Goal: Answer question/provide support: Share knowledge or assist other users

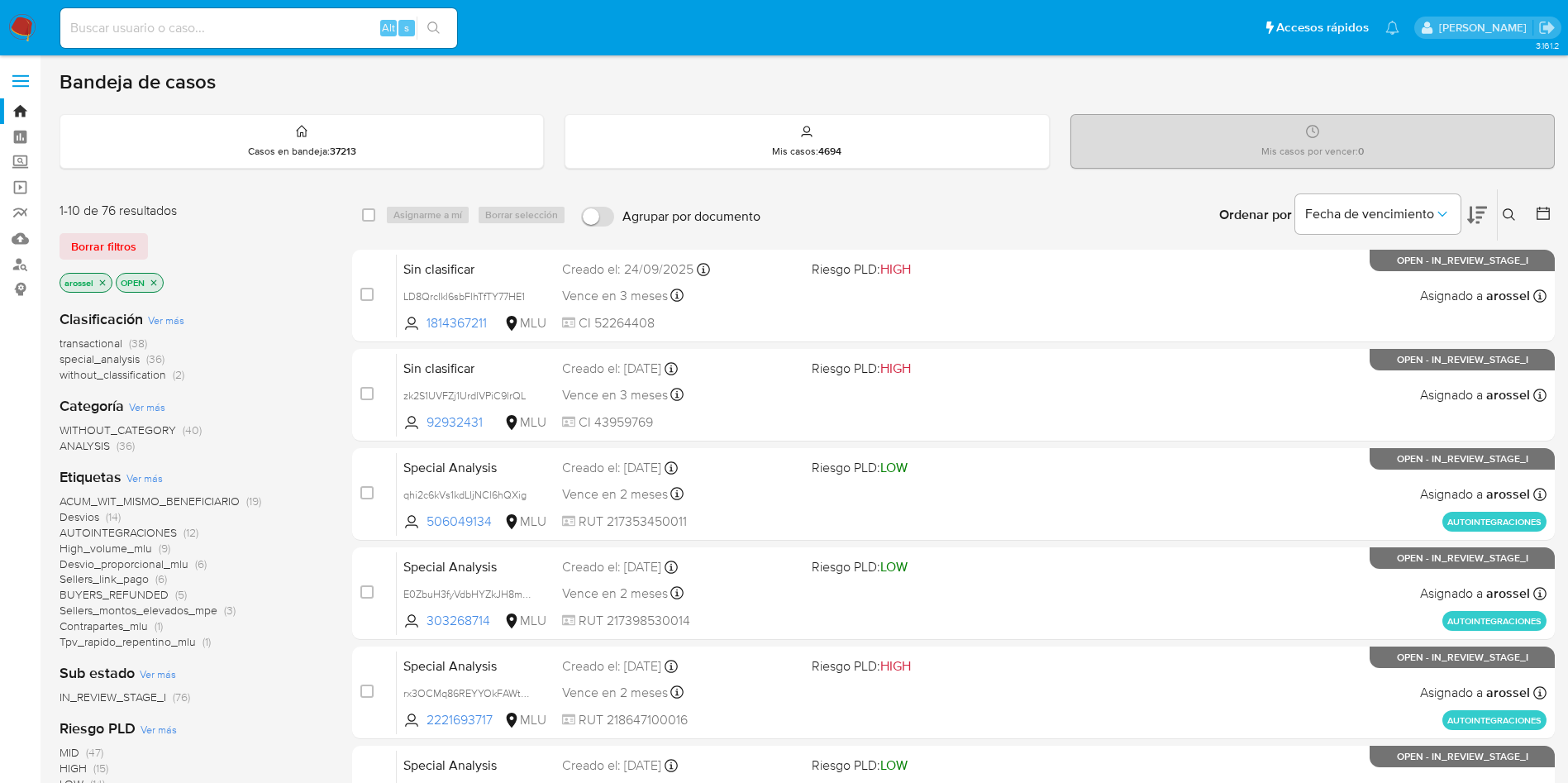
click at [1478, 220] on icon at bounding box center [1476, 215] width 20 height 20
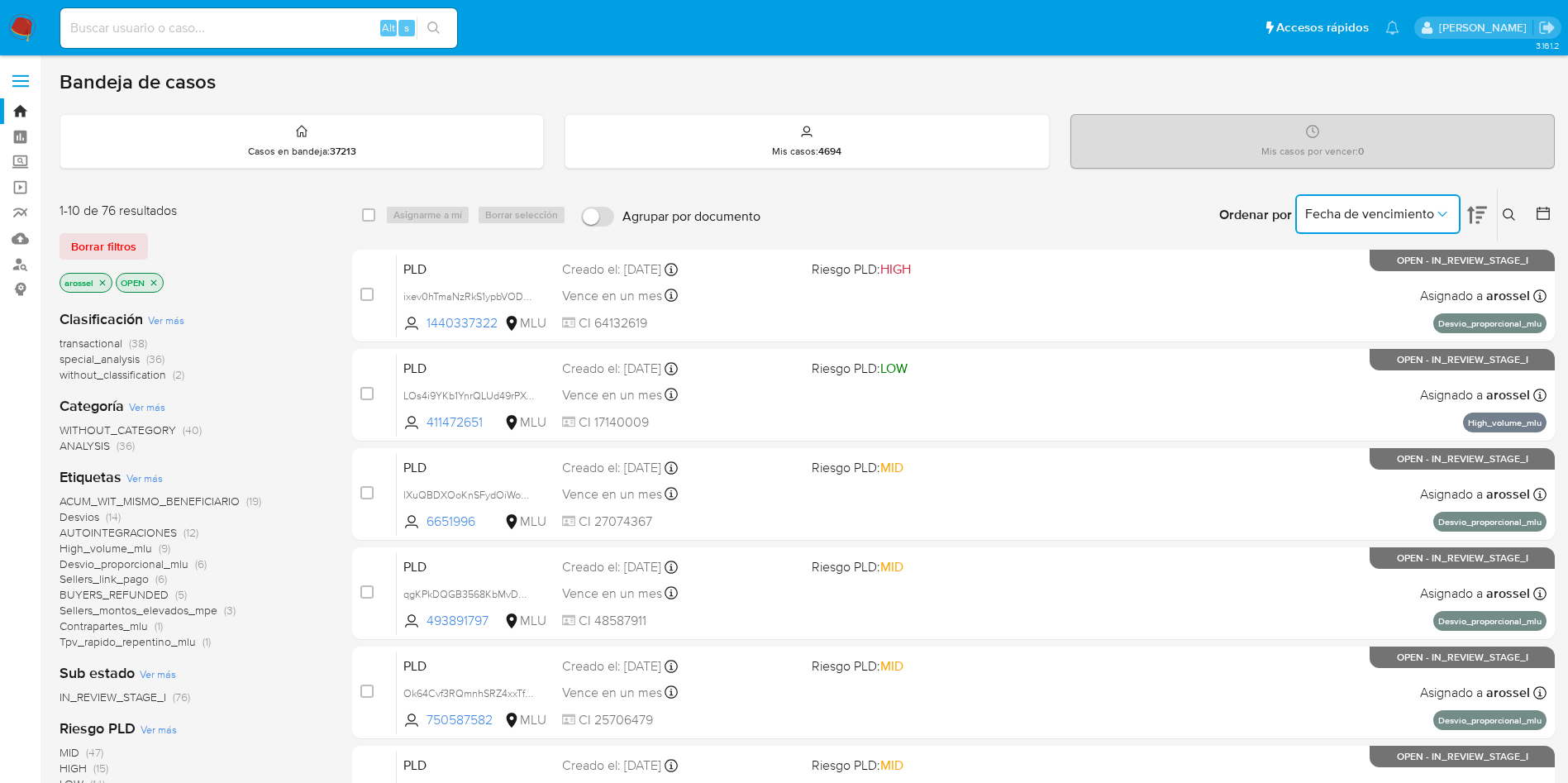
click at [1398, 226] on button "Fecha de vencimiento" at bounding box center [1377, 215] width 165 height 40
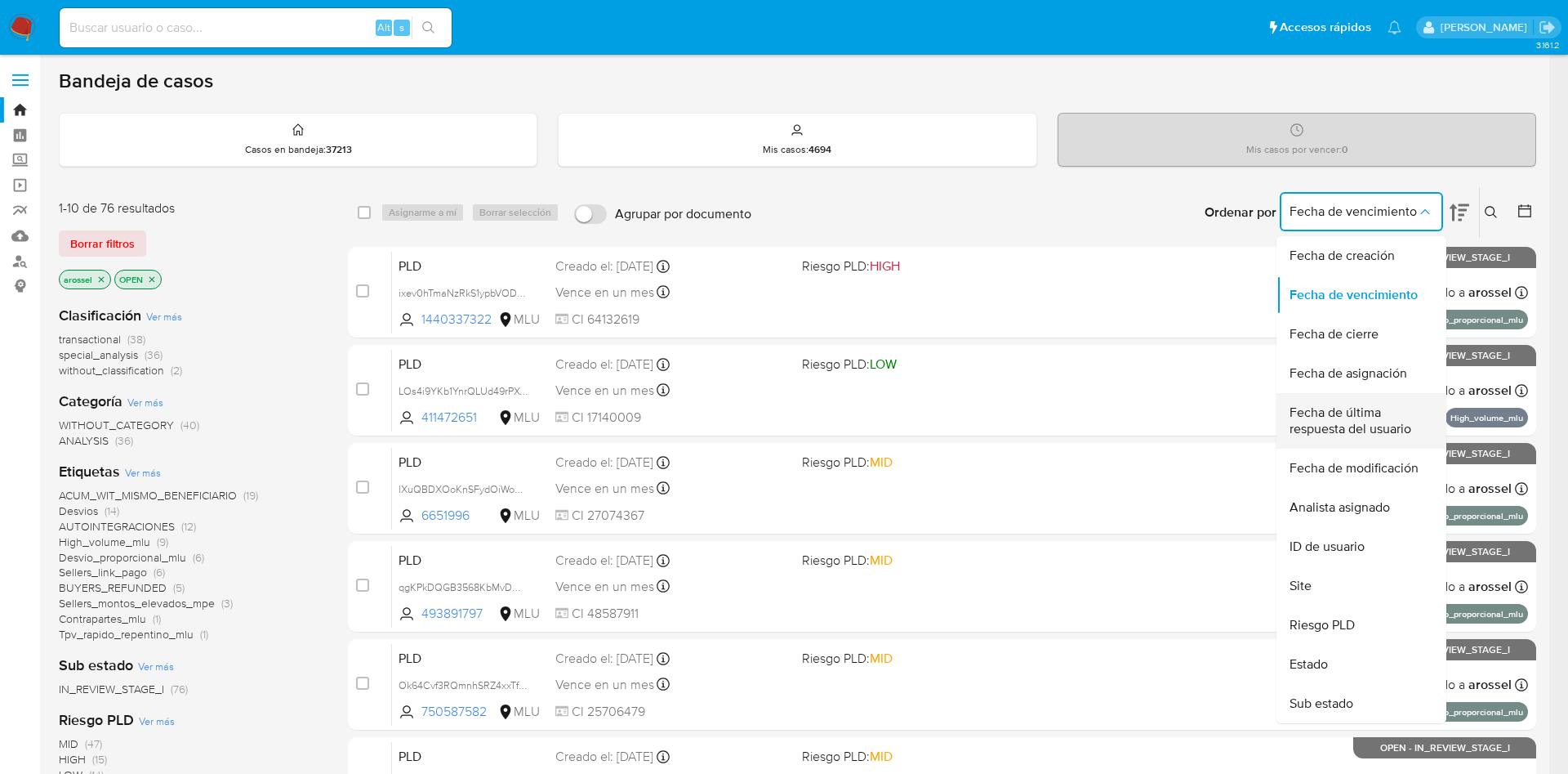
click at [1346, 422] on span "Fecha de última respuesta del usuario" at bounding box center [1357, 420] width 134 height 33
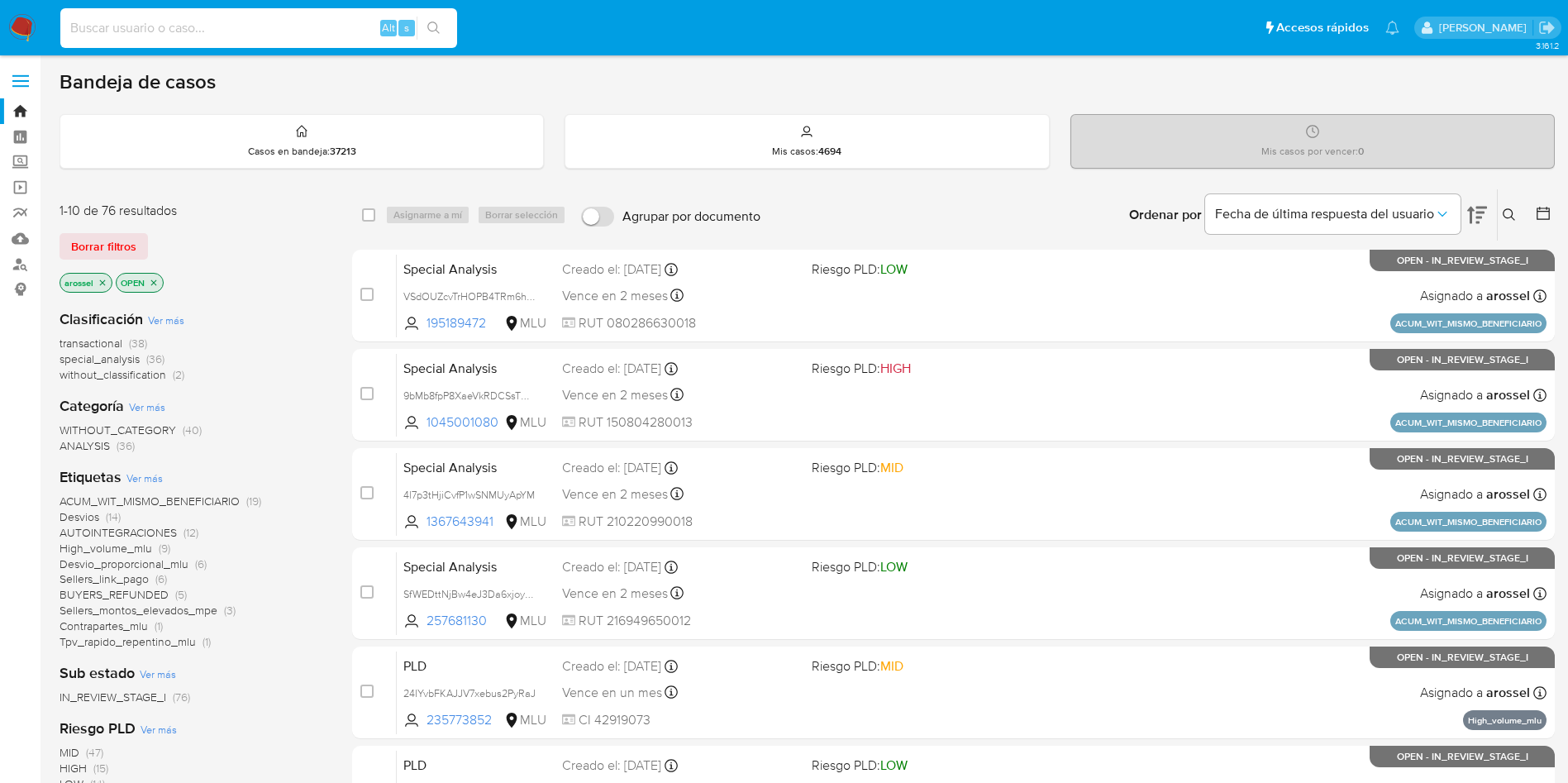
click at [288, 28] on input at bounding box center [258, 28] width 397 height 22
paste input "MssbpjP0EzOAUfXvREfpgj75"
type input "MssbpjP0EzOAUfXvREfpgj75"
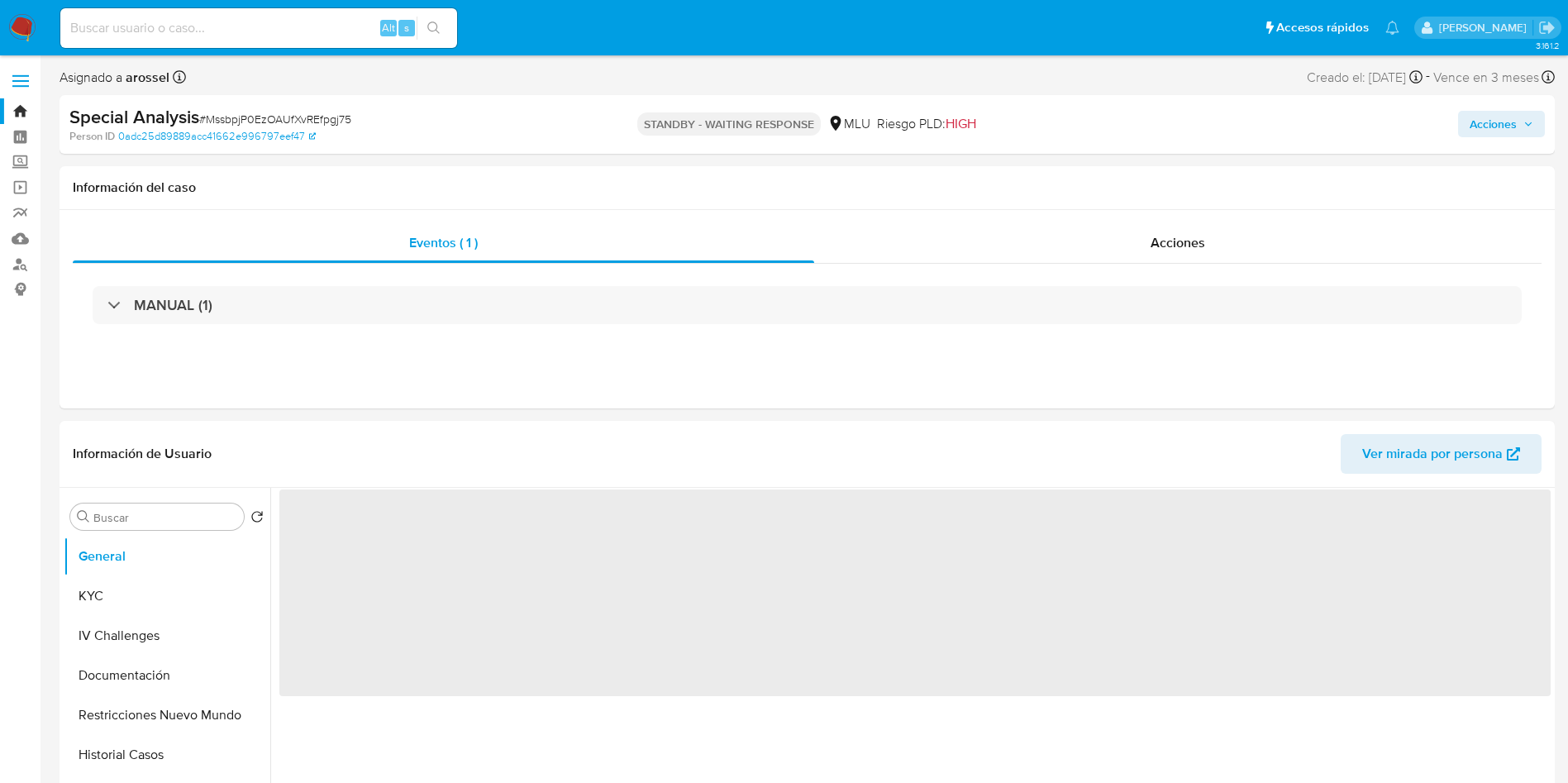
select select "10"
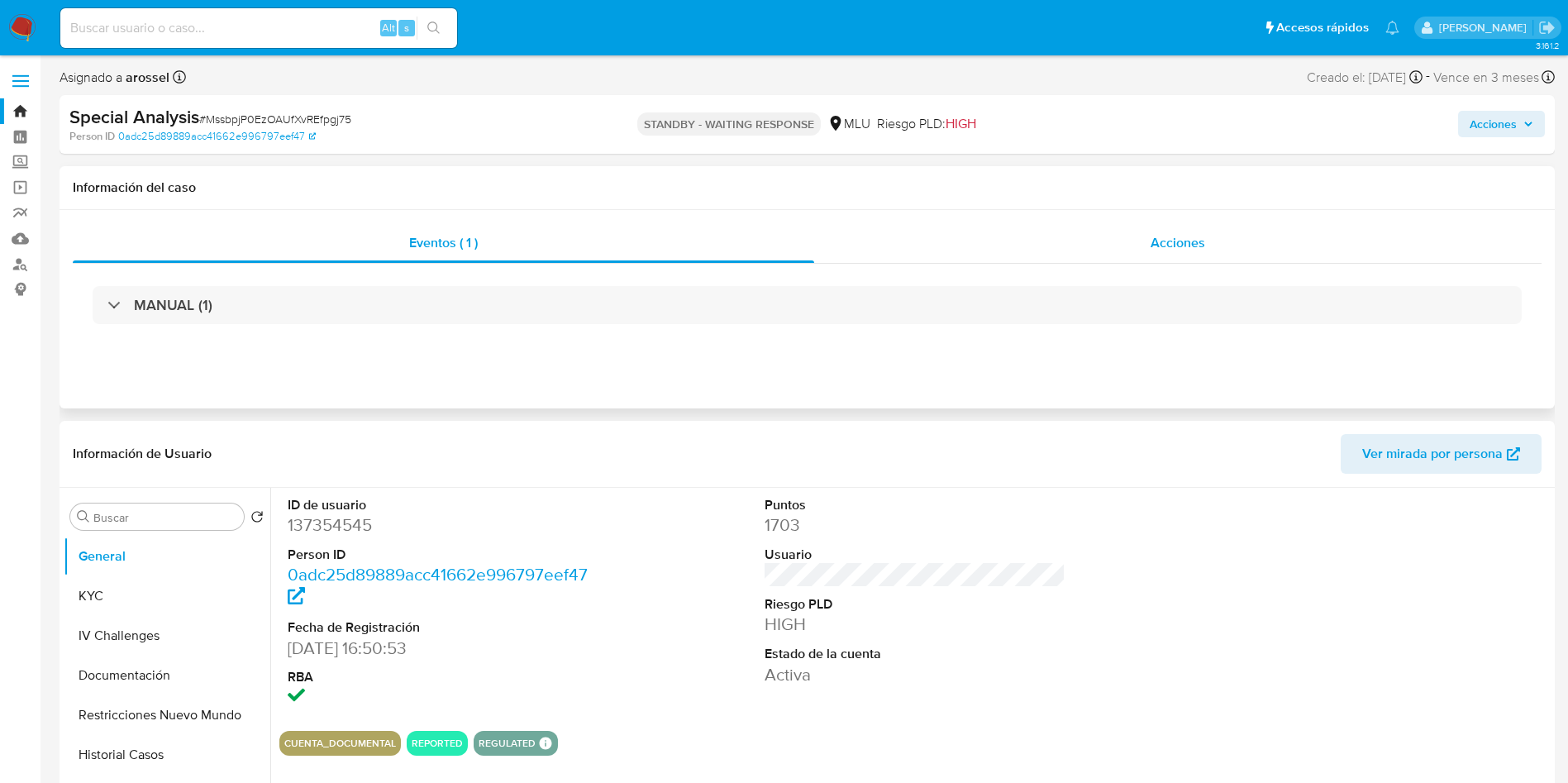
click at [1279, 246] on div "Acciones" at bounding box center [1178, 243] width 728 height 40
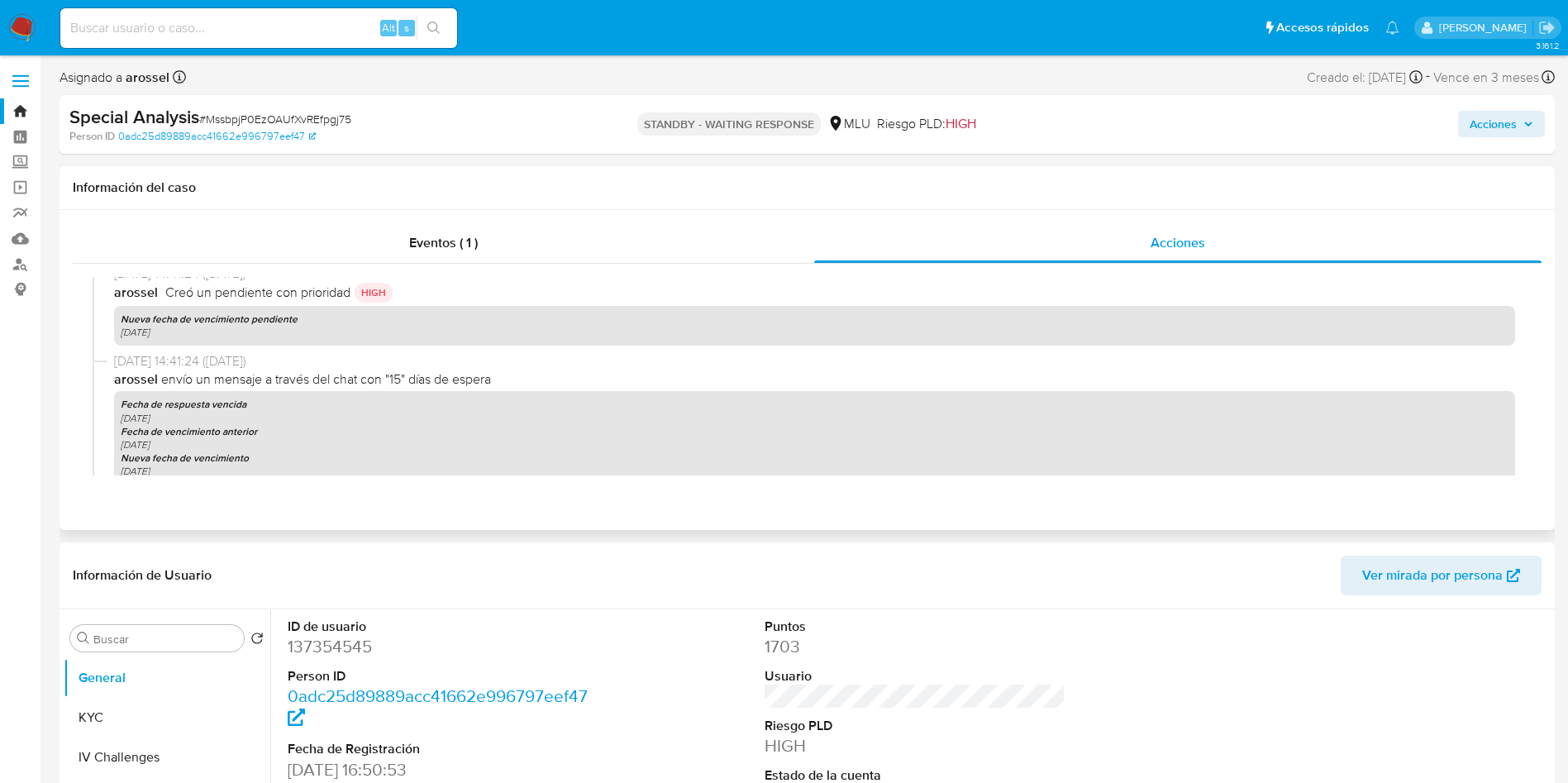
scroll to position [248, 0]
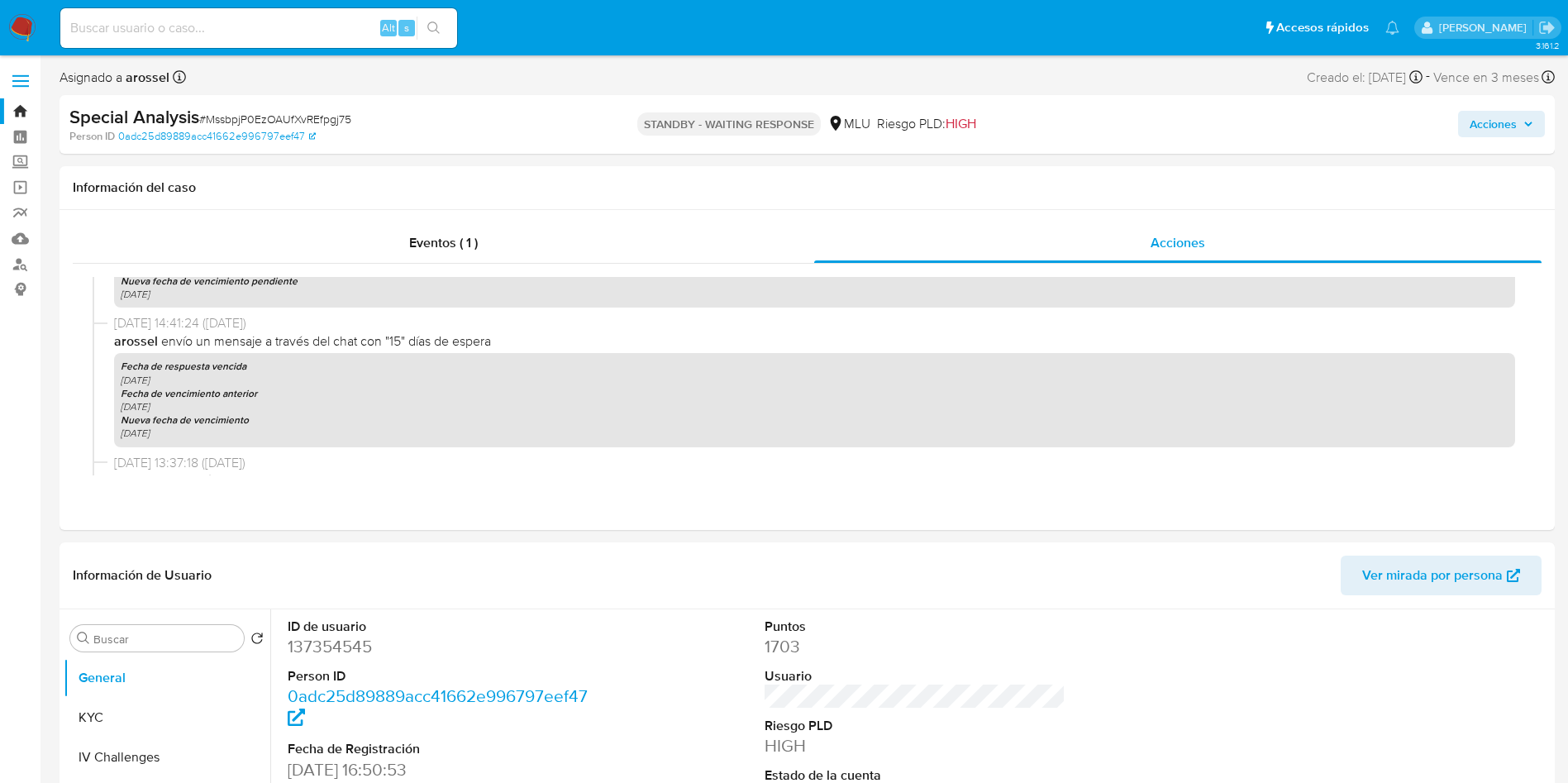
click at [300, 30] on input at bounding box center [258, 28] width 397 height 22
paste input "3Om2yigzAn3CgpVZXygVv3bc"
type input "3Om2yigzAn3CgpVZXygVv3bc"
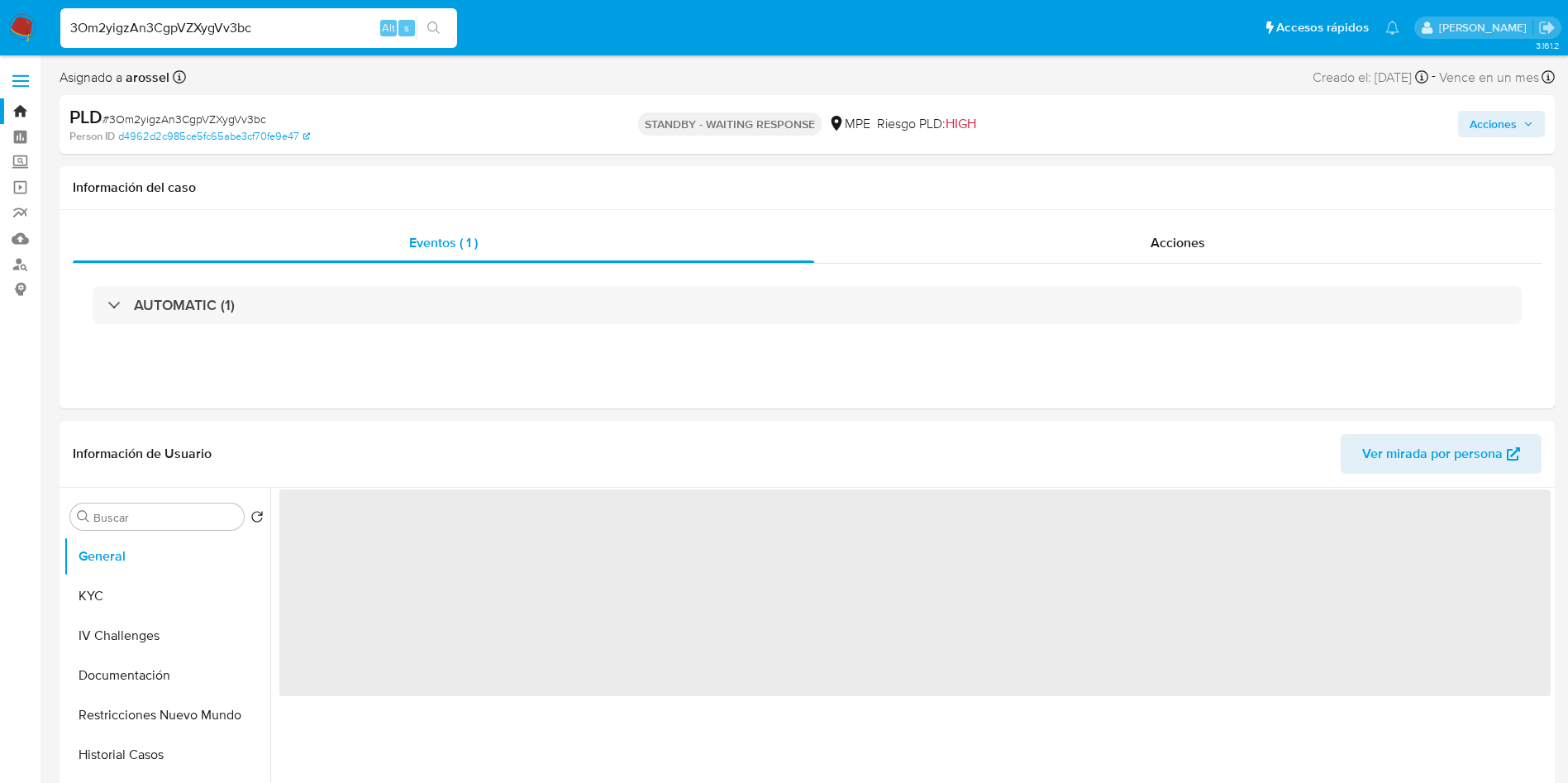
select select "10"
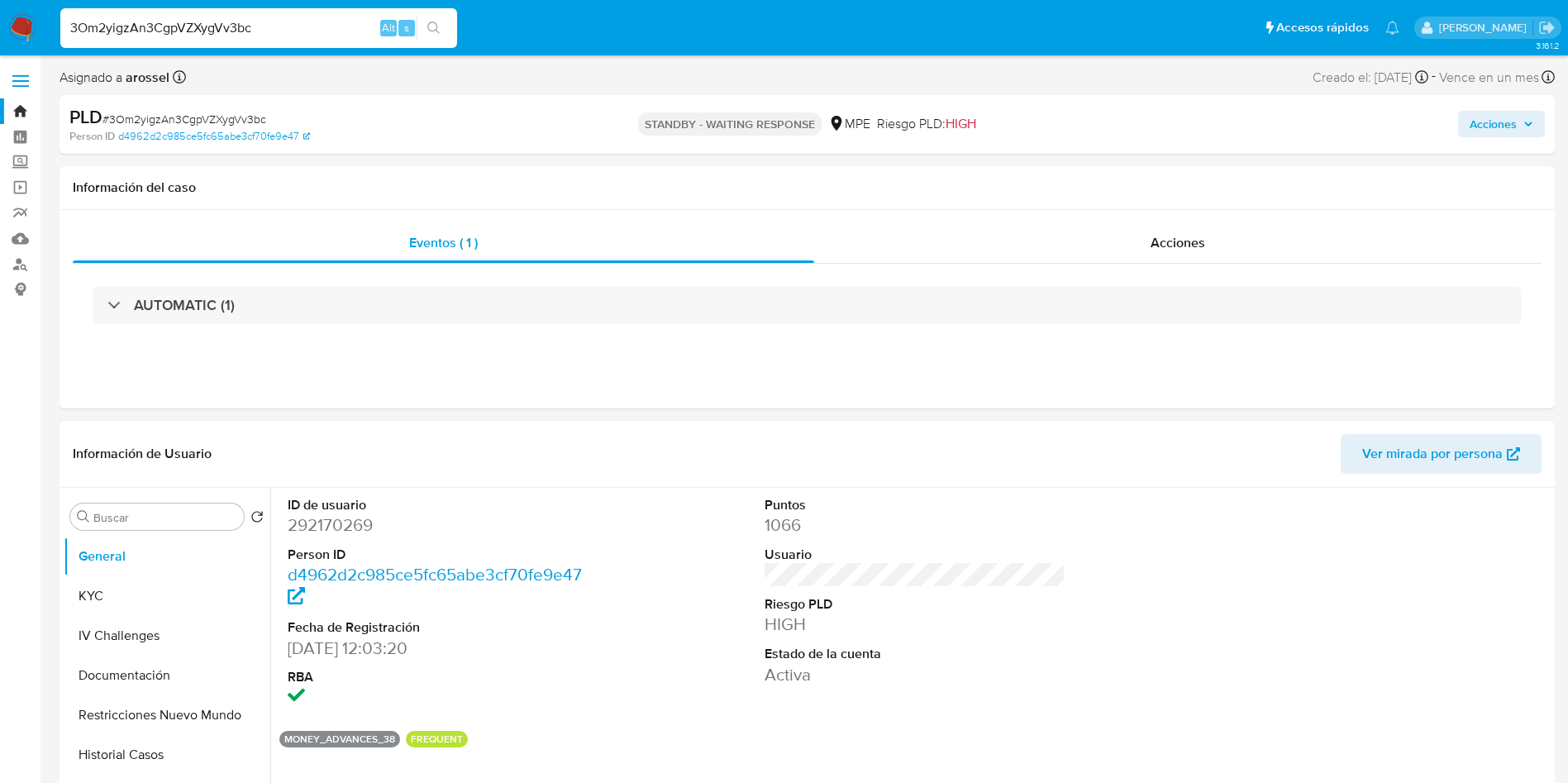
click at [253, 22] on input "3Om2yigzAn3CgpVZXygVv3bc" at bounding box center [258, 28] width 397 height 22
paste input "Y0RtYeT7iK15X3sSNb8sHMRE"
type input "Y0RtYeT7iK15X3sSNb8sHMRE"
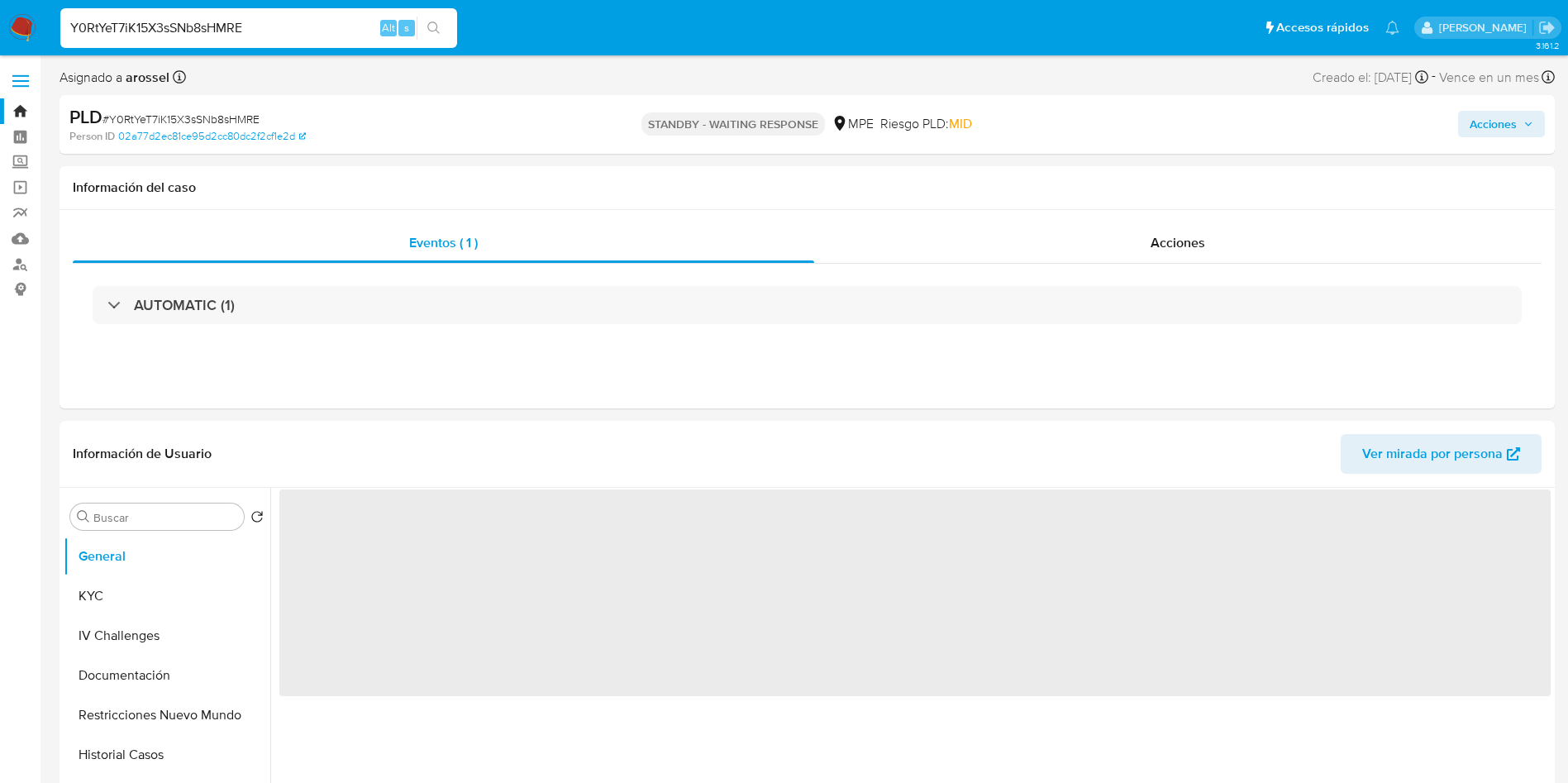
select select "10"
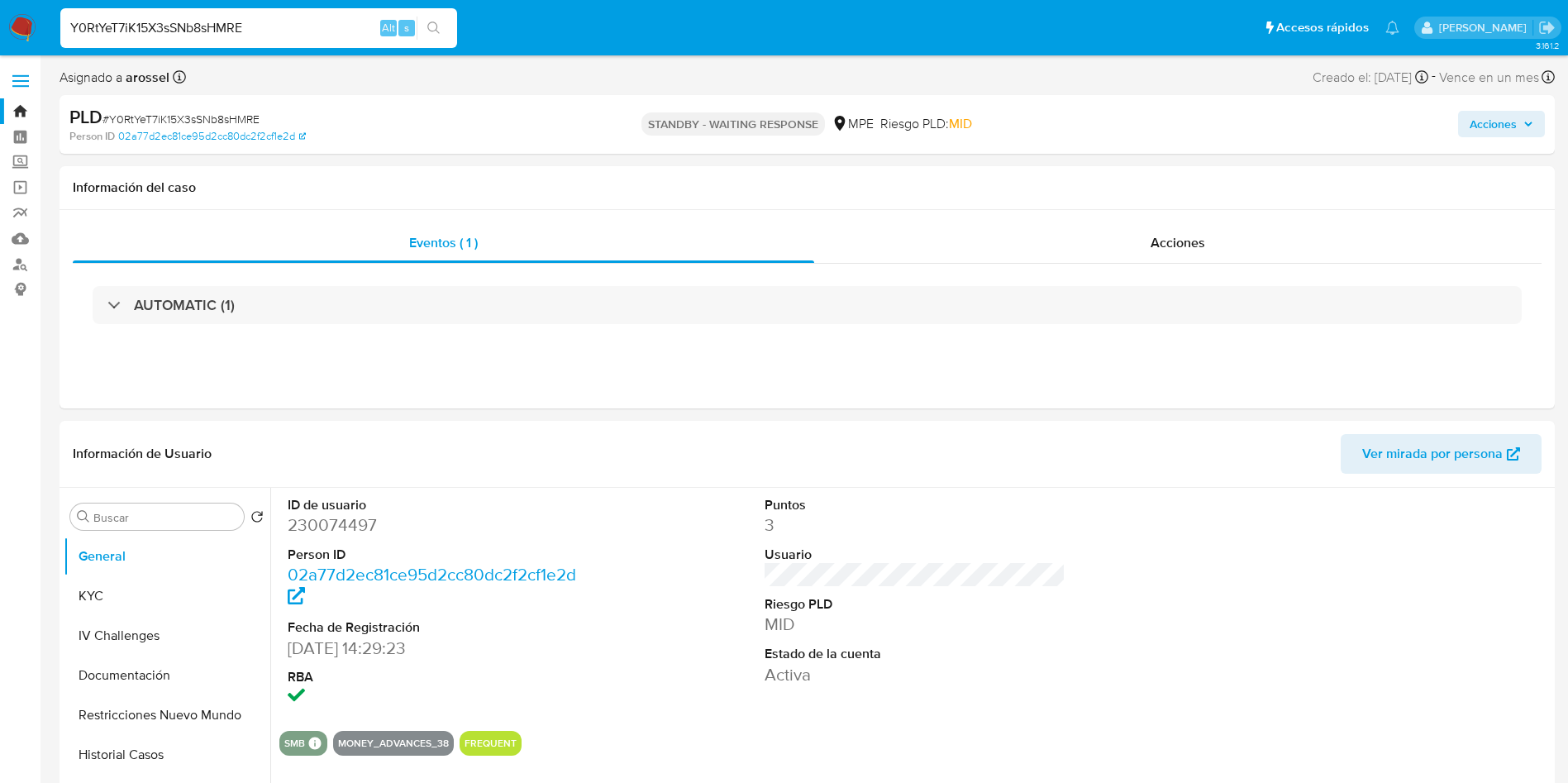
click at [263, 30] on input "Y0RtYeT7iK15X3sSNb8sHMRE" at bounding box center [258, 28] width 397 height 22
paste input "rSpmFJcu5otaJEtHaWMpLT2g"
type input "rSpmFJcu5otaJEtHaWMpLT2g"
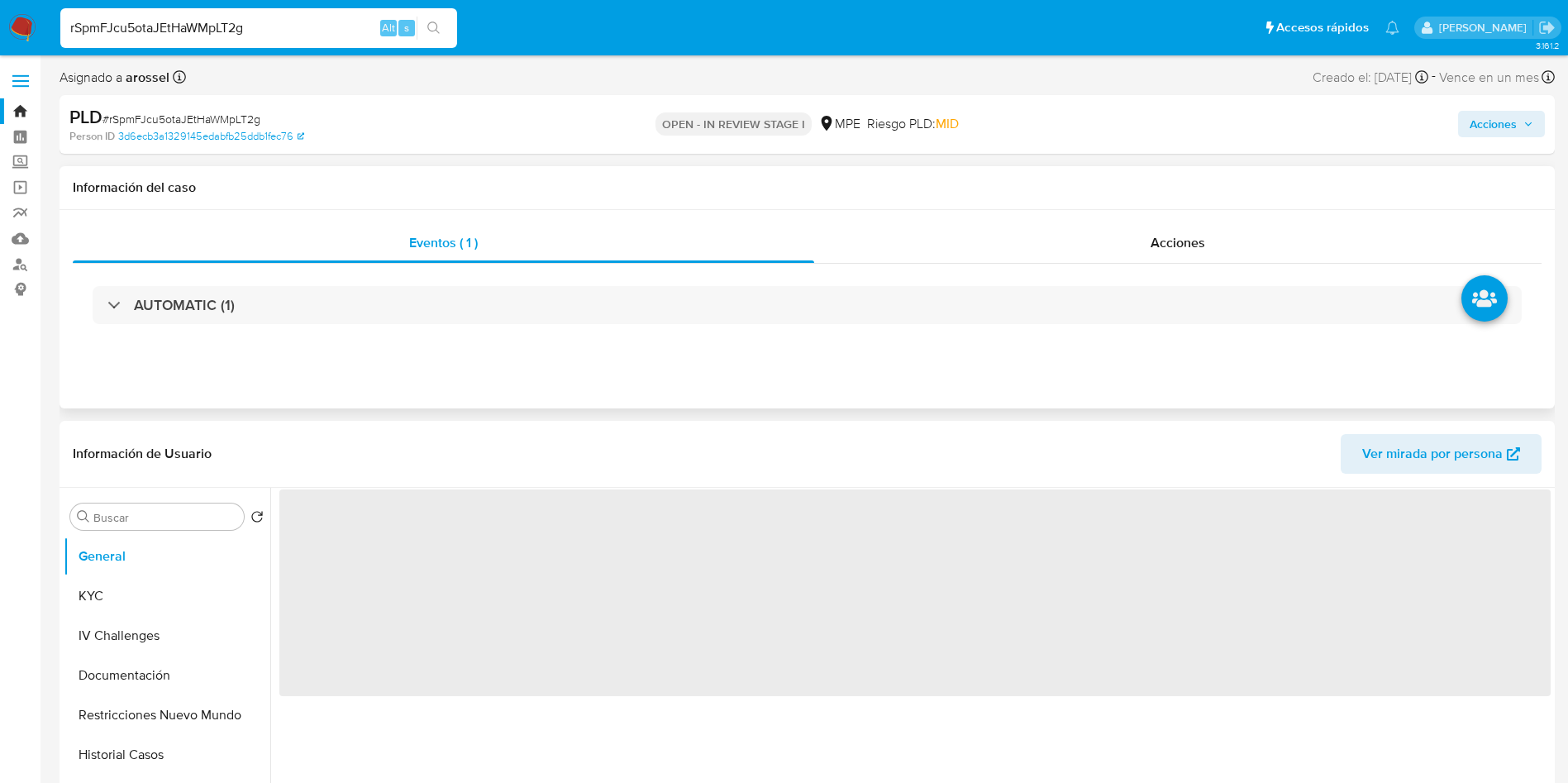
select select "10"
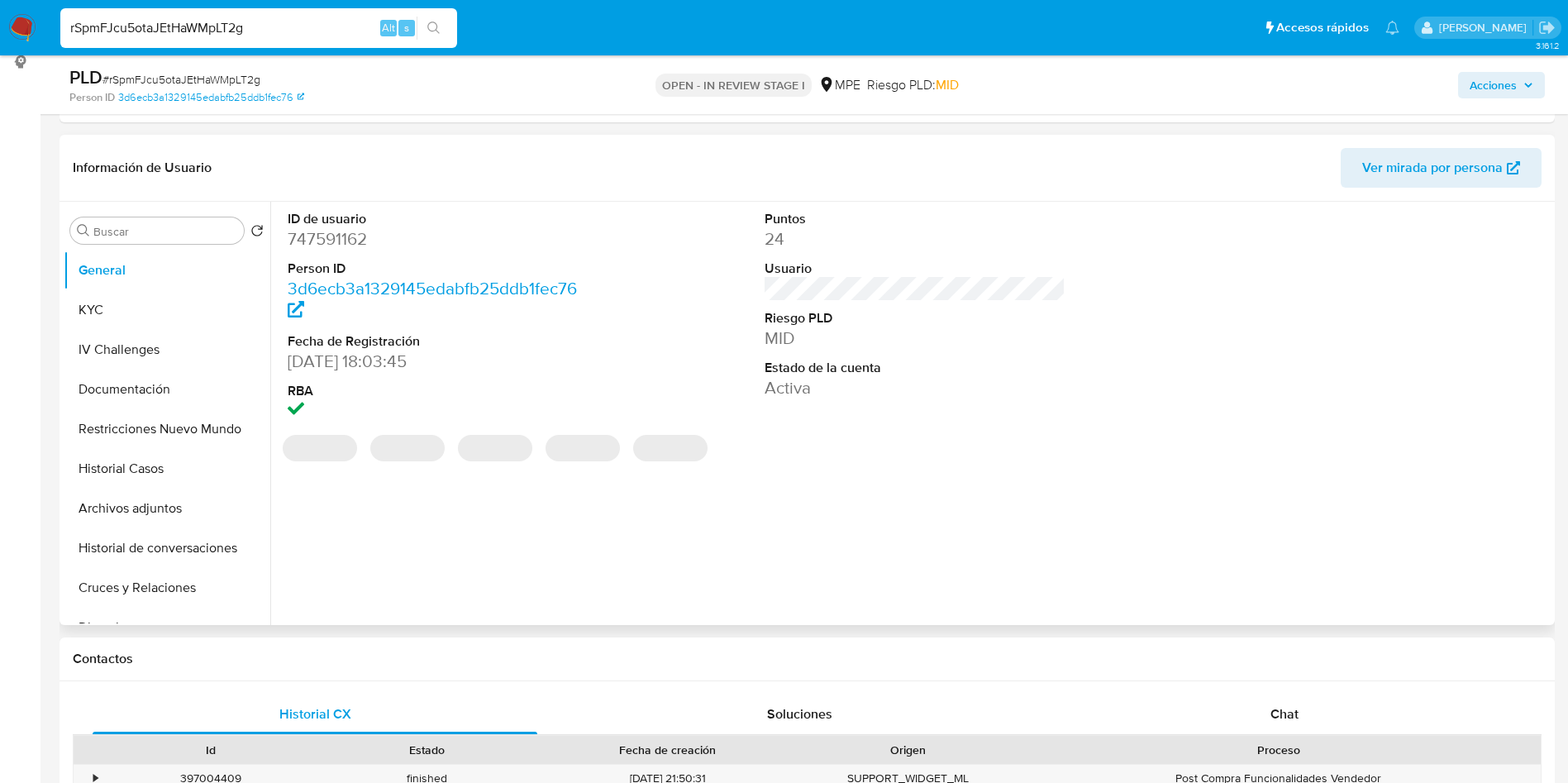
scroll to position [372, 0]
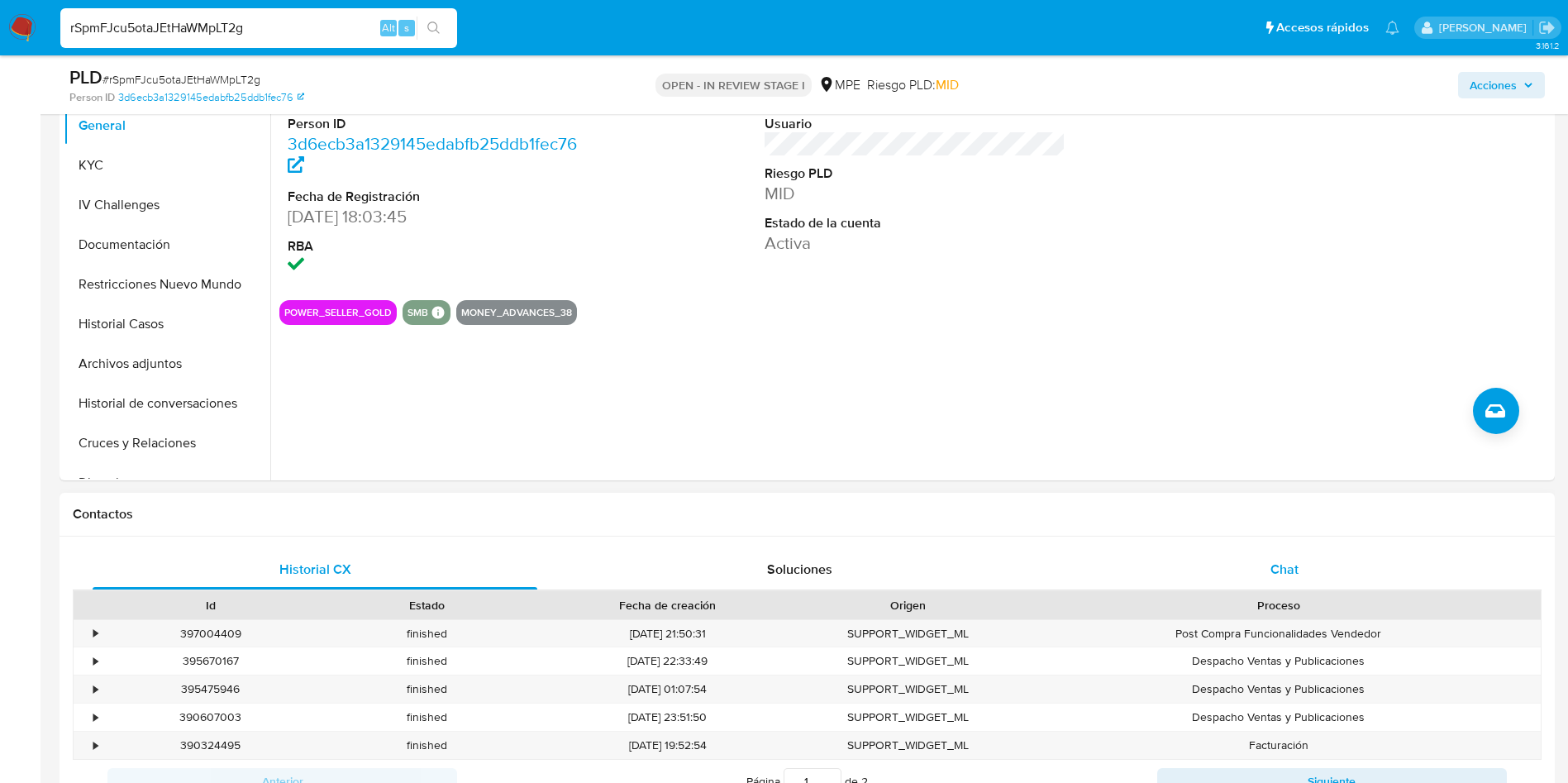
click at [1303, 579] on div "Chat" at bounding box center [1285, 569] width 444 height 40
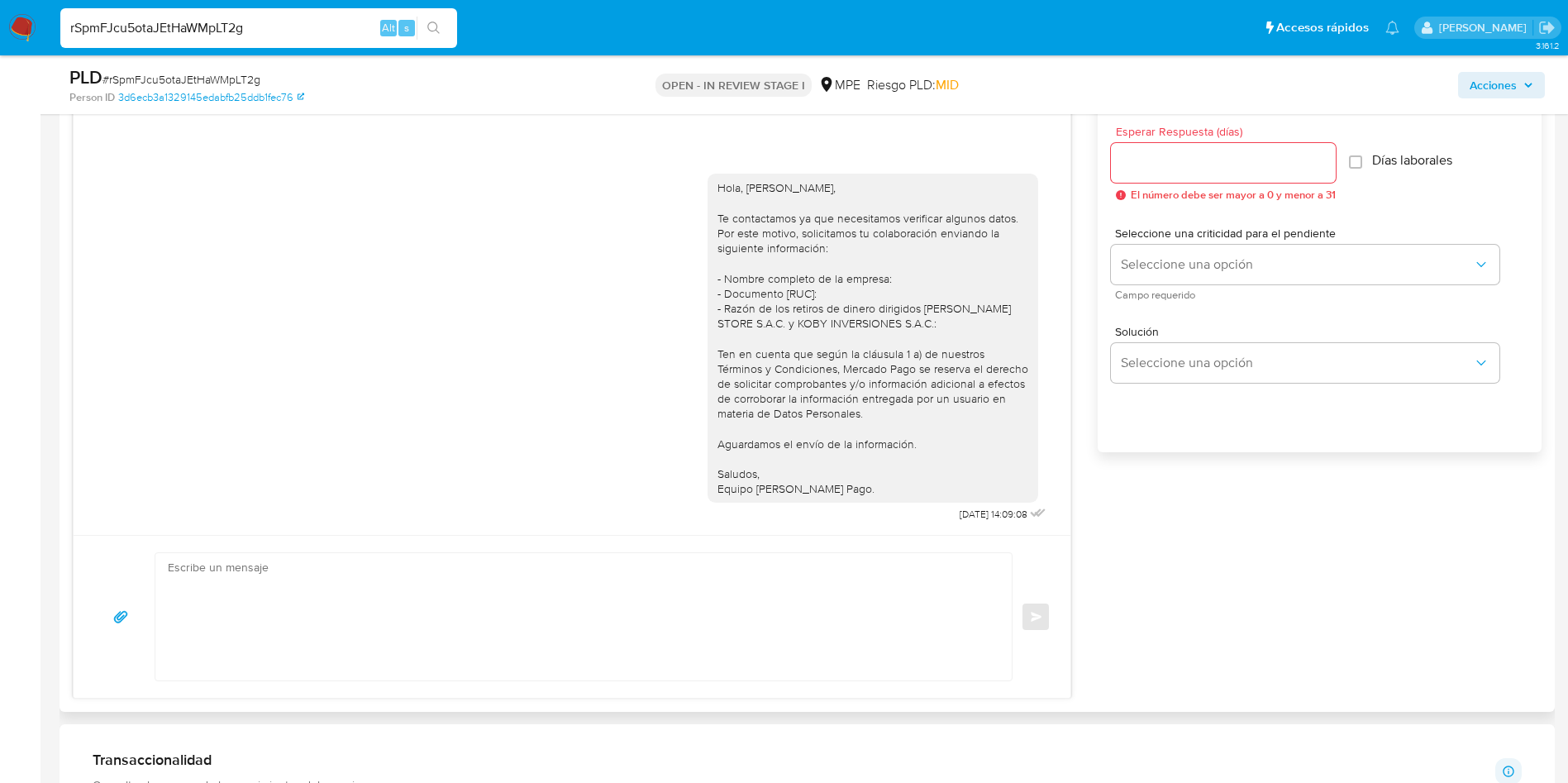
scroll to position [992, 0]
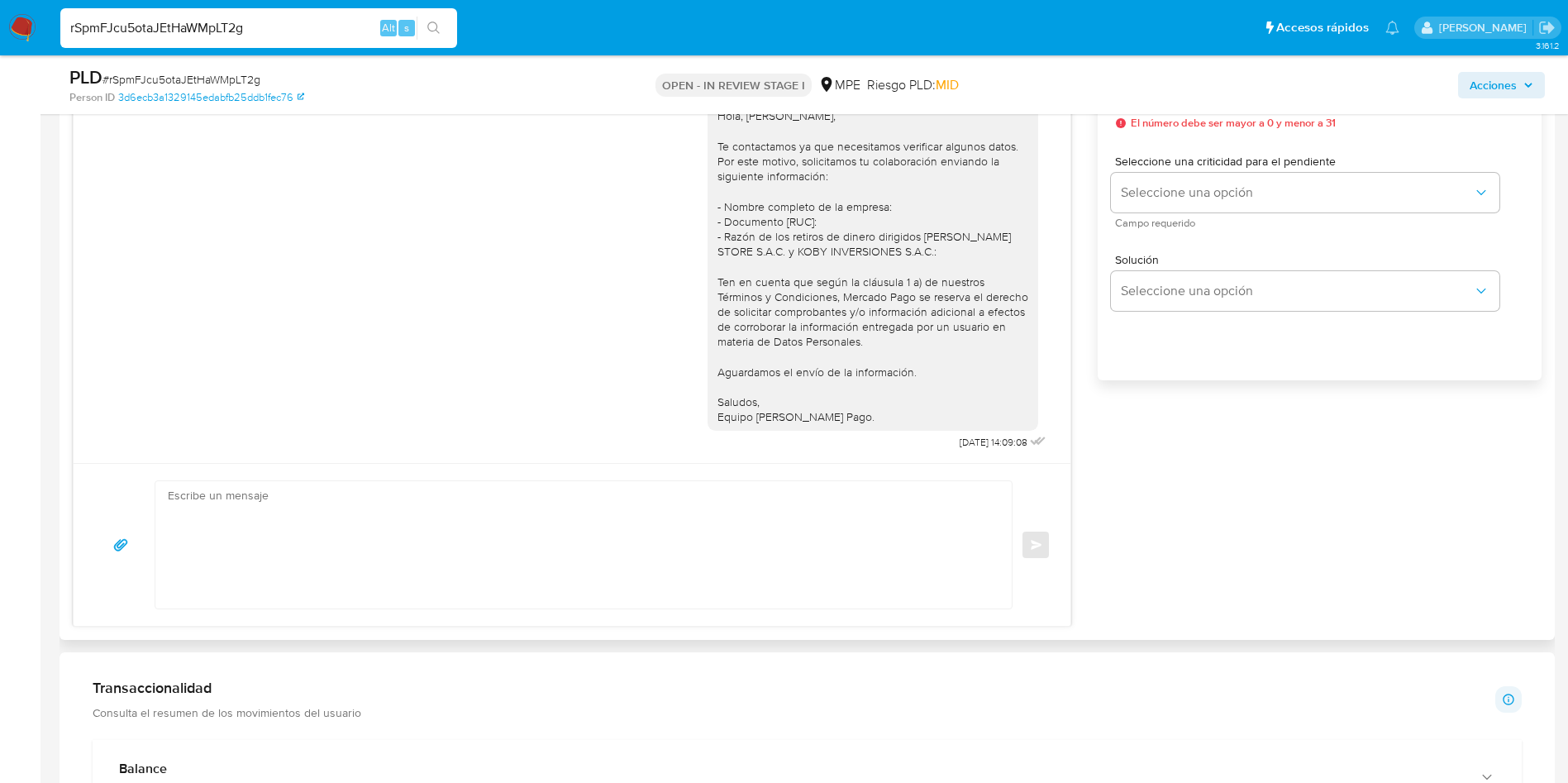
click at [526, 527] on textarea at bounding box center [579, 544] width 823 height 127
paste textarea "Hola, xxxx. Te contactamos nuevamente para recordarte que aún está pendiente el…"
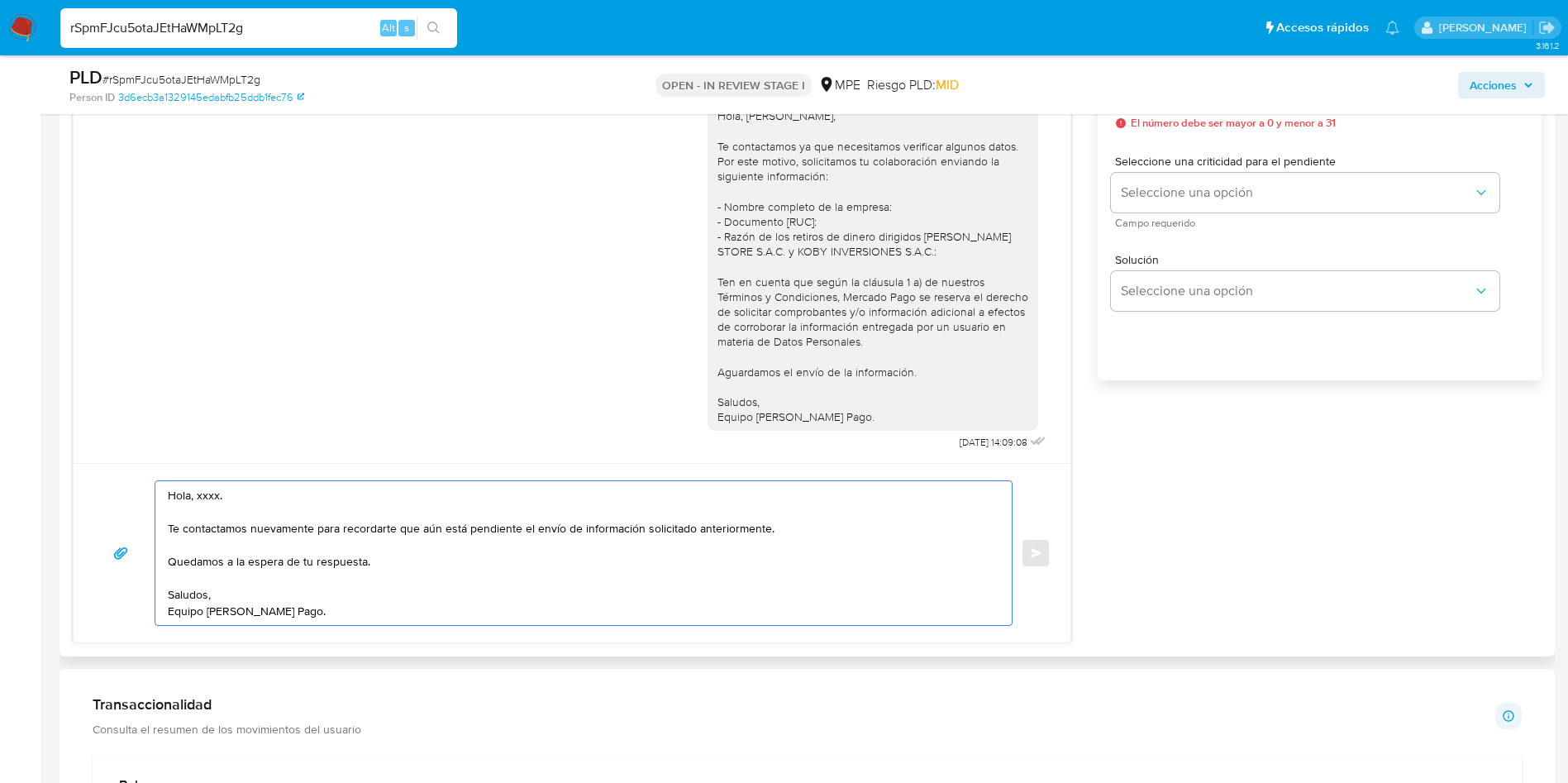
click at [205, 500] on textarea "Hola, xxxx. Te contactamos nuevamente para recordarte que aún está pendiente el…" at bounding box center [579, 552] width 823 height 144
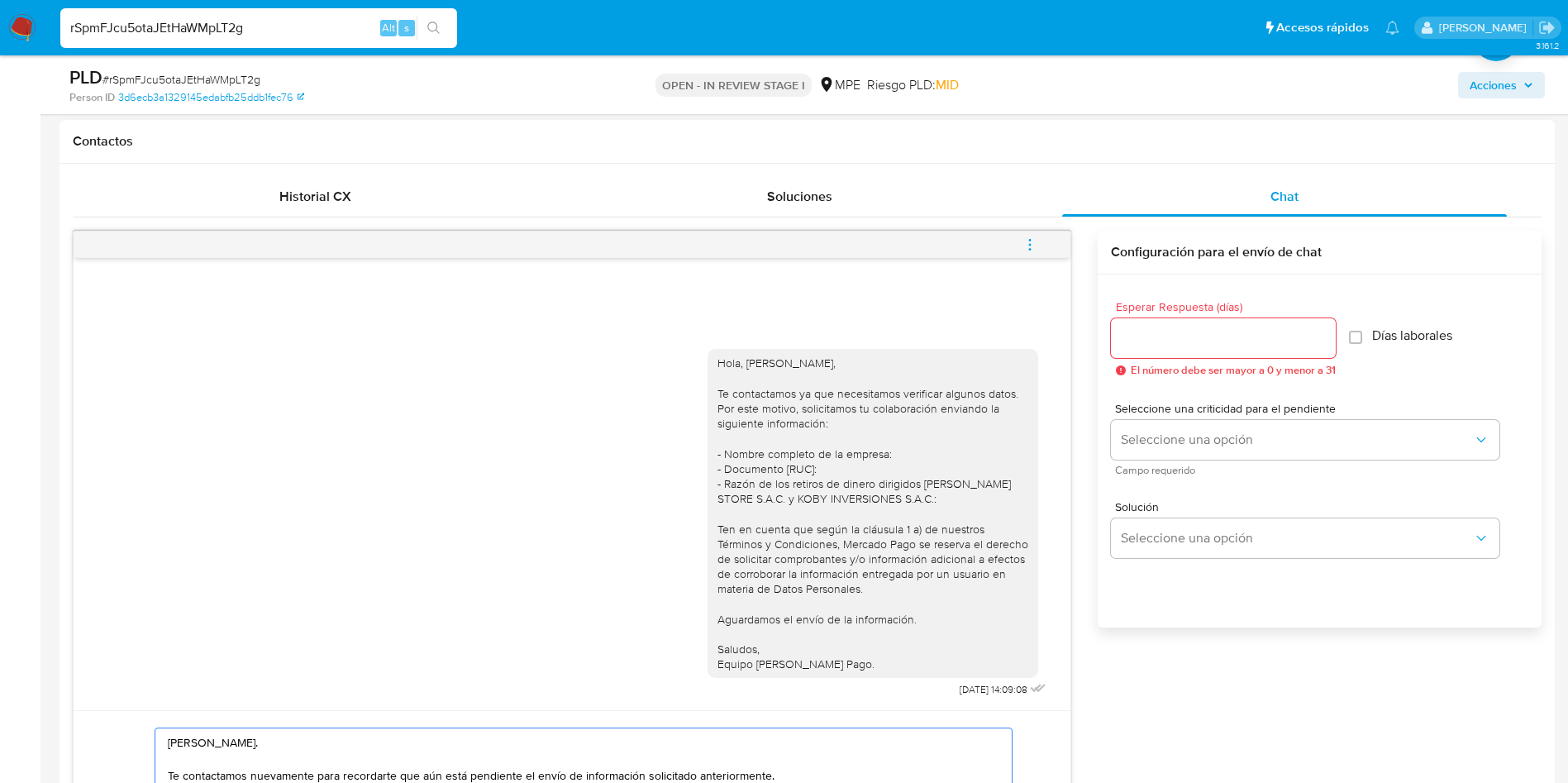
scroll to position [744, 0]
type textarea "Hola, Ana. Te contactamos nuevamente para recordarte que aún está pendiente el …"
click at [1223, 332] on input "Esperar Respuesta (días)" at bounding box center [1224, 339] width 225 height 22
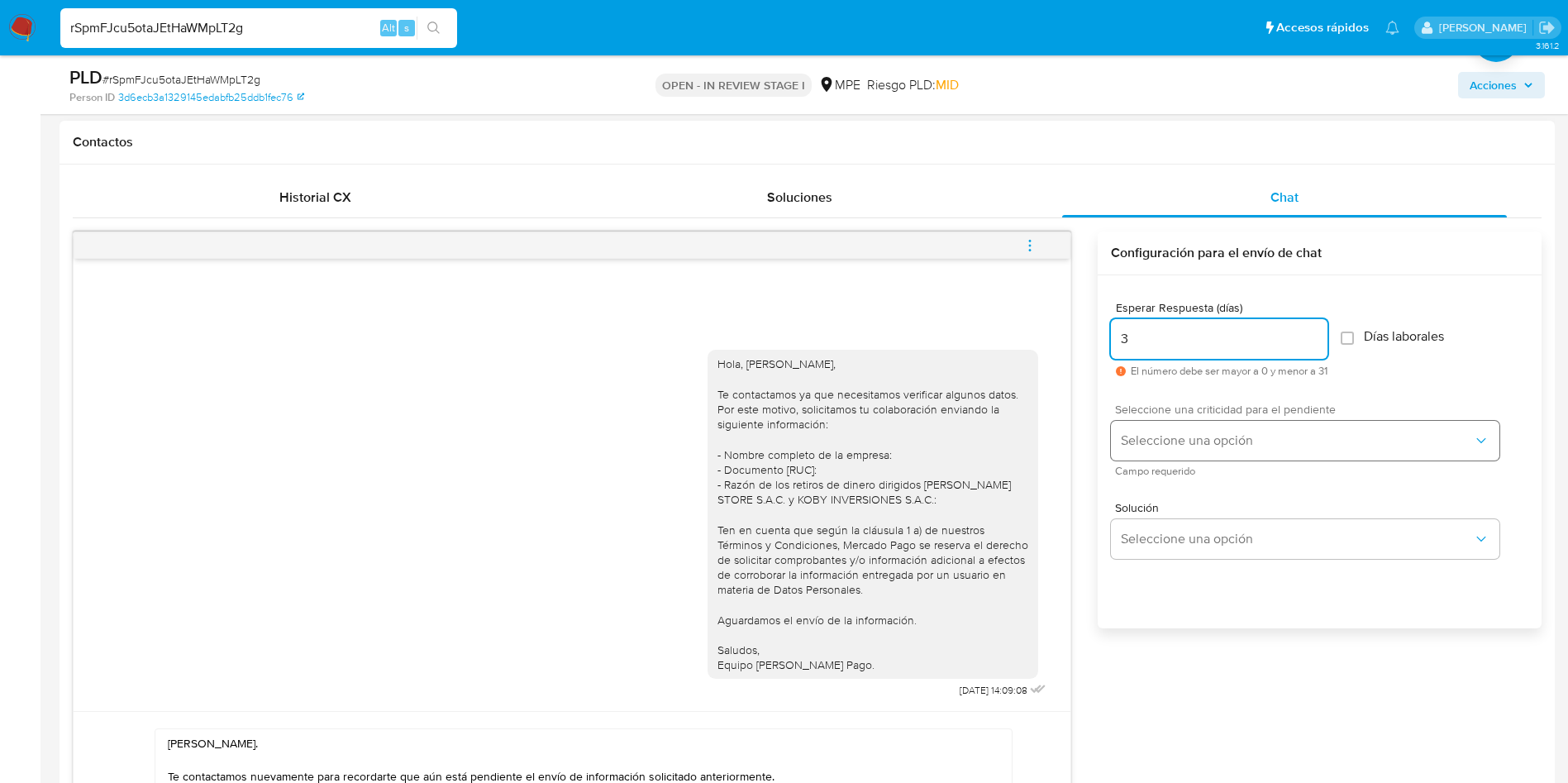
type input "3"
click at [1192, 435] on span "Seleccione una opción" at bounding box center [1296, 440] width 352 height 16
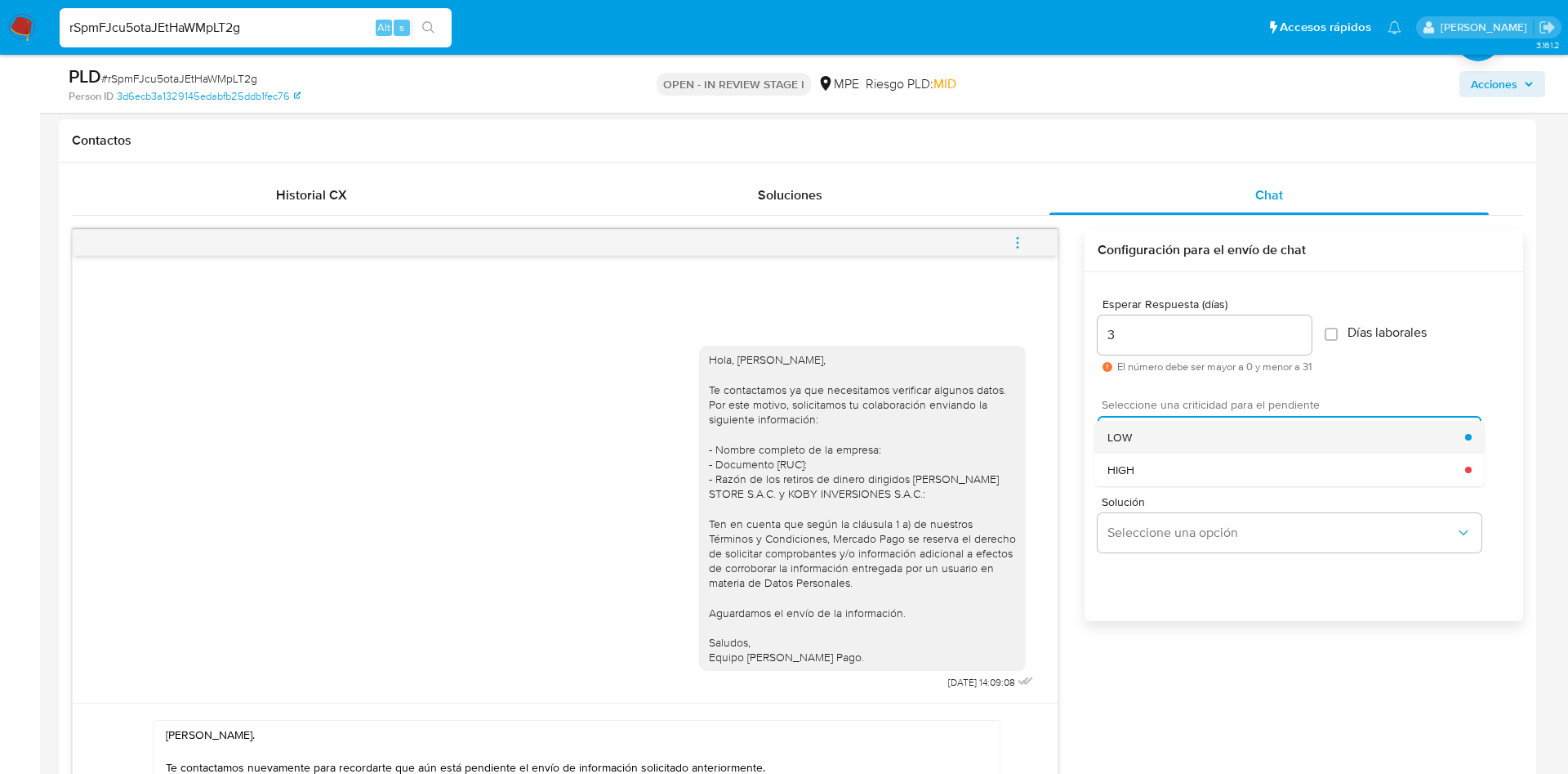
click at [1176, 430] on div "LOW" at bounding box center [1286, 436] width 358 height 33
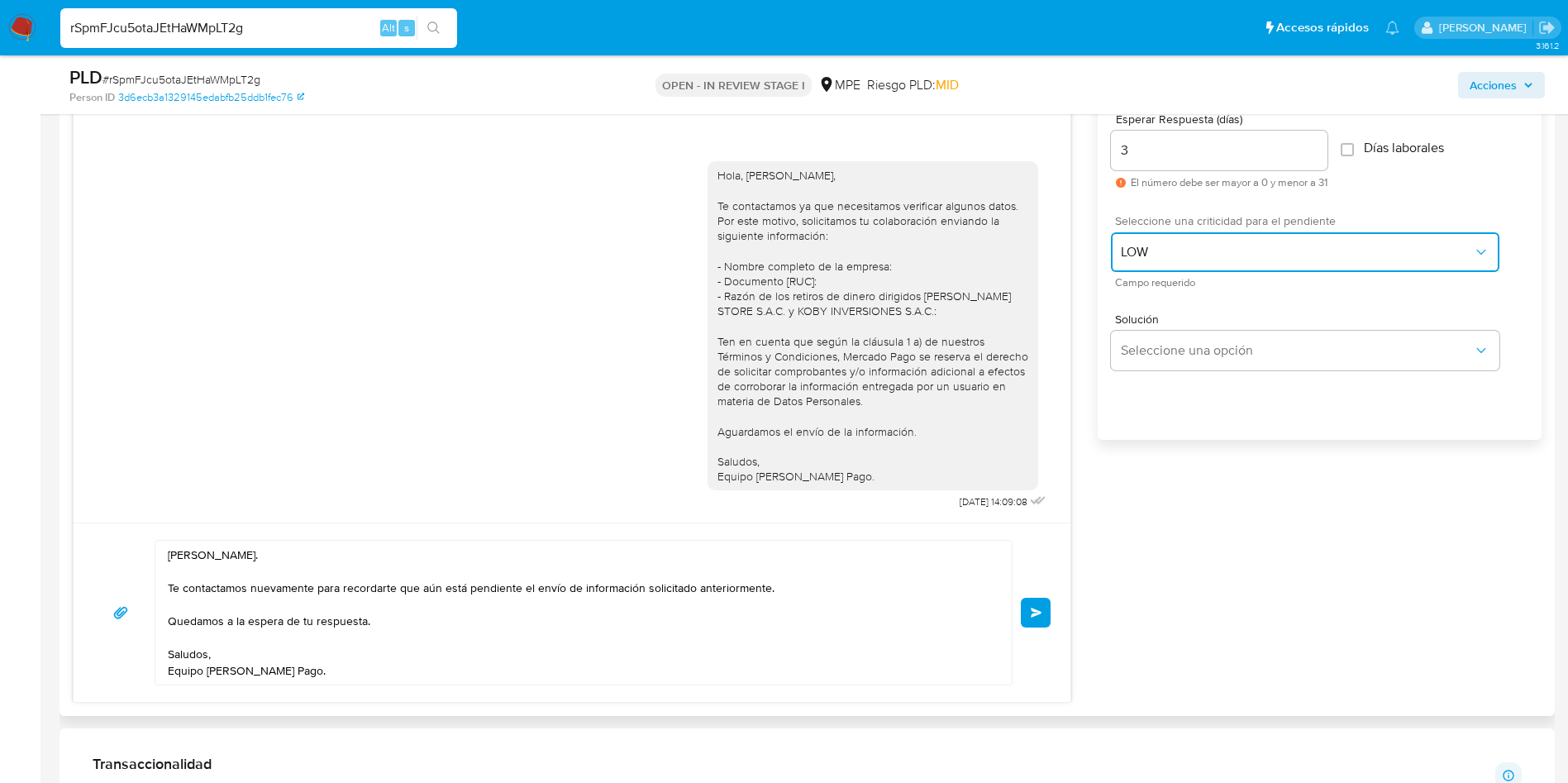
scroll to position [992, 0]
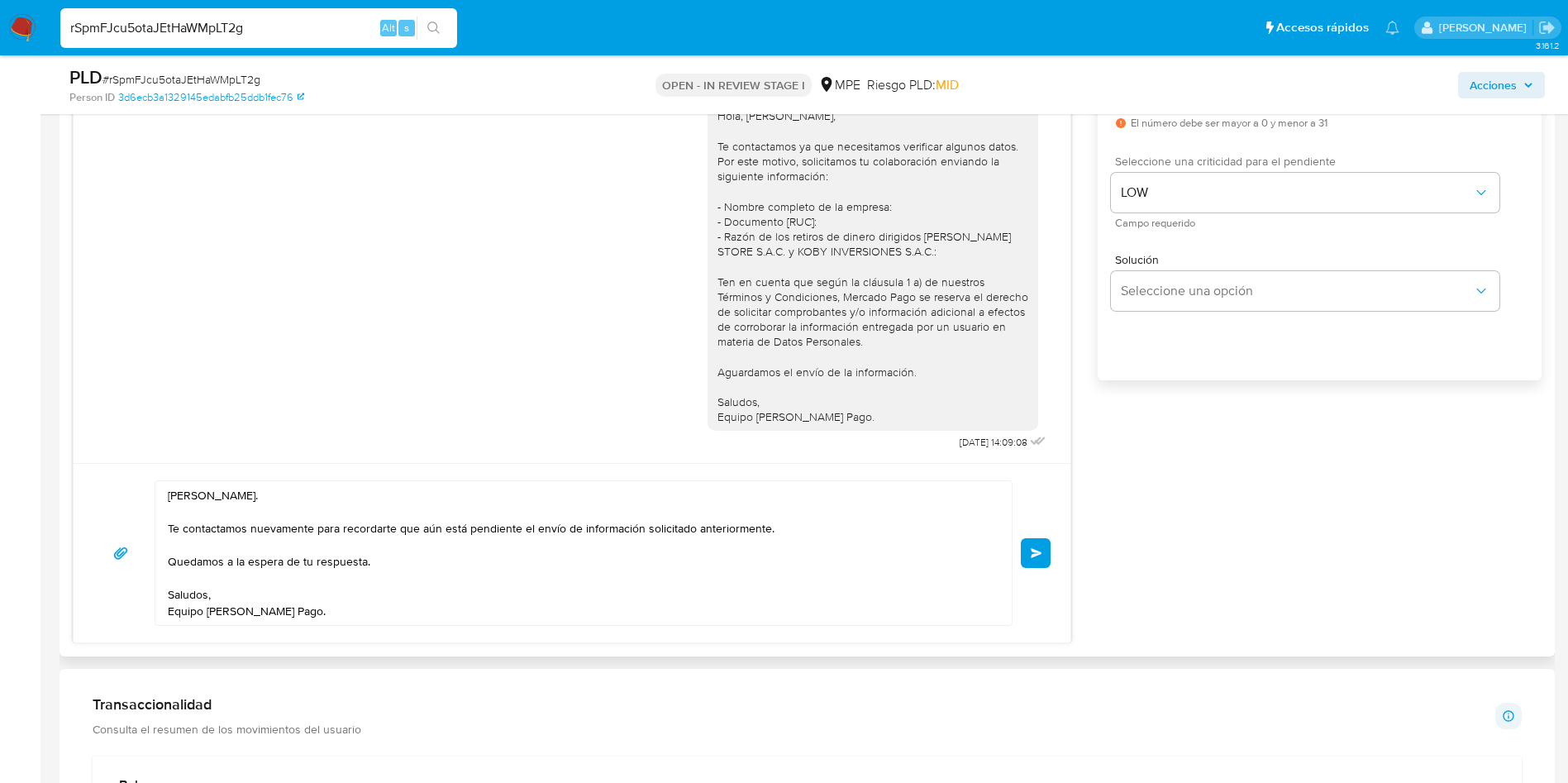
click at [1026, 549] on button "Enviar" at bounding box center [1035, 552] width 30 height 30
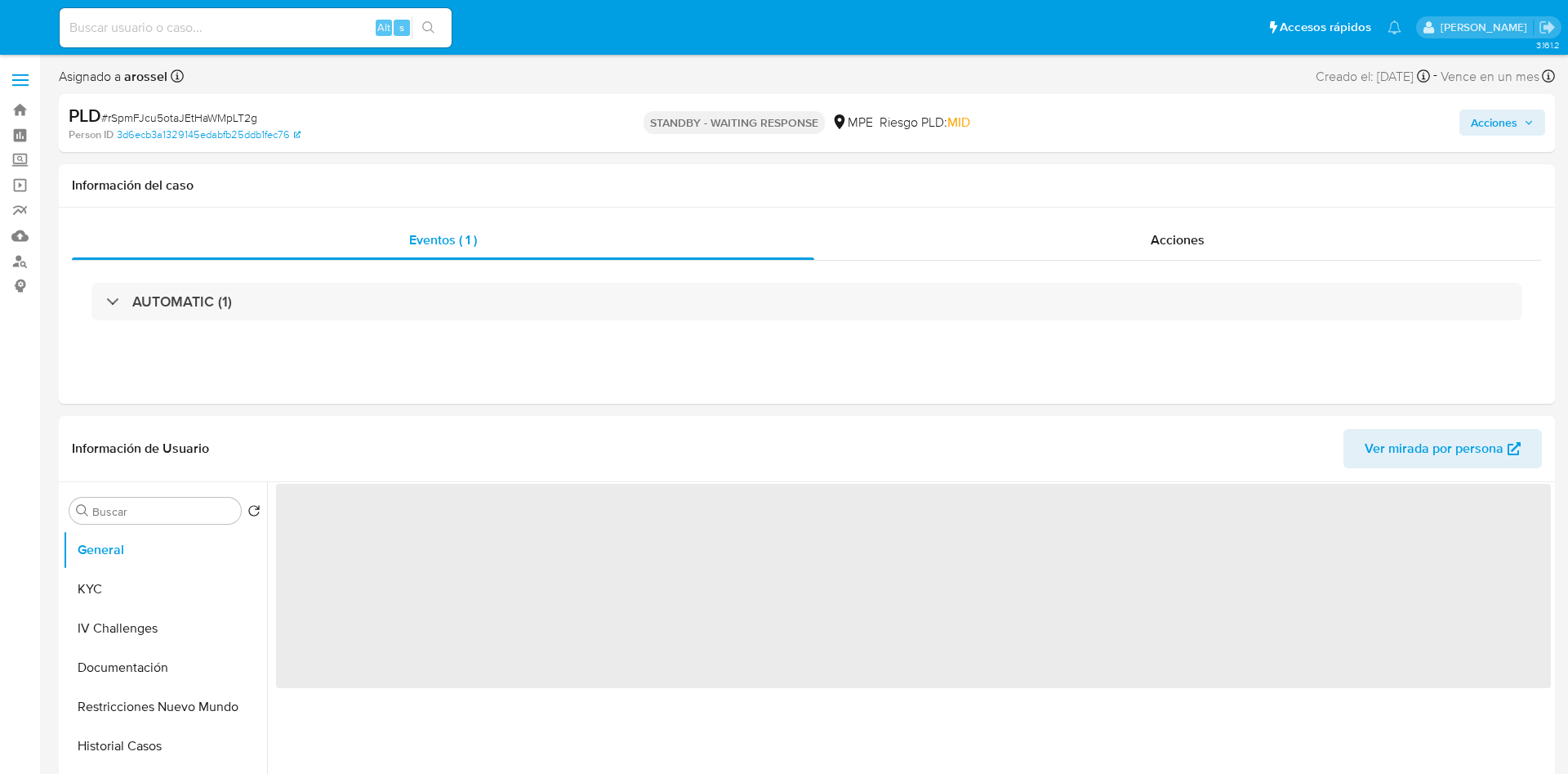
select select "10"
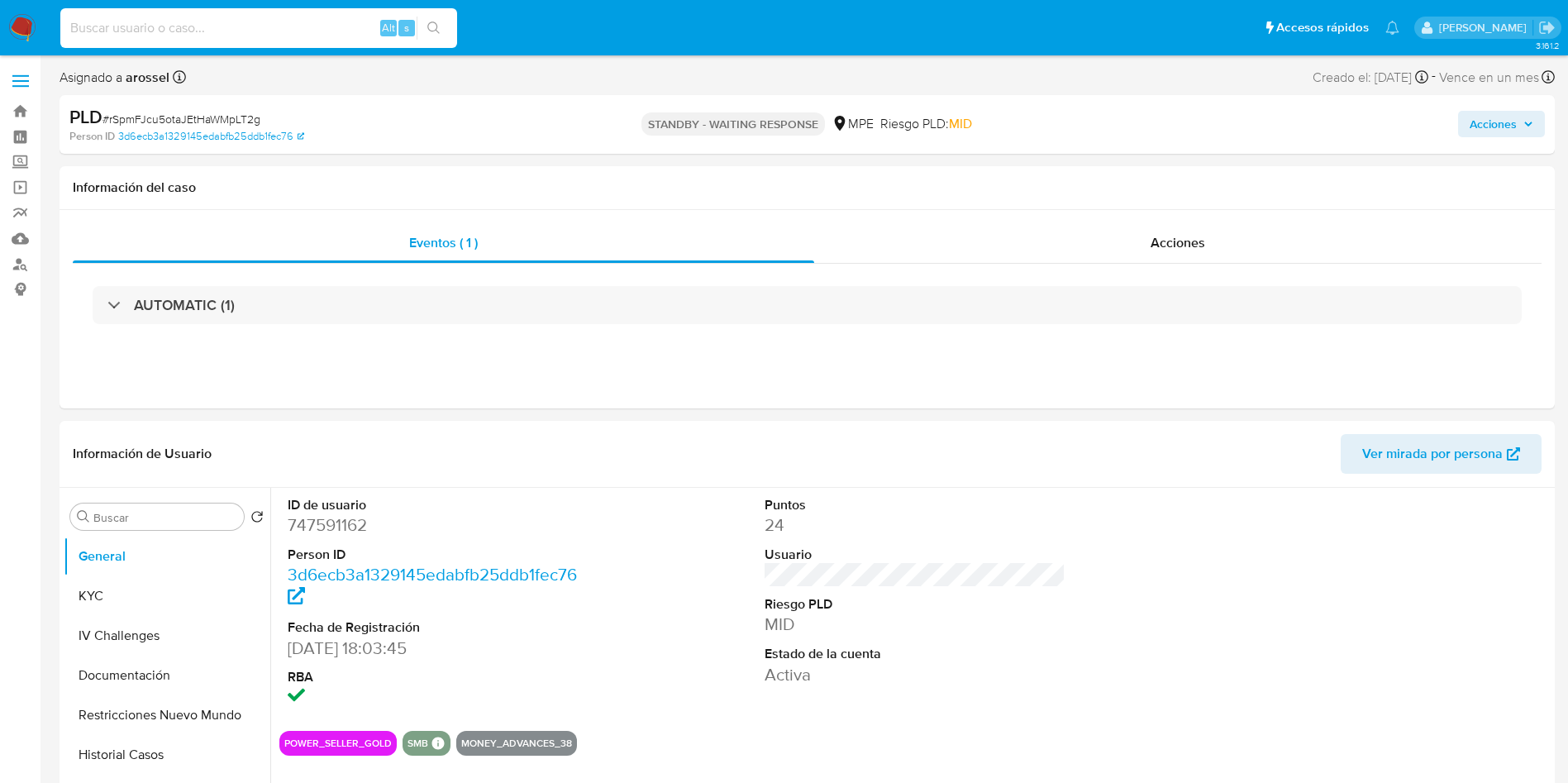
click at [250, 31] on input at bounding box center [258, 28] width 397 height 22
paste input "VGbVX7ROPtJ39eK8KPlGpvj9"
type input "VGbVX7ROPtJ39eK8KPlGpvj9"
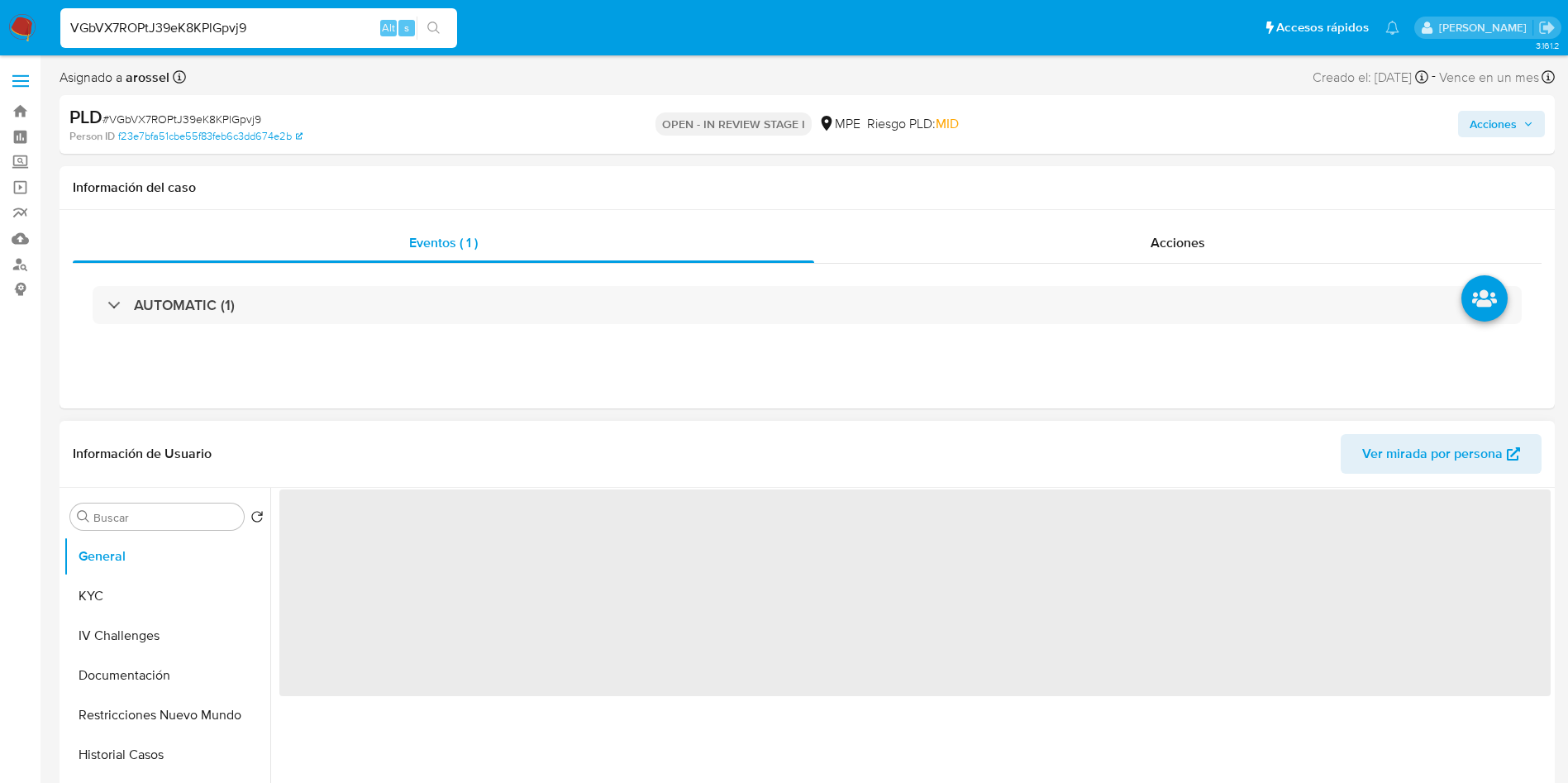
select select "10"
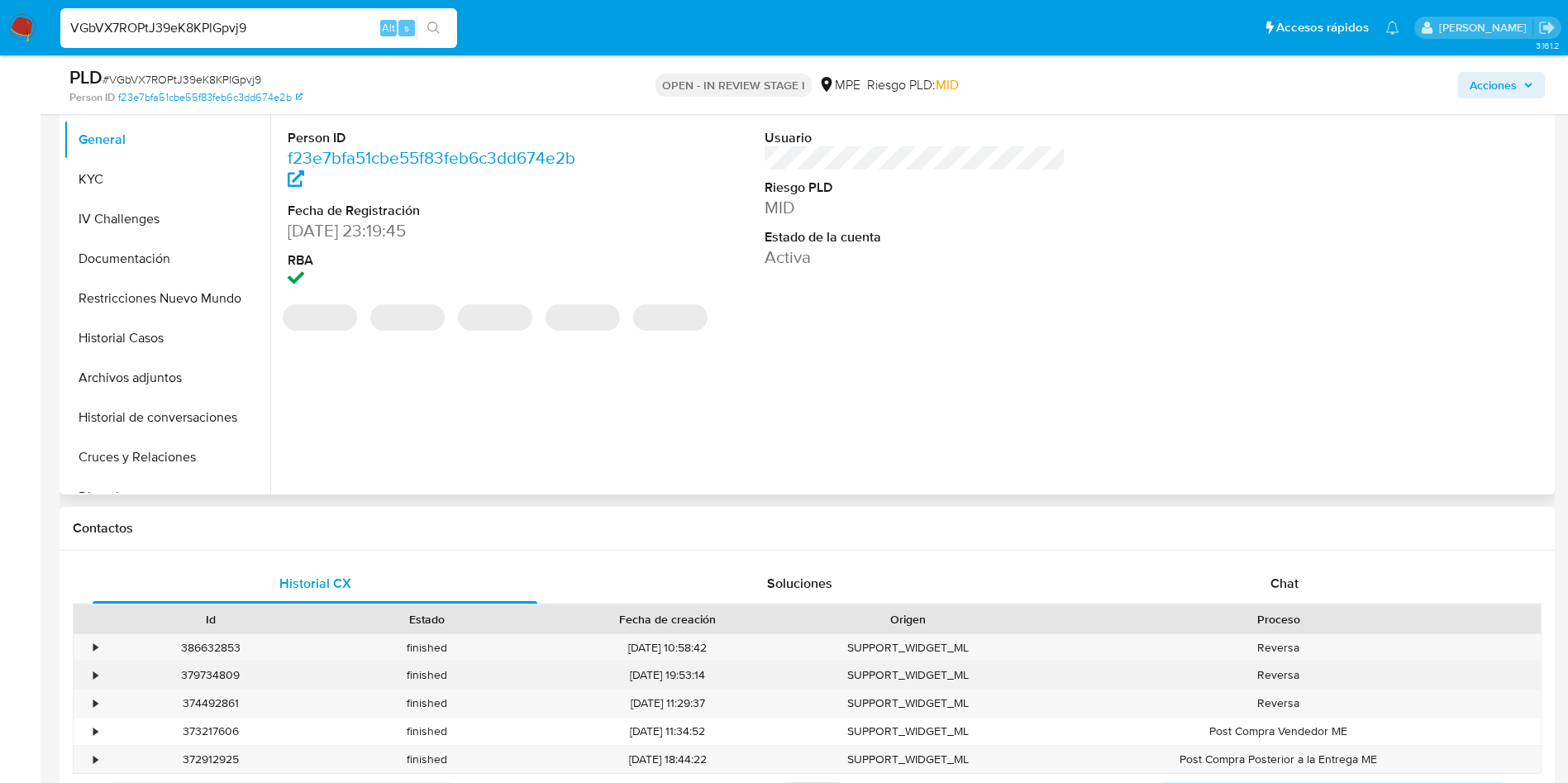
scroll to position [496, 0]
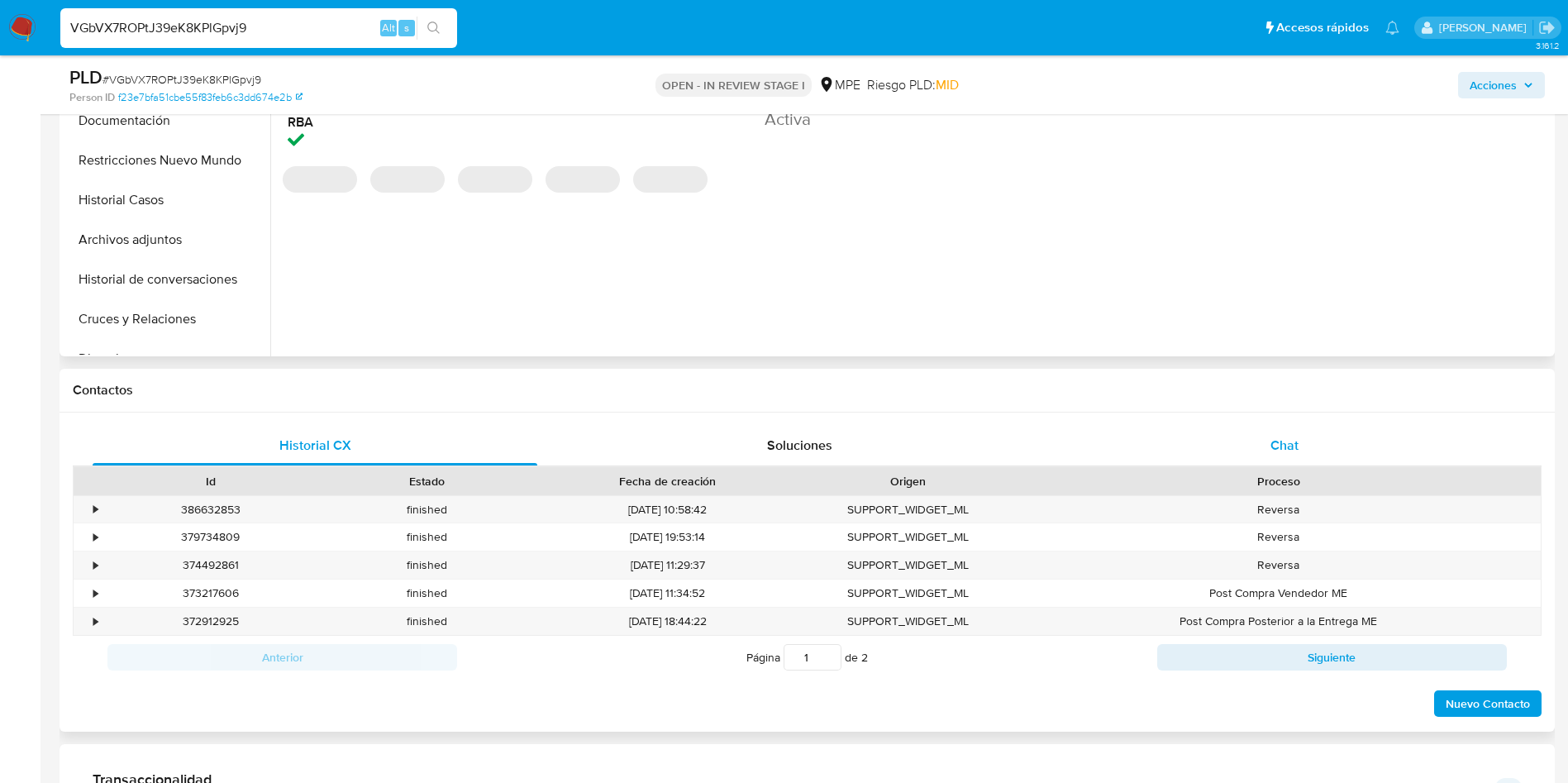
click at [1304, 458] on div "Chat" at bounding box center [1285, 445] width 444 height 40
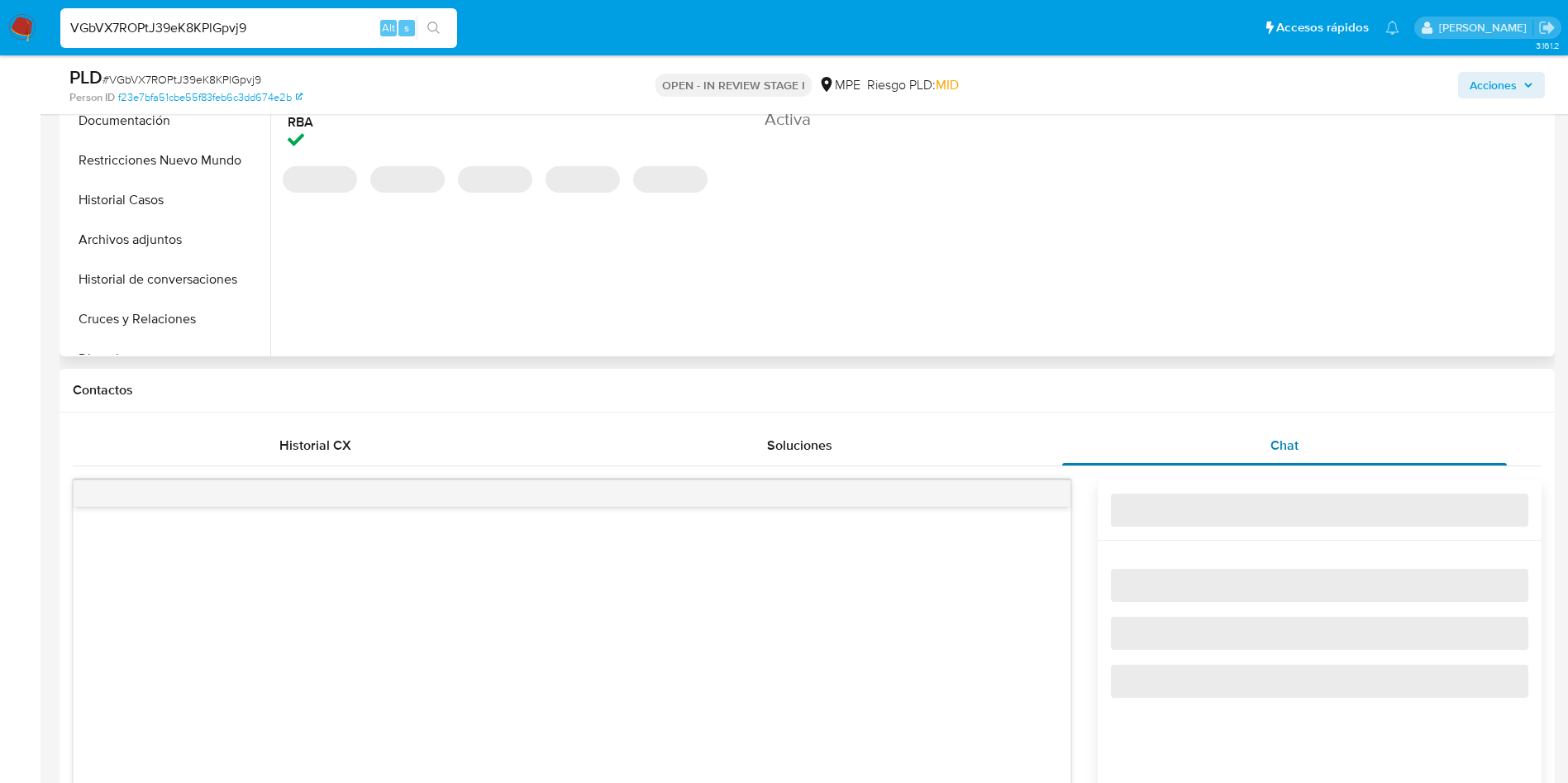
click at [1304, 460] on div "Chat" at bounding box center [1285, 445] width 444 height 40
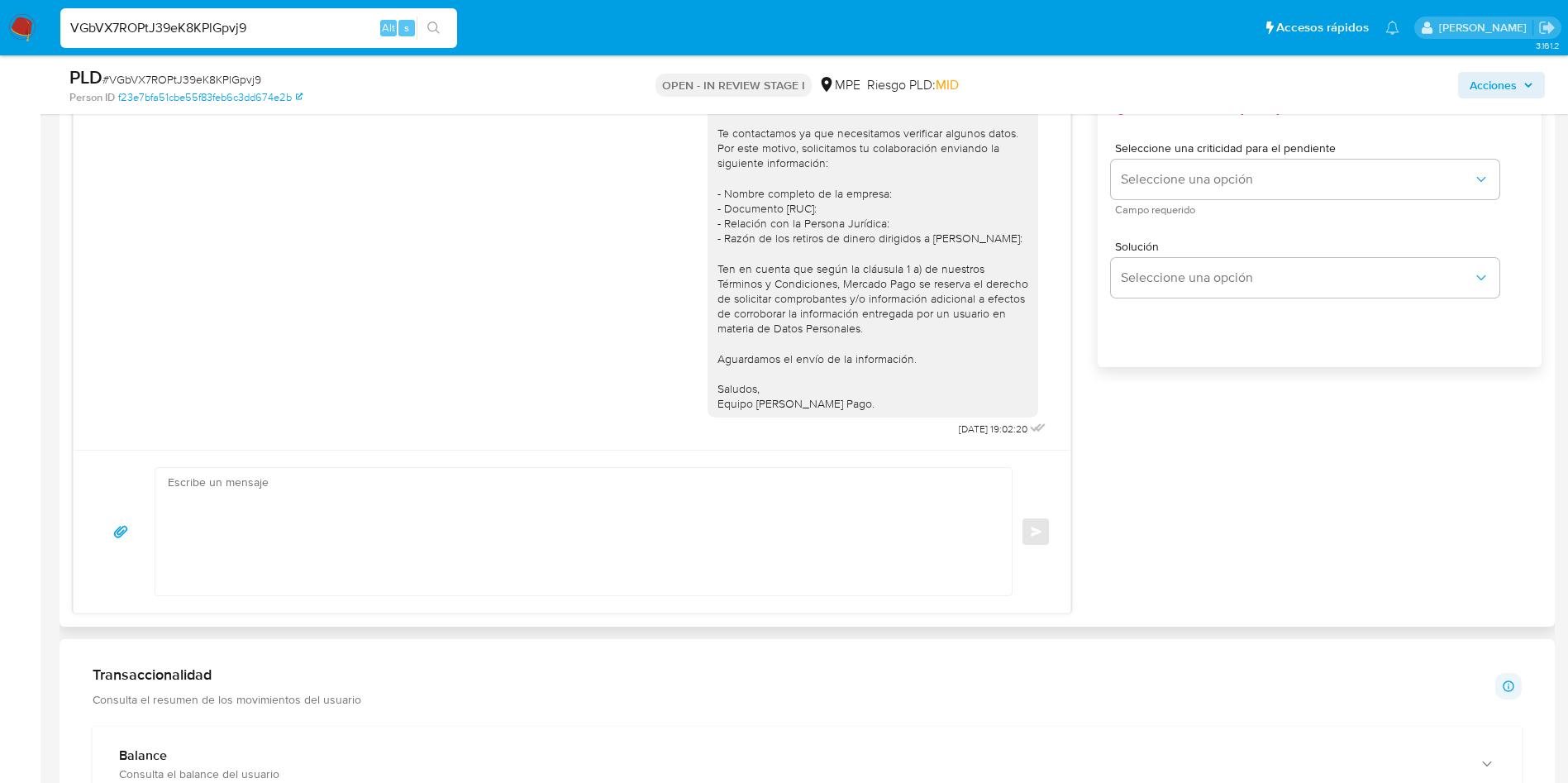
scroll to position [1116, 0]
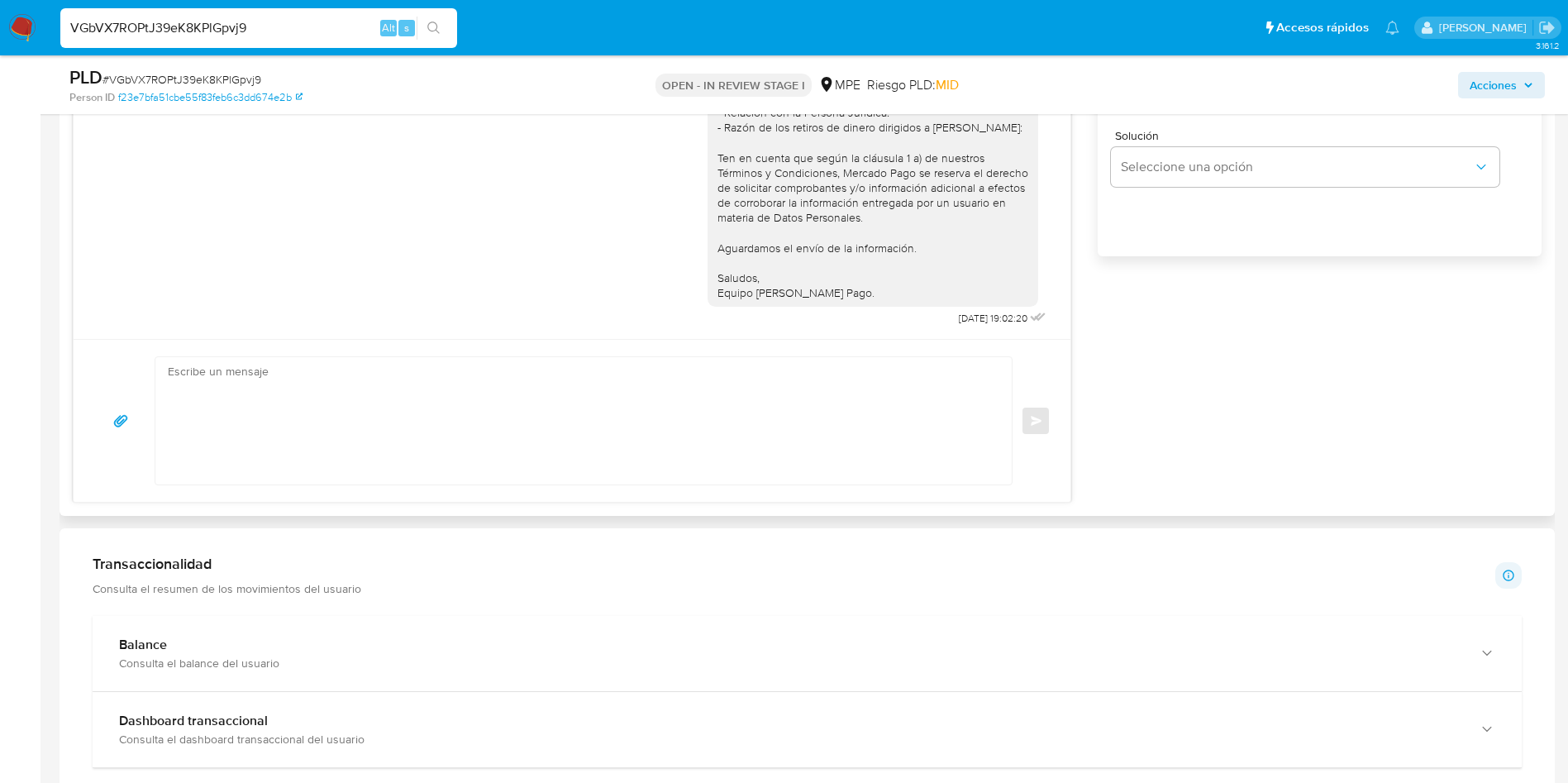
click at [432, 415] on textarea at bounding box center [579, 420] width 823 height 127
paste textarea "Hola, xxxx. Te contactamos nuevamente para recordarte que aún está pendiente el…"
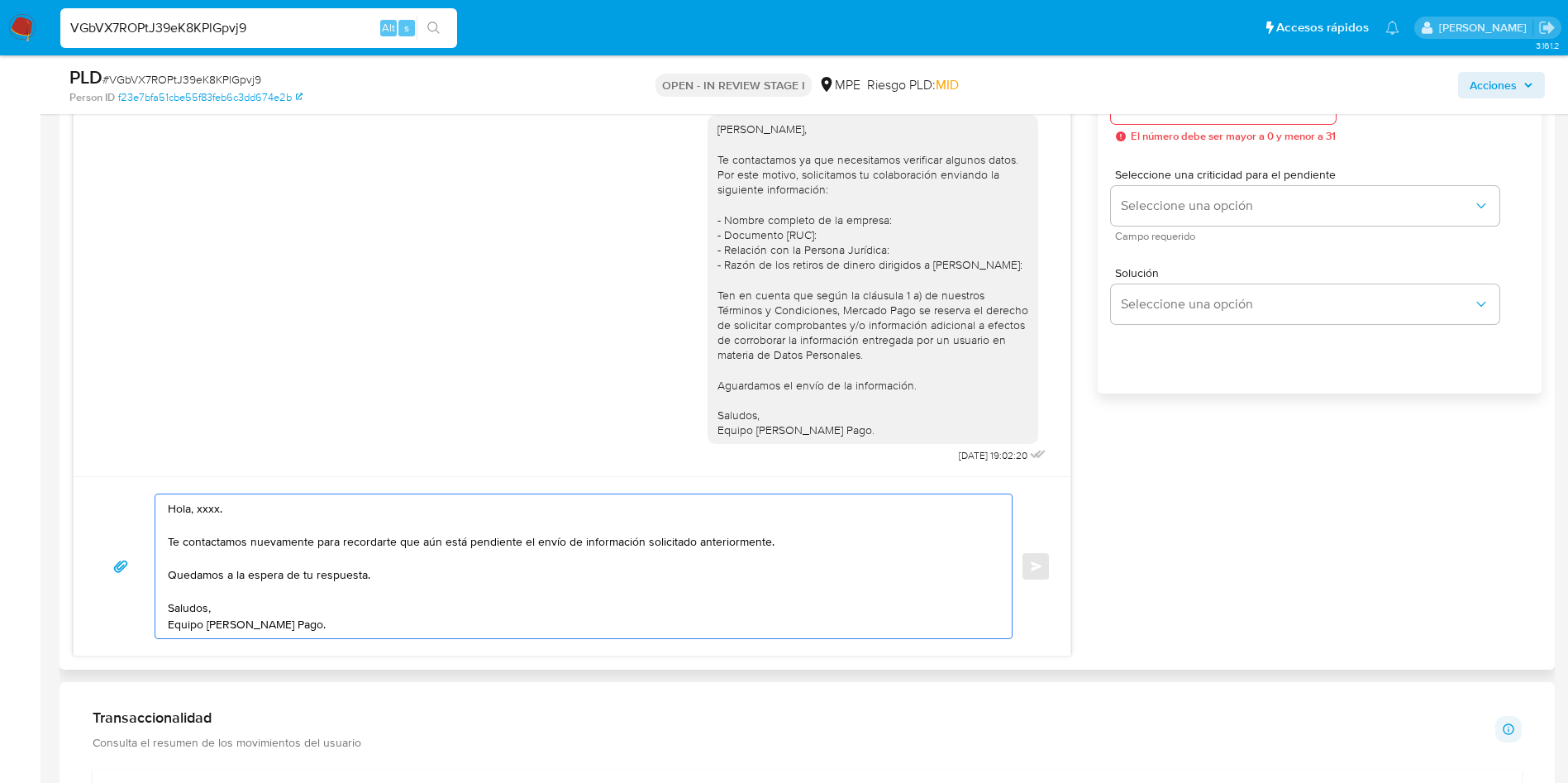
scroll to position [868, 0]
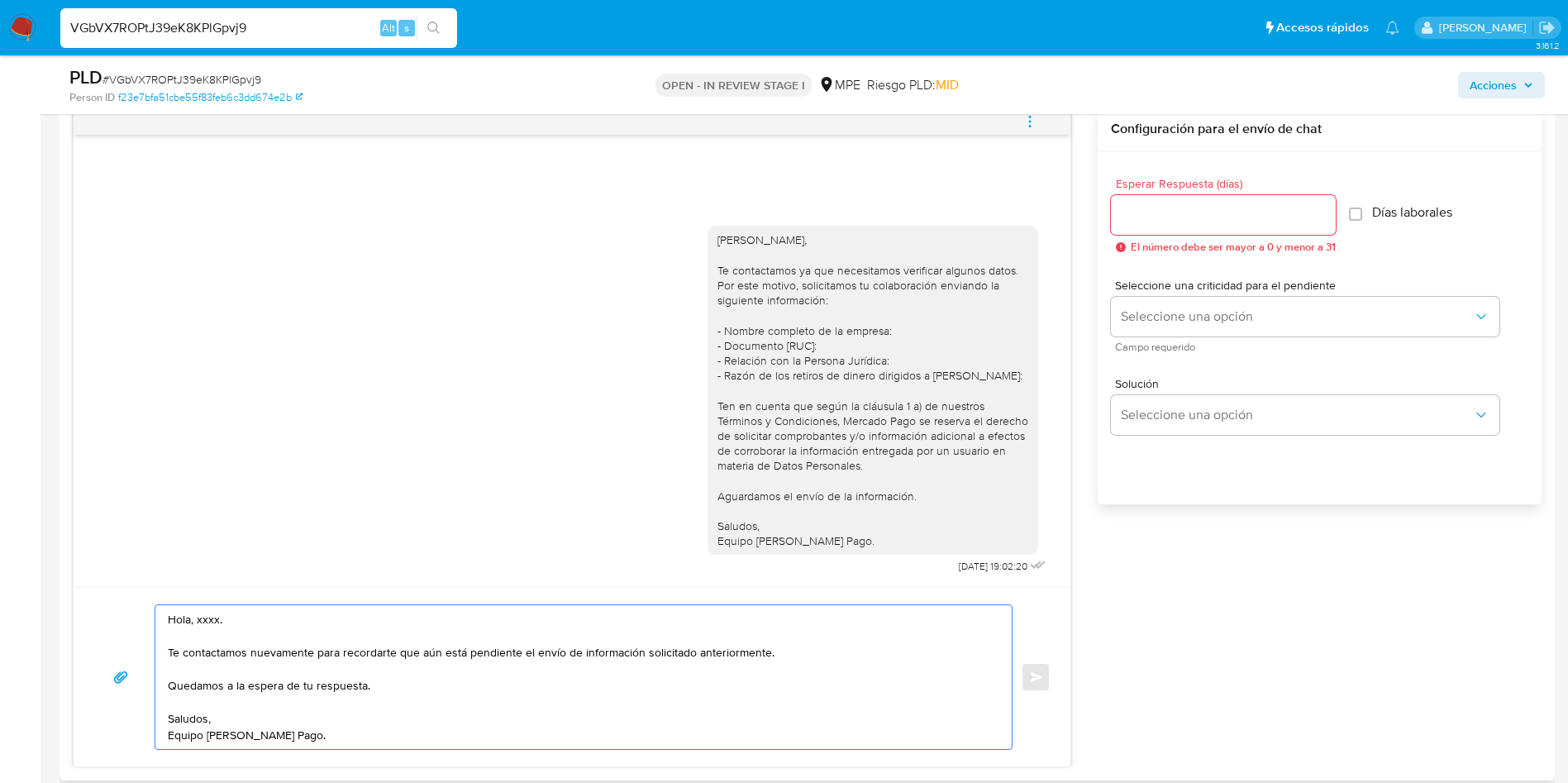
click at [208, 623] on textarea "Hola, xxxx. Te contactamos nuevamente para recordarte que aún está pendiente el…" at bounding box center [579, 676] width 823 height 144
type textarea "Hola, Jorge. Te contactamos nuevamente para recordarte que aún está pendiente e…"
click at [1191, 231] on div at bounding box center [1224, 216] width 225 height 40
click at [1192, 222] on input "Esperar Respuesta (días)" at bounding box center [1224, 215] width 225 height 22
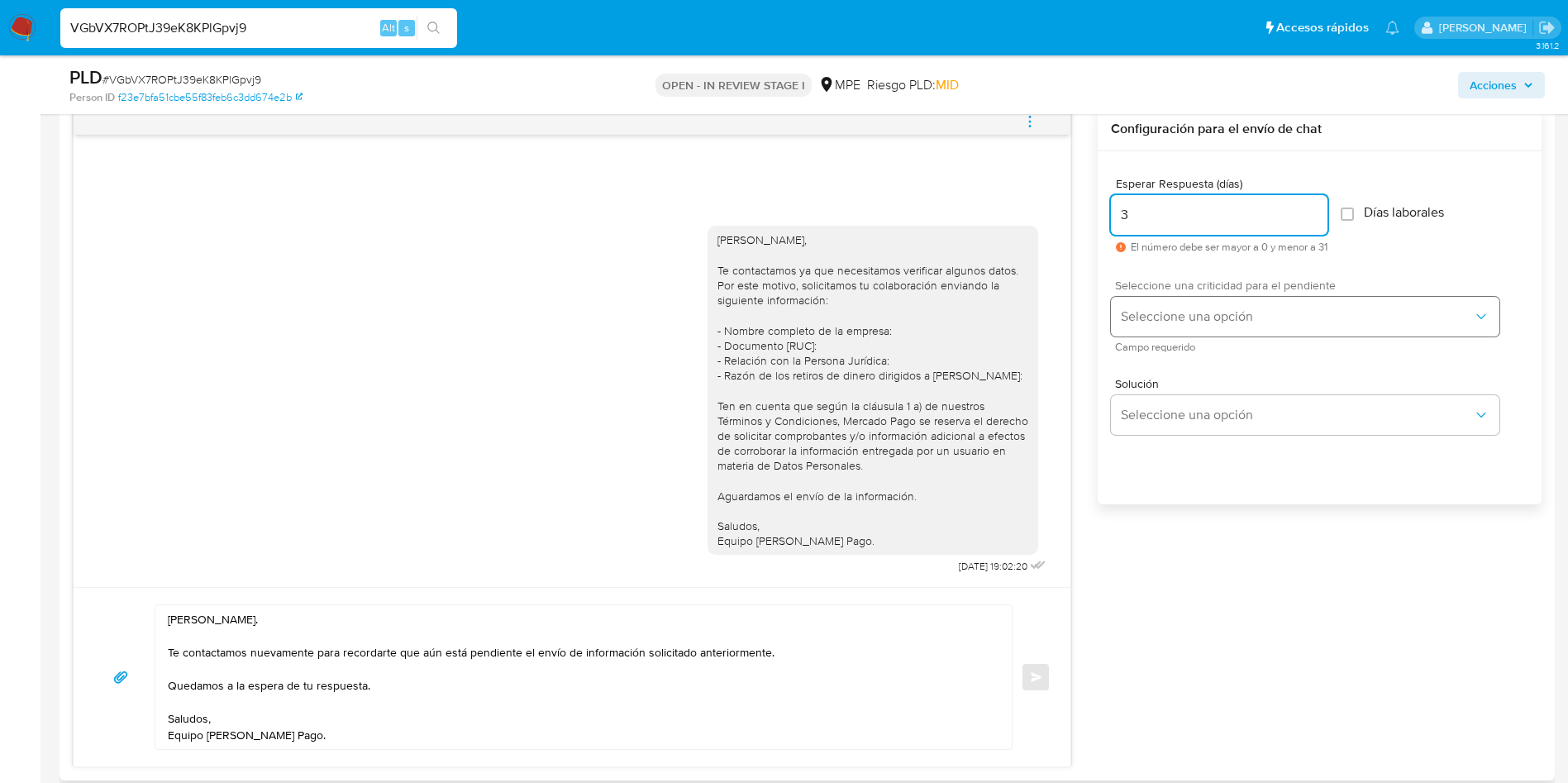
type input "3"
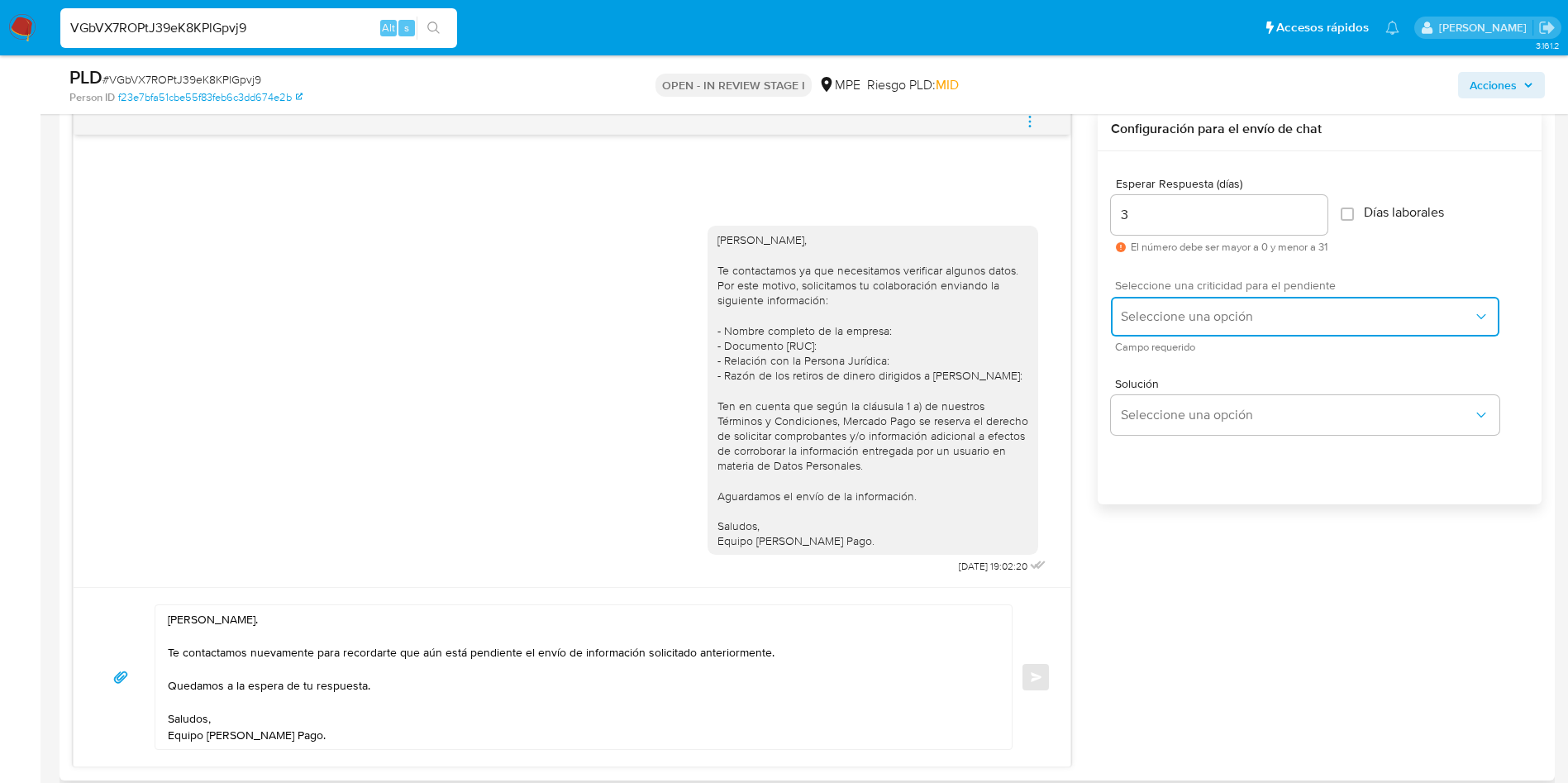
click at [1200, 299] on button "Seleccione una opción" at bounding box center [1305, 317] width 388 height 40
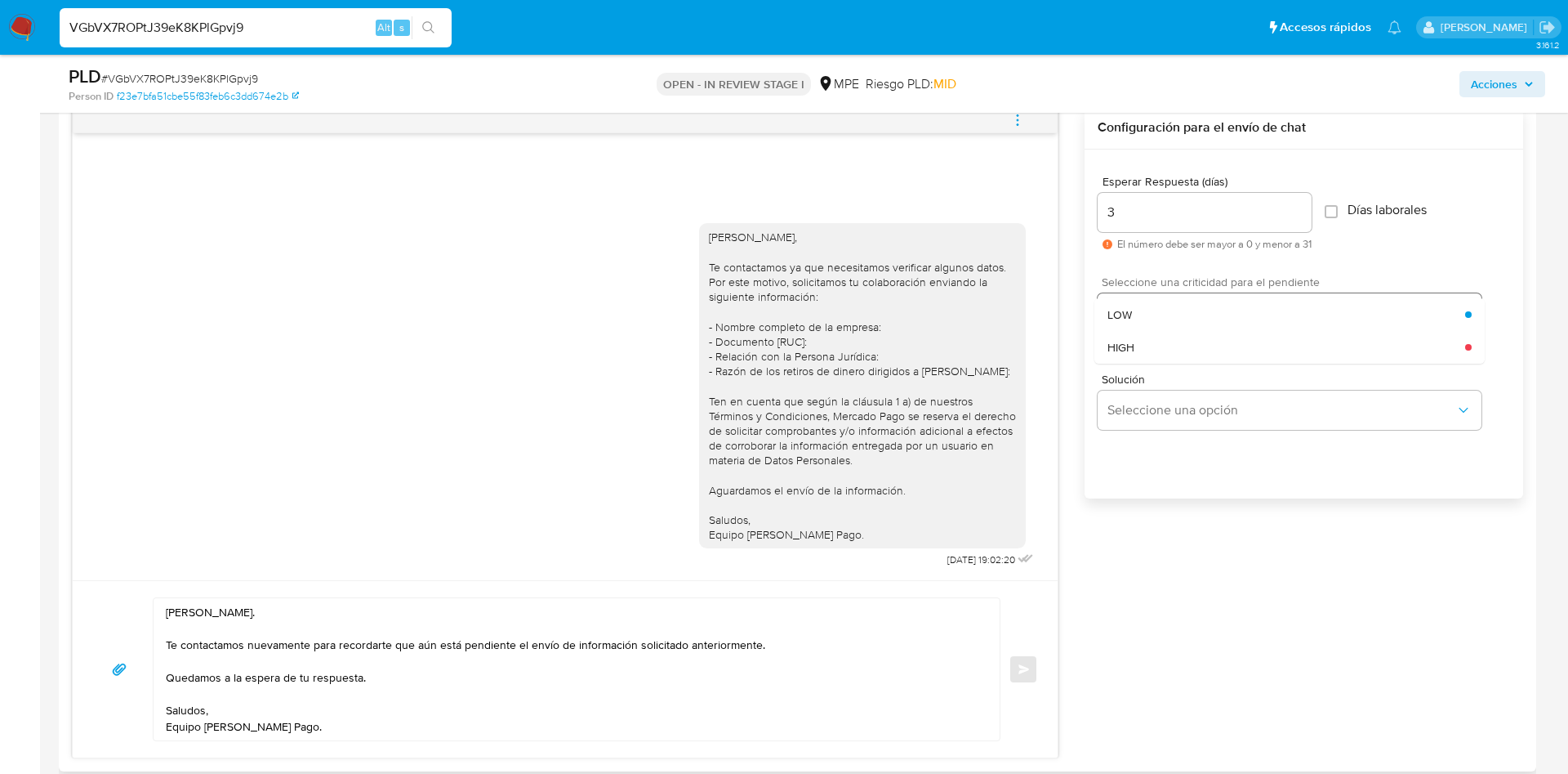
click at [1179, 312] on div "LOW" at bounding box center [1286, 314] width 358 height 33
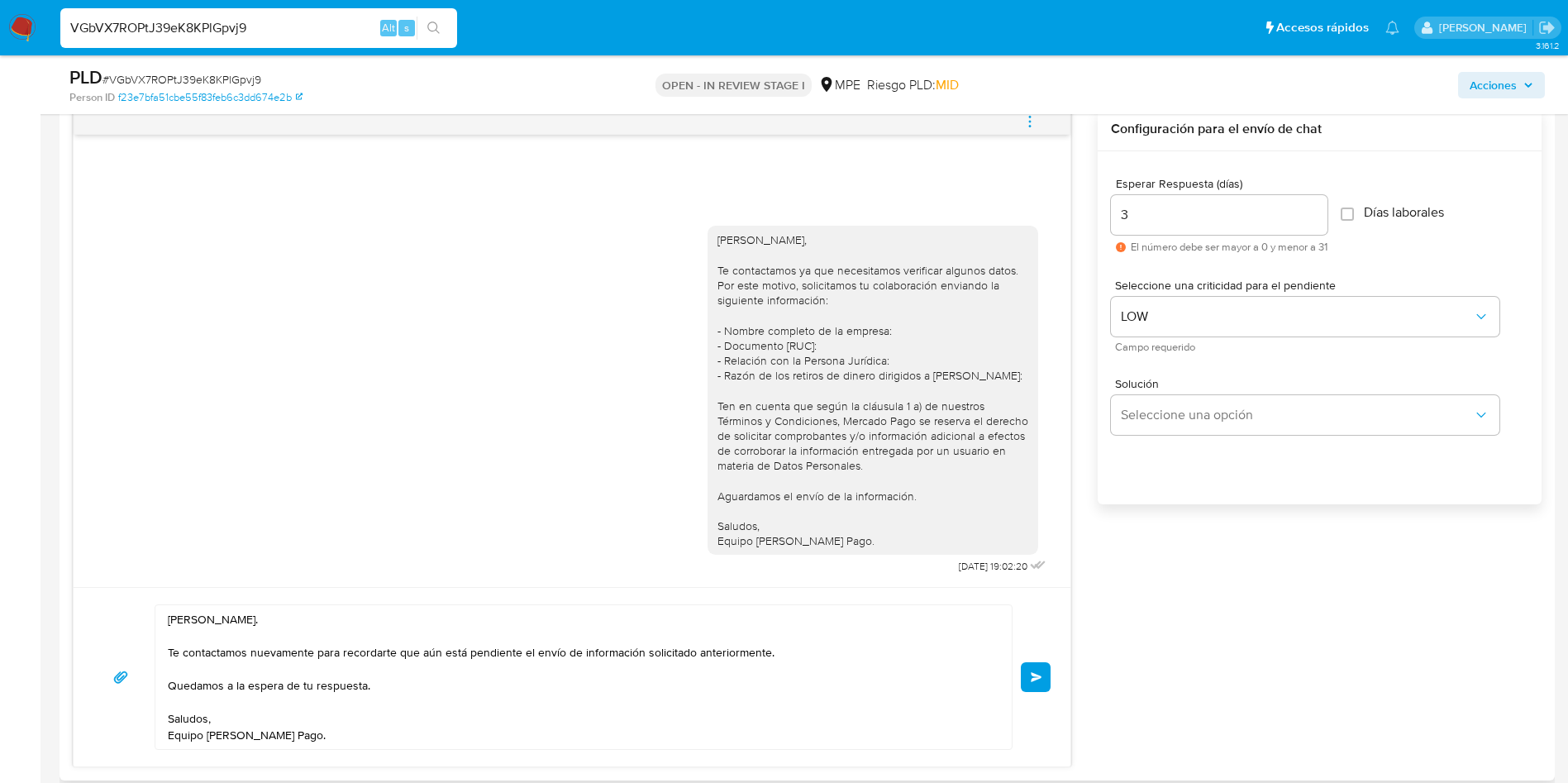
click at [721, 706] on textarea "Hola, Jorge. Te contactamos nuevamente para recordarte que aún está pendiente e…" at bounding box center [579, 676] width 823 height 144
click at [382, 642] on textarea "Hola, Jorge. Te contactamos nuevamente para recordarte que aún está pendiente e…" at bounding box center [579, 676] width 823 height 144
click at [383, 667] on textarea "Hola, Jorge. Te contactamos nuevamente para recordarte que aún está pendiente e…" at bounding box center [579, 676] width 823 height 144
click at [1039, 686] on button "Enviar" at bounding box center [1035, 676] width 30 height 30
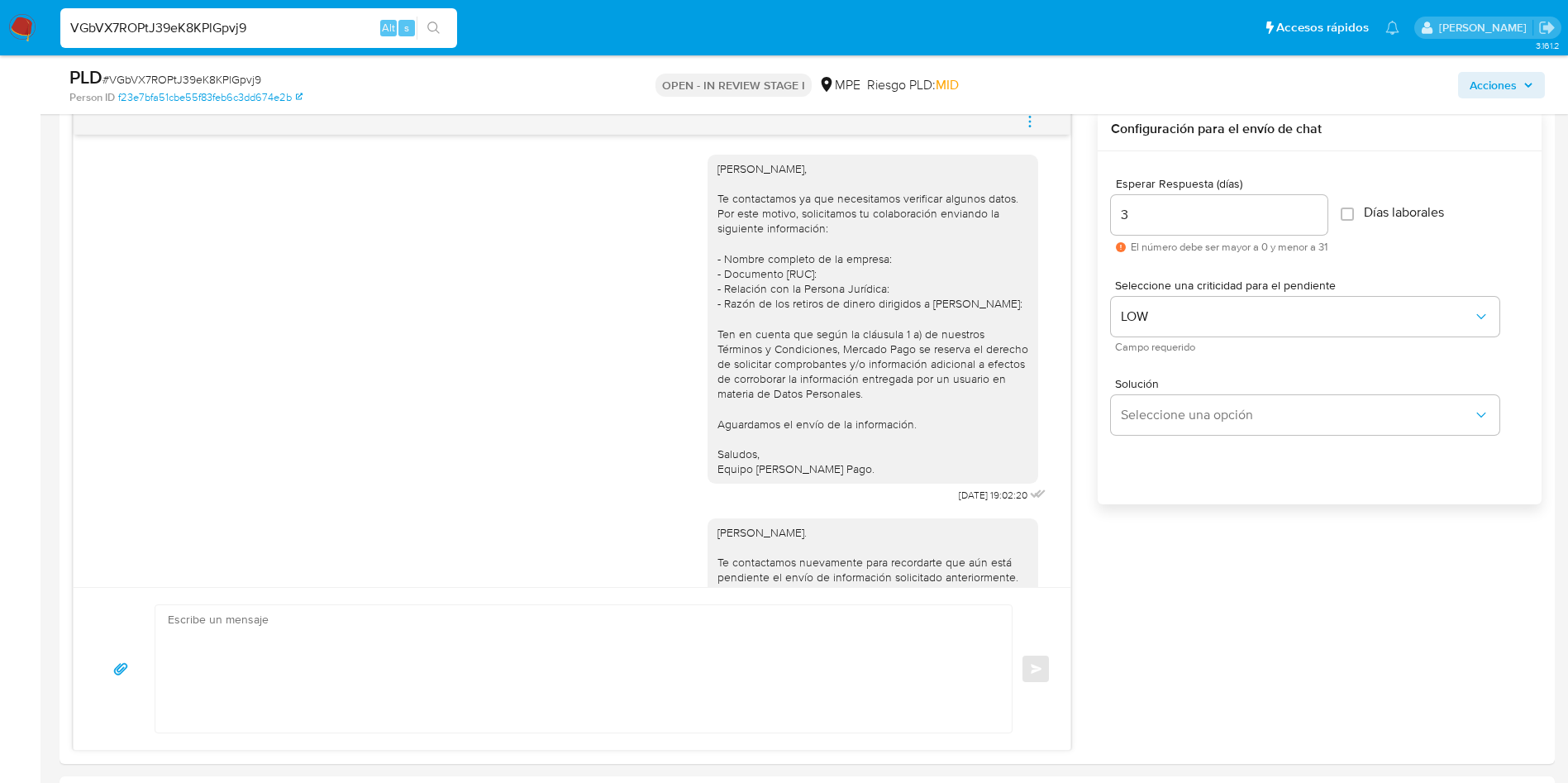
scroll to position [127, 0]
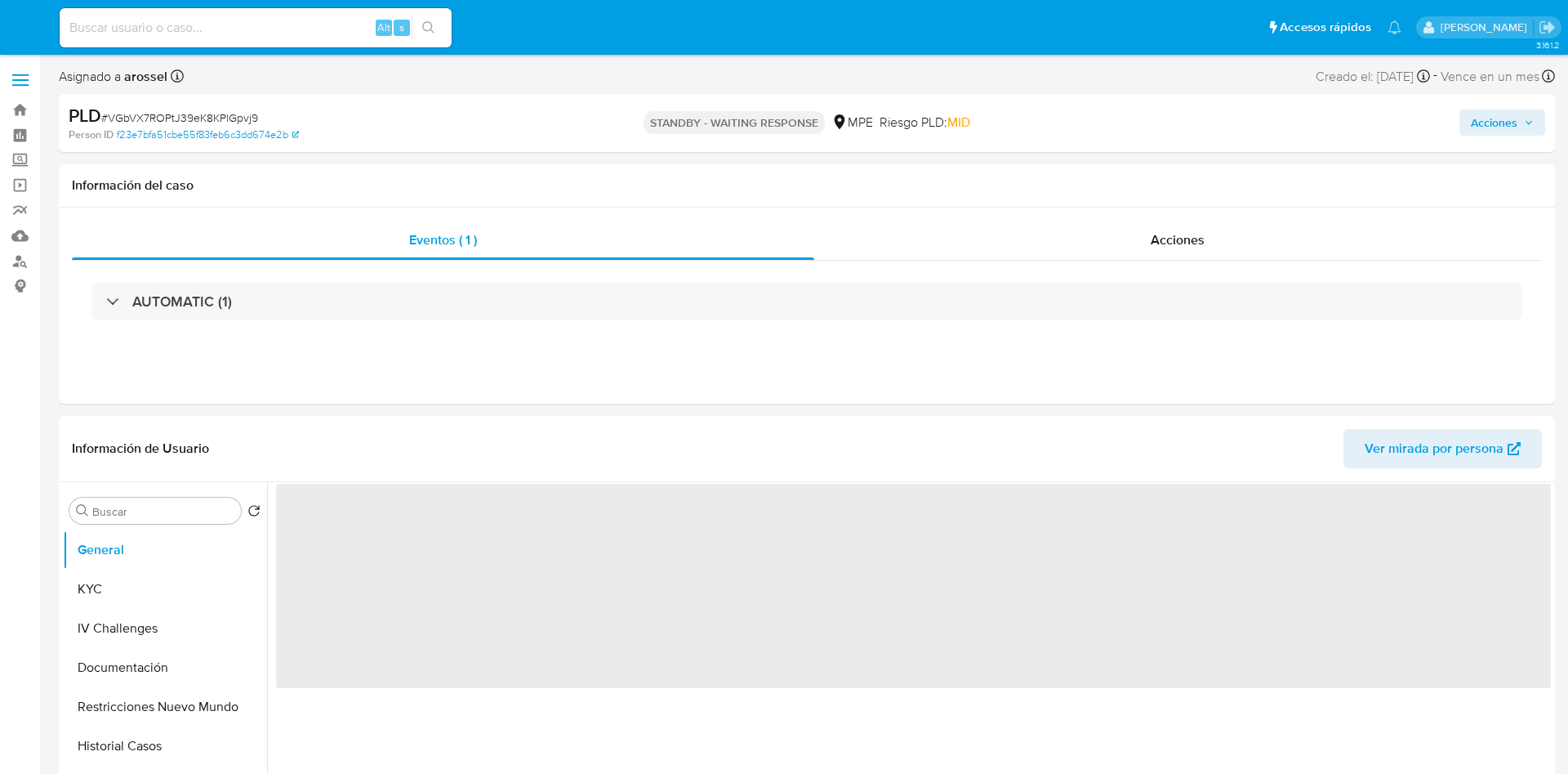
select select "10"
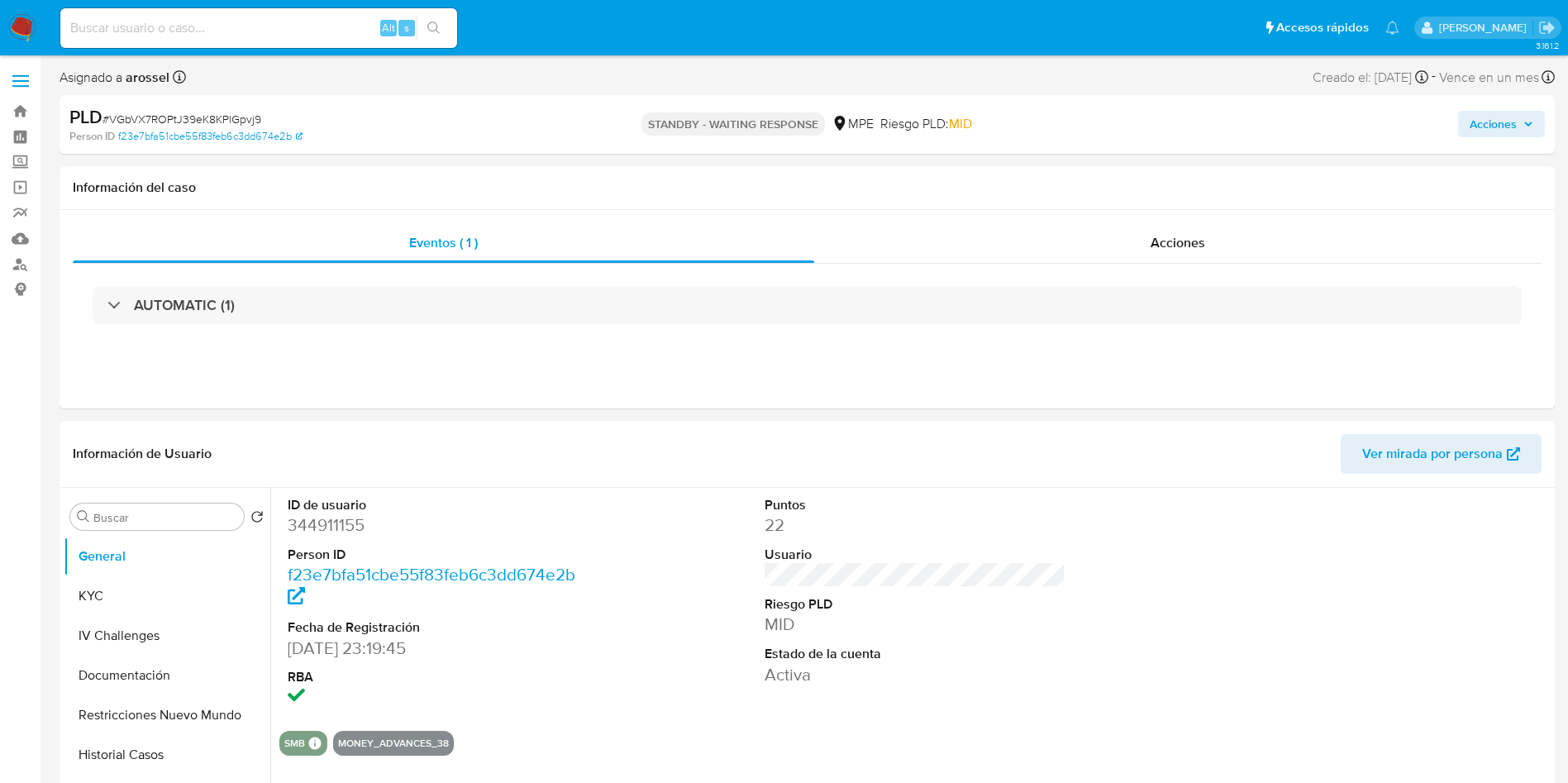
click at [228, 13] on div "Alt s" at bounding box center [258, 29] width 397 height 40
click at [231, 26] on input at bounding box center [258, 28] width 397 height 22
paste input "LD8QrcIkl6sbFlhTfTY77HE1"
type input "LD8QrcIkl6sbFlhTfTY77HE1"
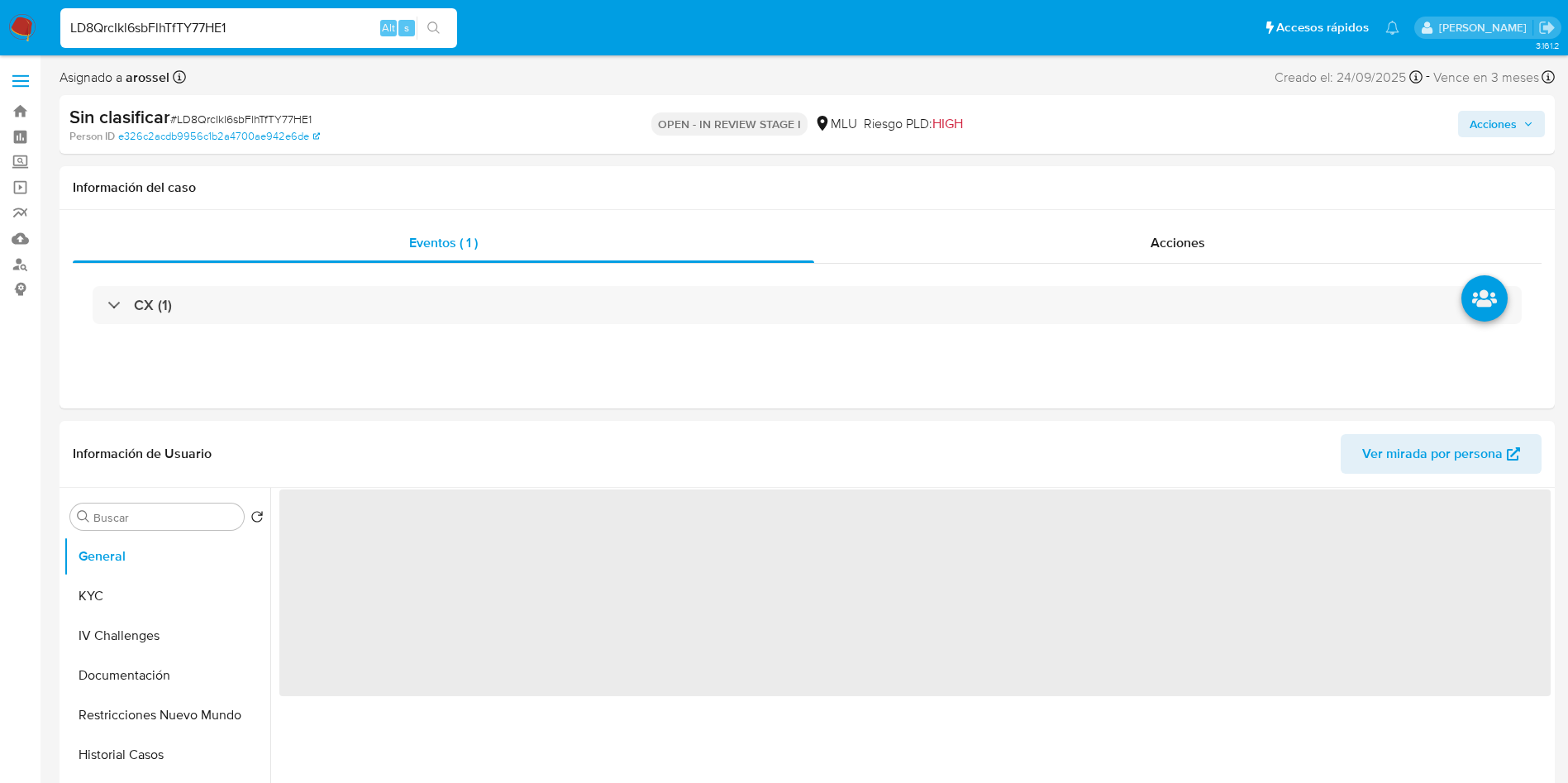
select select "10"
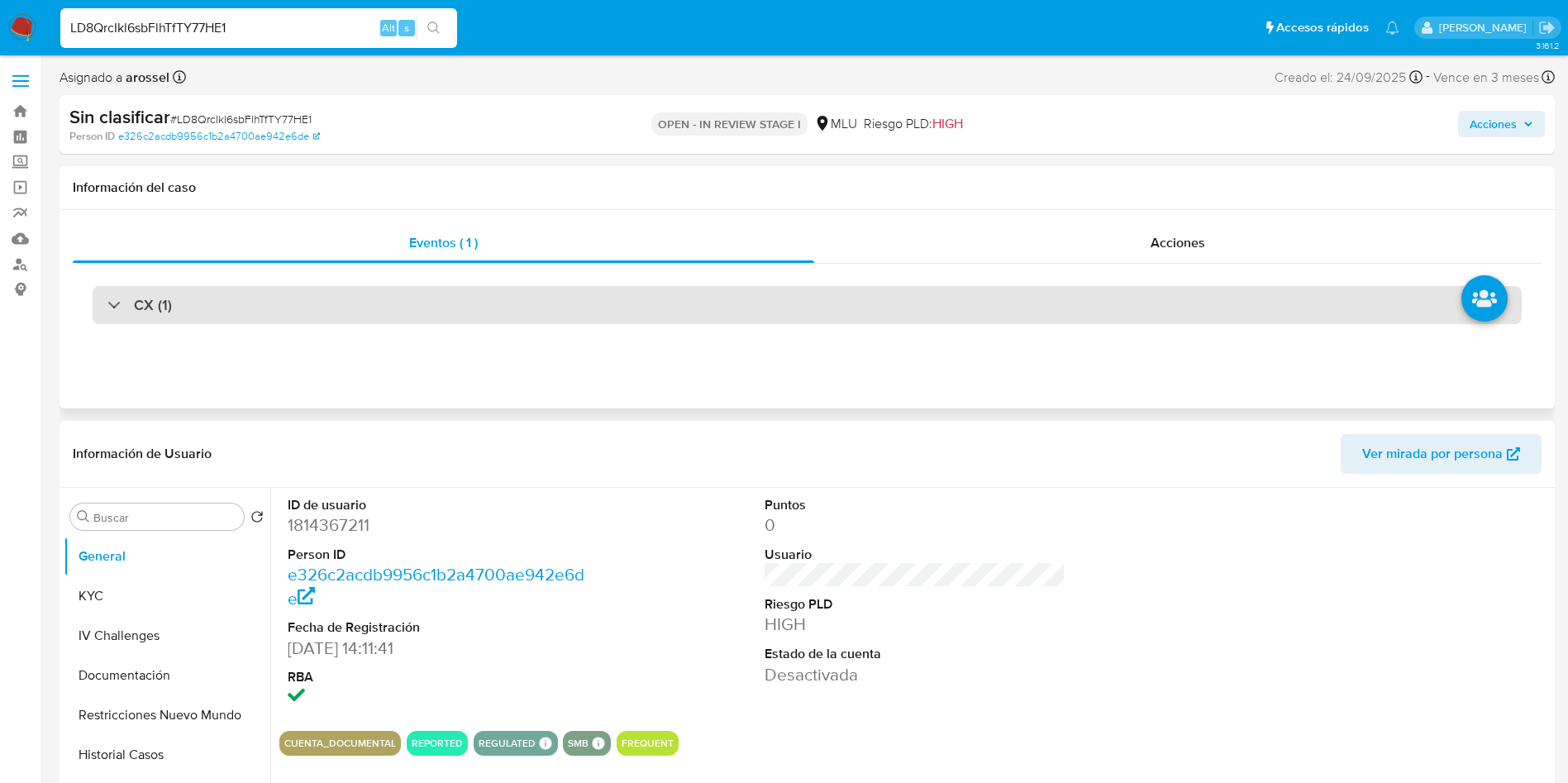
click at [490, 307] on div "CX (1)" at bounding box center [807, 305] width 1430 height 38
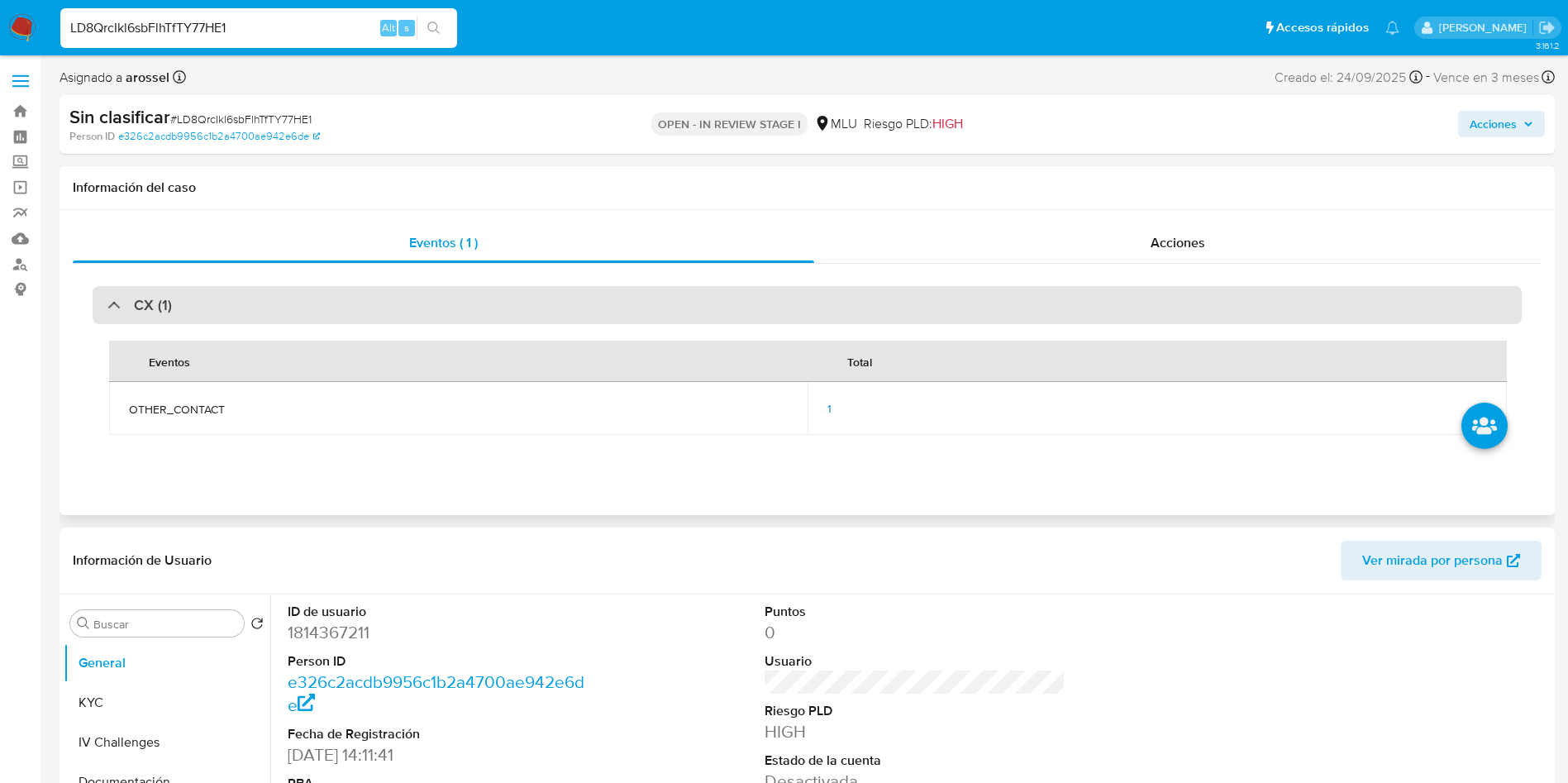
click at [489, 300] on div "CX (1)" at bounding box center [807, 305] width 1430 height 38
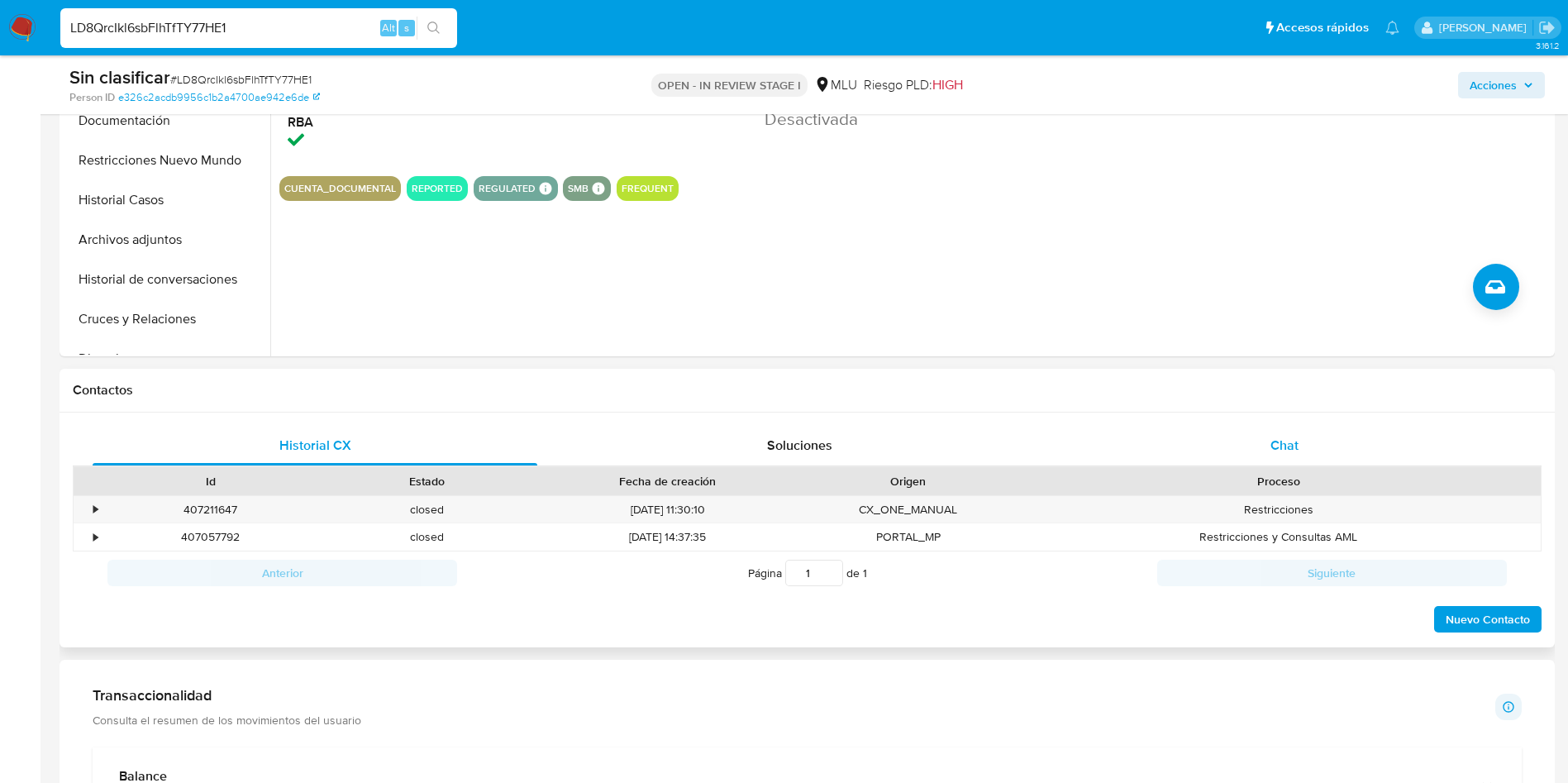
click at [1226, 438] on div "Chat" at bounding box center [1285, 445] width 444 height 40
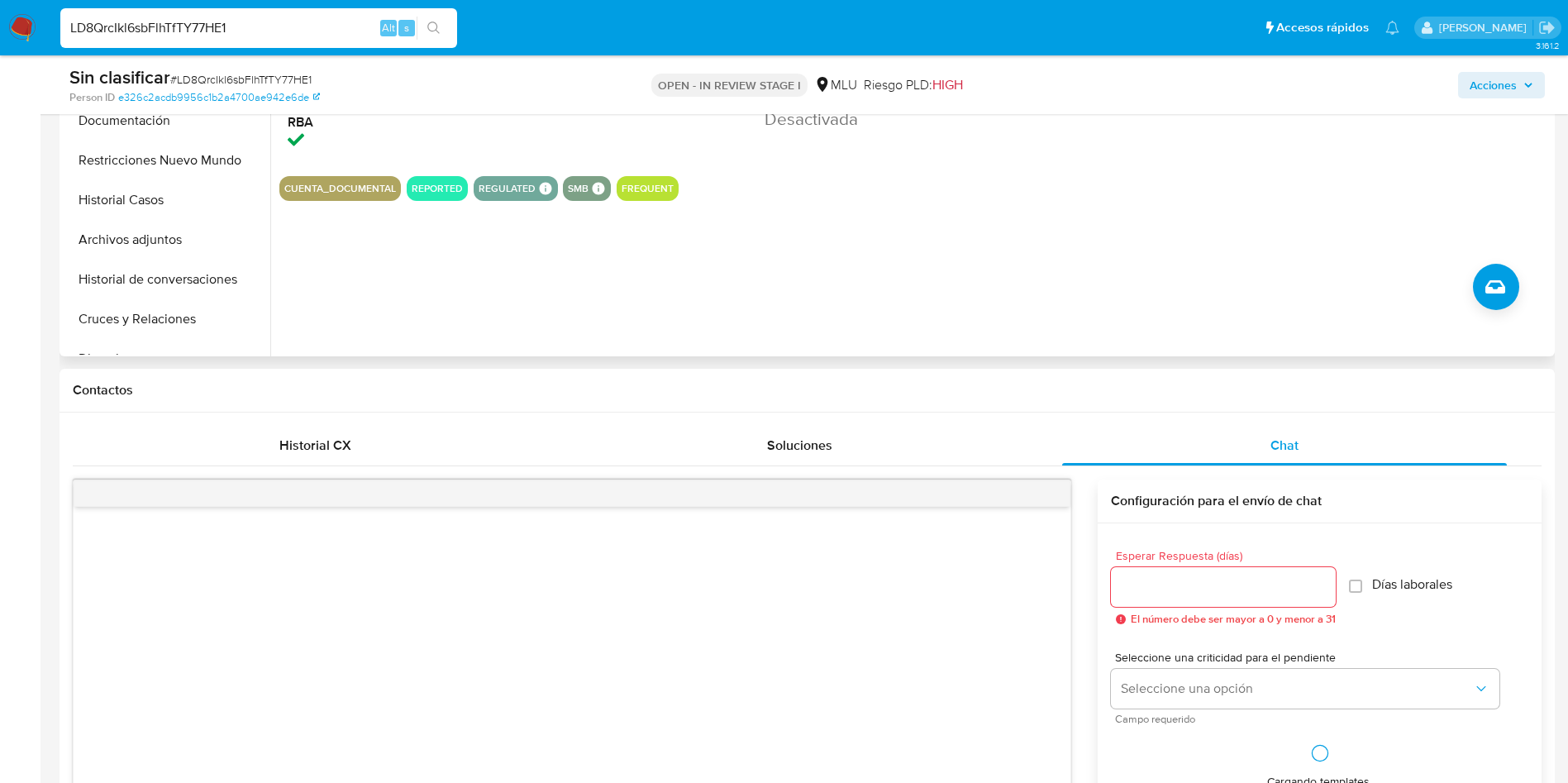
scroll to position [744, 0]
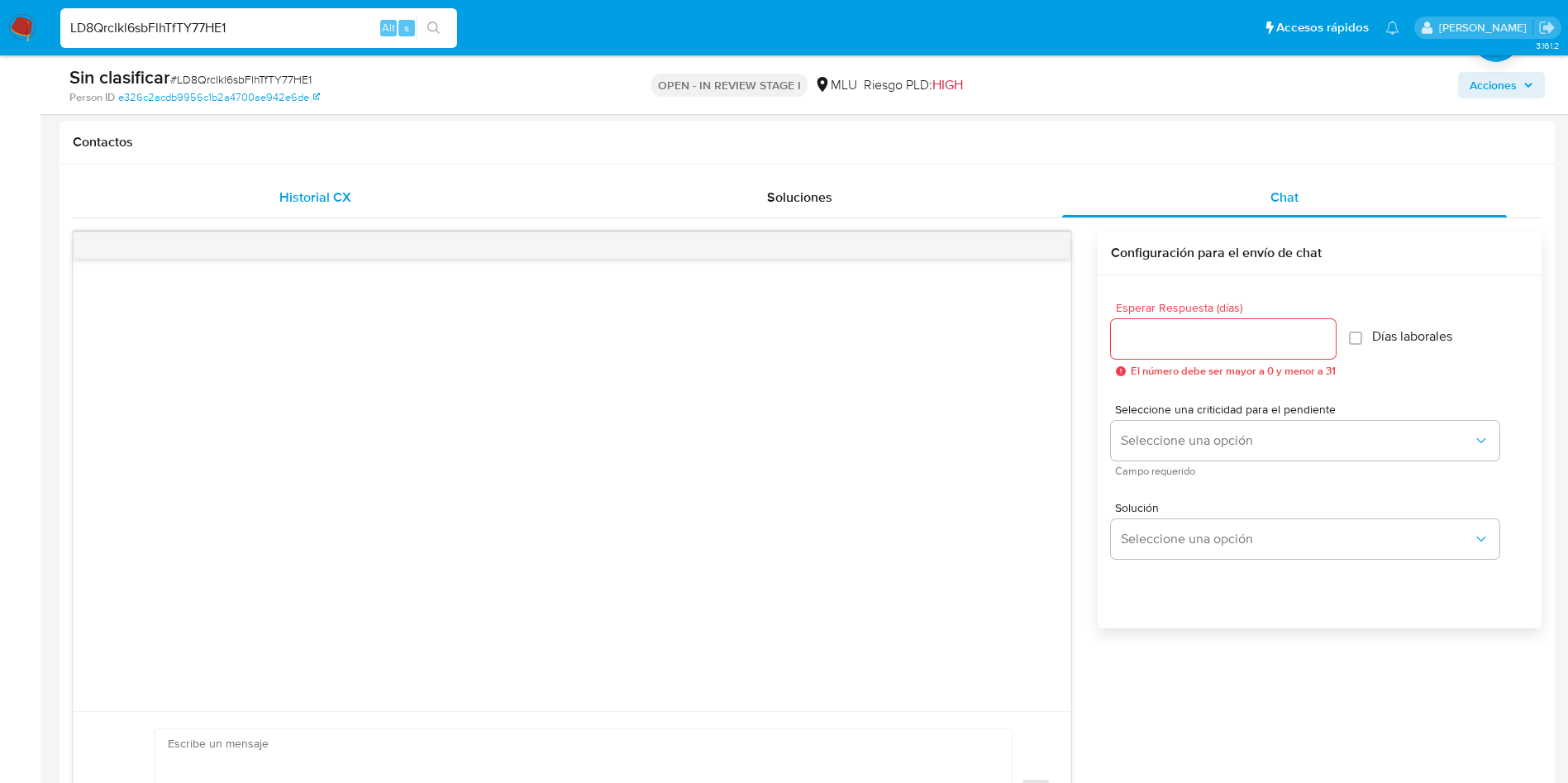
click at [223, 188] on div "Historial CX" at bounding box center [315, 197] width 444 height 40
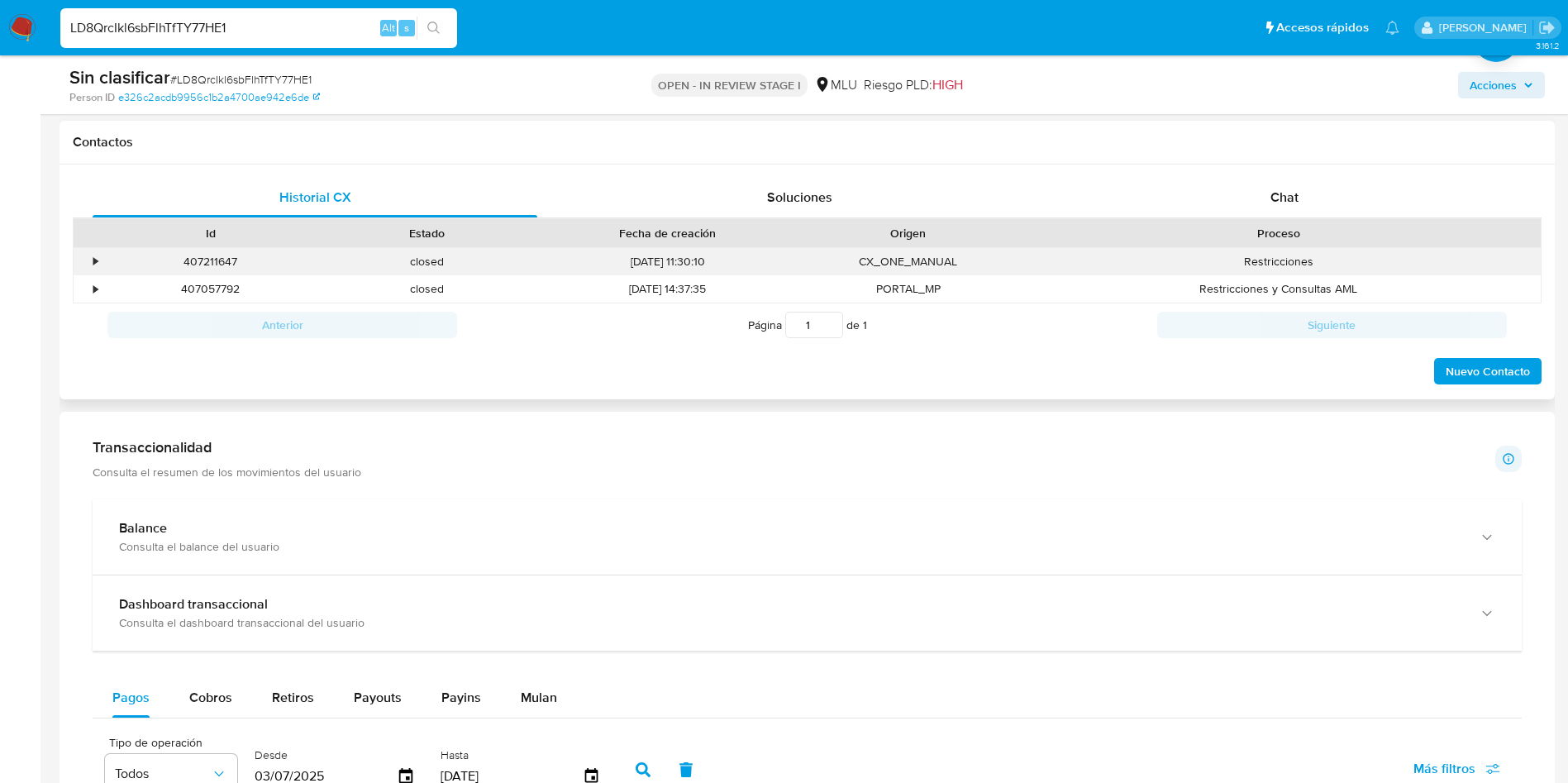
click at [90, 264] on div "•" at bounding box center [88, 261] width 29 height 28
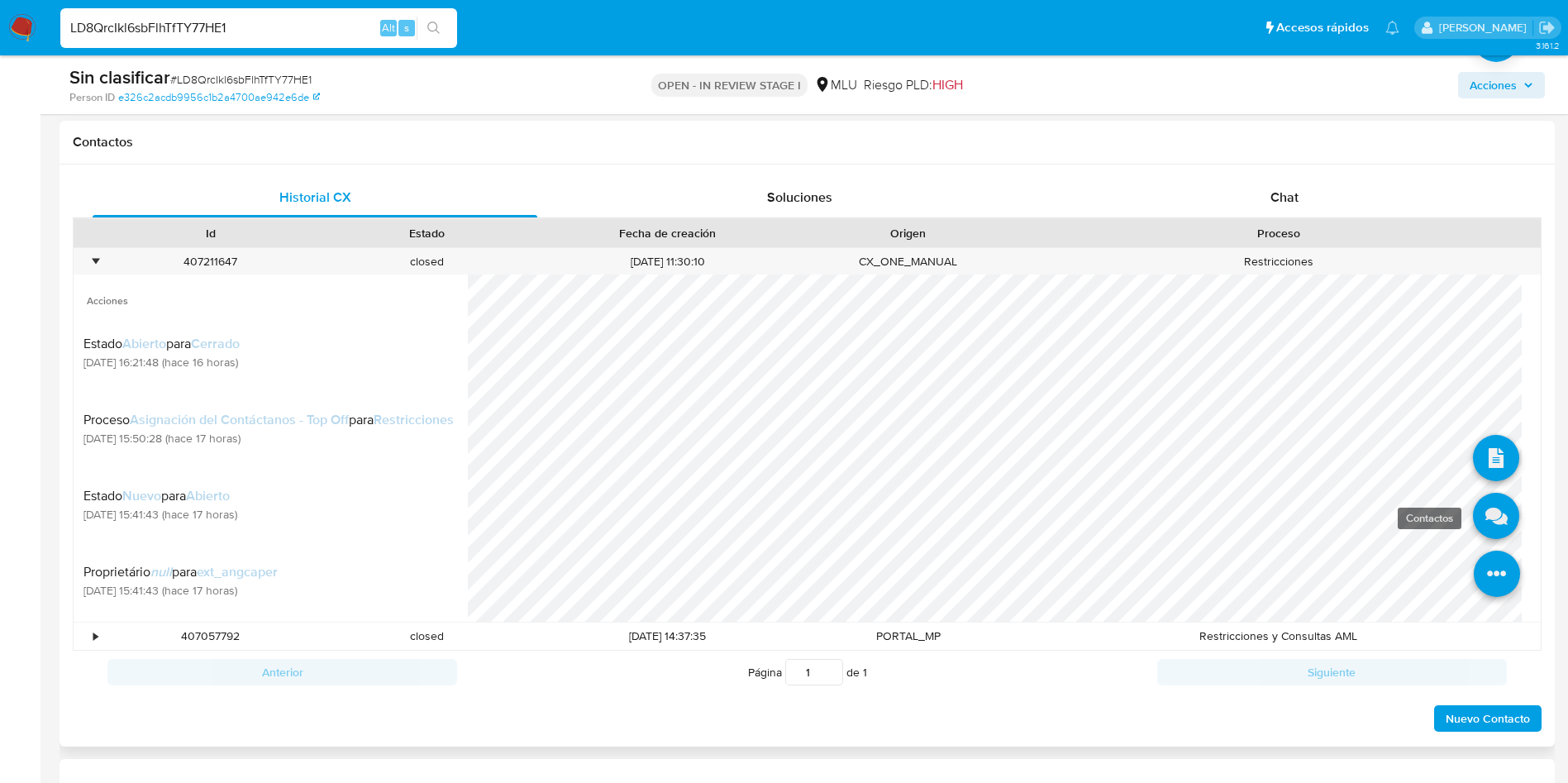
click at [1485, 518] on icon at bounding box center [1496, 516] width 47 height 47
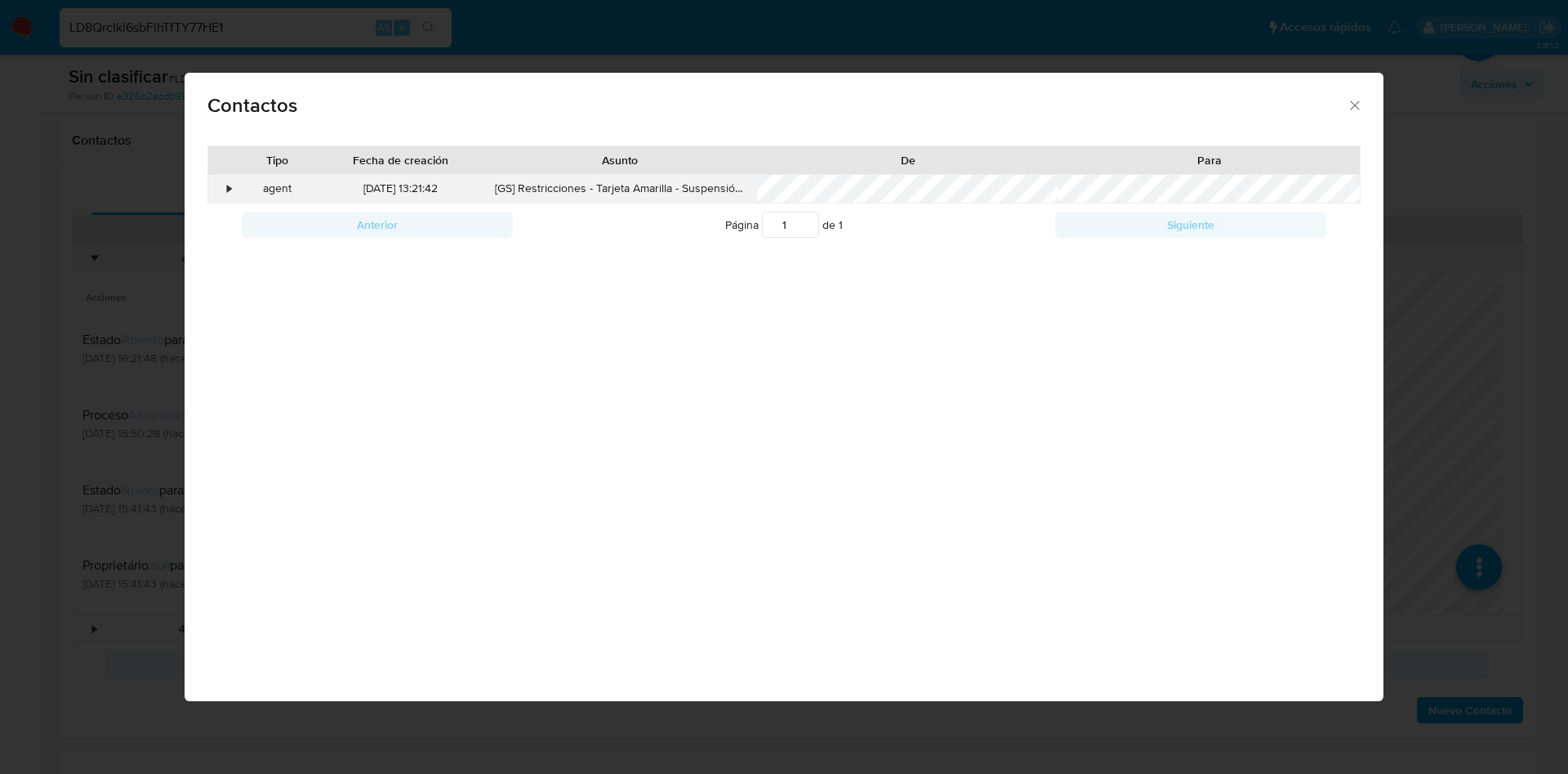
click at [225, 198] on div "•" at bounding box center [222, 188] width 28 height 27
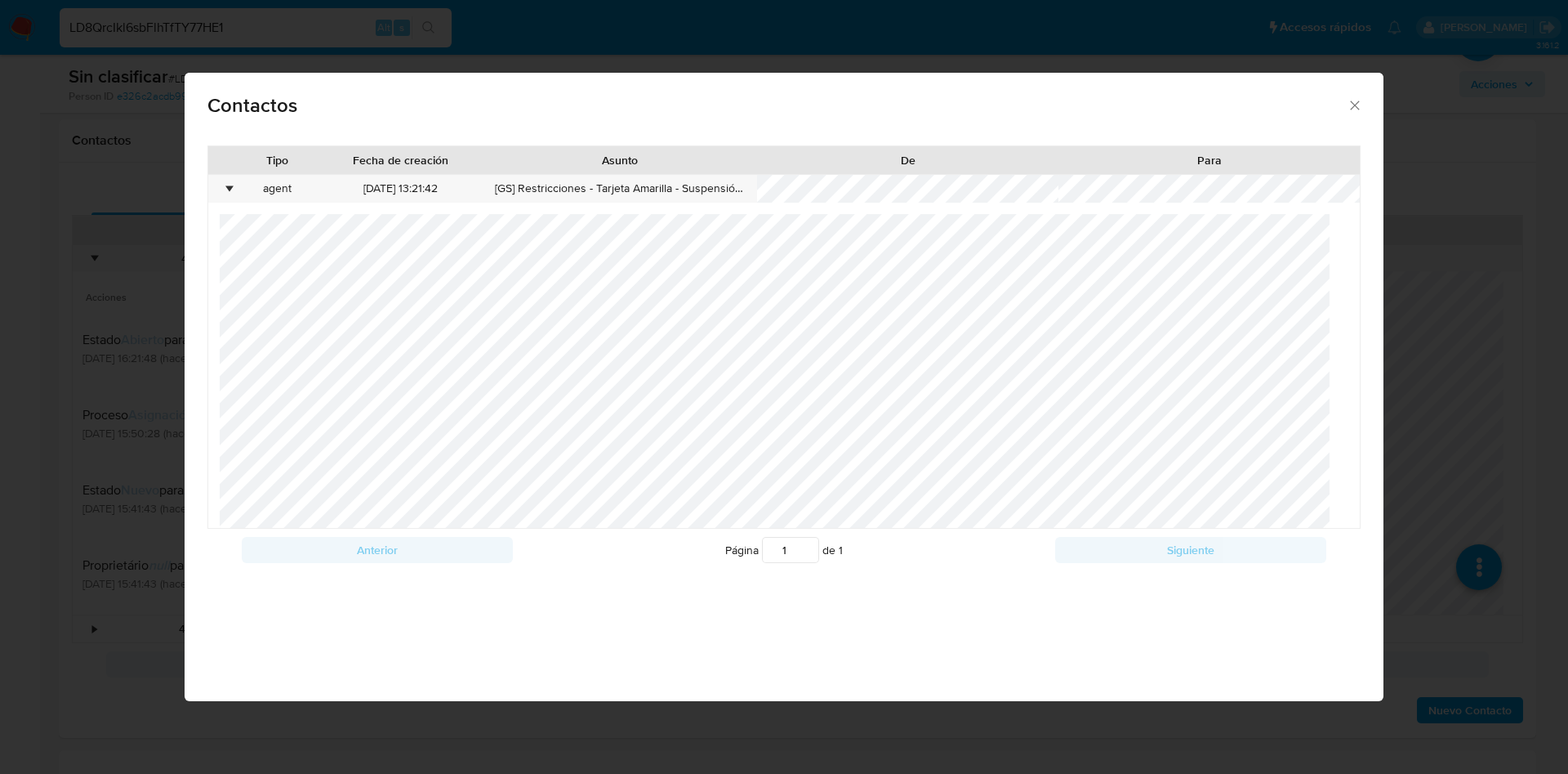
click at [1347, 104] on icon "close" at bounding box center [1354, 105] width 16 height 16
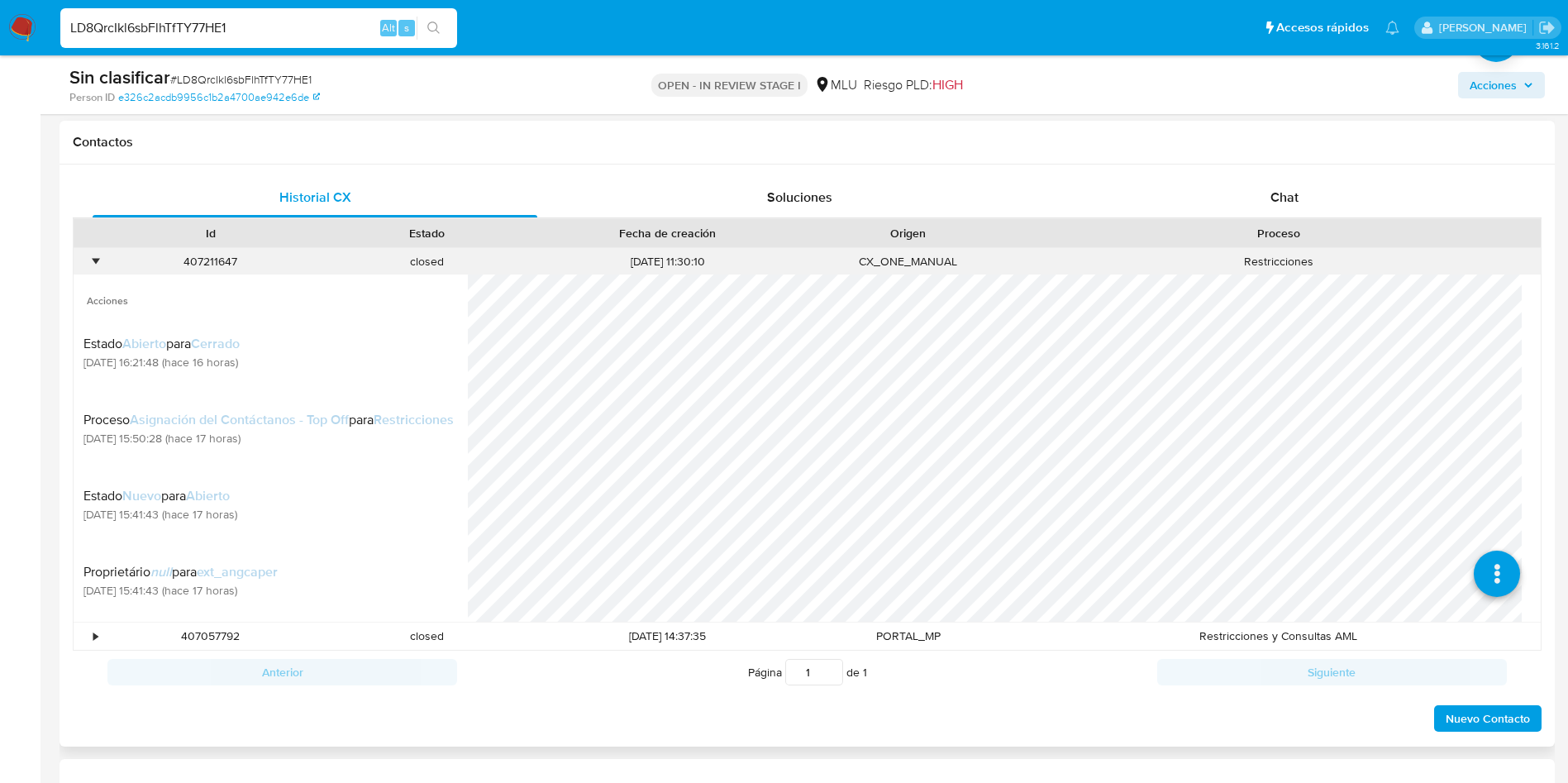
click at [93, 254] on div "•" at bounding box center [95, 261] width 4 height 15
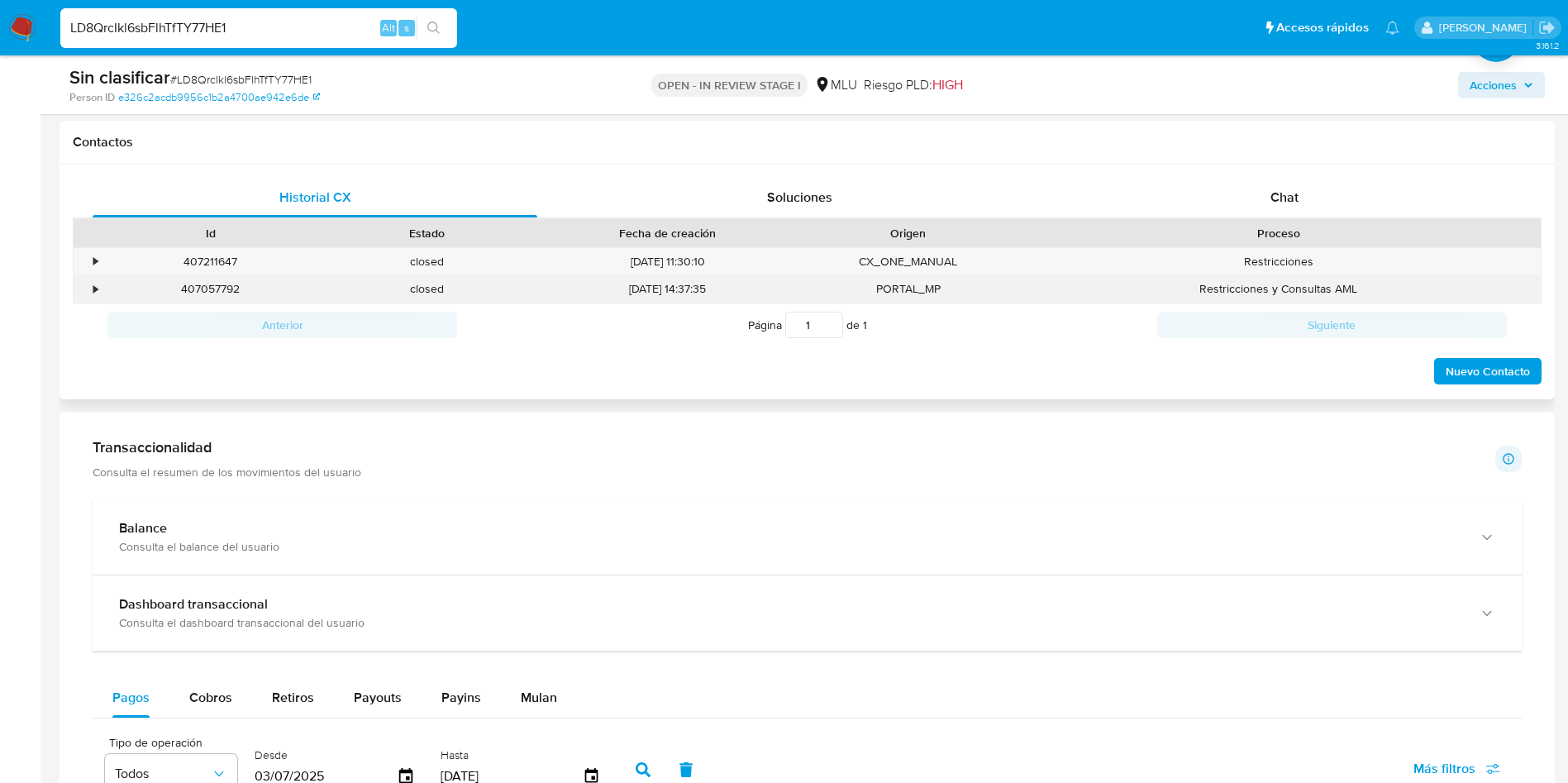
click at [93, 294] on div "•" at bounding box center [88, 289] width 29 height 28
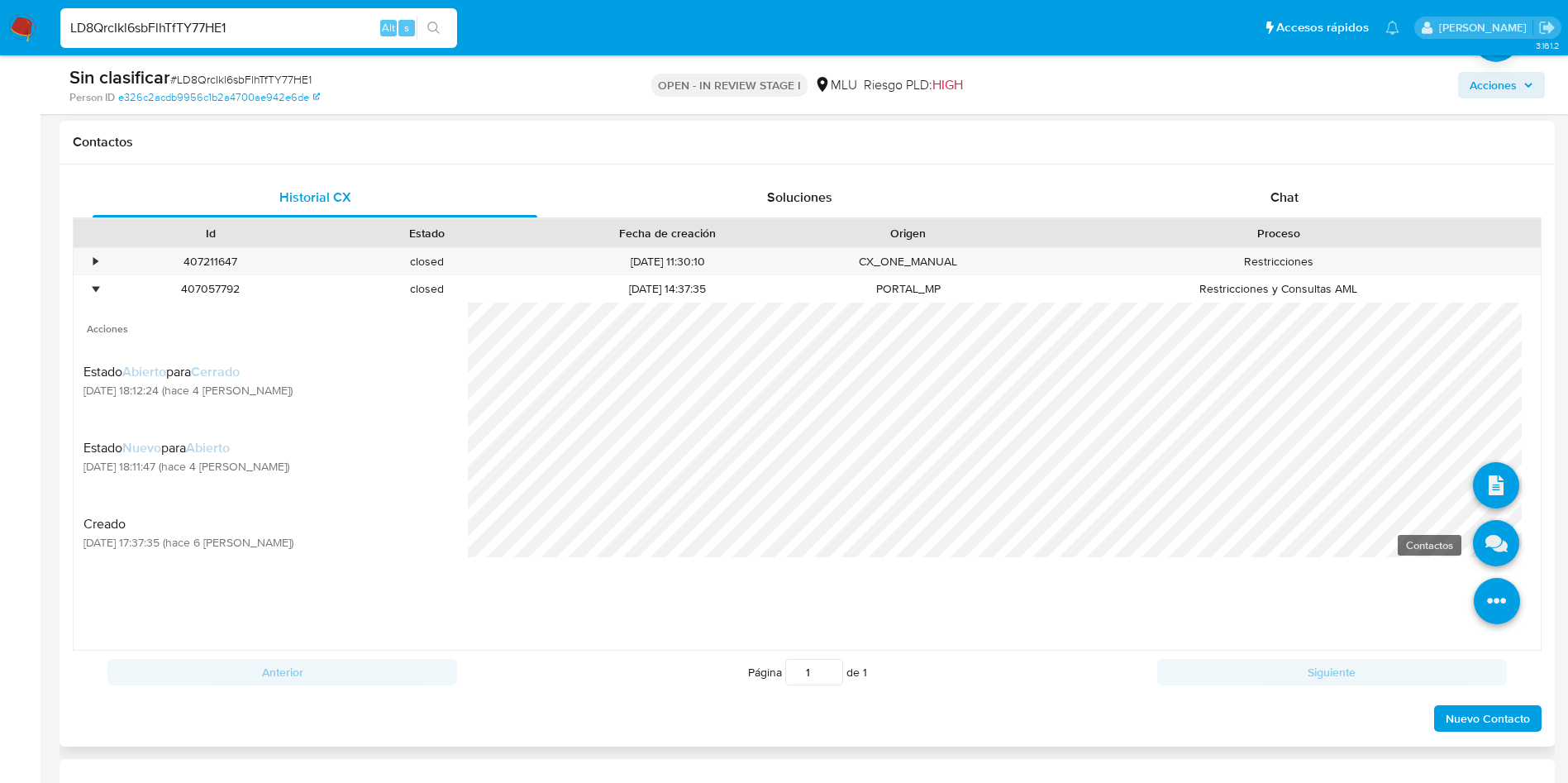
click at [1475, 543] on icon at bounding box center [1496, 543] width 47 height 47
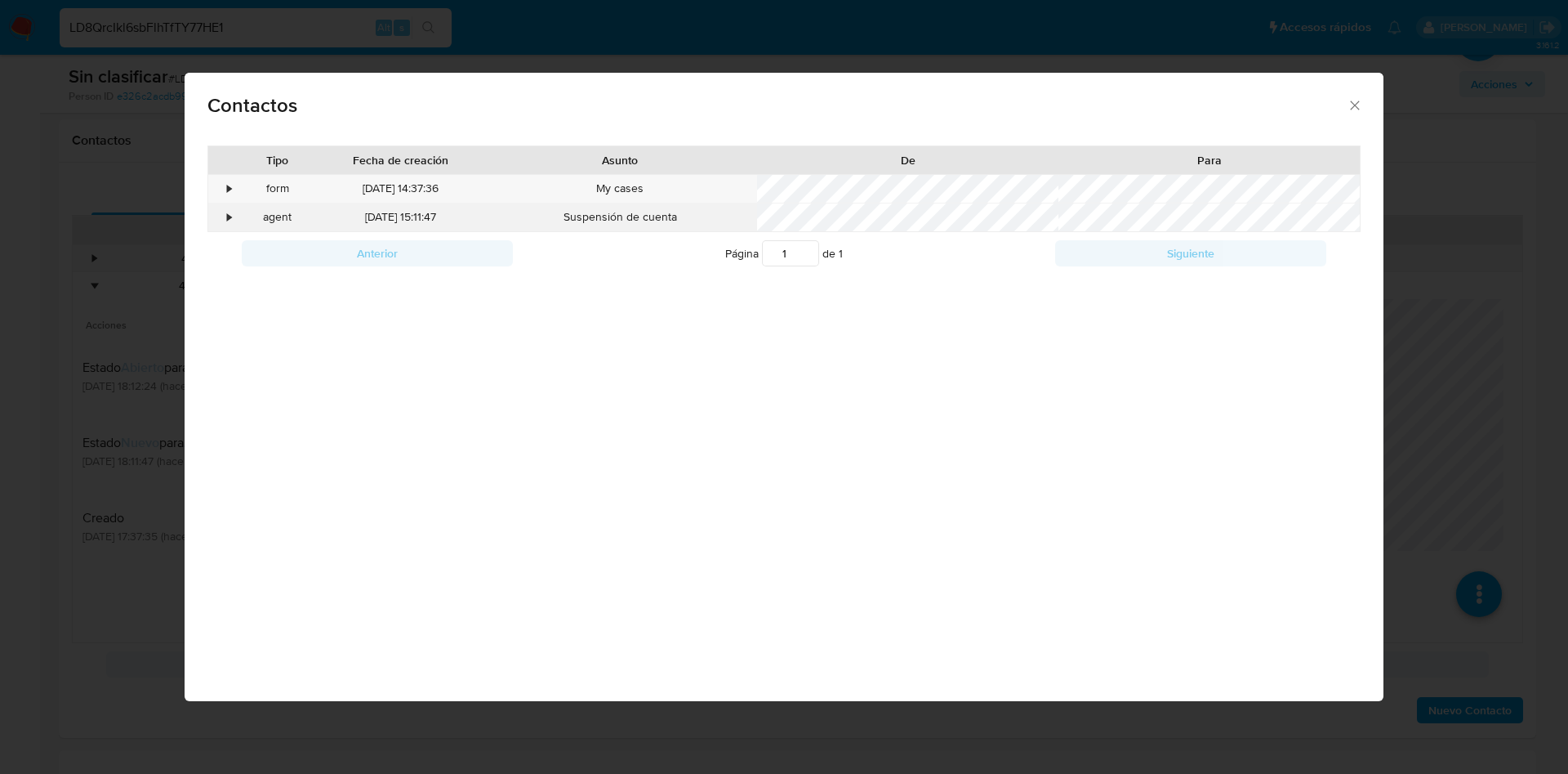
click at [233, 211] on div "•" at bounding box center [222, 217] width 28 height 27
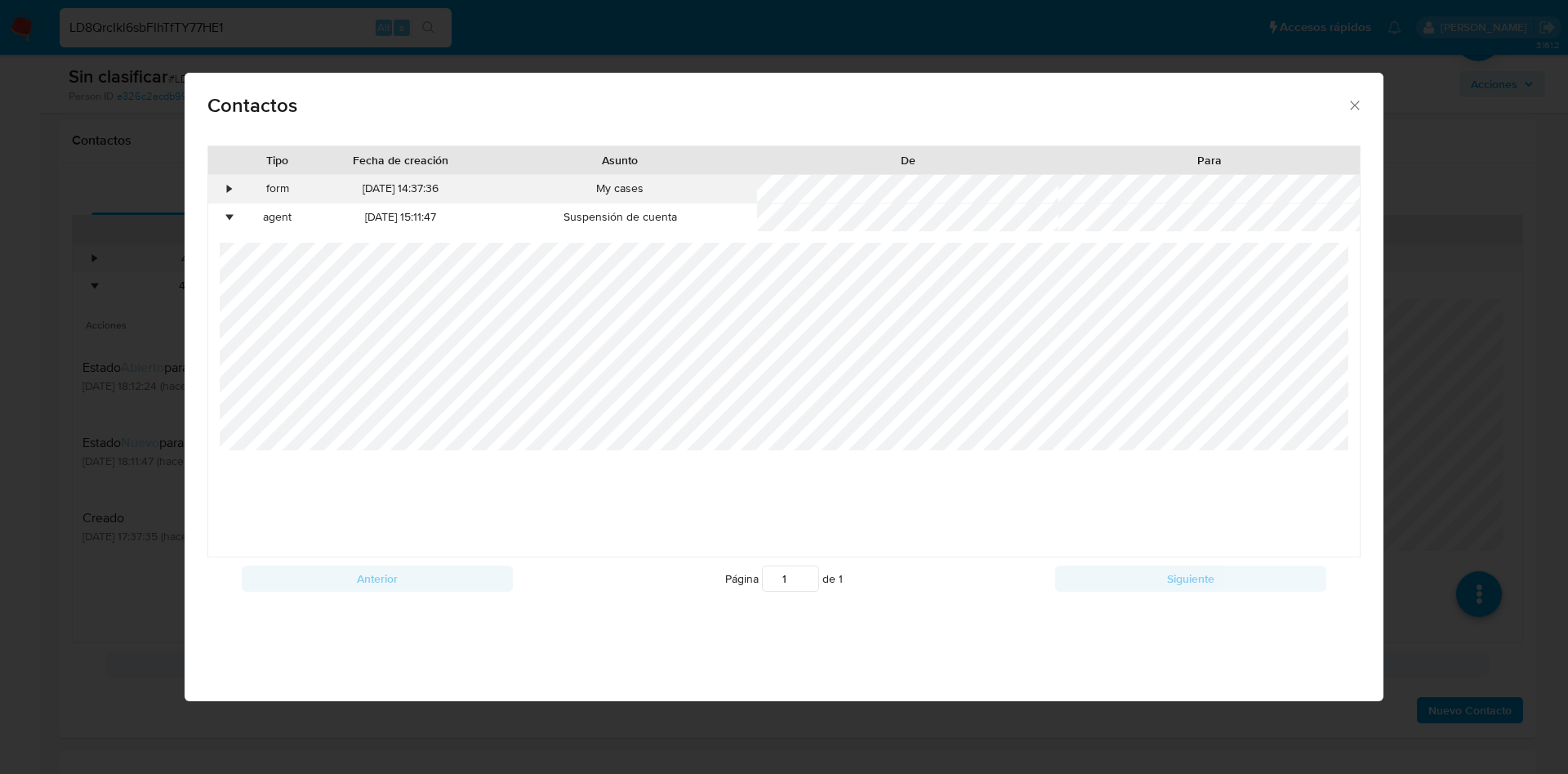
click at [224, 189] on div "•" at bounding box center [222, 188] width 28 height 27
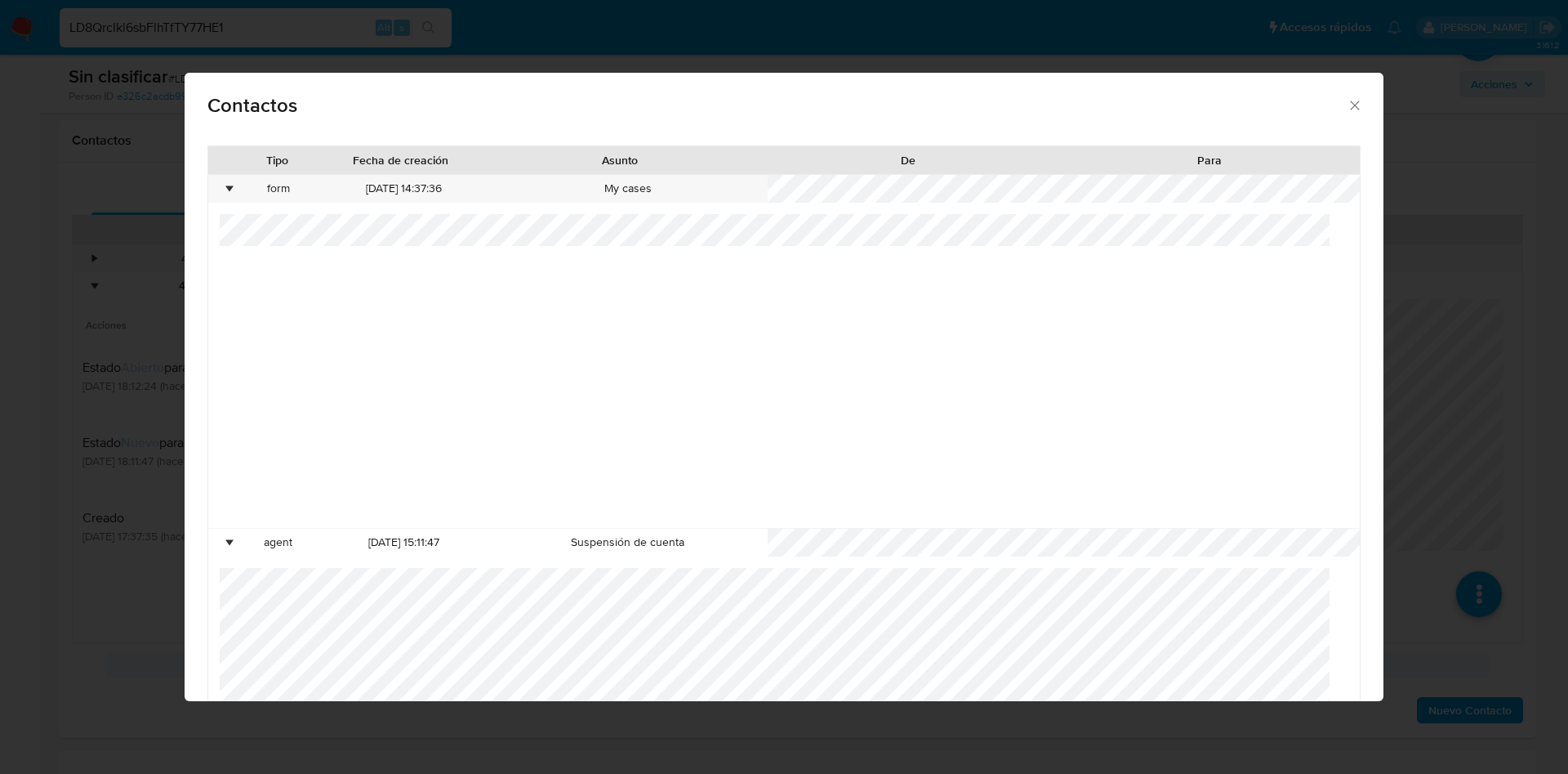
click at [1489, 280] on div "Contactos Tipo Fecha de creación Asunto De Para • form 24/09/2025 14:37:36 My c…" at bounding box center [784, 387] width 1568 height 774
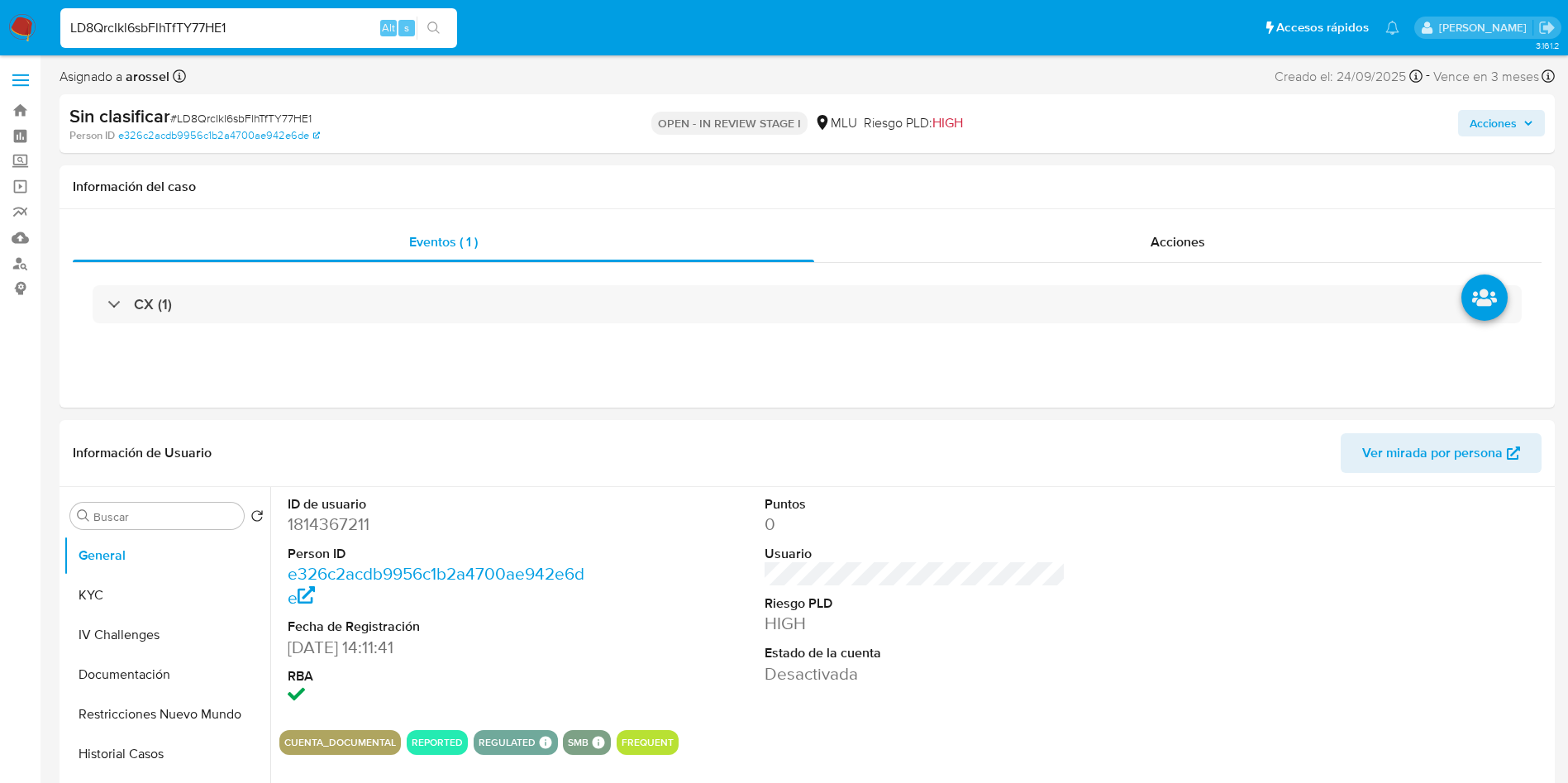
scroll to position [0, 0]
click at [1500, 129] on span "Acciones" at bounding box center [1493, 124] width 47 height 27
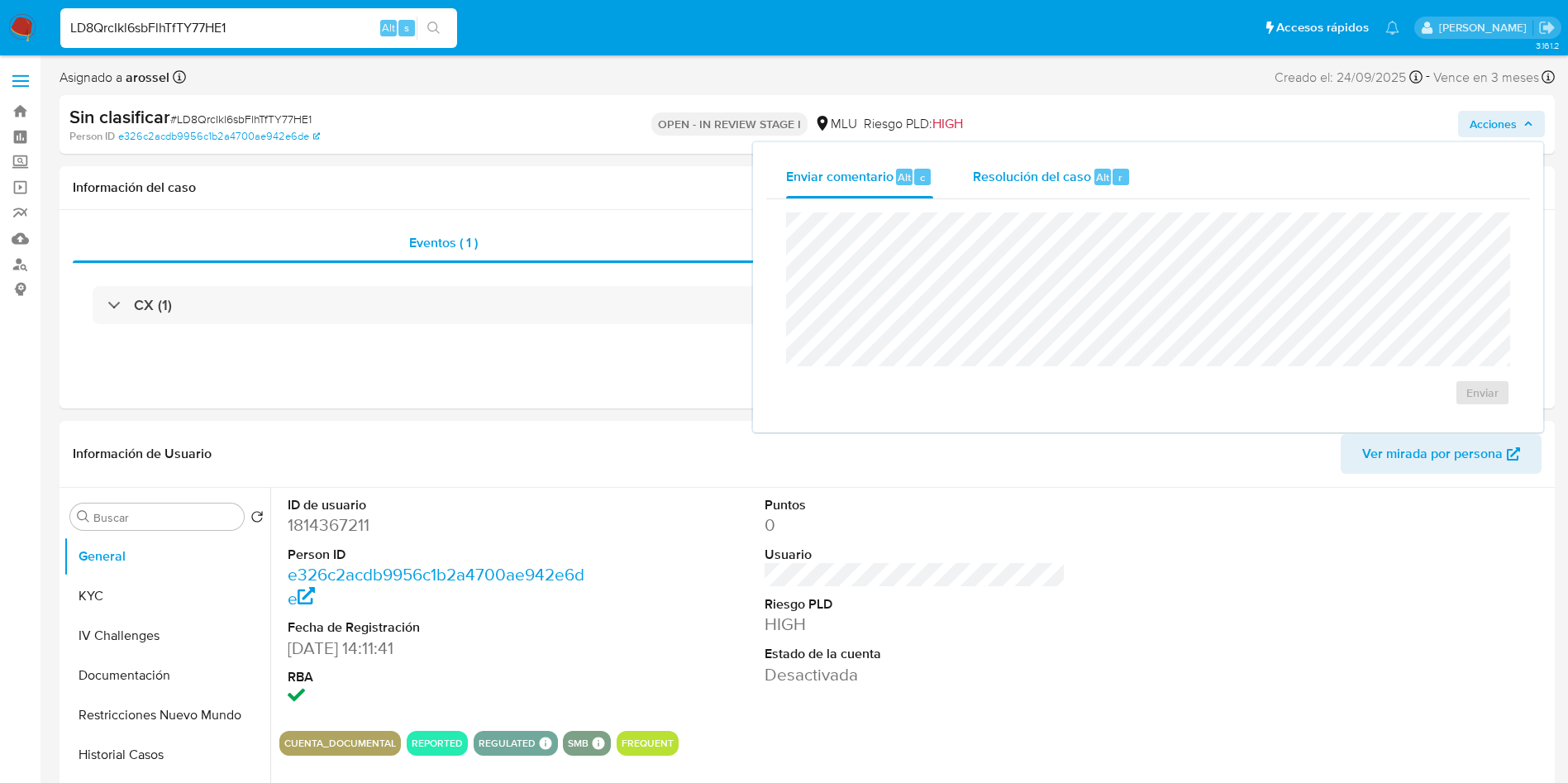
click at [1072, 161] on div "Resolución del caso Alt r" at bounding box center [1052, 176] width 158 height 43
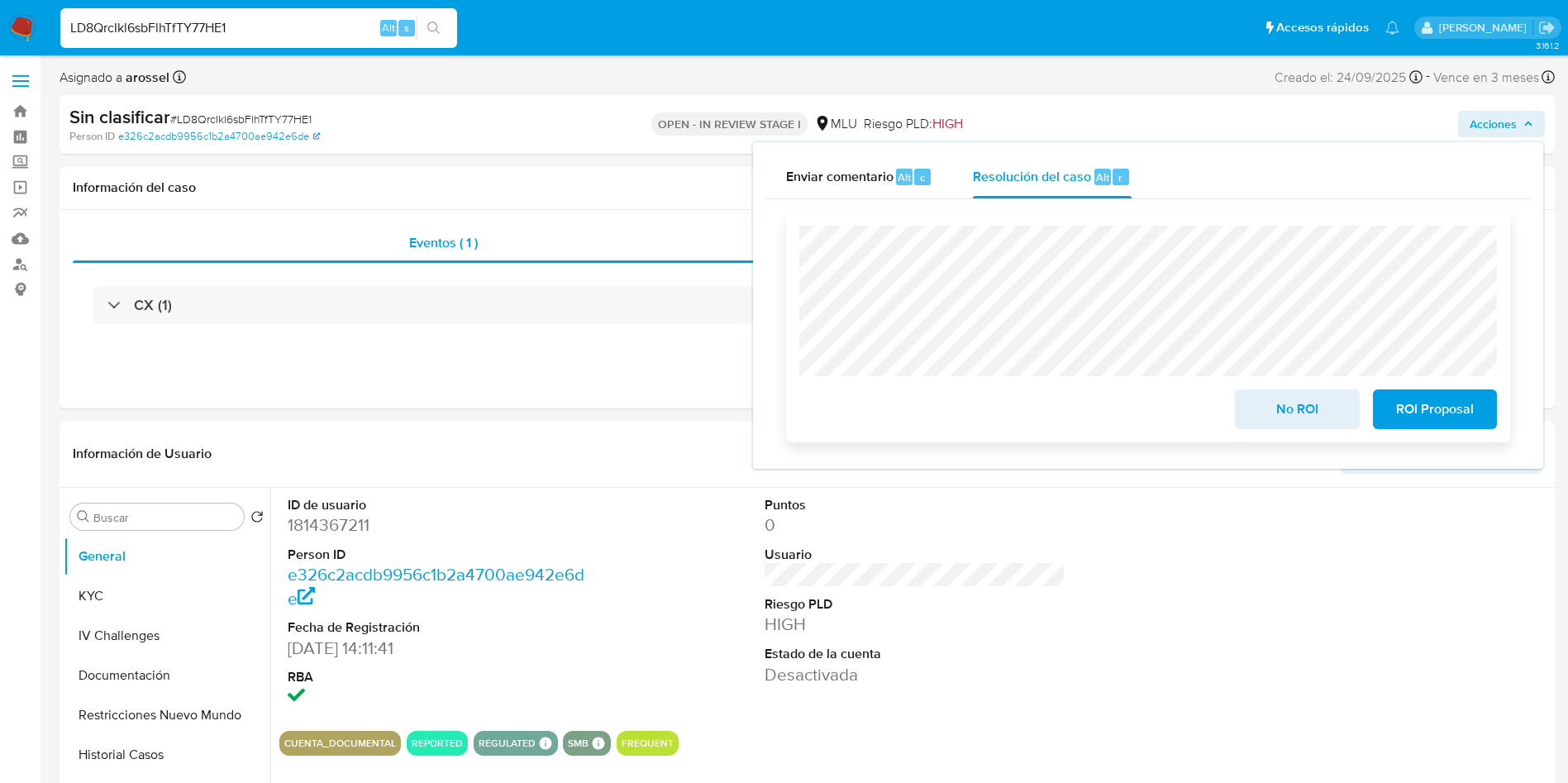
click at [1274, 427] on span "No ROI" at bounding box center [1296, 409] width 81 height 36
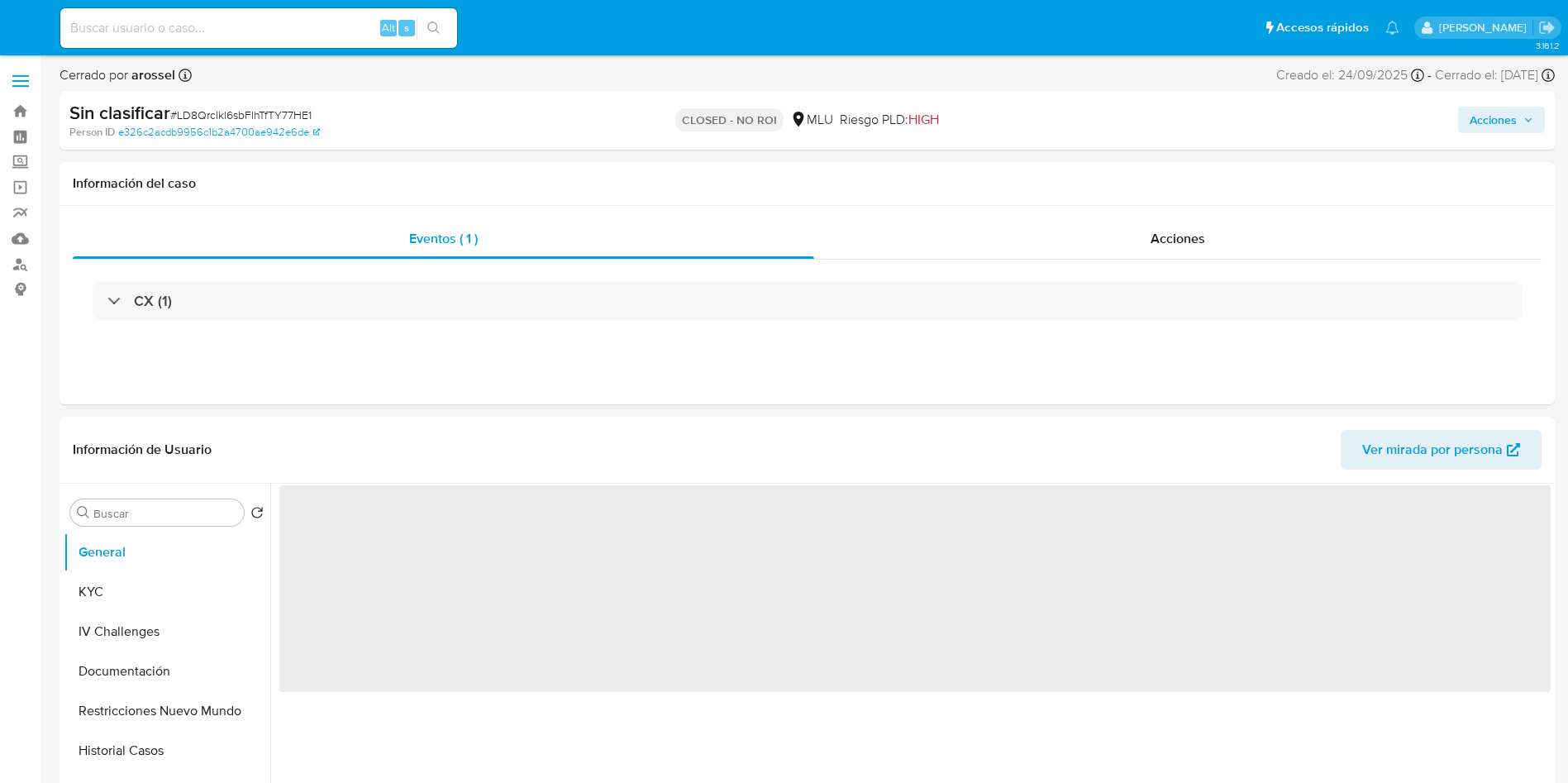
select select "10"
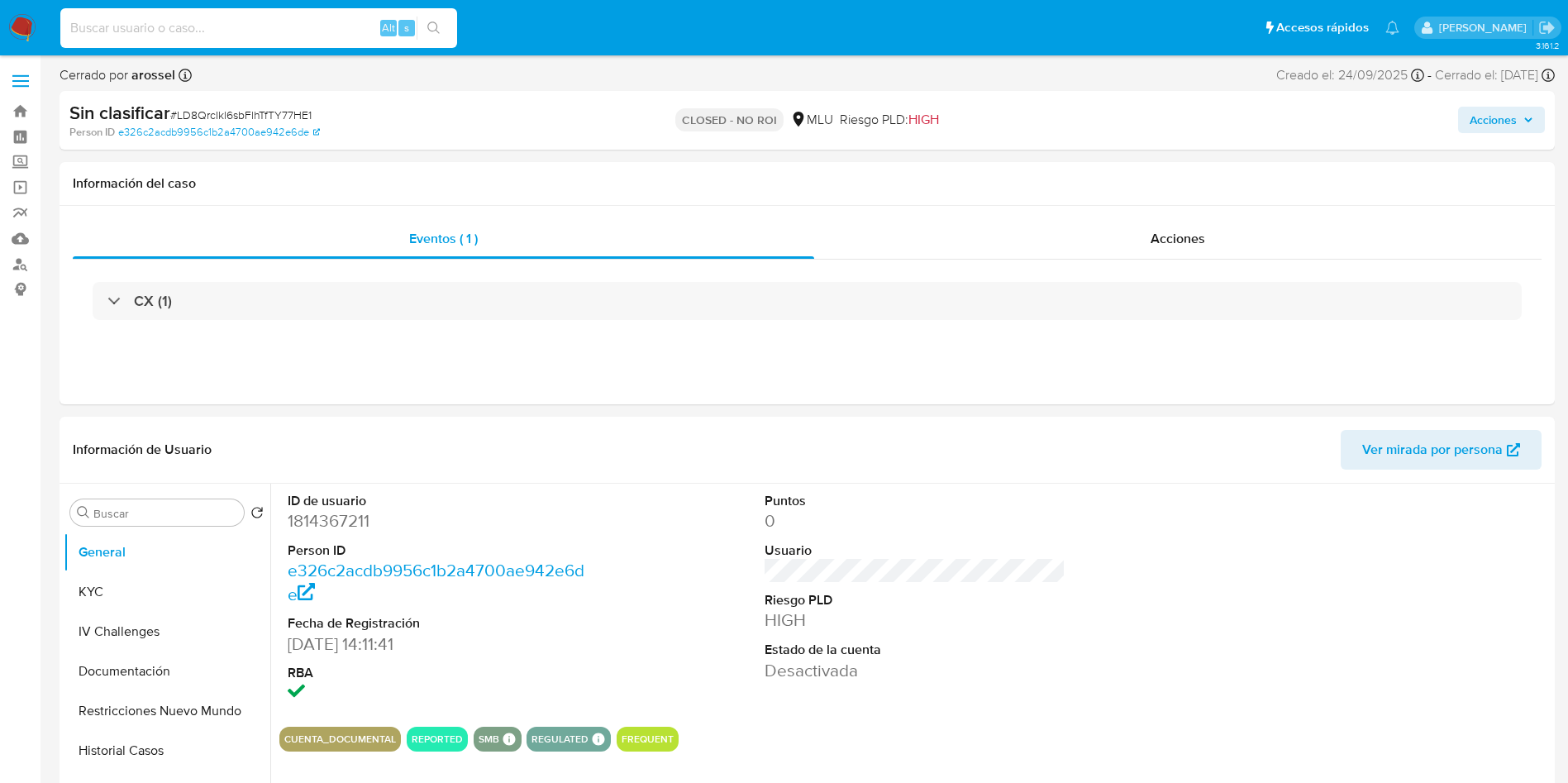
click at [288, 29] on input at bounding box center [258, 28] width 397 height 22
paste input "zk2S1UVFZj1UrdlVPiC9lrQL"
type input "zk2S1UVFZj1UrdlVPiC9lrQL"
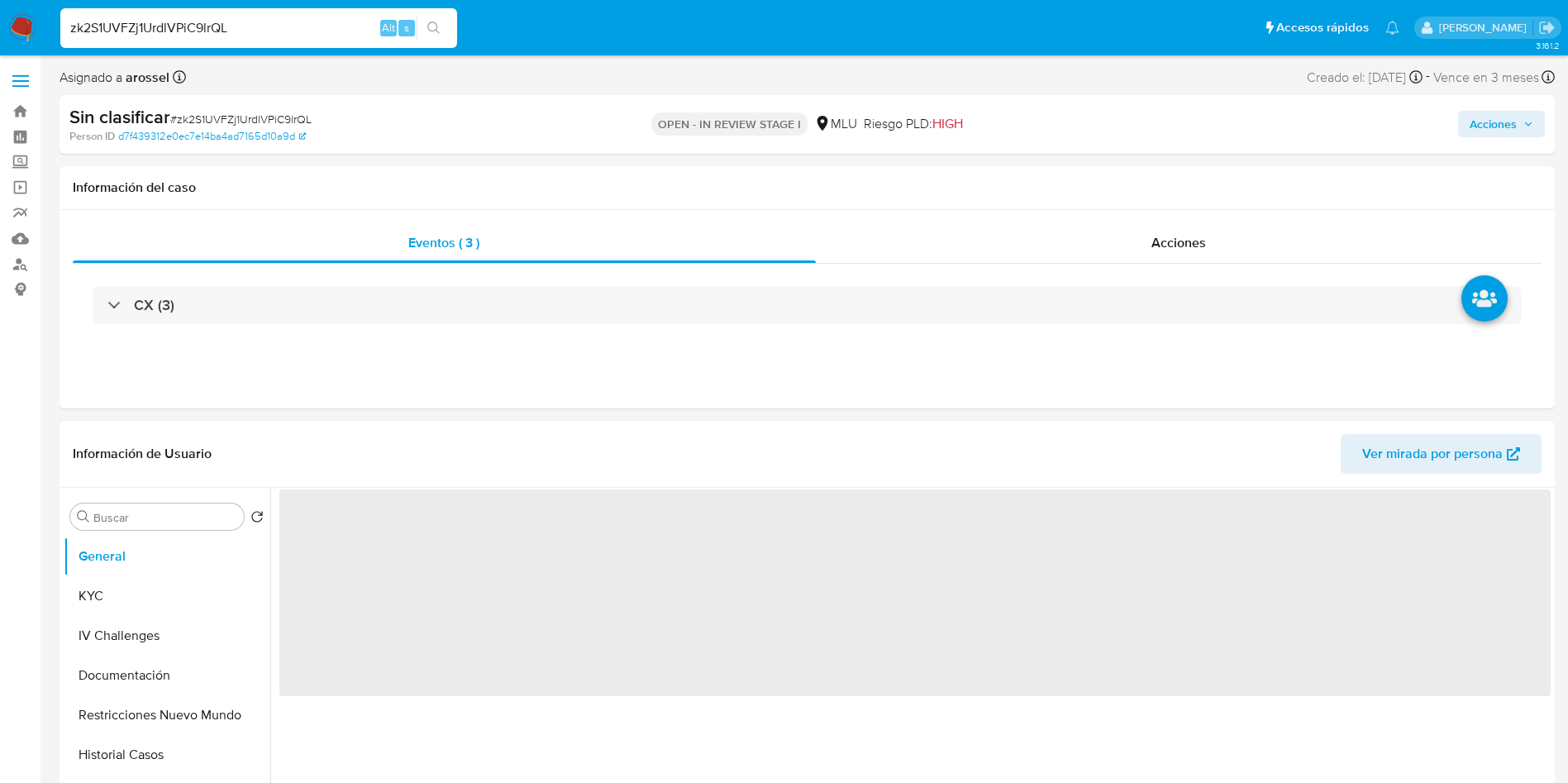
select select "10"
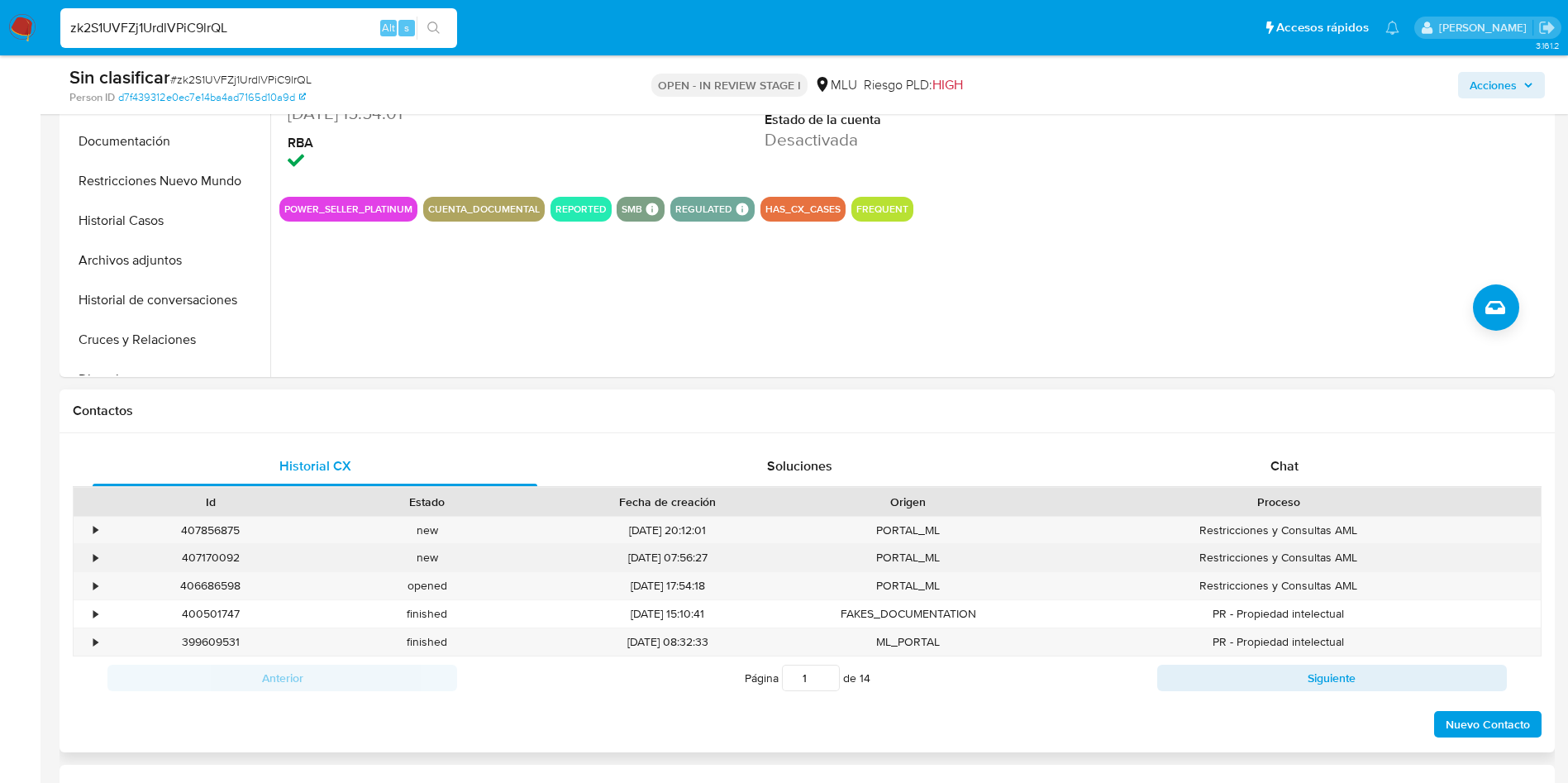
scroll to position [496, 0]
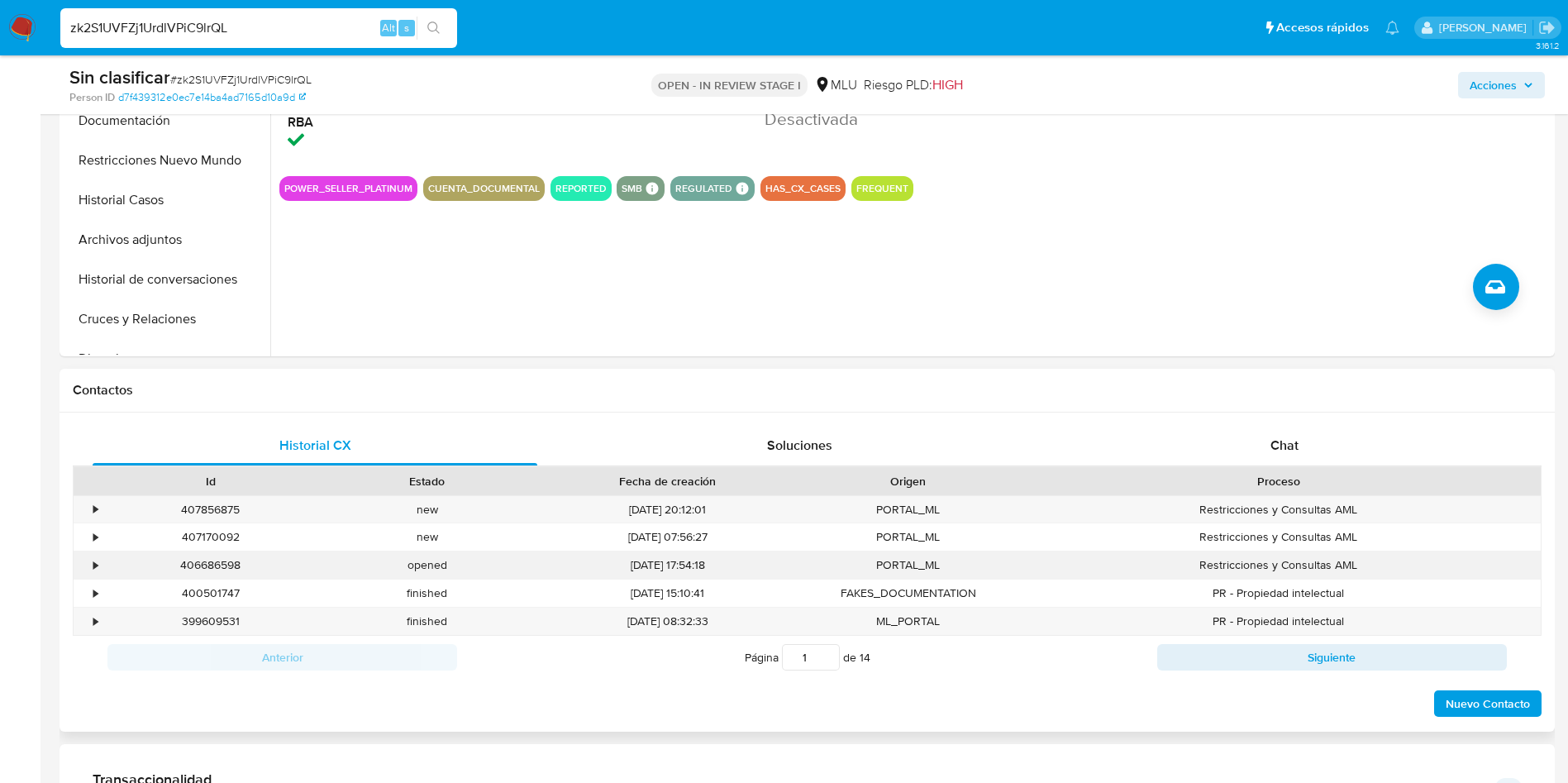
click at [97, 566] on div "•" at bounding box center [95, 565] width 4 height 15
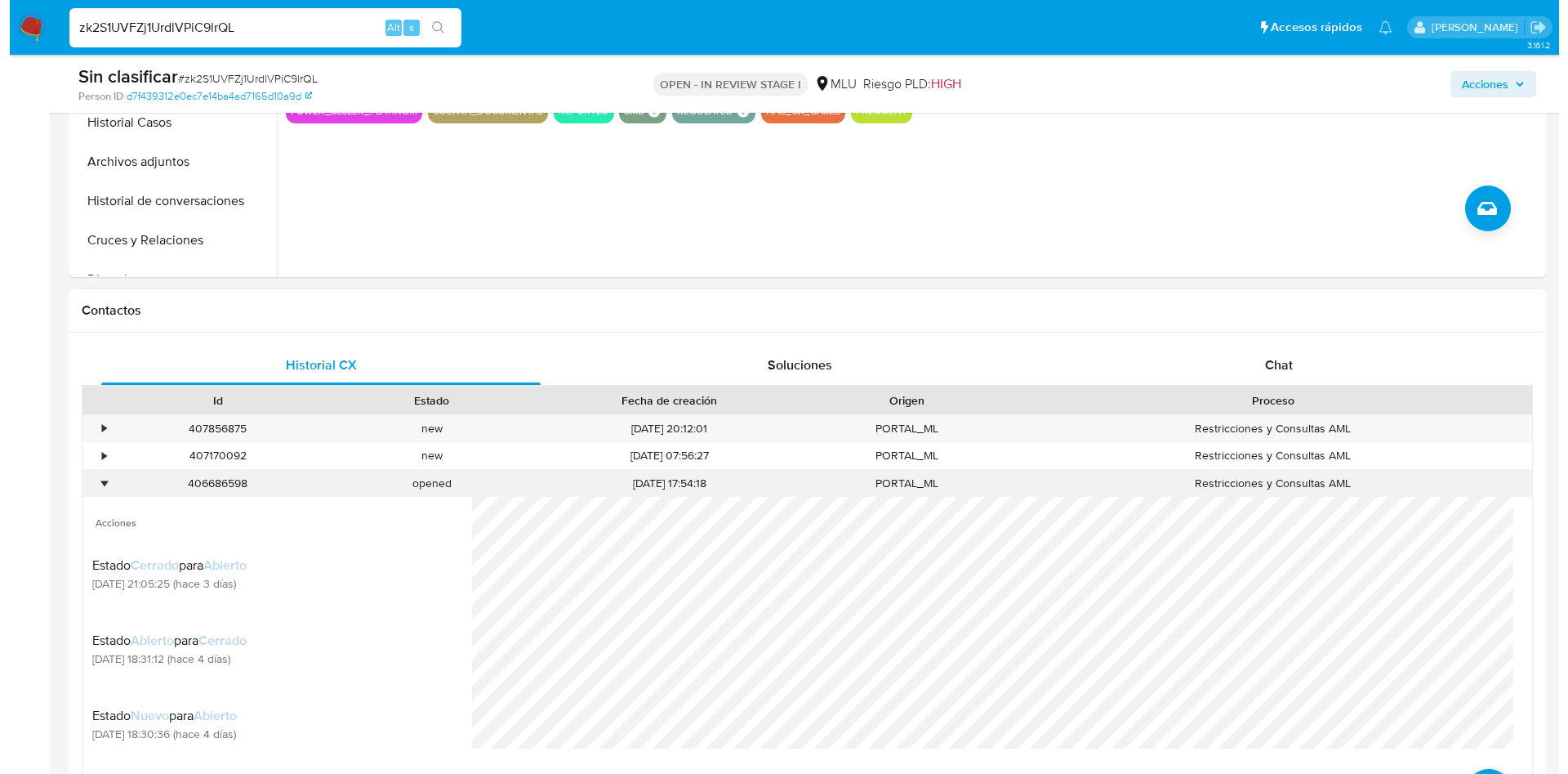
scroll to position [735, 0]
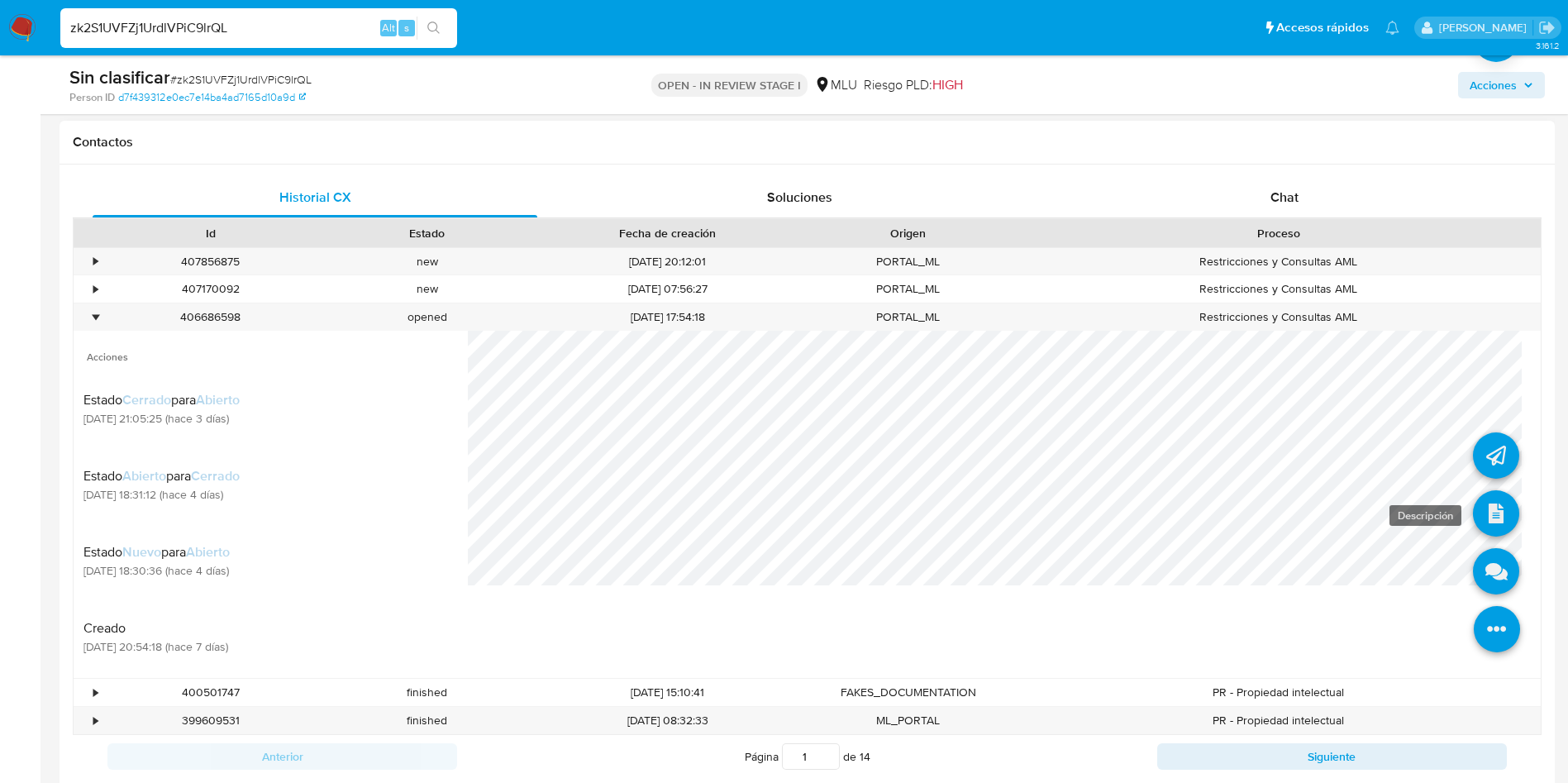
click at [1476, 517] on icon at bounding box center [1496, 513] width 47 height 47
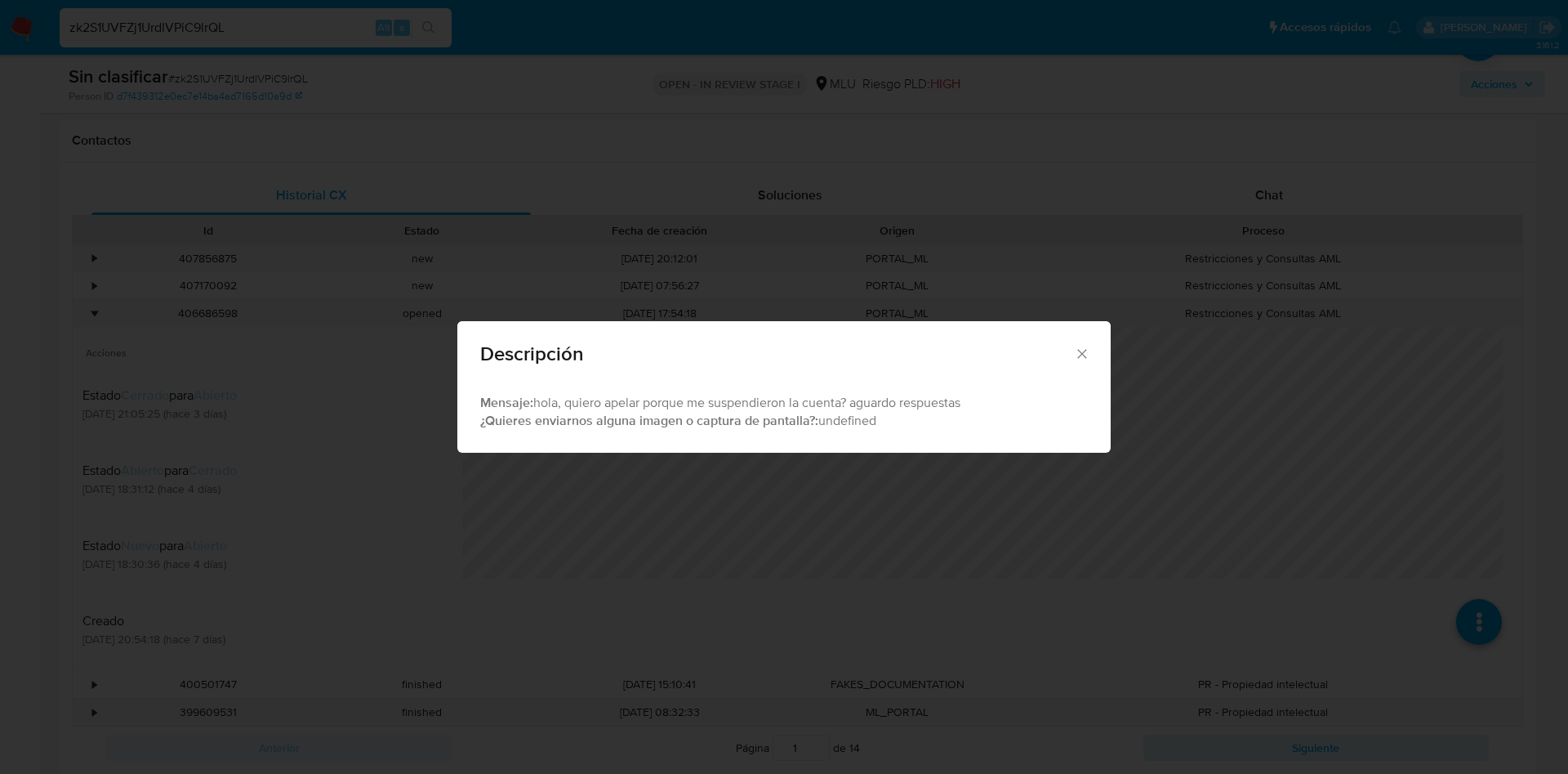
click at [1114, 347] on div "Descripción Mensaje: hola, quiero apelar porque me suspendieron la cuenta? agua…" at bounding box center [784, 387] width 1568 height 774
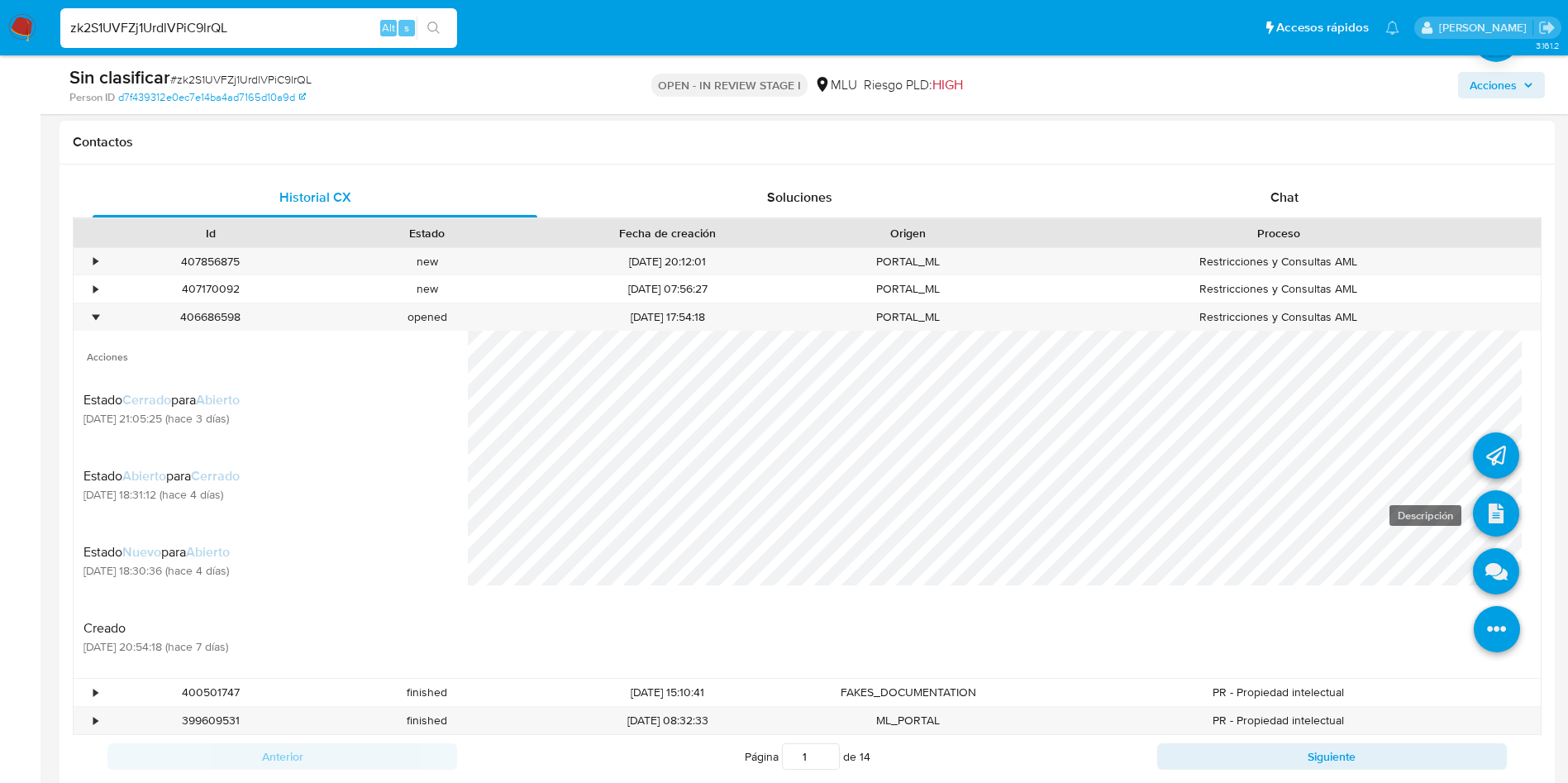
click at [1475, 515] on icon at bounding box center [1496, 513] width 47 height 47
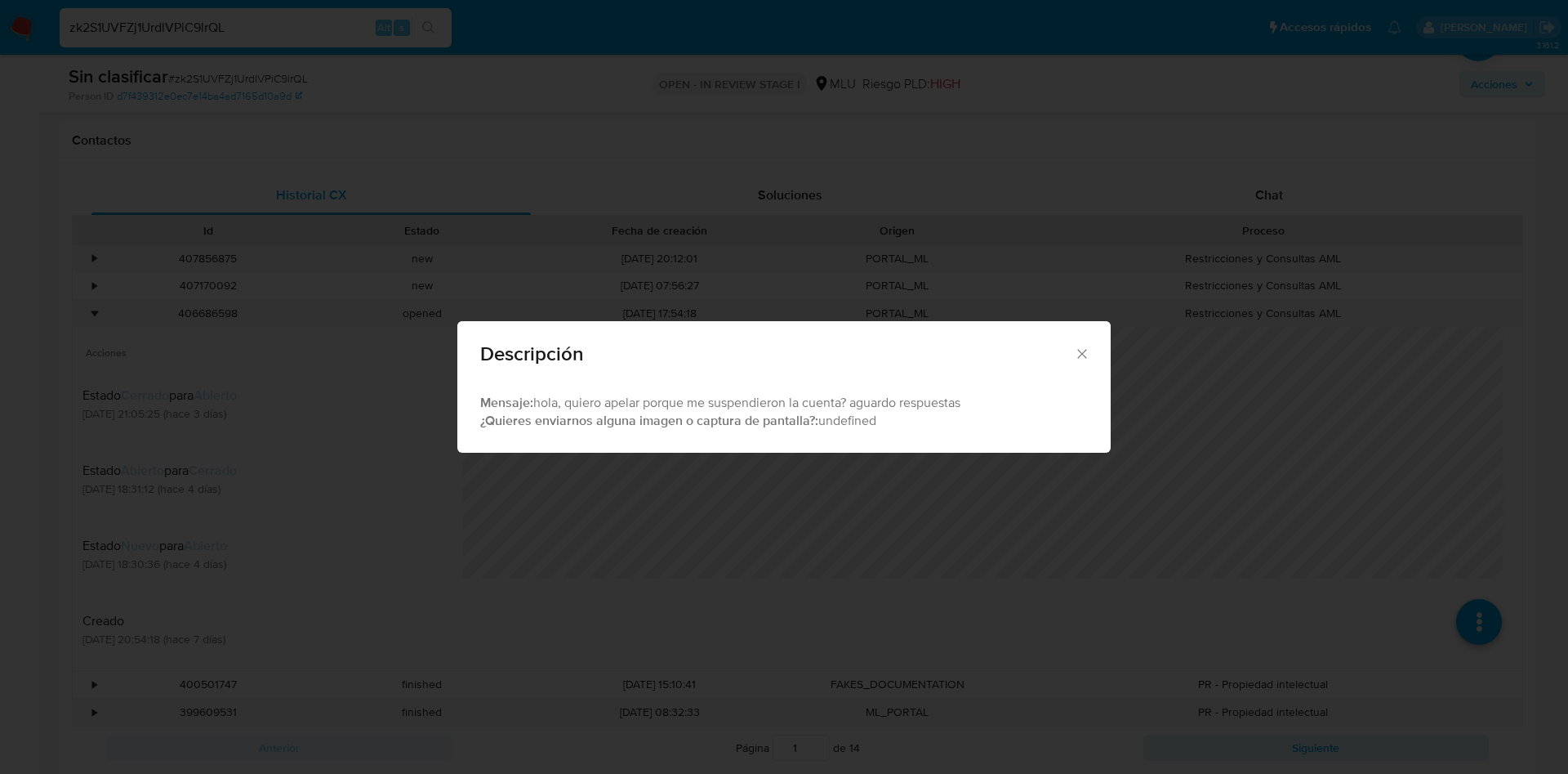
click at [1452, 531] on div "Descripción Mensaje: hola, quiero apelar porque me suspendieron la cuenta? agua…" at bounding box center [784, 387] width 1568 height 774
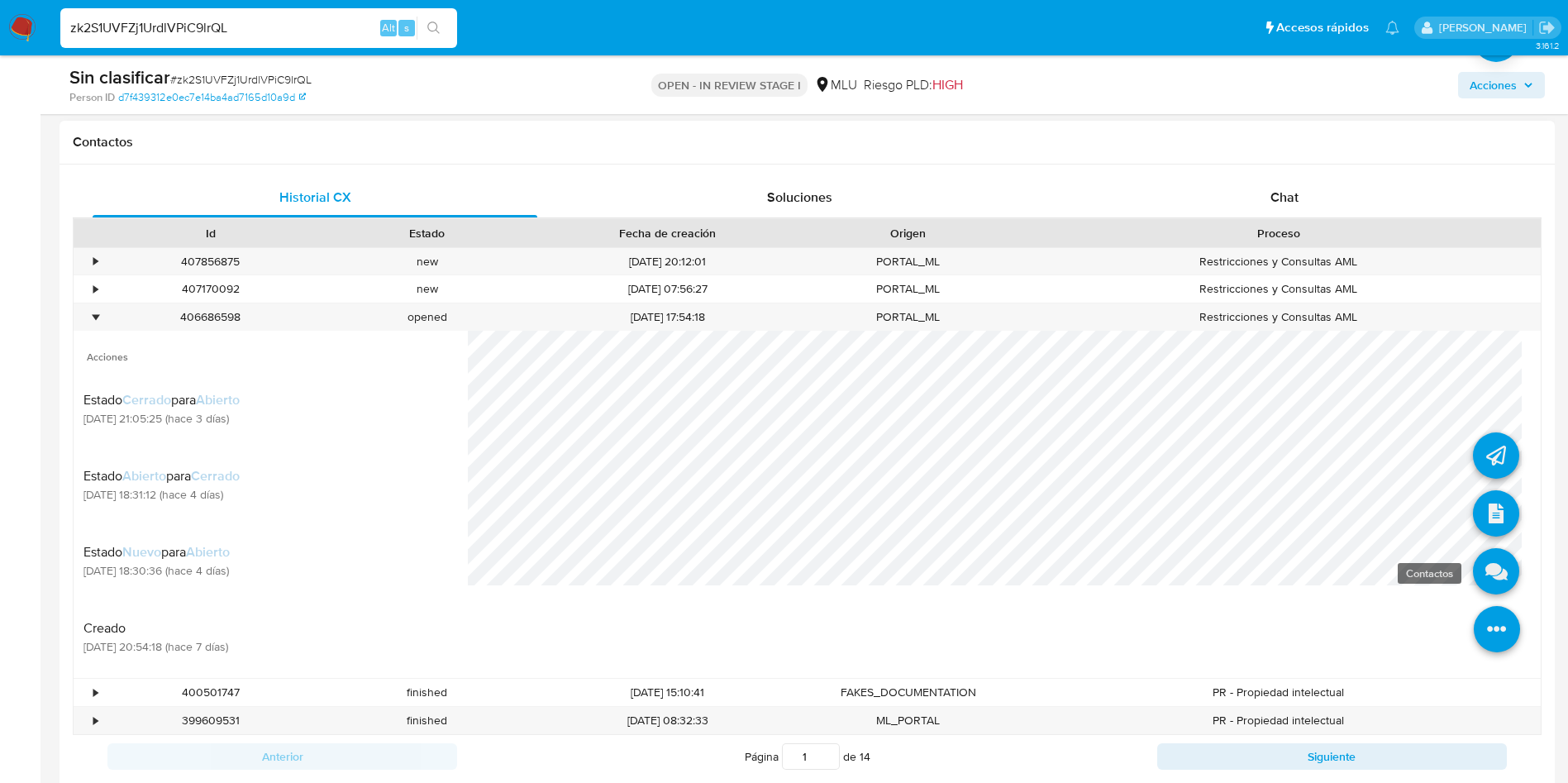
click at [1482, 561] on icon at bounding box center [1496, 571] width 47 height 47
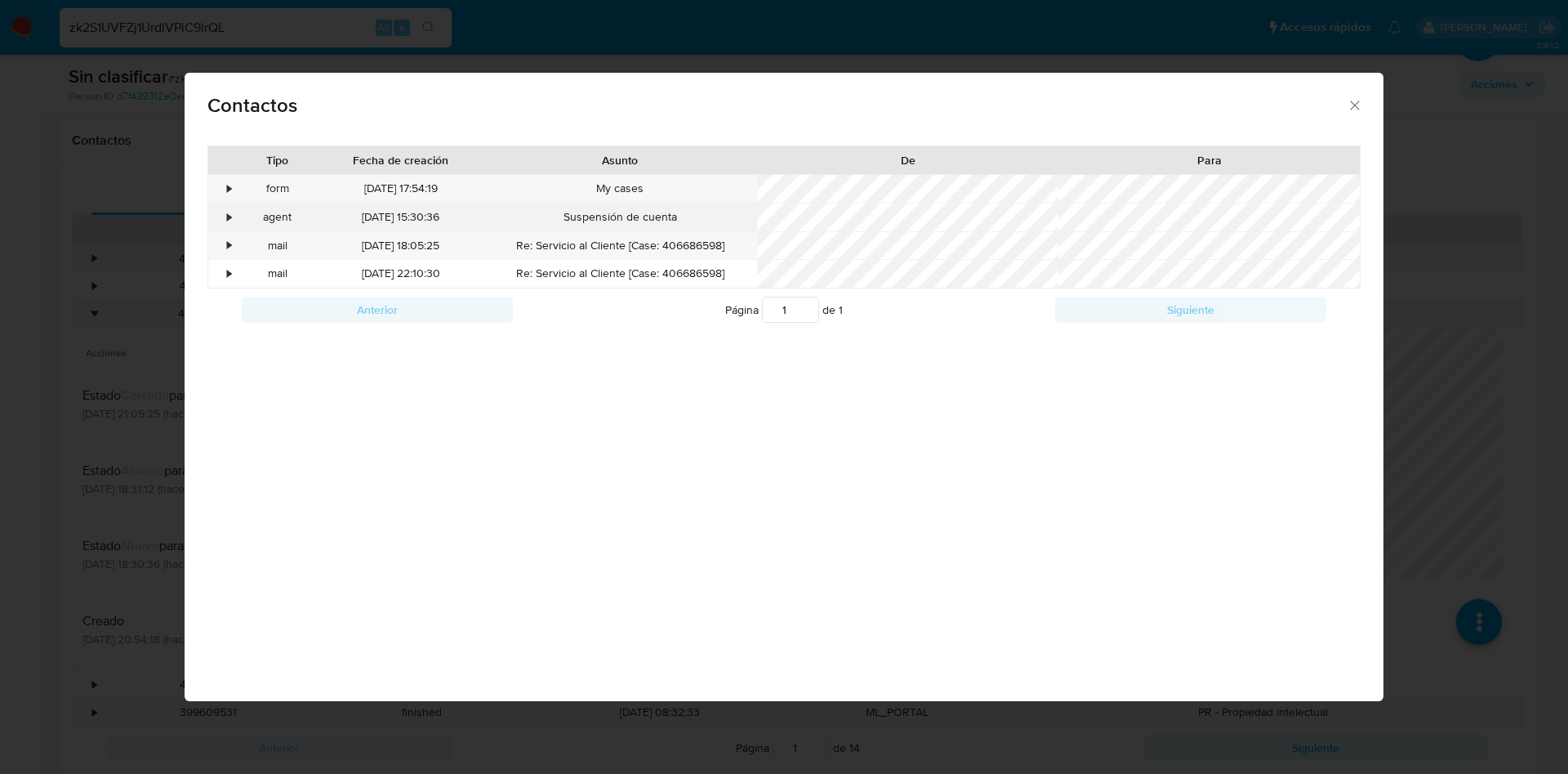
click at [228, 212] on div "•" at bounding box center [230, 217] width 4 height 16
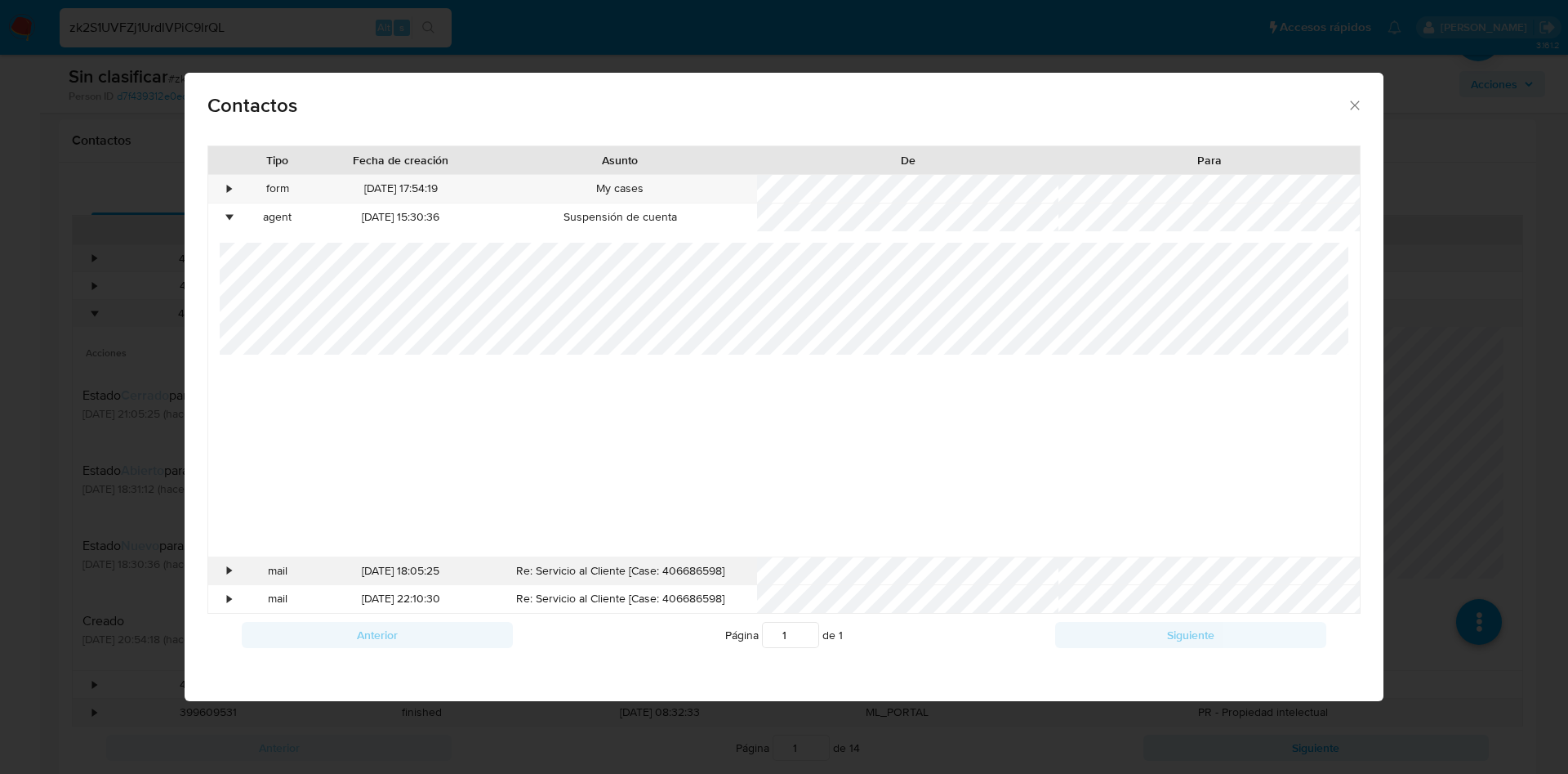
click at [230, 563] on div "•" at bounding box center [230, 570] width 4 height 16
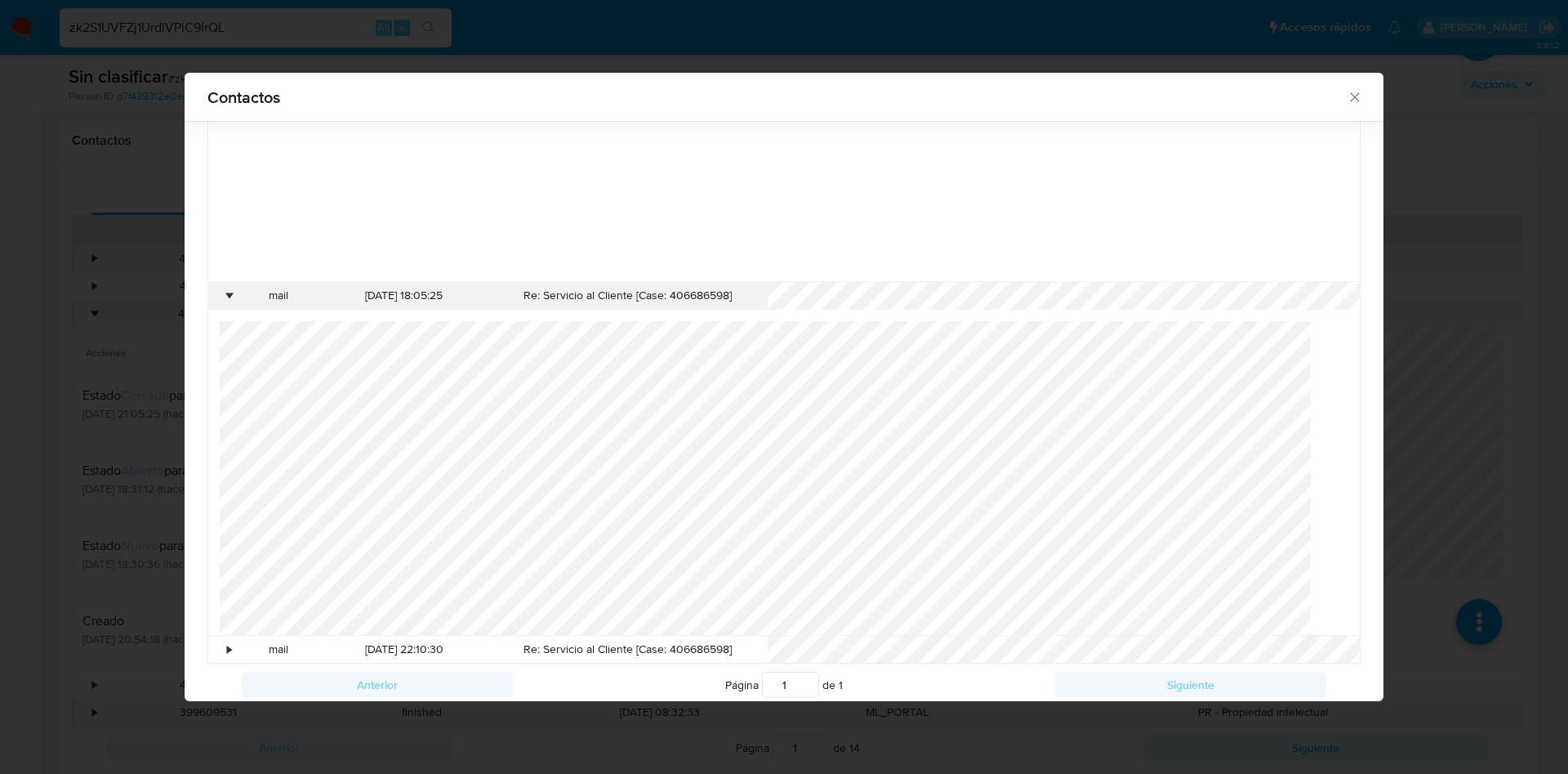
scroll to position [291, 0]
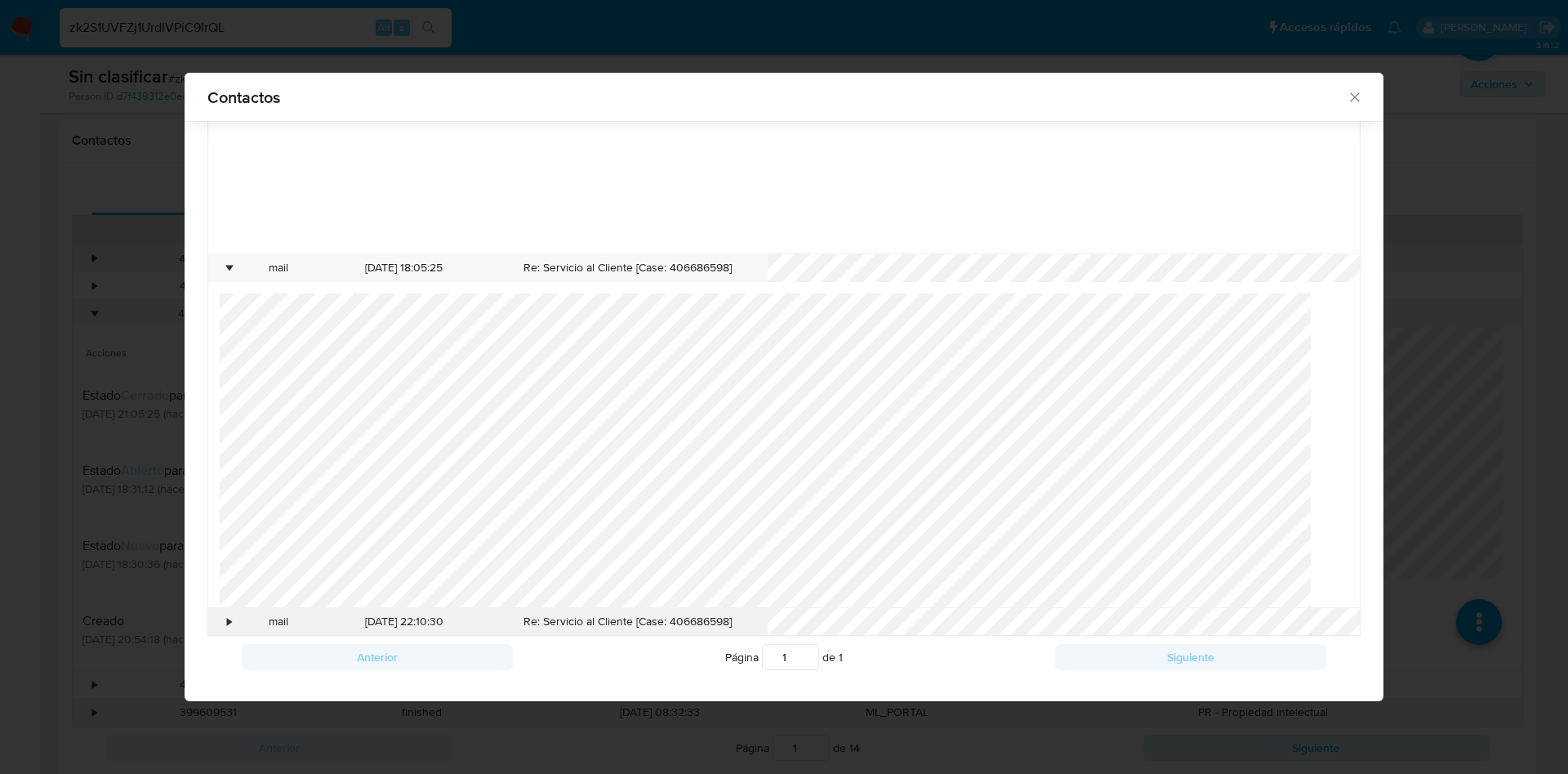
click at [226, 615] on div "•" at bounding box center [222, 621] width 28 height 27
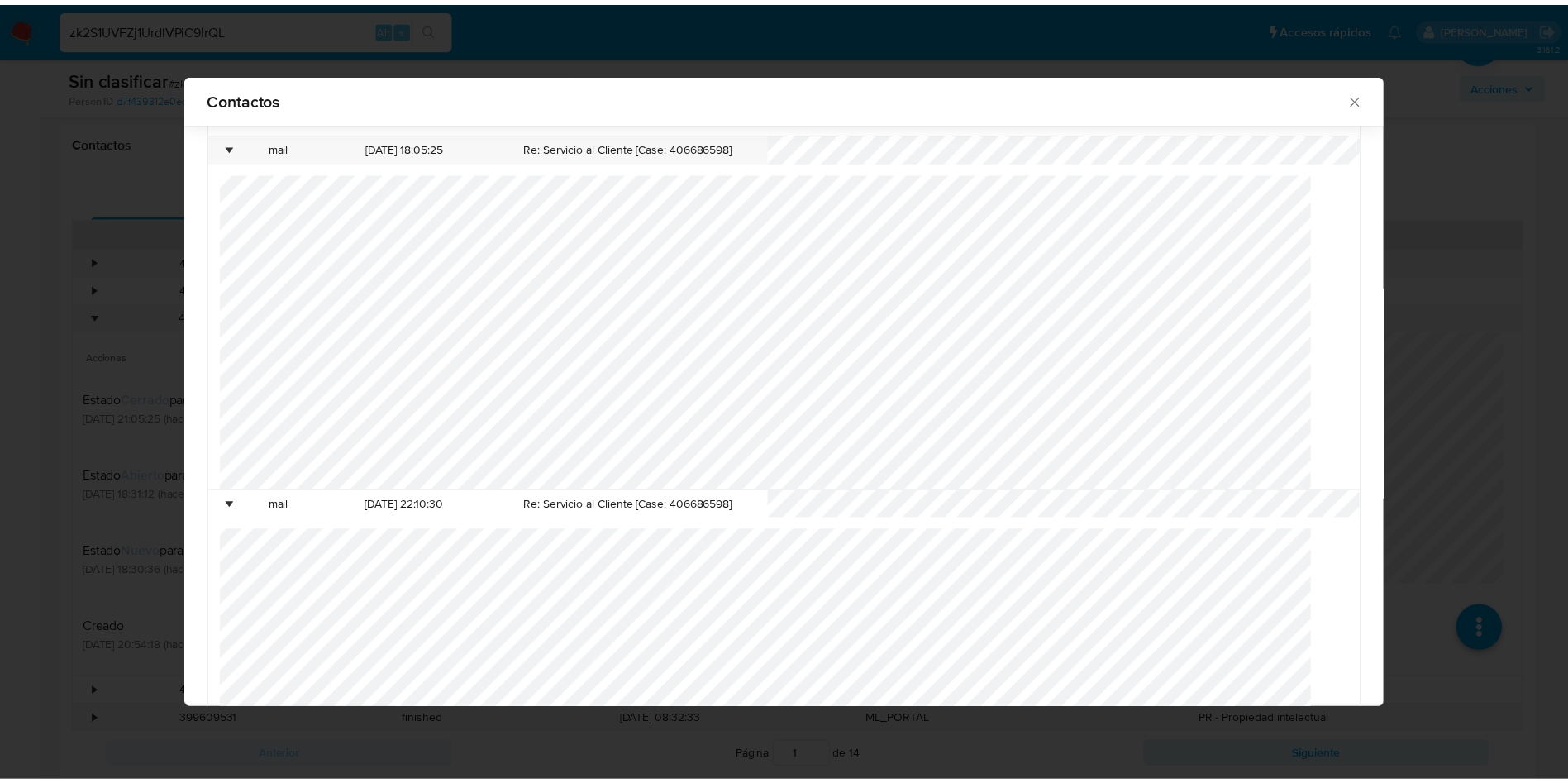
scroll to position [141, 0]
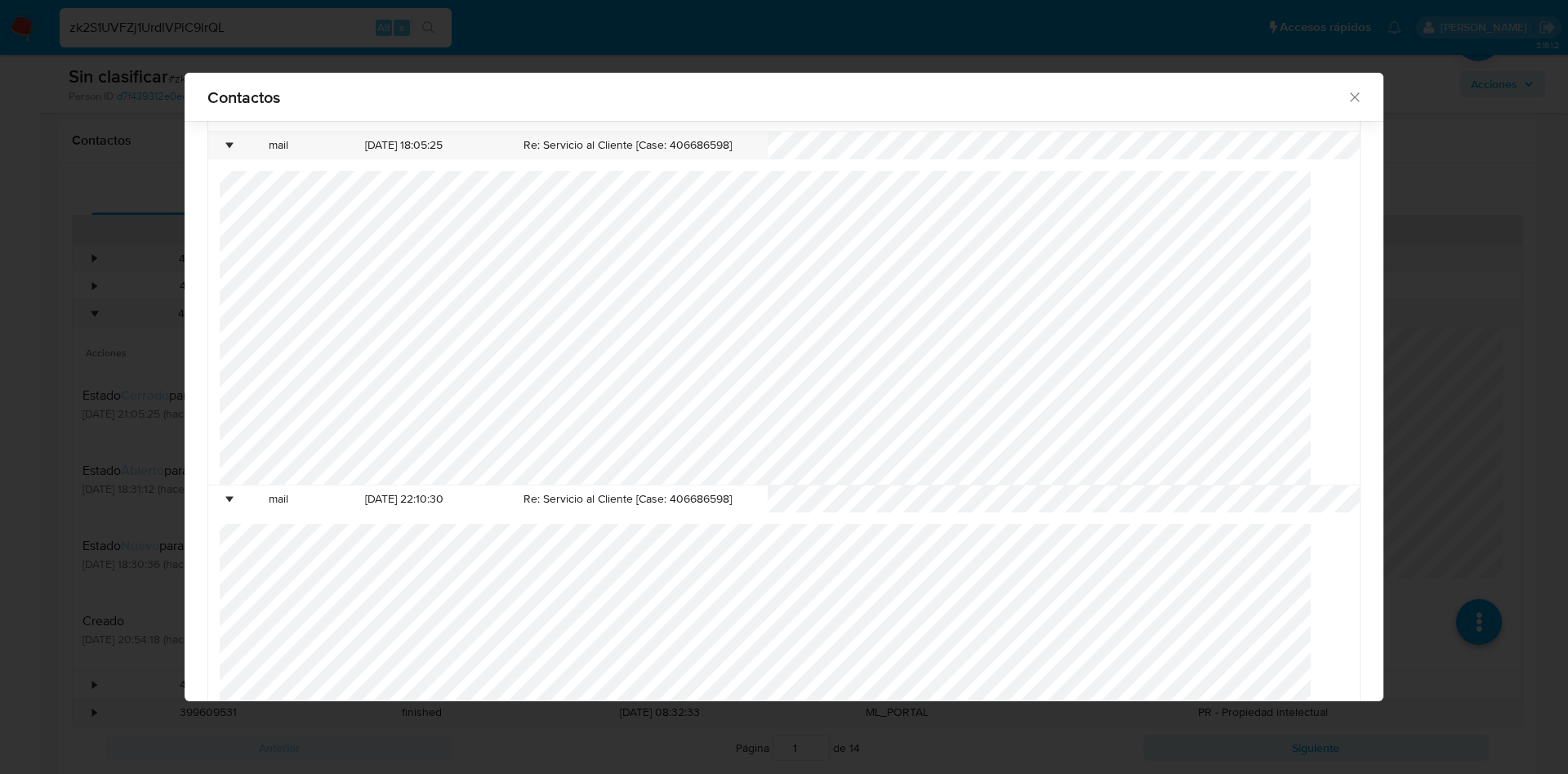
click at [1347, 105] on icon "close" at bounding box center [1354, 96] width 16 height 16
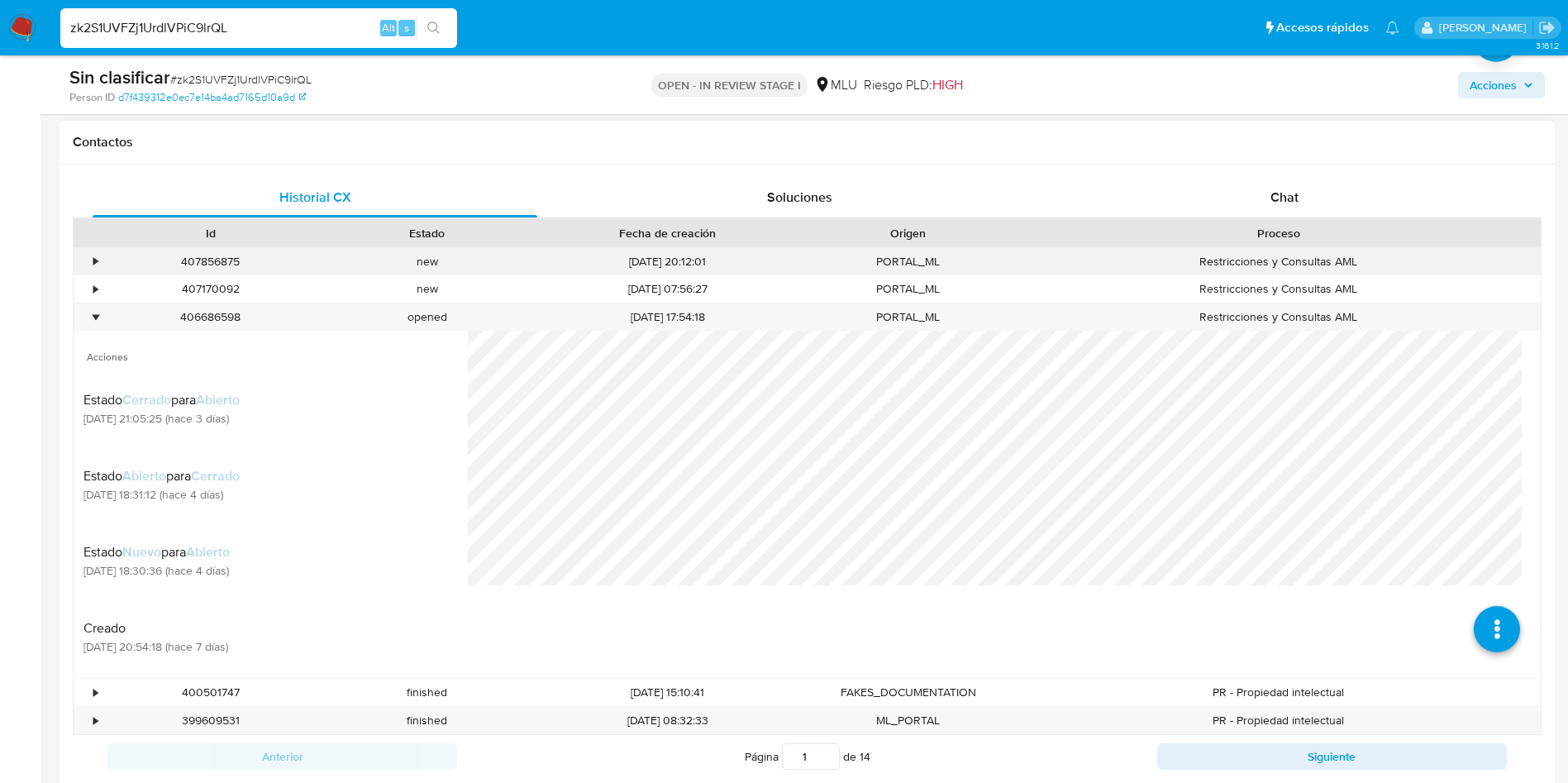
click at [88, 263] on div "•" at bounding box center [88, 261] width 29 height 28
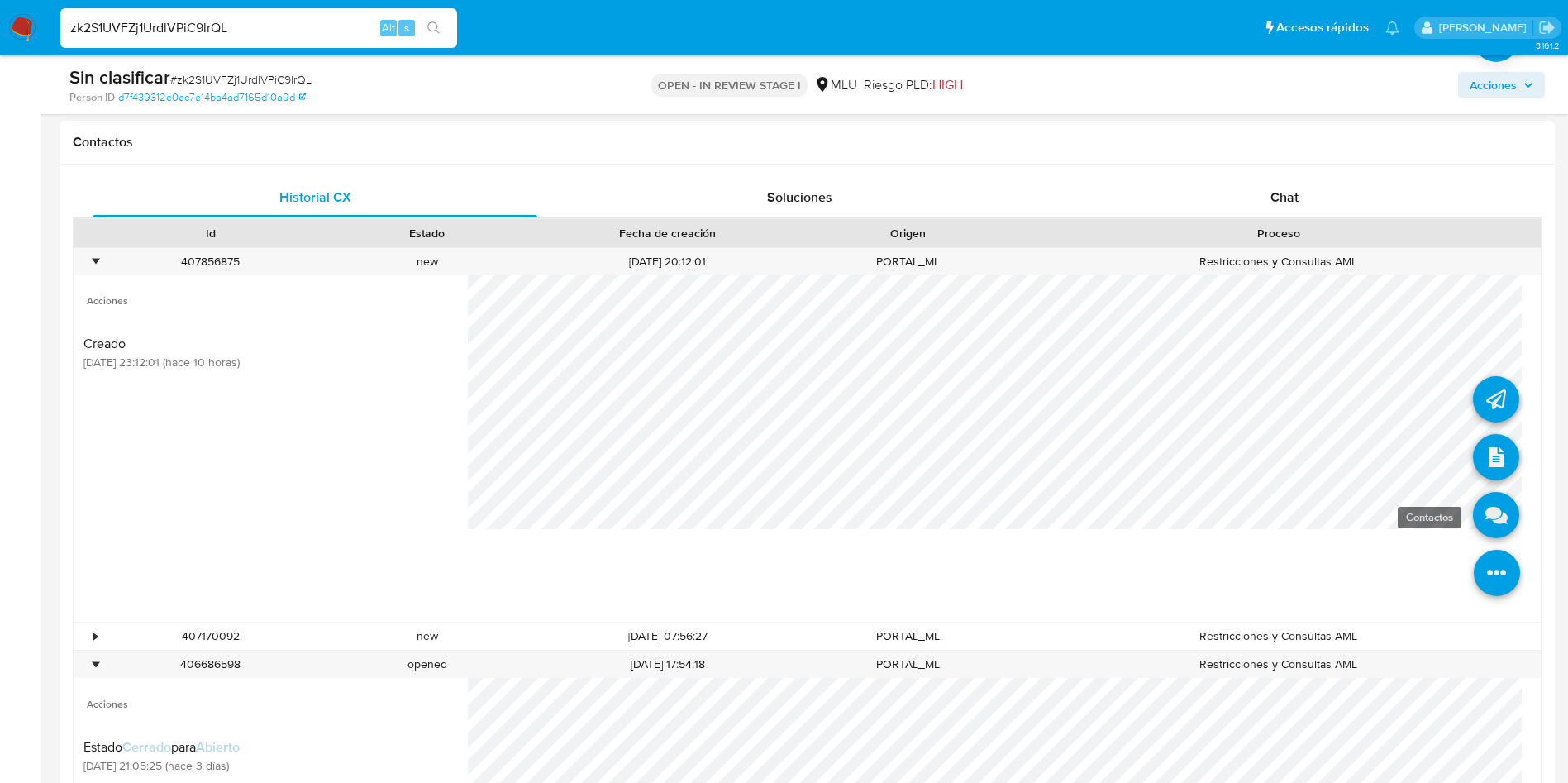
click at [1473, 512] on icon at bounding box center [1496, 515] width 47 height 47
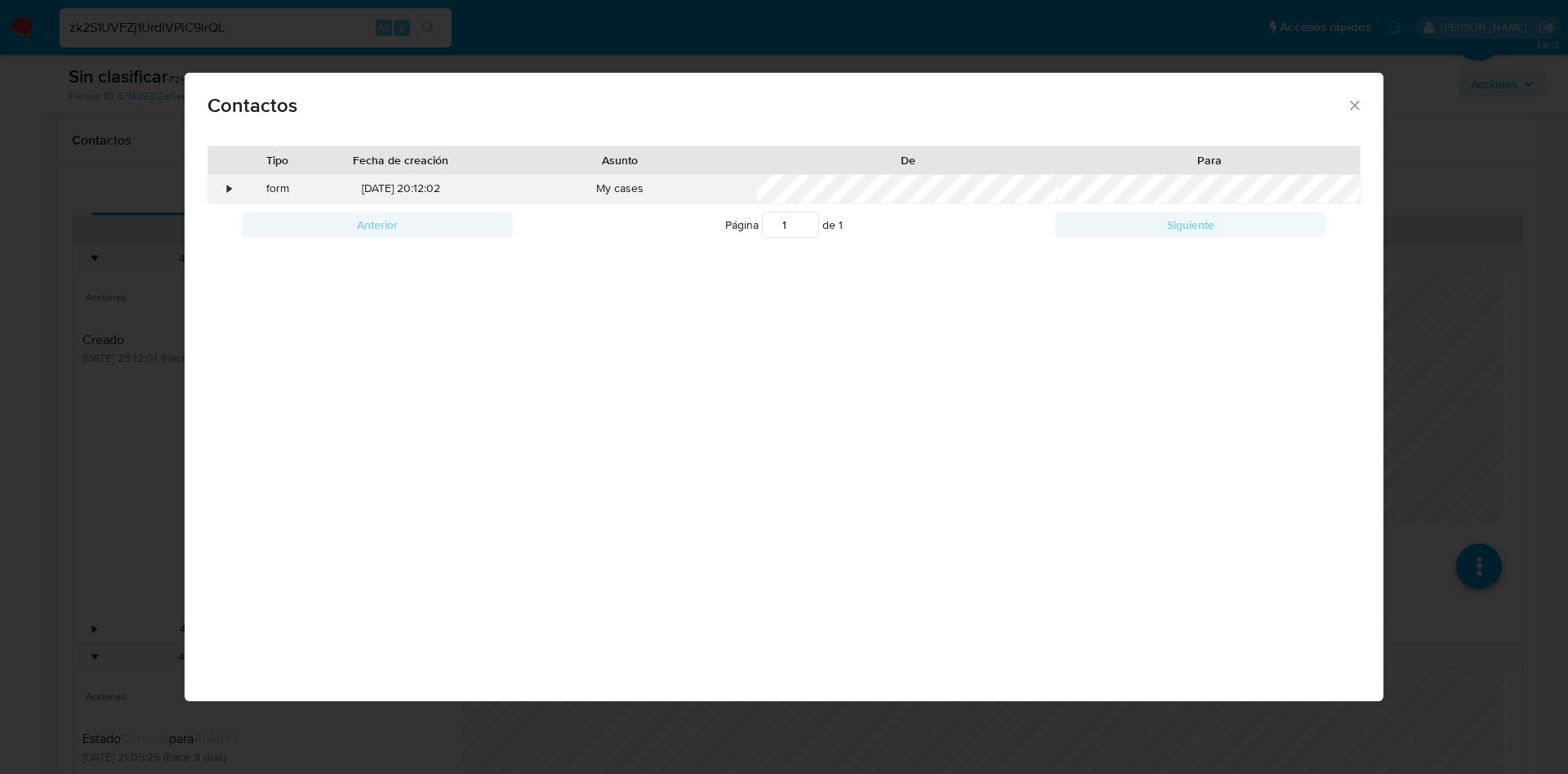
click at [228, 191] on div "•" at bounding box center [230, 189] width 4 height 16
click at [1529, 363] on div "Contactos Tipo Fecha de creación Asunto De Para • form 29/09/2025 20:12:02 My c…" at bounding box center [784, 387] width 1568 height 774
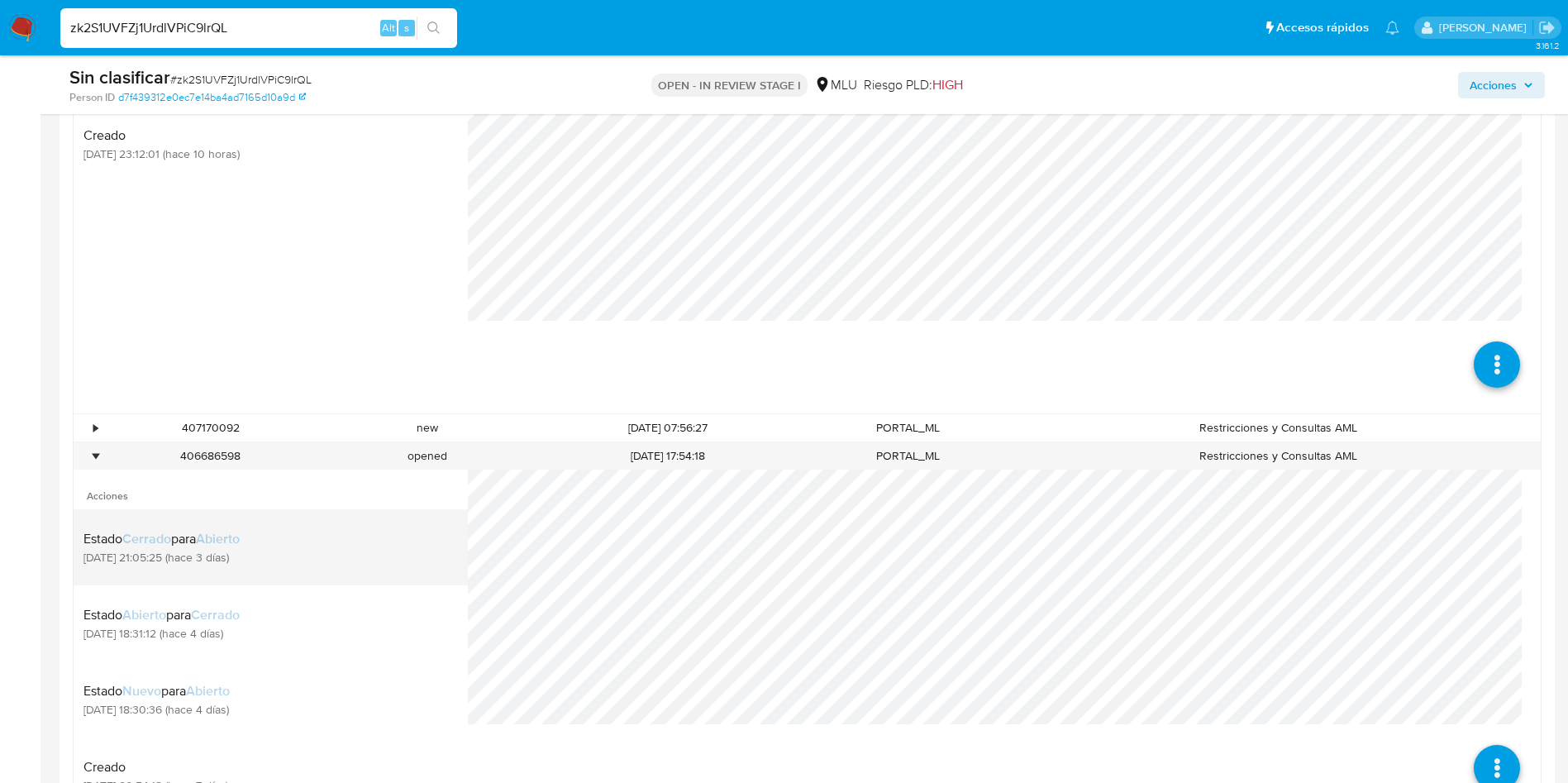
scroll to position [992, 0]
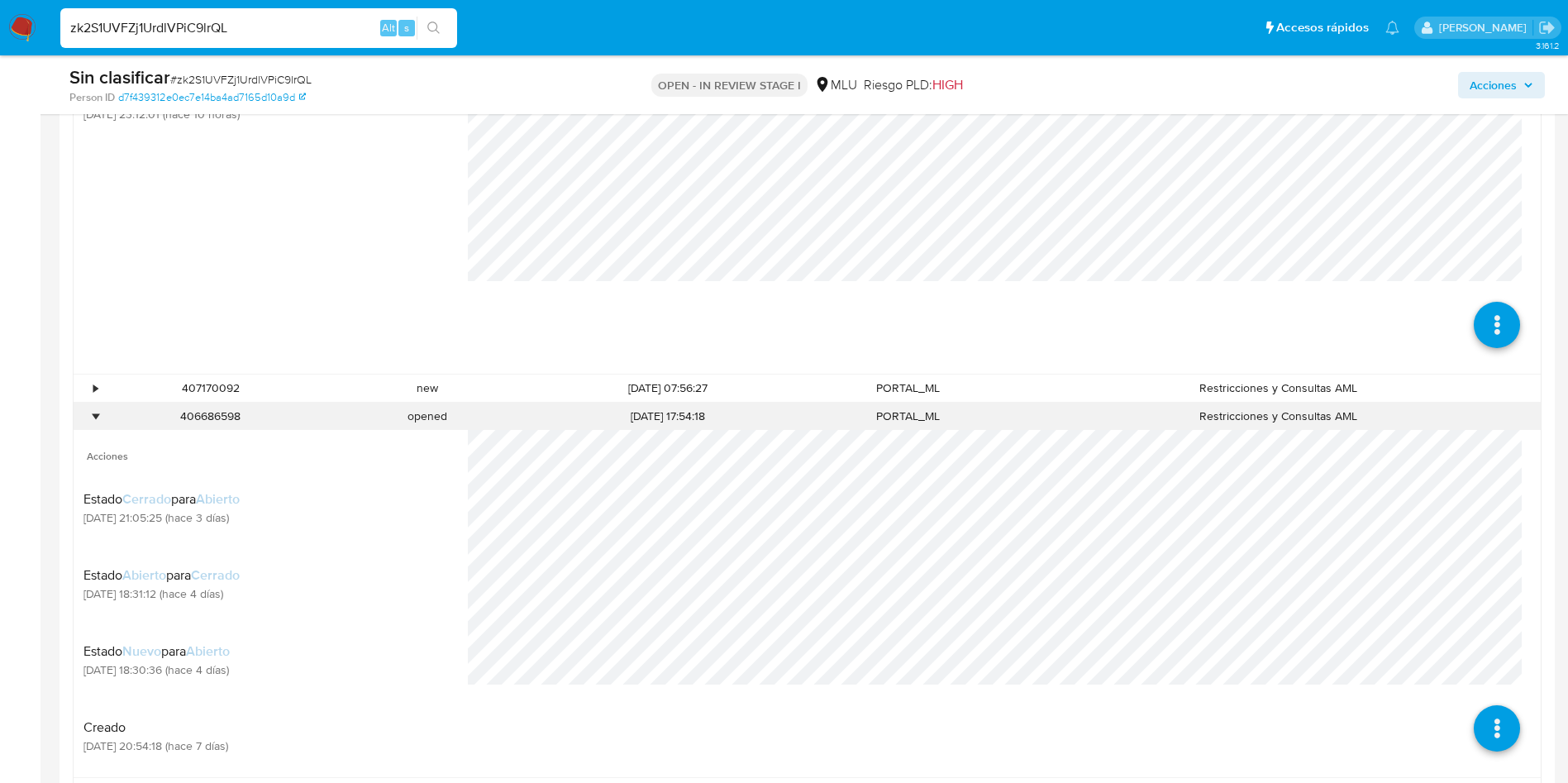
click at [96, 422] on div "•" at bounding box center [95, 416] width 4 height 15
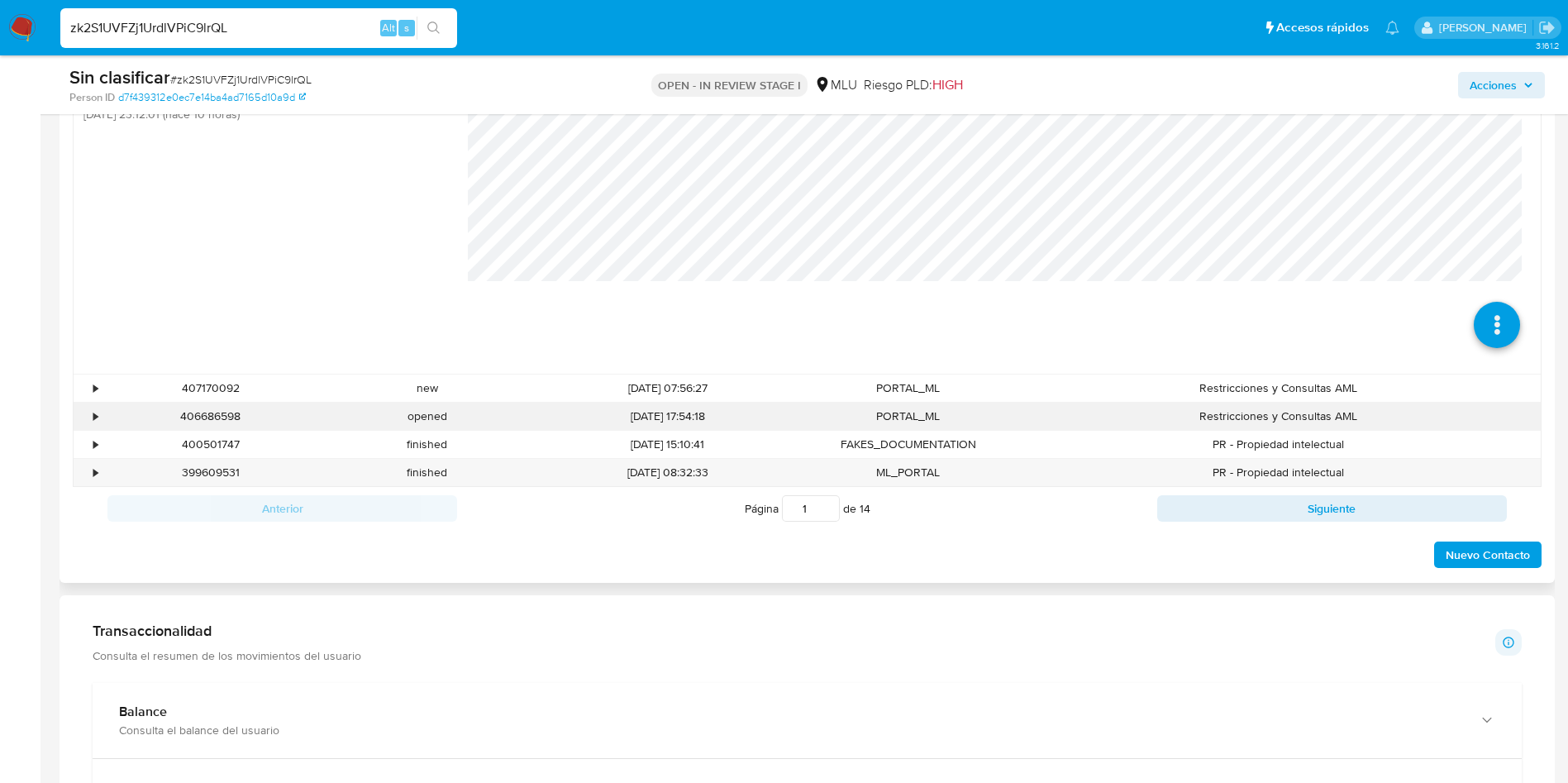
click at [93, 419] on div "•" at bounding box center [95, 416] width 4 height 15
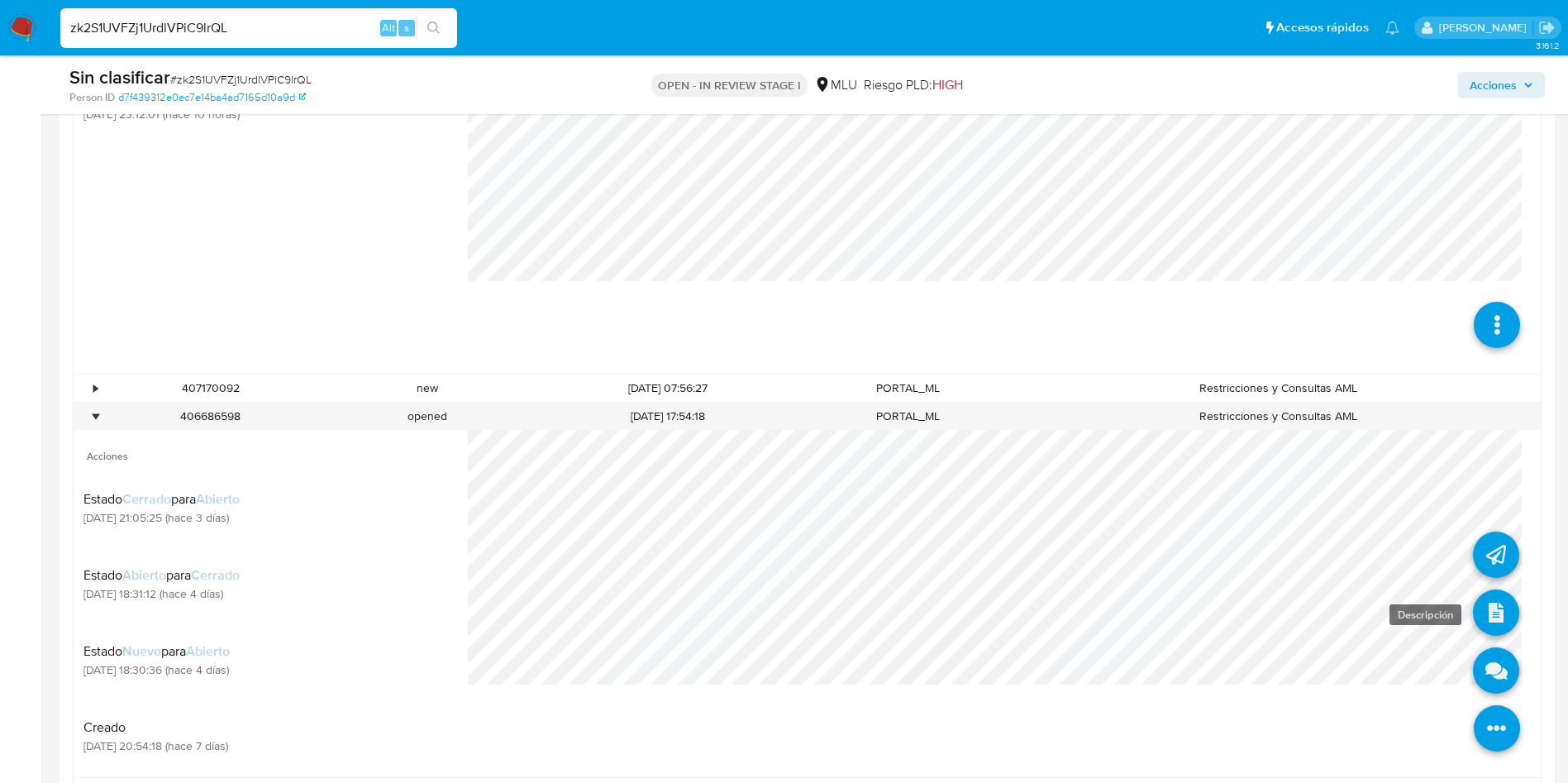
click at [1475, 614] on icon at bounding box center [1496, 612] width 47 height 47
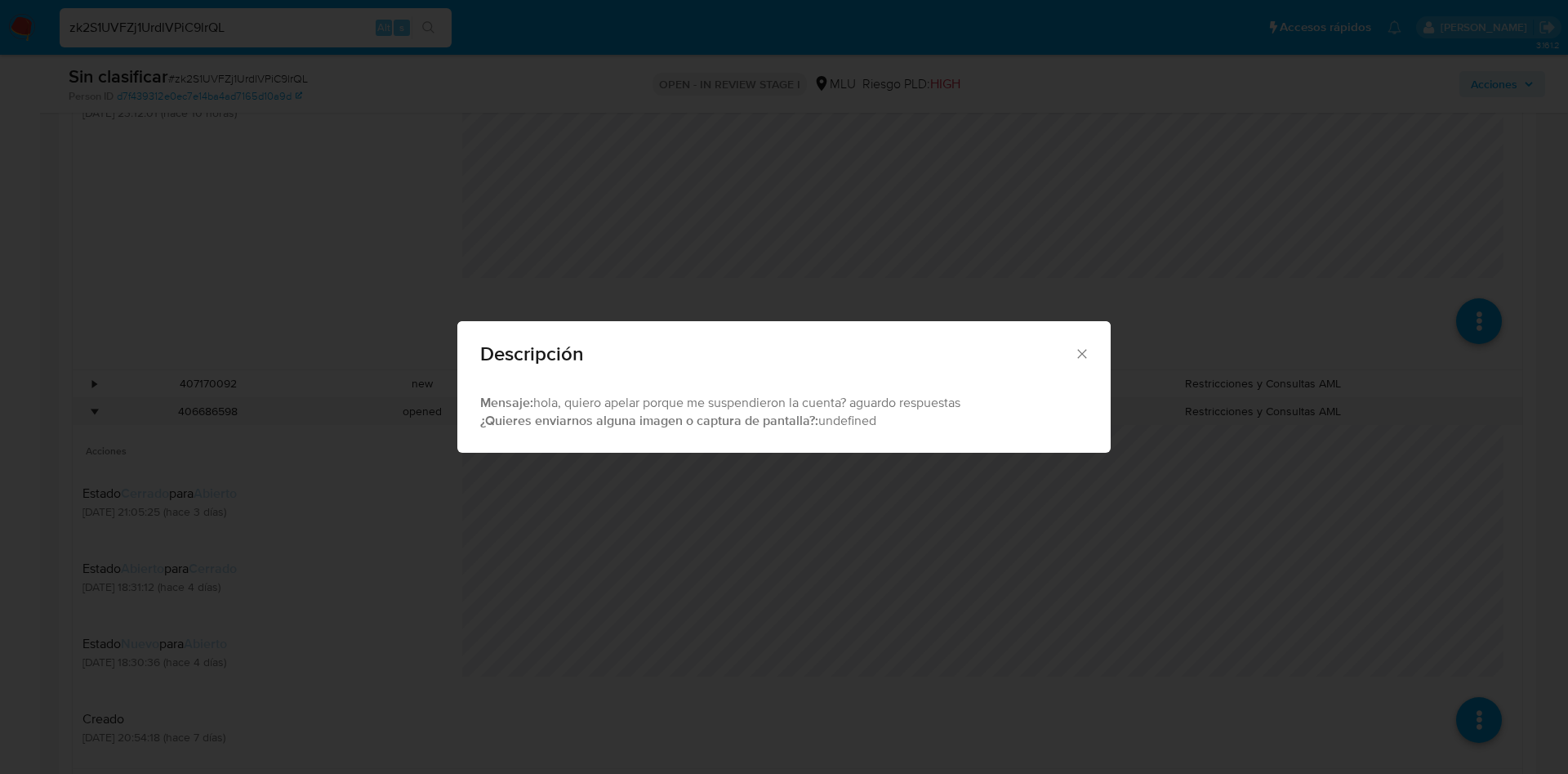
click at [1022, 581] on div "Descripción Mensaje: hola, quiero apelar porque me suspendieron la cuenta? agua…" at bounding box center [784, 387] width 1568 height 774
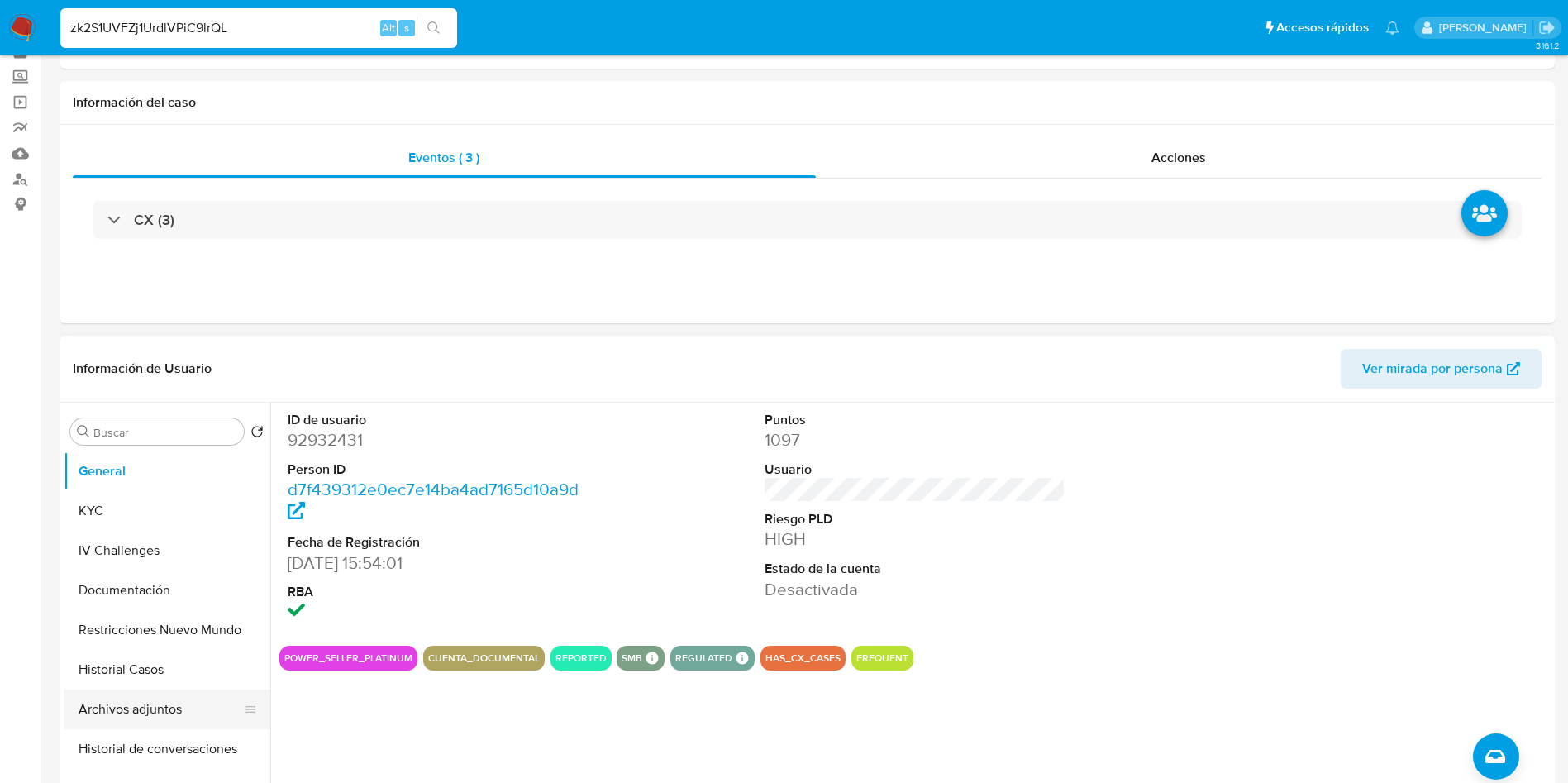
scroll to position [124, 0]
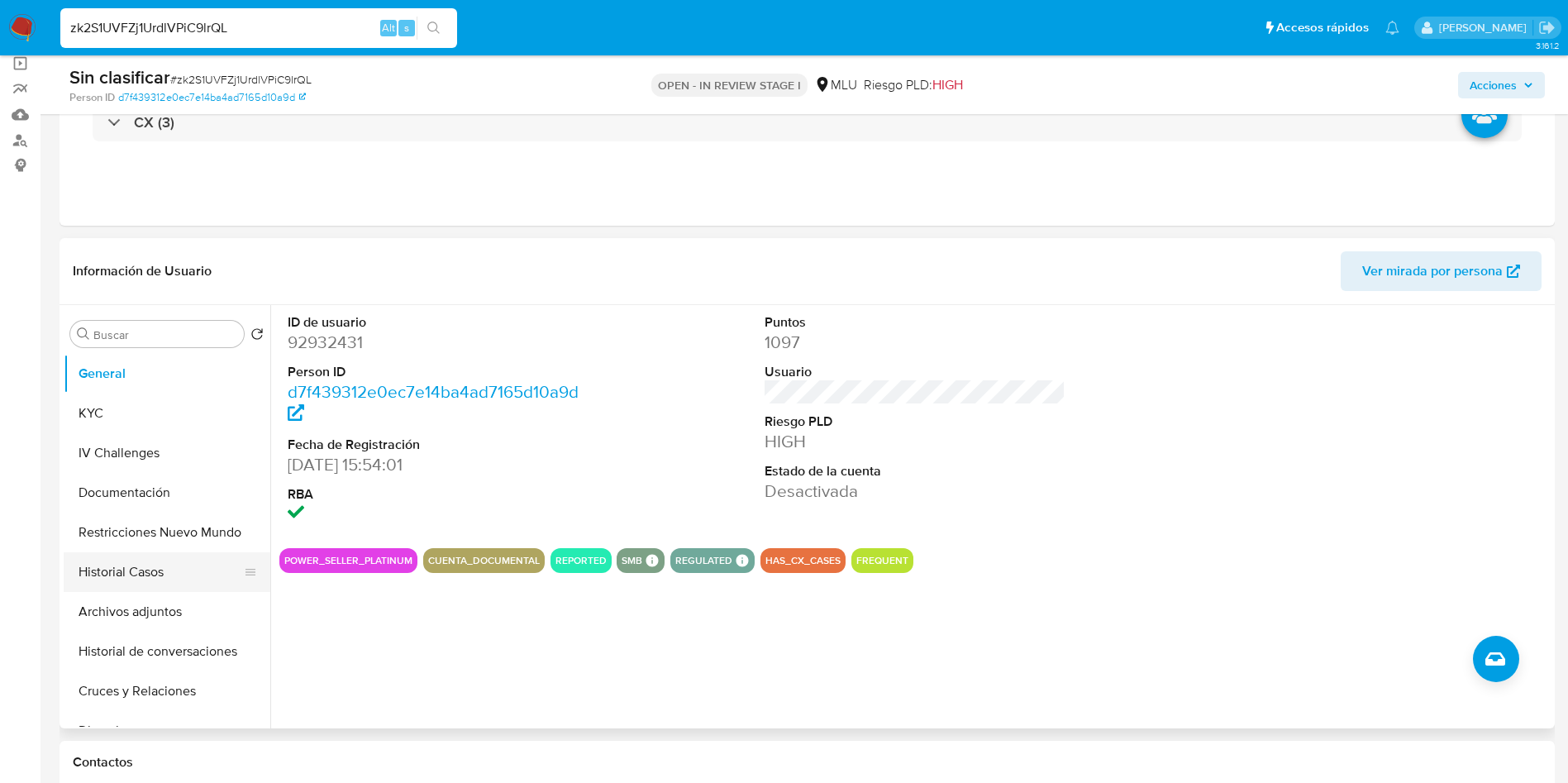
click at [155, 573] on button "Historial Casos" at bounding box center [160, 572] width 194 height 40
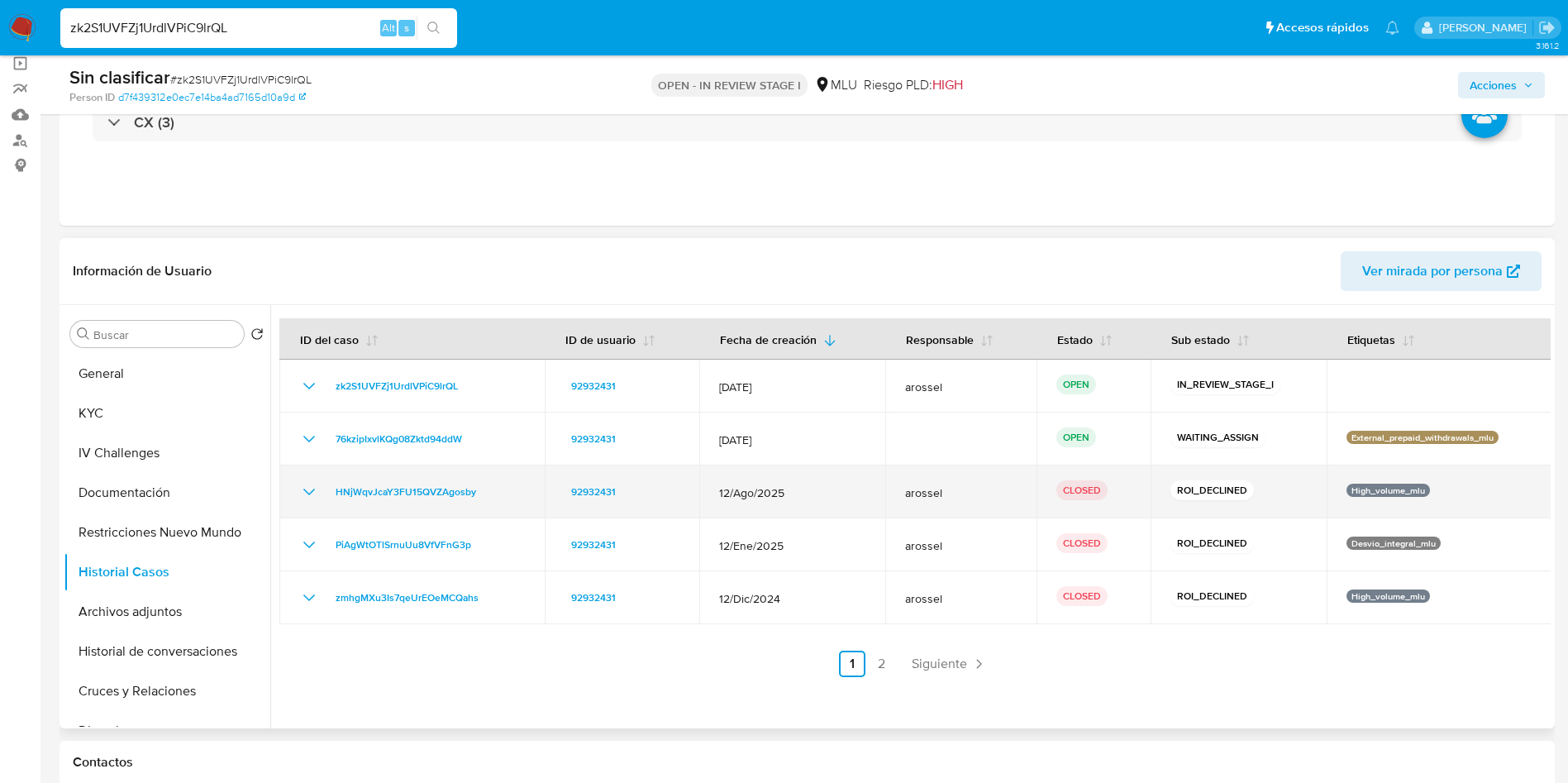
click at [307, 486] on icon "Mostrar/Ocultar" at bounding box center [309, 491] width 20 height 20
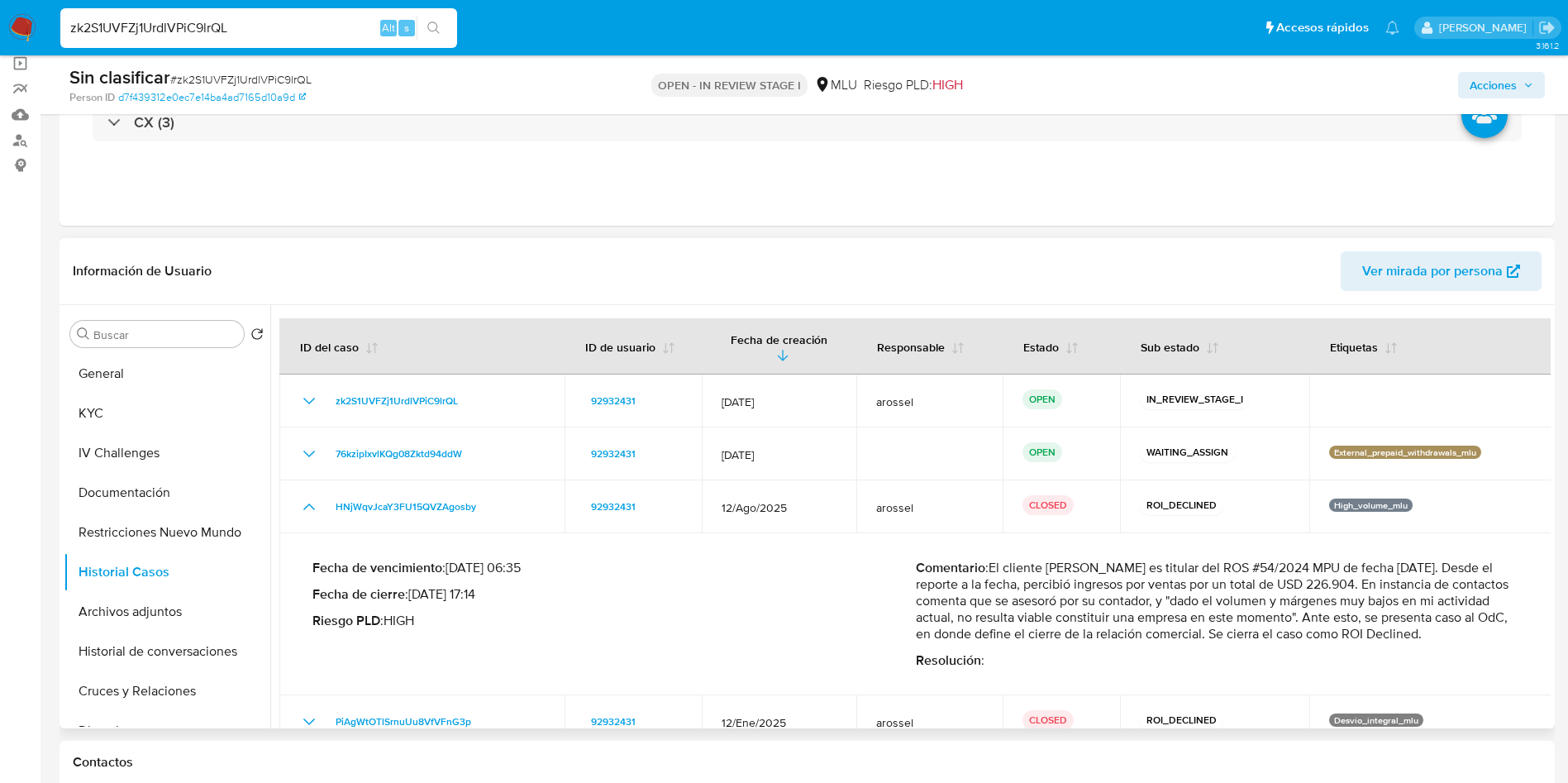
click at [1435, 639] on p "Comentario : El cliente Ruben Santiago Perez Berois es titular del ROS #54/2024…" at bounding box center [1217, 601] width 604 height 83
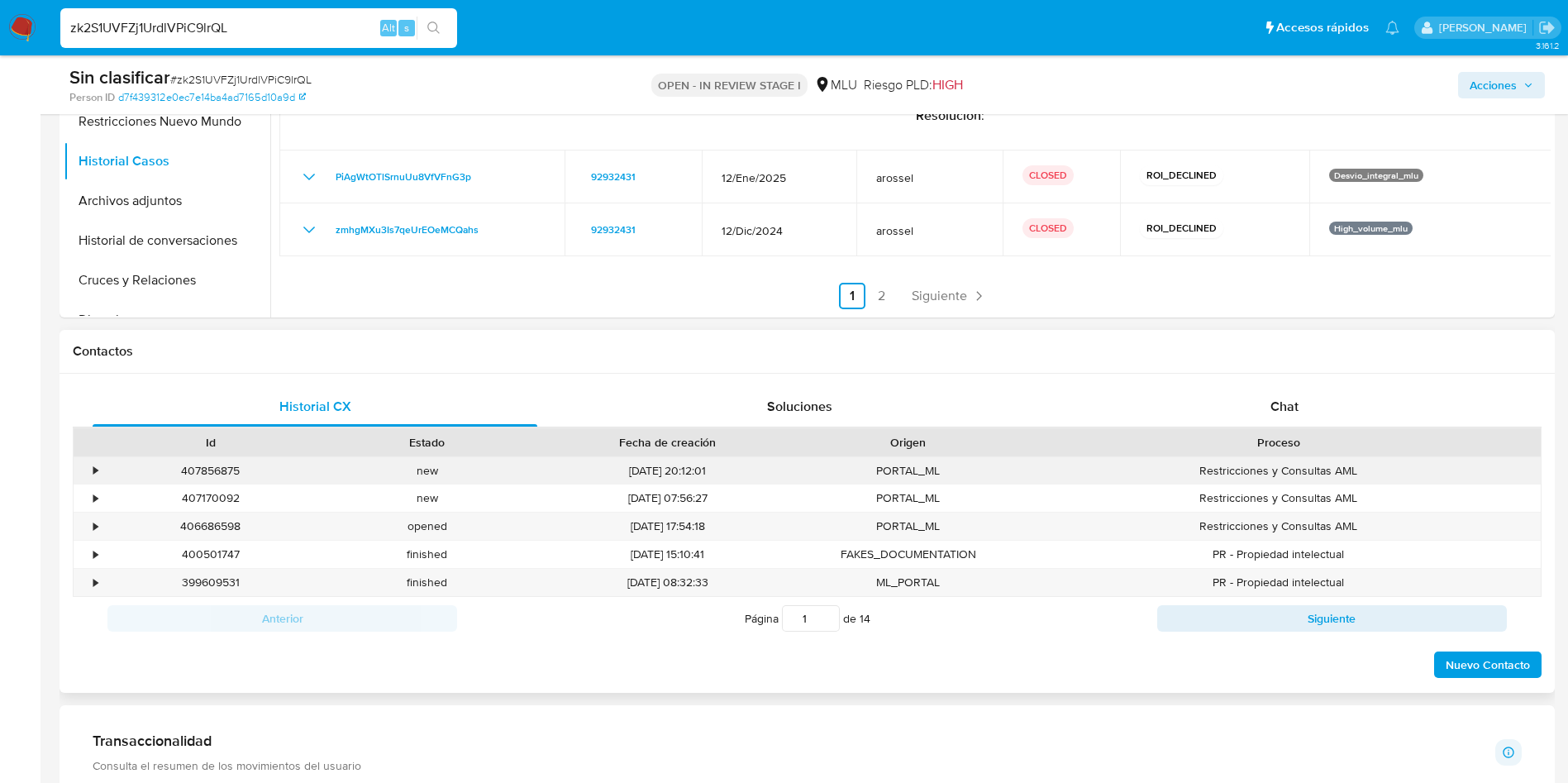
scroll to position [496, 0]
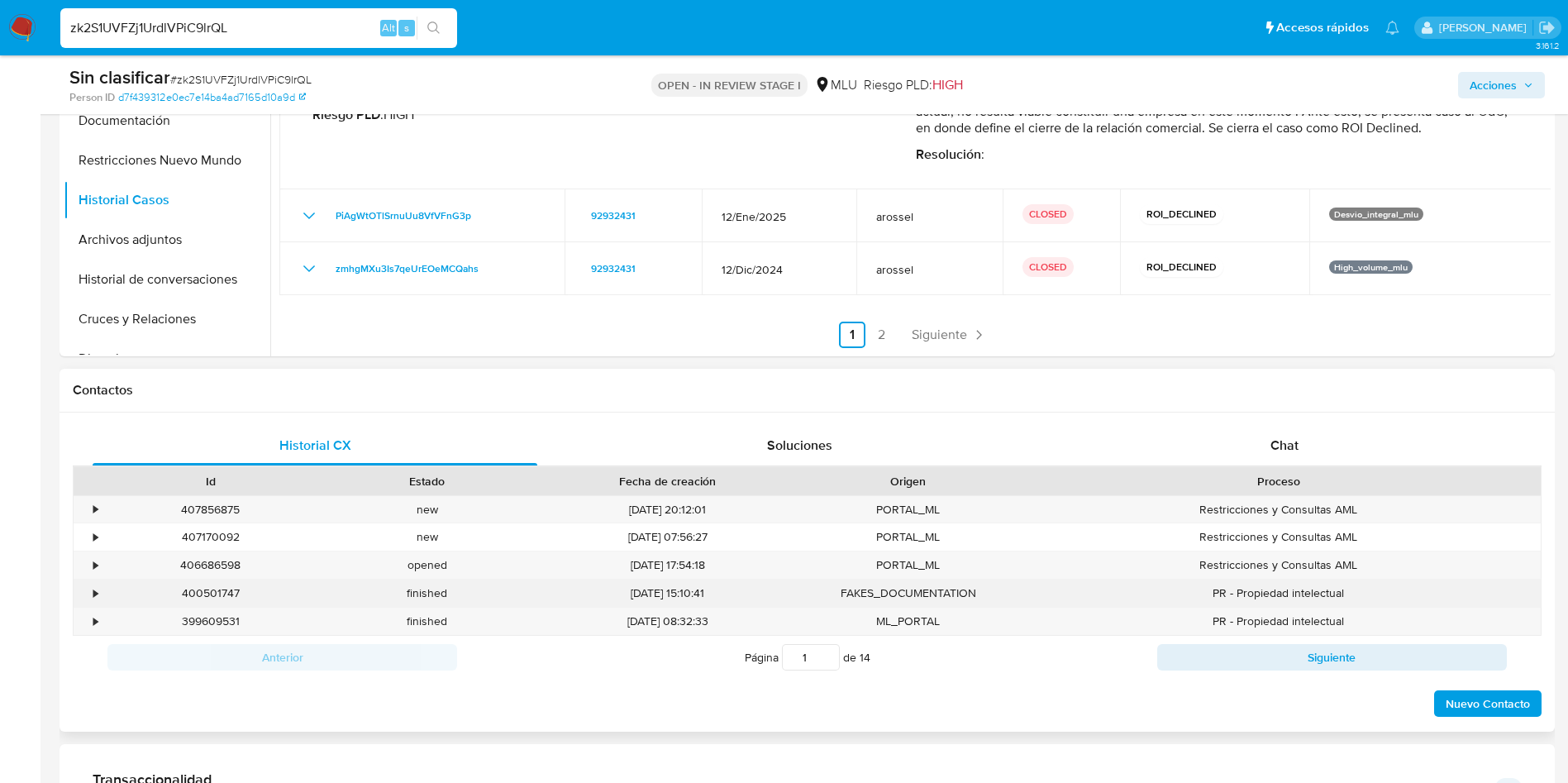
click at [95, 594] on div "•" at bounding box center [95, 593] width 4 height 15
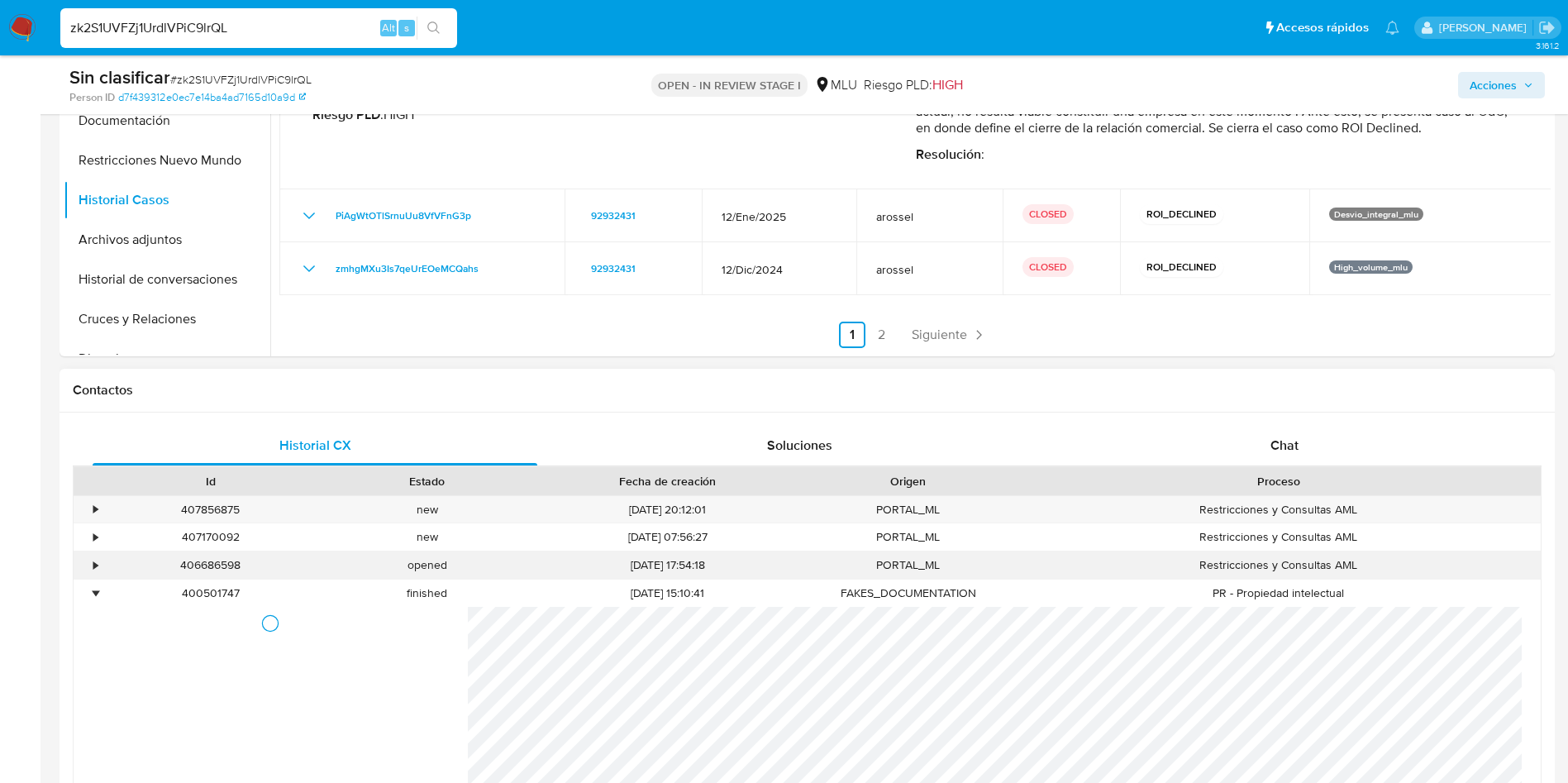
click at [93, 575] on div "•" at bounding box center [88, 565] width 29 height 28
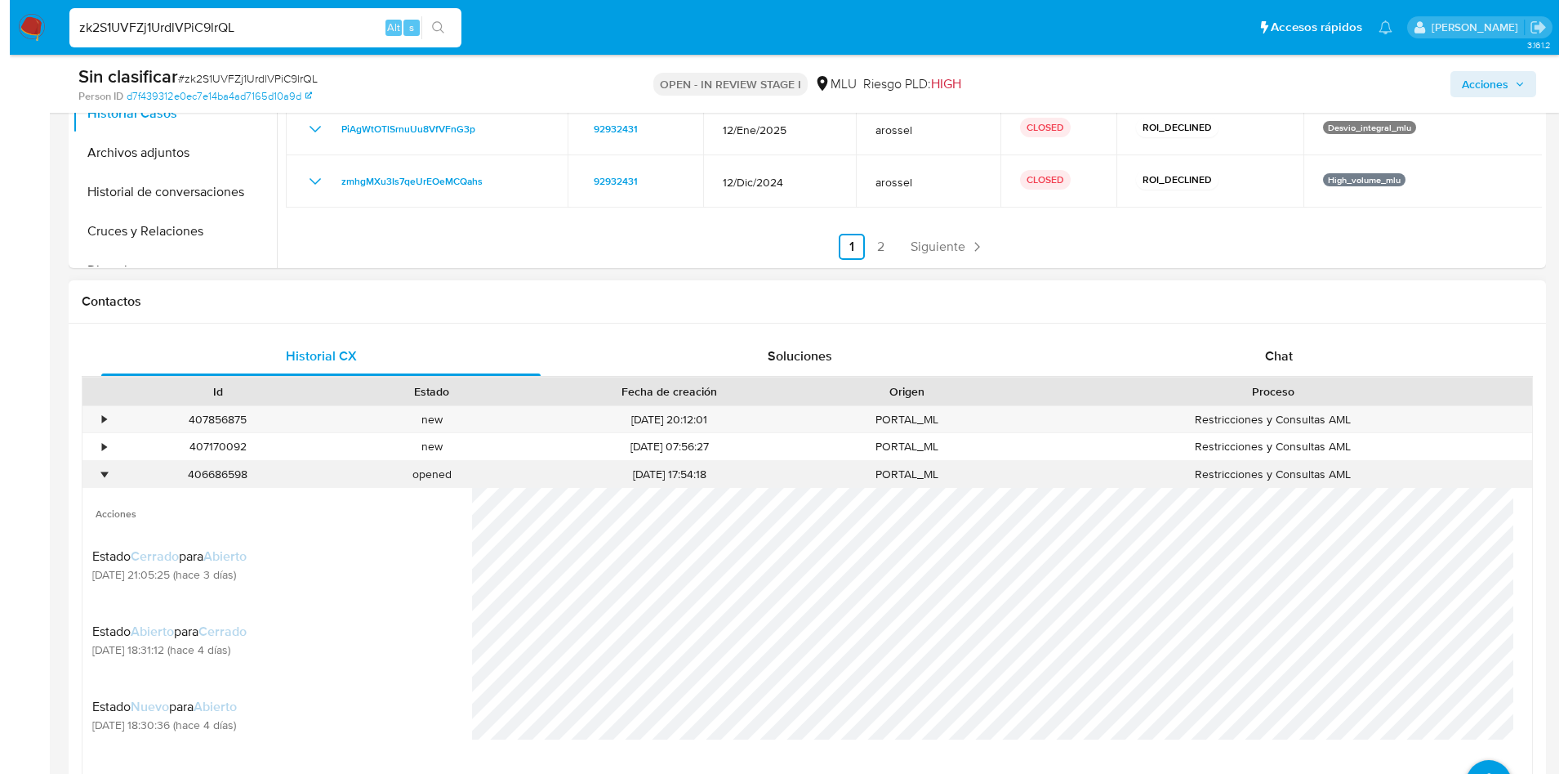
scroll to position [613, 0]
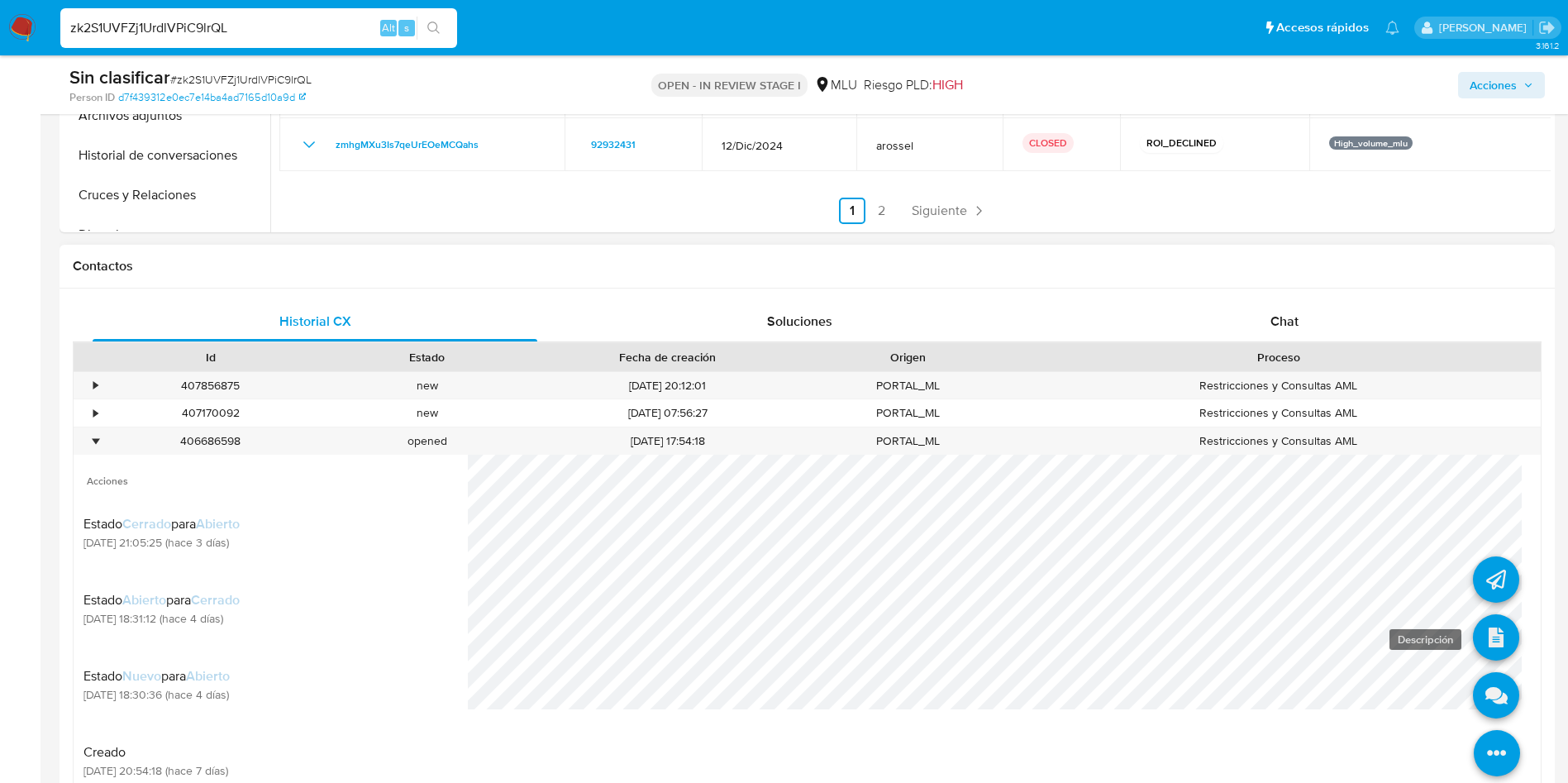
click at [1473, 629] on link at bounding box center [1496, 637] width 47 height 47
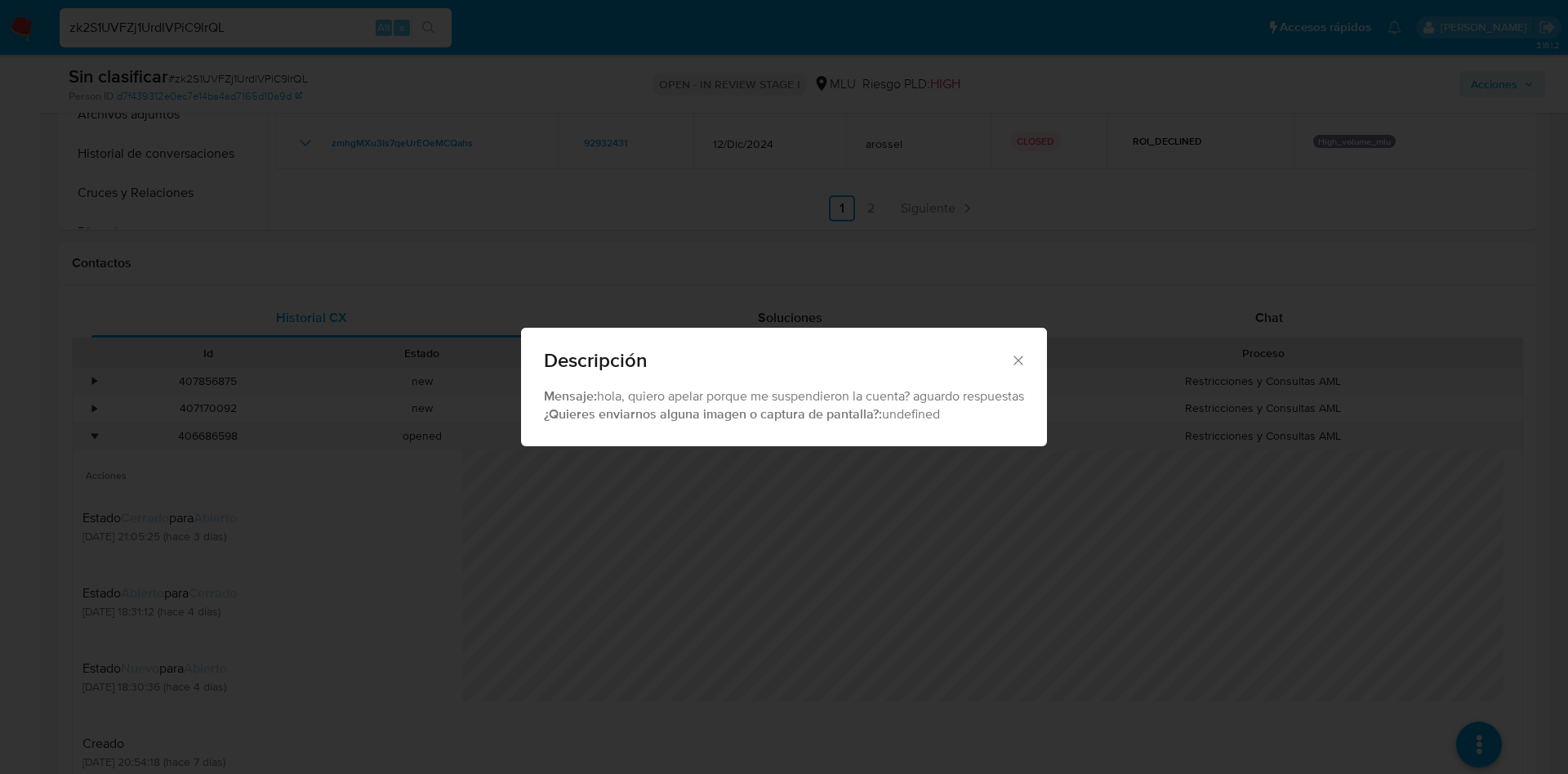
click at [1259, 578] on div "Descripción Mensaje: hola, quiero apelar porque me suspendieron la cuenta? agua…" at bounding box center [784, 387] width 1568 height 774
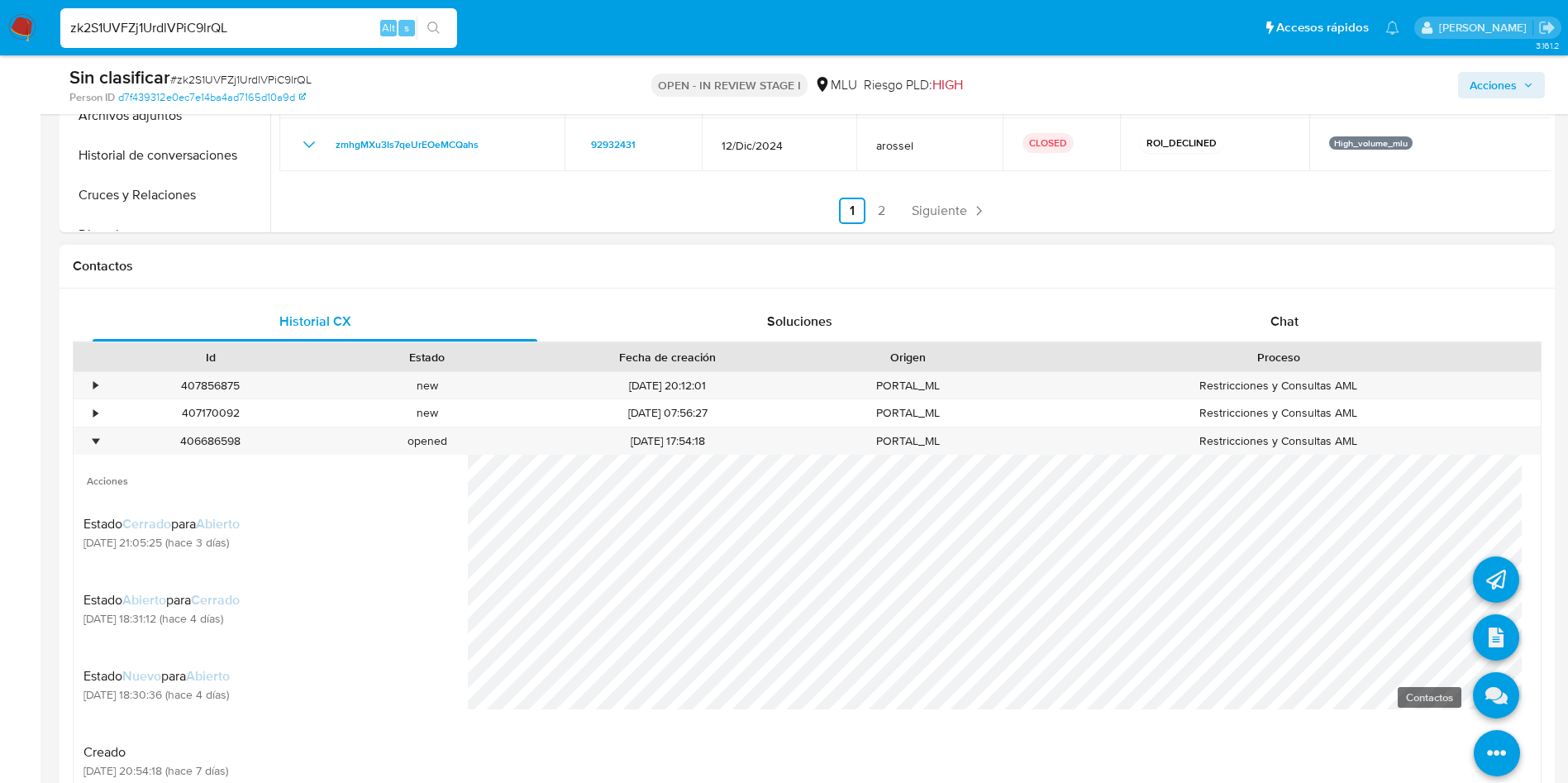
click at [1476, 704] on link at bounding box center [1496, 695] width 47 height 47
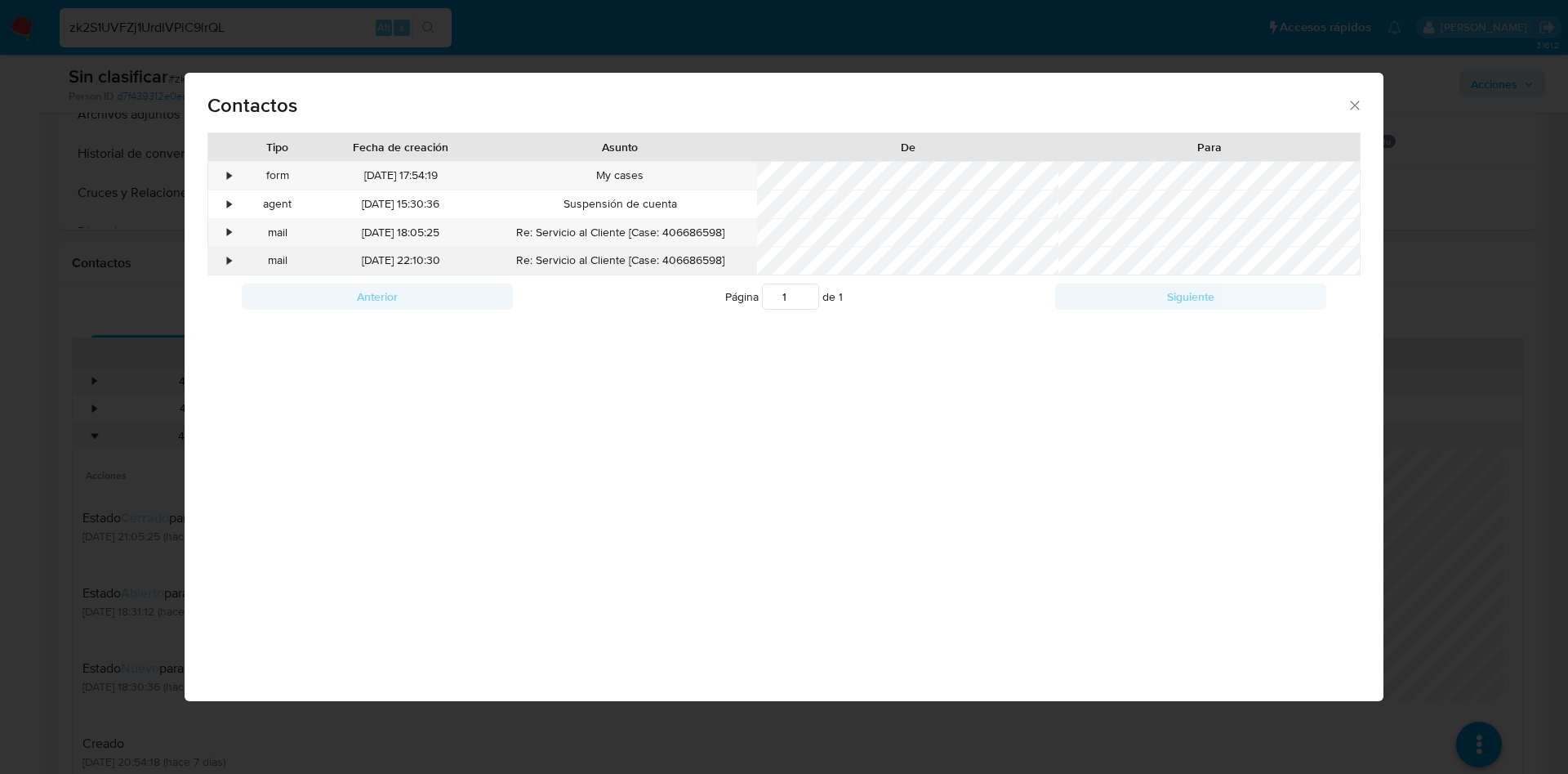
click at [223, 263] on div "•" at bounding box center [222, 260] width 28 height 27
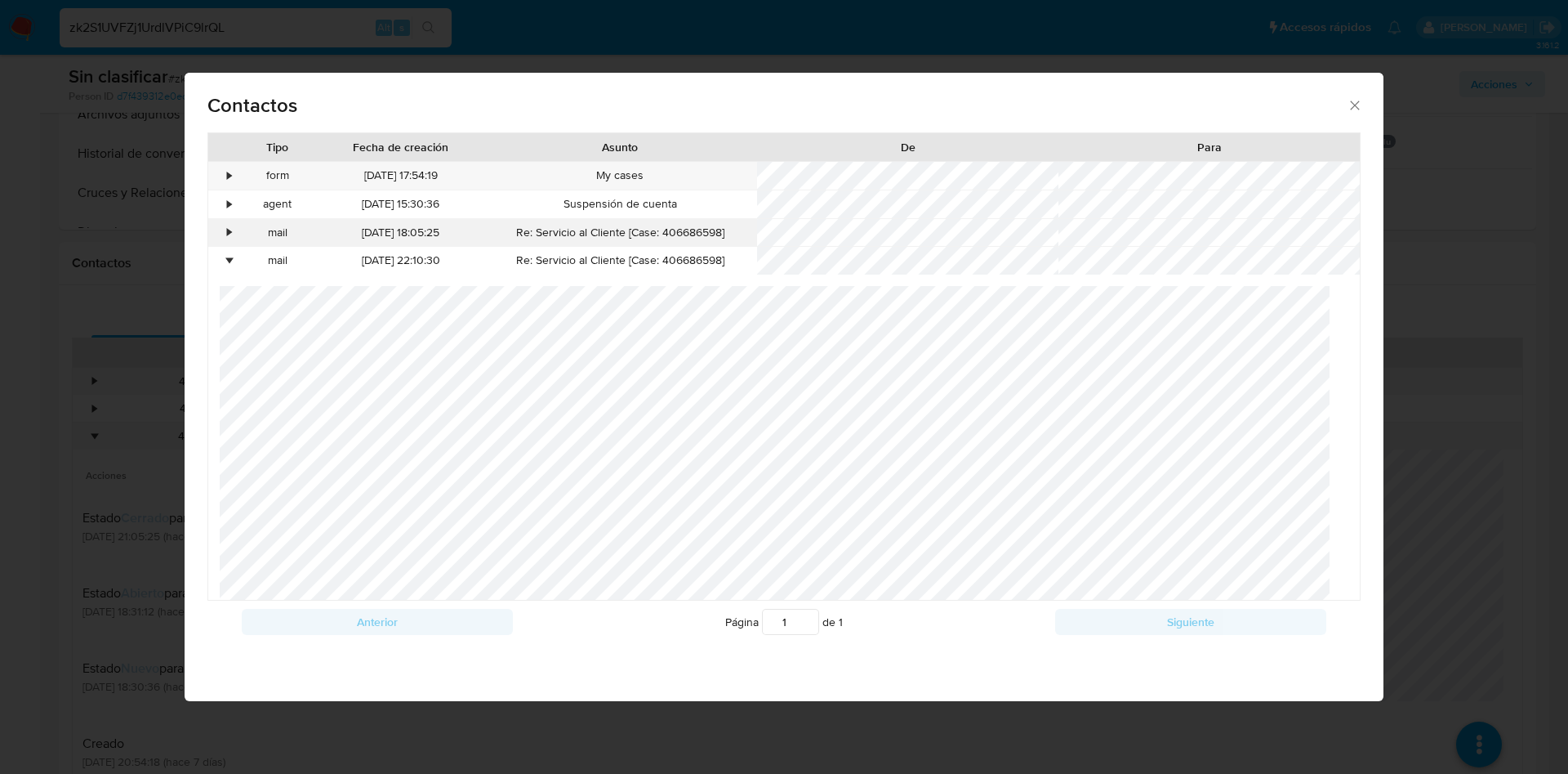
click at [228, 237] on div "•" at bounding box center [230, 232] width 4 height 16
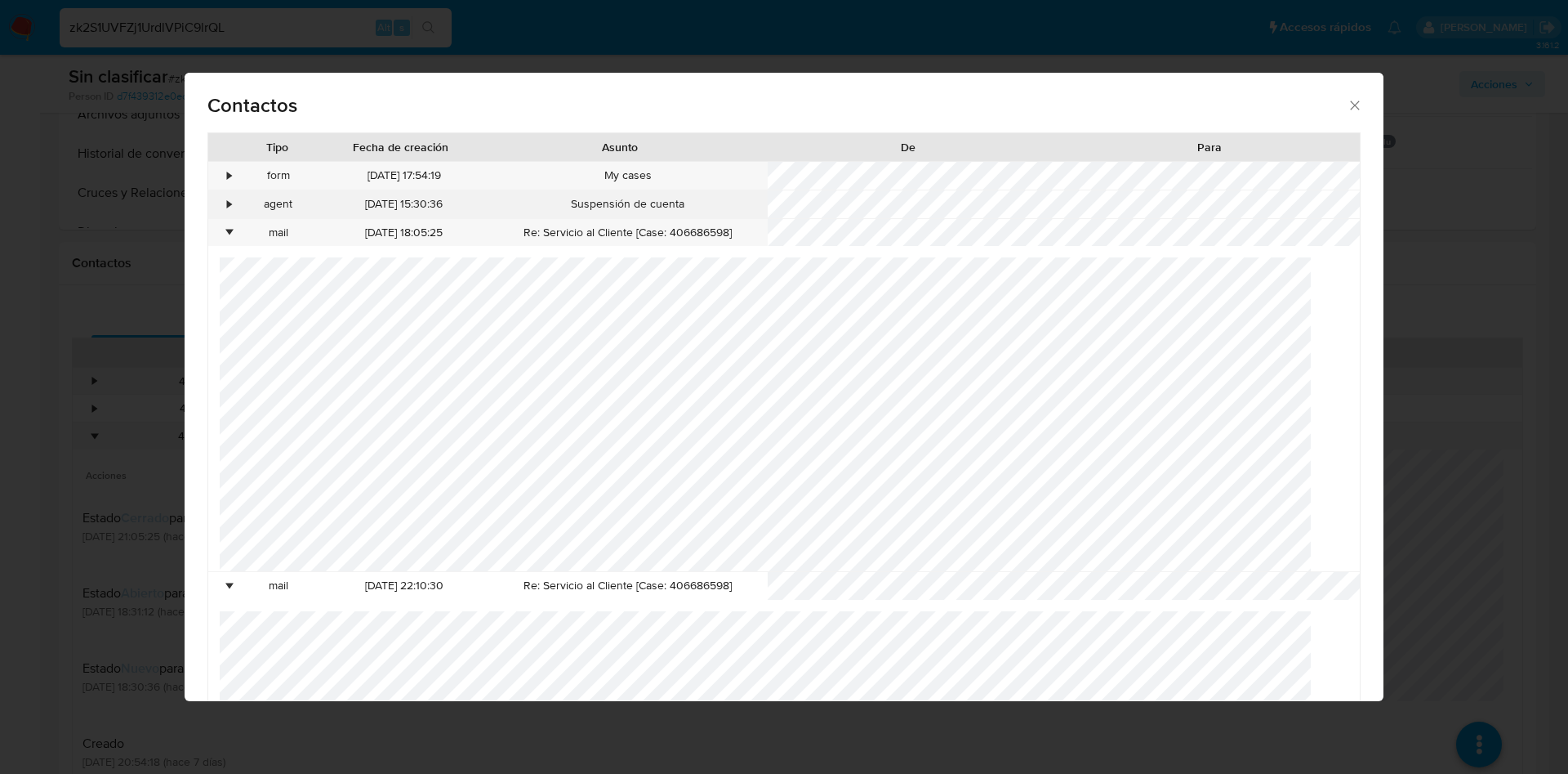
click at [231, 213] on div "•" at bounding box center [222, 204] width 28 height 27
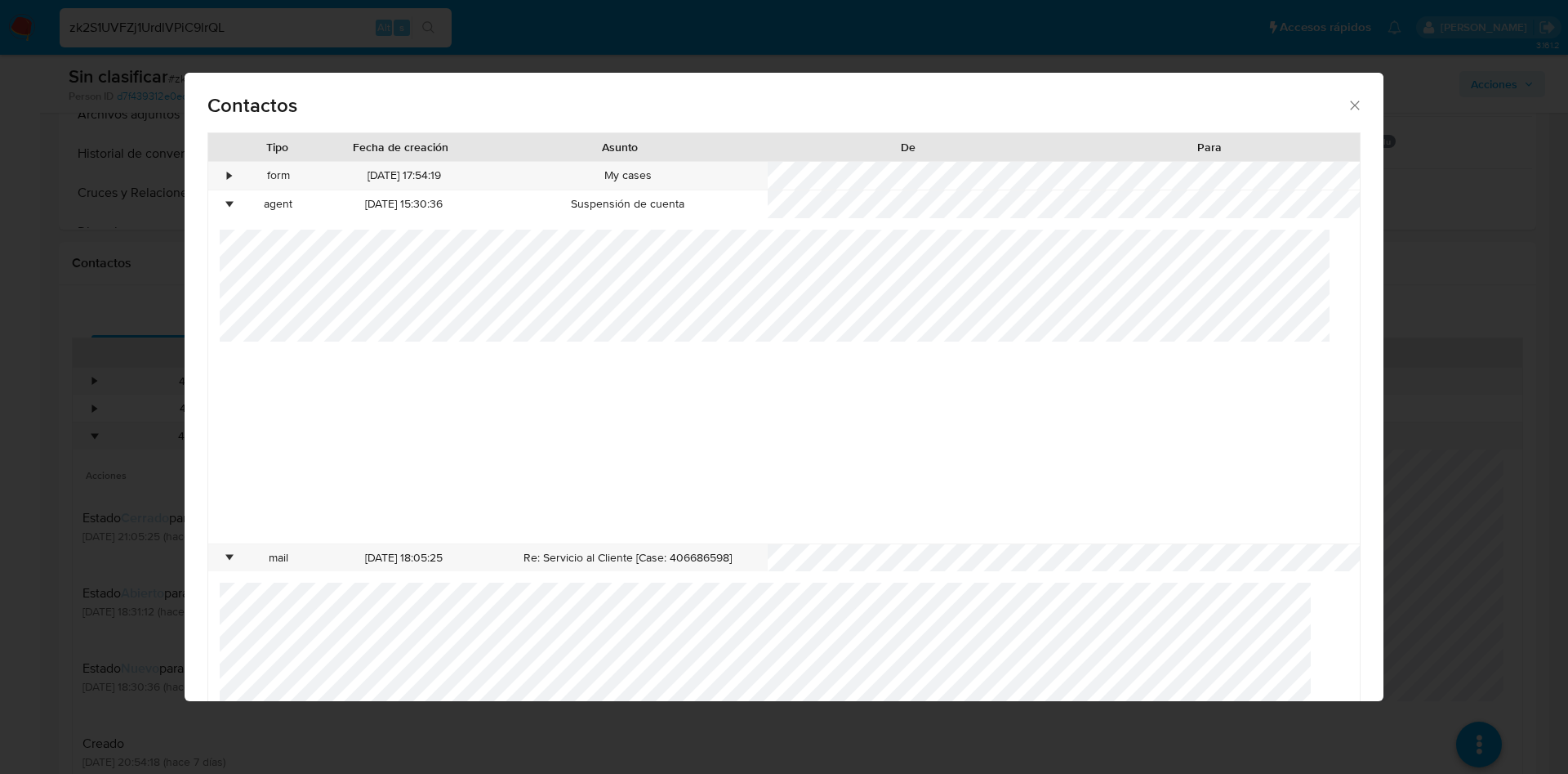
click at [218, 287] on div "• agent 26/09/2025 15:30:36 Suspensión de cuenta" at bounding box center [784, 367] width 1152 height 354
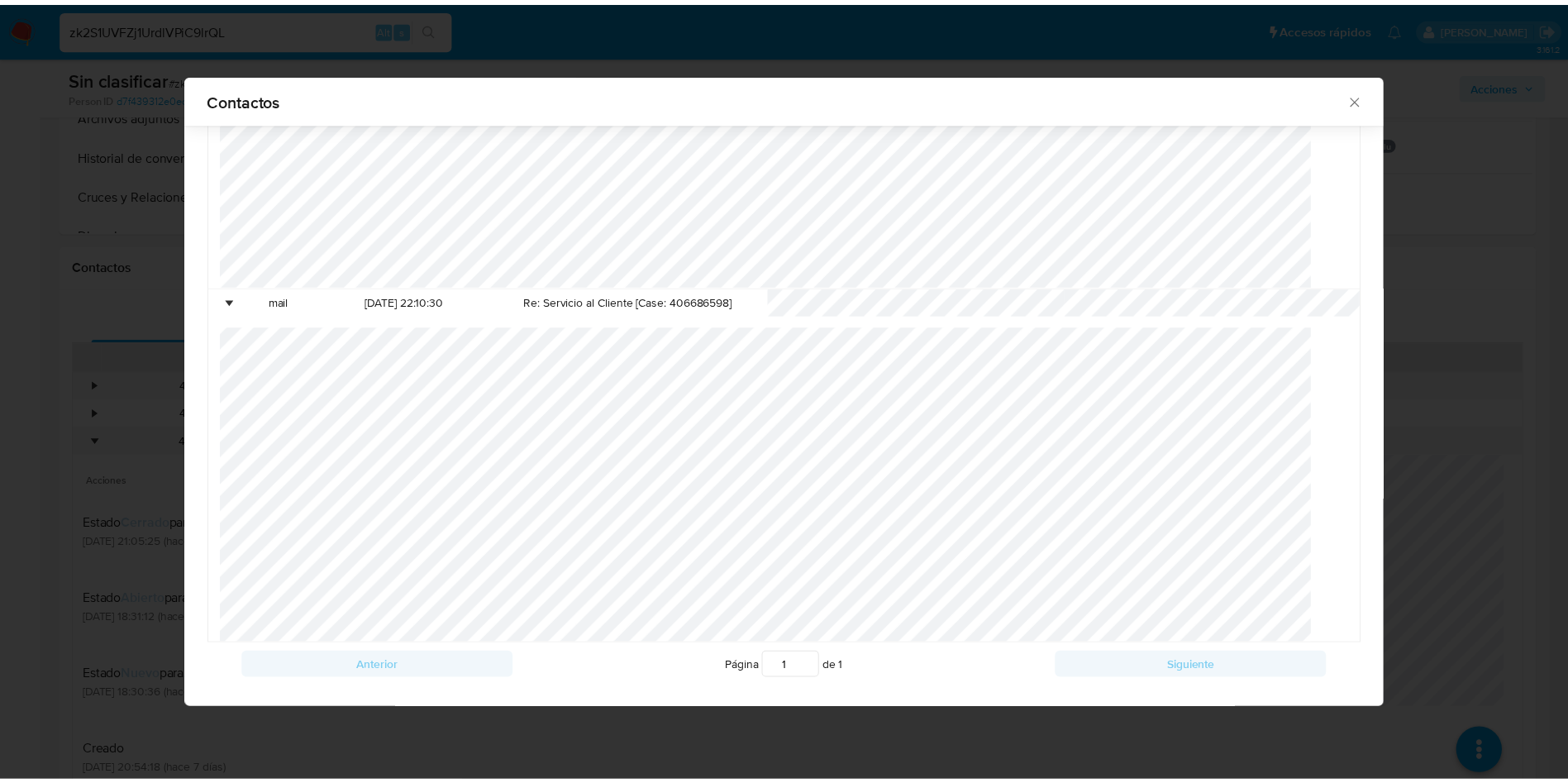
scroll to position [610, 0]
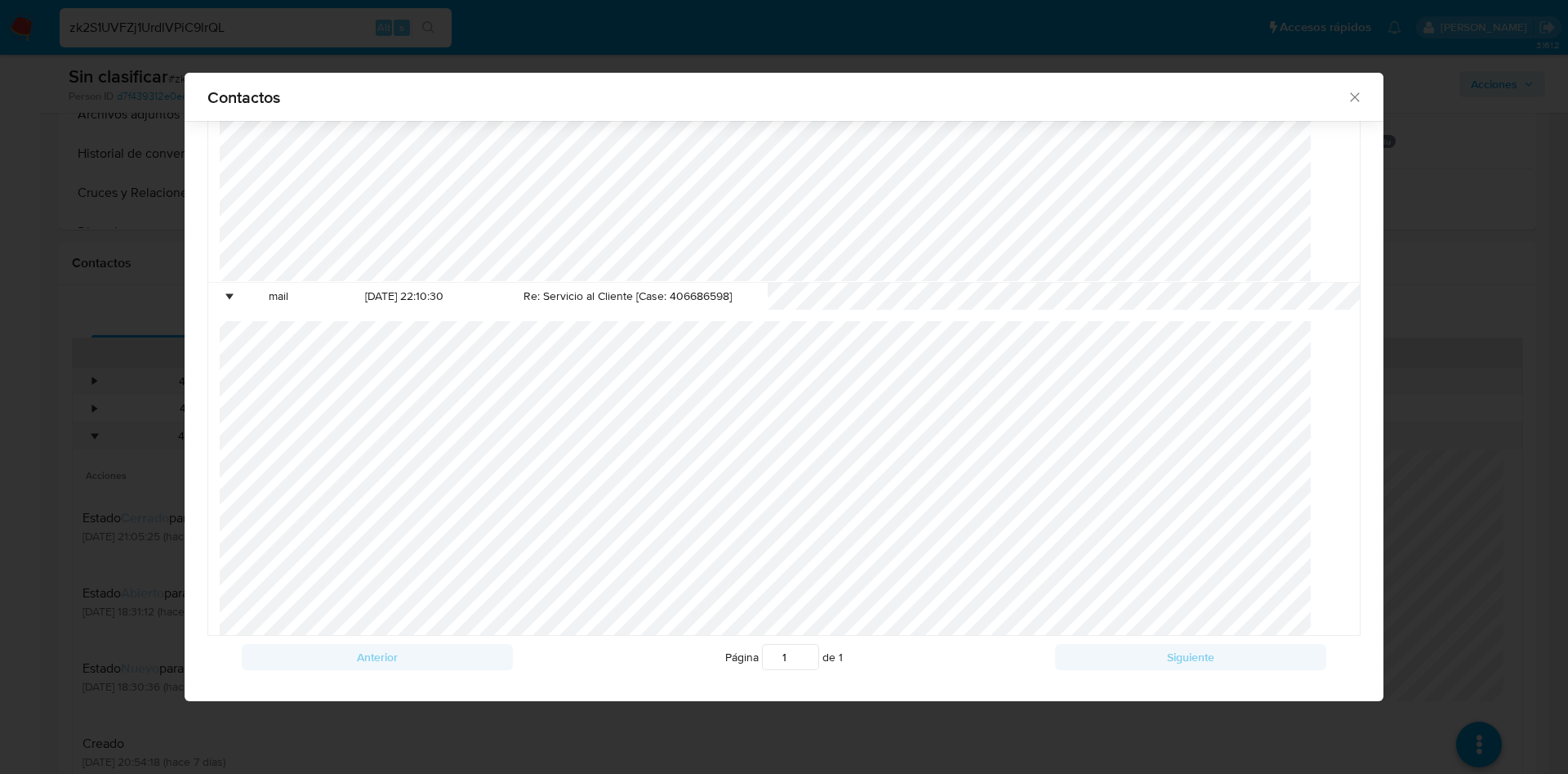
click at [1447, 337] on div "Contactos Tipo Fecha de creación Asunto De Para • form 22/09/2025 17:54:19 My c…" at bounding box center [784, 387] width 1568 height 774
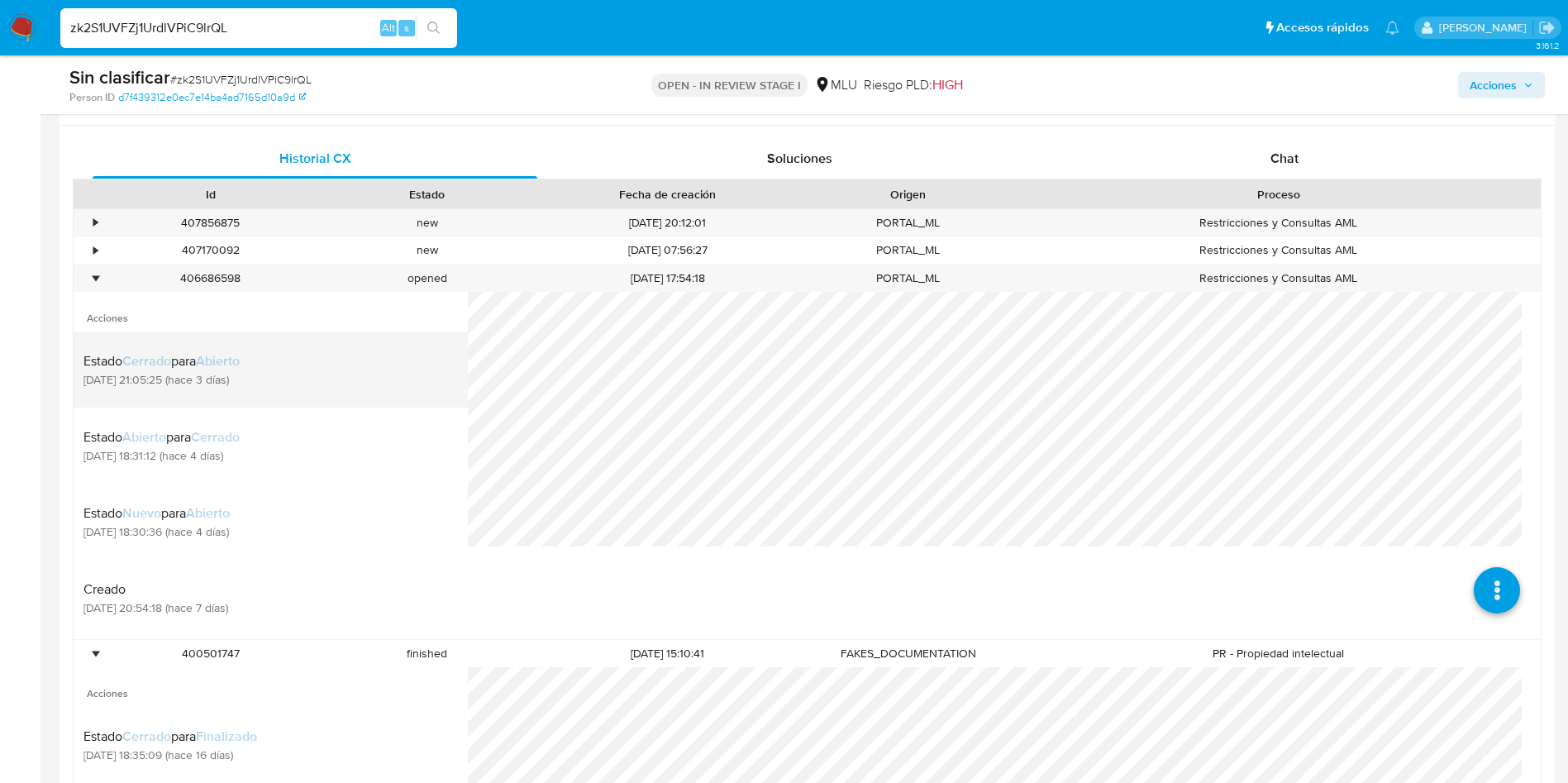
scroll to position [744, 0]
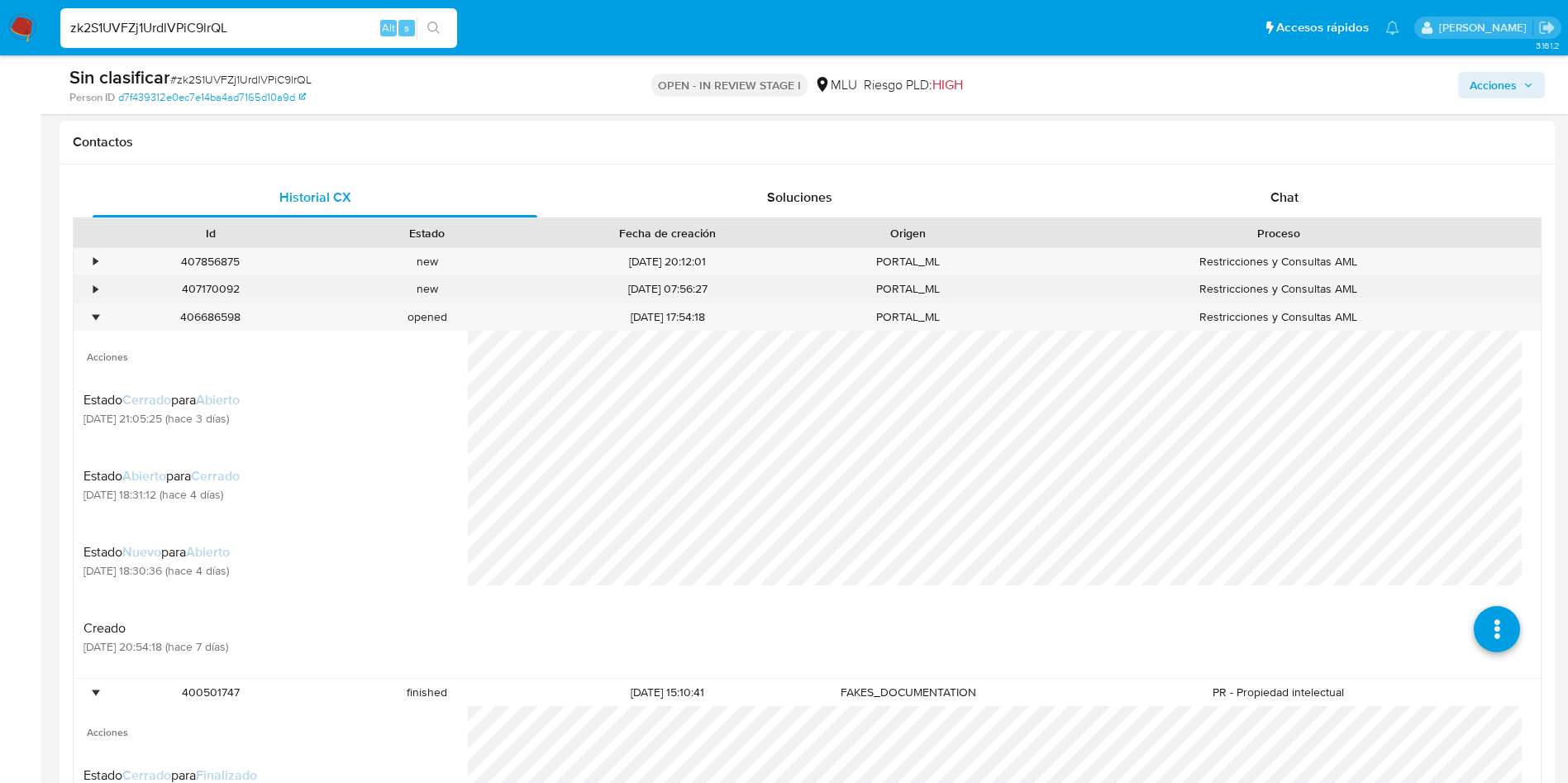
click at [93, 286] on div "•" at bounding box center [95, 289] width 4 height 15
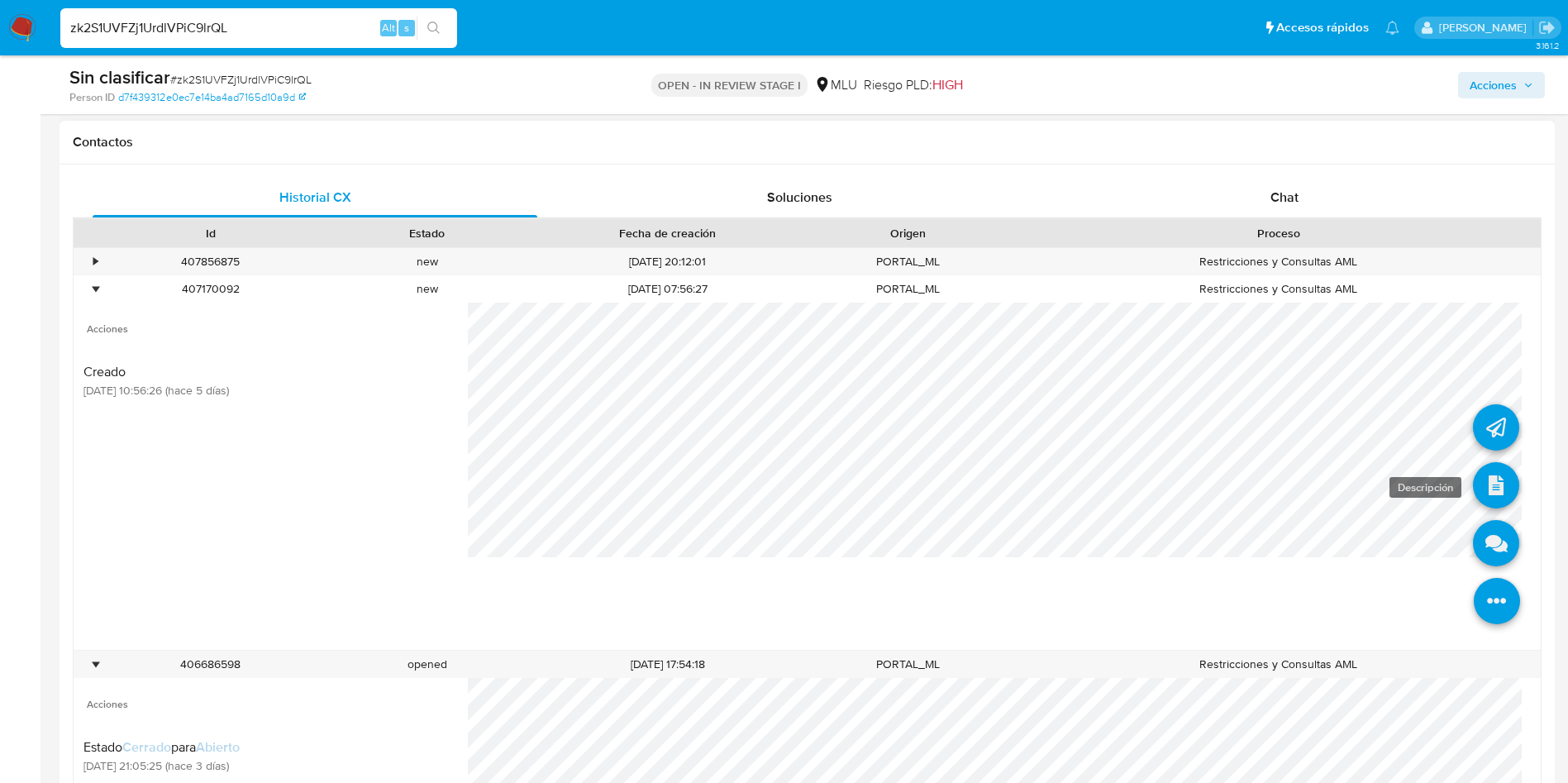
click at [1479, 497] on link at bounding box center [1496, 484] width 47 height 47
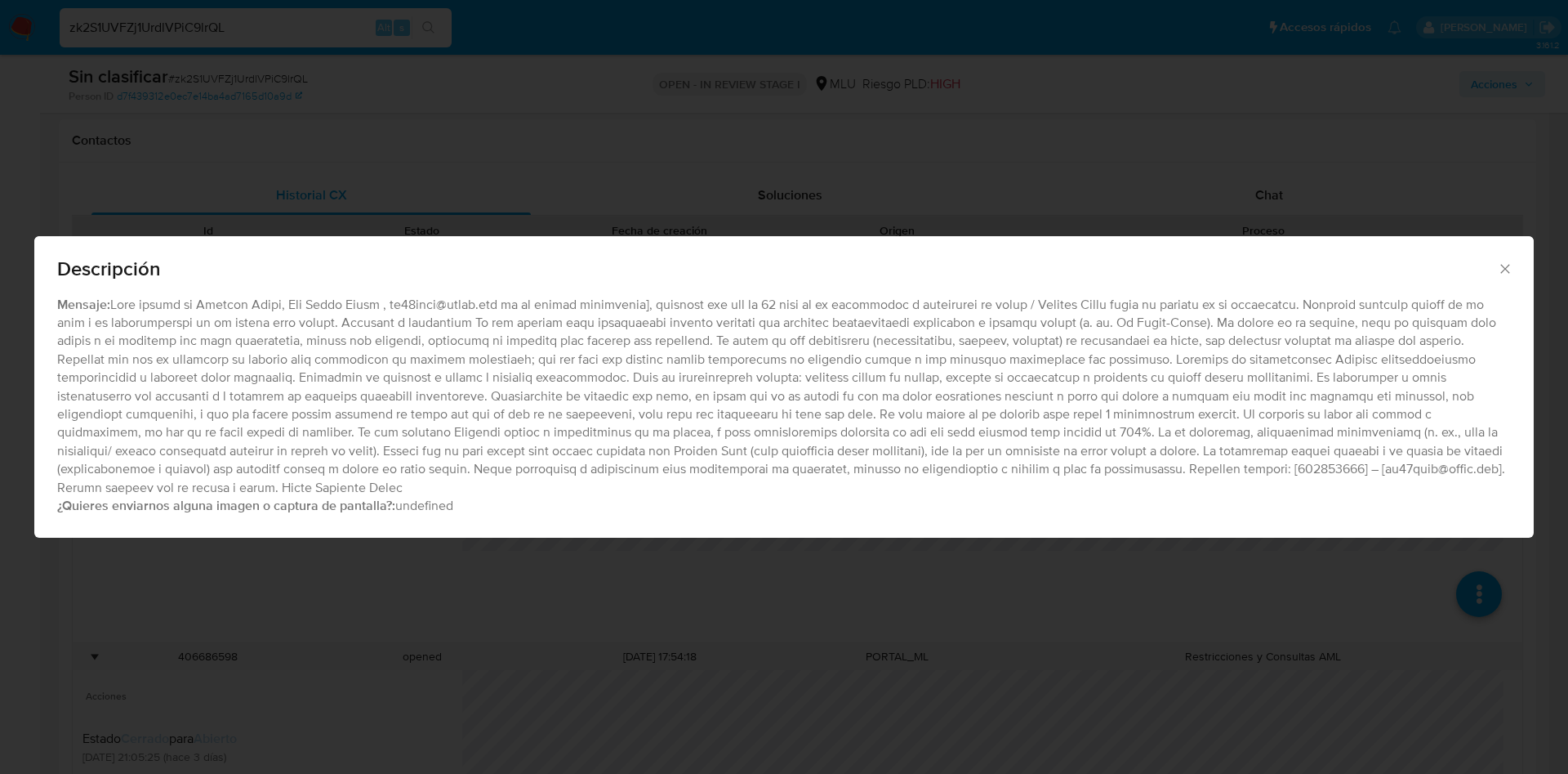
click at [916, 572] on div "Descripción Mensaje: ¿Quieres enviarnos alguna imagen o captura de pantalla?: u…" at bounding box center [784, 387] width 1568 height 774
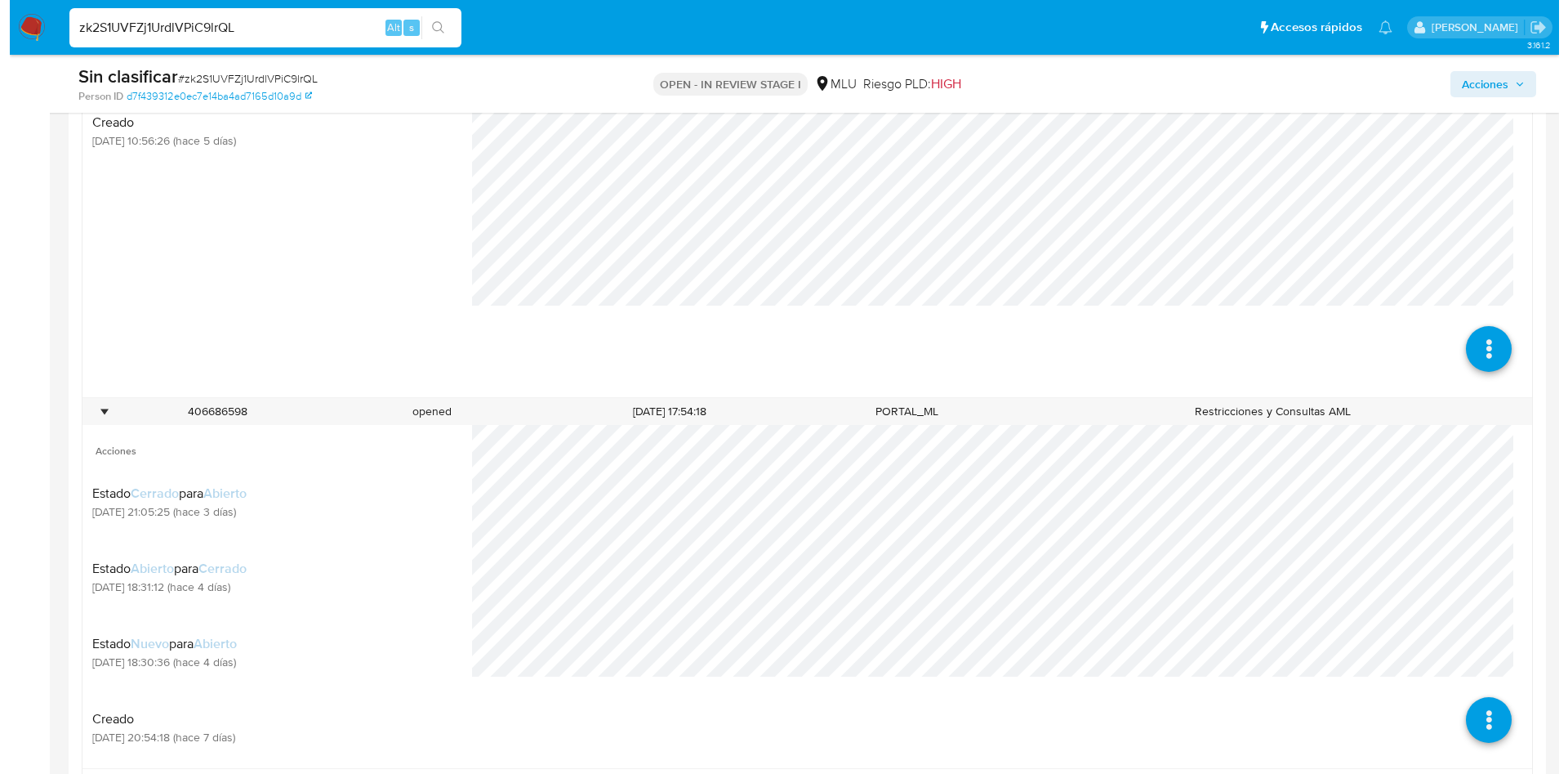
scroll to position [1103, 0]
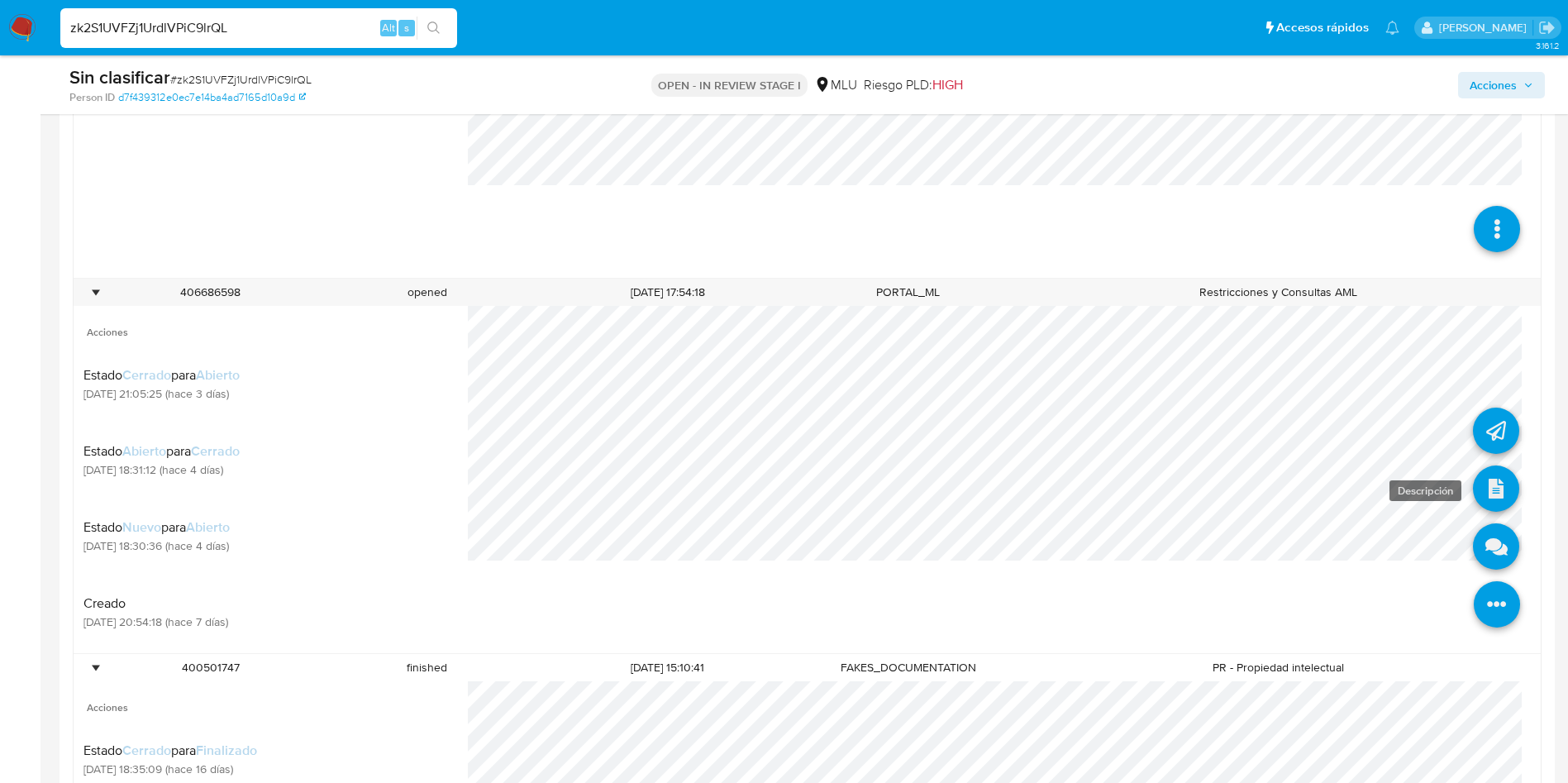
click at [1473, 487] on link at bounding box center [1496, 488] width 47 height 47
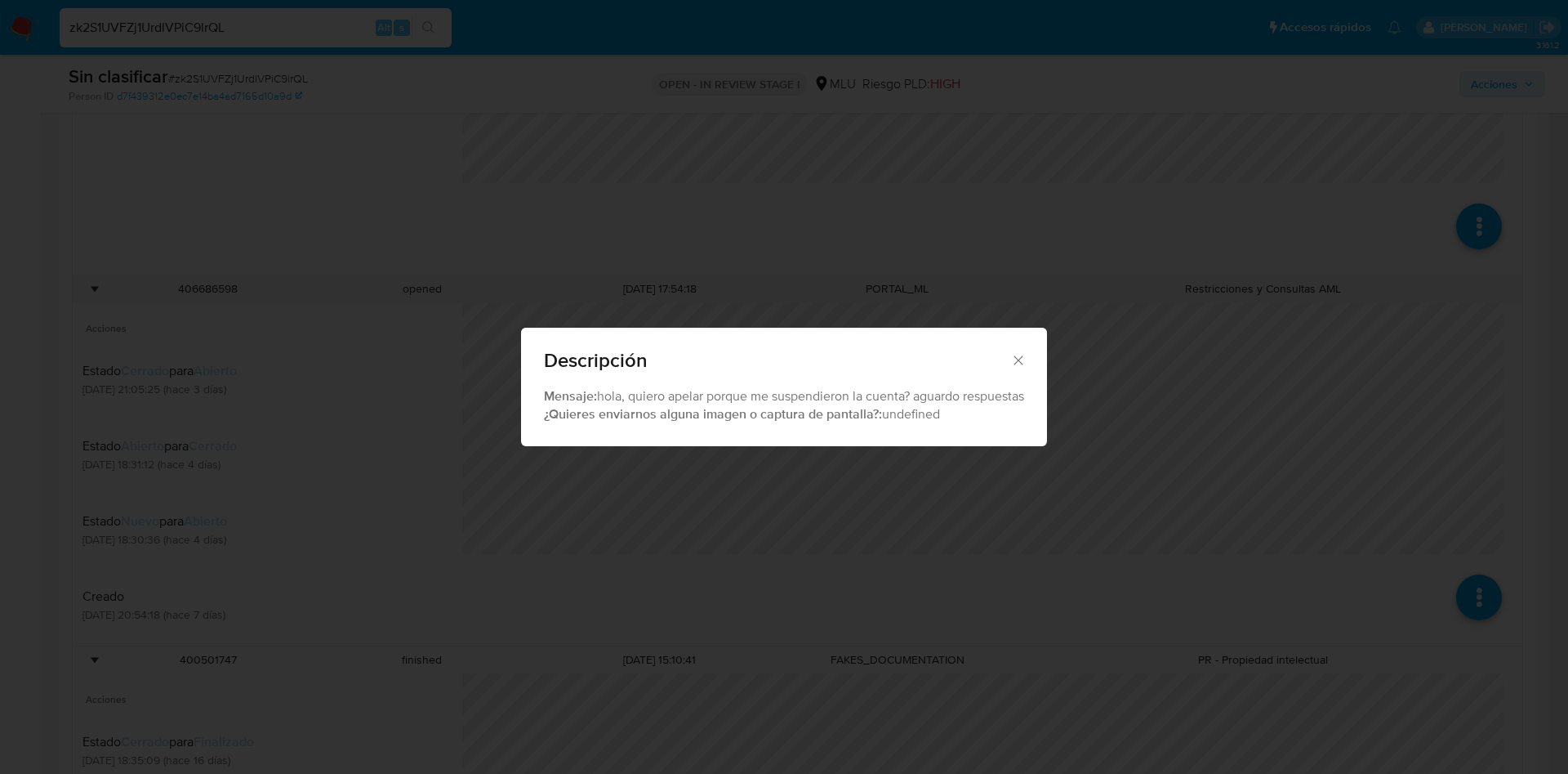
click at [1287, 539] on div "Descripción Mensaje: hola, quiero apelar porque me suspendieron la cuenta? agua…" at bounding box center [784, 387] width 1568 height 774
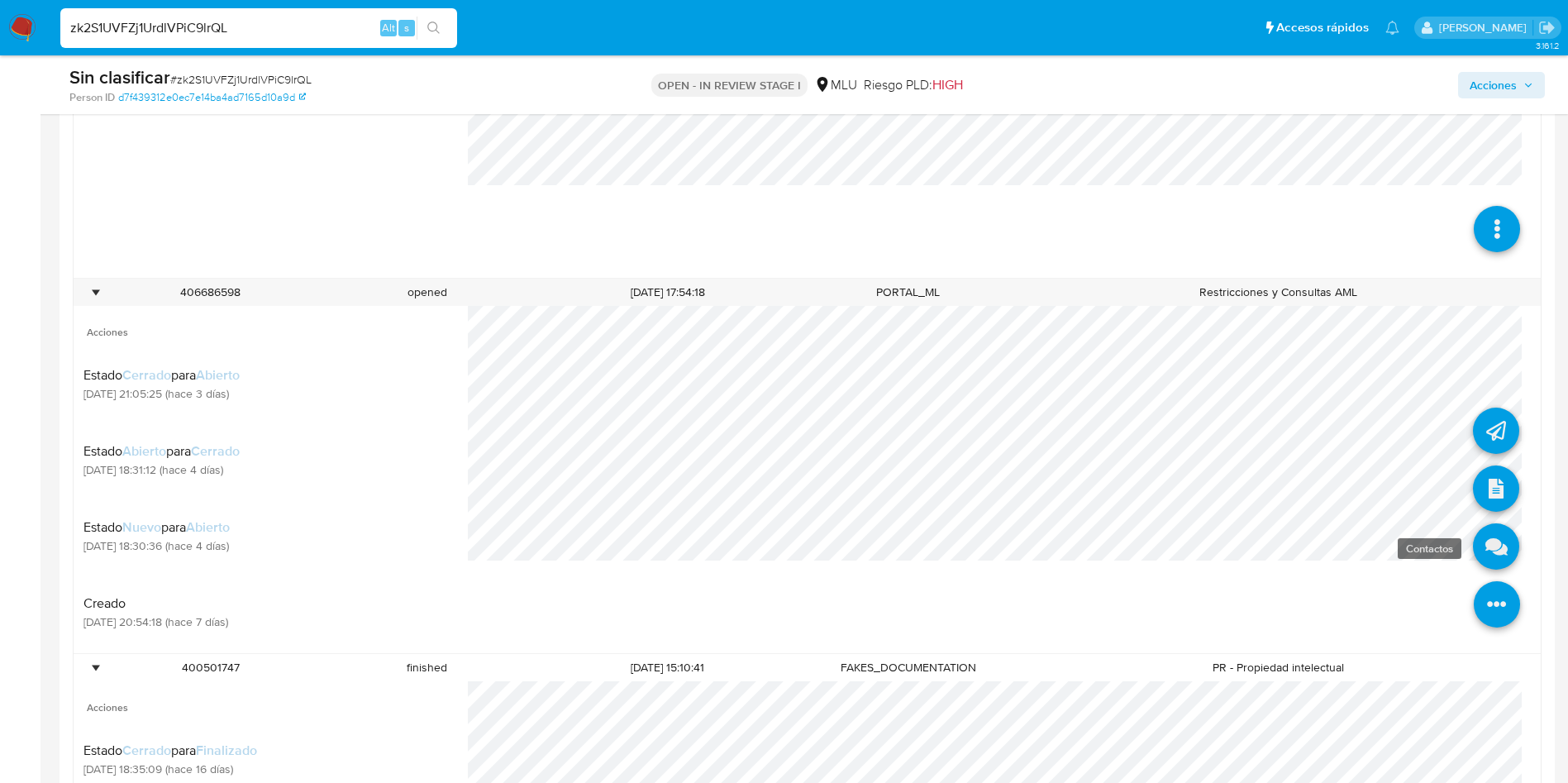
click at [1487, 567] on link at bounding box center [1496, 546] width 47 height 47
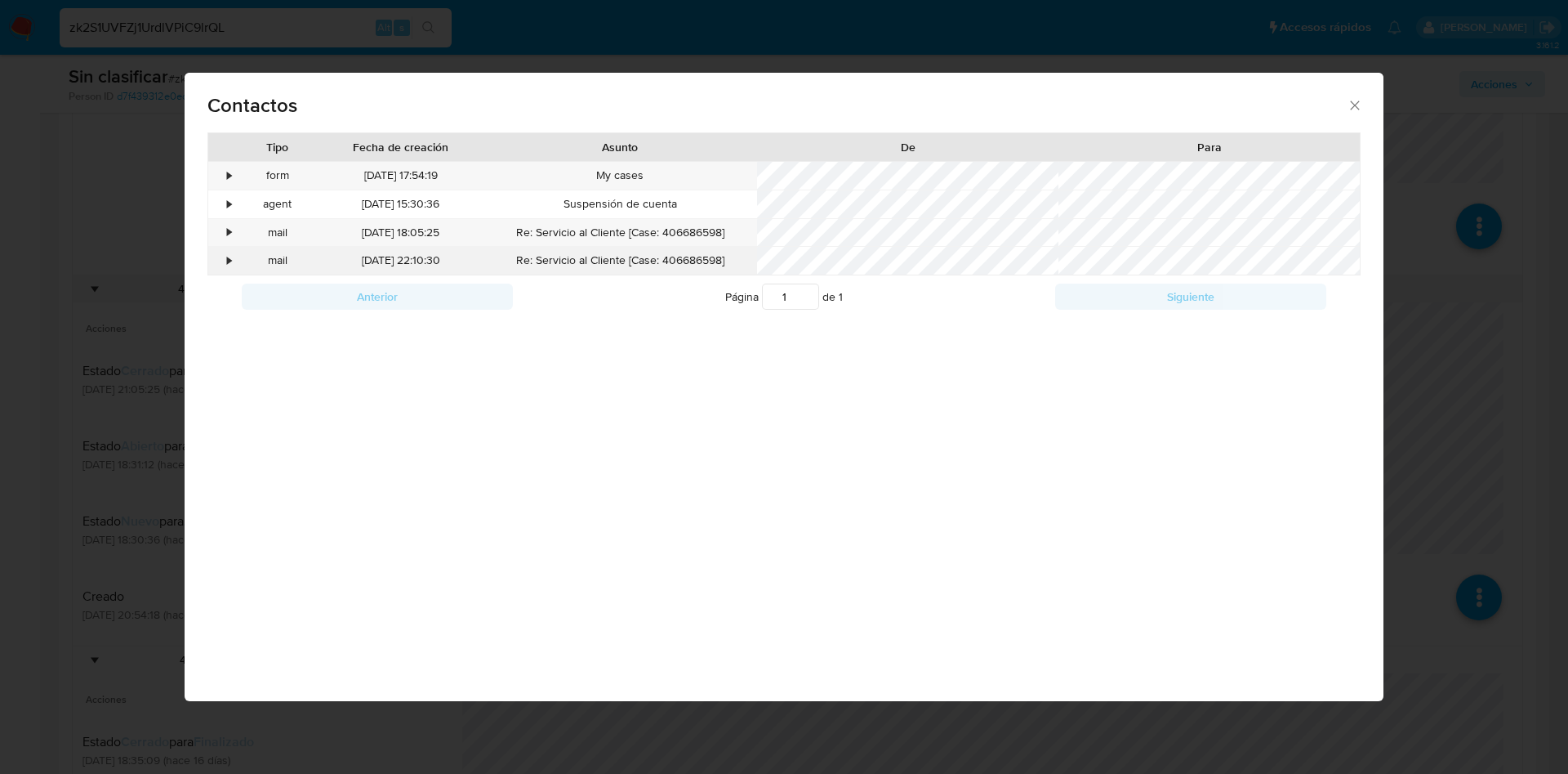
click at [211, 255] on div "•" at bounding box center [222, 260] width 28 height 27
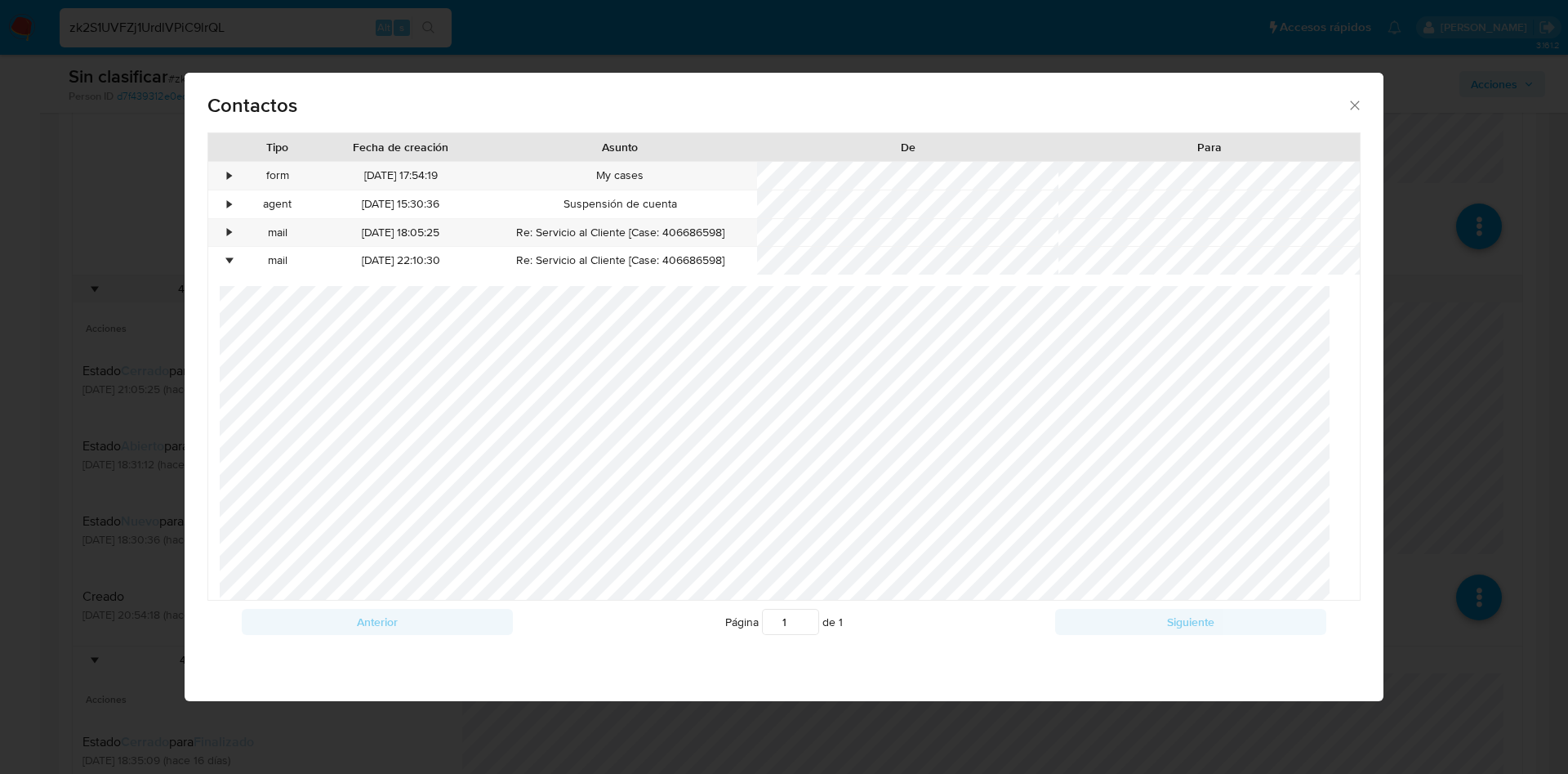
click at [1394, 397] on div "Contactos Tipo Fecha de creación Asunto De Para • form 22/09/2025 17:54:19 My c…" at bounding box center [784, 387] width 1568 height 774
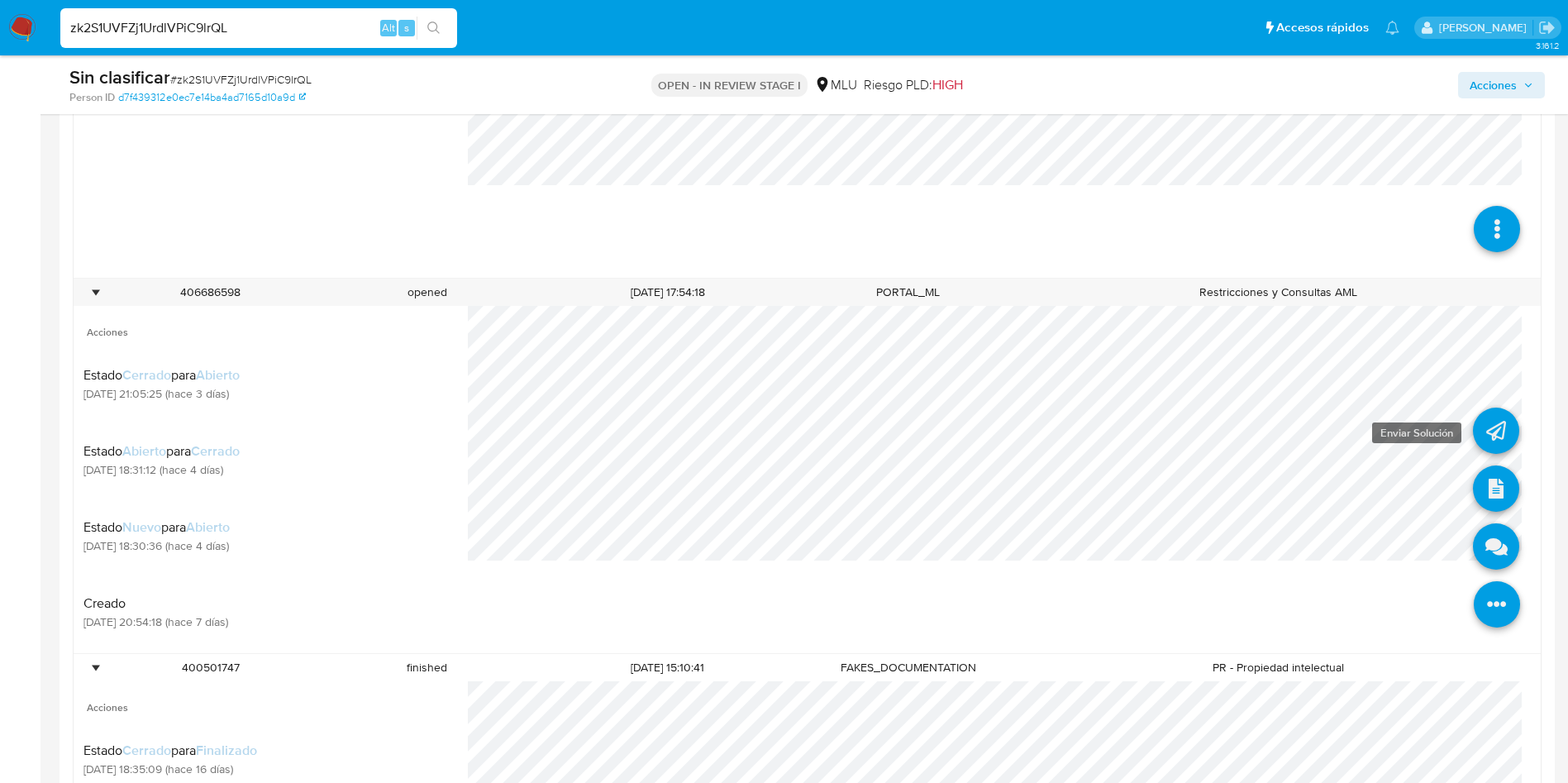
click at [1475, 437] on link at bounding box center [1496, 430] width 47 height 47
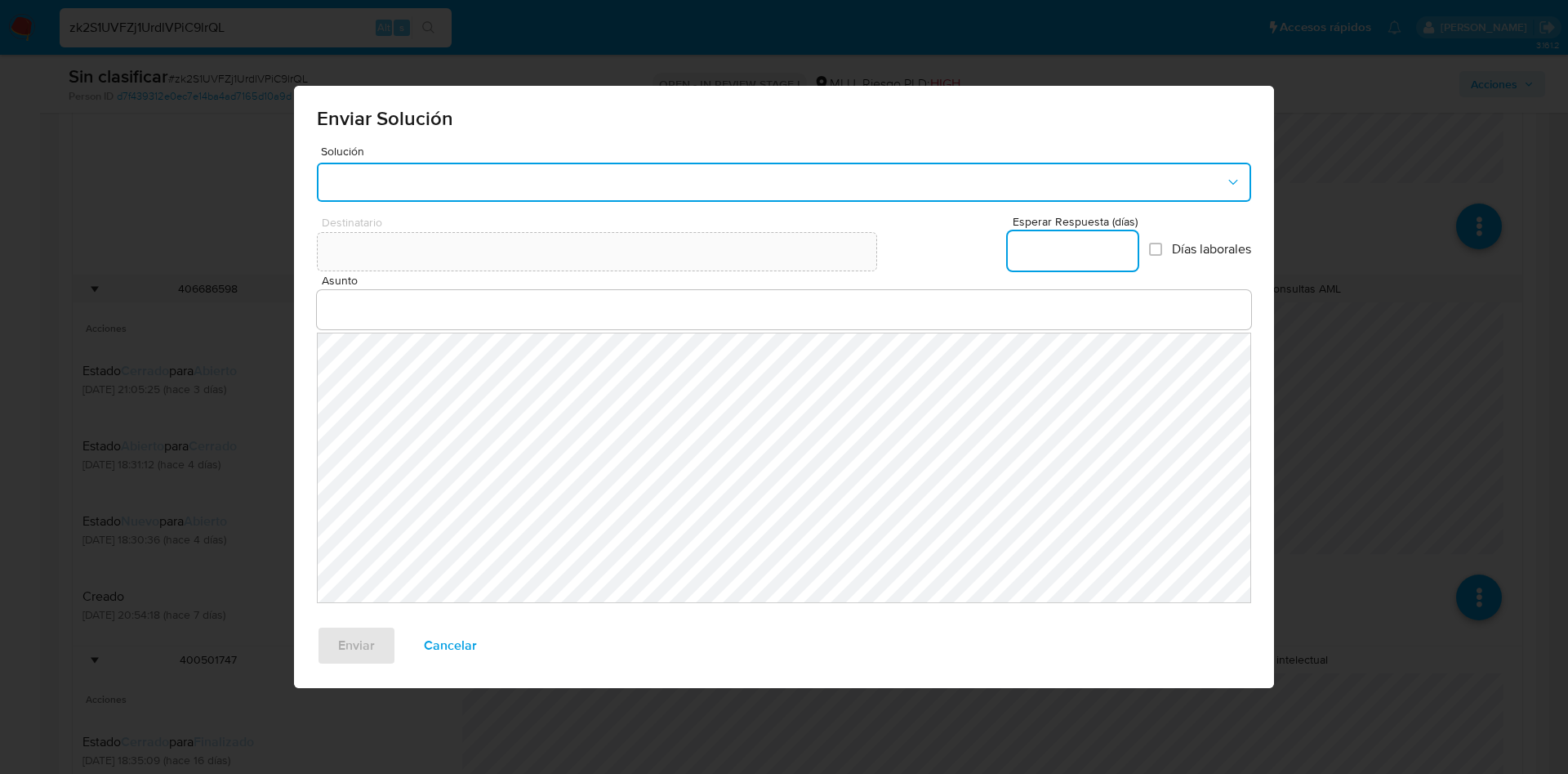
click at [554, 174] on button "button" at bounding box center [784, 182] width 935 height 40
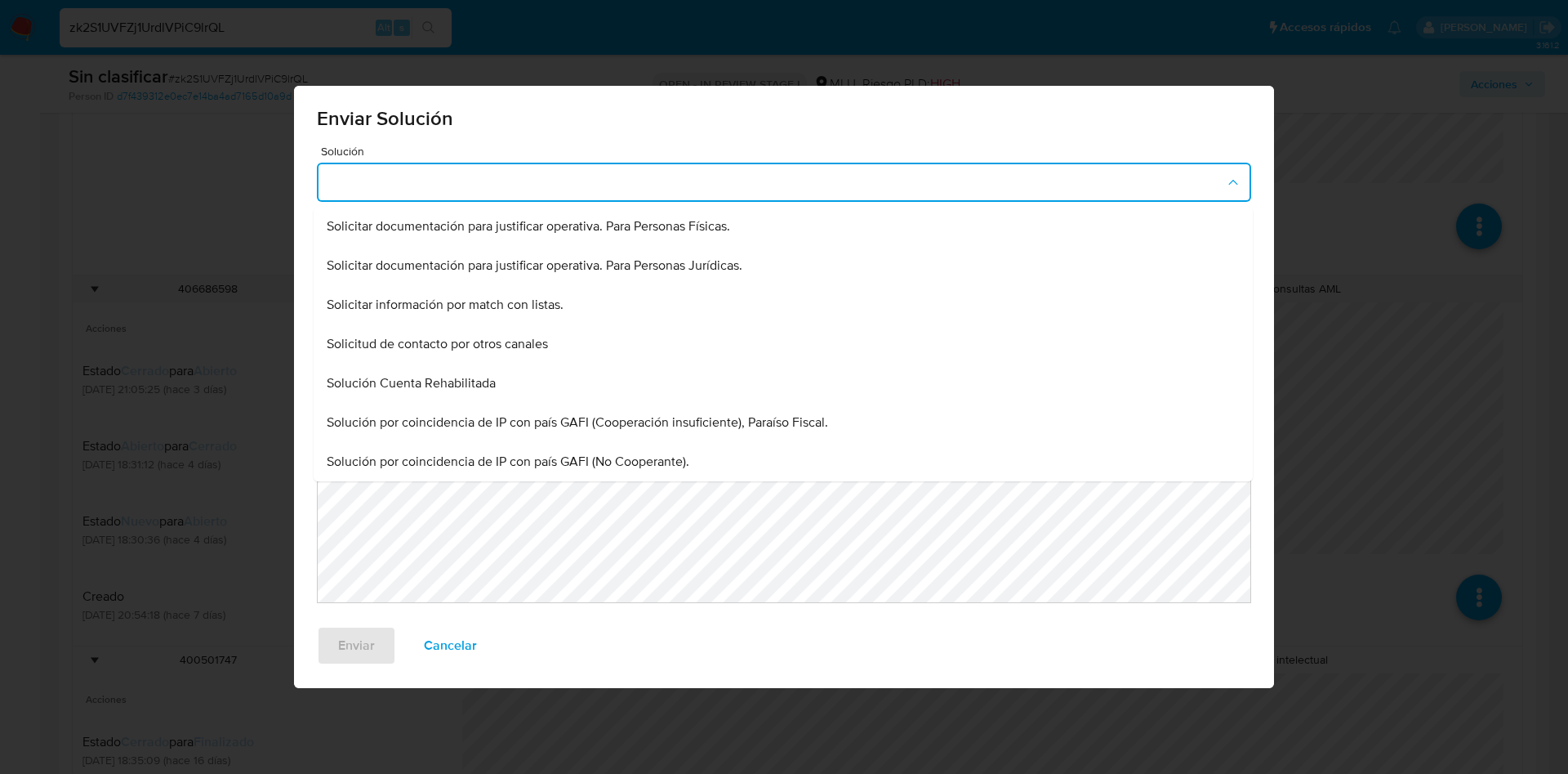
drag, startPoint x: 548, startPoint y: 226, endPoint x: 550, endPoint y: 239, distance: 13.2
click at [550, 226] on span "Solicitar documentación para justificar operativa. Para Personas Físicas." at bounding box center [529, 225] width 403 height 16
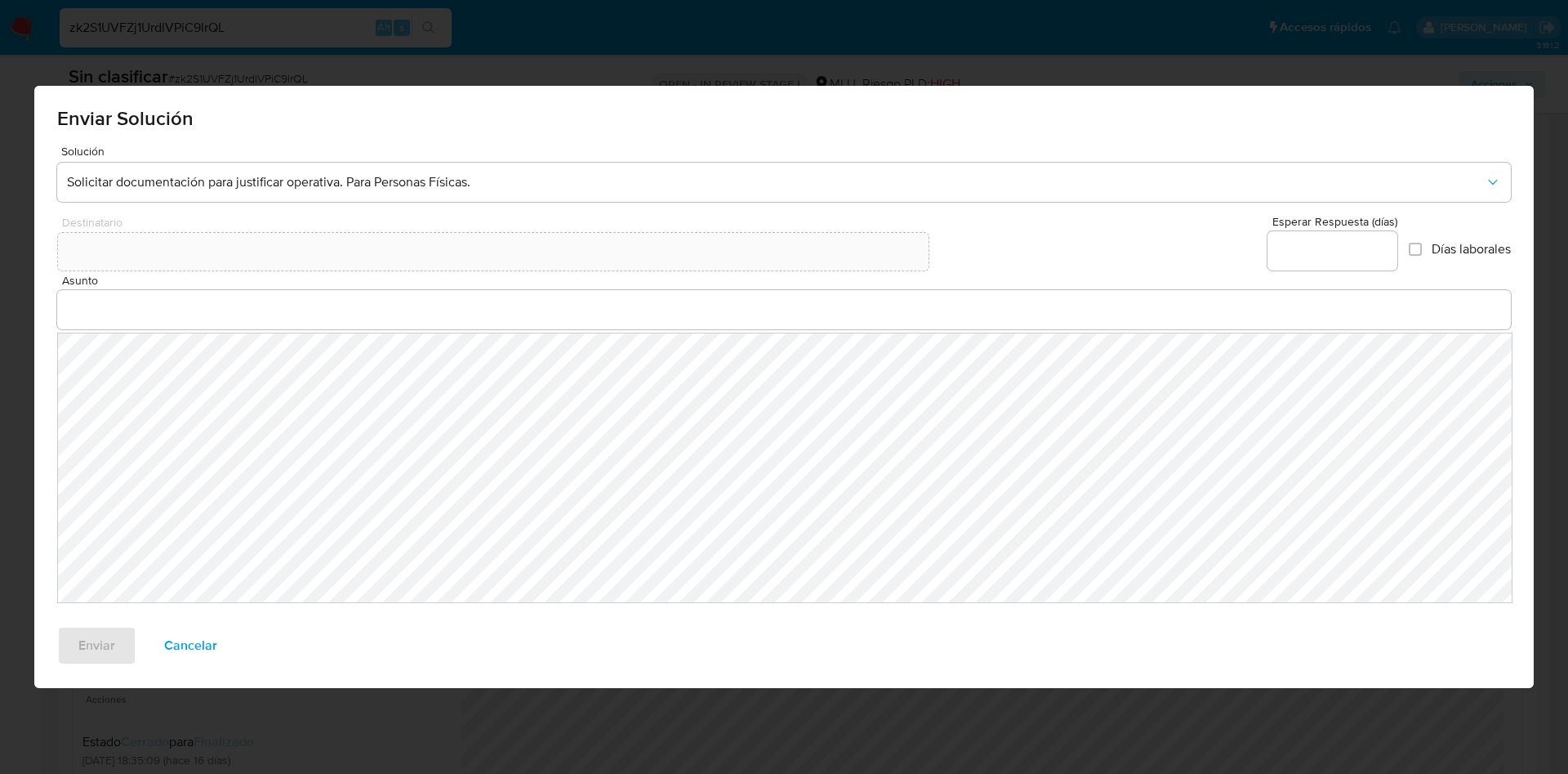
click at [533, 305] on input "Asunto" at bounding box center [784, 309] width 1454 height 22
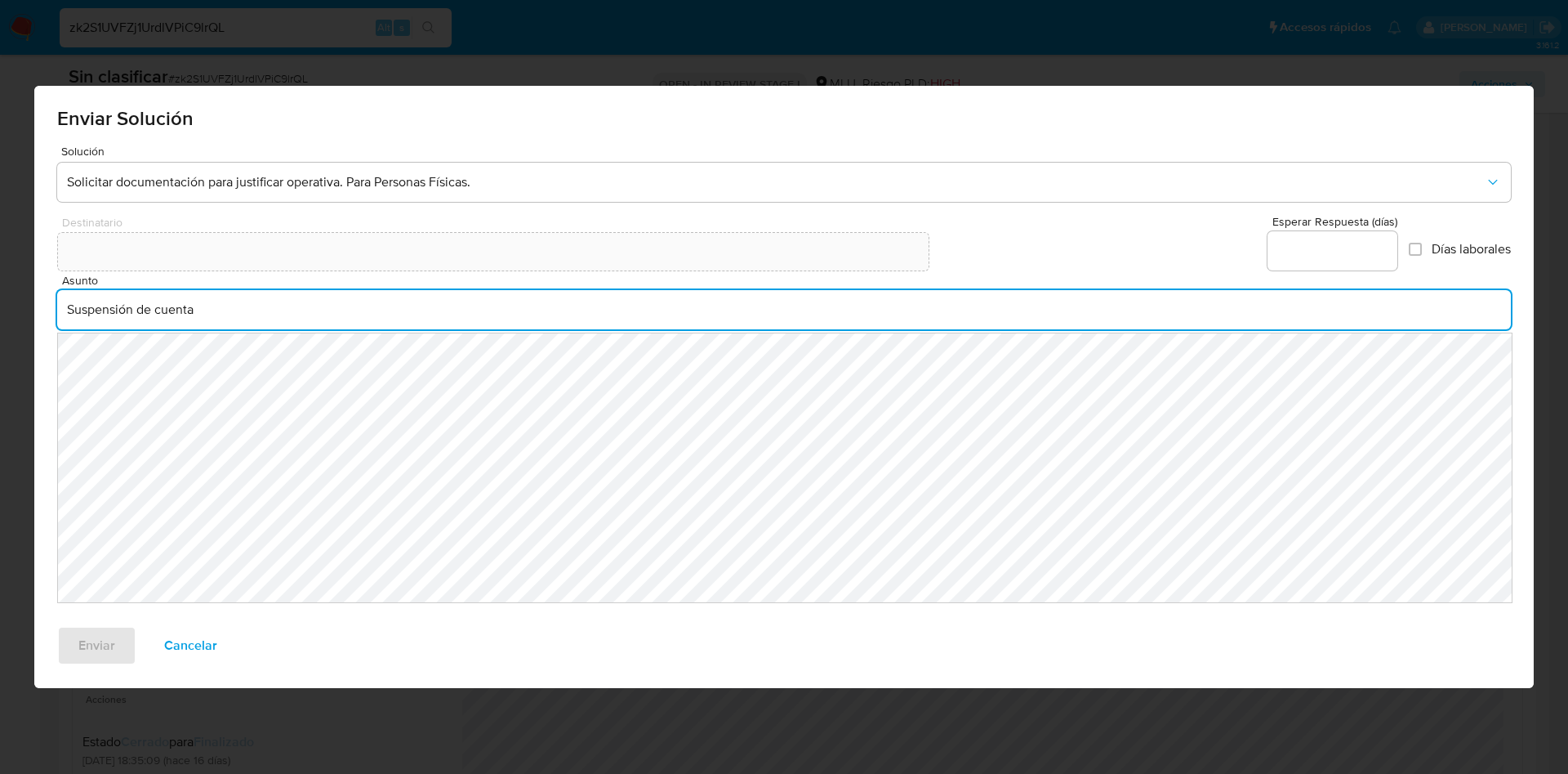
type input "Suspensión de cuenta"
click at [1315, 254] on input "Esperar Respuesta (días)" at bounding box center [1332, 251] width 130 height 22
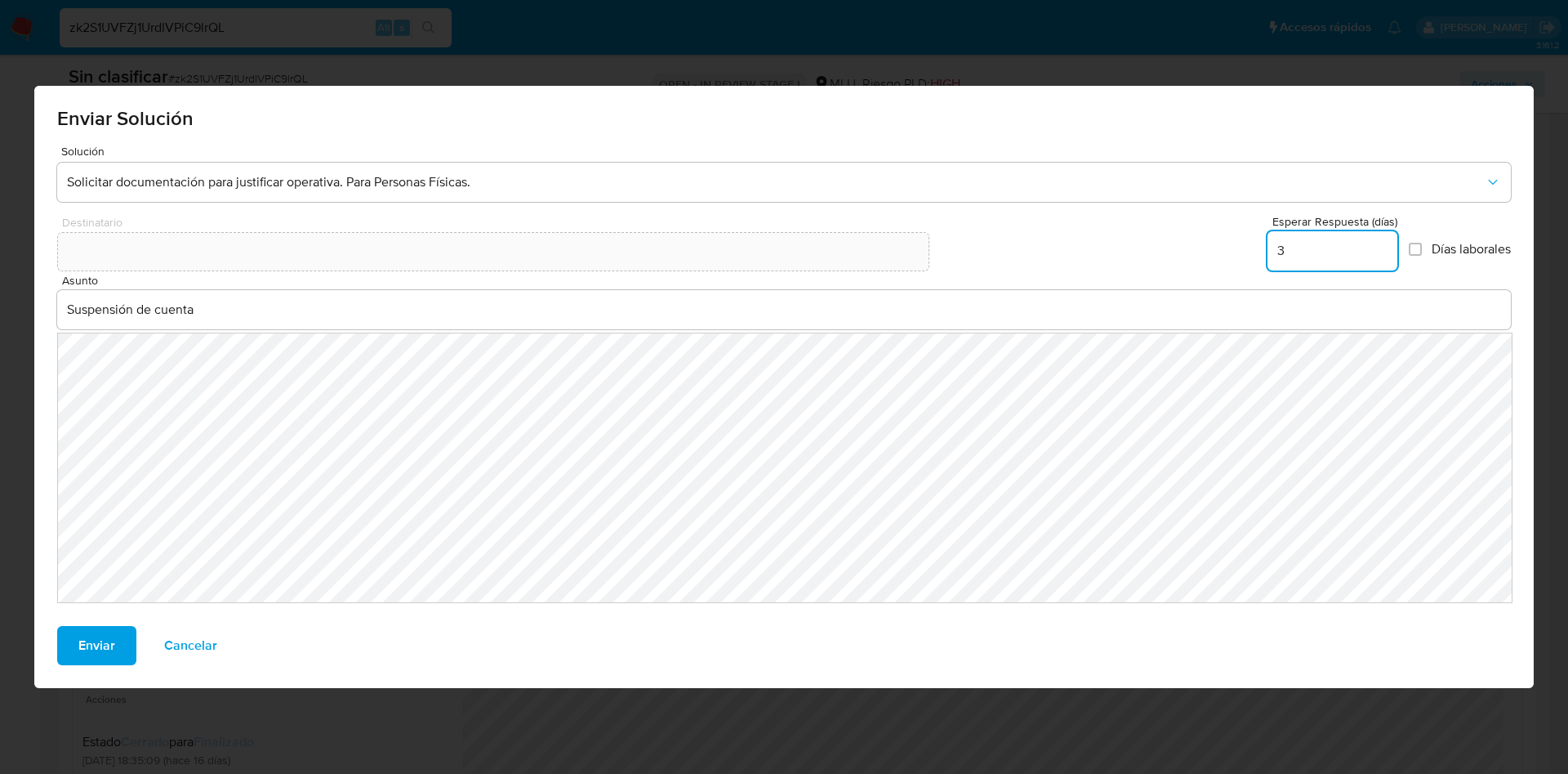
type input "3"
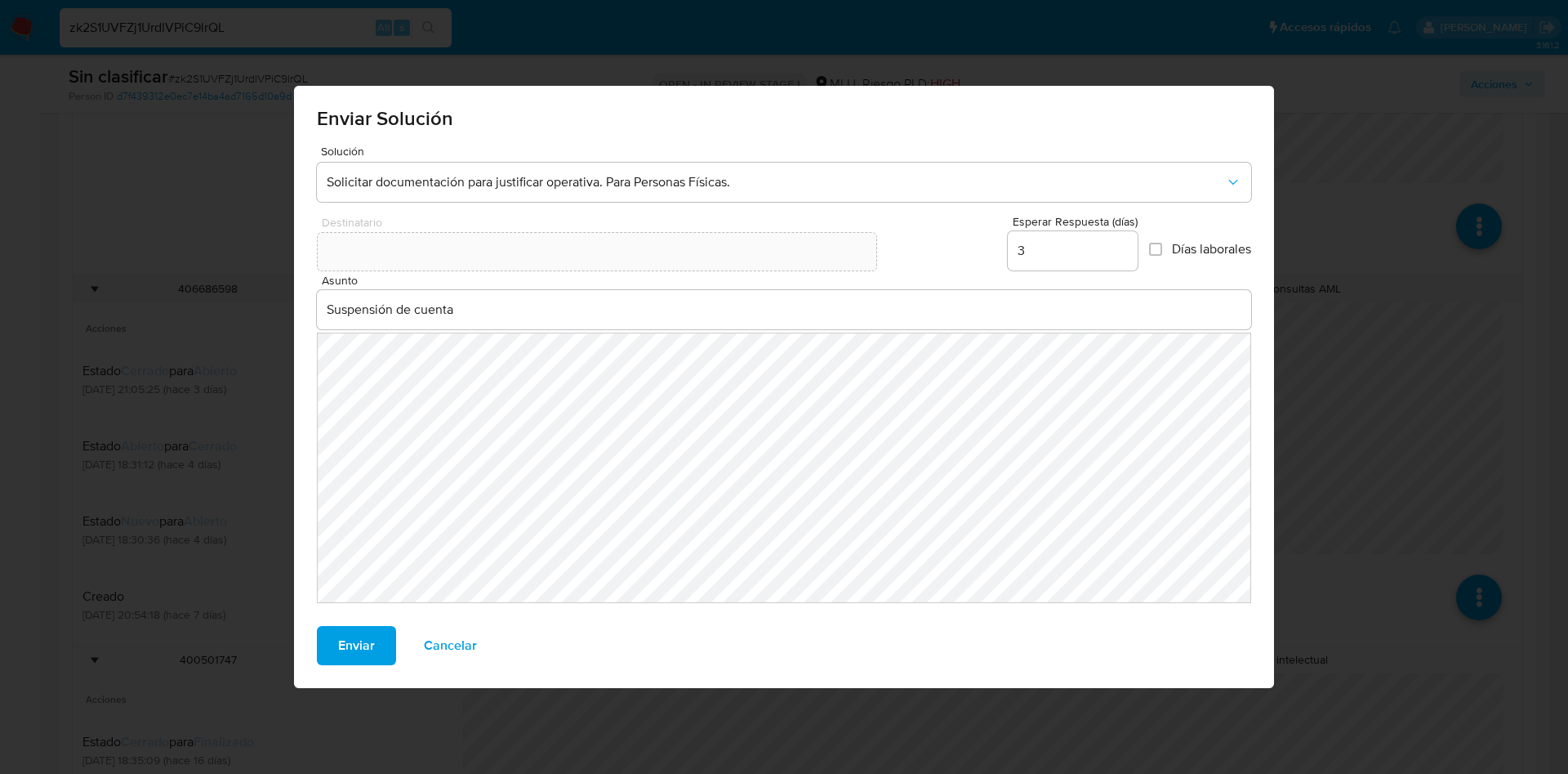
click at [1060, 250] on input "3" at bounding box center [1073, 251] width 130 height 22
click at [344, 642] on span "Enviar" at bounding box center [356, 646] width 37 height 36
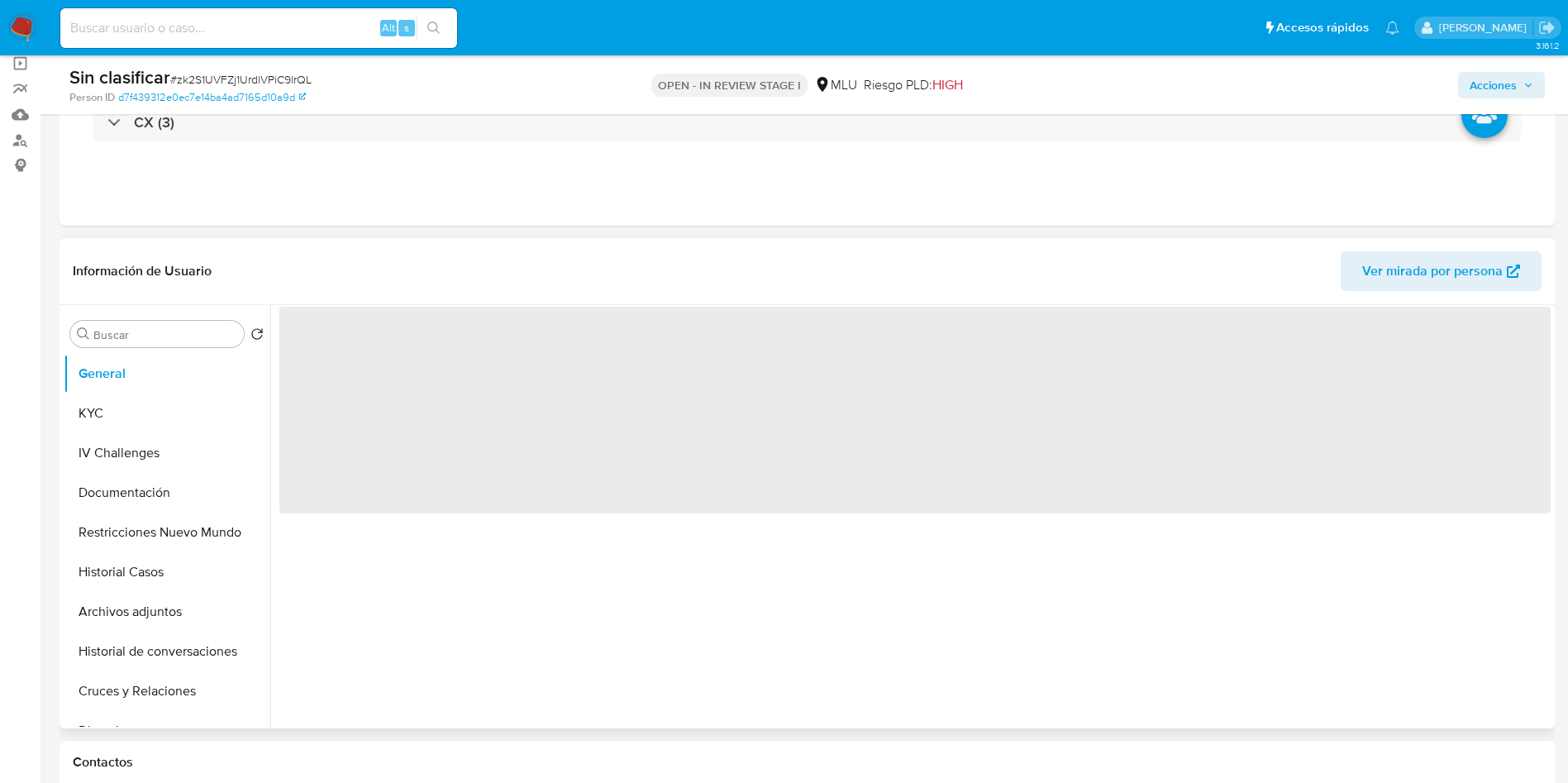
select select "10"
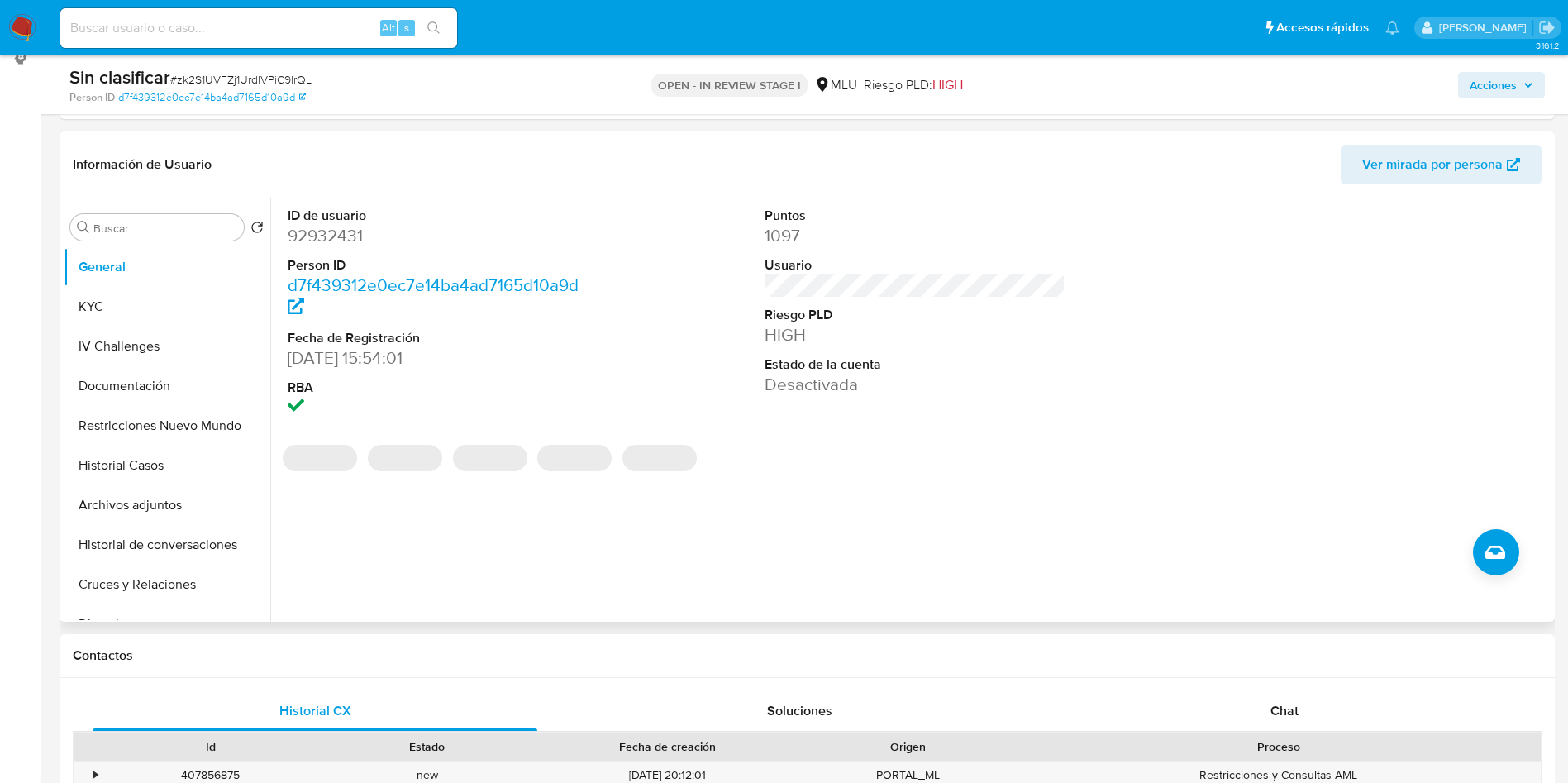
scroll to position [124, 0]
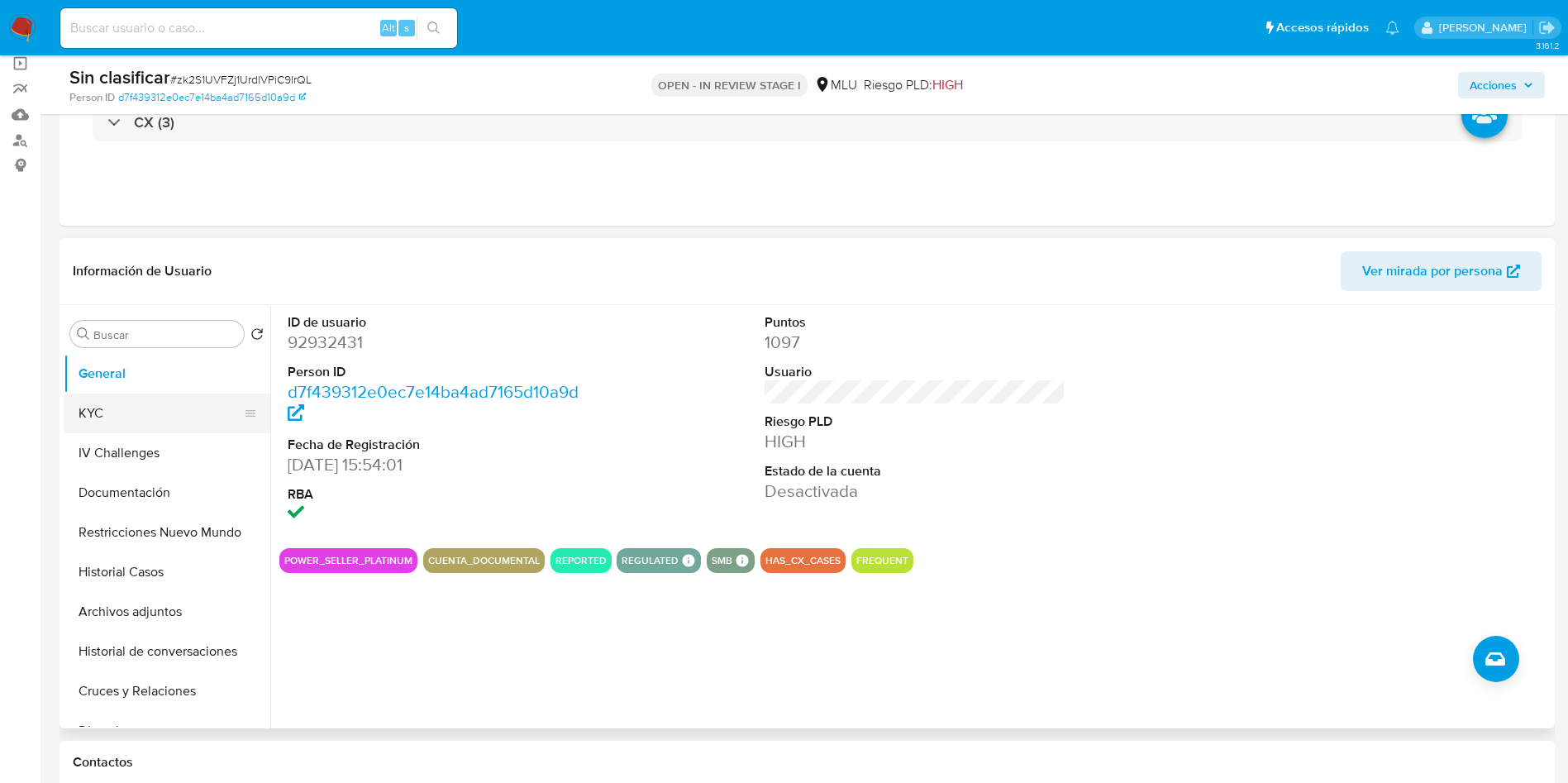
click at [161, 407] on button "KYC" at bounding box center [160, 414] width 194 height 40
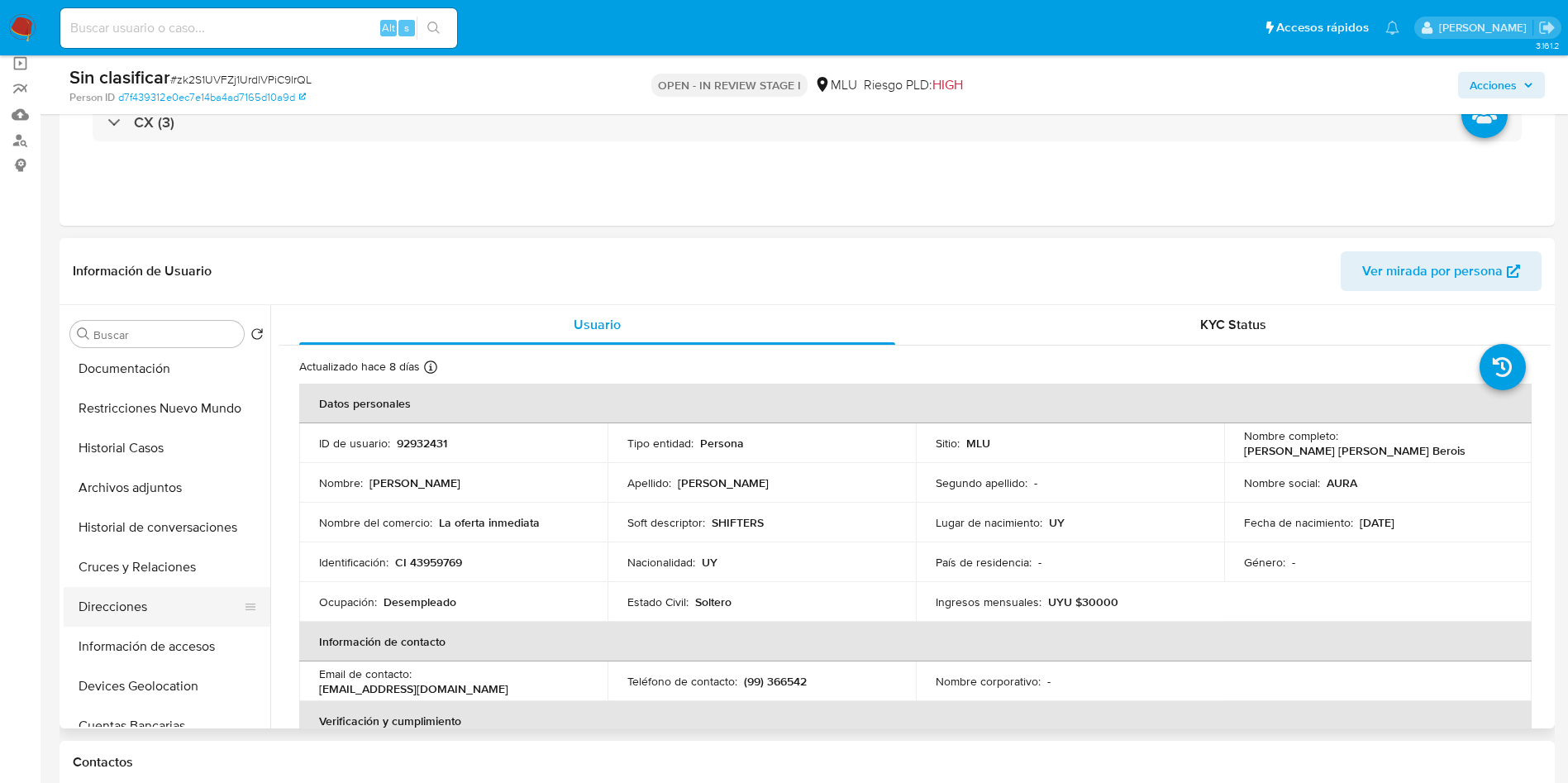
scroll to position [248, 0]
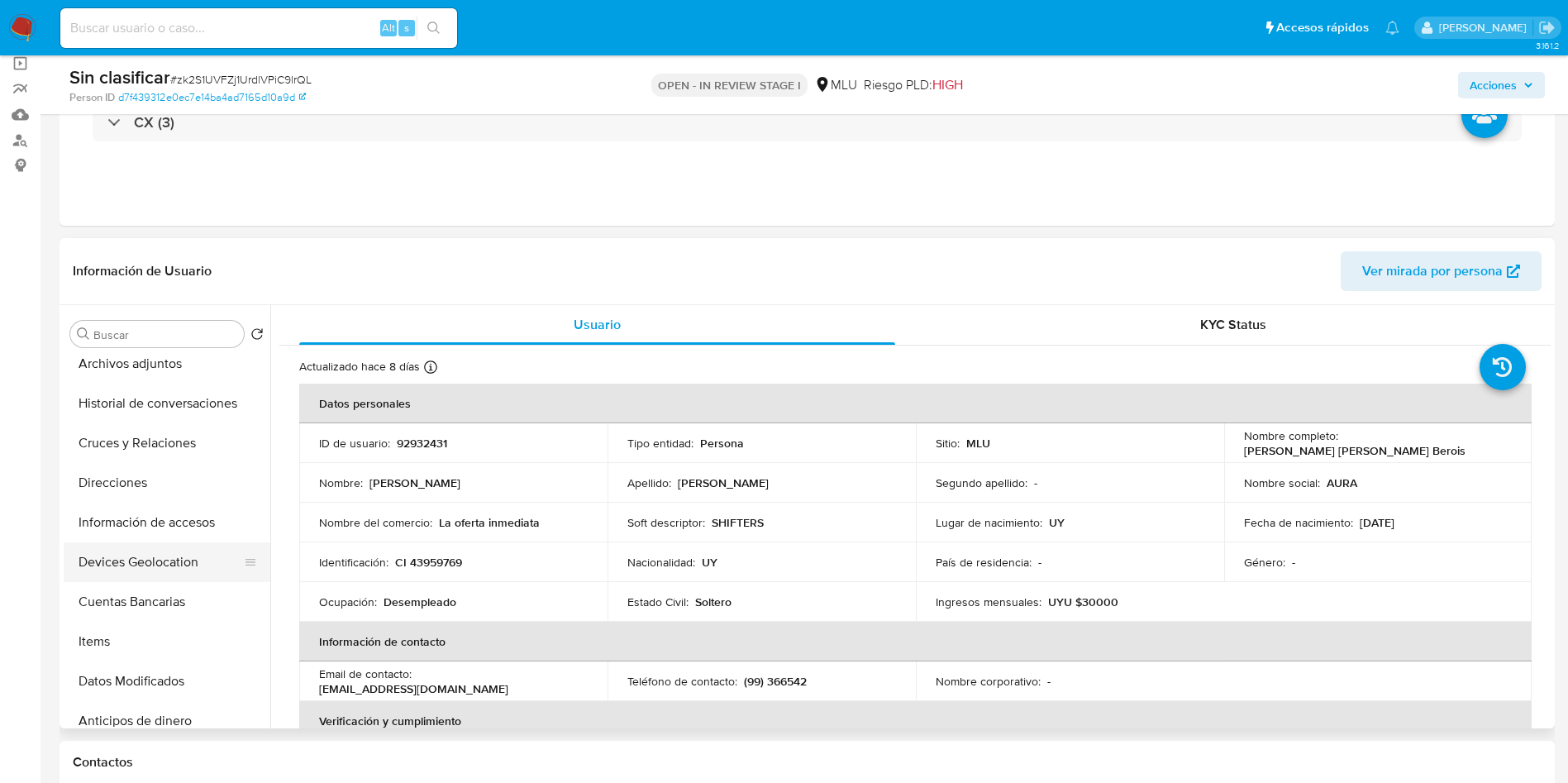
click at [162, 566] on button "Devices Geolocation" at bounding box center [160, 563] width 194 height 40
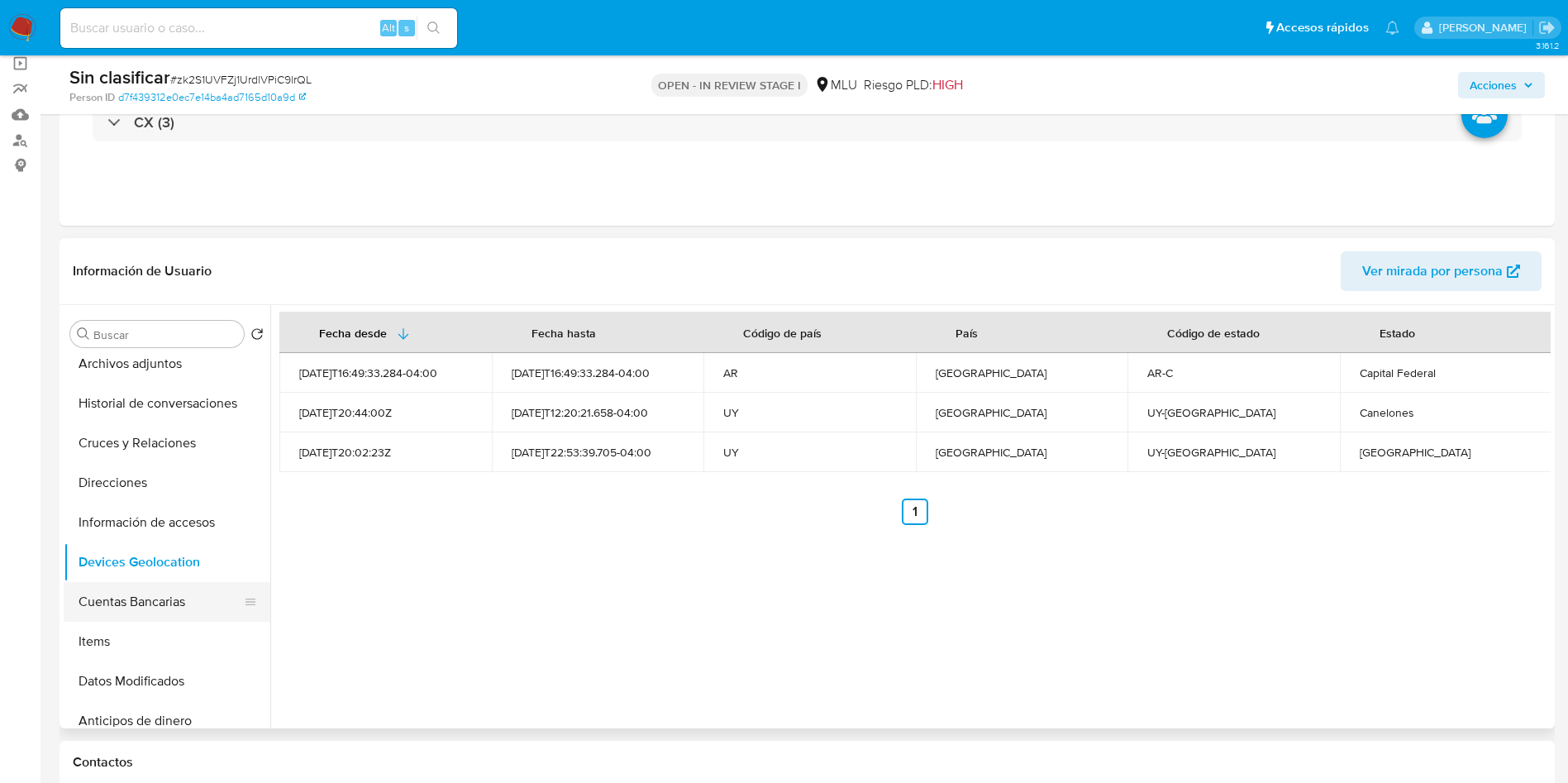
click at [128, 607] on button "Cuentas Bancarias" at bounding box center [160, 602] width 194 height 40
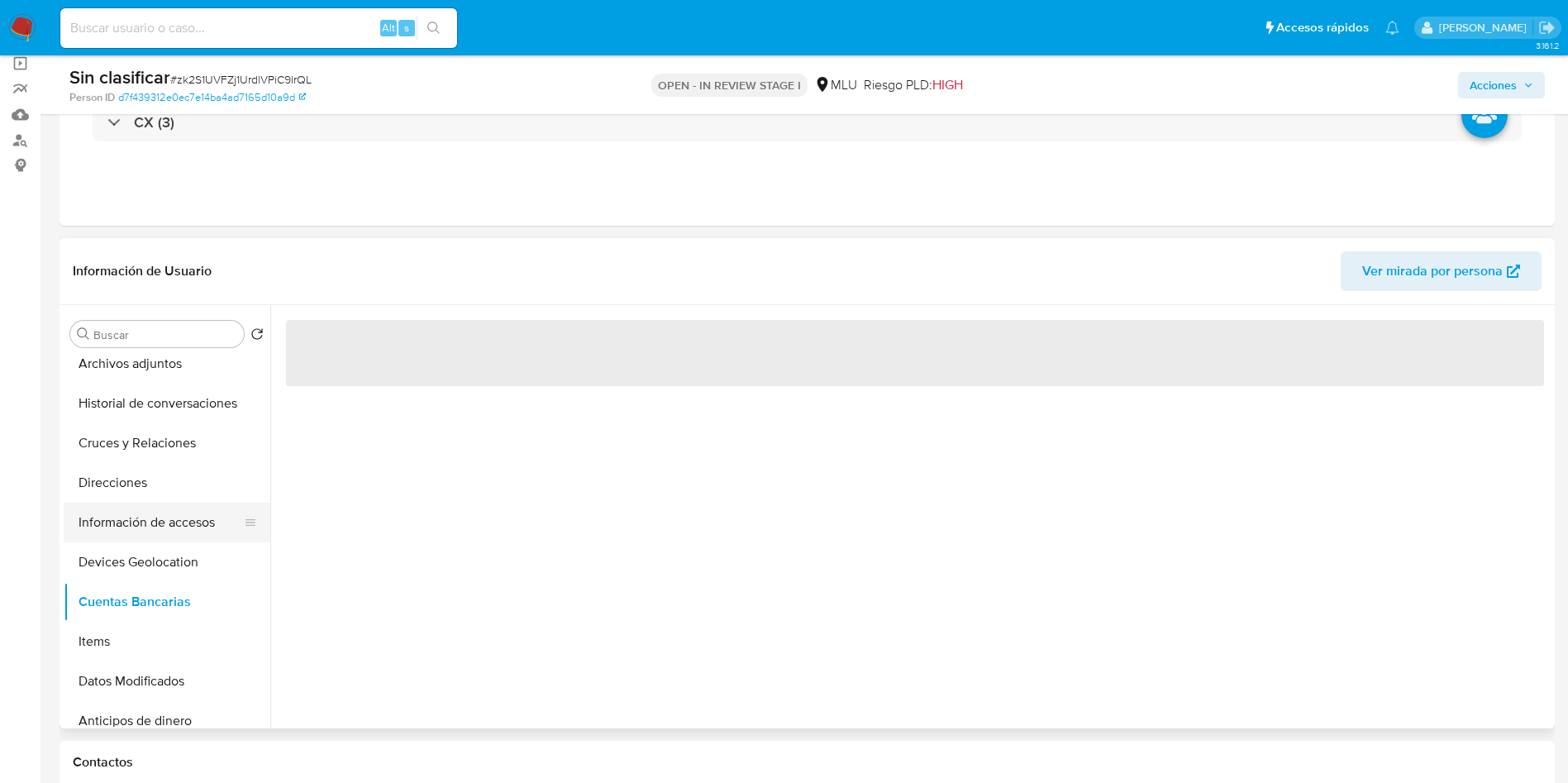
click at [148, 531] on button "Información de accesos" at bounding box center [160, 523] width 194 height 40
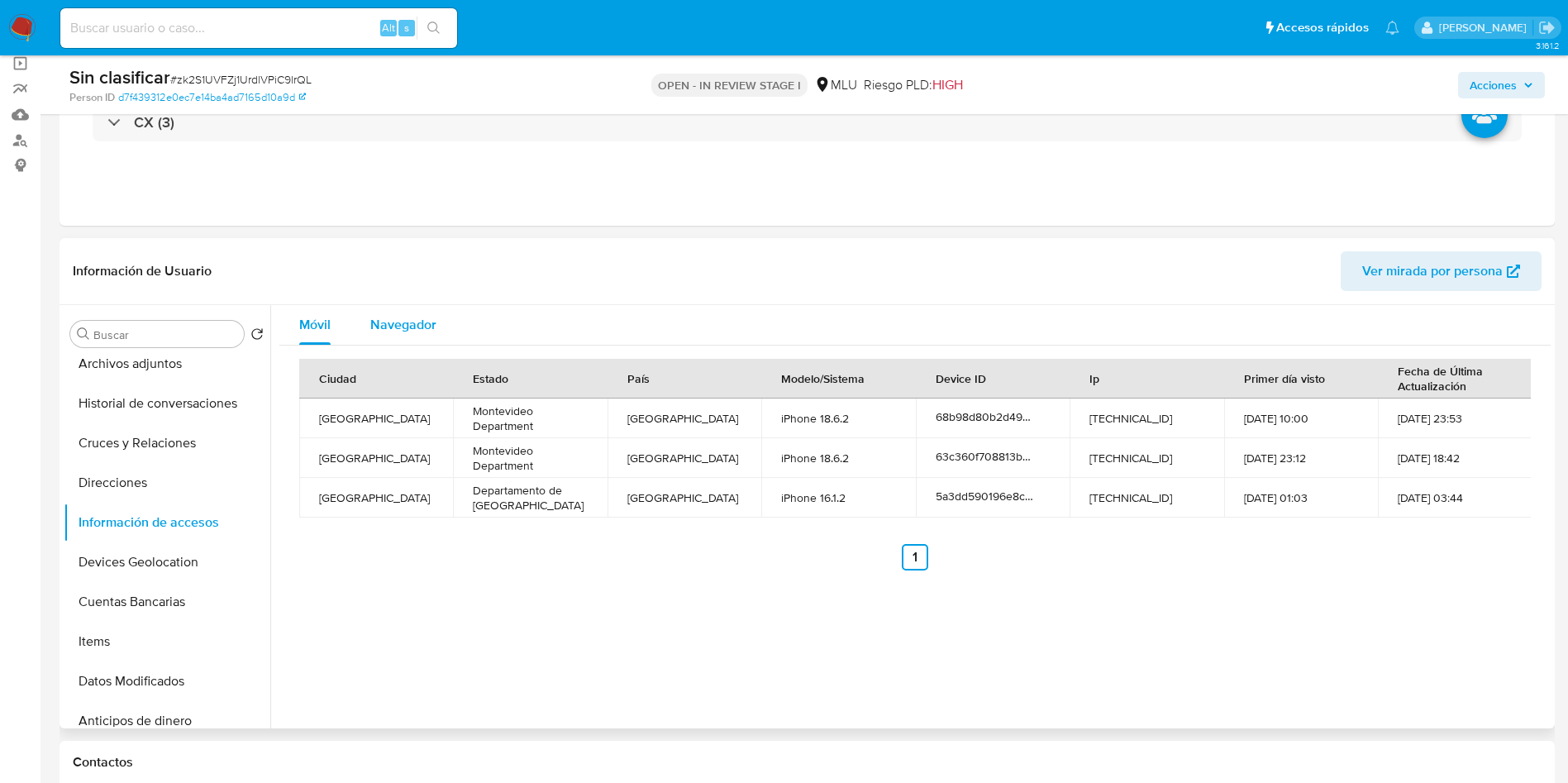
click at [444, 321] on button "Navegador" at bounding box center [402, 325] width 106 height 40
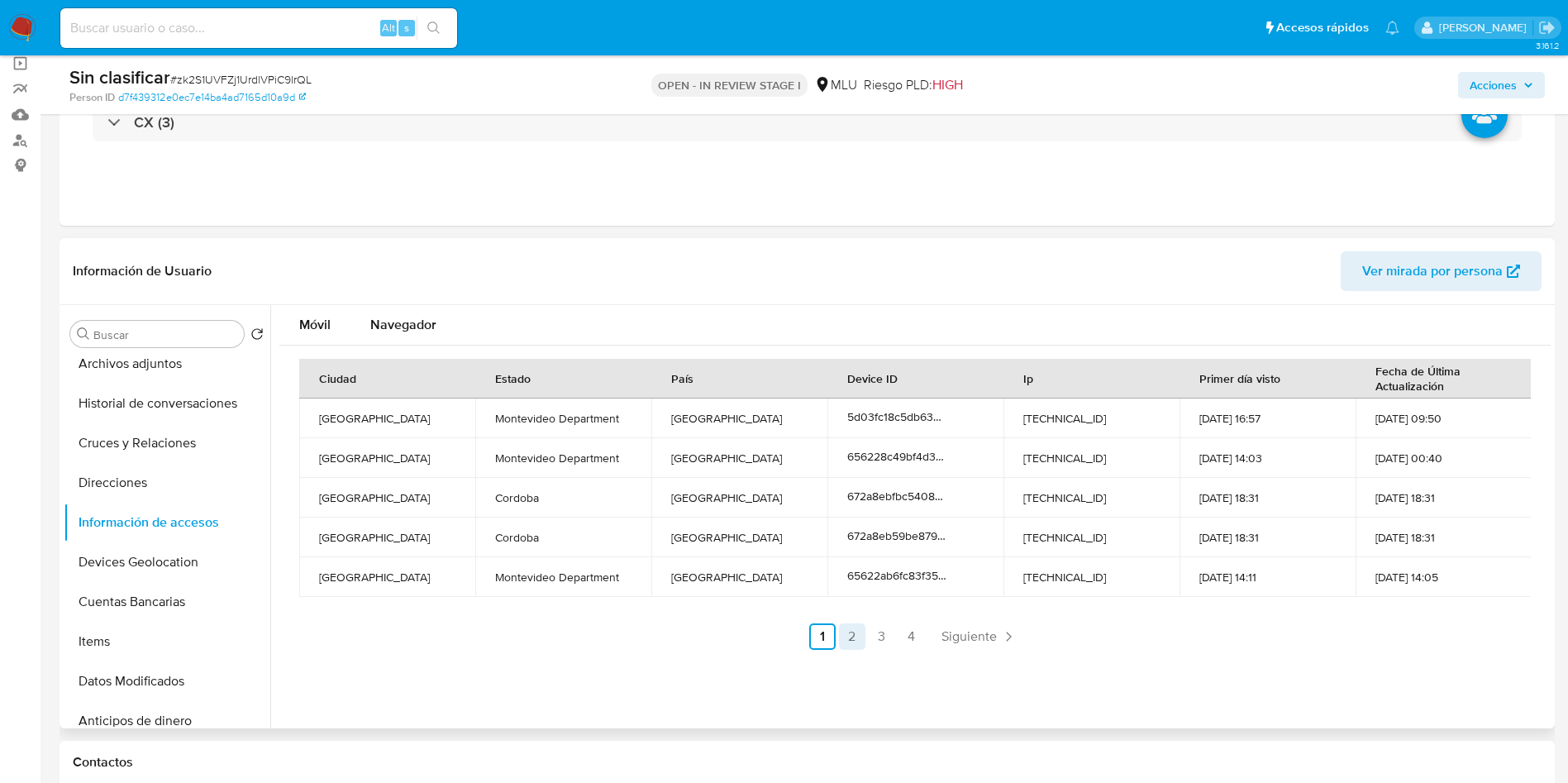
click at [848, 642] on link "2" at bounding box center [853, 636] width 27 height 27
click at [872, 648] on link "1" at bounding box center [866, 636] width 27 height 27
click at [927, 631] on ul "Anterior 1 2 3 4 Siguiente" at bounding box center [915, 636] width 1231 height 27
click at [884, 636] on link "3" at bounding box center [882, 636] width 27 height 27
click at [952, 649] on link "4" at bounding box center [956, 636] width 27 height 27
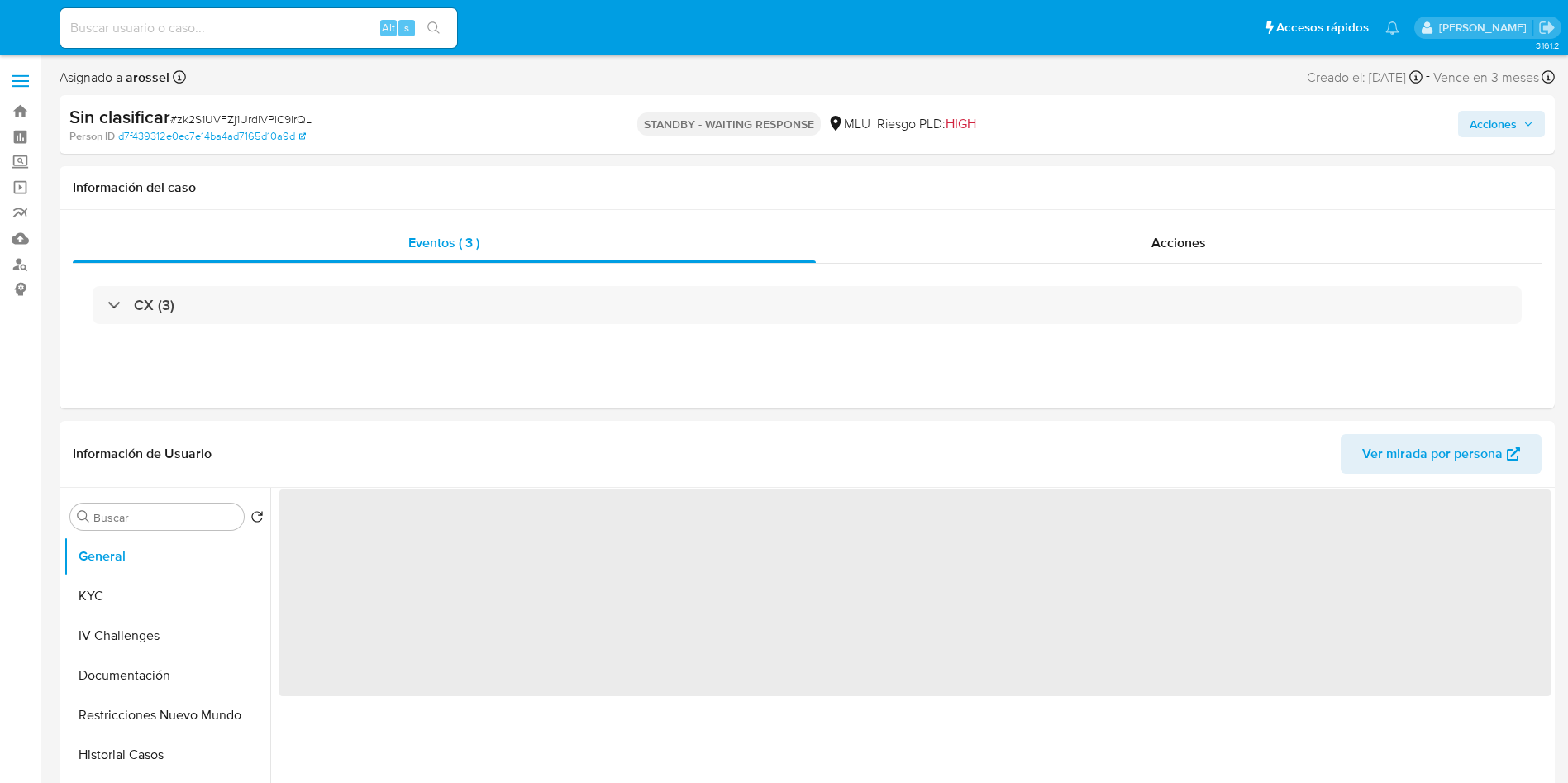
select select "10"
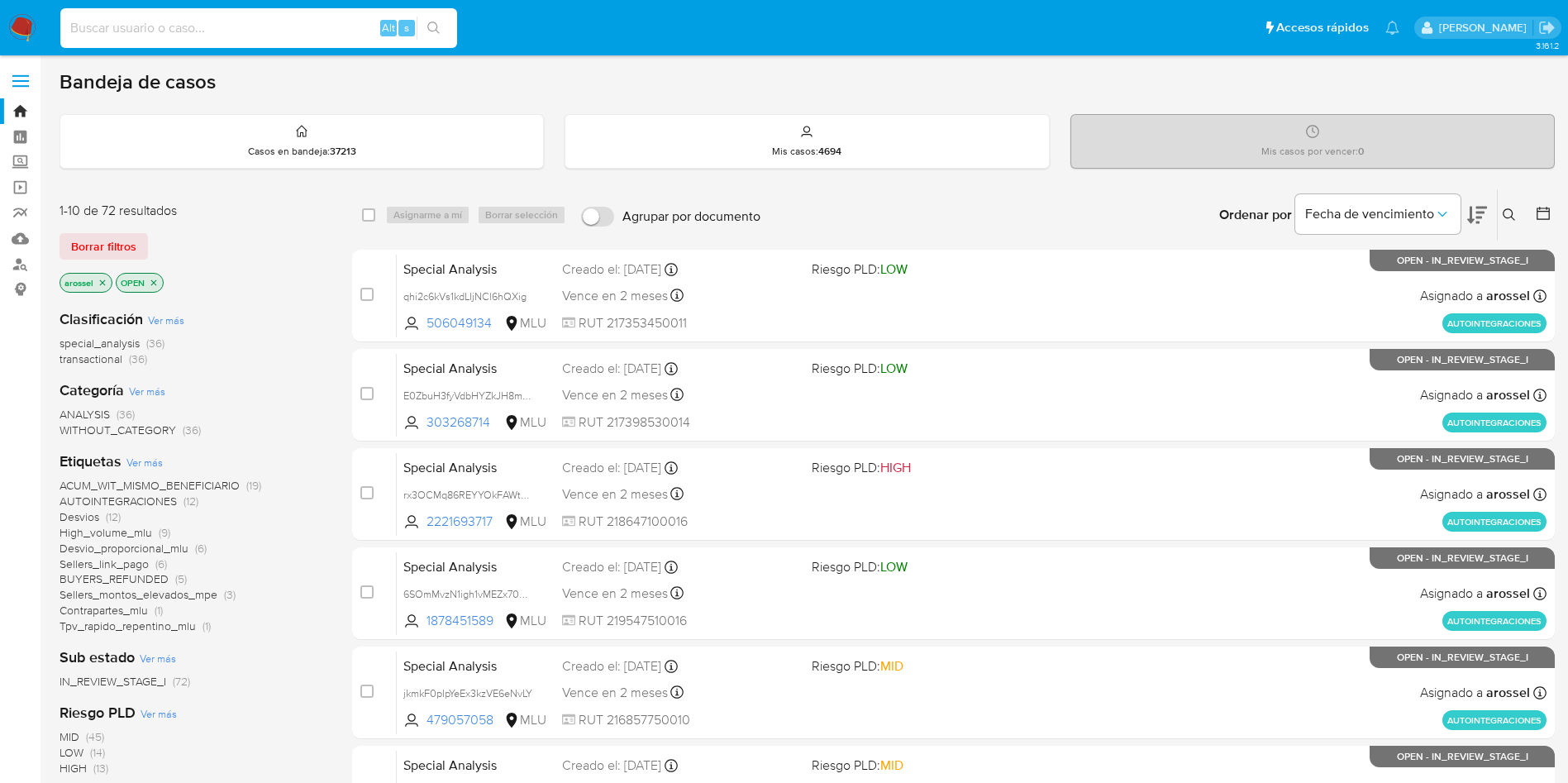
click at [242, 24] on input at bounding box center [258, 28] width 397 height 22
paste input "nKW5LObhWvwfm8Z7oeqOao7E"
type input "nKW5LObhWvwfm8Z7oeqOao7E"
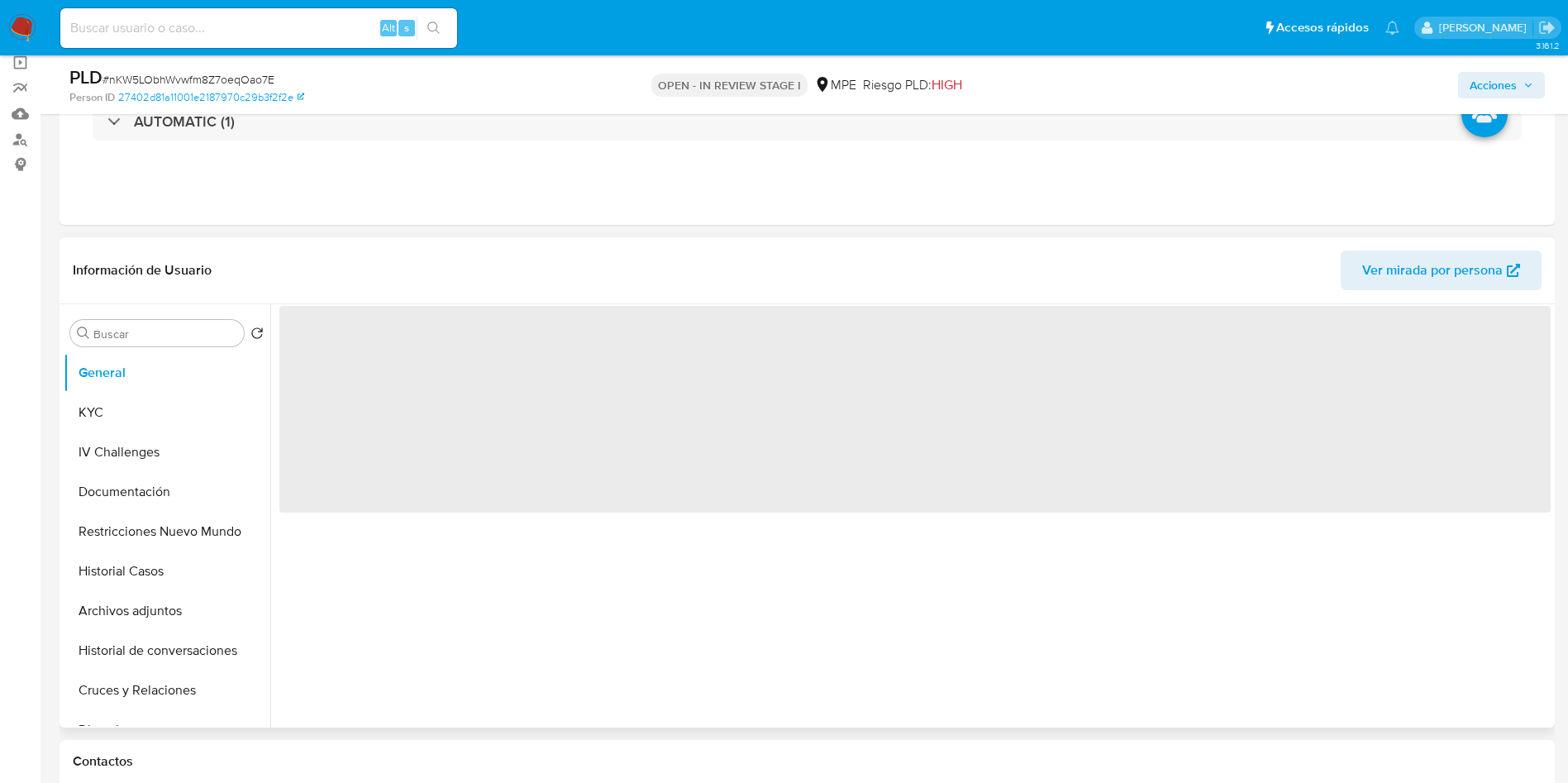
scroll to position [248, 0]
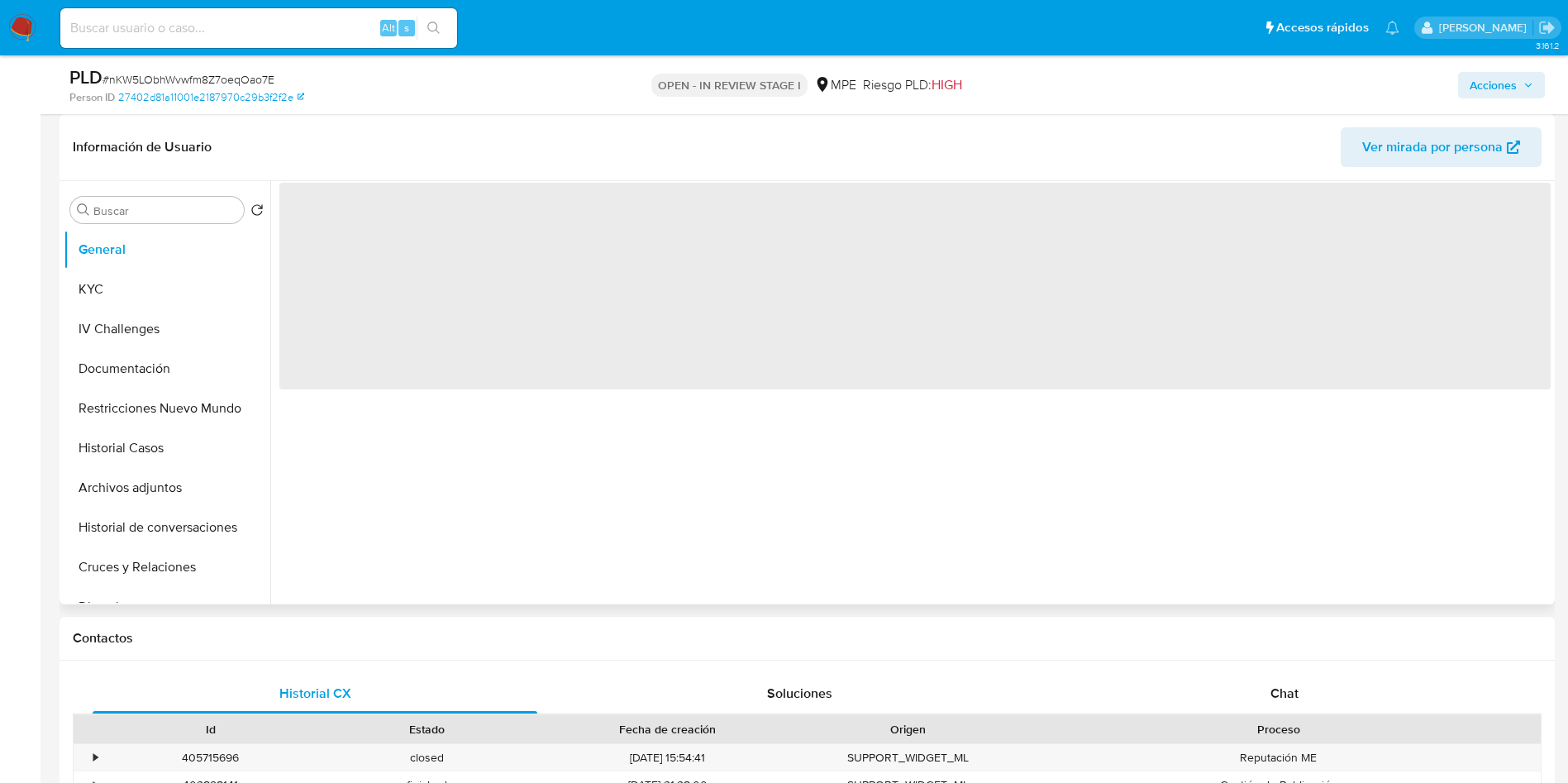
select select "10"
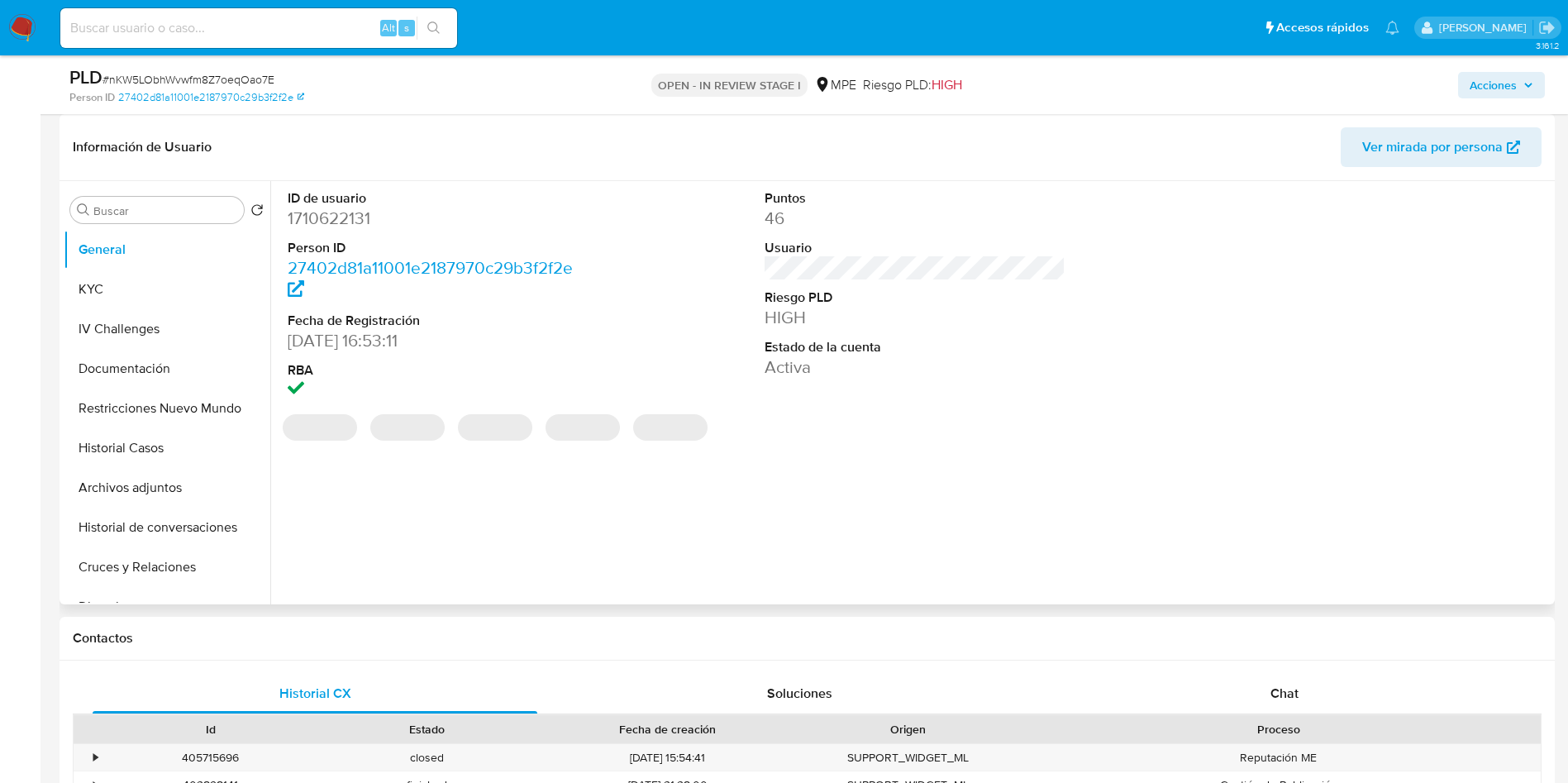
click at [1382, 142] on span "Ver mirada por persona" at bounding box center [1432, 147] width 140 height 40
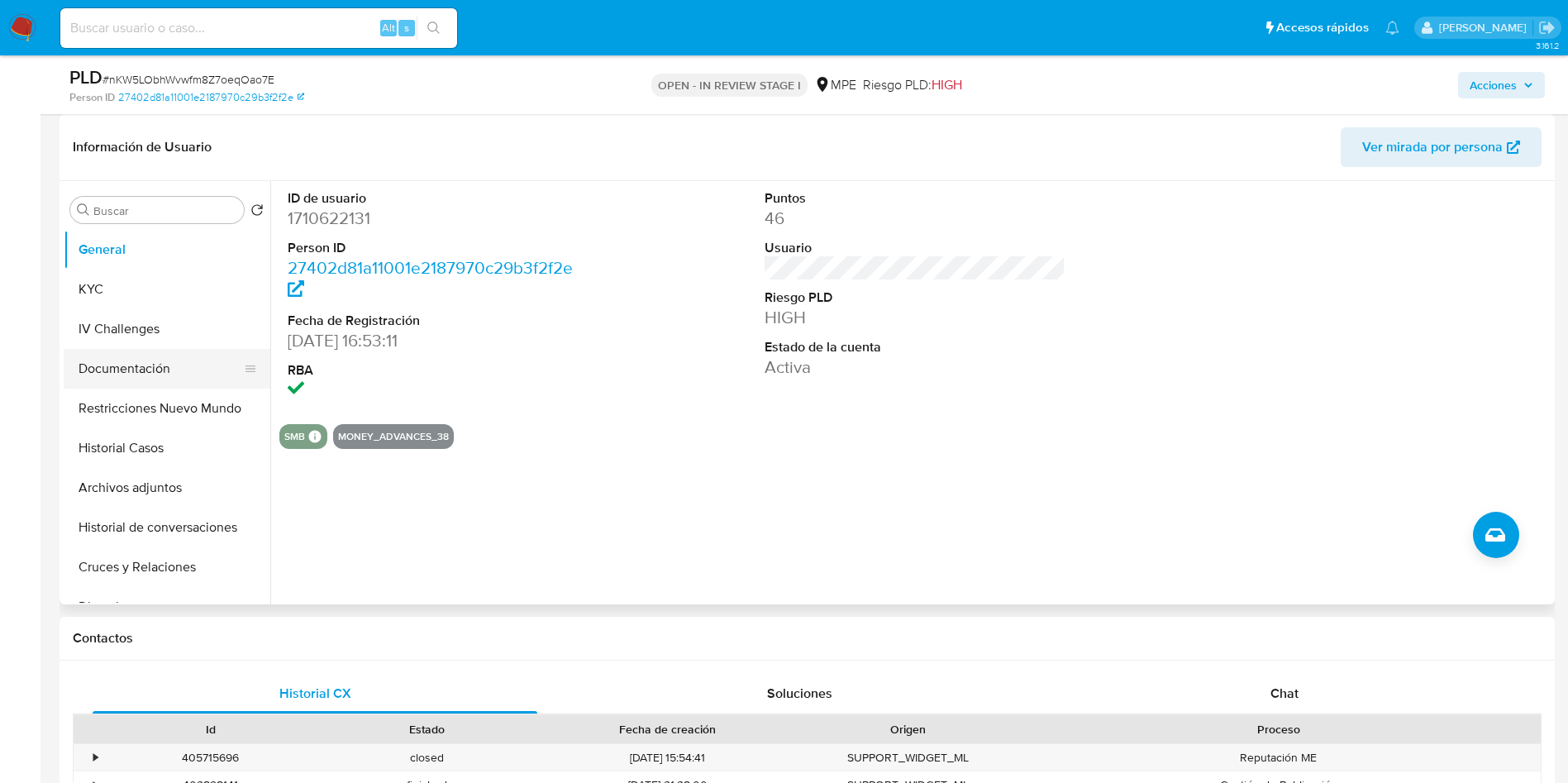
click at [161, 384] on button "Documentación" at bounding box center [160, 369] width 194 height 40
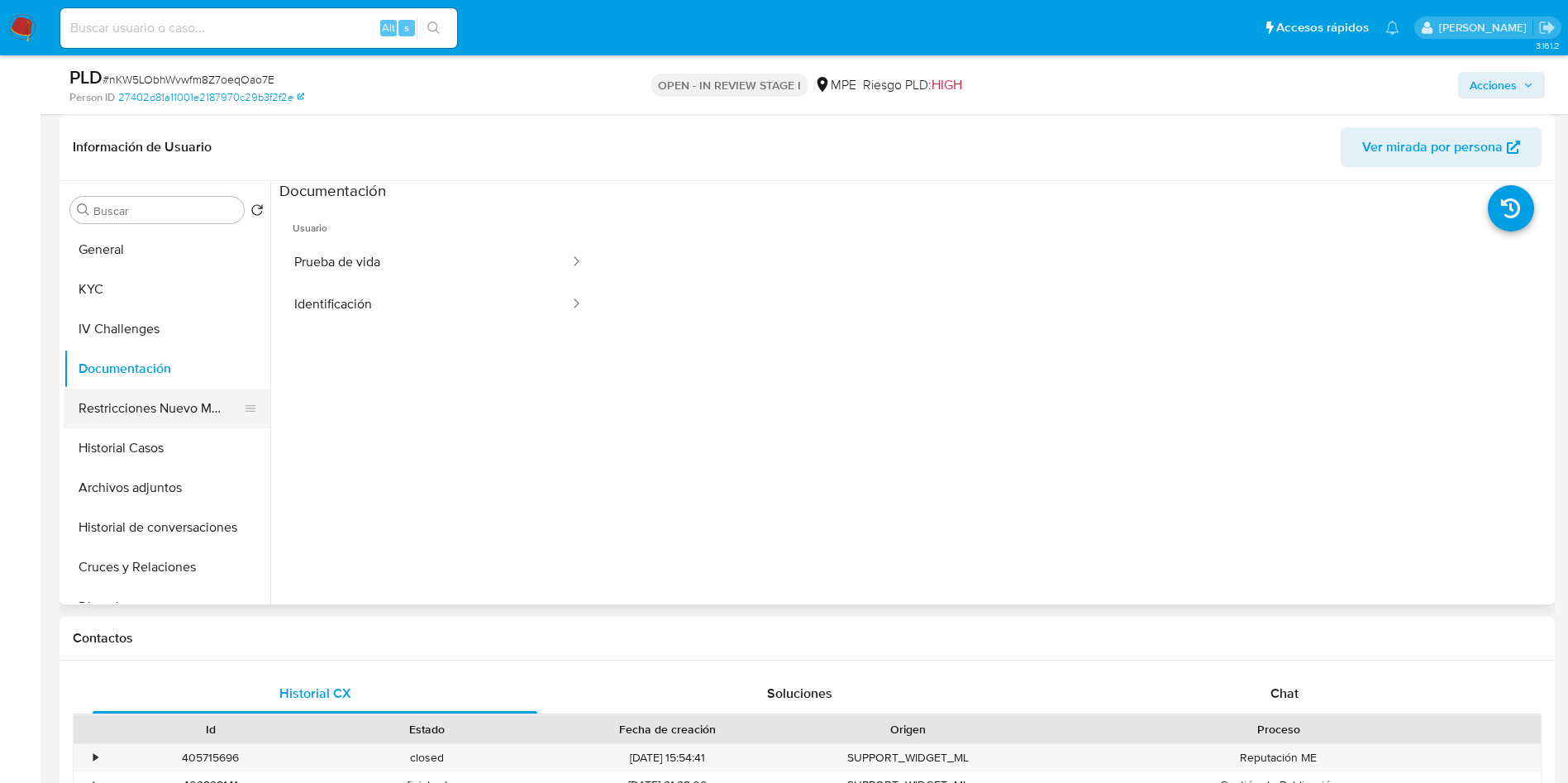
click at [171, 397] on button "Restricciones Nuevo Mundo" at bounding box center [160, 408] width 194 height 40
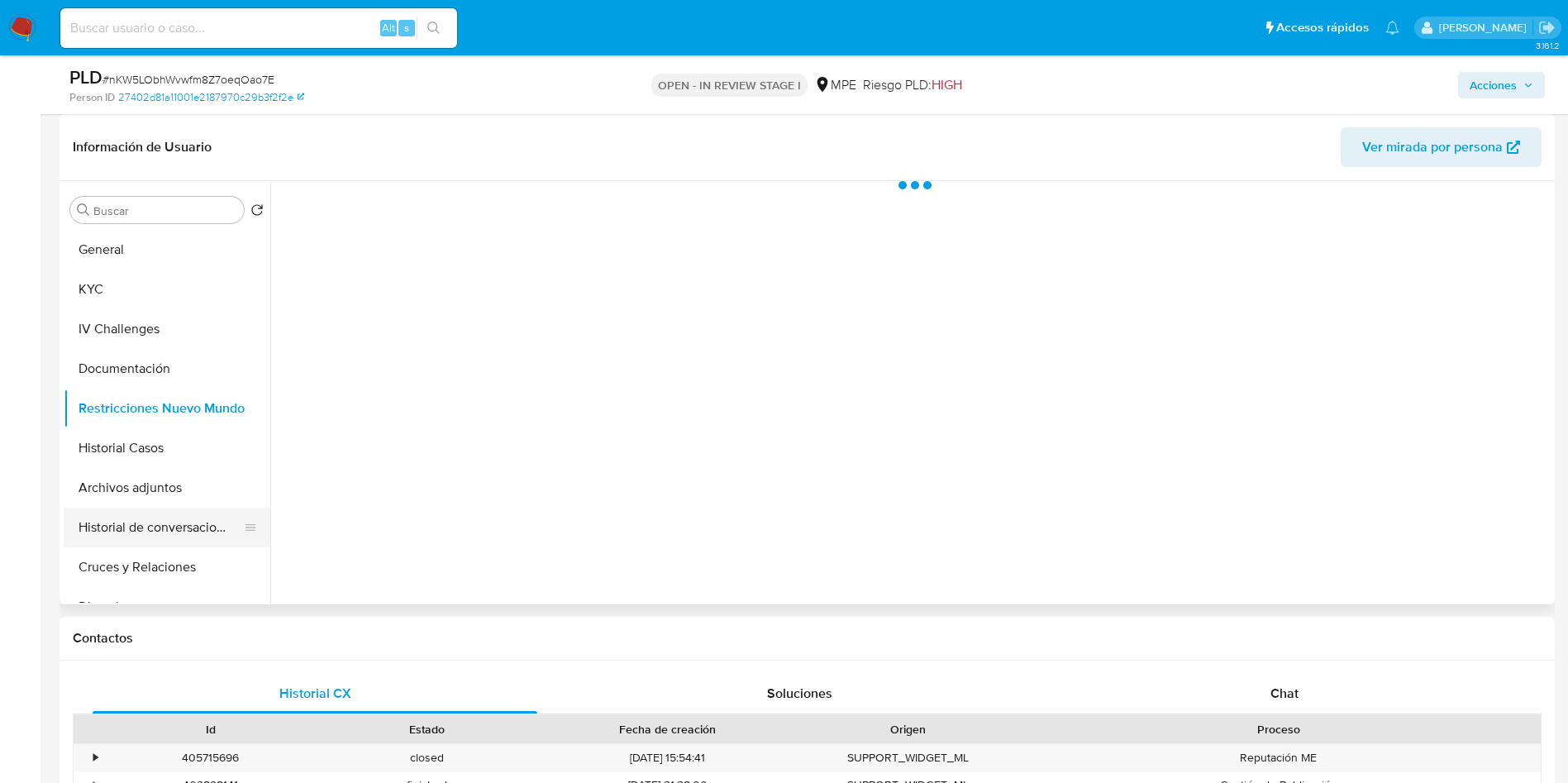
click at [176, 542] on button "Historial de conversaciones" at bounding box center [160, 527] width 194 height 40
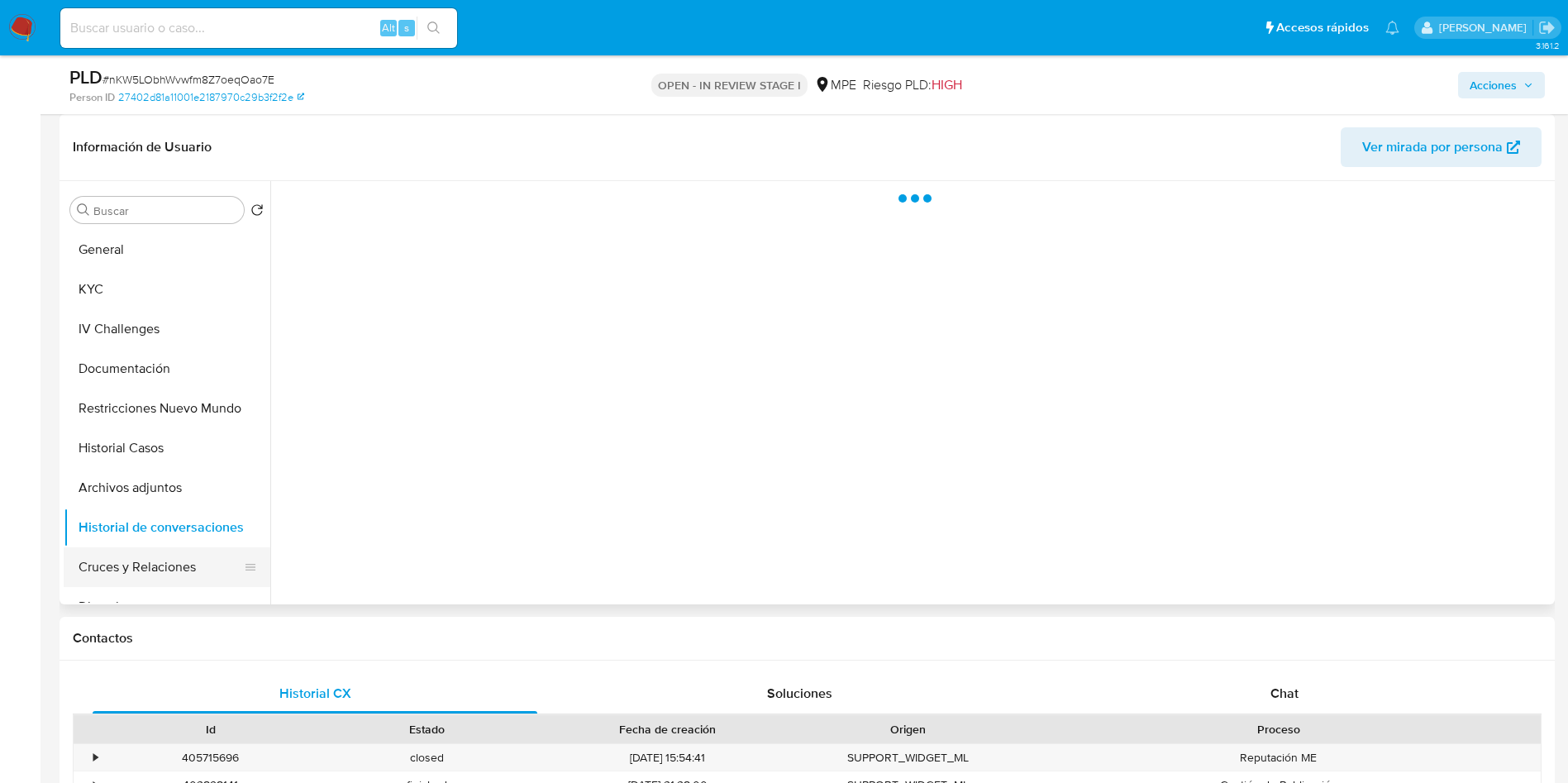
click at [175, 562] on button "Cruces y Relaciones" at bounding box center [160, 567] width 194 height 40
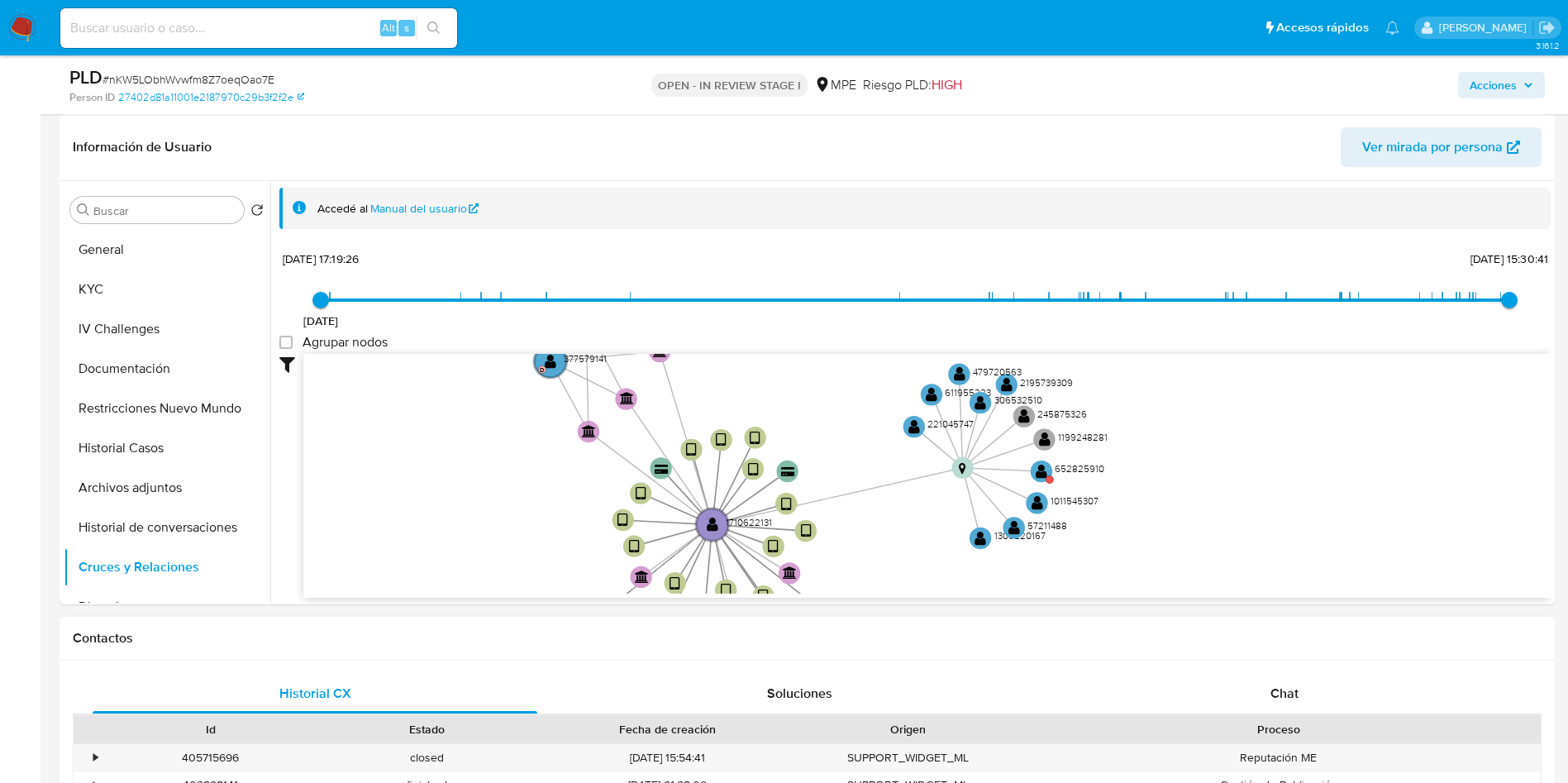
drag, startPoint x: 510, startPoint y: 538, endPoint x: 517, endPoint y: 642, distance: 104.2
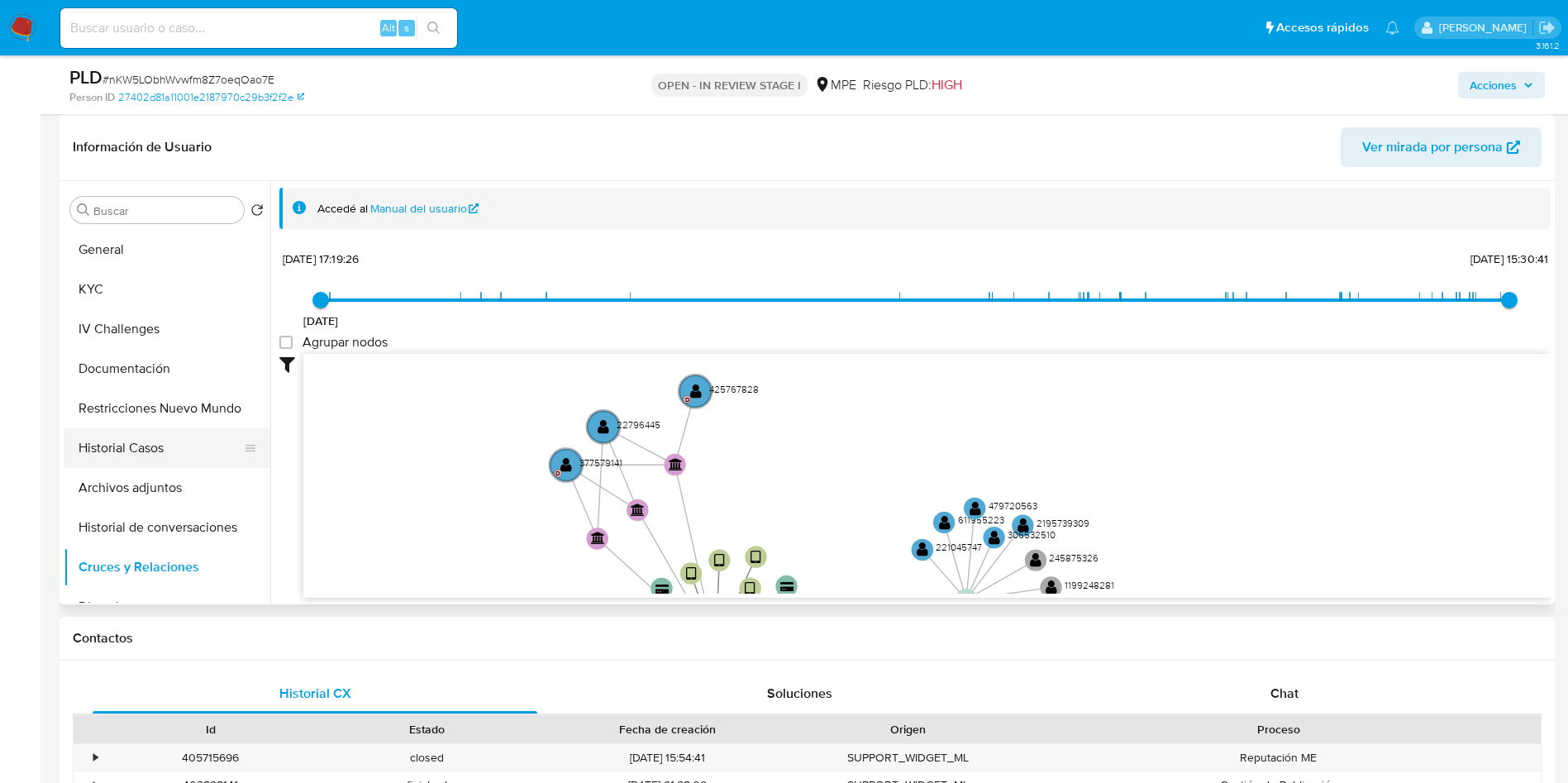
click at [140, 440] on button "Historial Casos" at bounding box center [160, 448] width 194 height 40
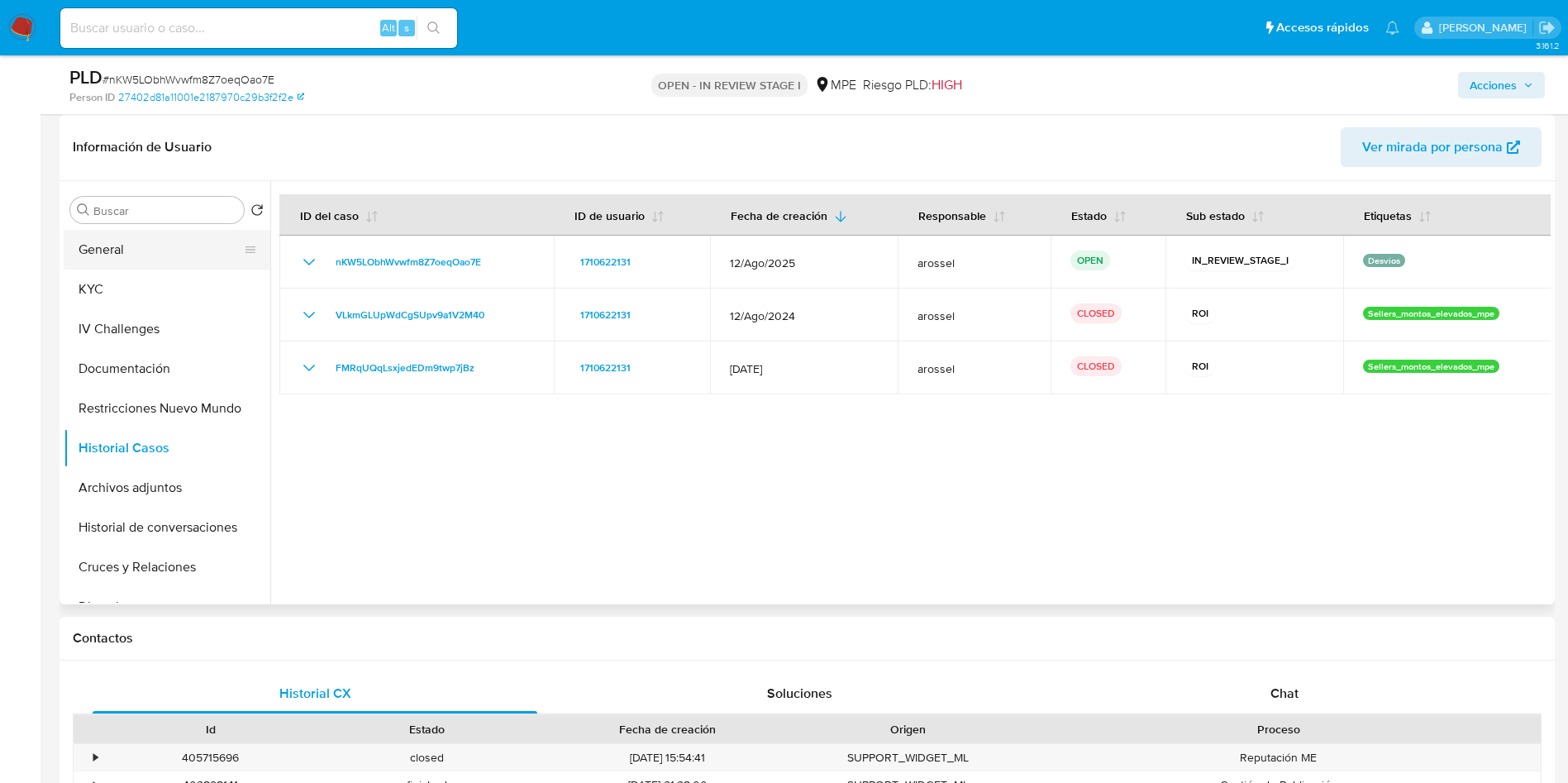
click at [158, 245] on button "General" at bounding box center [160, 250] width 194 height 40
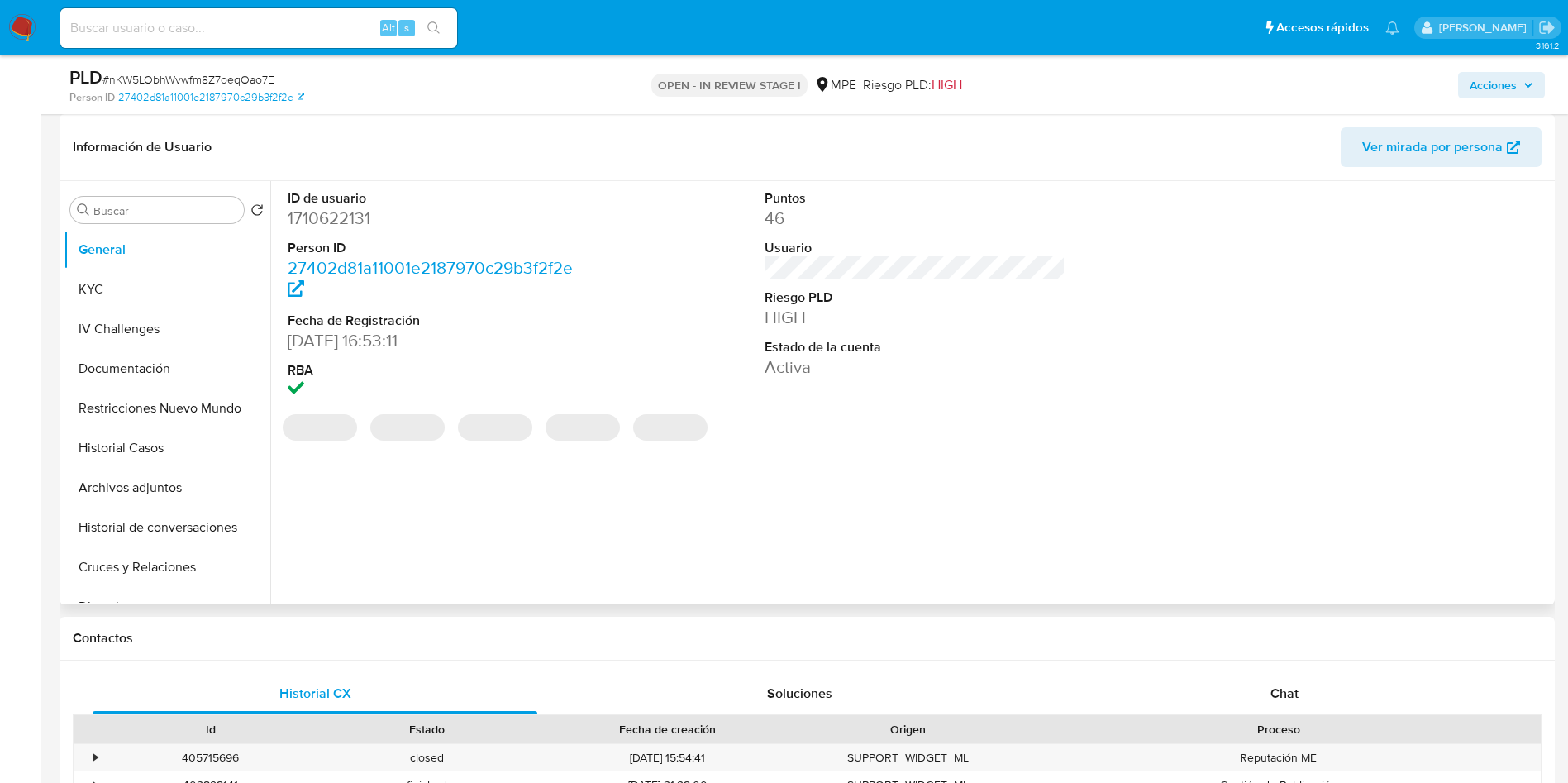
click at [360, 226] on dd "1710622131" at bounding box center [439, 218] width 301 height 23
copy dd "1710622131"
click at [609, 285] on div "ID de usuario 1710622131 Person ID 27402d81a11001e2187970c29b3f2f2e Fecha de Re…" at bounding box center [915, 296] width 1271 height 230
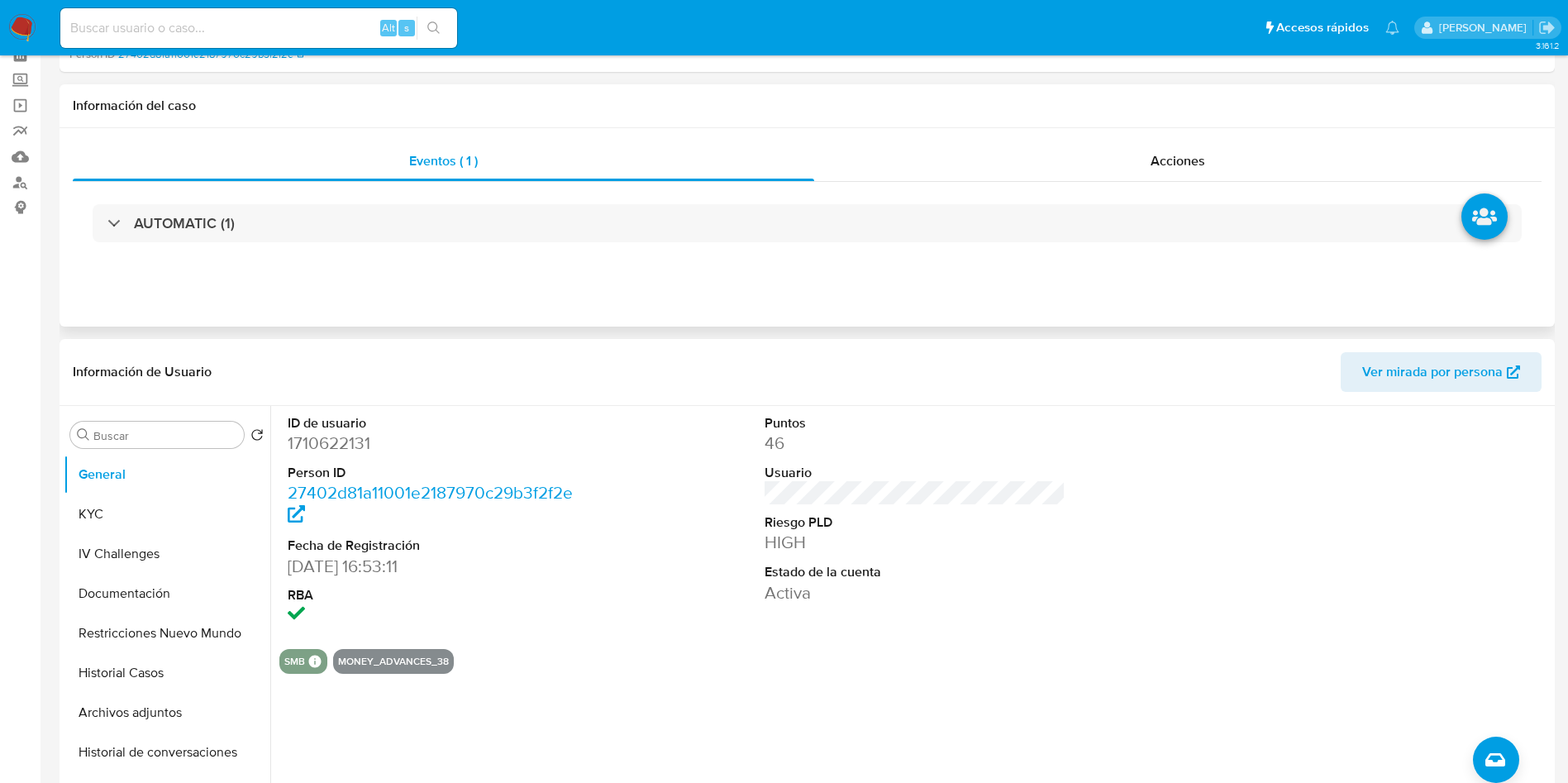
scroll to position [0, 0]
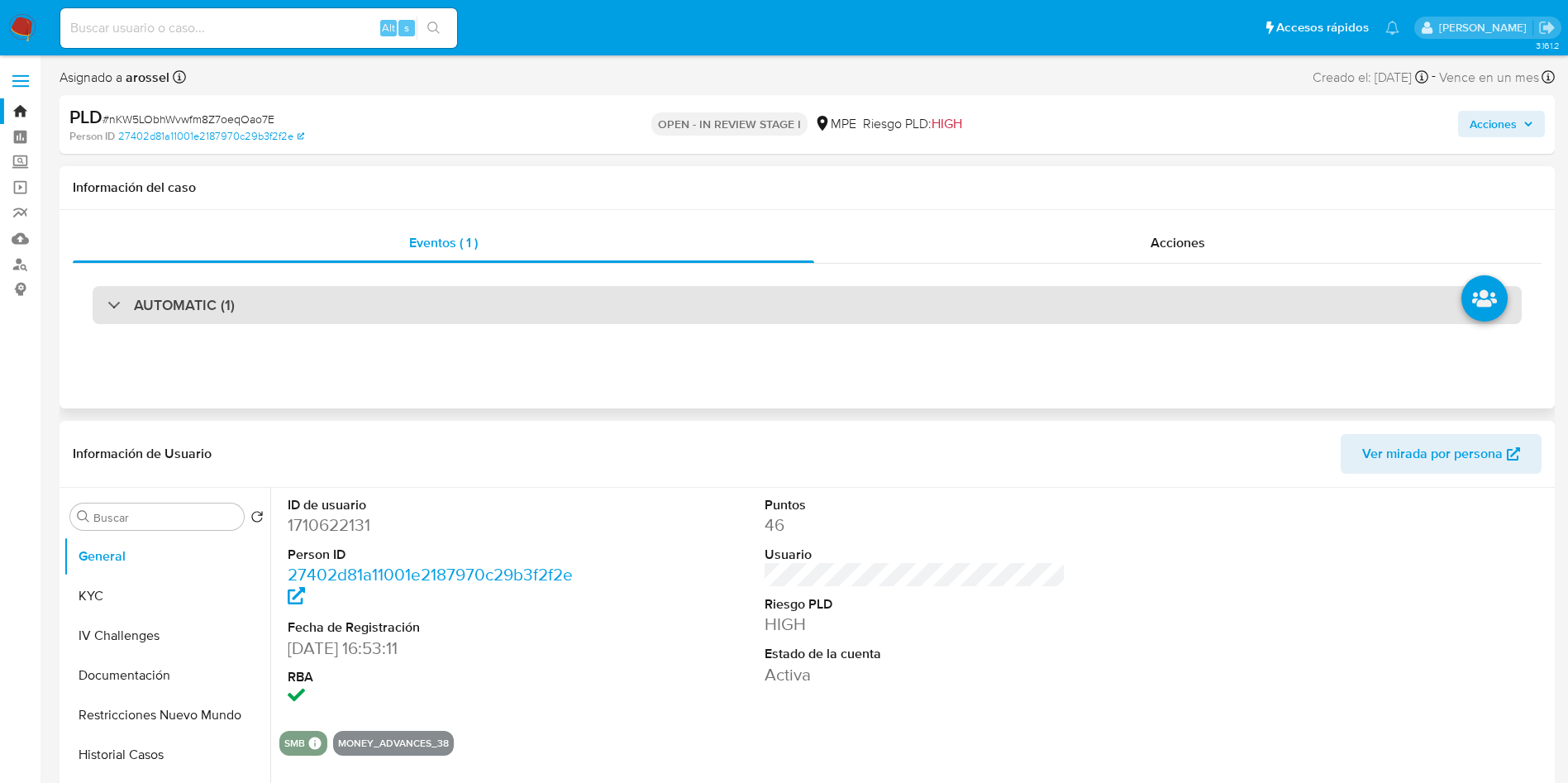
click at [401, 321] on div "AUTOMATIC (1)" at bounding box center [807, 305] width 1430 height 38
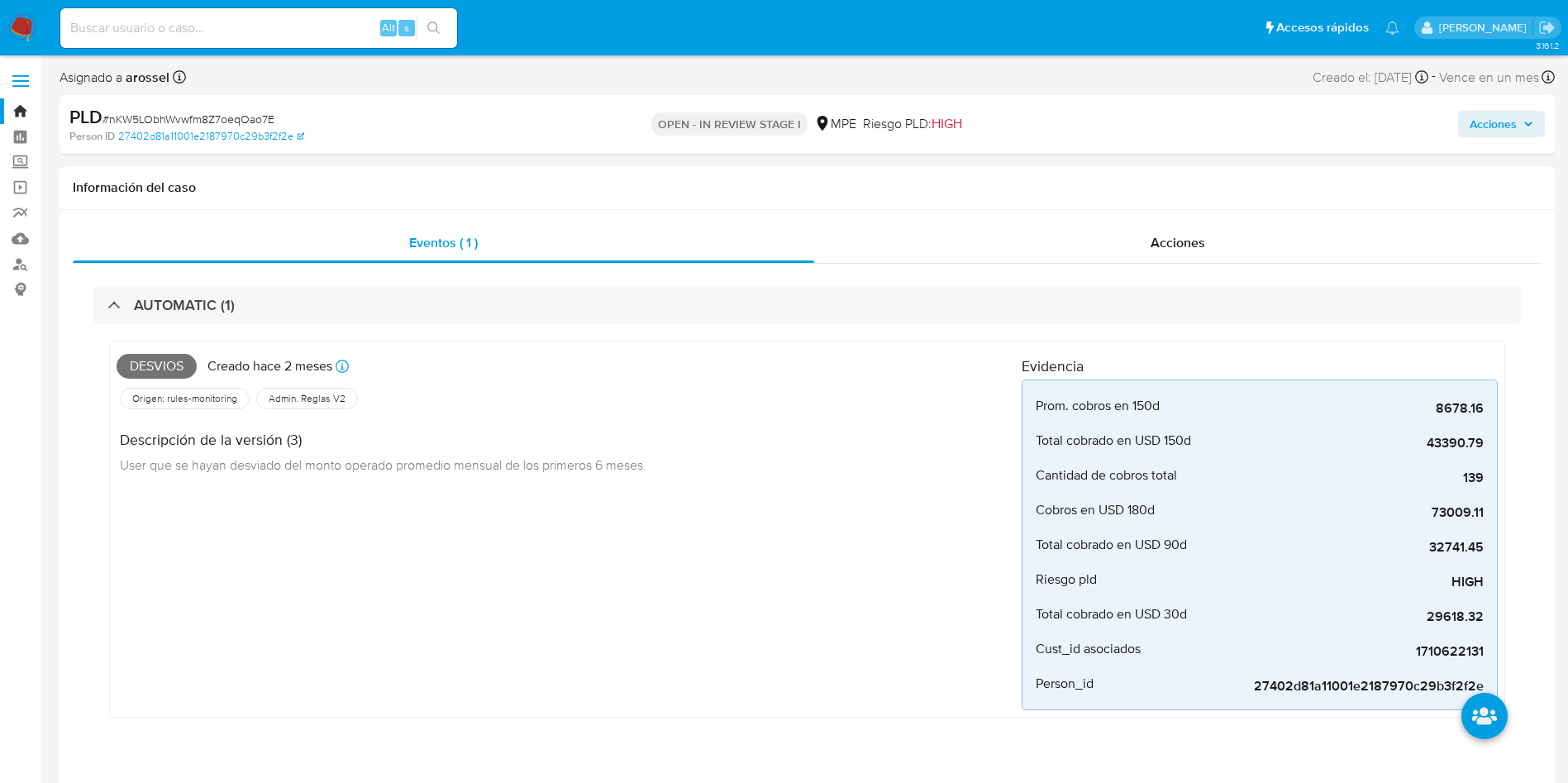
click at [176, 363] on span "Desvios" at bounding box center [156, 366] width 80 height 25
copy span "Desvios"
click at [266, 116] on span "# nKW5LObhWvwfm8Z7oeqOao7E" at bounding box center [188, 118] width 172 height 16
click at [266, 118] on span "# nKW5LObhWvwfm8Z7oeqOao7E" at bounding box center [188, 118] width 172 height 16
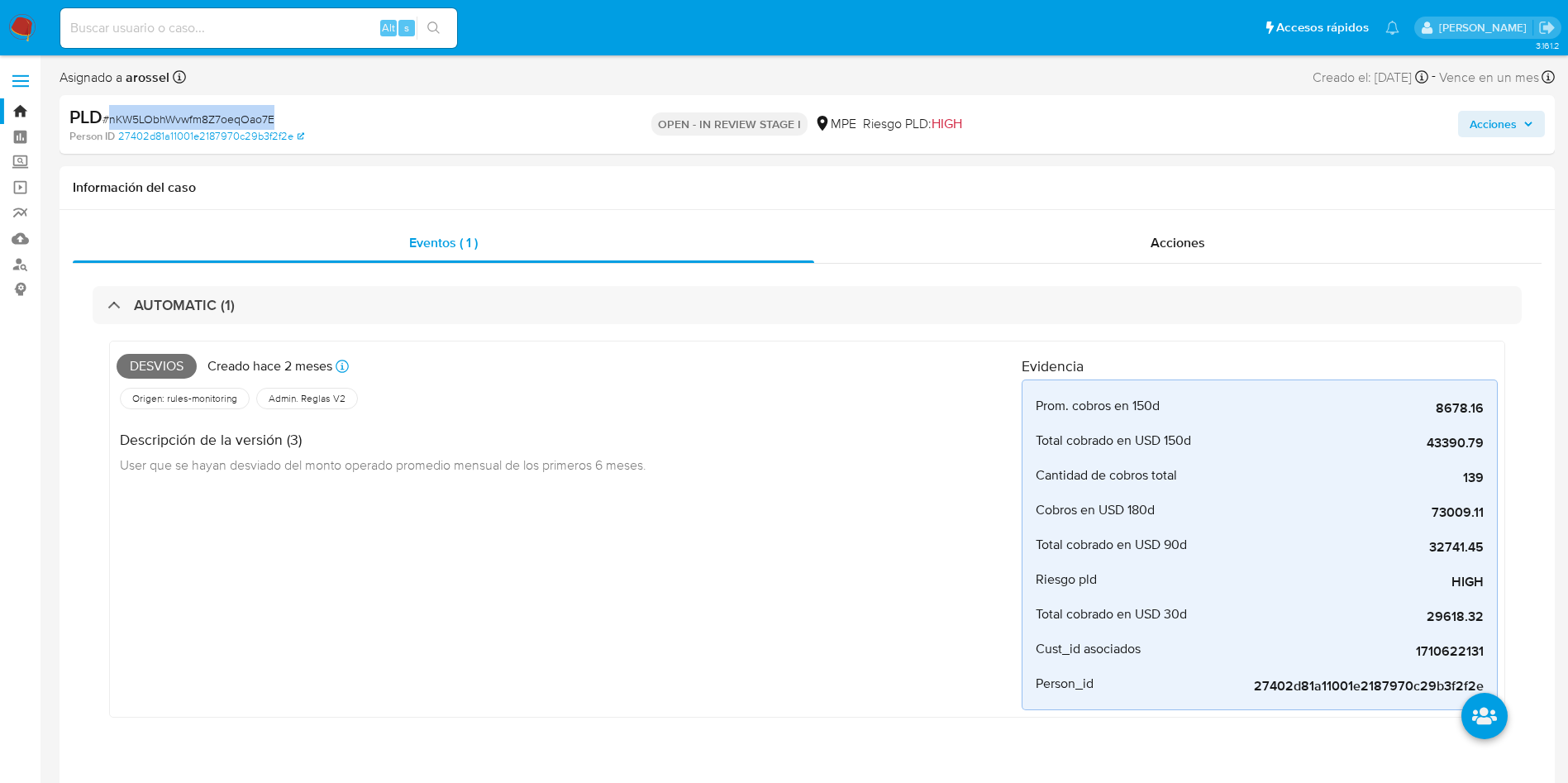
copy span "nKW5LObhWvwfm8Z7oeqOao7E"
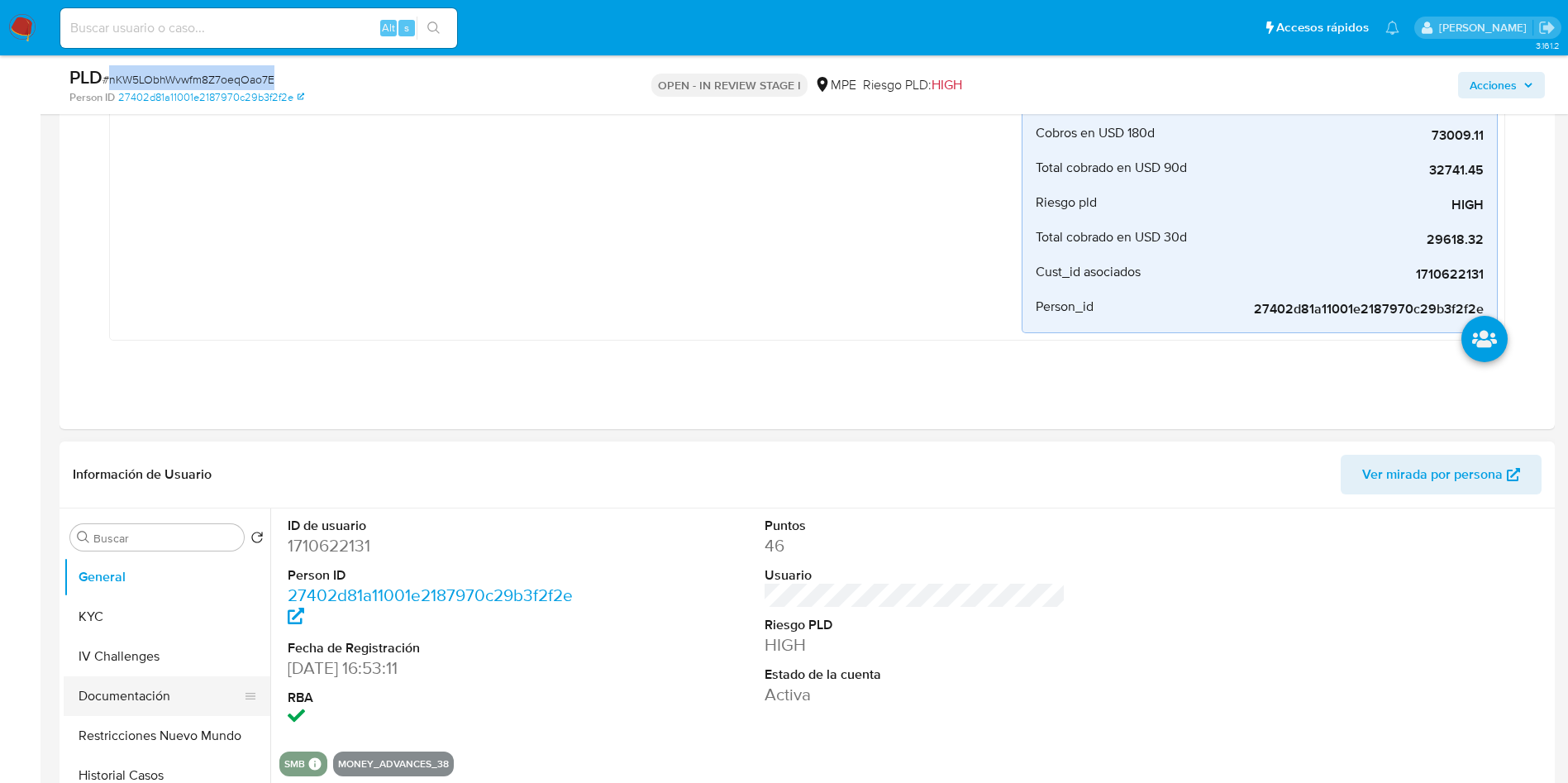
scroll to position [620, 0]
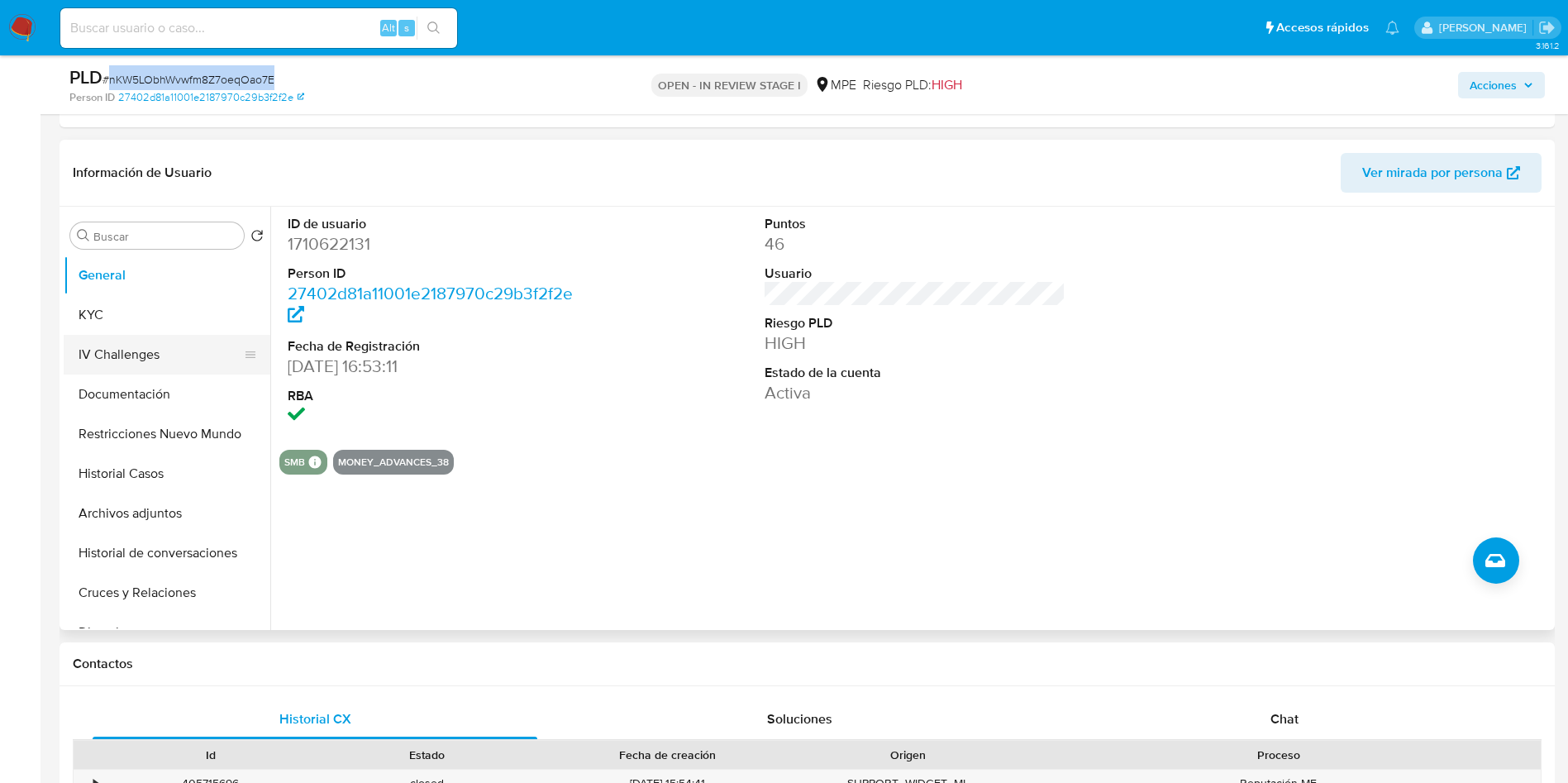
click at [164, 320] on button "KYC" at bounding box center [167, 315] width 207 height 40
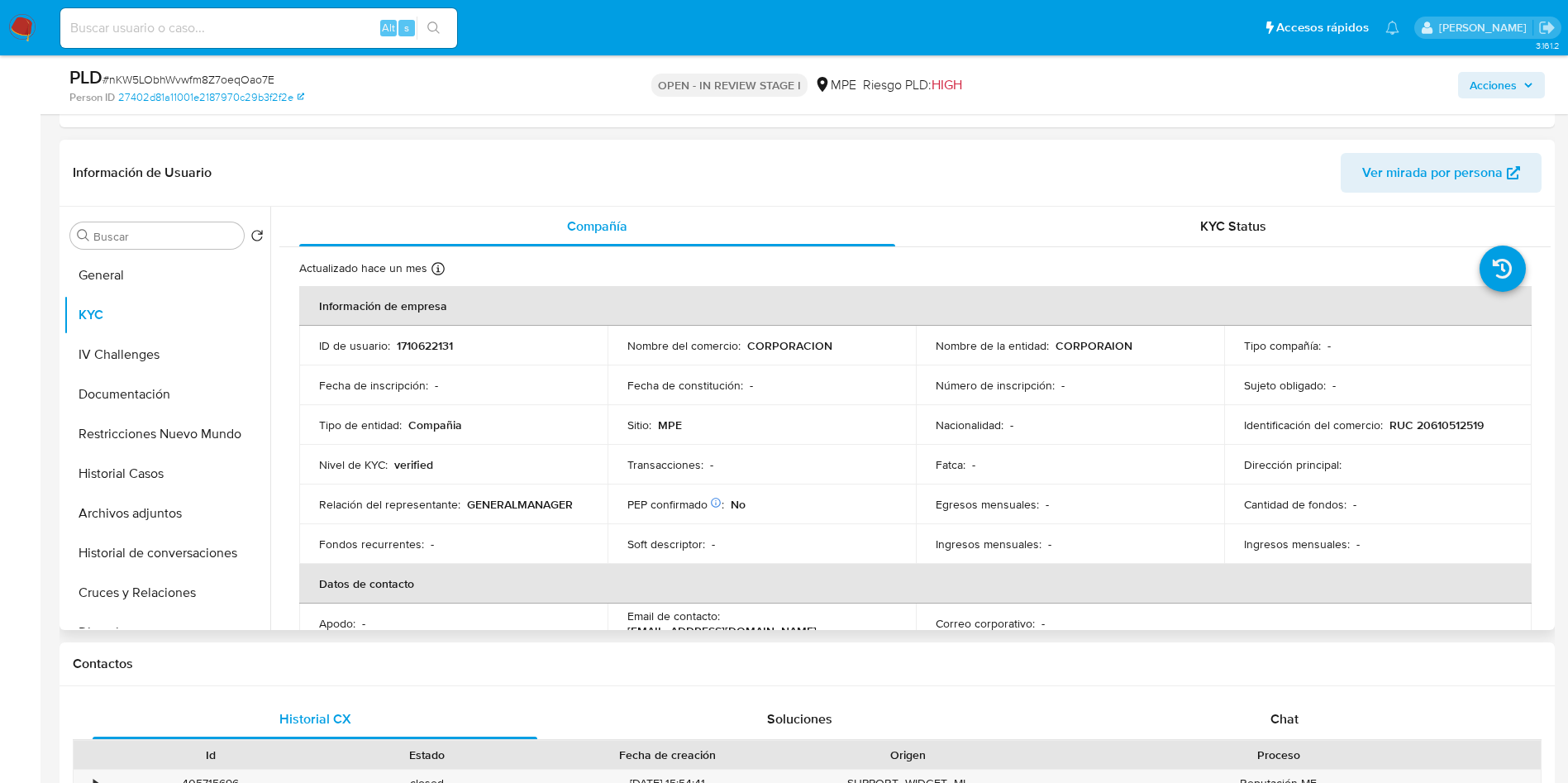
click at [496, 509] on p "GENERALMANAGER" at bounding box center [520, 505] width 106 height 15
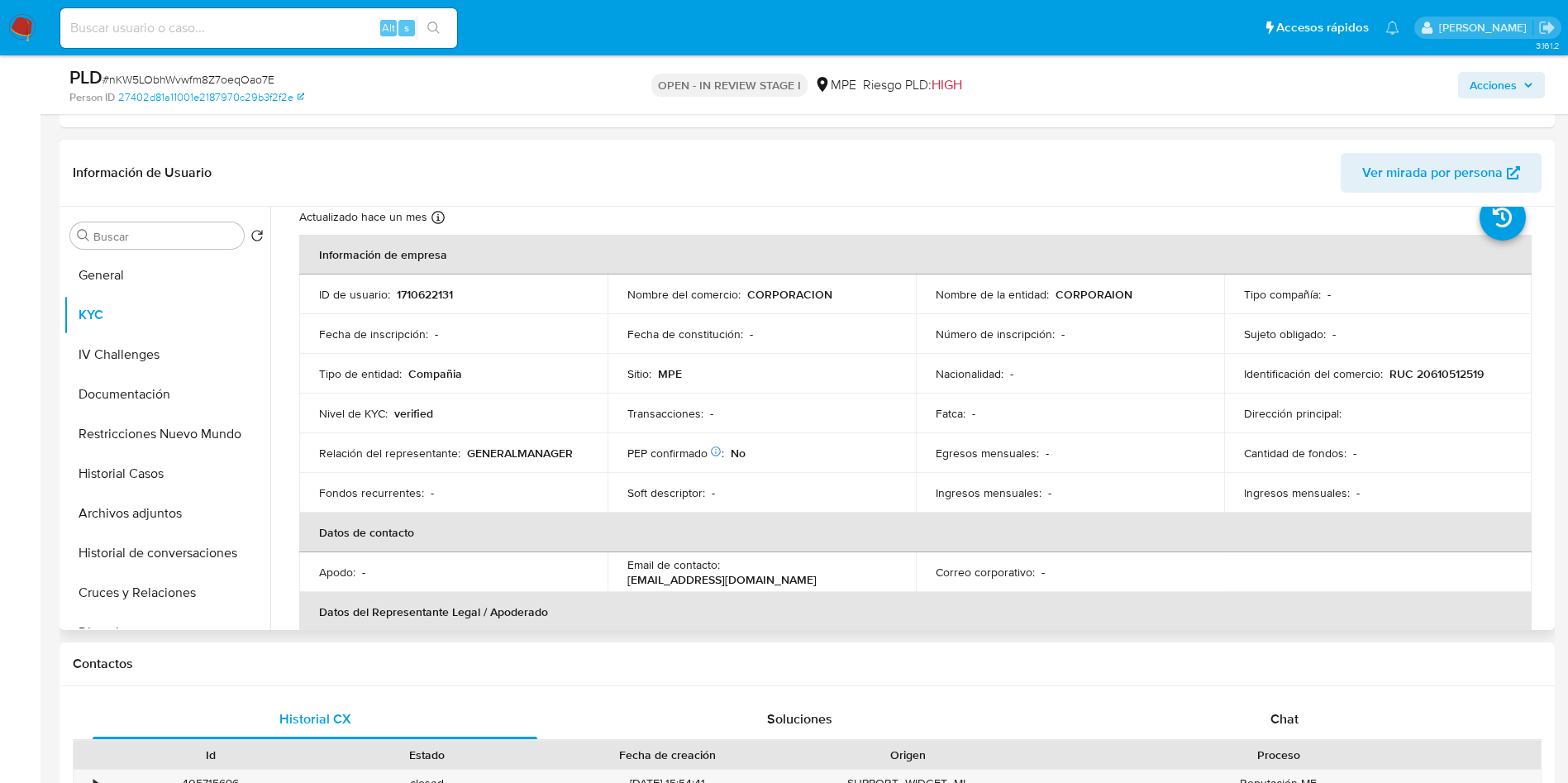
scroll to position [0, 0]
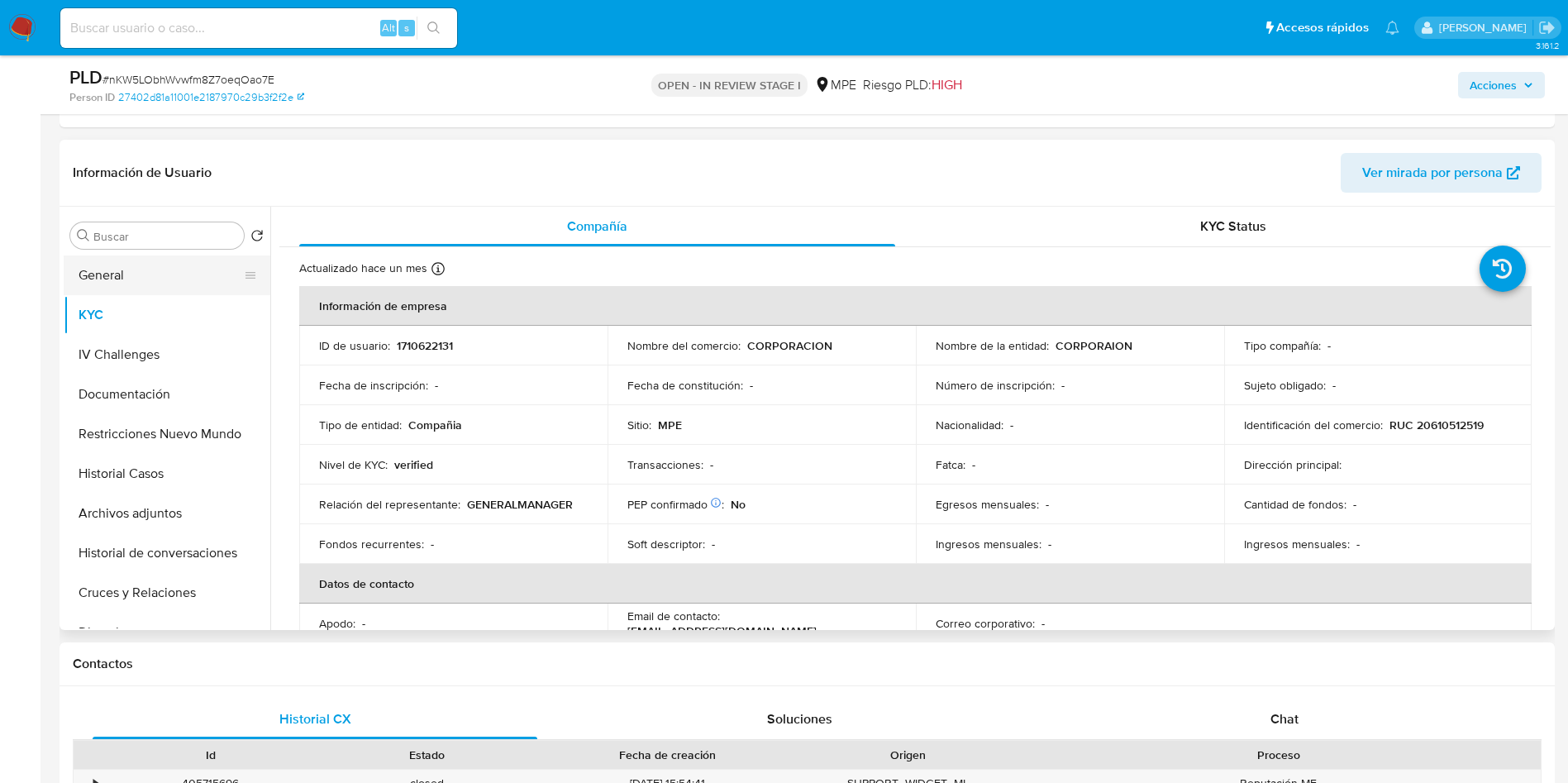
click at [116, 272] on button "General" at bounding box center [160, 276] width 194 height 40
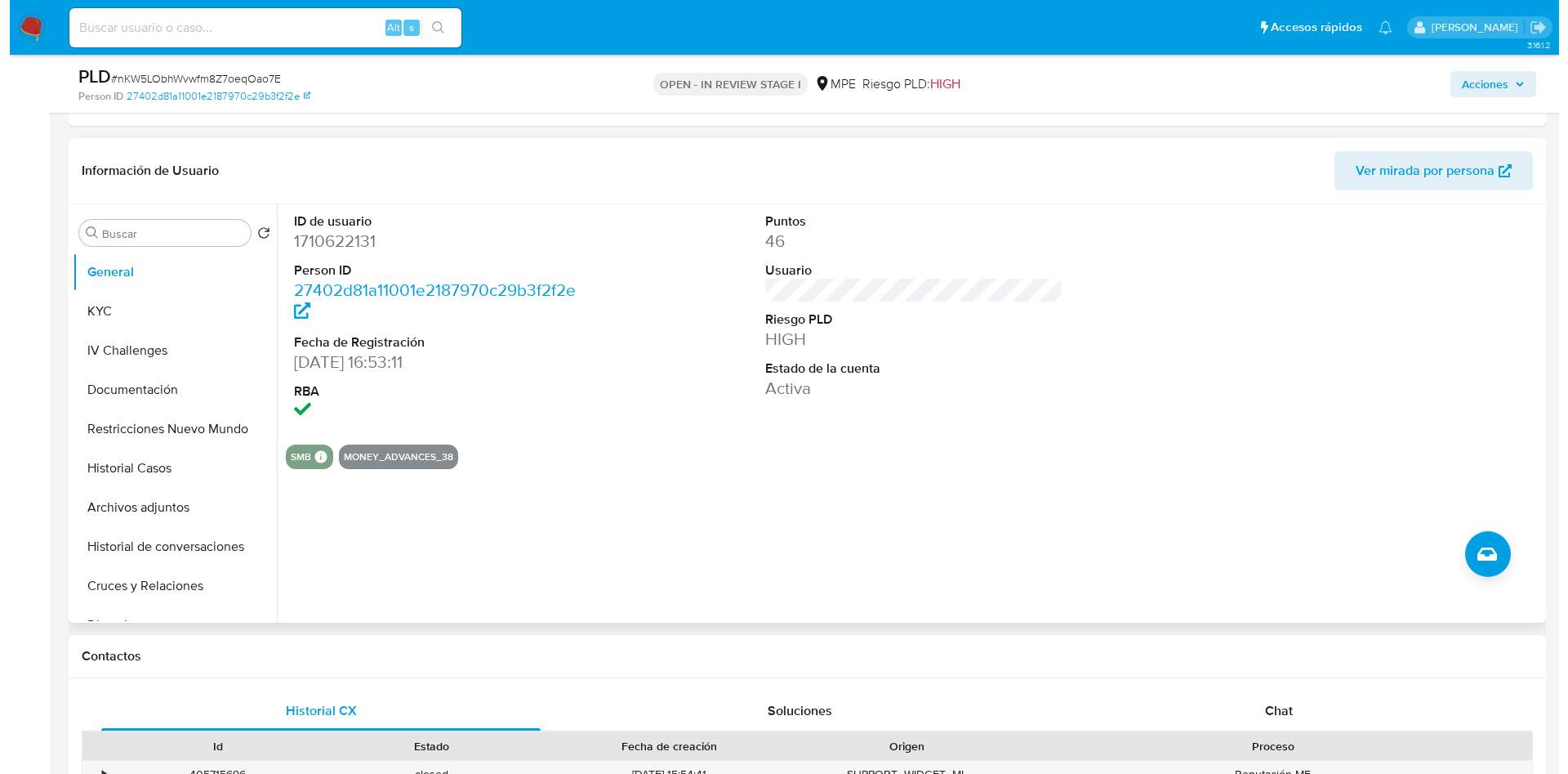
scroll to position [123, 0]
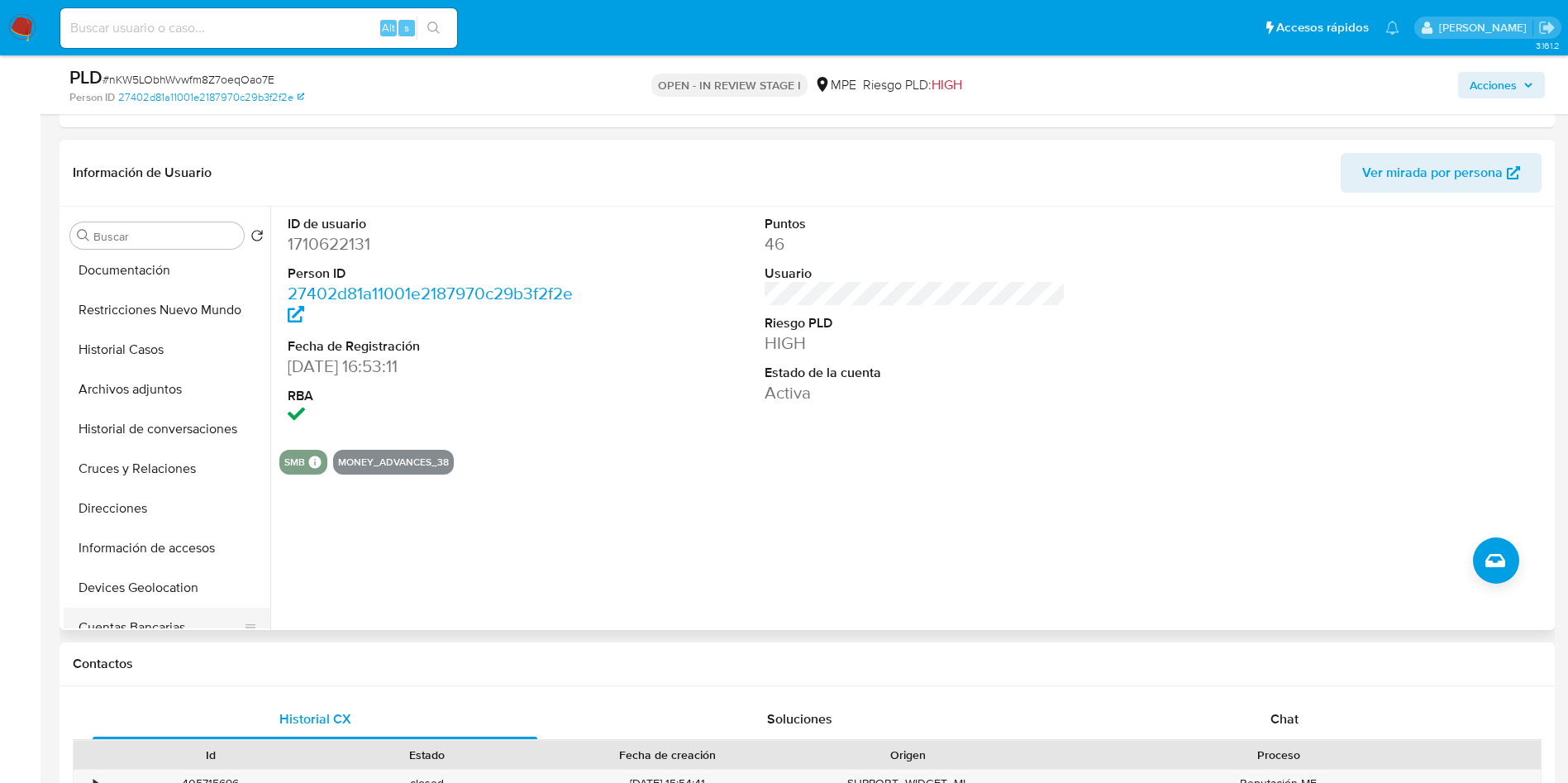
click at [183, 619] on button "Cuentas Bancarias" at bounding box center [160, 628] width 194 height 40
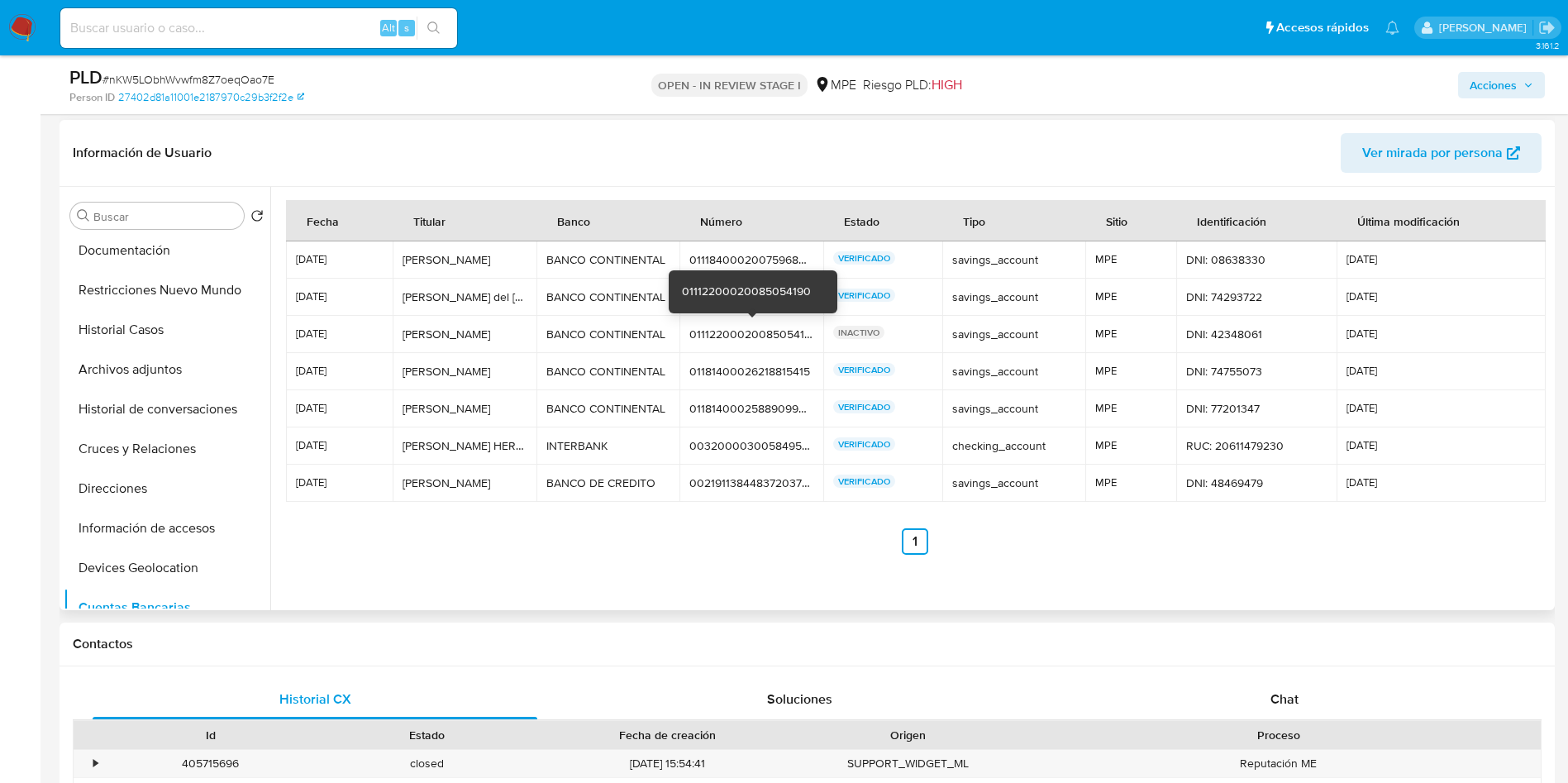
click at [749, 332] on div "01112200020085054190" at bounding box center [752, 334] width 124 height 15
click at [1241, 258] on div "DNI: 08638330" at bounding box center [1256, 259] width 140 height 15
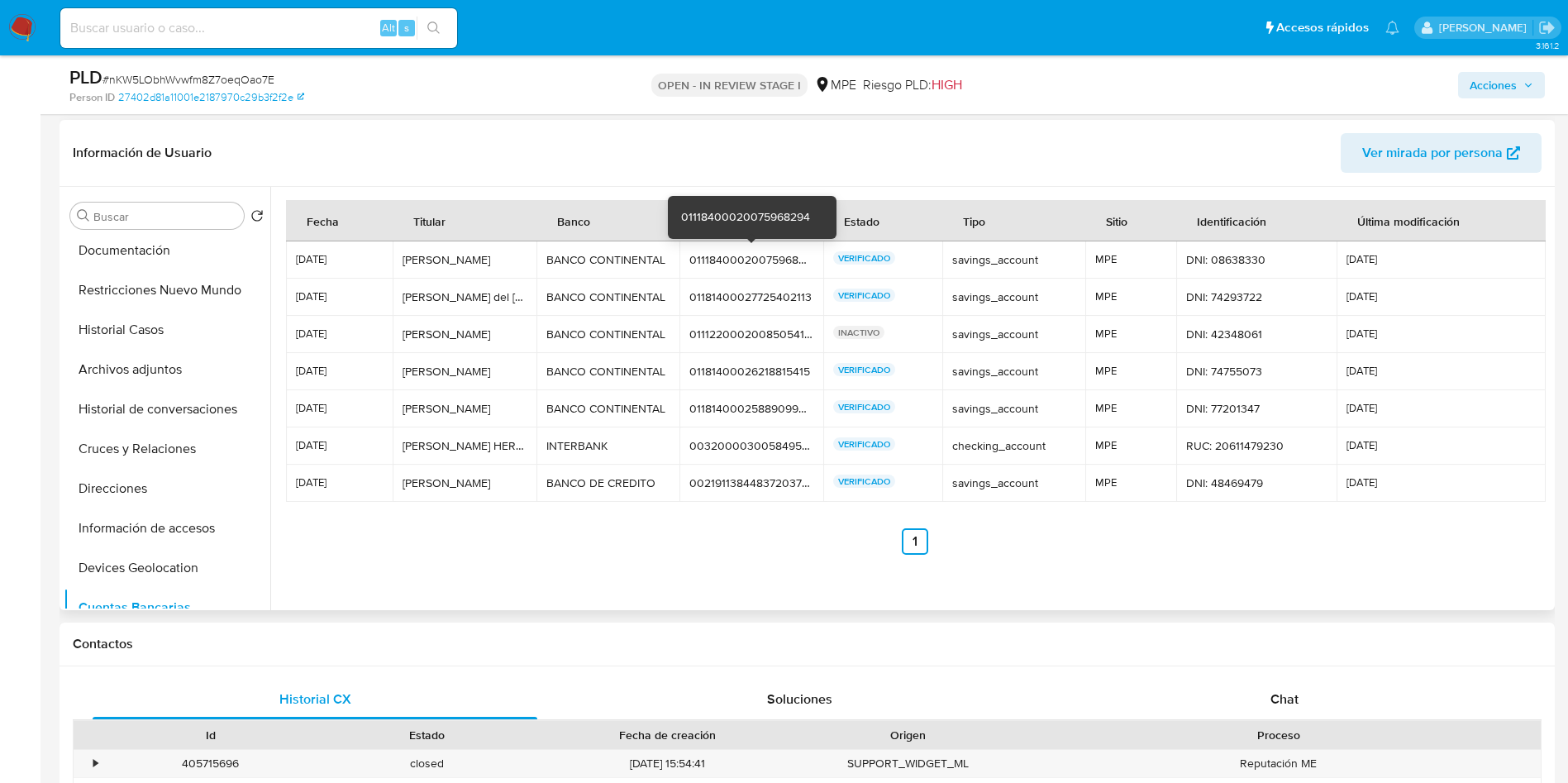
click at [720, 257] on div "01118400020075968294" at bounding box center [752, 259] width 124 height 15
click at [749, 256] on div "01118400020075968294" at bounding box center [752, 259] width 124 height 15
click at [149, 420] on button "Historial de conversaciones" at bounding box center [160, 409] width 194 height 40
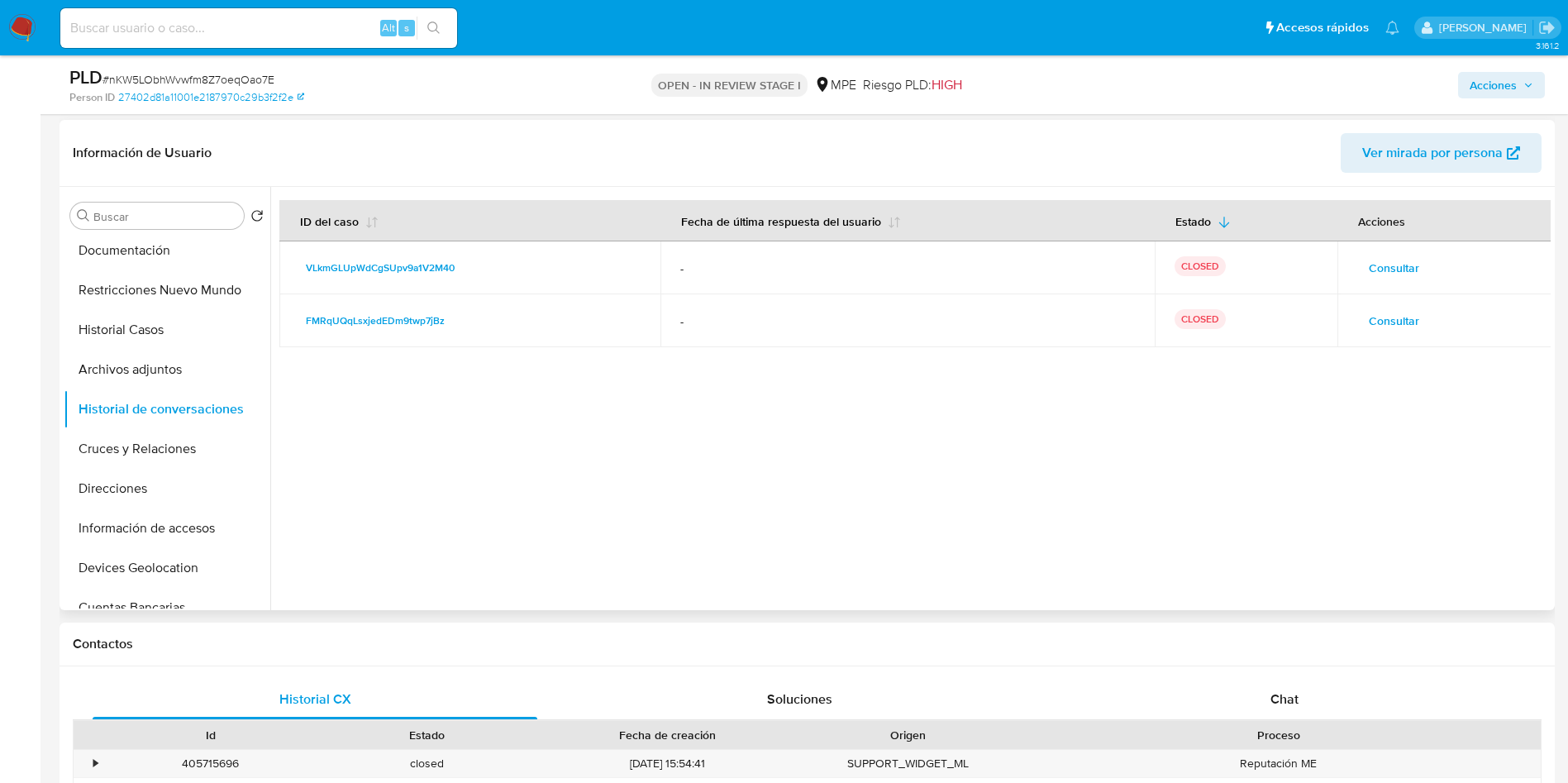
click at [1405, 259] on span "Consultar" at bounding box center [1393, 268] width 51 height 23
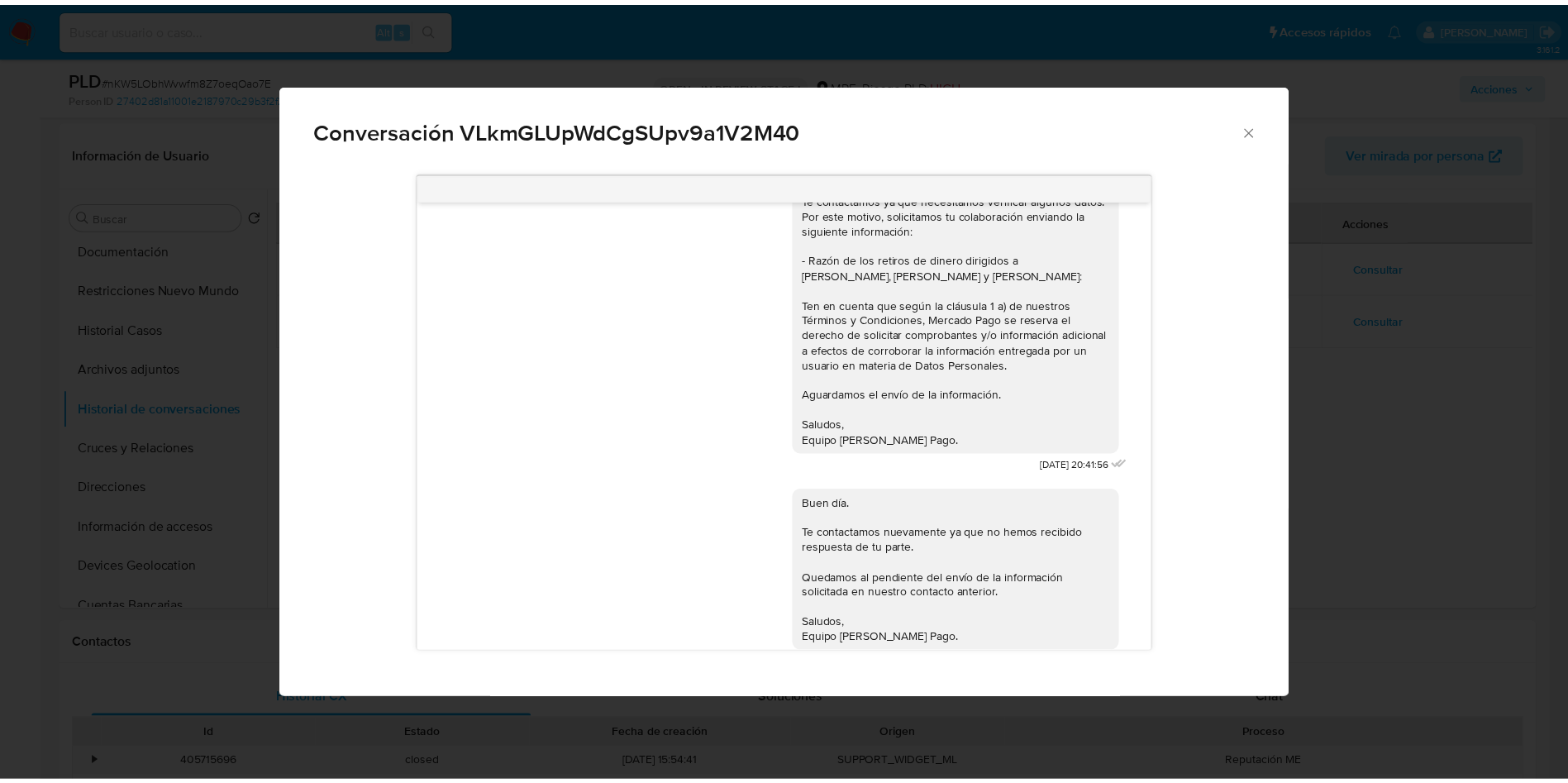
scroll to position [0, 0]
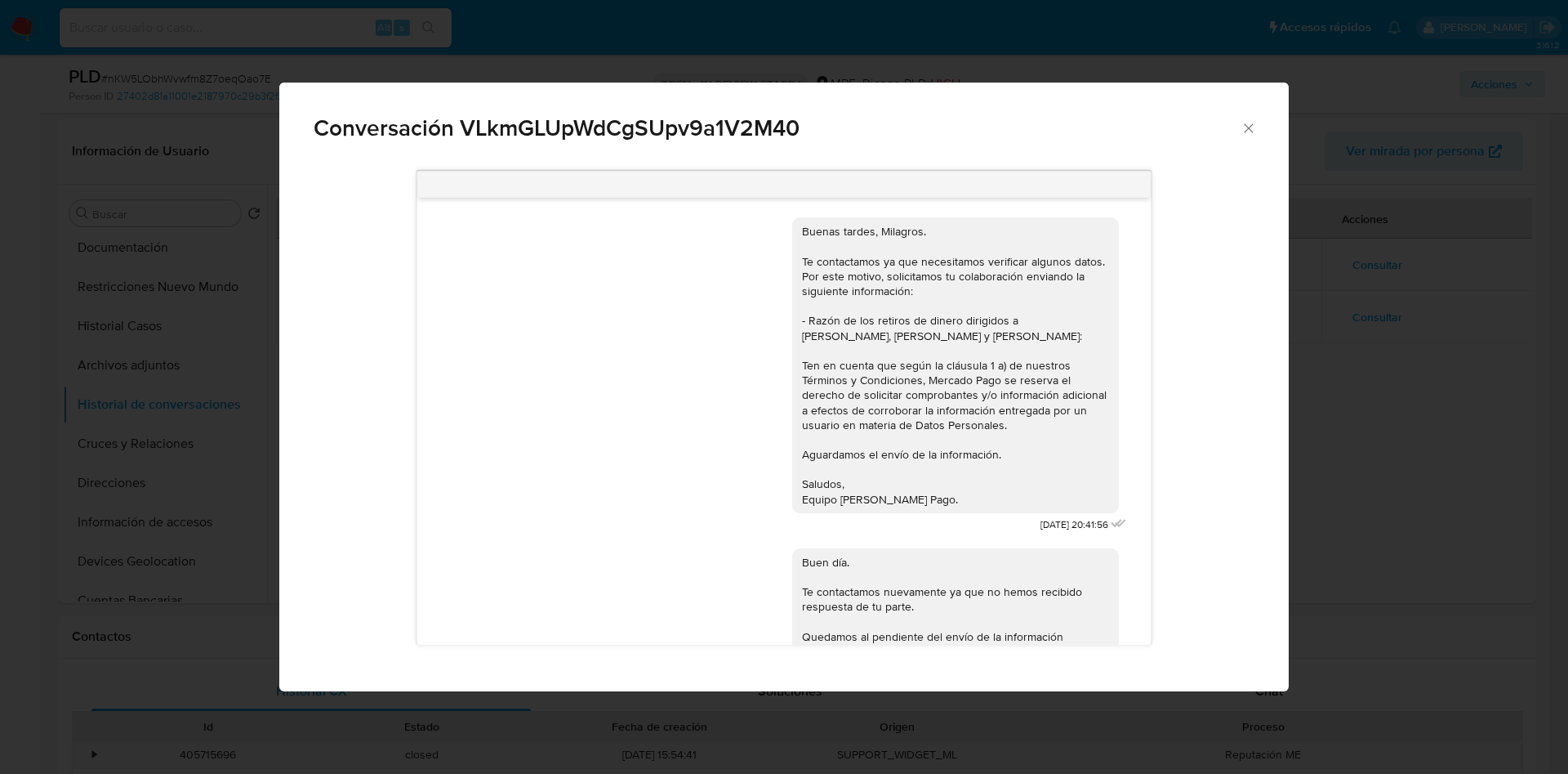
drag, startPoint x: 917, startPoint y: 413, endPoint x: 771, endPoint y: 225, distance: 238.0
click at [771, 225] on div "Buenas tardes, Milagros. Te contactamos ya que necesitamos verificar algunos da…" at bounding box center [784, 371] width 692 height 330
copy div "Buenas tardes, Milagros. Te contactamos ya que necesitamos verificar algunos da…"
click at [1462, 519] on div "Conversación VLkmGLUpWdCgSUpv9a1V2M40 Buenas tardes, Milagros. Te contactamos y…" at bounding box center [784, 387] width 1568 height 774
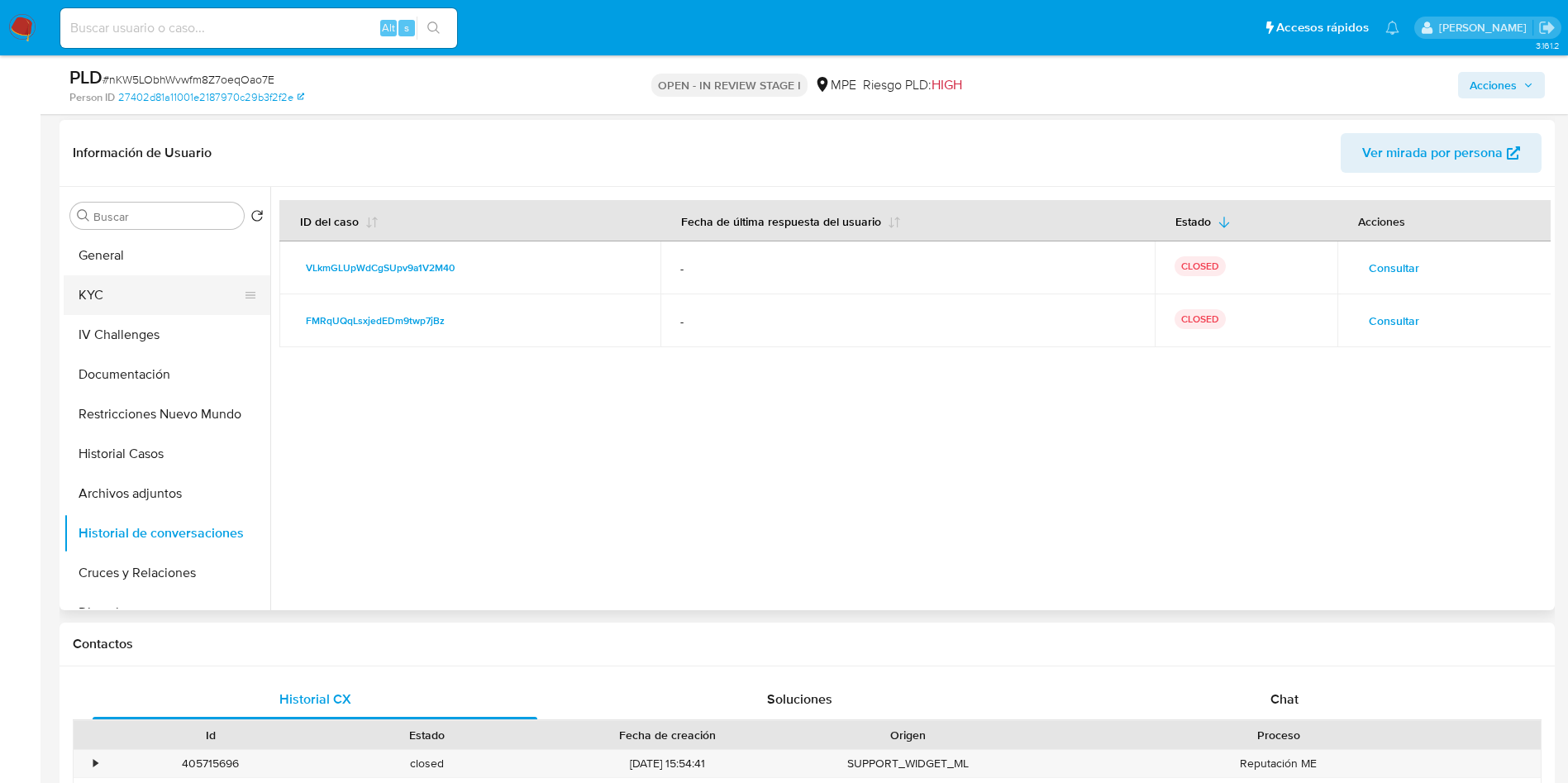
click at [128, 295] on button "KYC" at bounding box center [160, 296] width 194 height 40
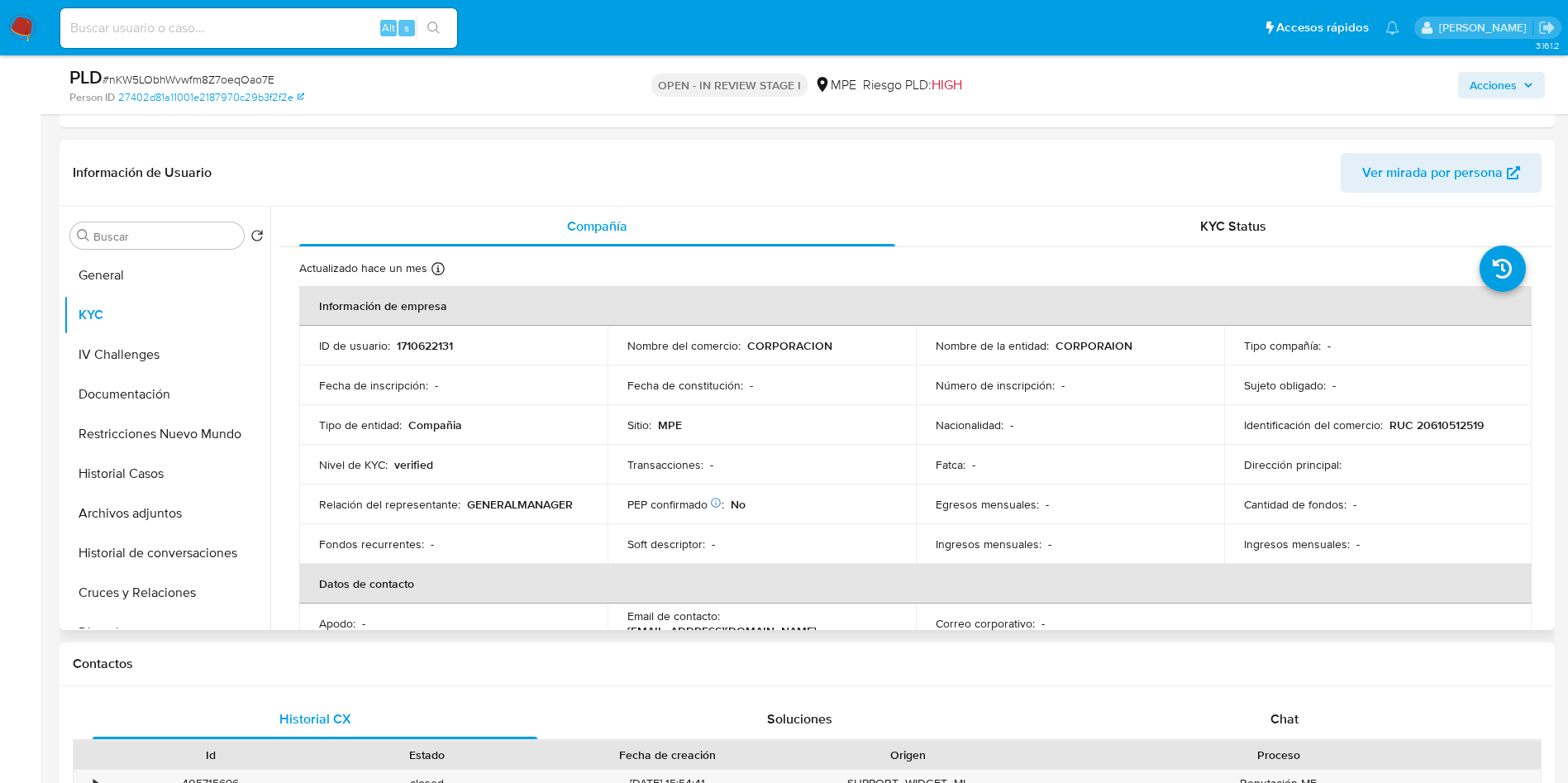
scroll to position [124, 0]
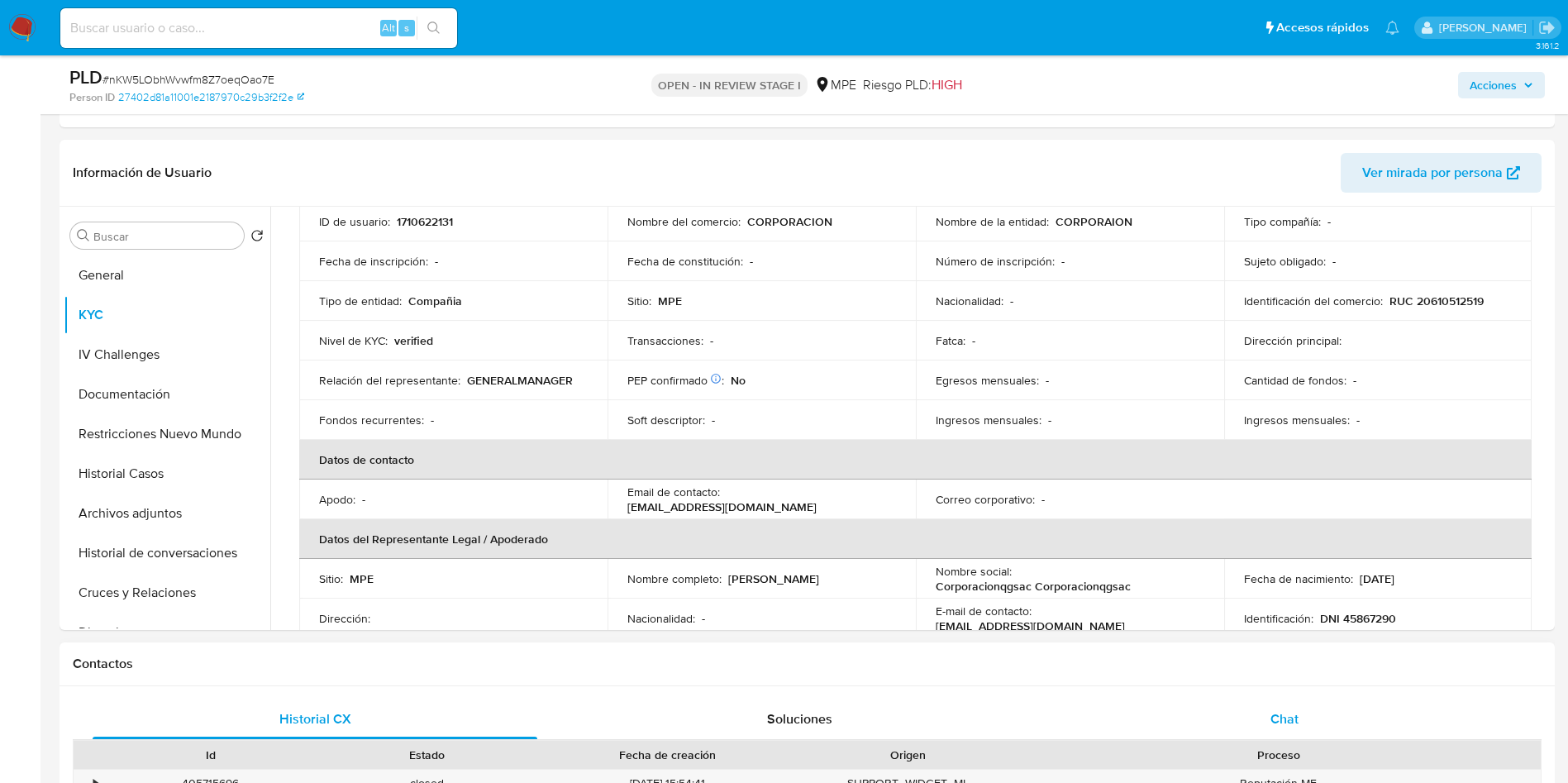
click at [1263, 713] on div "Chat" at bounding box center [1285, 719] width 444 height 40
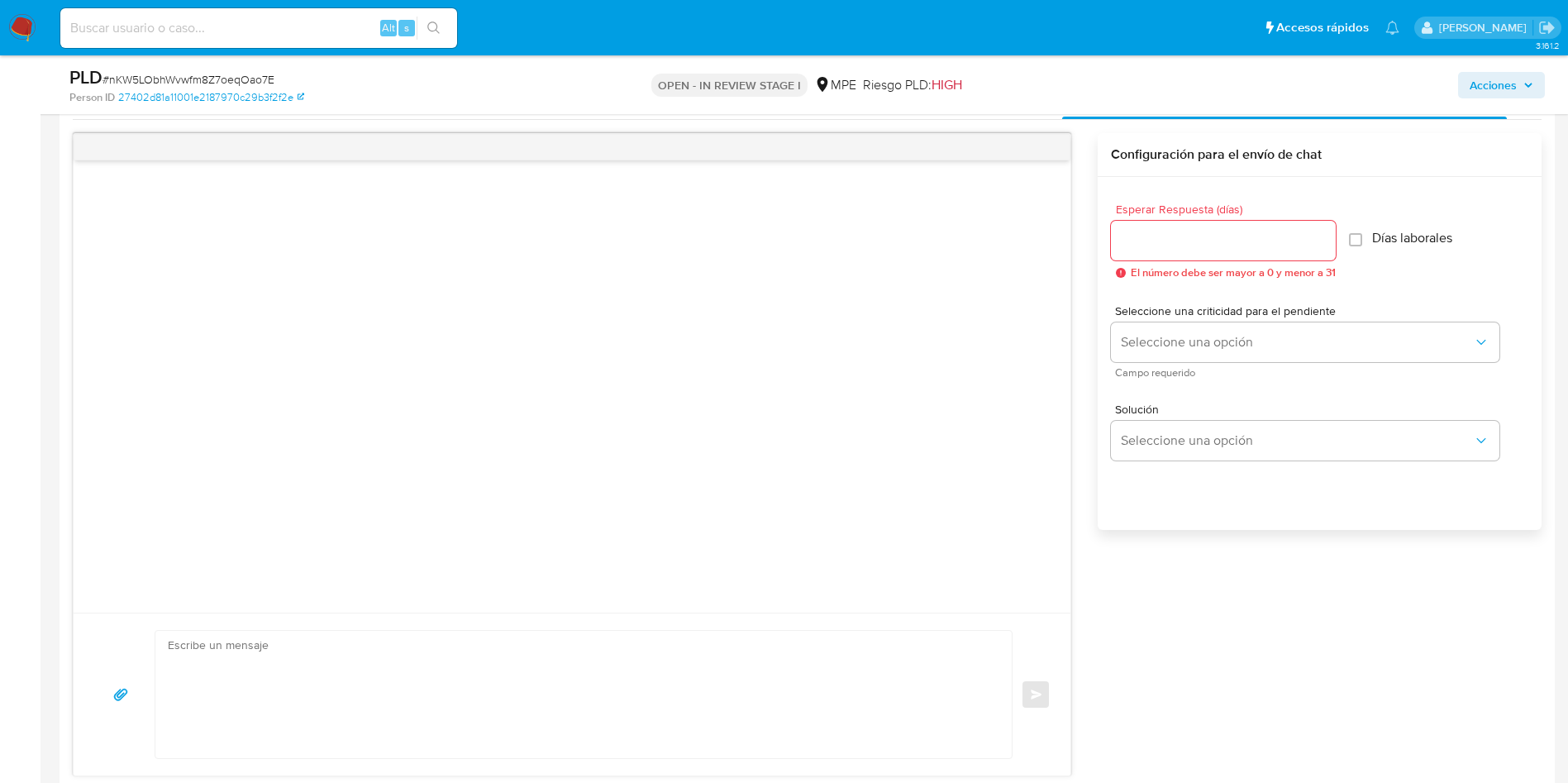
scroll to position [1612, 0]
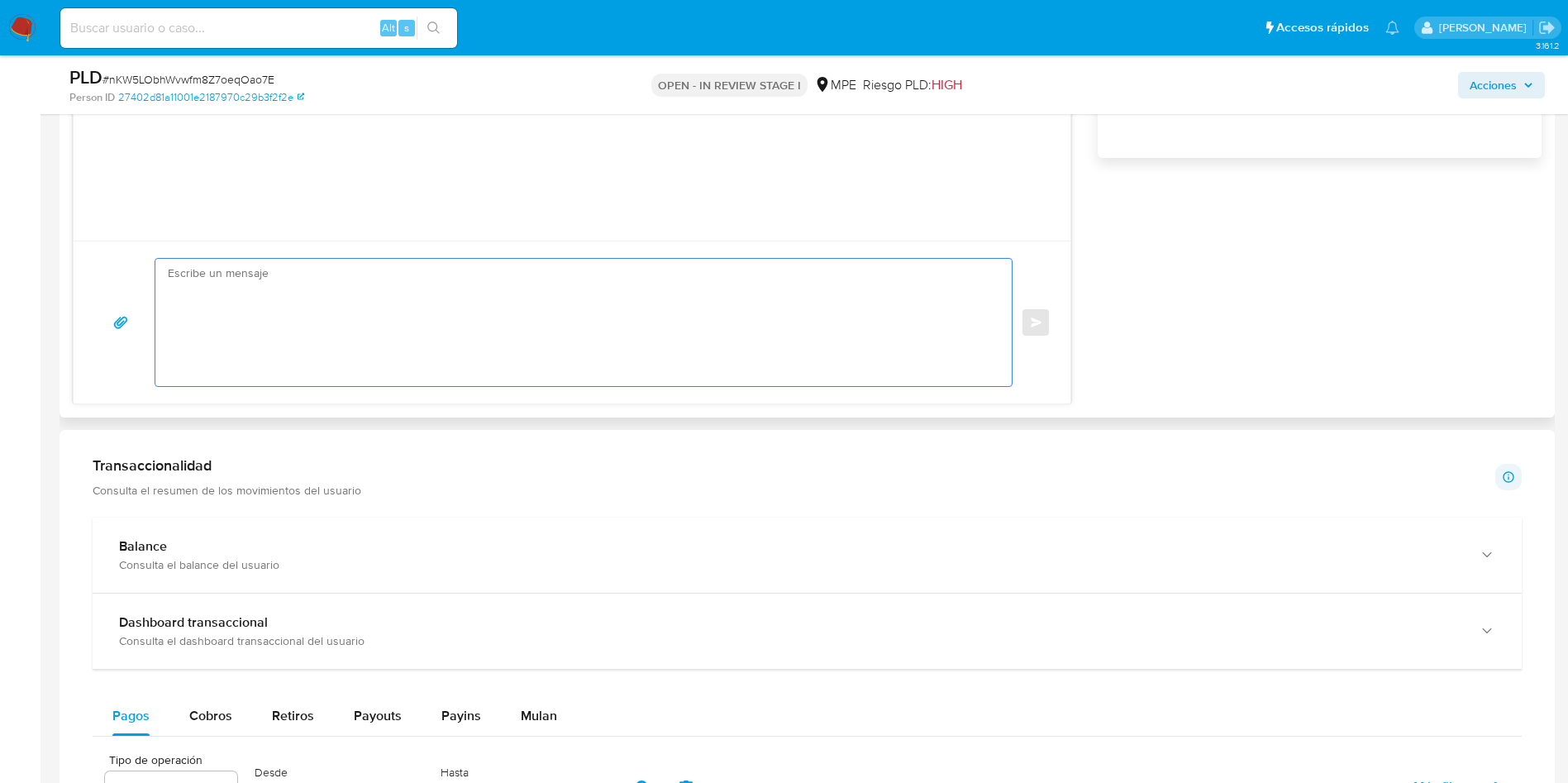
click at [567, 364] on textarea at bounding box center [579, 321] width 823 height 127
paste textarea "Buenas tardes, Milagros. Te contactamos ya que necesitamos verificar algunos da…"
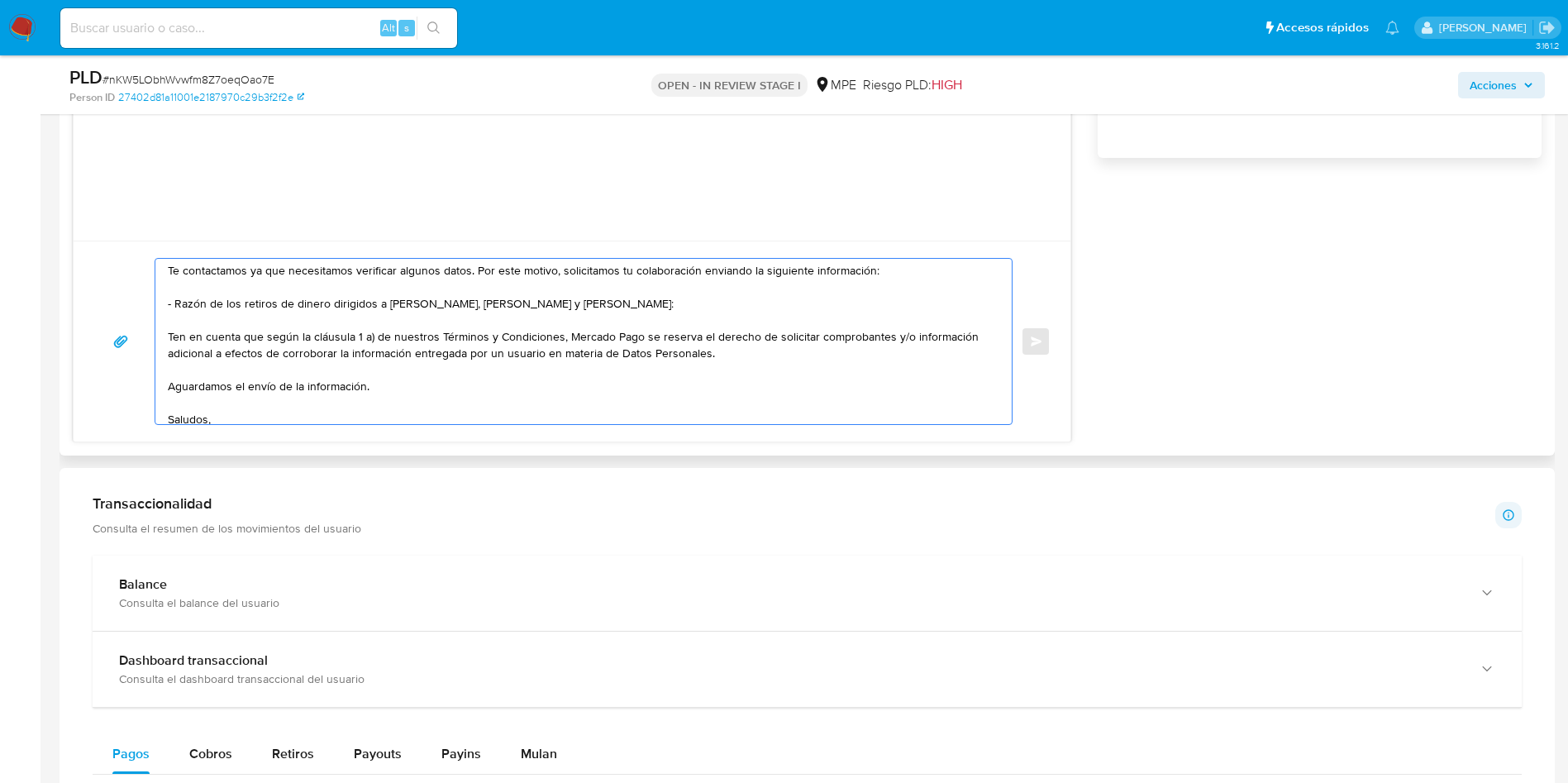
scroll to position [0, 0]
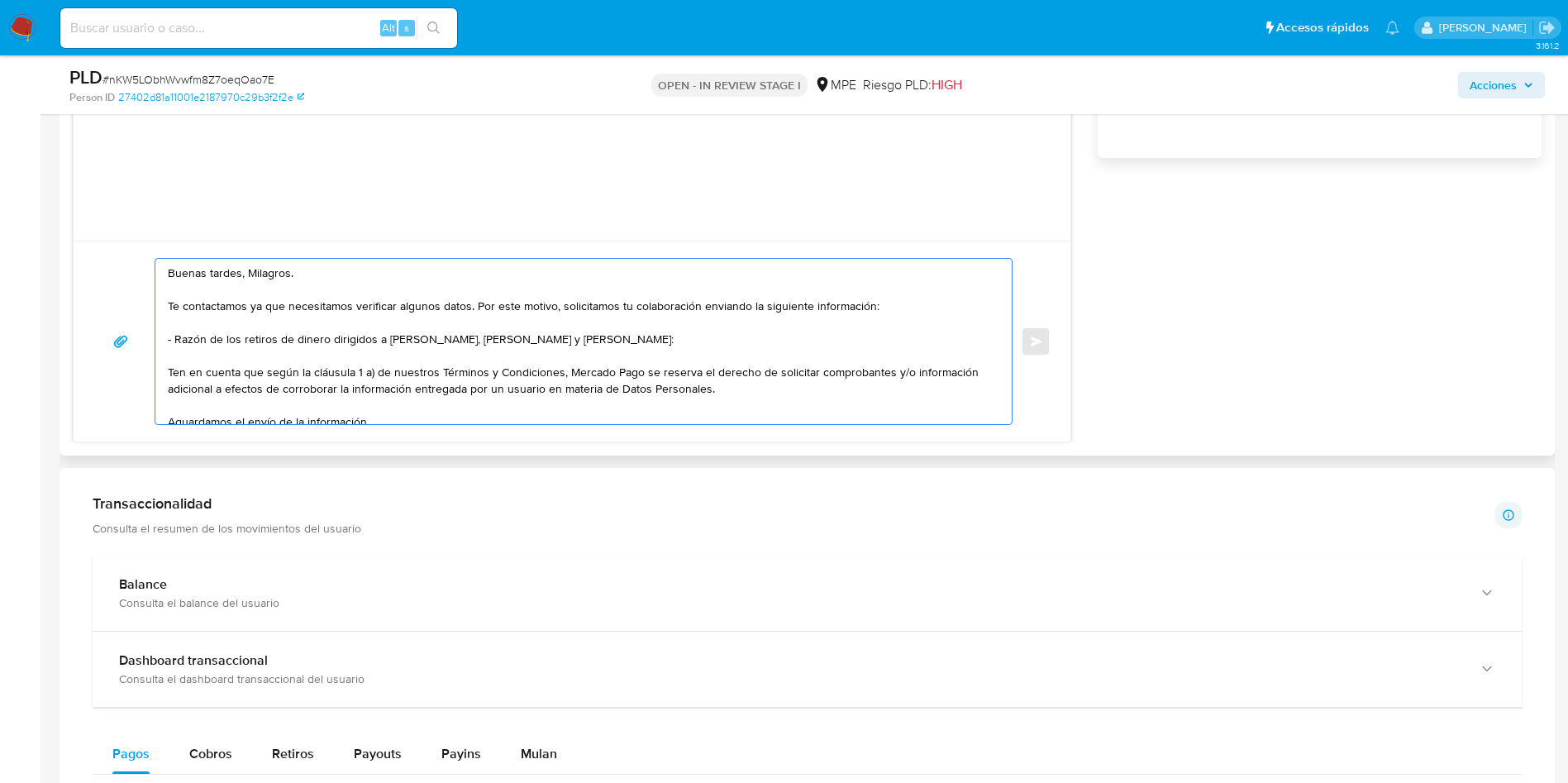
drag, startPoint x: 390, startPoint y: 339, endPoint x: 847, endPoint y: 342, distance: 457.0
click at [847, 342] on textarea "Buenas tardes, Milagros. Te contactamos ya que necesitamos verificar algunos da…" at bounding box center [579, 340] width 823 height 165
paste textarea "Grimaniel Teran Guevara"
paste textarea "Almer Dorbal Tolentino Bravo"
paste textarea "Ana Paola Quijada Guzman"
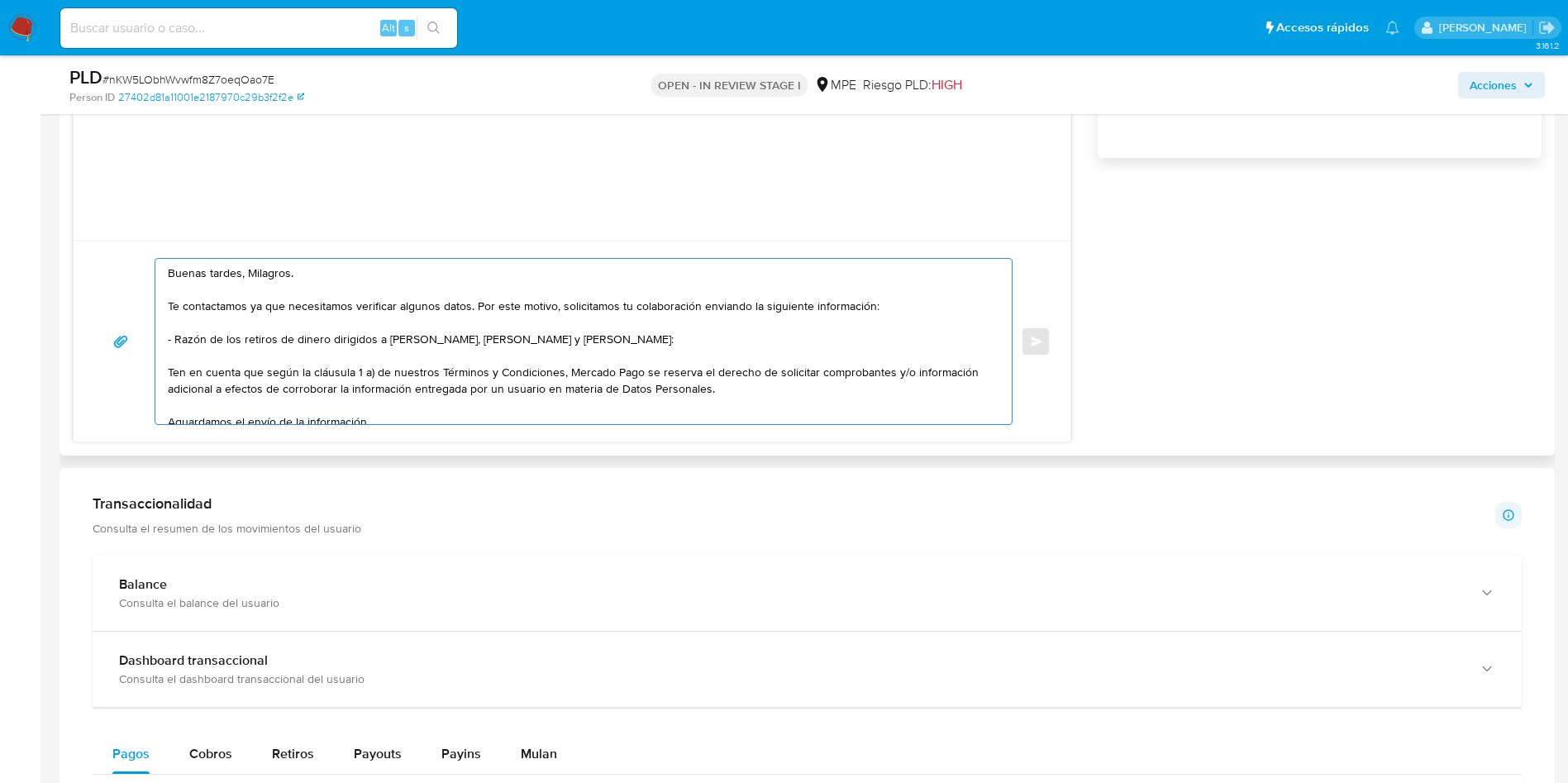
click at [617, 373] on textarea "Buenas tardes, Milagros. Te contactamos ya que necesitamos verificar algunos da…" at bounding box center [579, 340] width 823 height 165
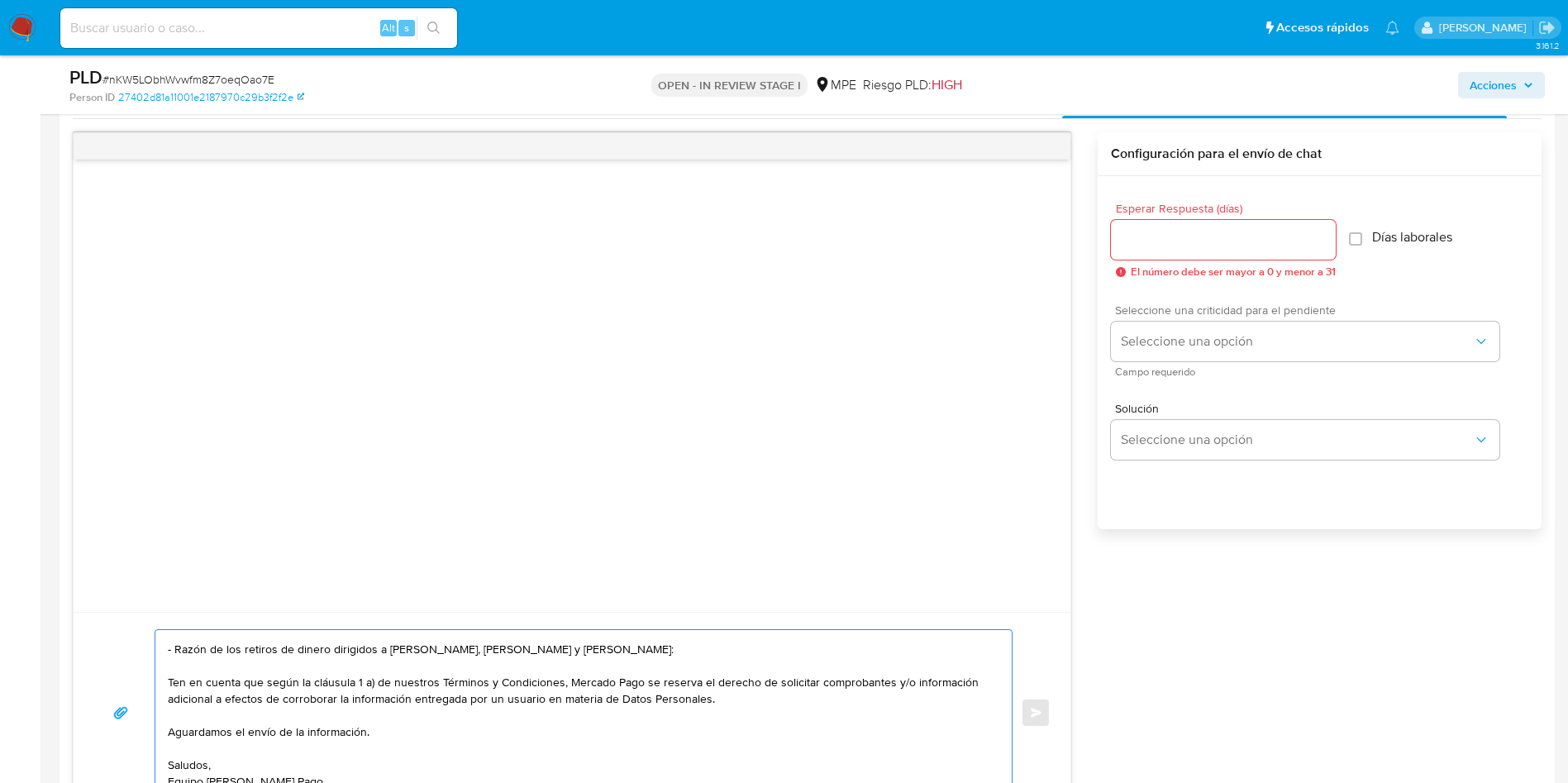
scroll to position [1240, 0]
type textarea "Buenas tardes, Milagros. Te contactamos ya que necesitamos verificar algunos da…"
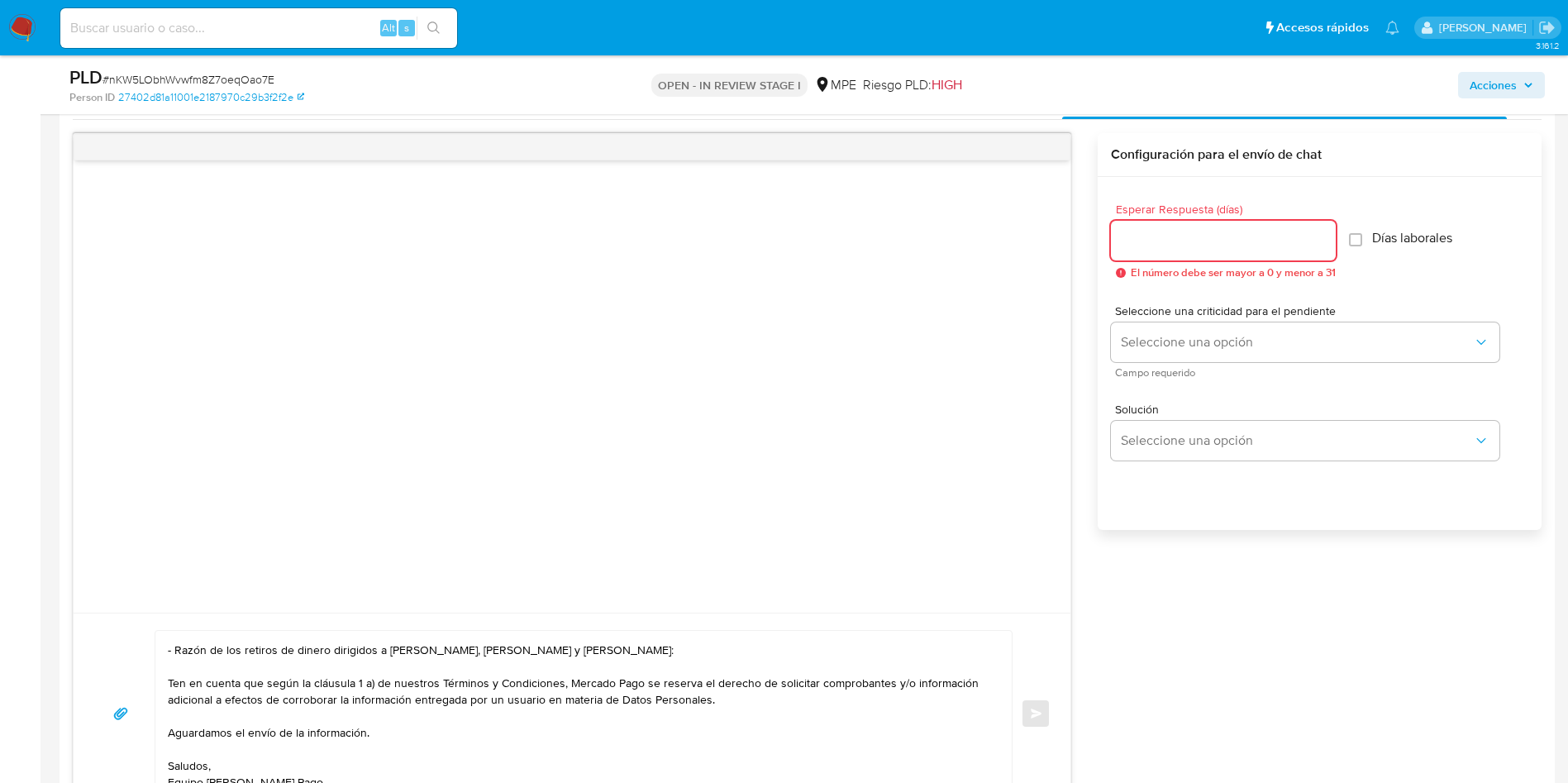
click at [1164, 245] on input "Esperar Respuesta (días)" at bounding box center [1224, 240] width 225 height 22
type input "3"
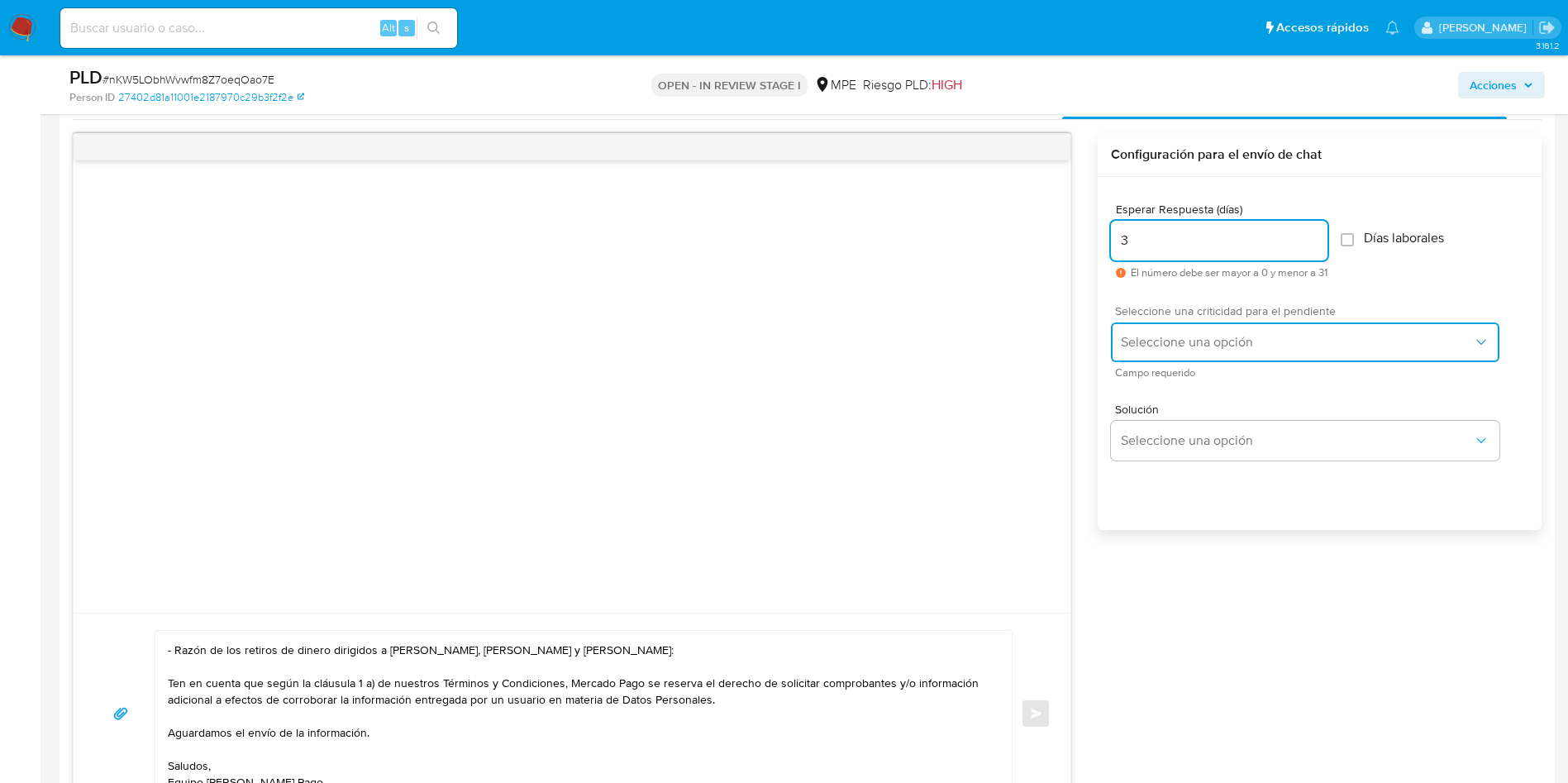
click at [1141, 335] on span "Seleccione una opción" at bounding box center [1296, 341] width 352 height 16
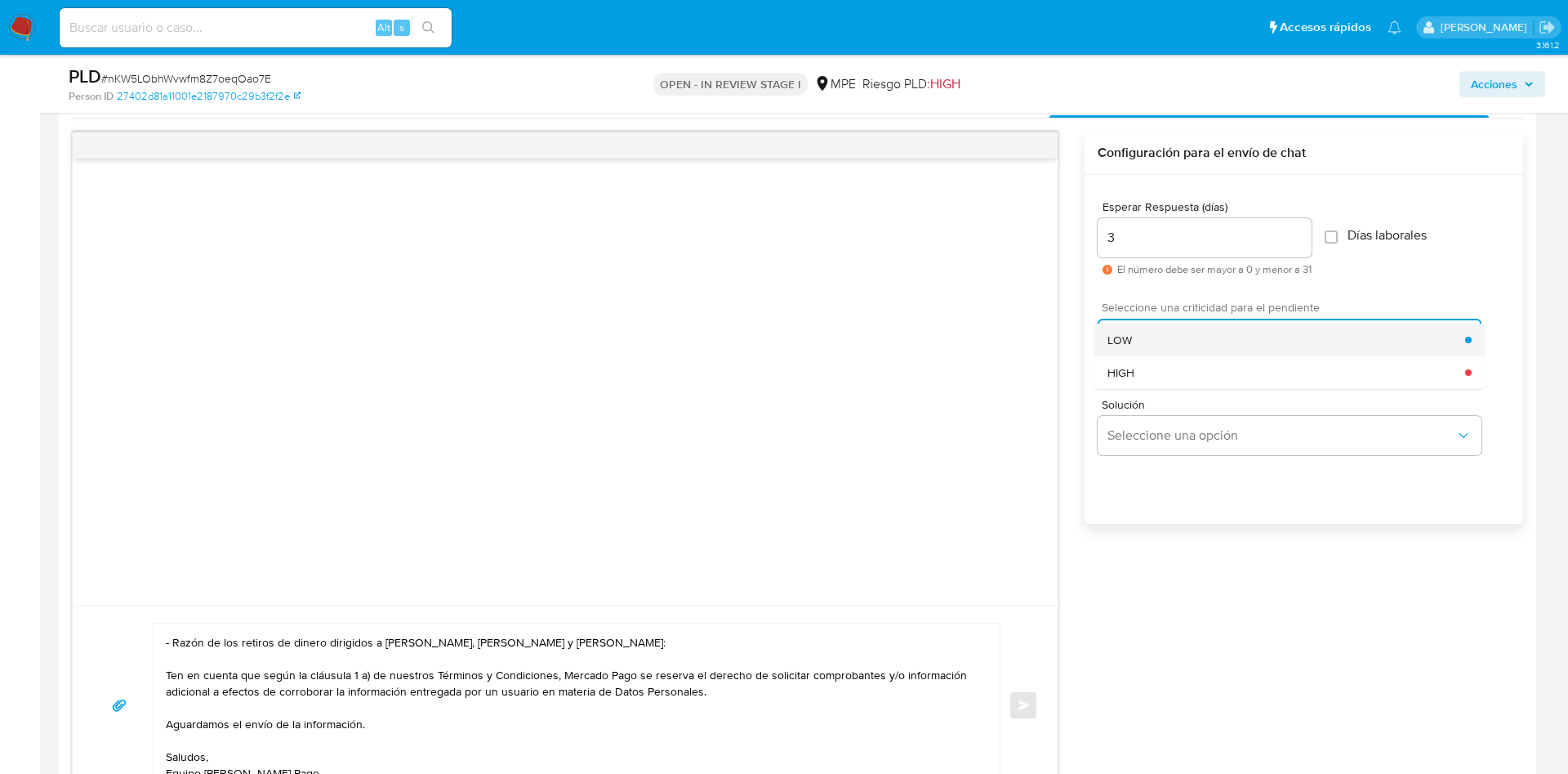
click at [1128, 338] on span "LOW" at bounding box center [1119, 340] width 24 height 15
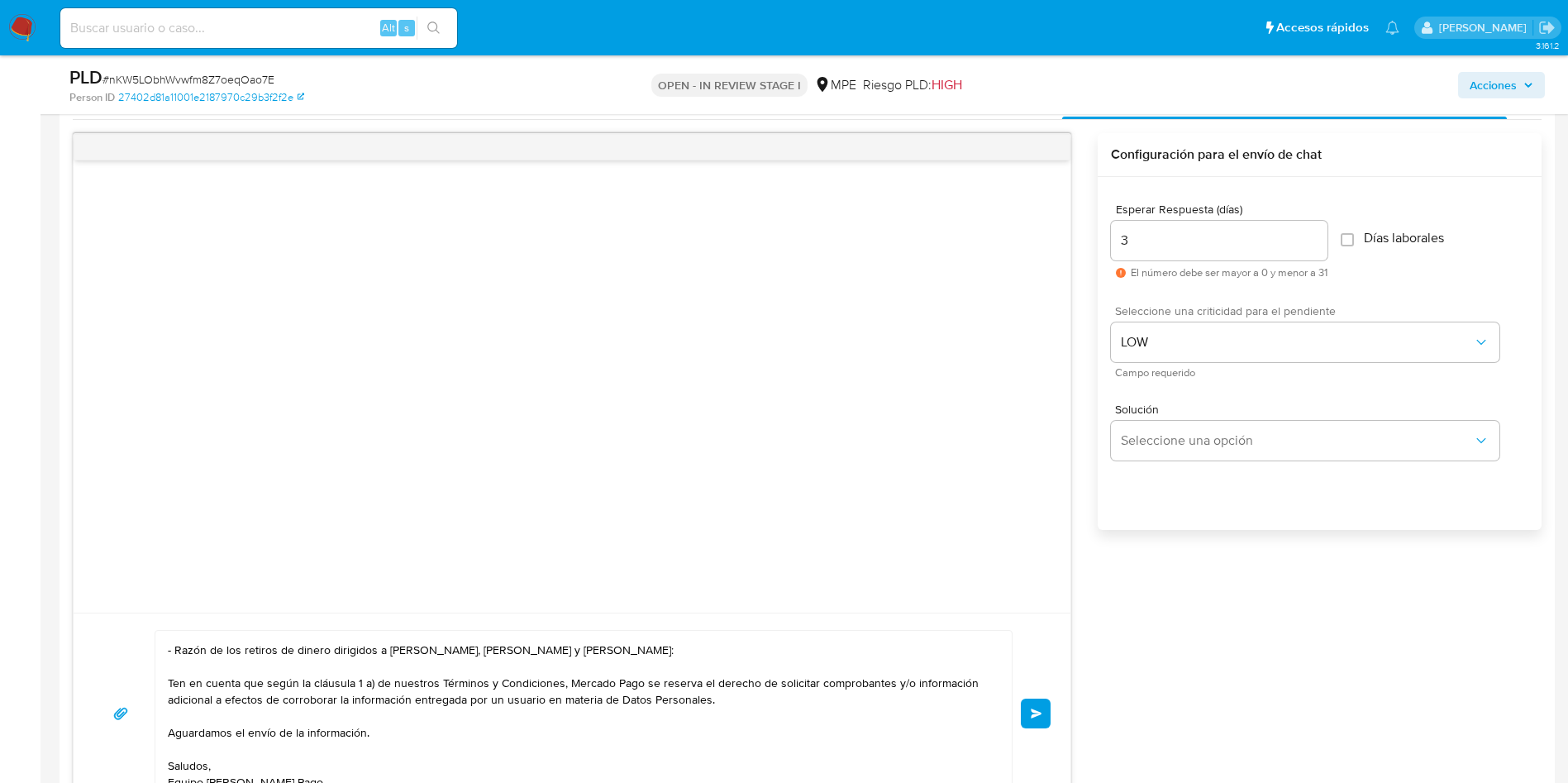
click at [1036, 712] on span "Enviar" at bounding box center [1037, 713] width 11 height 10
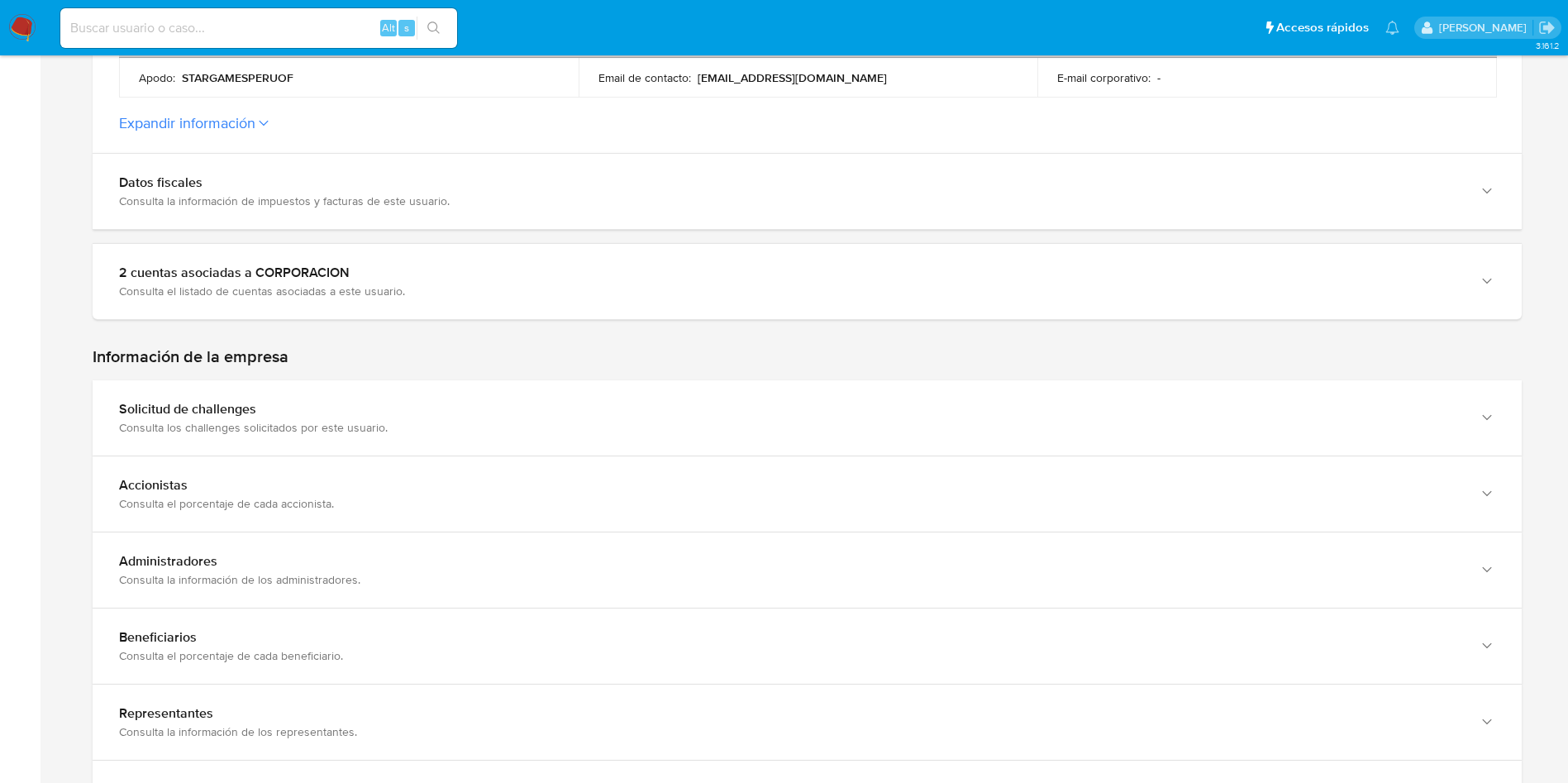
scroll to position [744, 0]
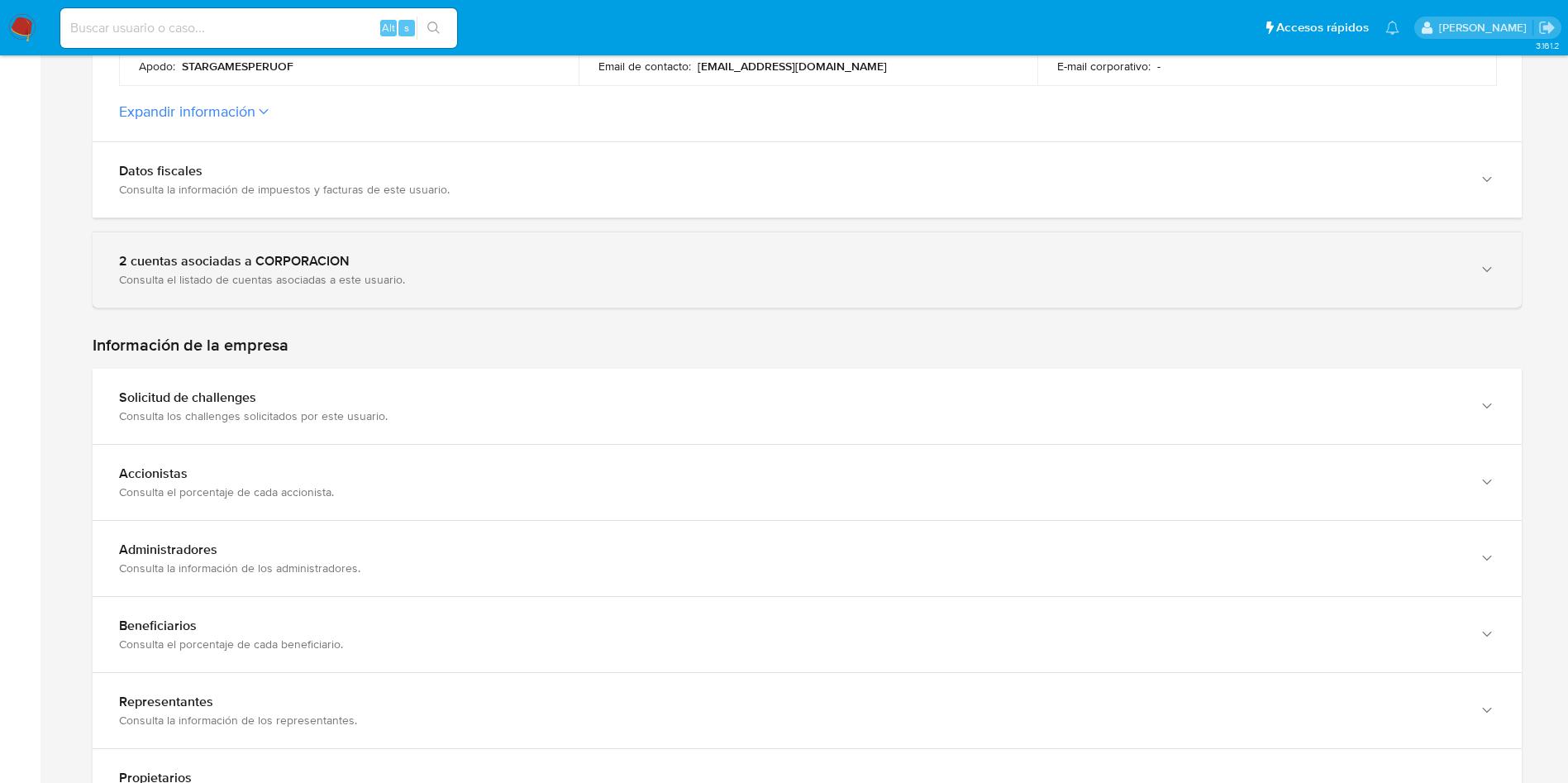
click at [295, 257] on div "2 cuentas asociadas a CORPORACION" at bounding box center [791, 260] width 1343 height 16
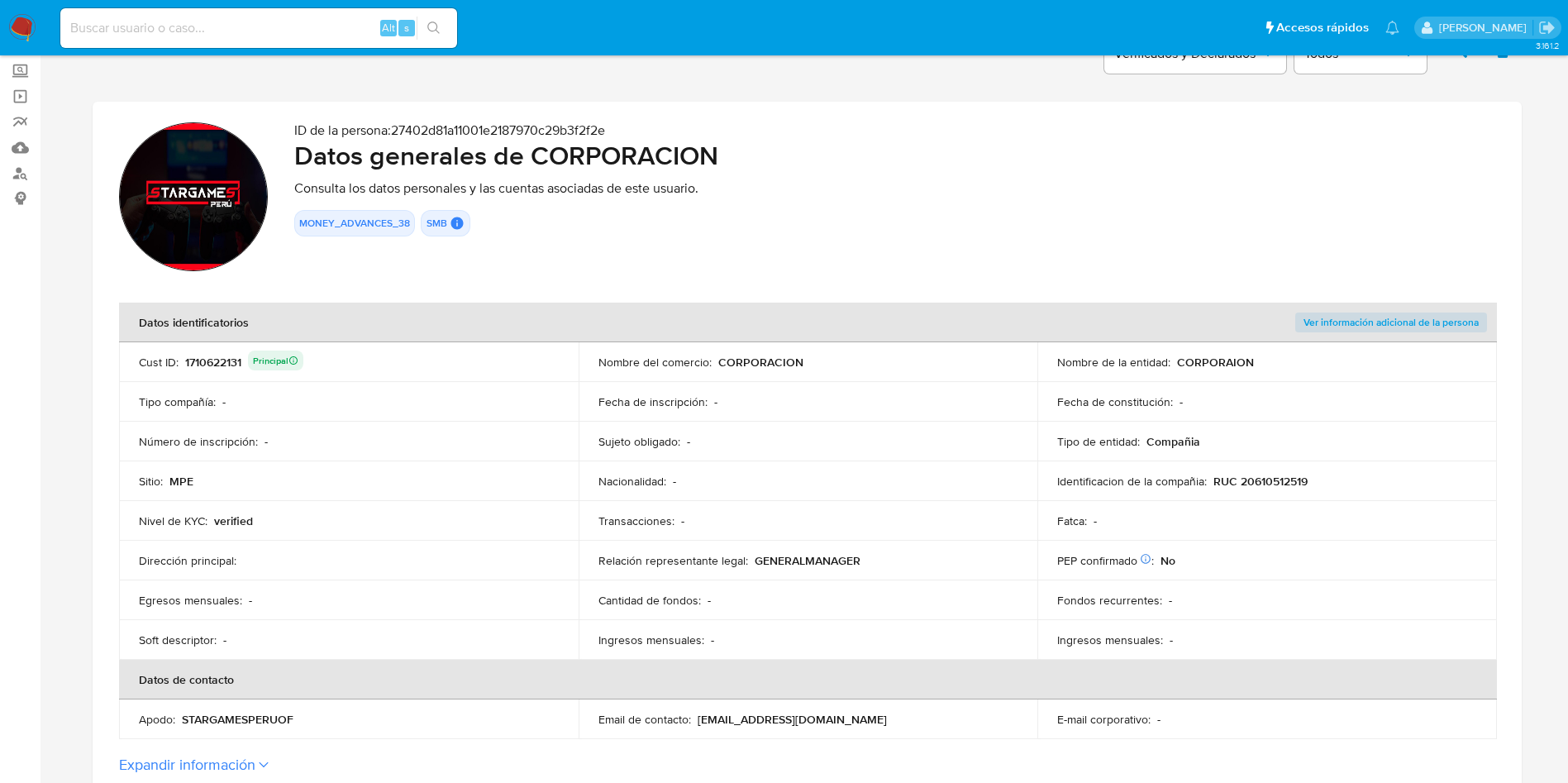
scroll to position [0, 0]
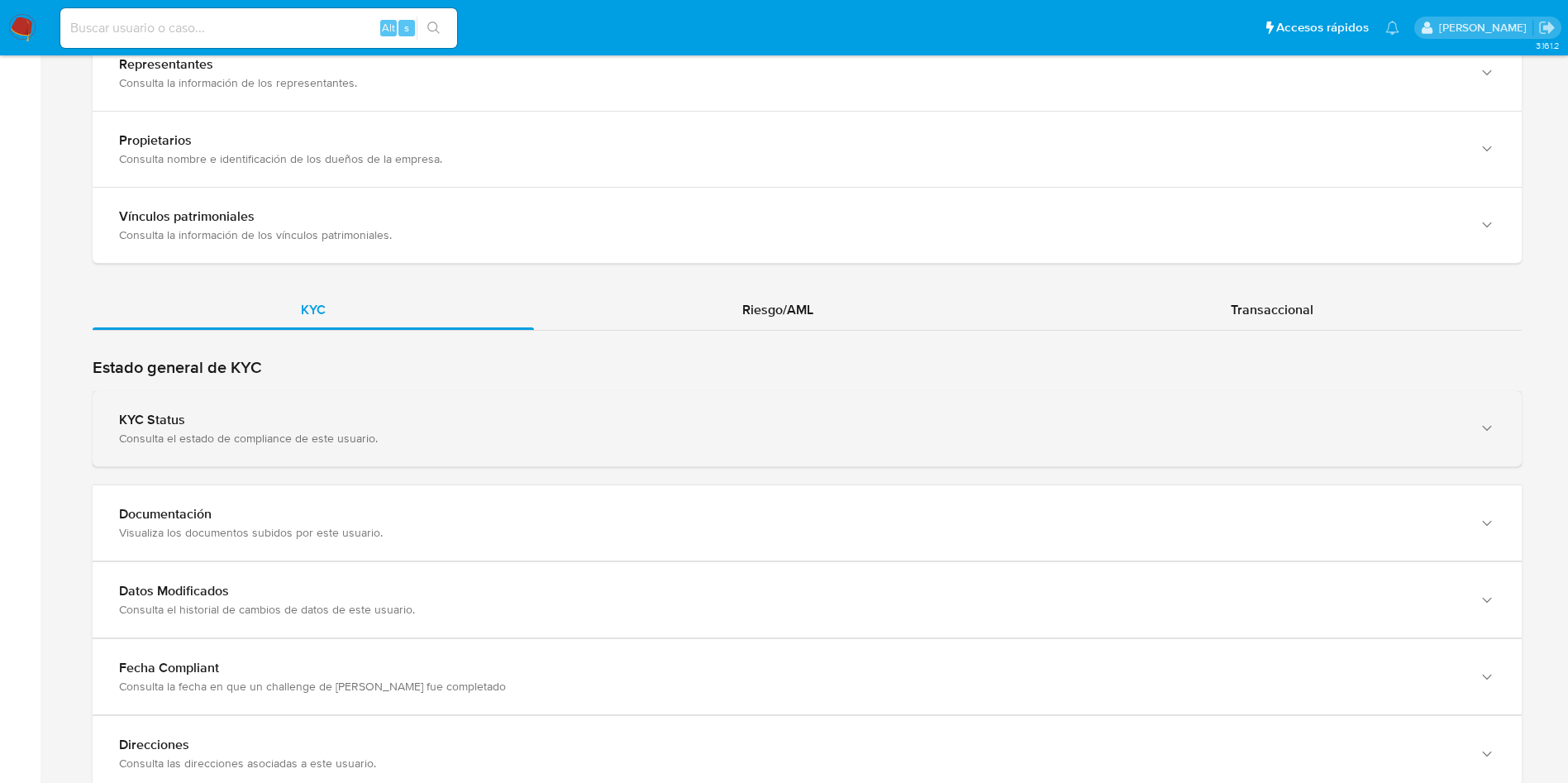
click at [428, 433] on div "Consulta el estado de compliance de este usuario." at bounding box center [791, 439] width 1343 height 15
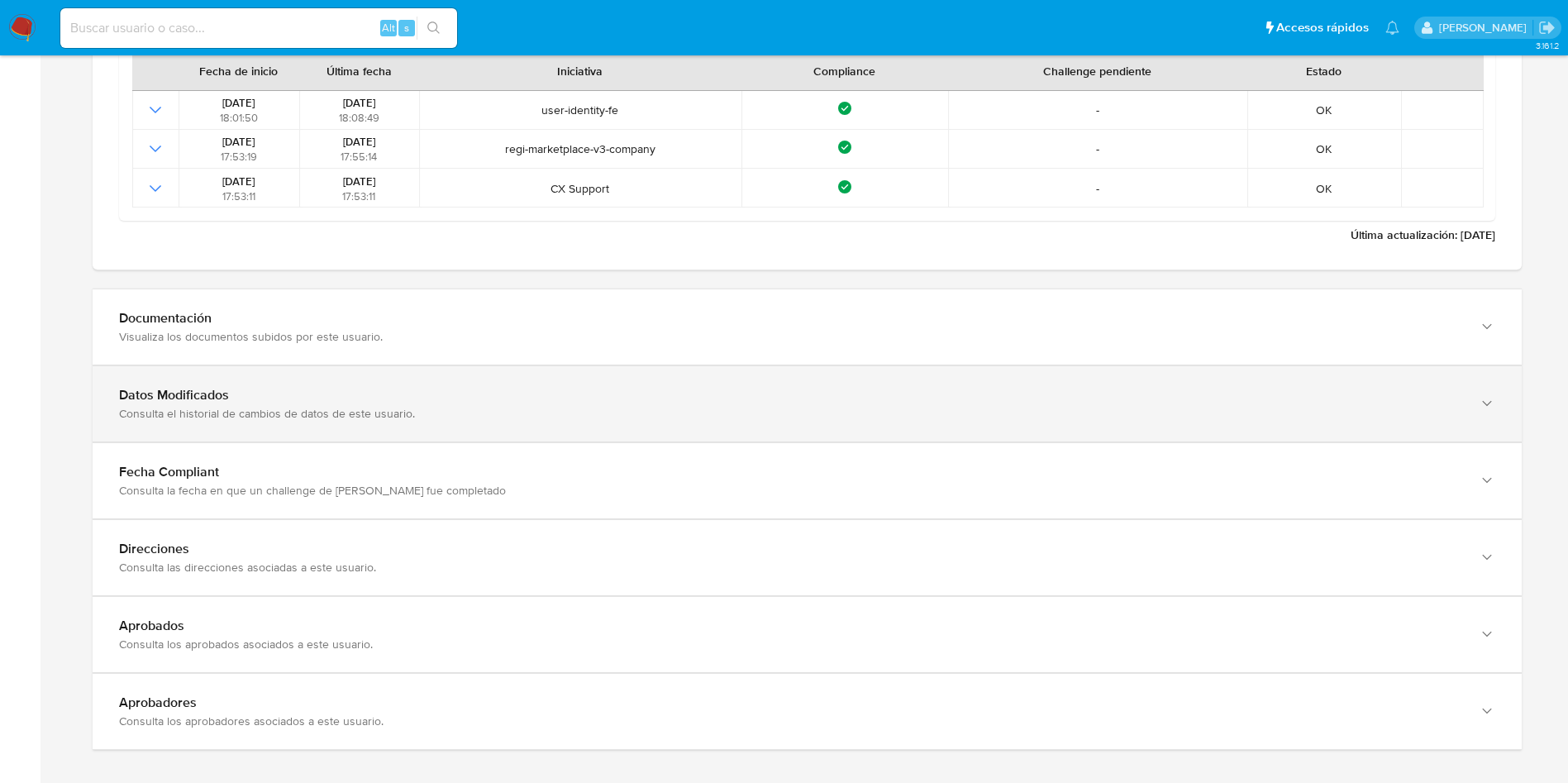
scroll to position [2108, 0]
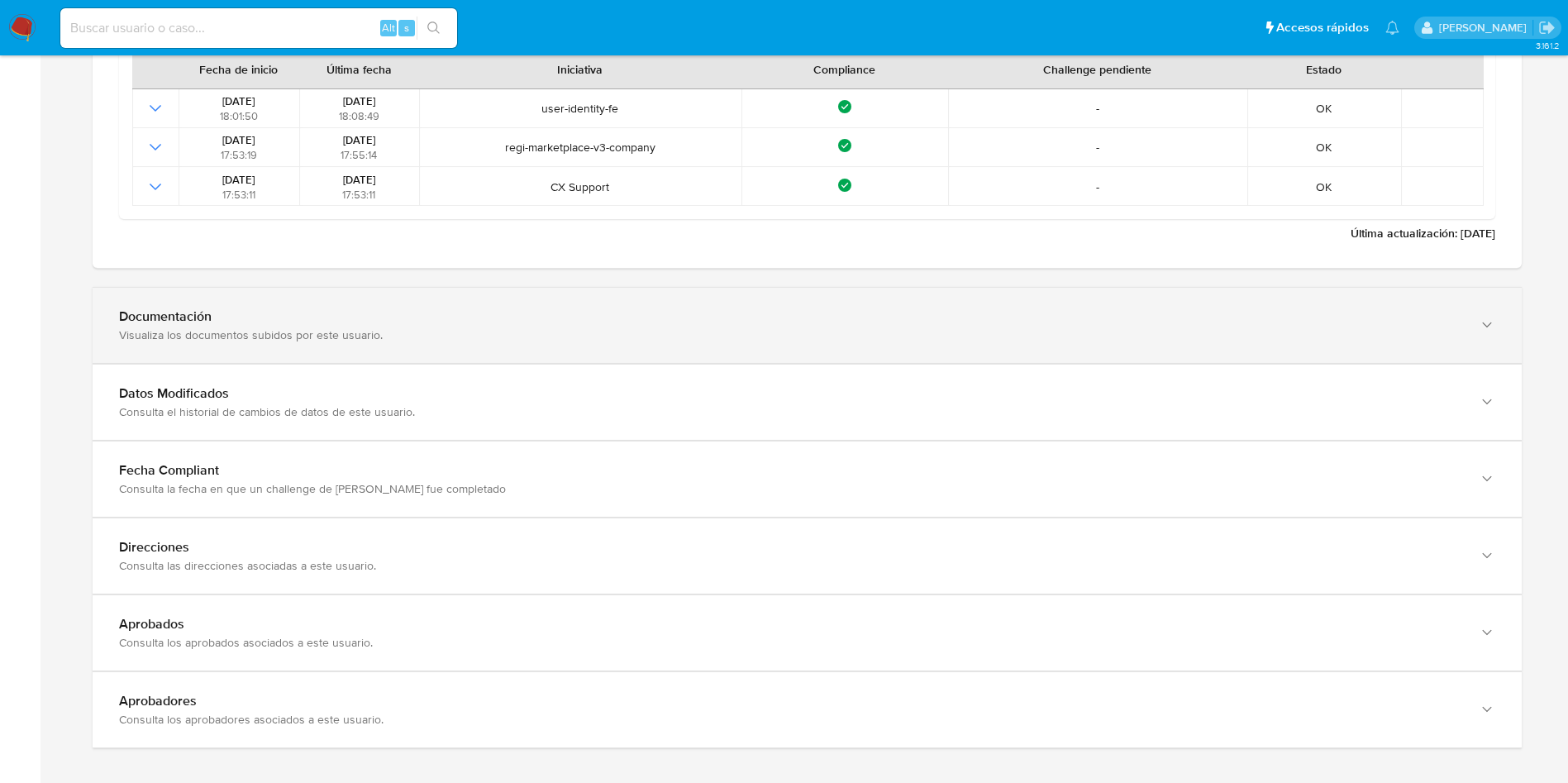
click at [503, 339] on div "Visualiza los documentos subidos por este usuario." at bounding box center [791, 335] width 1343 height 15
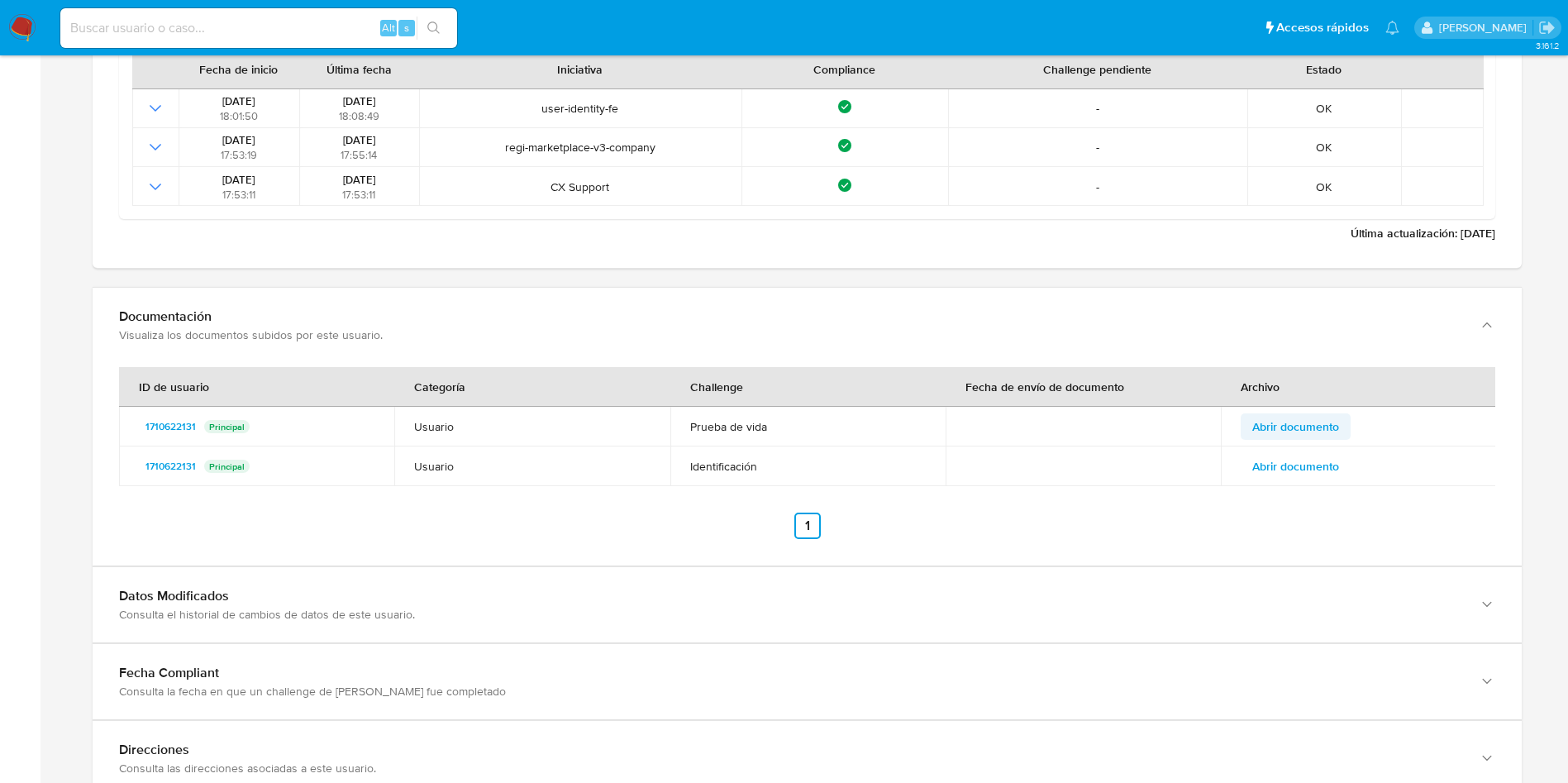
click at [1297, 425] on span "Abrir documento" at bounding box center [1295, 426] width 87 height 23
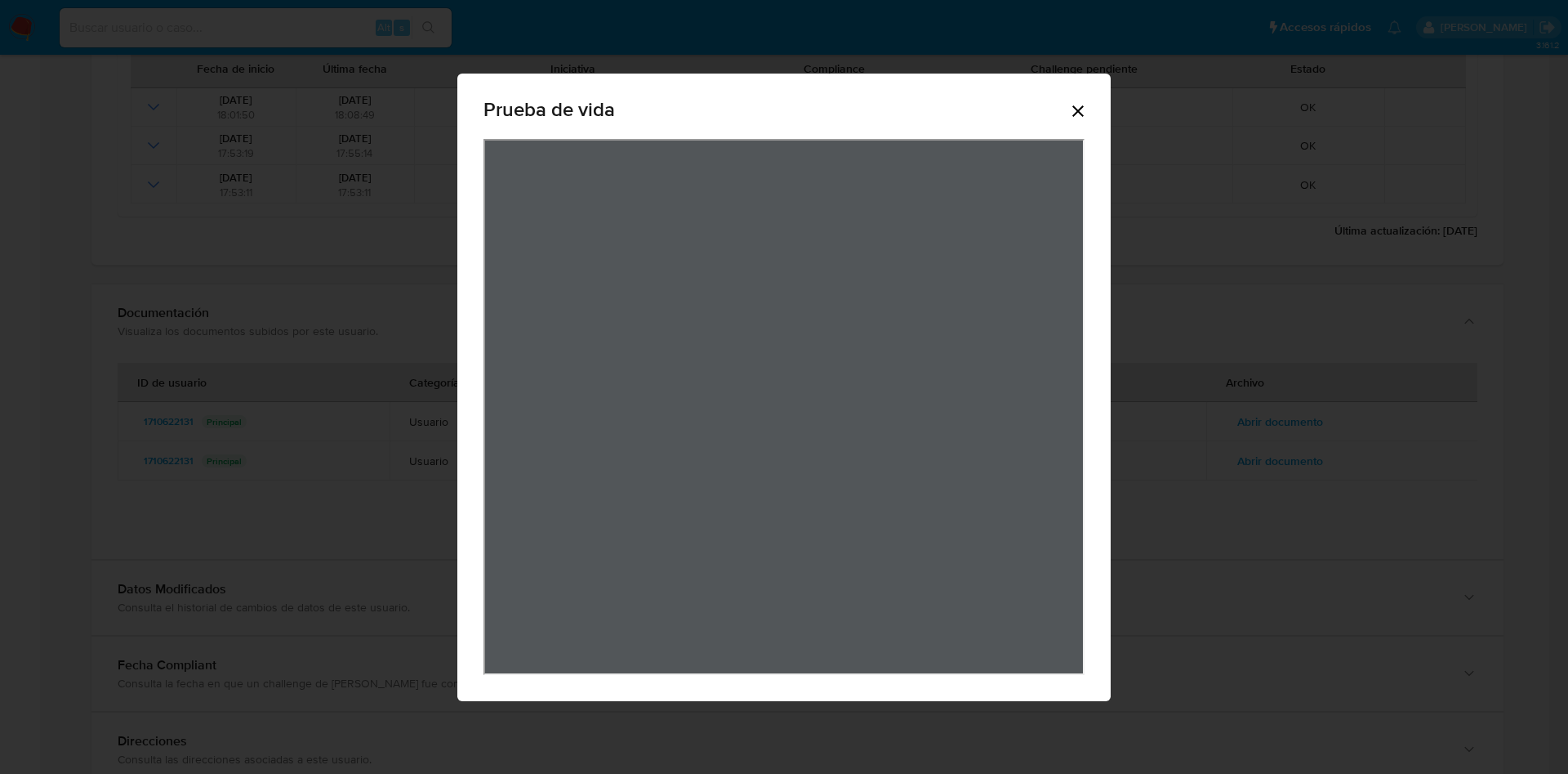
click at [1085, 114] on icon "Cerrar" at bounding box center [1078, 110] width 20 height 20
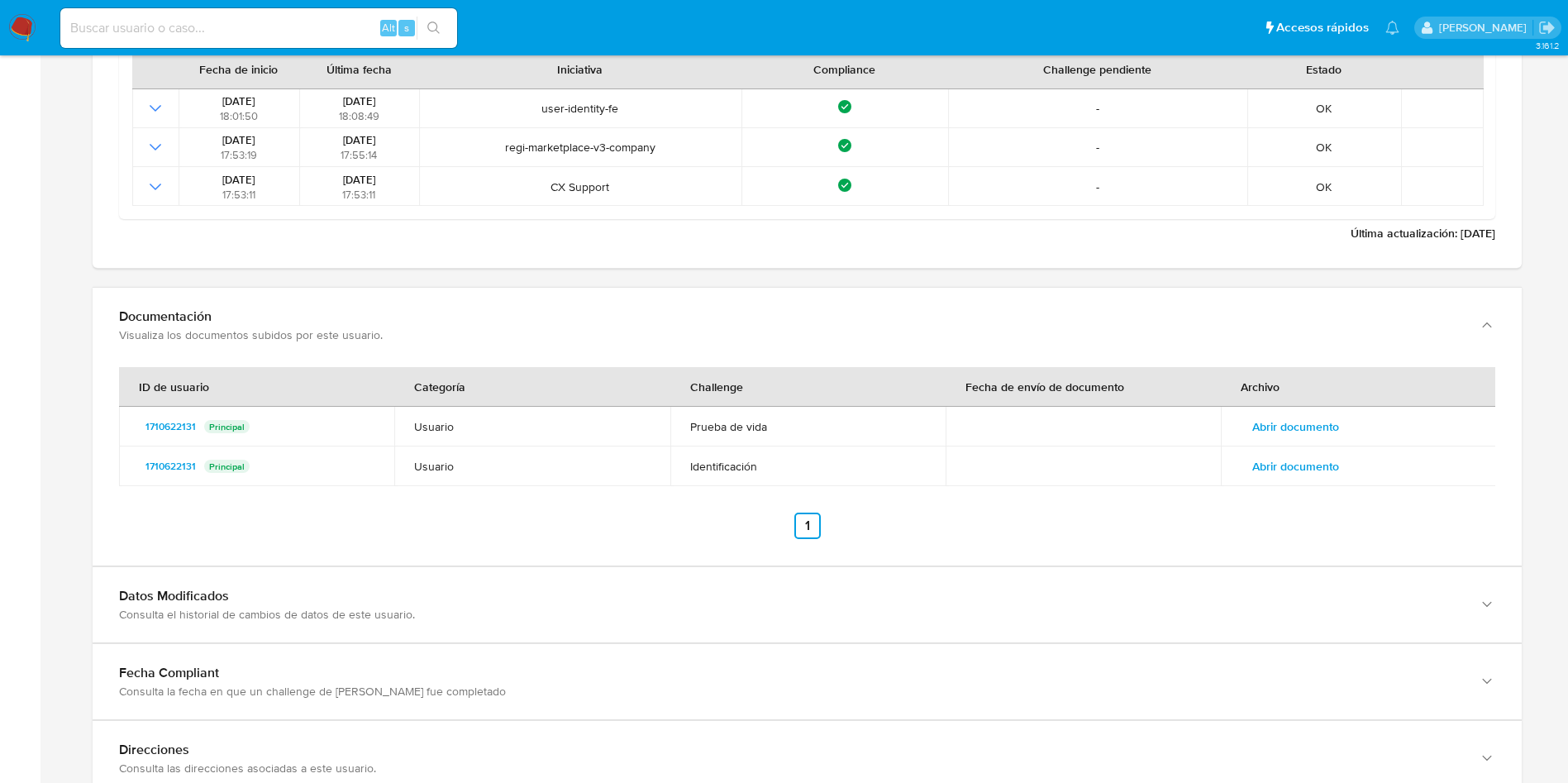
click at [1296, 477] on span "Abrir documento" at bounding box center [1295, 466] width 87 height 23
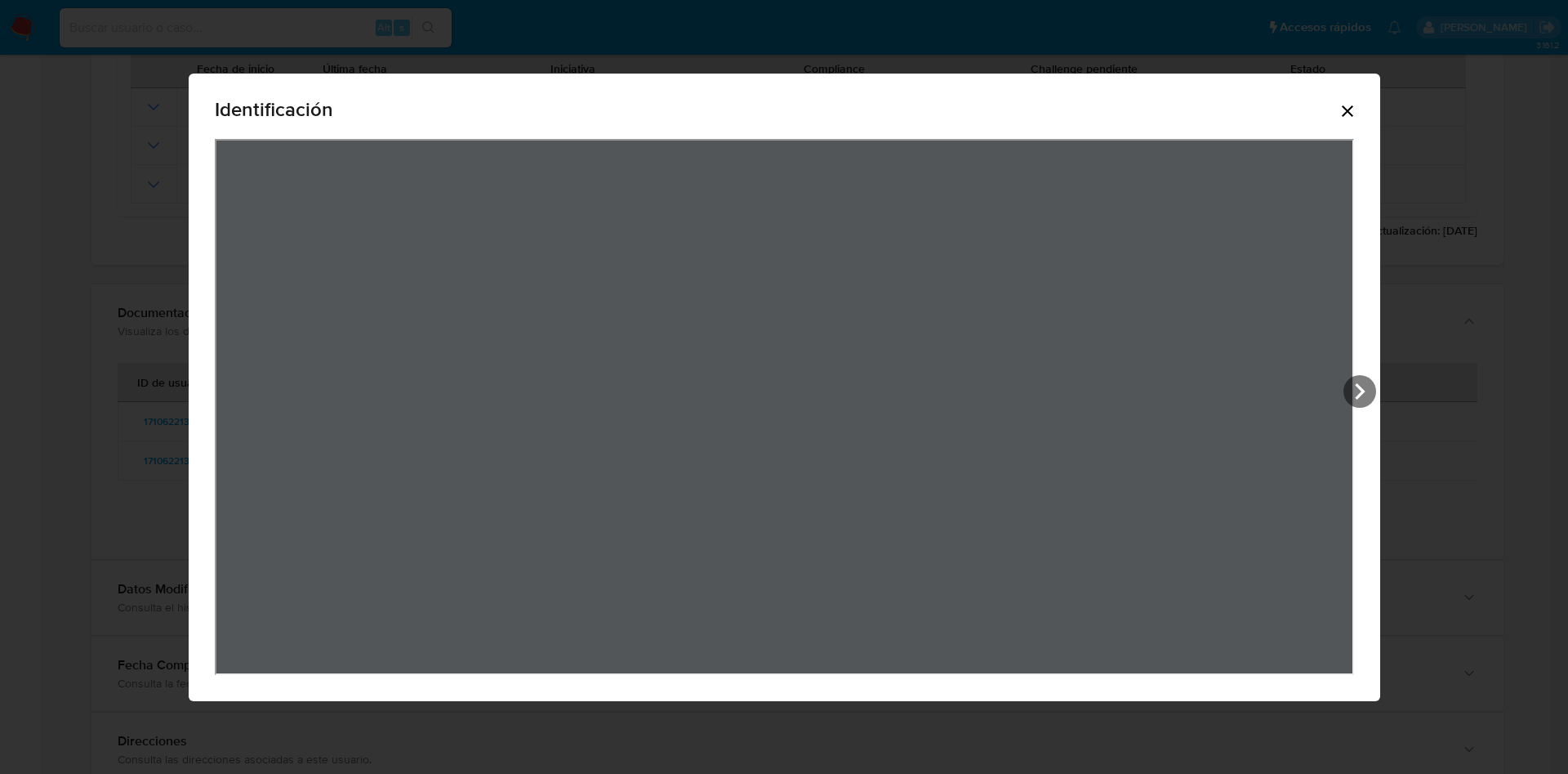
click at [1357, 102] on icon "Cerrar" at bounding box center [1348, 110] width 20 height 20
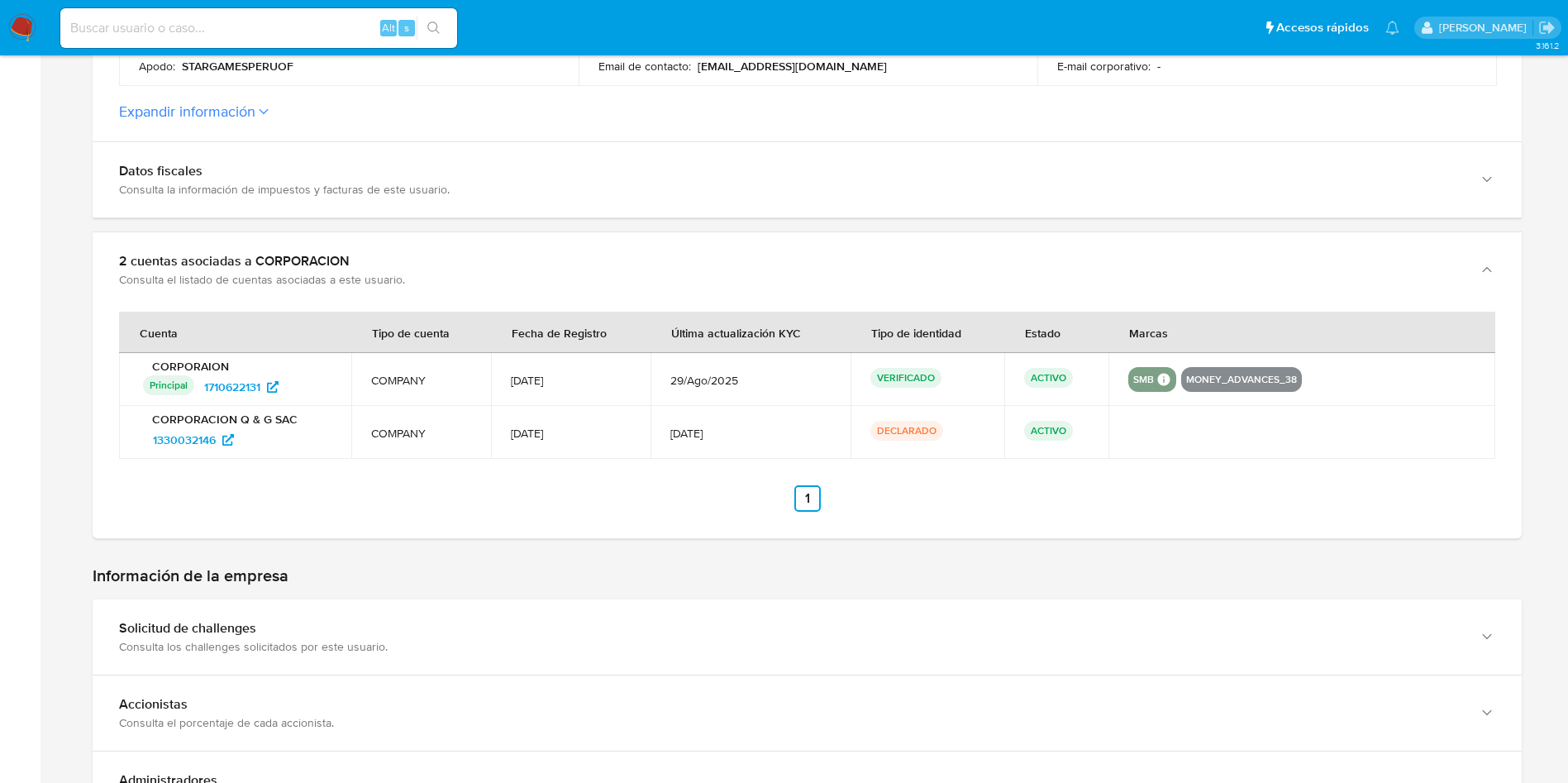
scroll to position [0, 0]
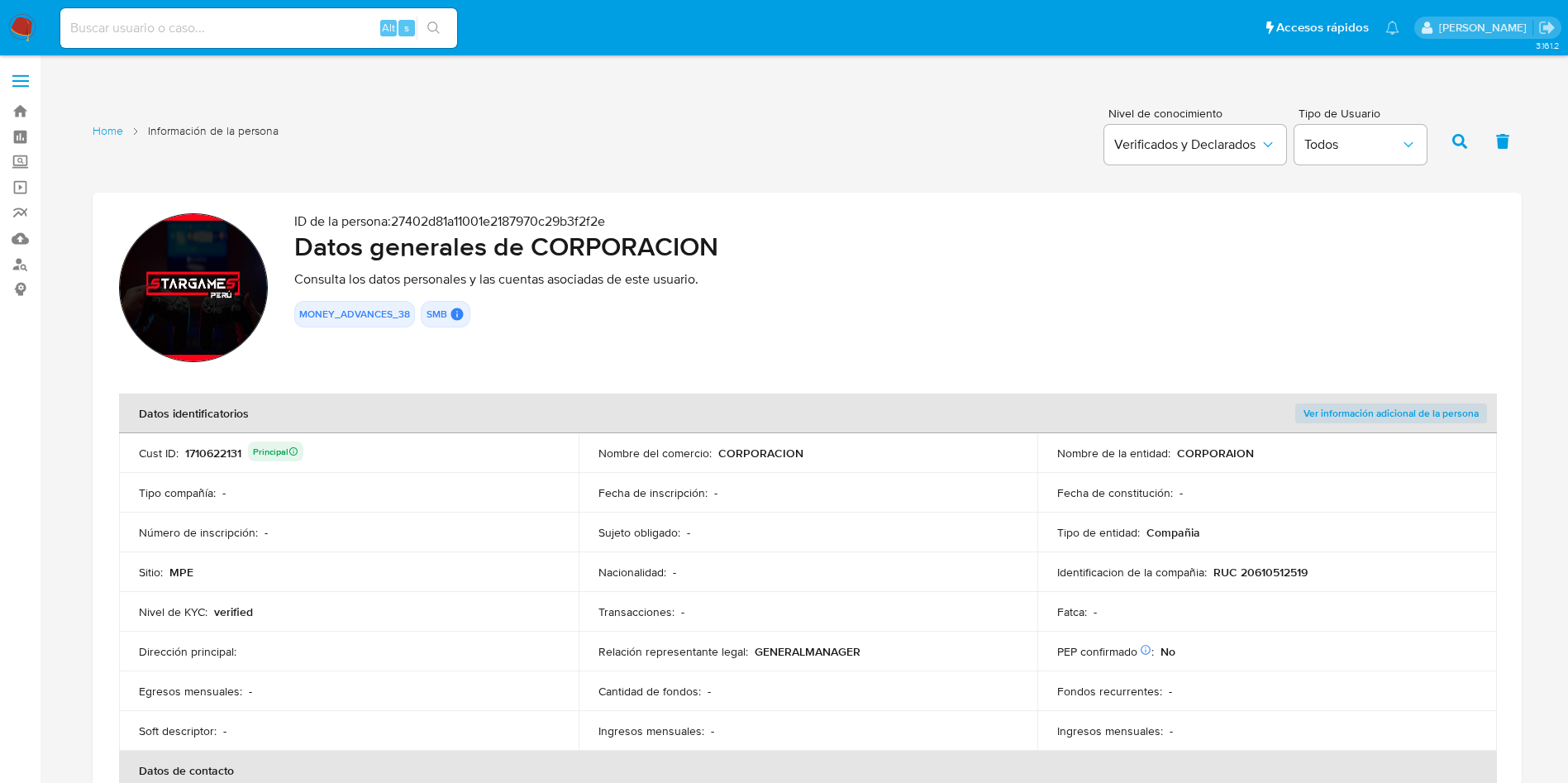
click at [209, 444] on div "1710622131 Principal" at bounding box center [244, 453] width 118 height 23
click at [239, 25] on input at bounding box center [258, 28] width 397 height 22
paste input "377579141"
type input "377579141"
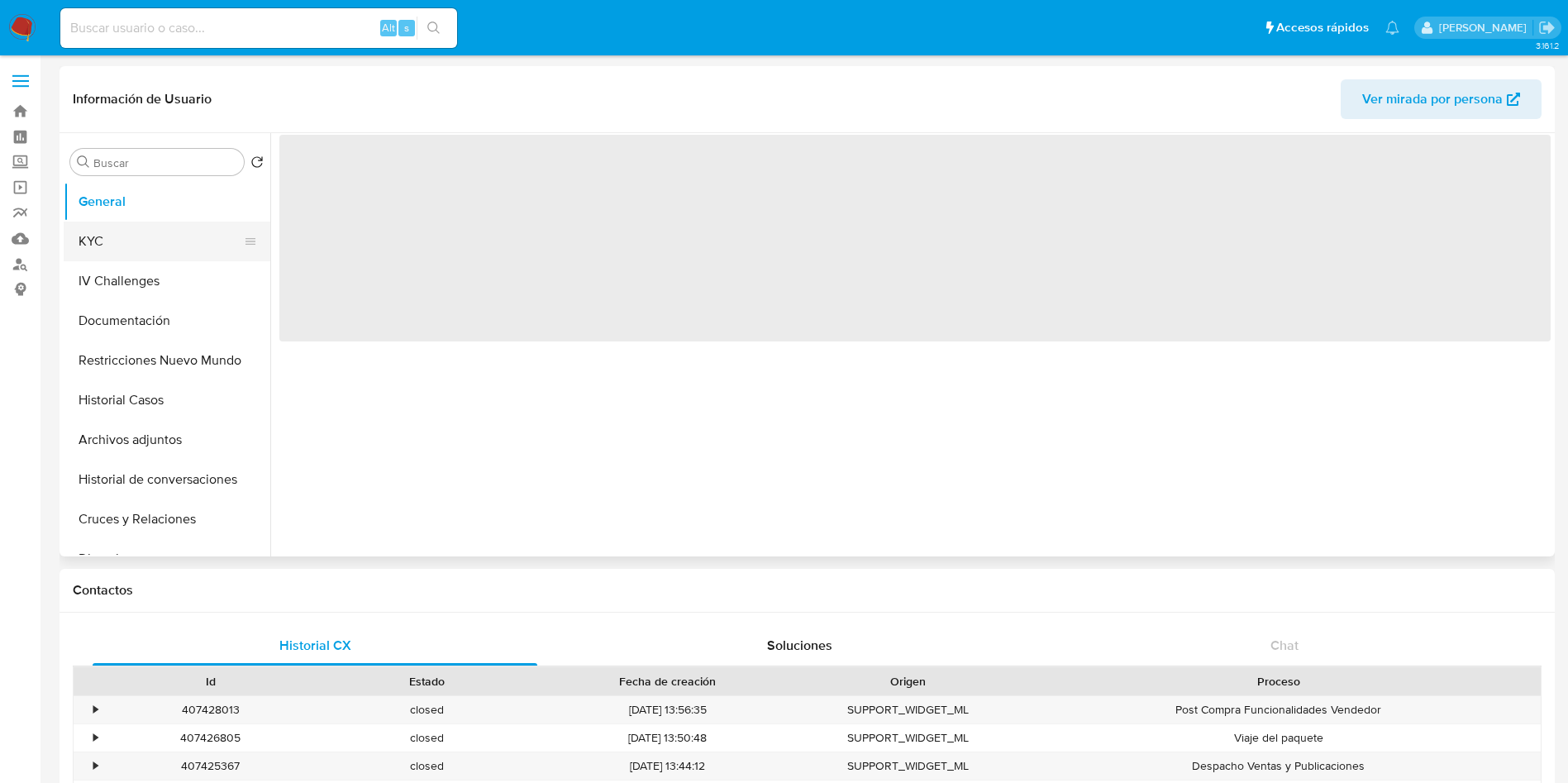
select select "10"
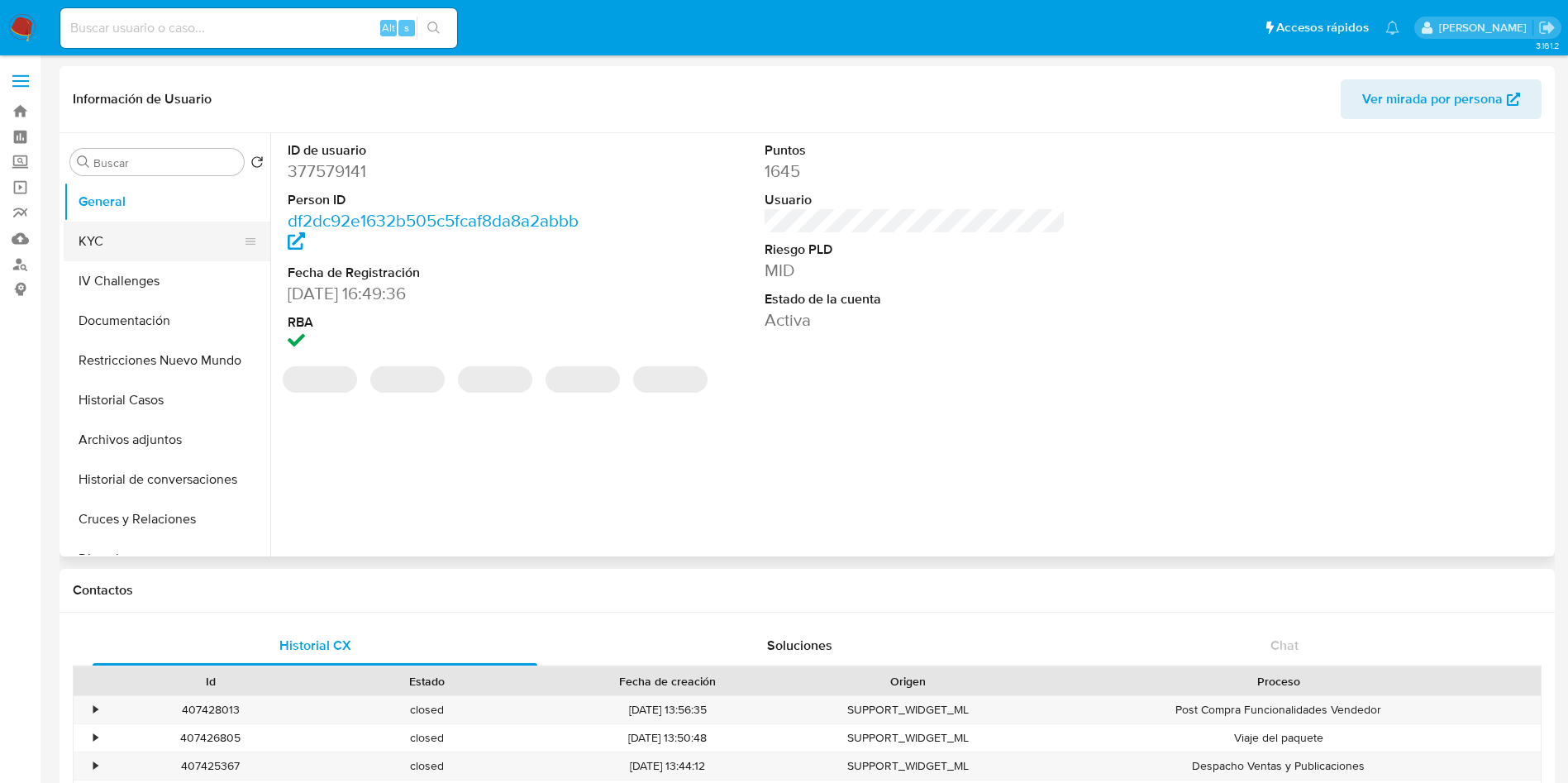
click at [117, 235] on button "KYC" at bounding box center [160, 241] width 194 height 40
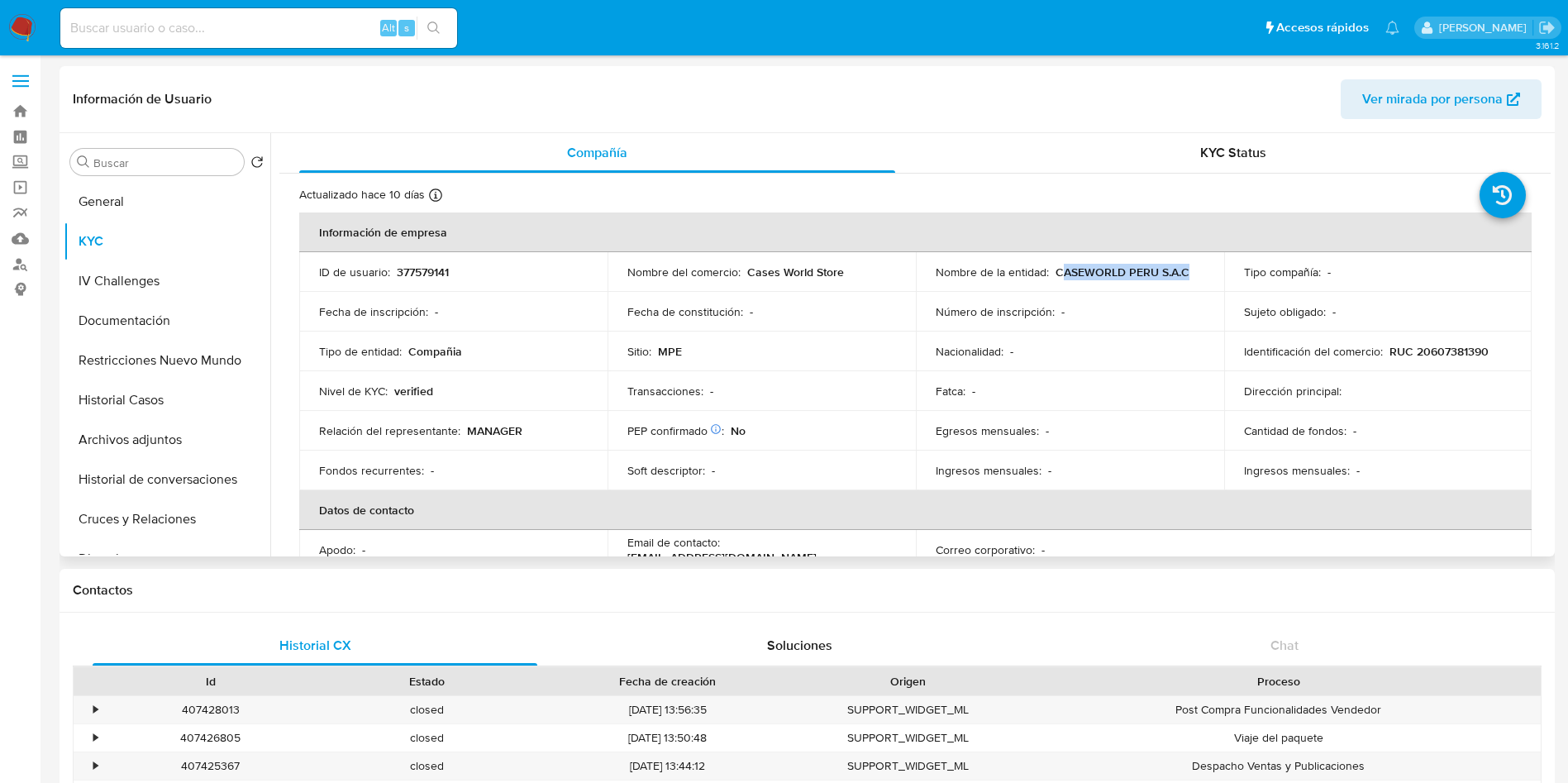
drag, startPoint x: 1058, startPoint y: 269, endPoint x: 1199, endPoint y: 264, distance: 141.1
click at [1199, 264] on div "Nombre de la entidad : CASEWORLD PERU S.A.C" at bounding box center [1070, 272] width 269 height 15
copy p "ASEWORLD PERU S.A.C"
click at [1418, 347] on p "RUC 20607381390" at bounding box center [1439, 352] width 99 height 15
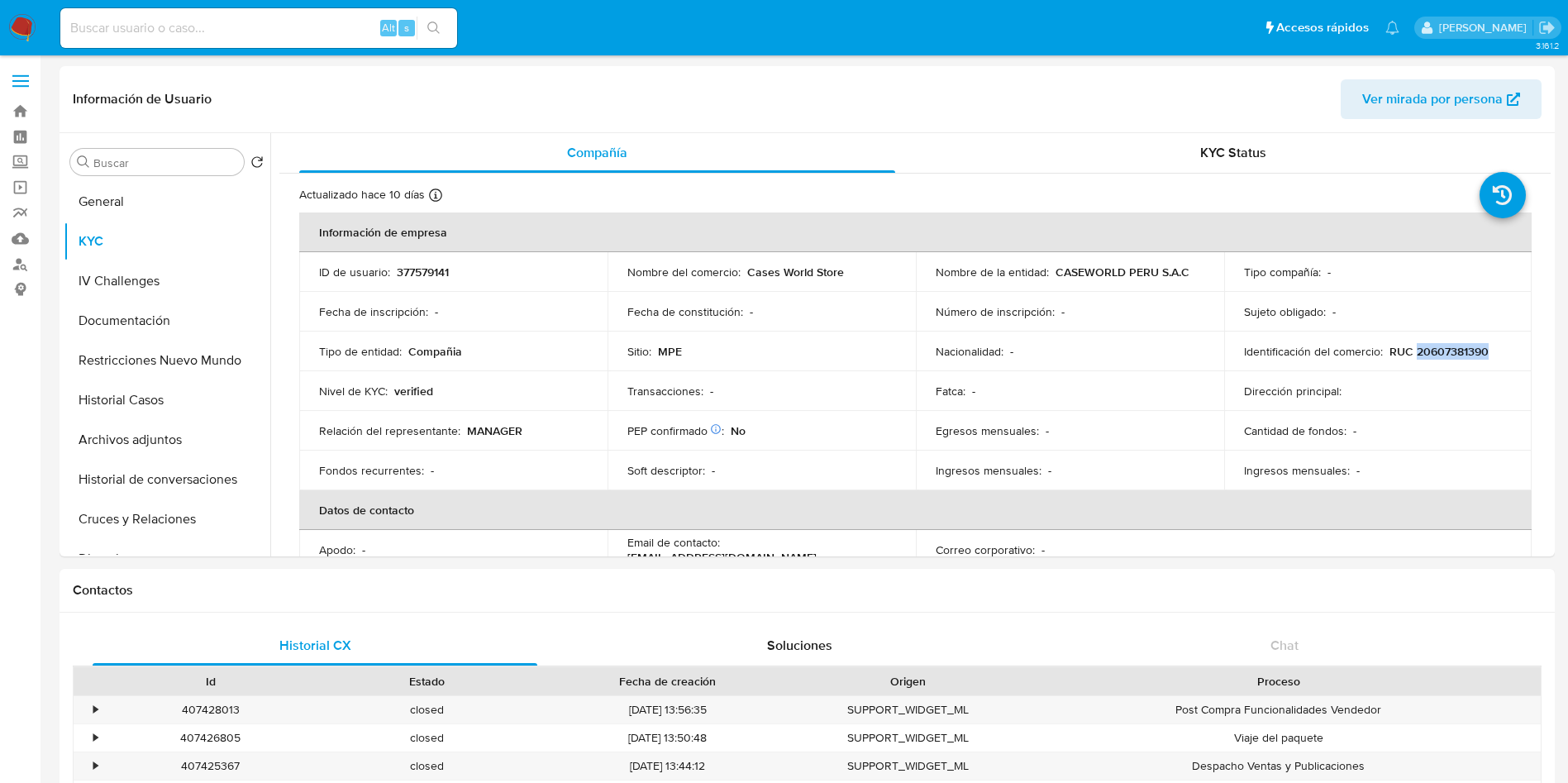
copy p "20607381390"
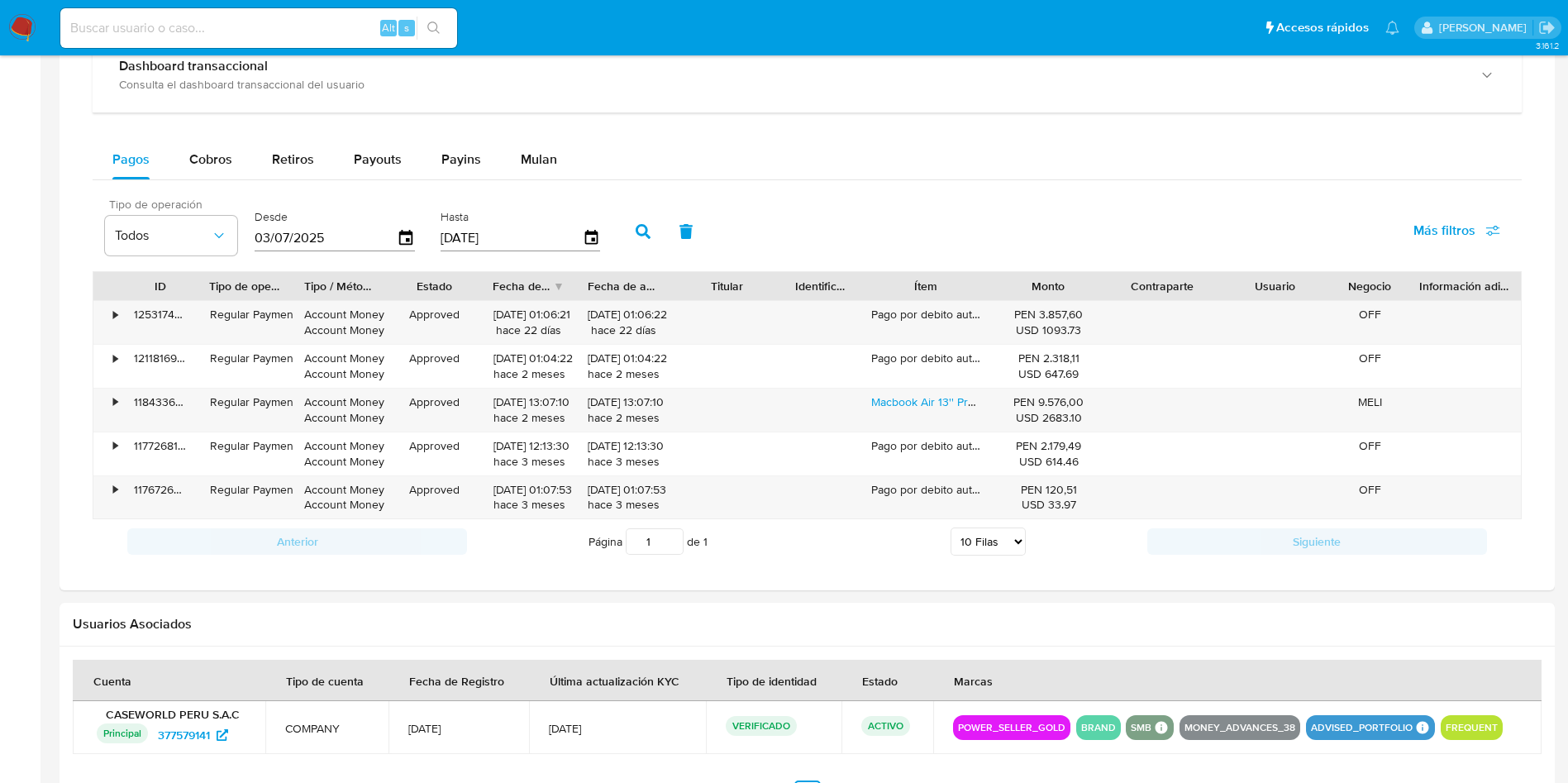
scroll to position [992, 0]
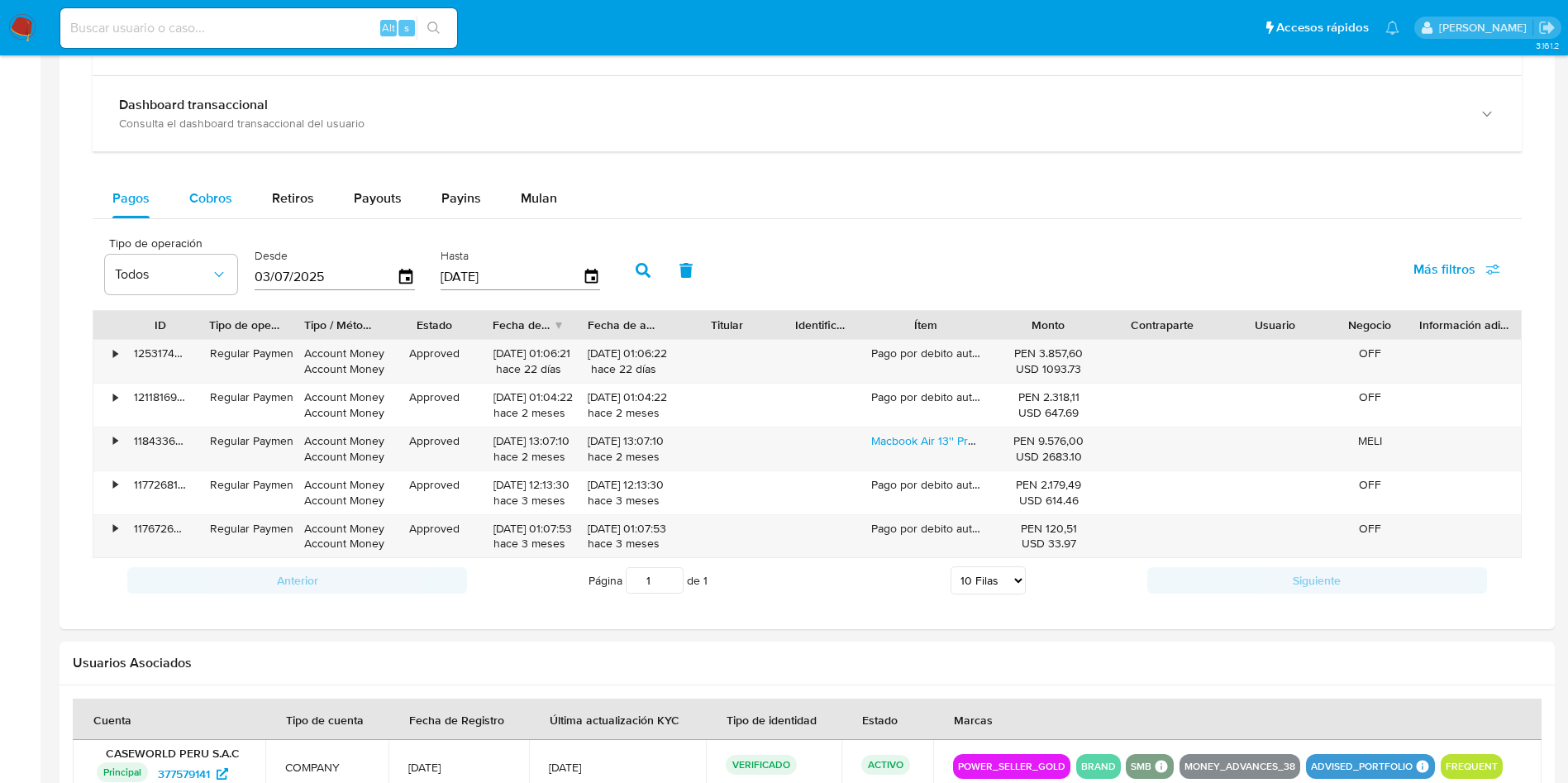
click at [208, 199] on span "Cobros" at bounding box center [210, 198] width 43 height 19
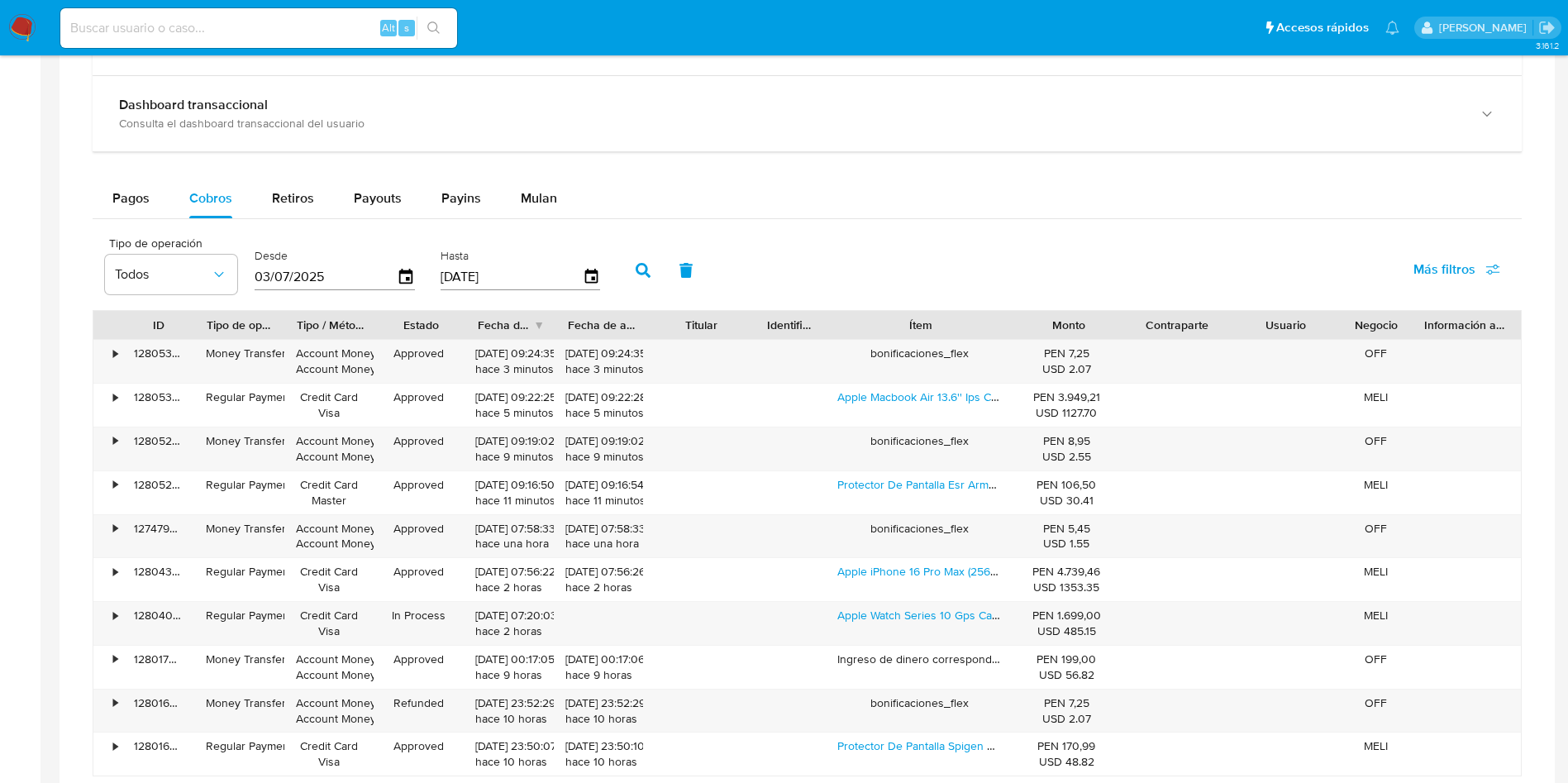
drag, startPoint x: 1020, startPoint y: 315, endPoint x: 1044, endPoint y: 320, distance: 24.5
click at [1044, 320] on div "ID Tipo de operación Tipo / Método Estado Fecha de creación Fecha de aprobación…" at bounding box center [807, 324] width 1428 height 28
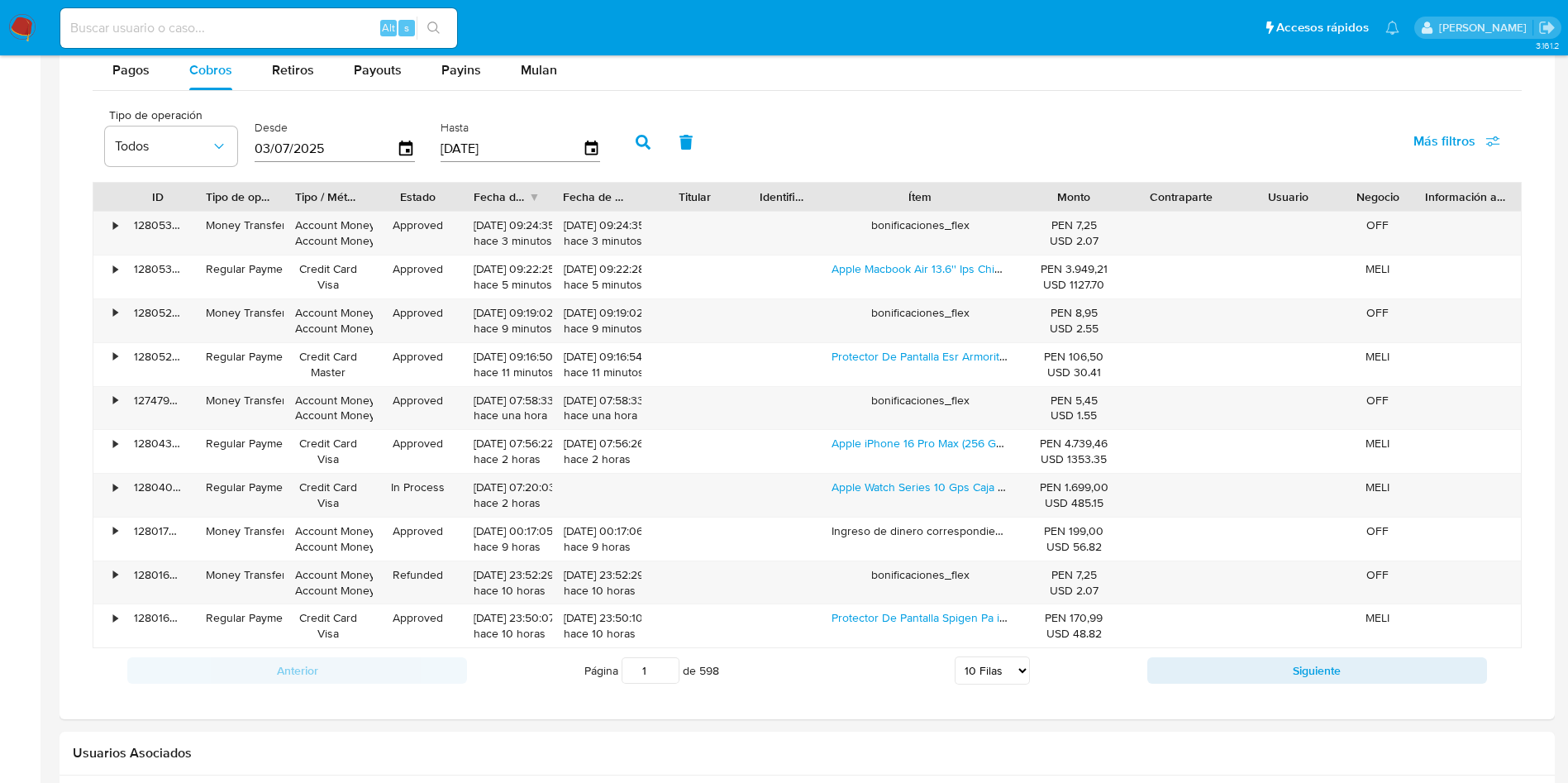
scroll to position [1240, 0]
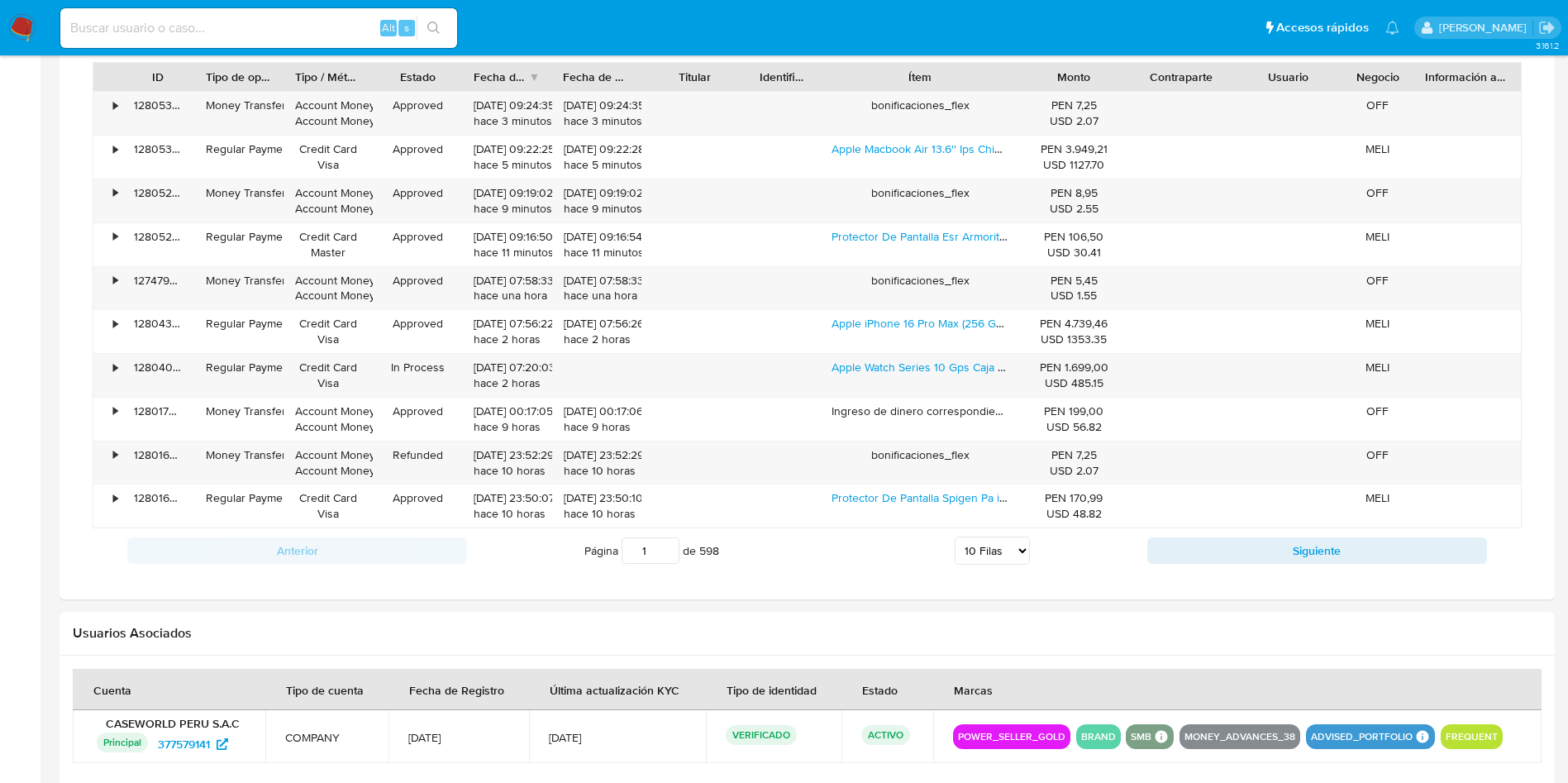
drag, startPoint x: 1028, startPoint y: 548, endPoint x: 1032, endPoint y: 562, distance: 14.6
click at [1030, 549] on select "5 Filas 10 Filas 20 Filas 25 Filas 50 Filas 100 Filas" at bounding box center [992, 549] width 75 height 28
click at [999, 747] on div "POWER_SELLER_GOLD" at bounding box center [1011, 736] width 117 height 25
click at [988, 561] on select "5 Filas 10 Filas 20 Filas 25 Filas 50 Filas 100 Filas" at bounding box center [992, 549] width 75 height 28
select select "100"
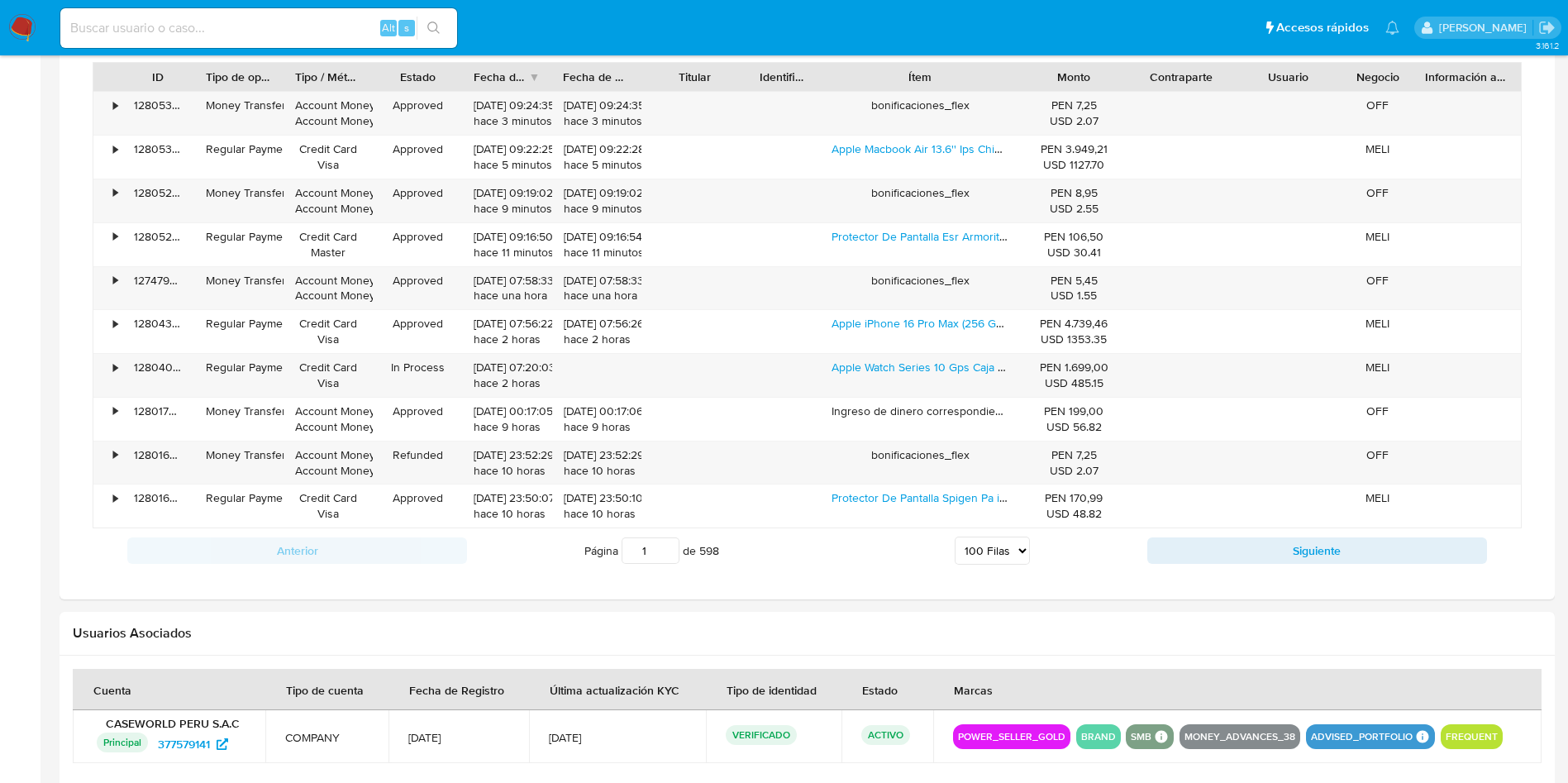
click at [955, 536] on select "5 Filas 10 Filas 20 Filas 25 Filas 50 Filas 100 Filas" at bounding box center [992, 549] width 75 height 28
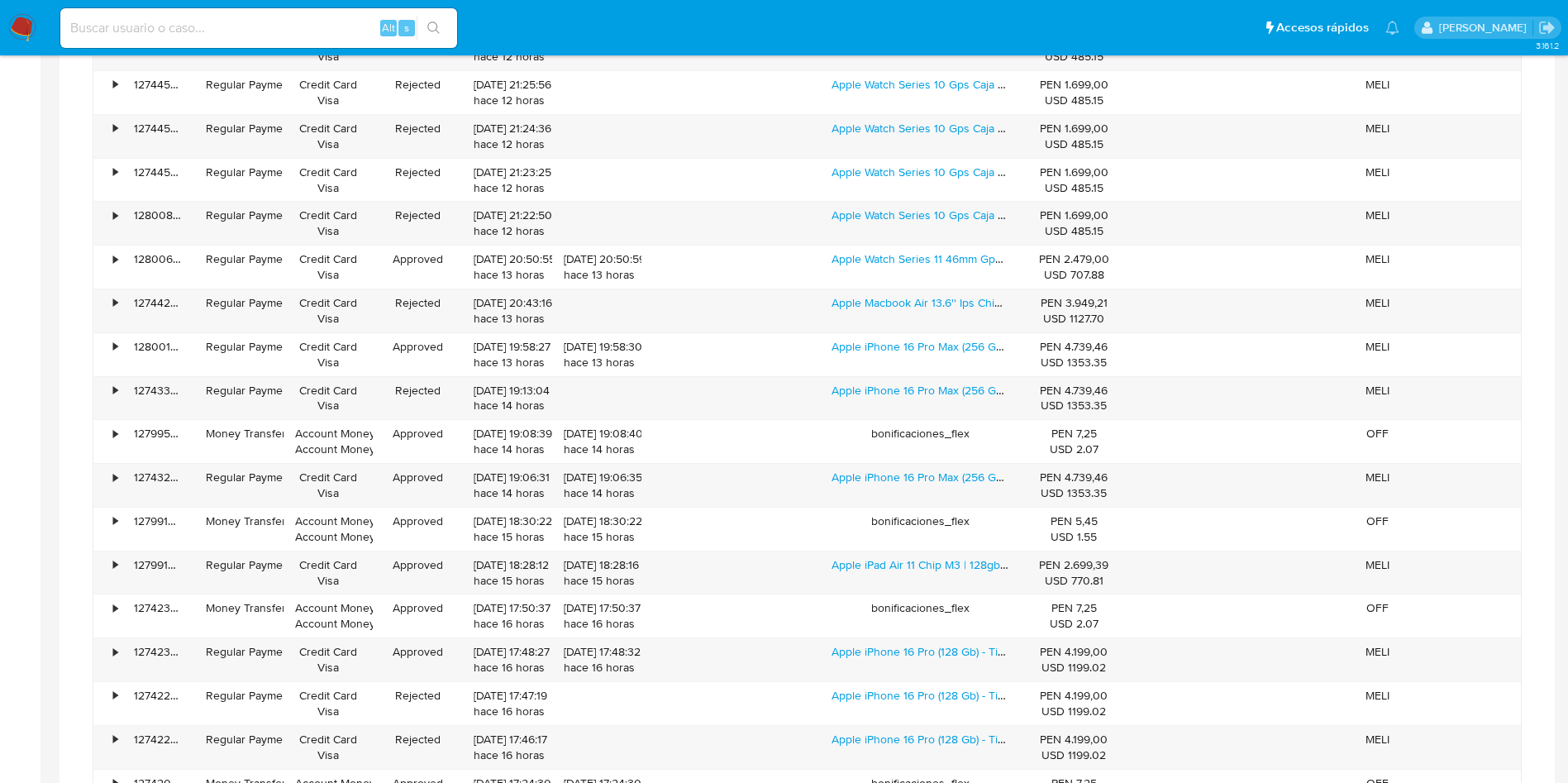
scroll to position [2356, 0]
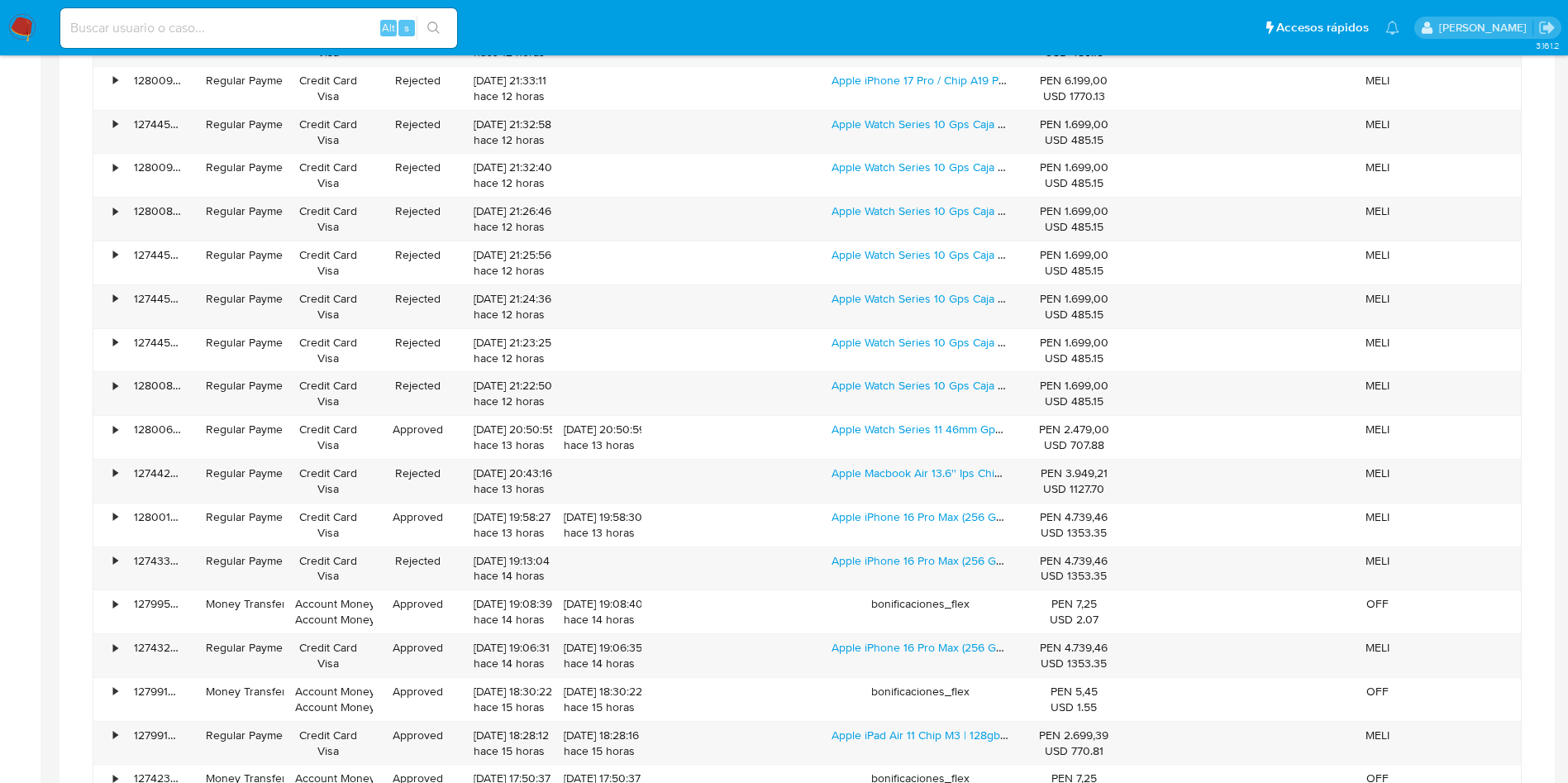
click at [299, 42] on div "Alt s" at bounding box center [258, 29] width 397 height 40
click at [299, 30] on input at bounding box center [258, 28] width 397 height 22
paste input "22796445"
type input "22796445"
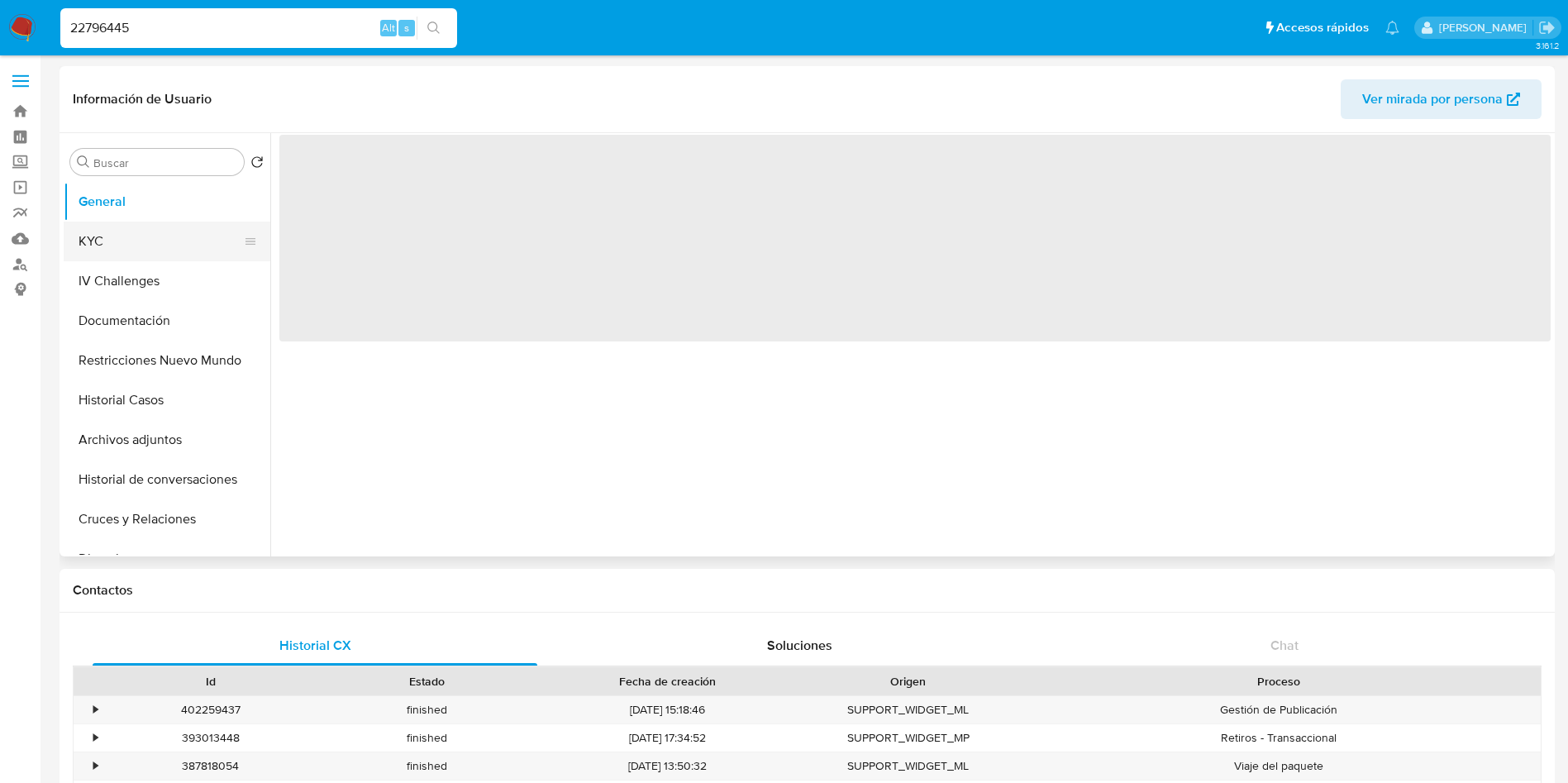
select select "10"
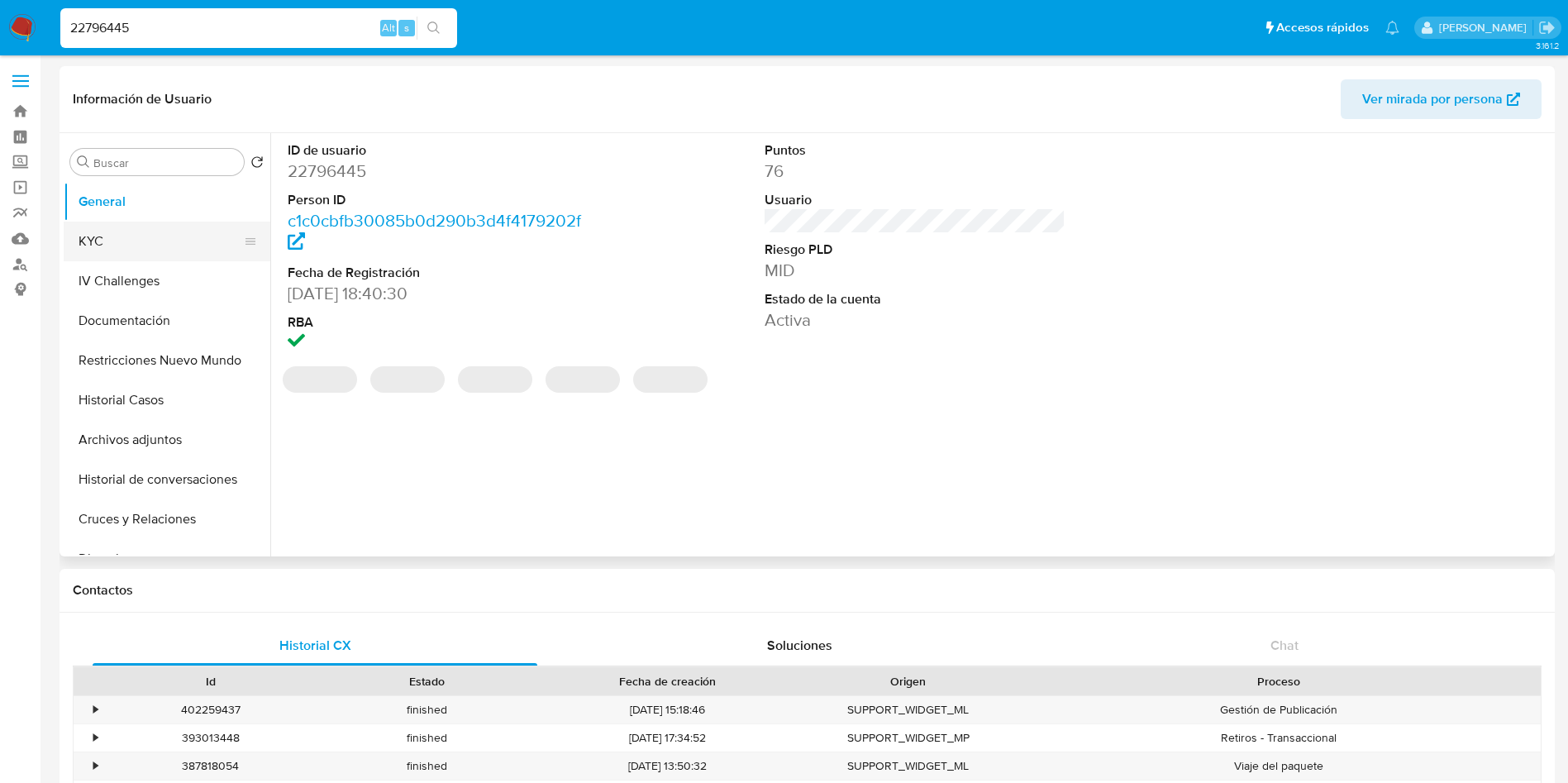
click at [128, 229] on button "KYC" at bounding box center [160, 241] width 194 height 40
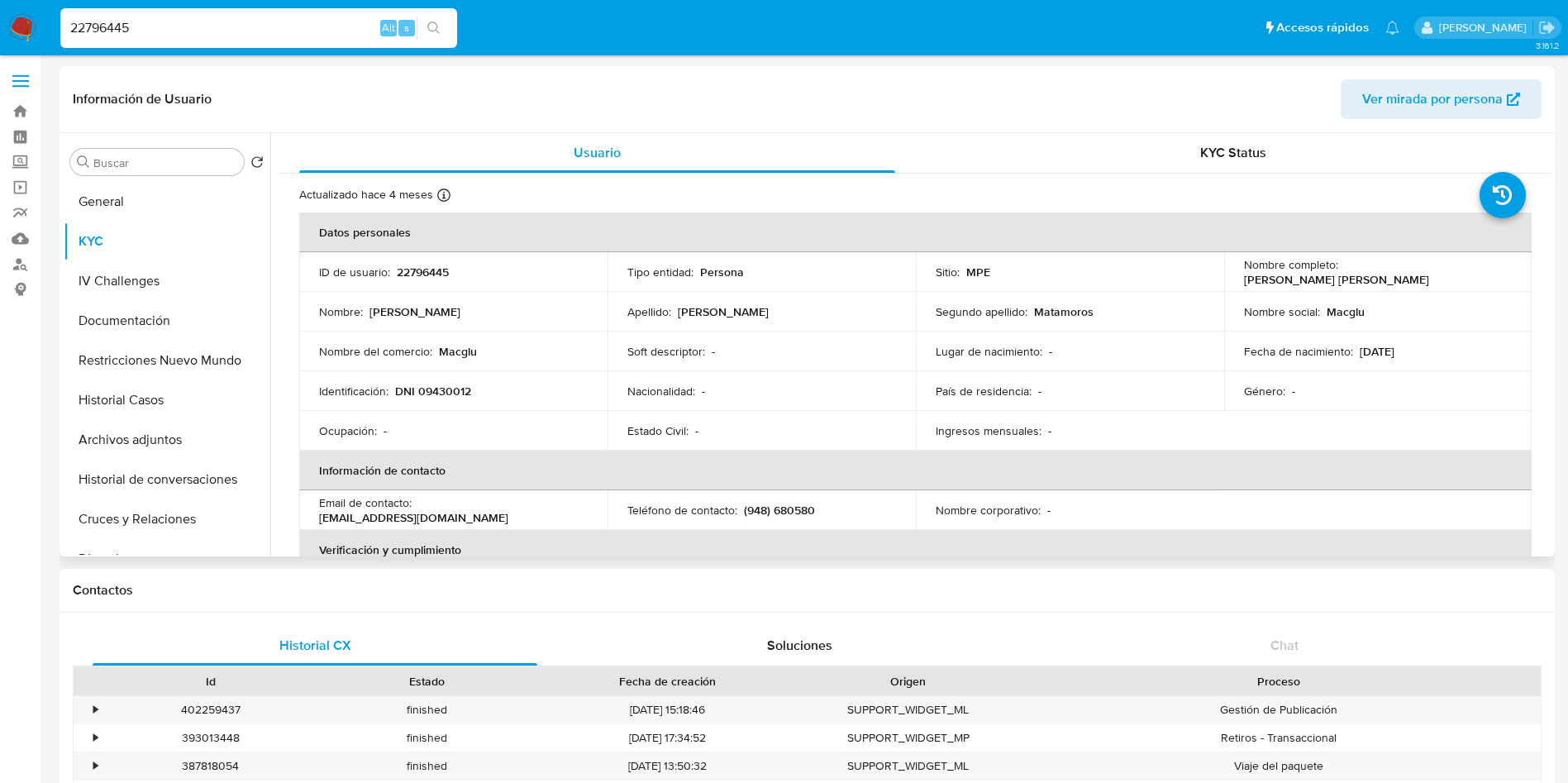
drag, startPoint x: 1231, startPoint y: 280, endPoint x: 1447, endPoint y: 279, distance: 216.0
click at [1447, 279] on td "Nombre completo : Freddy Lucas Salcedo Matamoros" at bounding box center [1378, 272] width 308 height 40
copy p "Freddy Lucas Salcedo Matamoros"
click at [466, 393] on p "DNI 09430012" at bounding box center [433, 391] width 76 height 15
click at [456, 392] on p "DNI 09430012" at bounding box center [433, 391] width 76 height 15
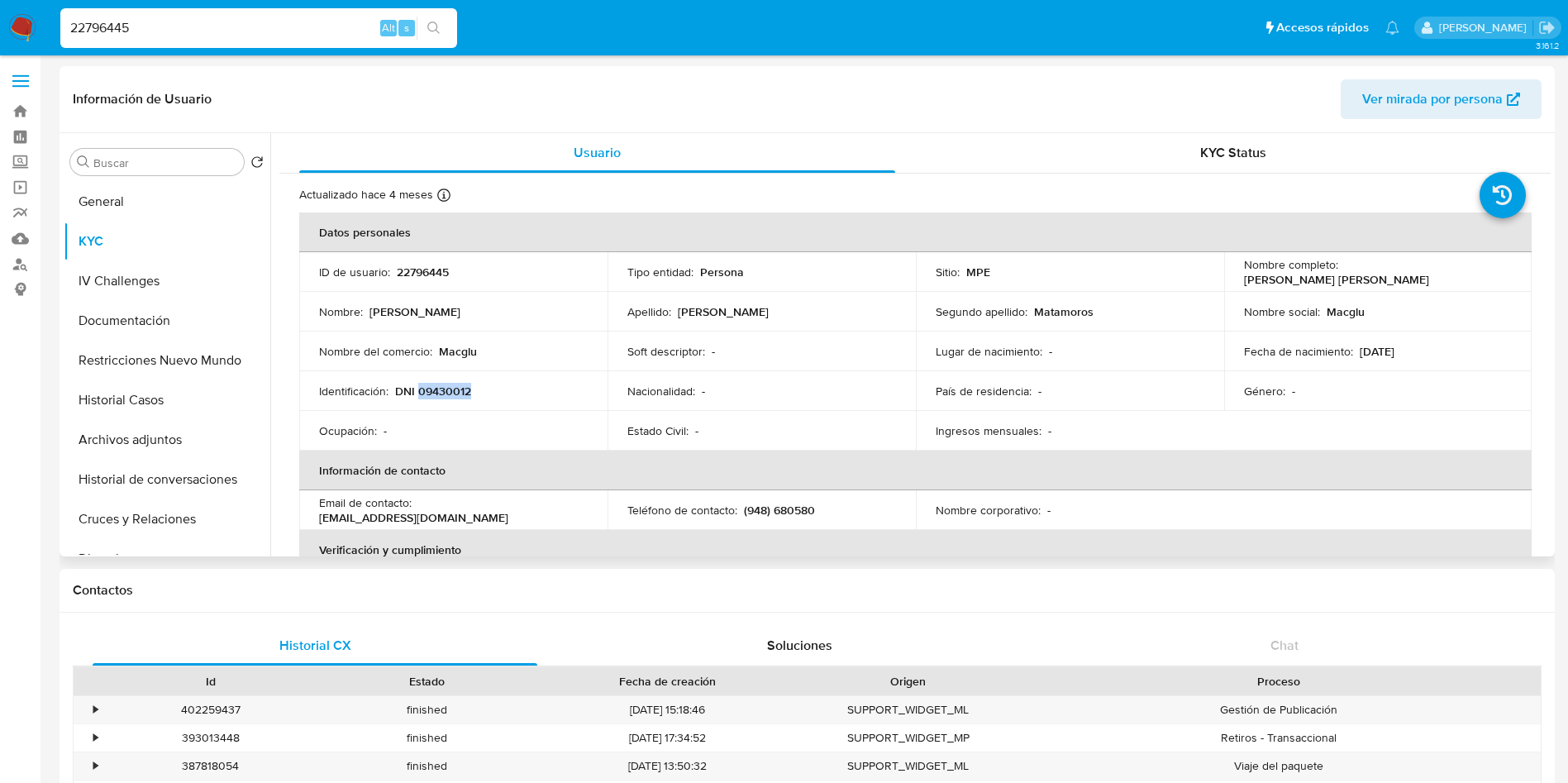
click at [456, 392] on p "DNI 09430012" at bounding box center [433, 391] width 76 height 15
copy p "09430012"
click at [1331, 313] on p "Macglu" at bounding box center [1346, 312] width 38 height 15
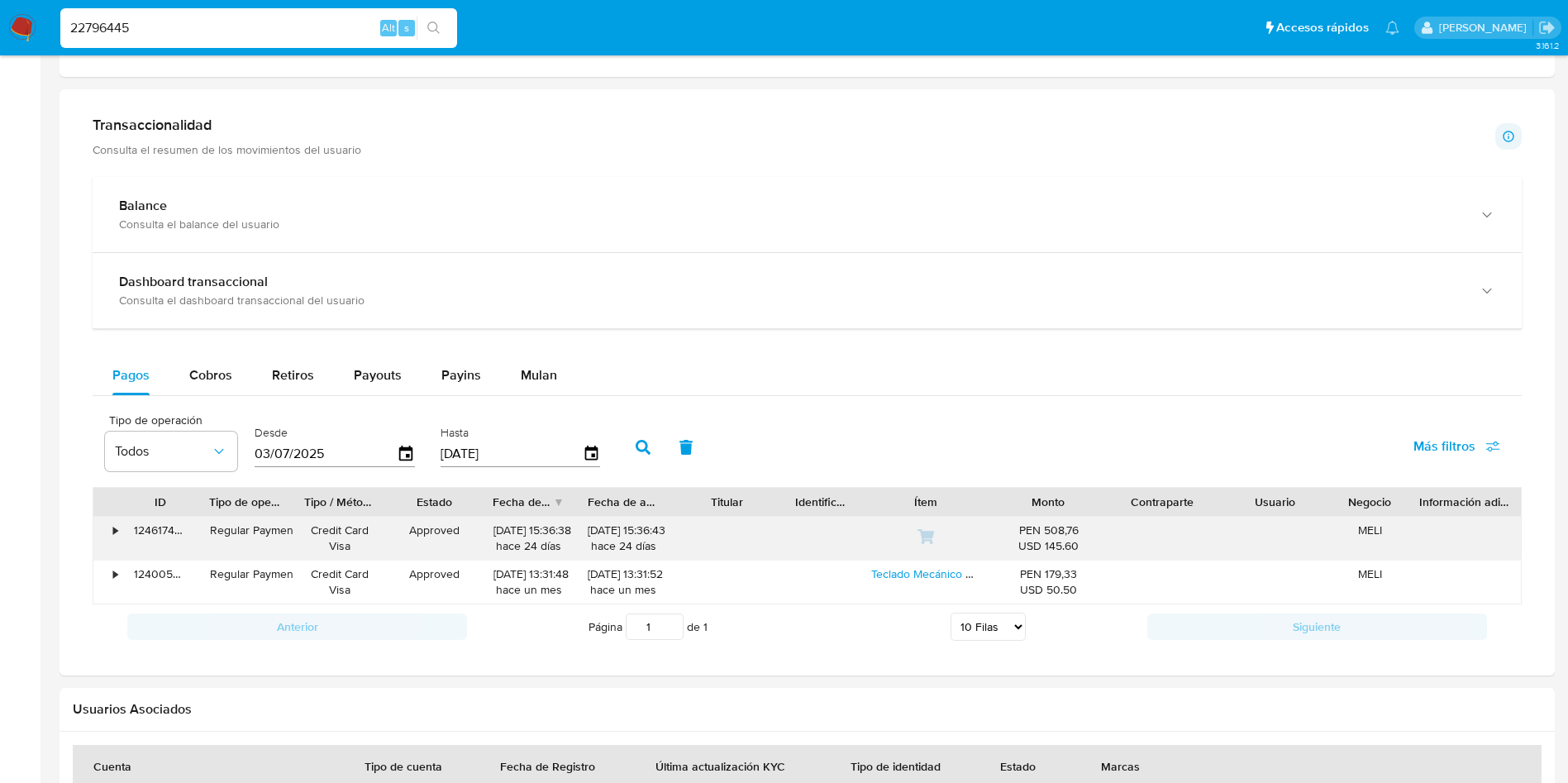
scroll to position [992, 0]
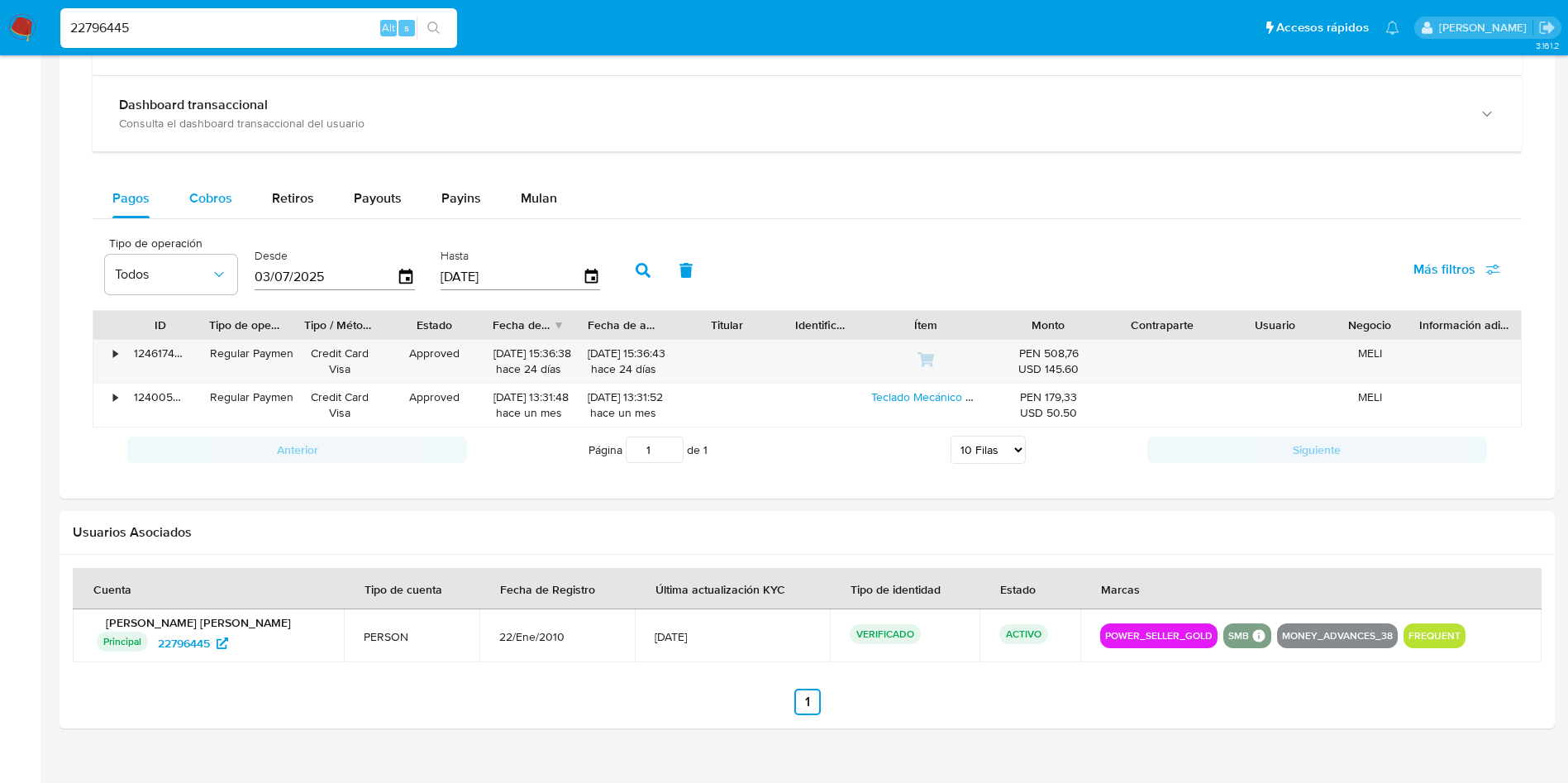
click at [219, 201] on span "Cobros" at bounding box center [210, 198] width 43 height 19
select select "10"
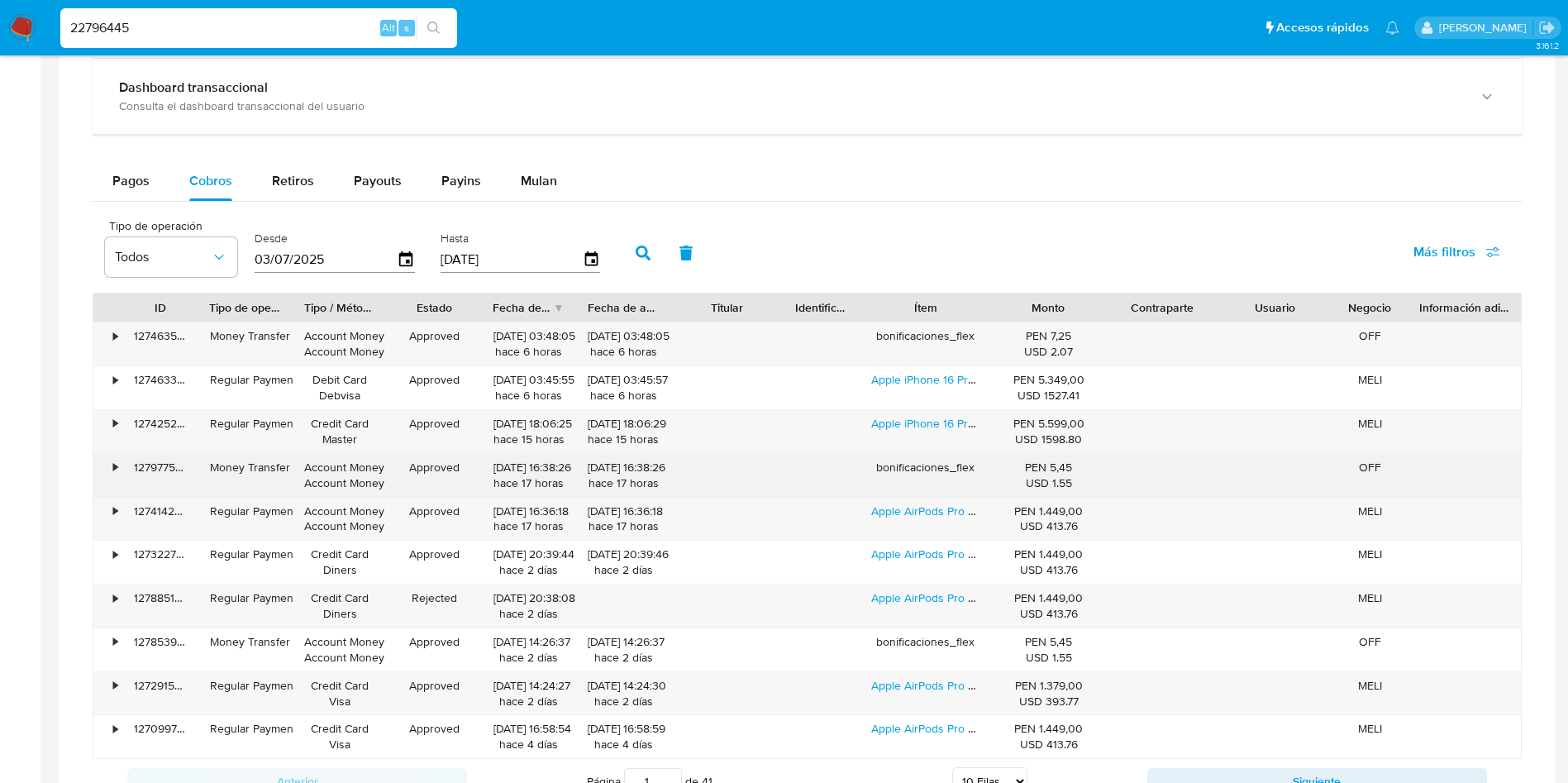
scroll to position [1240, 0]
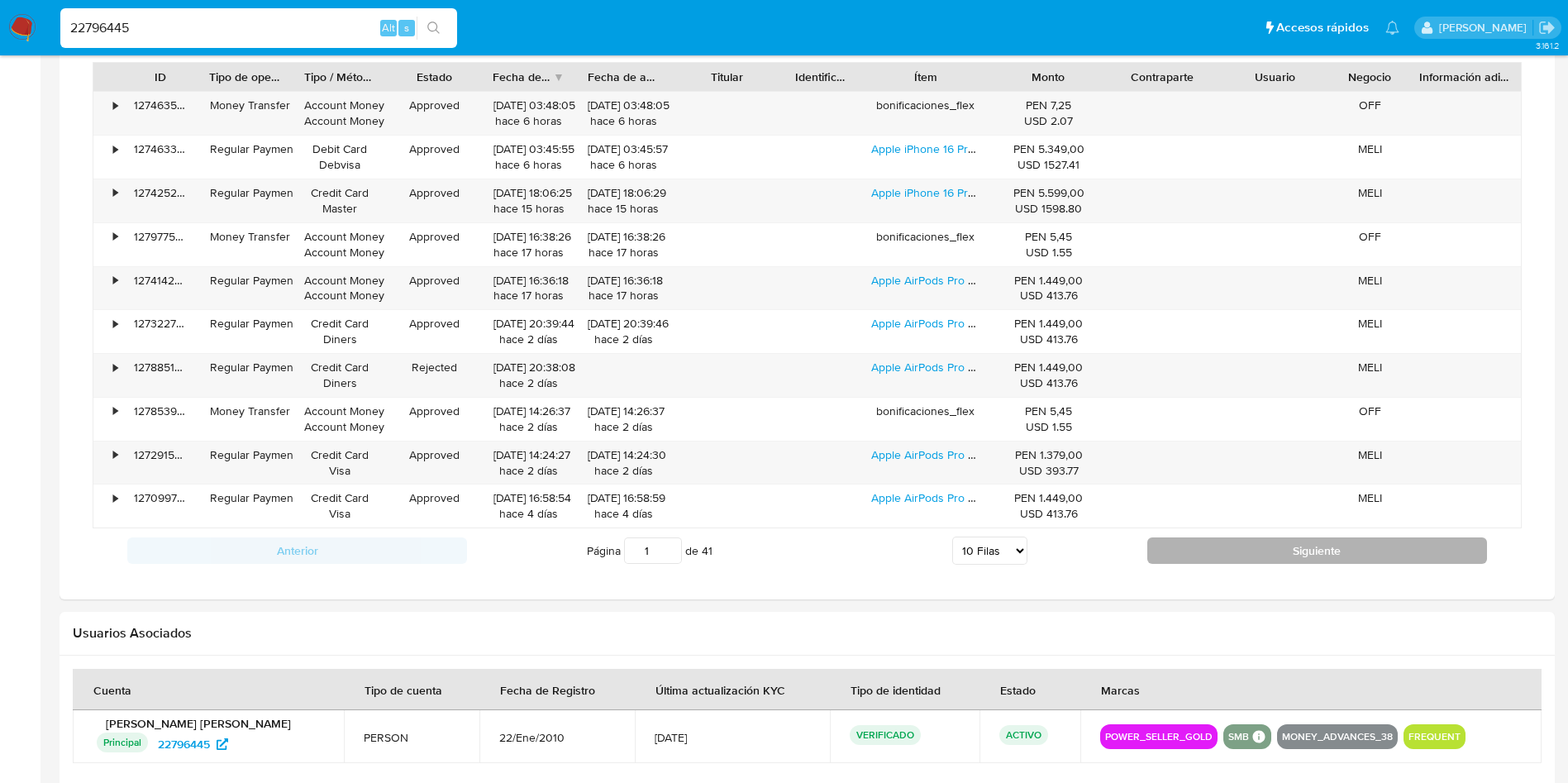
click at [1224, 545] on button "Siguiente" at bounding box center [1317, 550] width 340 height 27
type input "2"
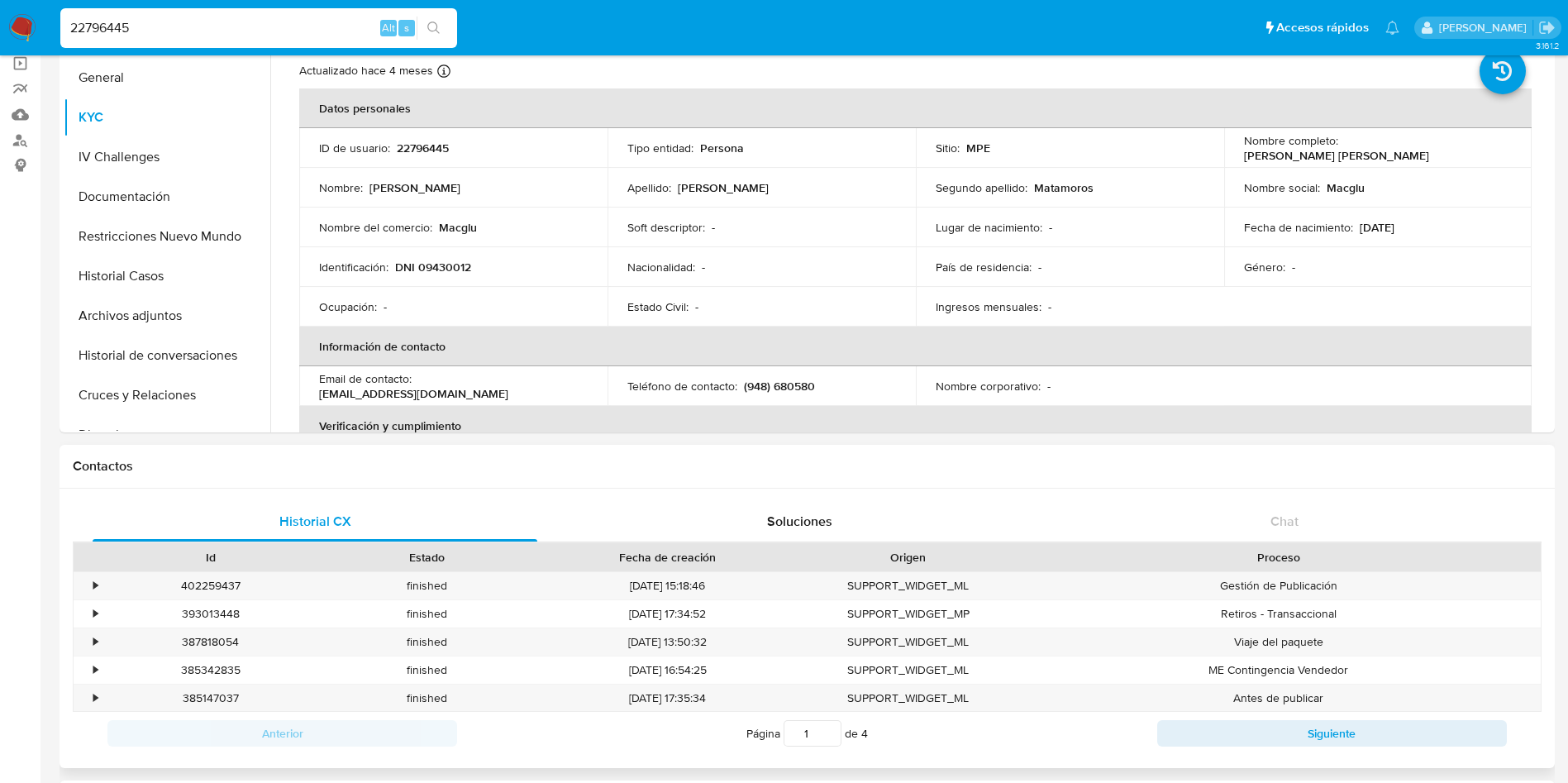
scroll to position [0, 0]
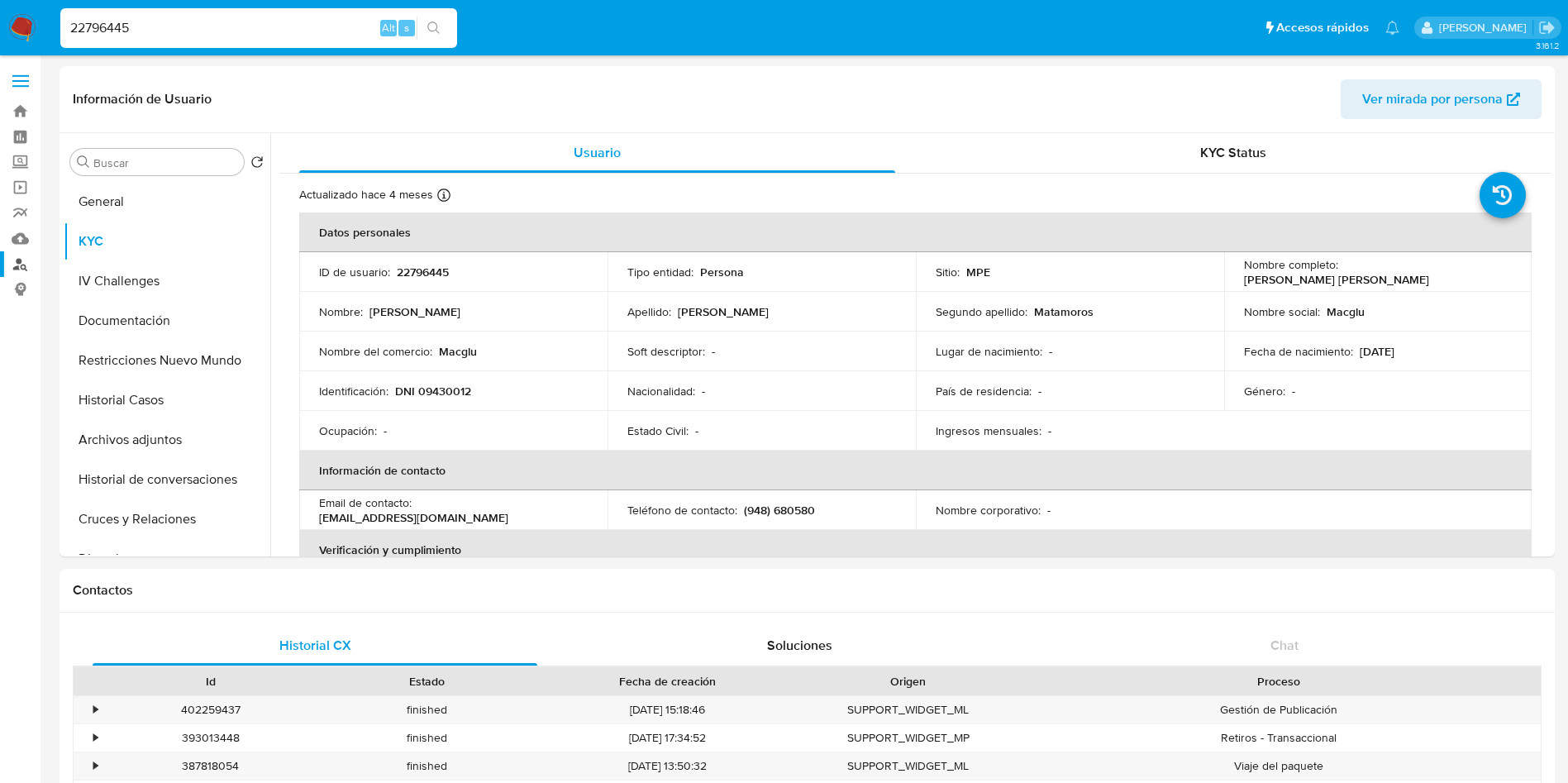
click at [15, 268] on link "Buscador de personas" at bounding box center [98, 263] width 196 height 26
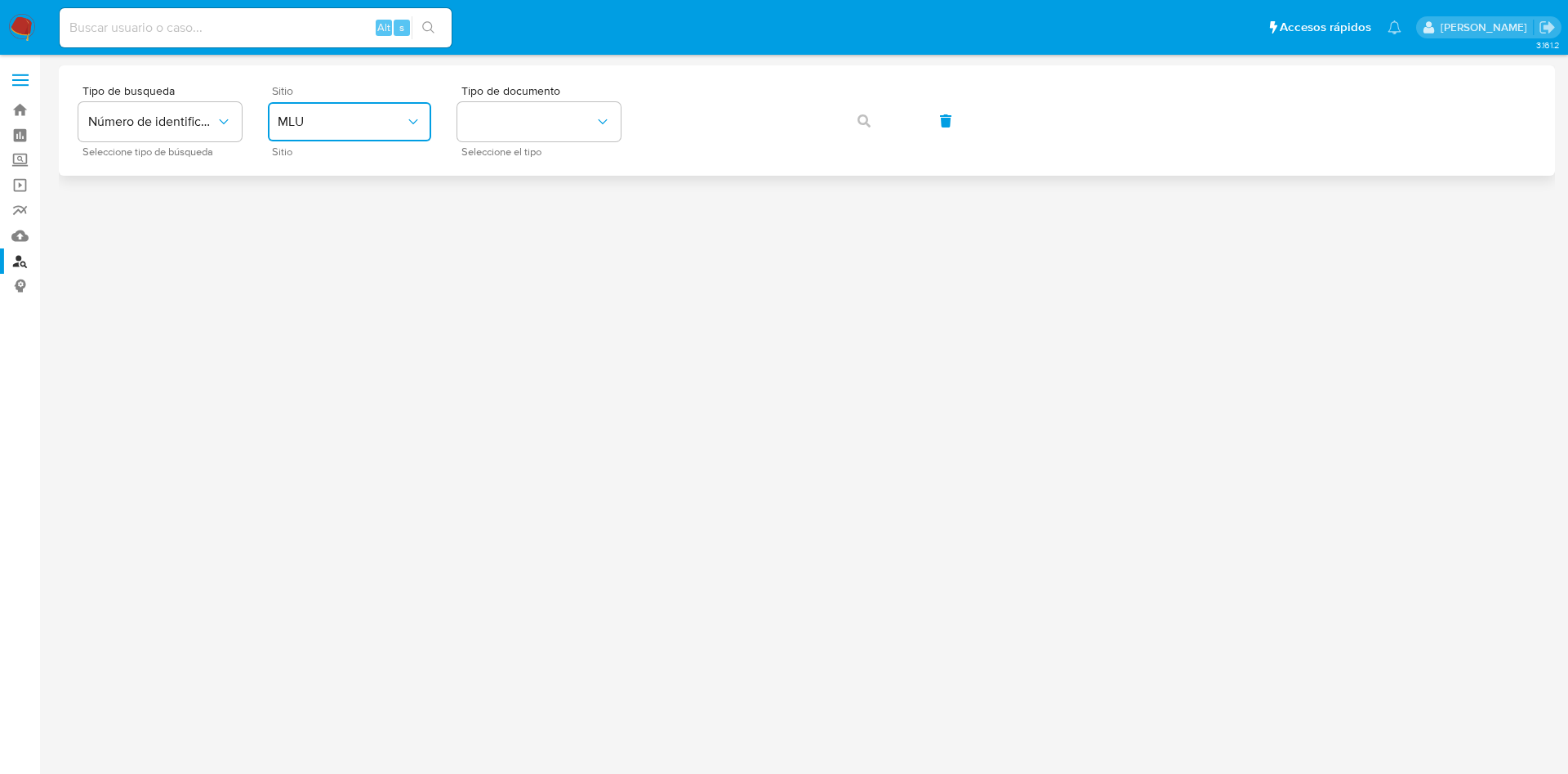
click at [390, 125] on span "MLU" at bounding box center [341, 121] width 127 height 16
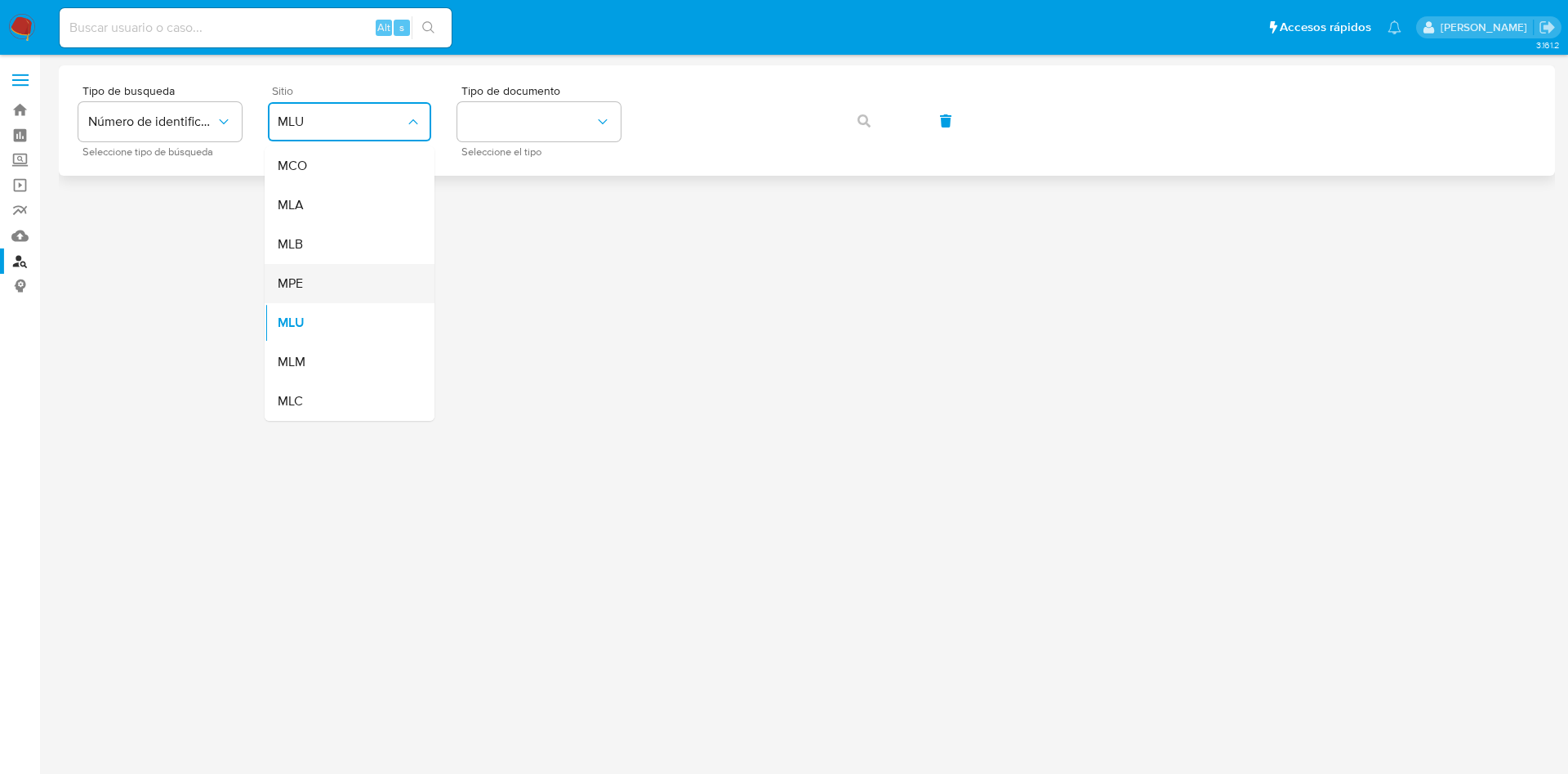
click at [347, 289] on div "MPE" at bounding box center [345, 284] width 134 height 40
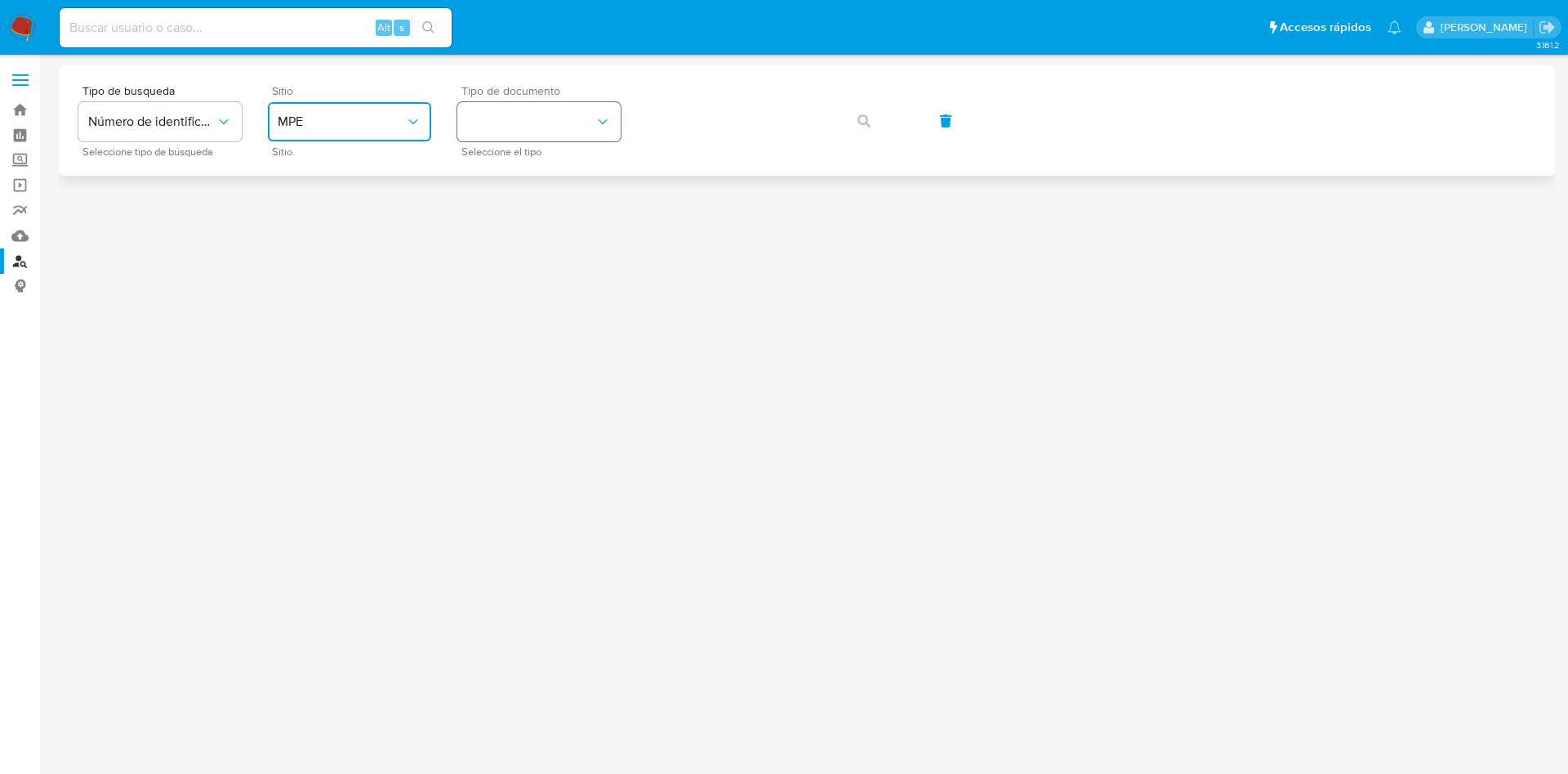
click at [522, 128] on button "identificationType" at bounding box center [538, 122] width 163 height 40
click at [546, 230] on div "DNI DNI" at bounding box center [534, 229] width 134 height 56
click at [866, 121] on icon "button" at bounding box center [864, 121] width 13 height 13
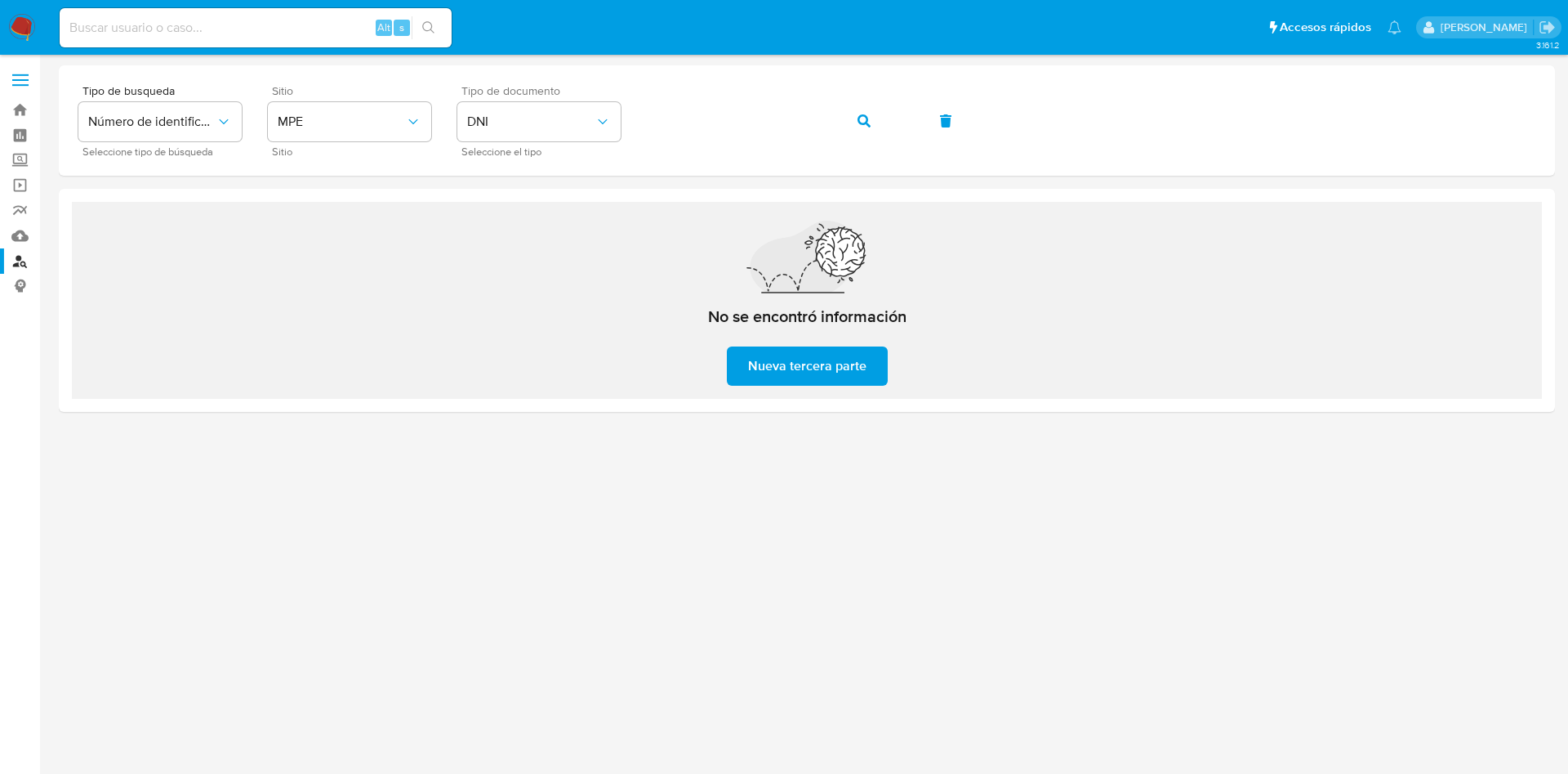
click at [218, 27] on input at bounding box center [255, 27] width 392 height 22
paste input "425767828"
type input "425767828"
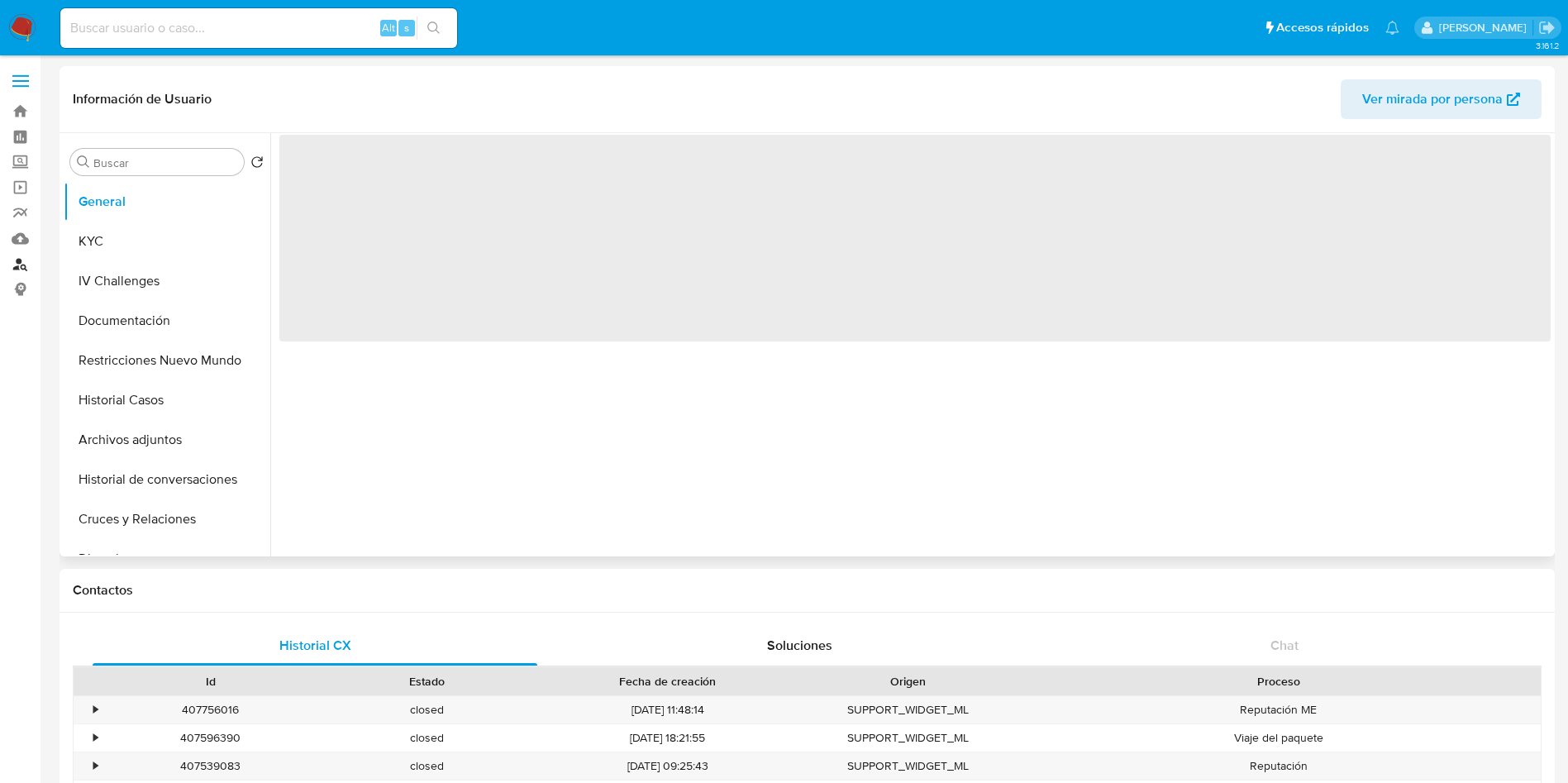
select select "10"
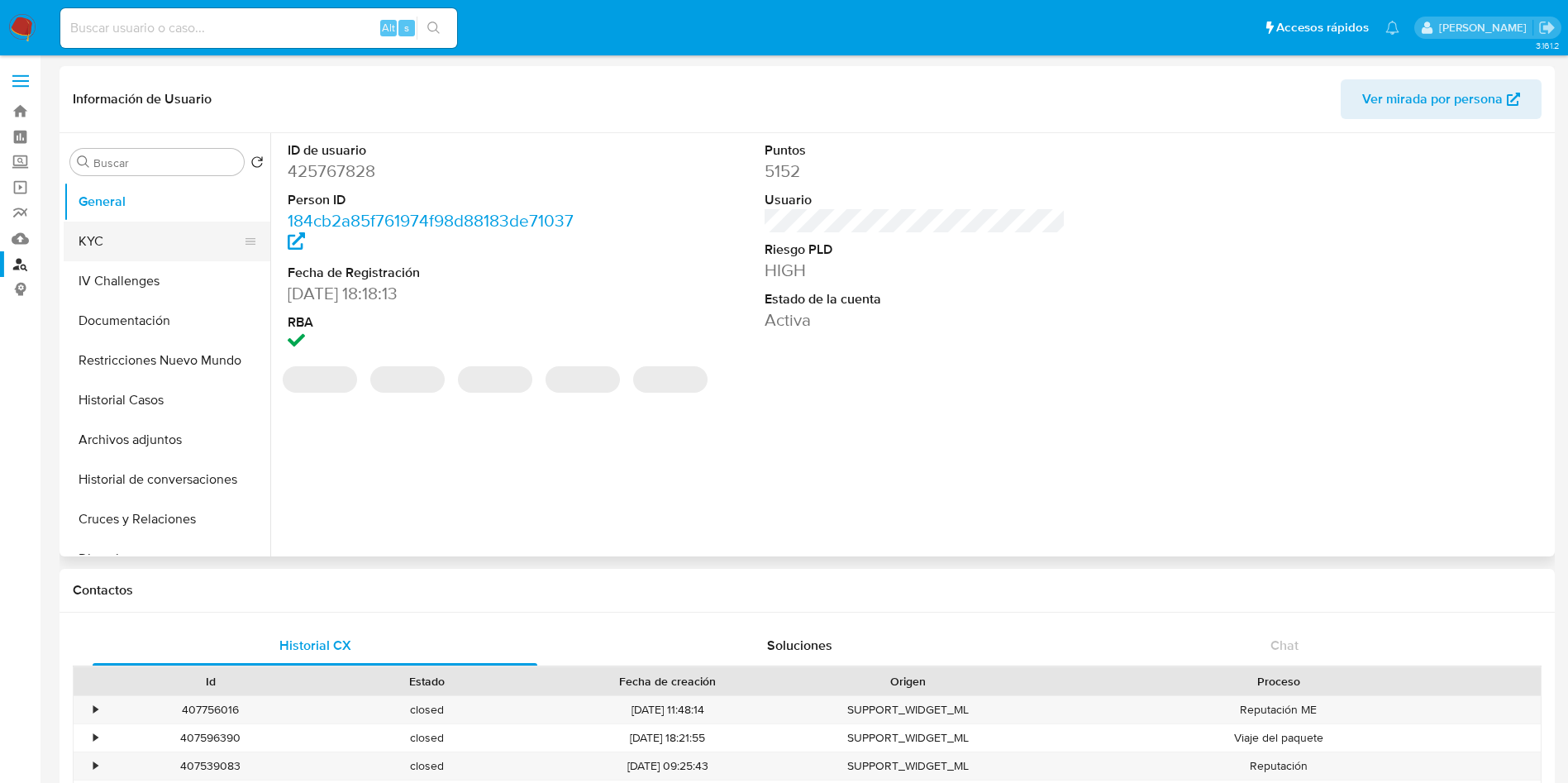
click at [146, 230] on button "KYC" at bounding box center [160, 241] width 194 height 40
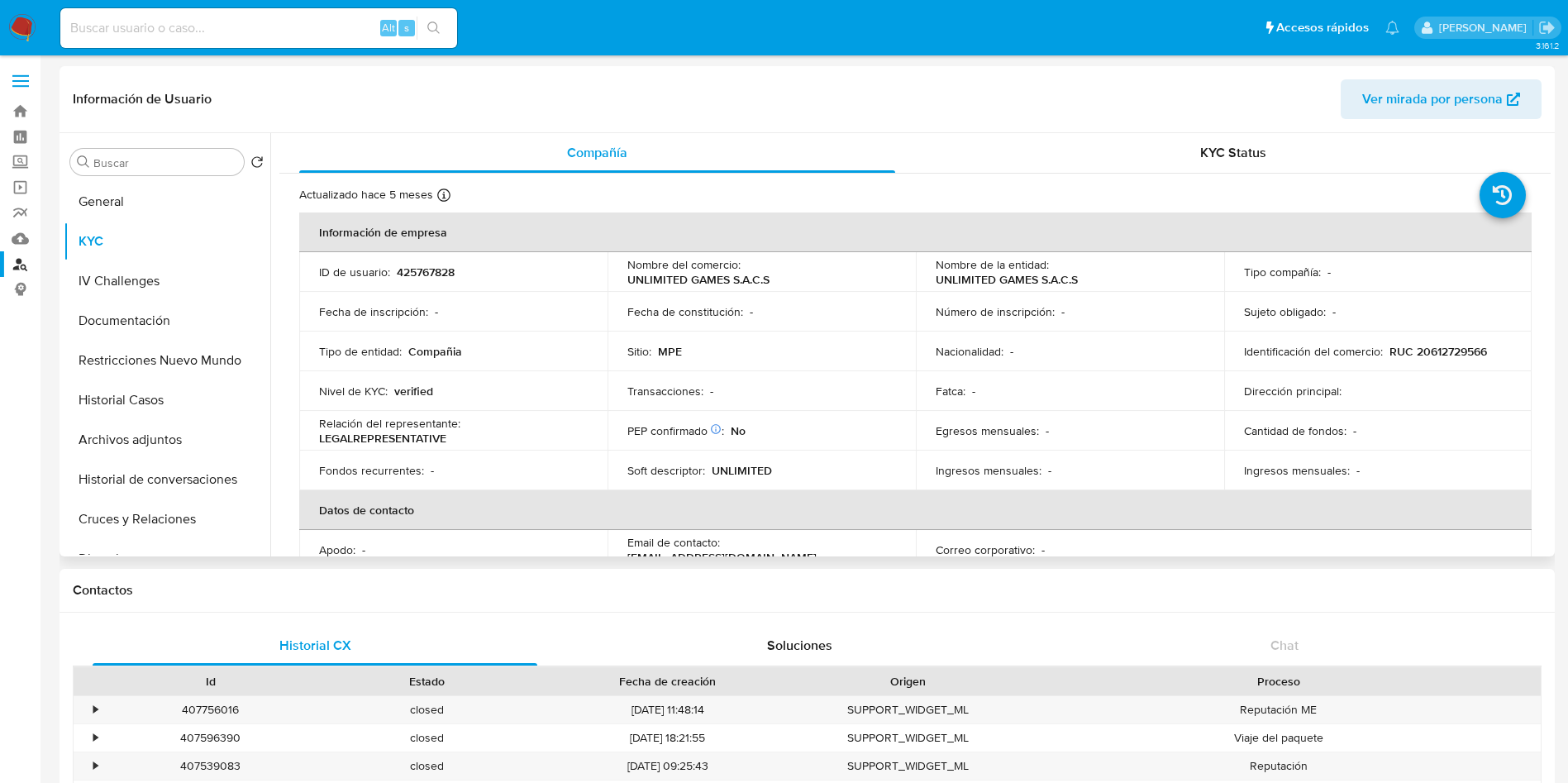
drag, startPoint x: 932, startPoint y: 276, endPoint x: 1101, endPoint y: 271, distance: 169.1
click at [1101, 271] on div "Nombre de la entidad : UNLIMITED GAMES S.A.C.S" at bounding box center [1070, 272] width 269 height 30
drag, startPoint x: 927, startPoint y: 275, endPoint x: 1087, endPoint y: 276, distance: 160.0
click at [1087, 276] on td "Nombre de la entidad : UNLIMITED GAMES S.A.C.S" at bounding box center [1069, 272] width 308 height 40
copy p "UNLIMITED GAMES S.A.C.S"
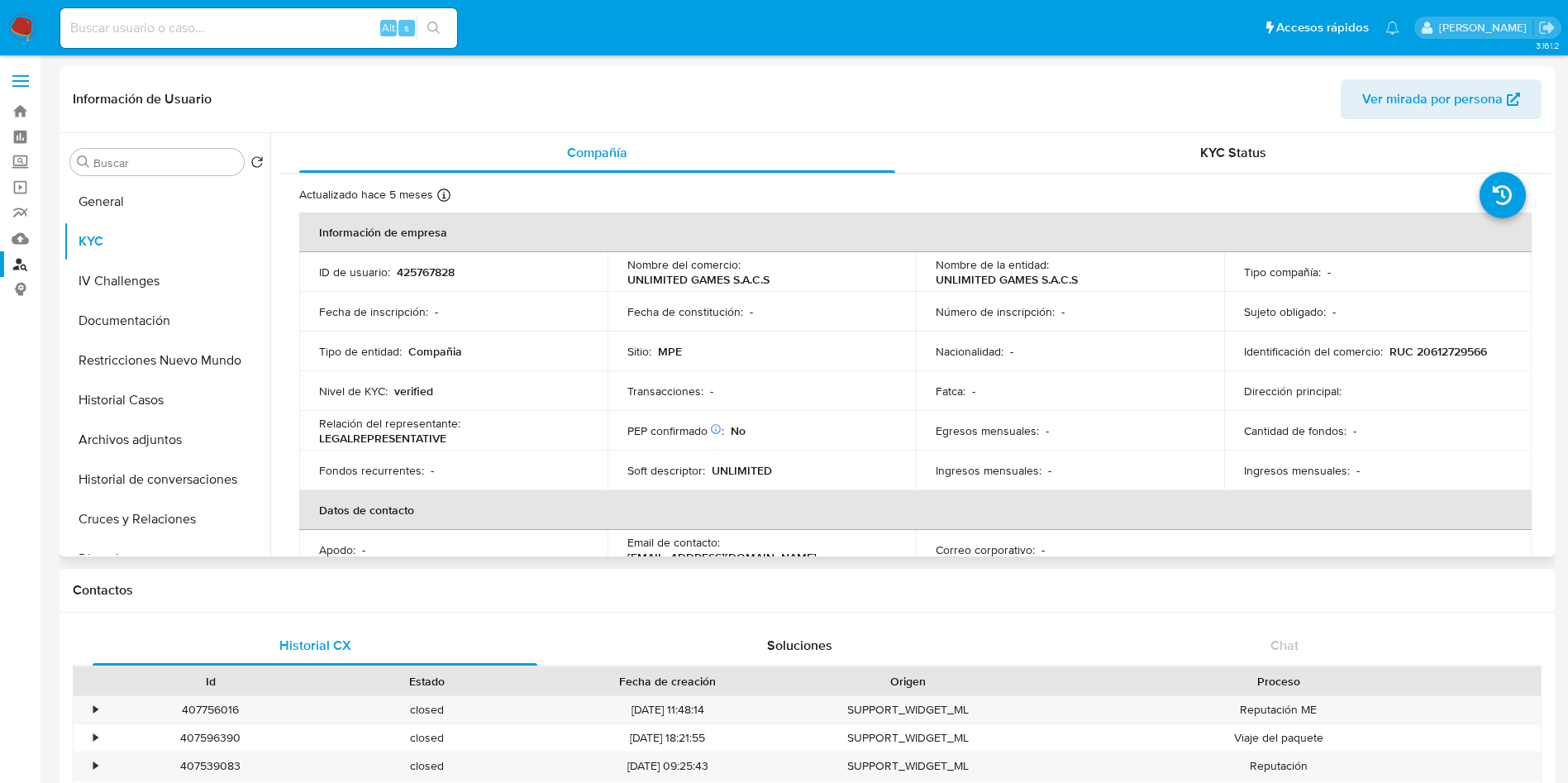
click at [1441, 341] on td "Identificación del comercio : RUC 20612729566" at bounding box center [1378, 352] width 308 height 40
click at [1442, 351] on p "RUC 20612729566" at bounding box center [1438, 352] width 97 height 15
copy p "20612729566"
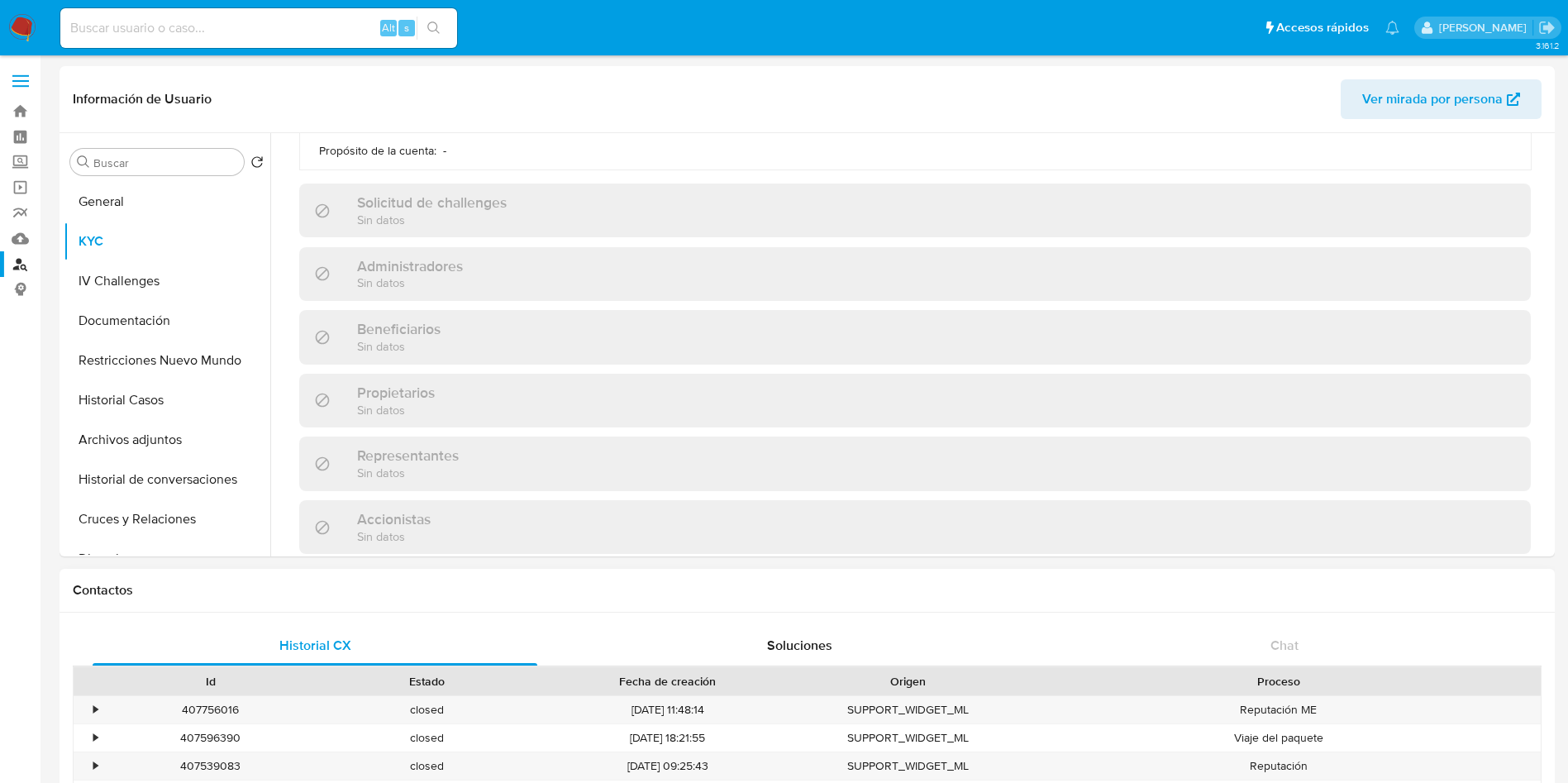
scroll to position [848, 0]
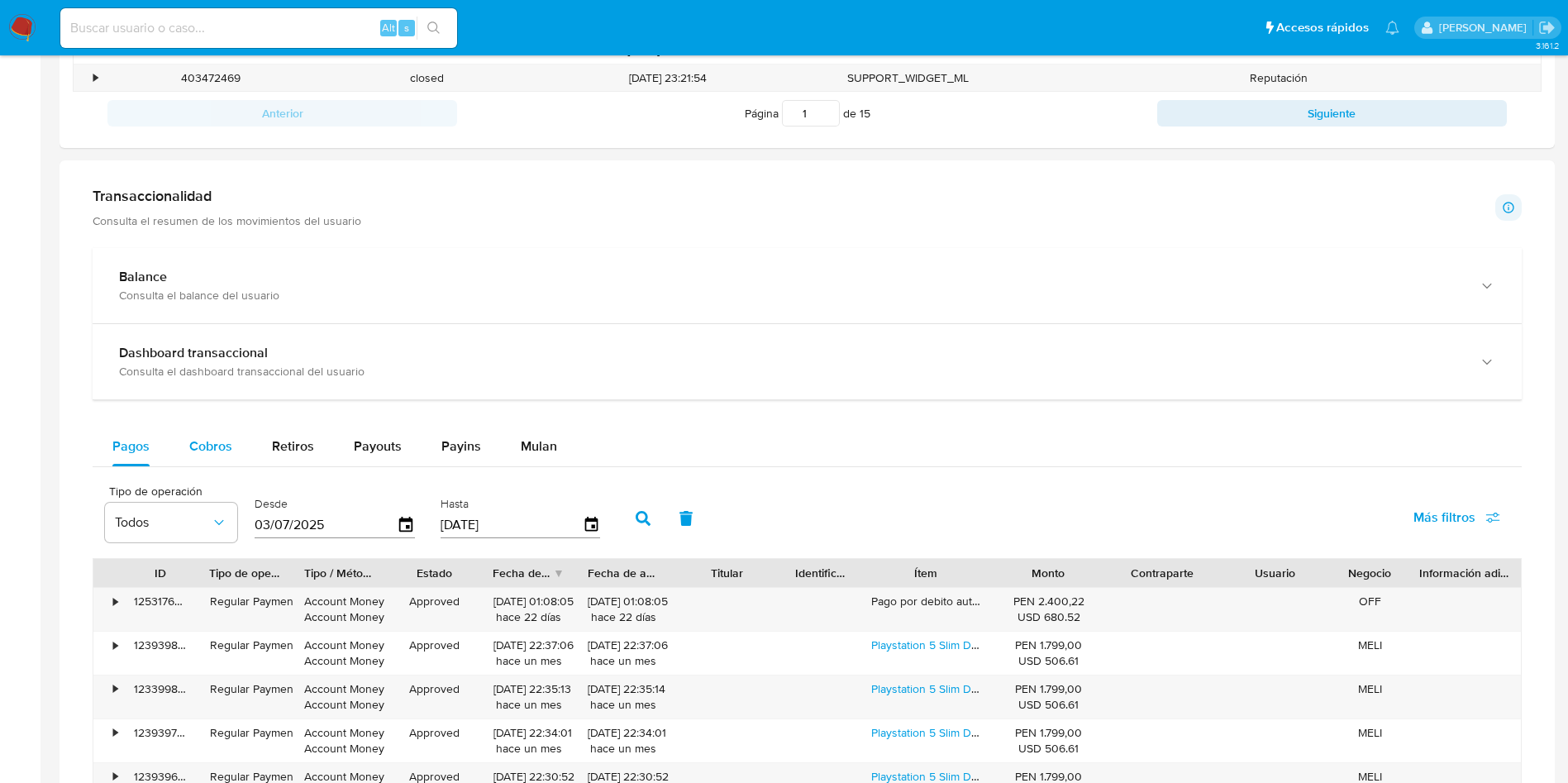
click at [219, 437] on span "Cobros" at bounding box center [210, 446] width 43 height 19
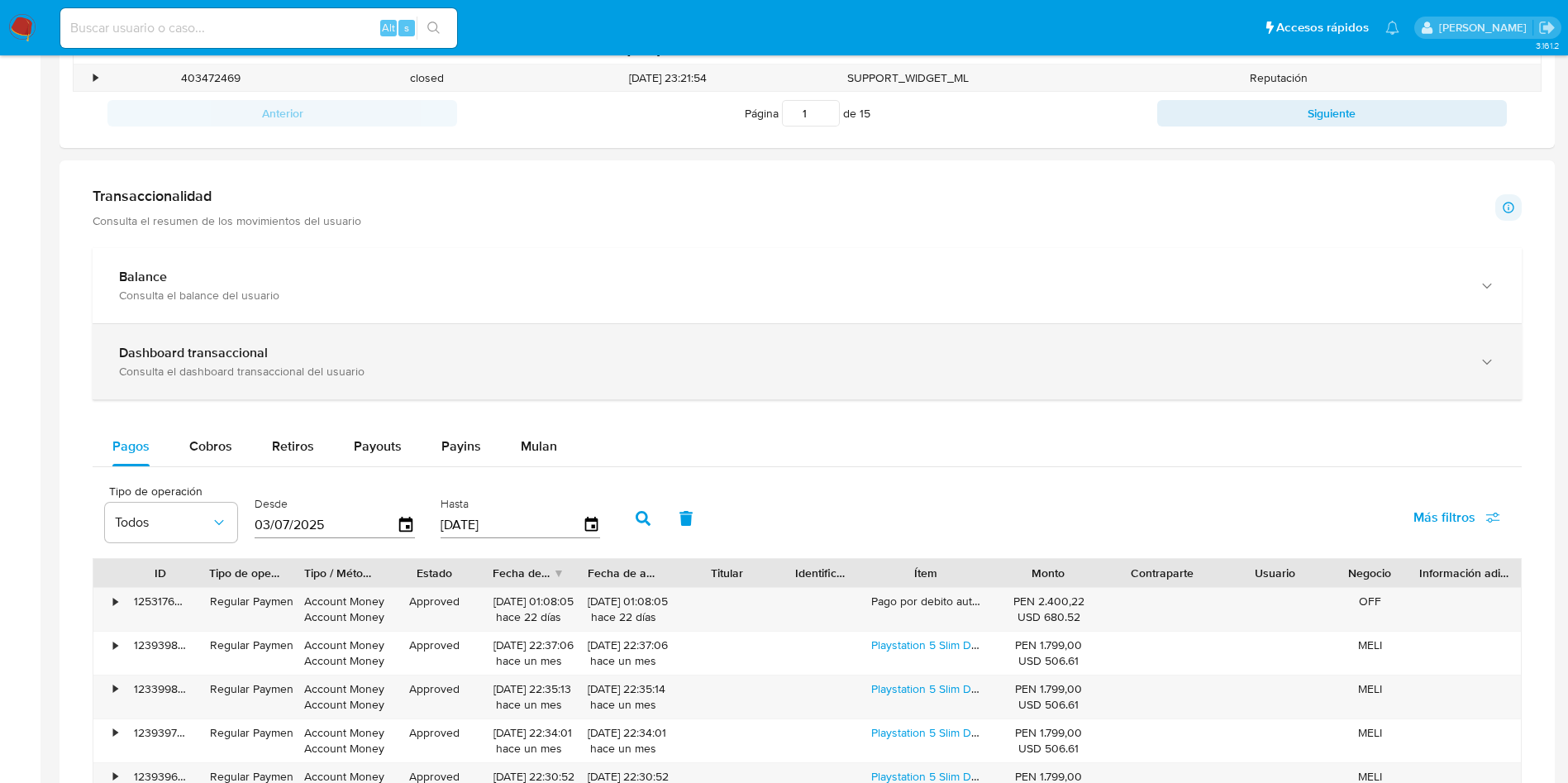
select select "10"
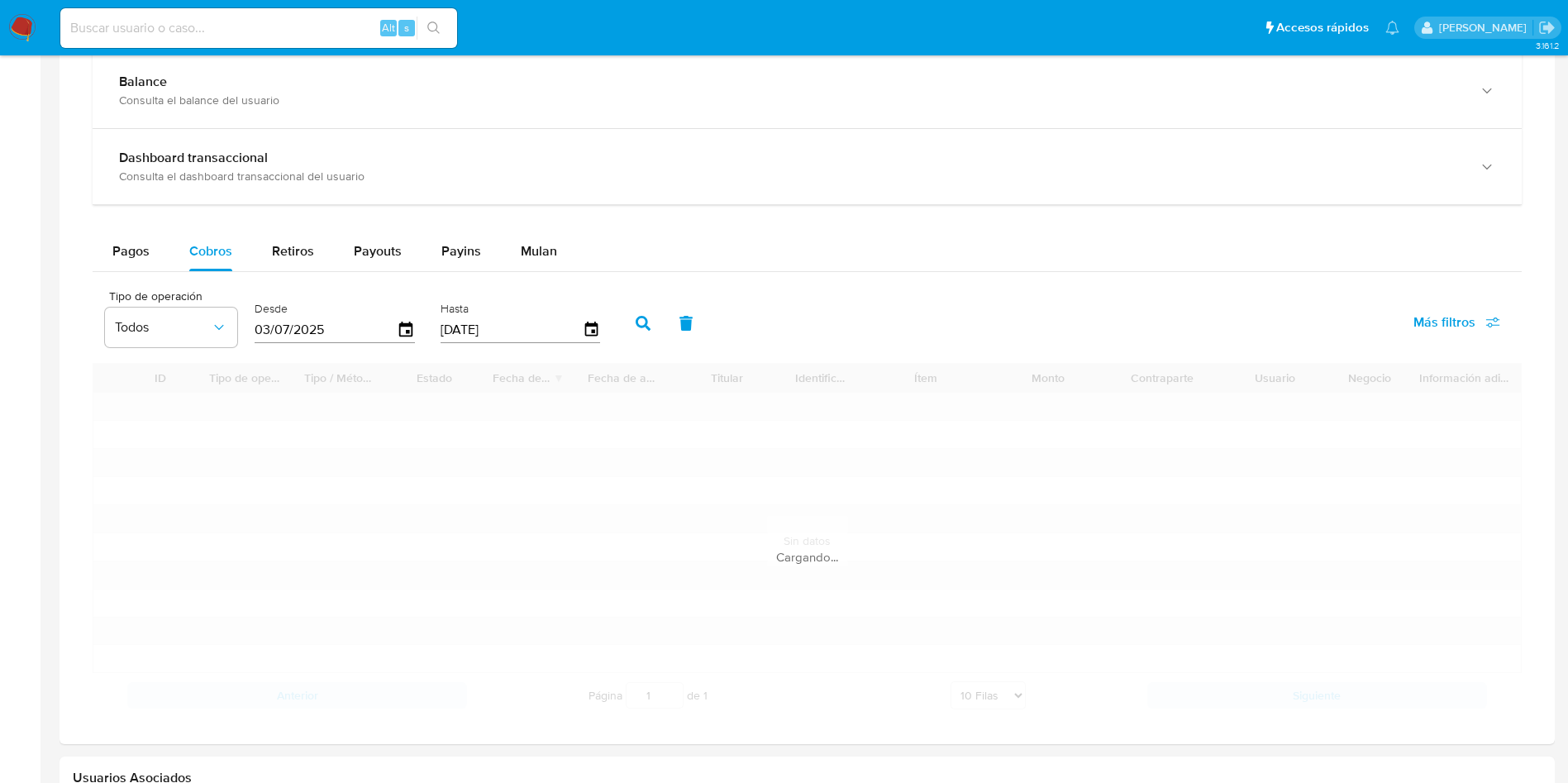
scroll to position [1116, 0]
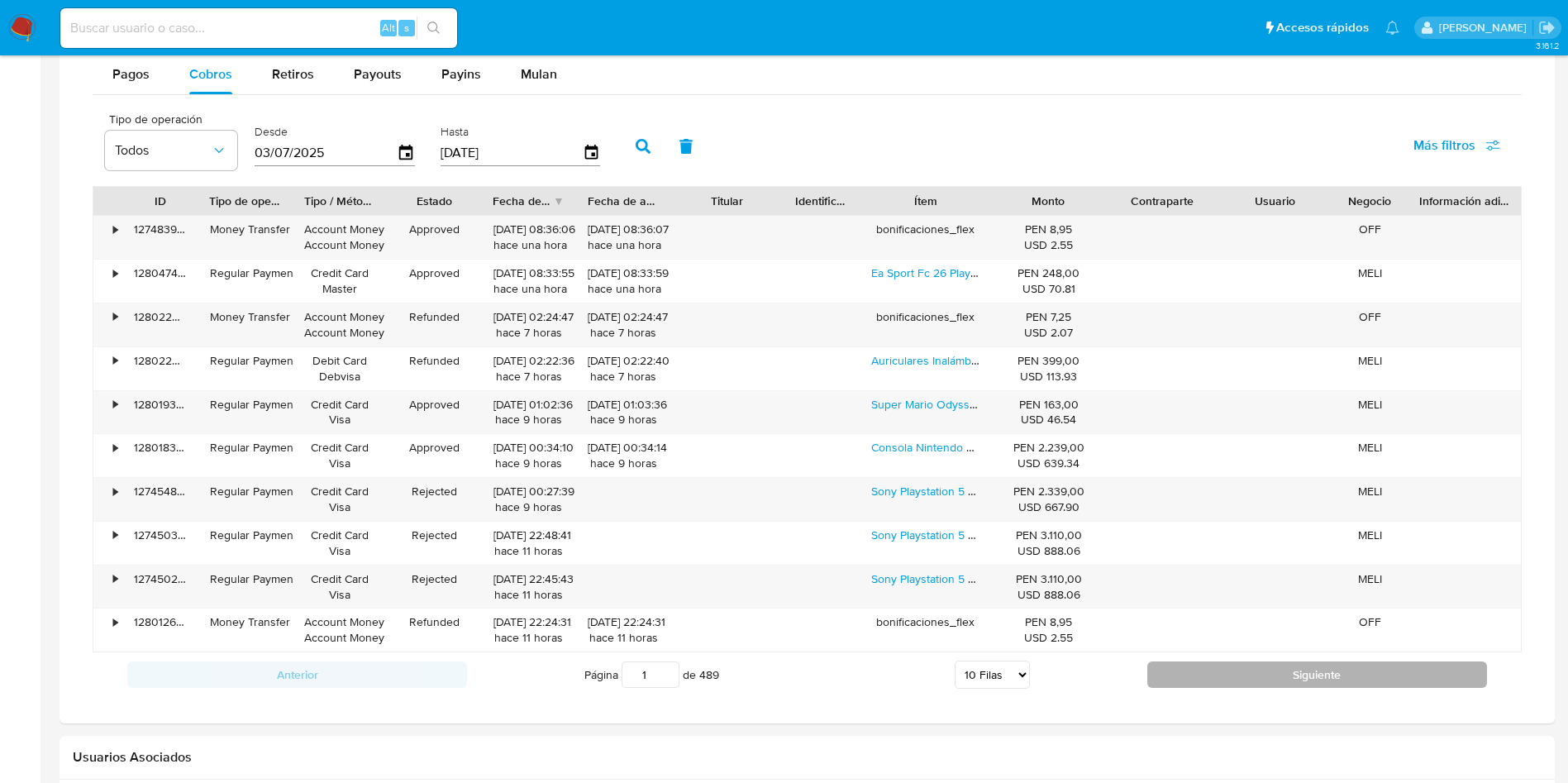
click at [1265, 663] on button "Siguiente" at bounding box center [1317, 674] width 340 height 27
type input "2"
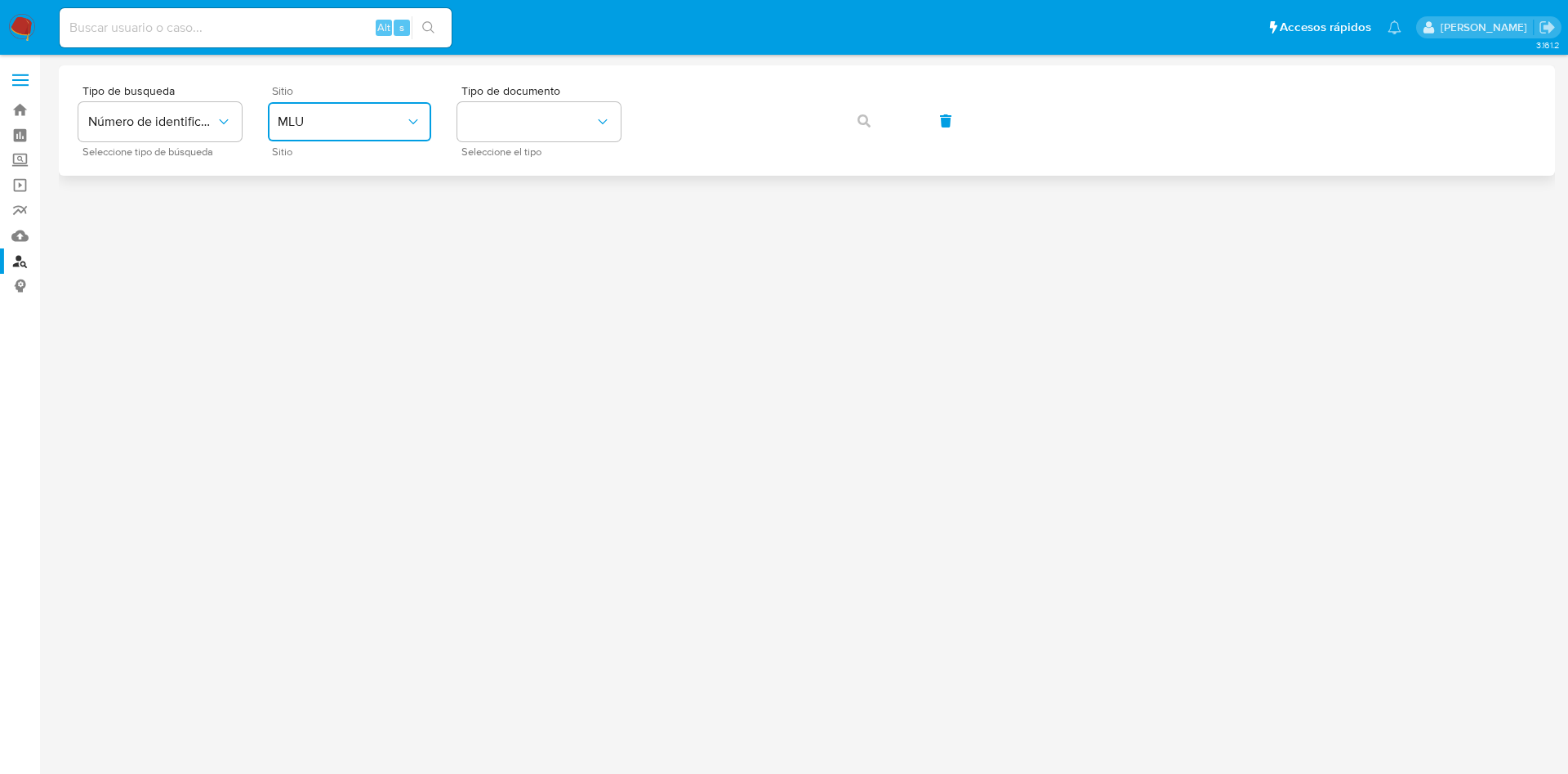
click at [377, 124] on span "MLU" at bounding box center [341, 121] width 127 height 16
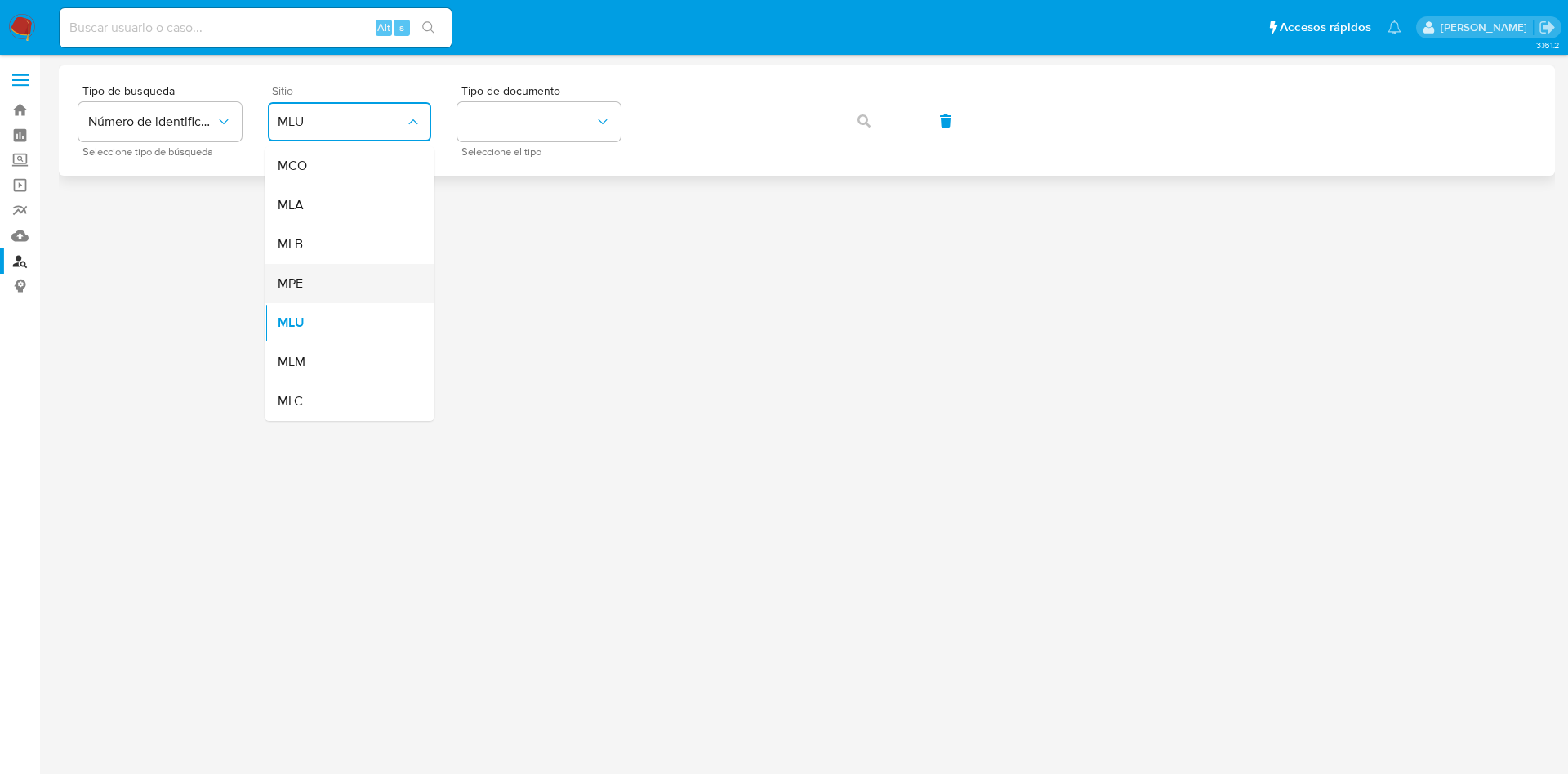
click at [339, 284] on div "MPE" at bounding box center [345, 284] width 134 height 40
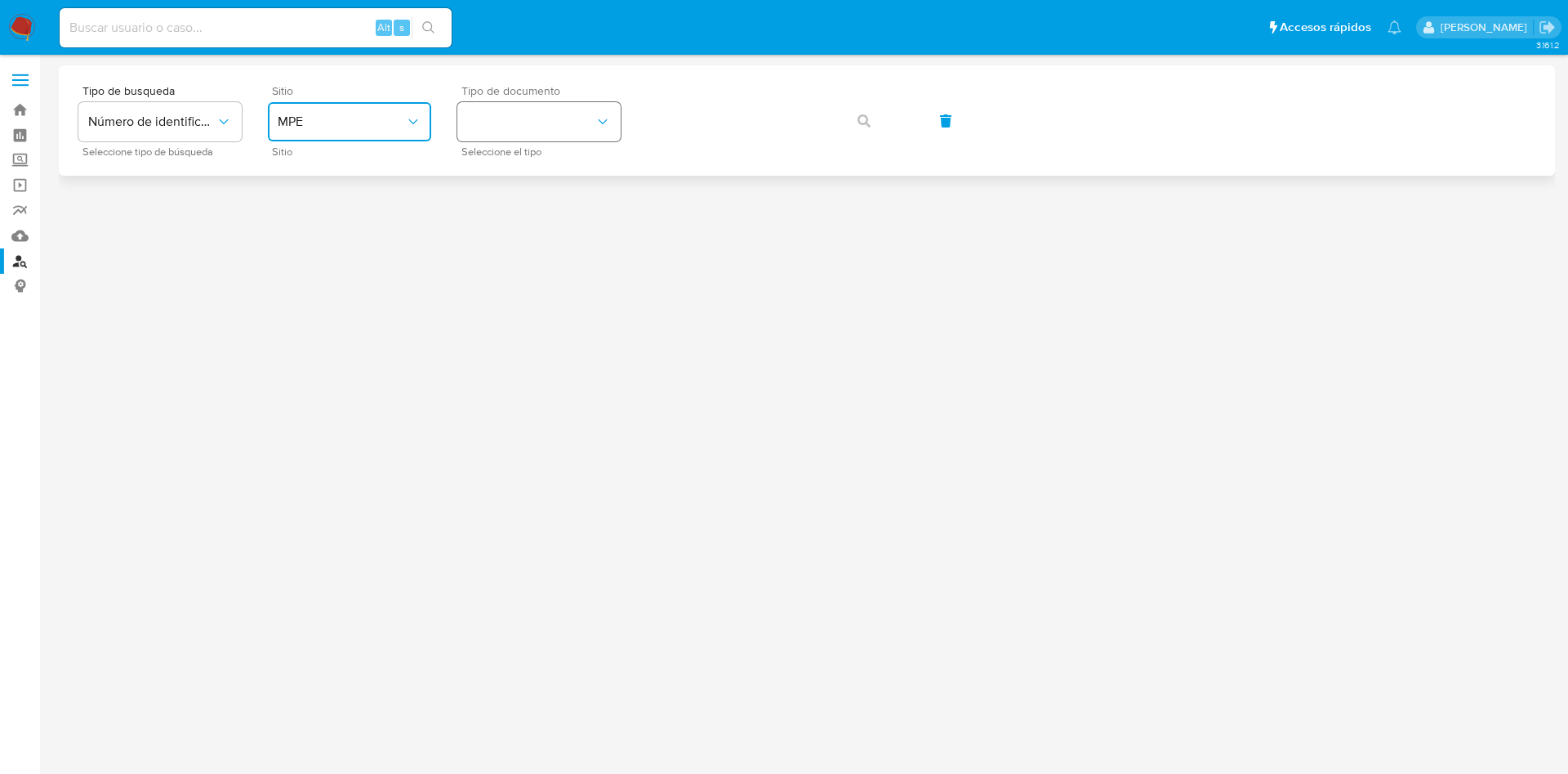
click at [564, 112] on button "identificationType" at bounding box center [538, 122] width 163 height 40
click at [528, 227] on div "DNI DNI" at bounding box center [534, 229] width 134 height 56
click at [871, 110] on button "button" at bounding box center [864, 121] width 56 height 40
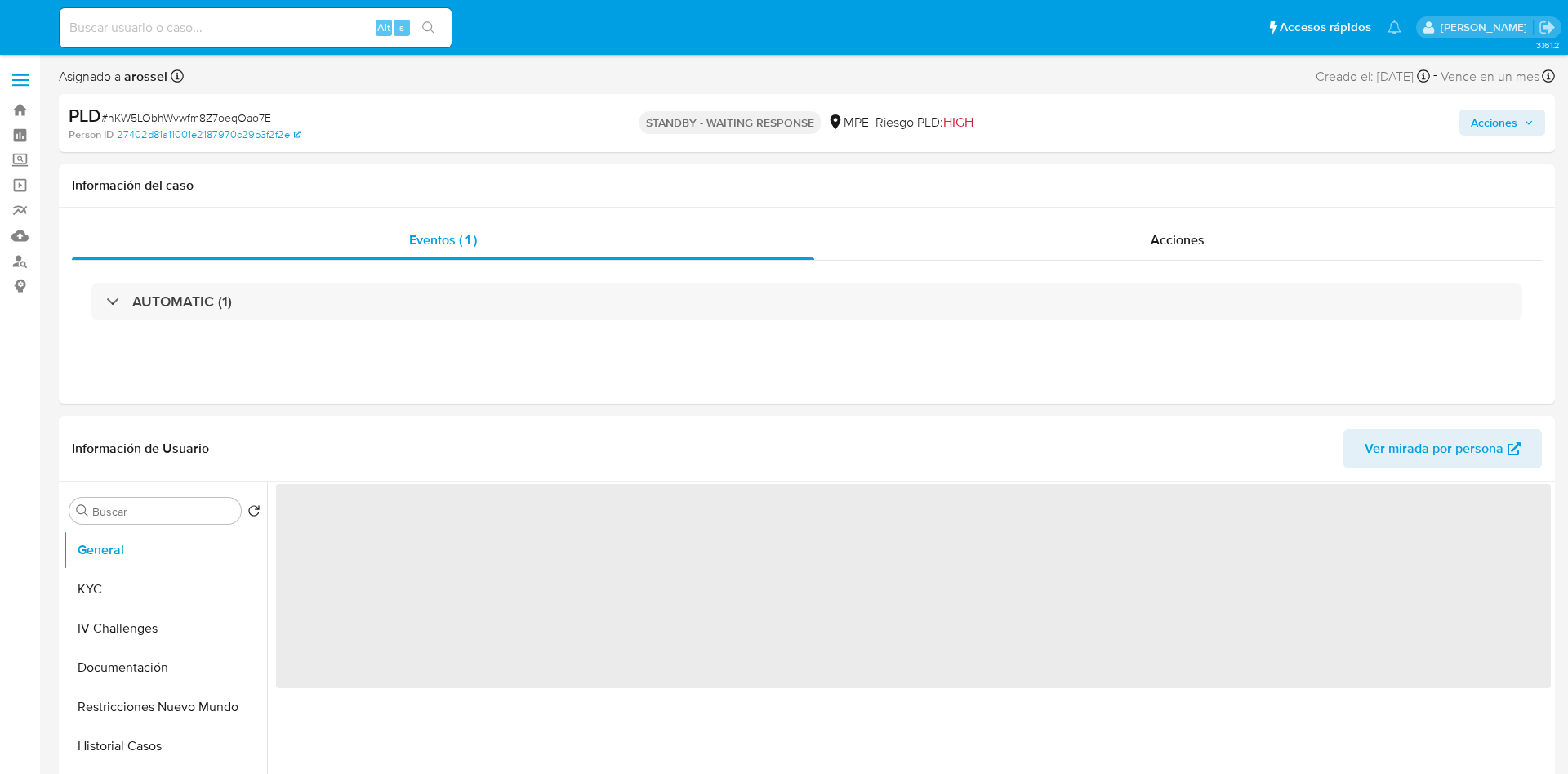
select select "10"
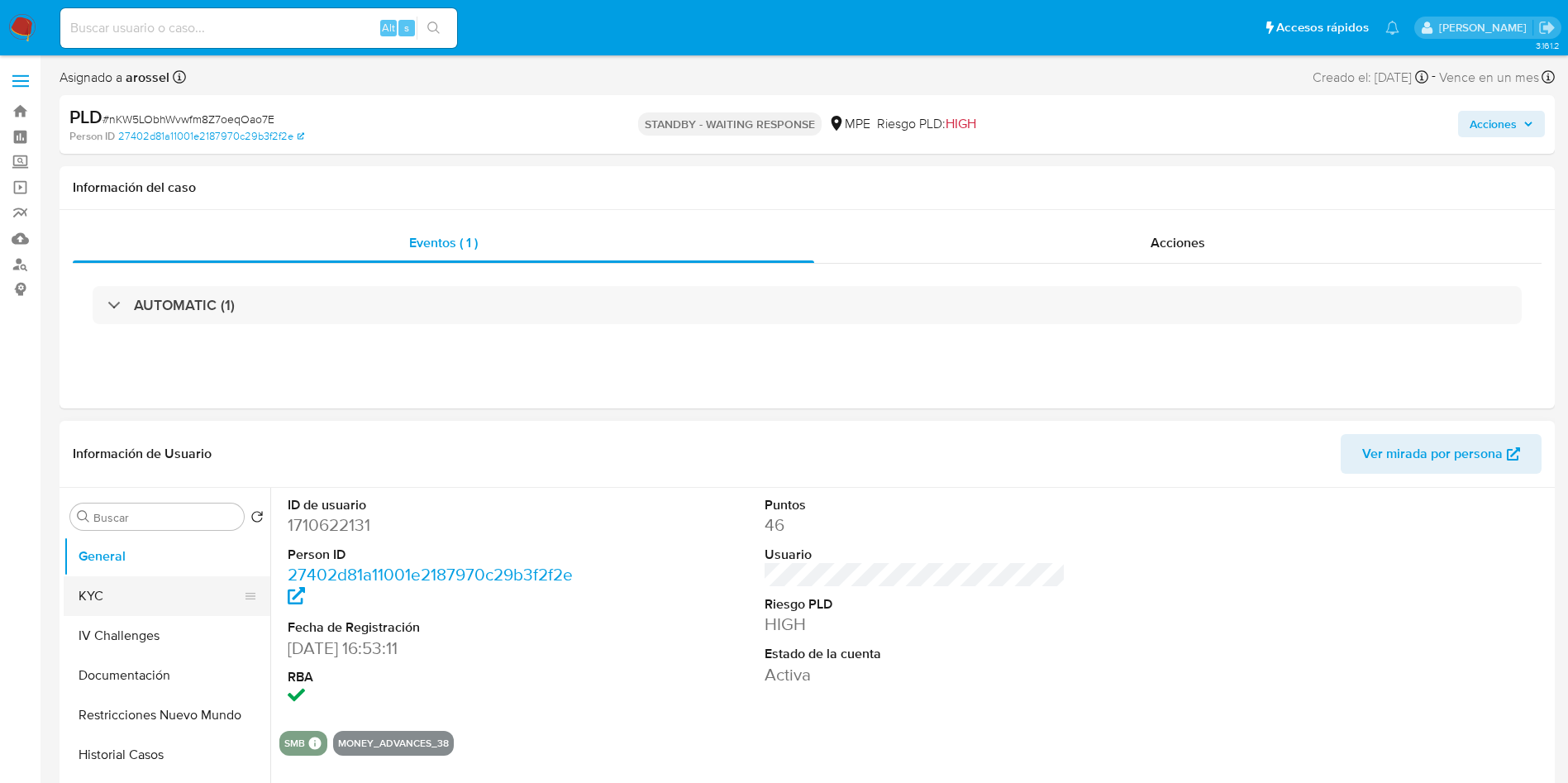
click at [149, 591] on button "KYC" at bounding box center [160, 596] width 194 height 40
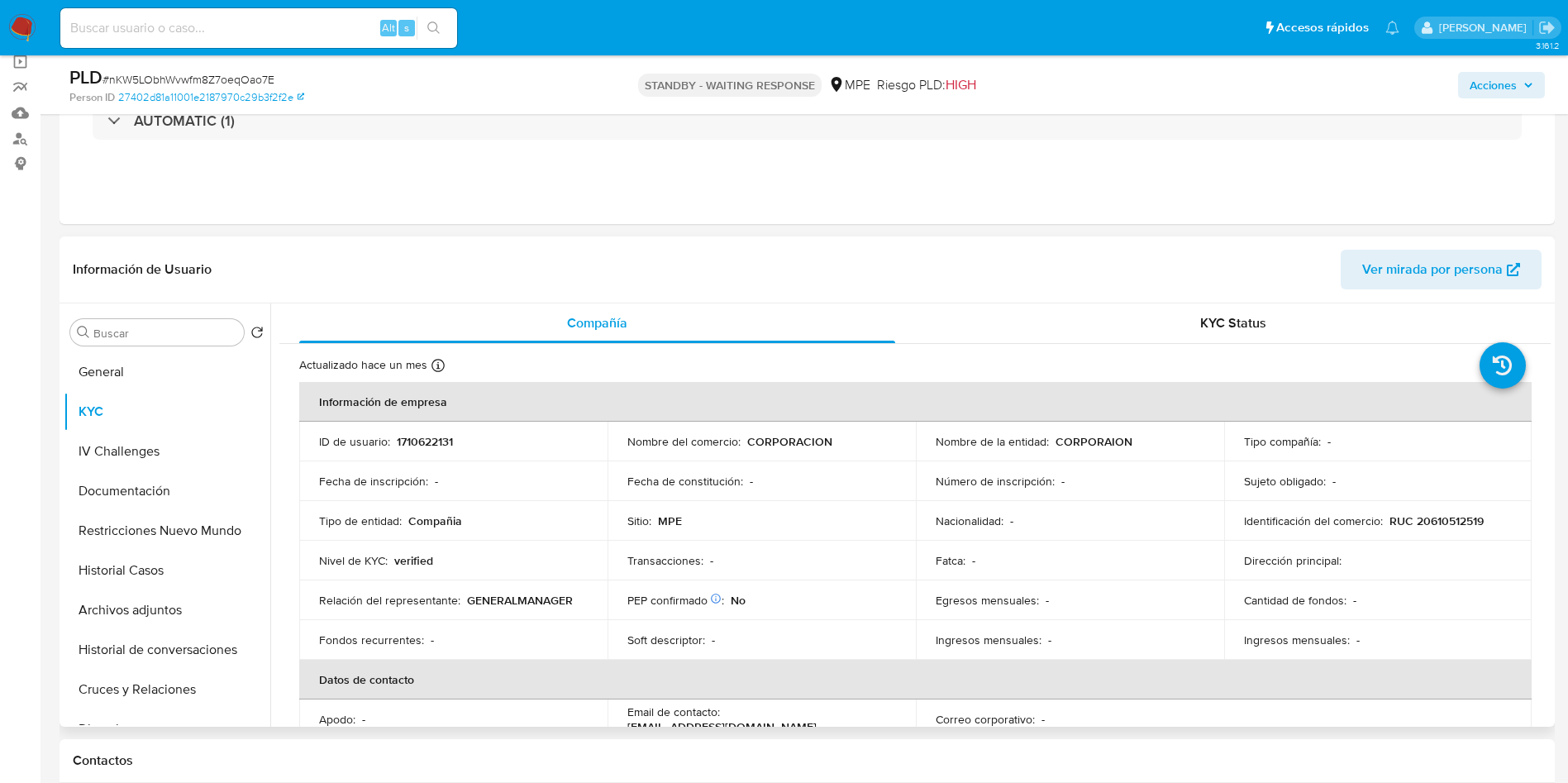
scroll to position [248, 0]
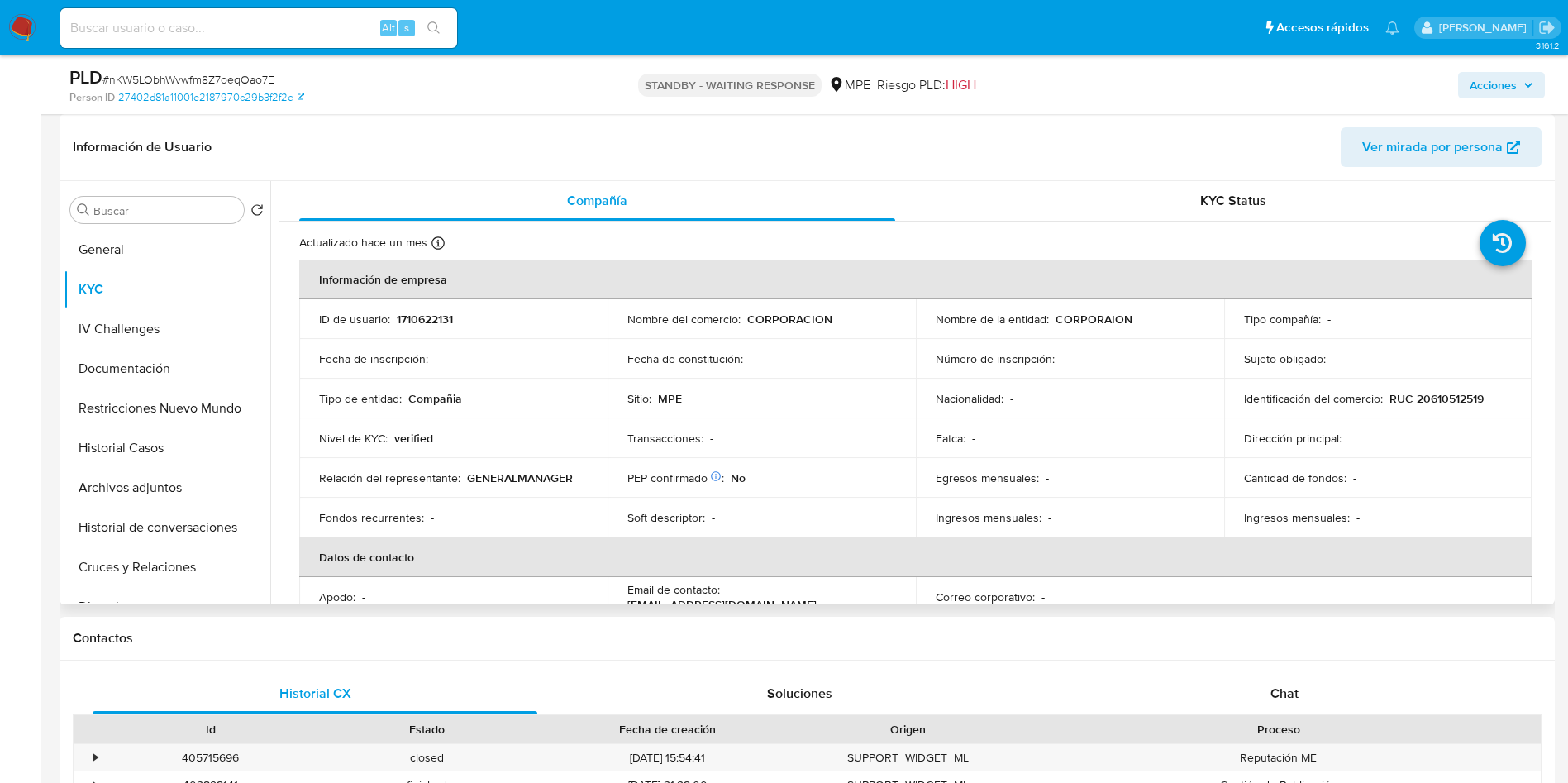
click at [1089, 312] on p "CORPORAION" at bounding box center [1094, 319] width 77 height 15
copy p "CORPORAION"
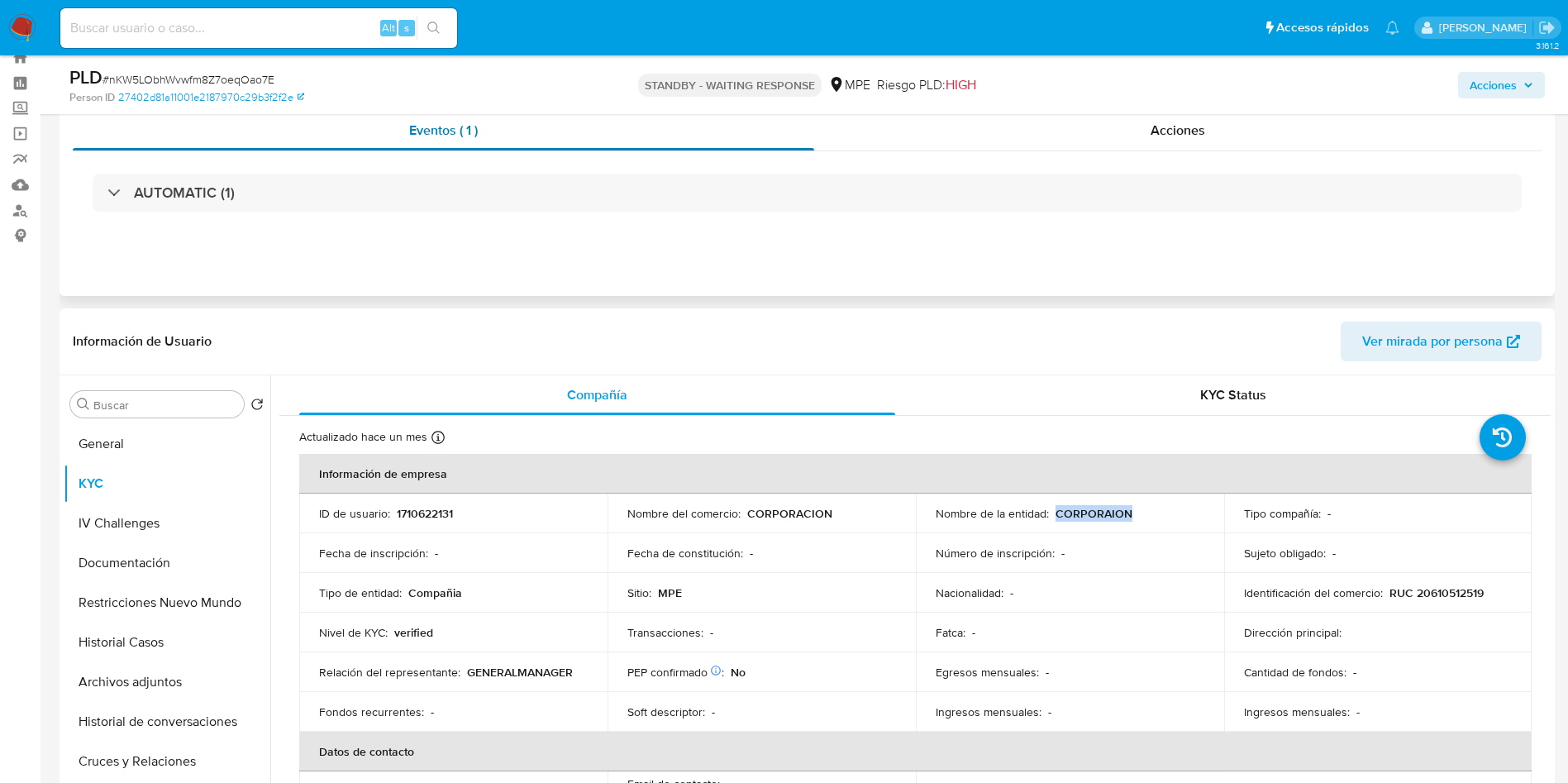
scroll to position [0, 0]
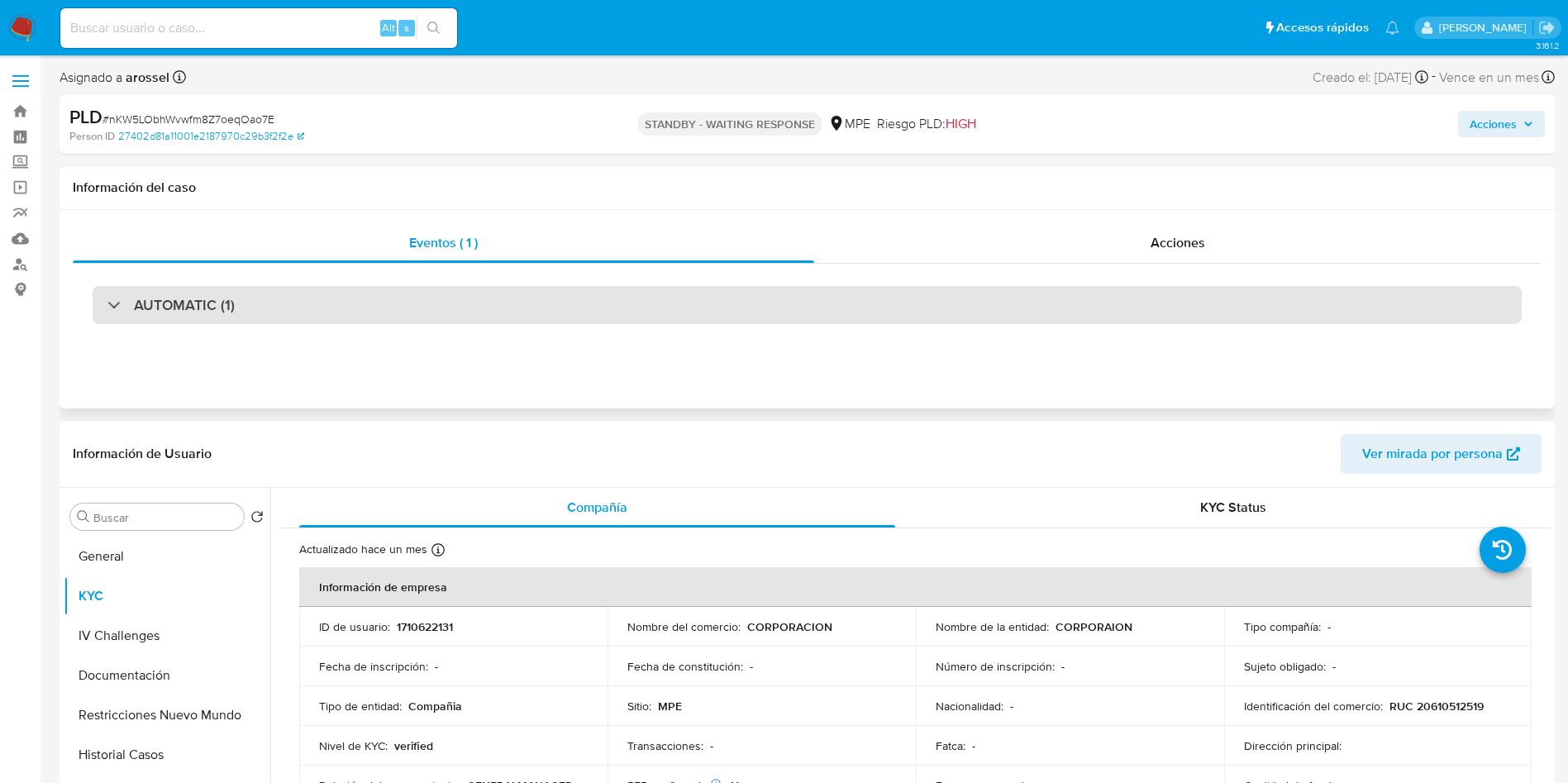
click at [309, 300] on div "AUTOMATIC (1)" at bounding box center [807, 305] width 1430 height 38
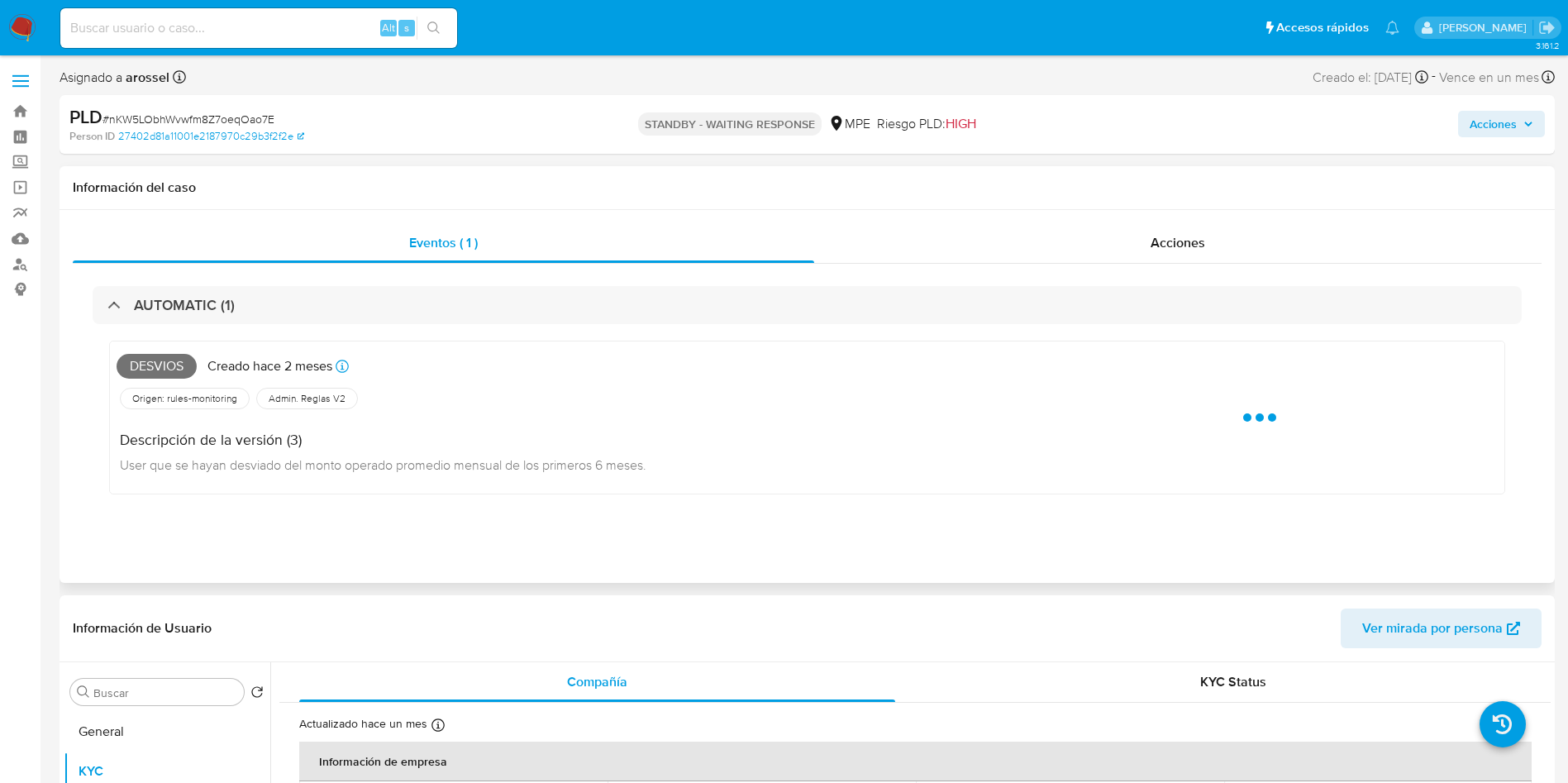
click at [171, 354] on span "Desvios" at bounding box center [156, 366] width 80 height 25
click at [165, 375] on span "Desvios" at bounding box center [156, 366] width 80 height 25
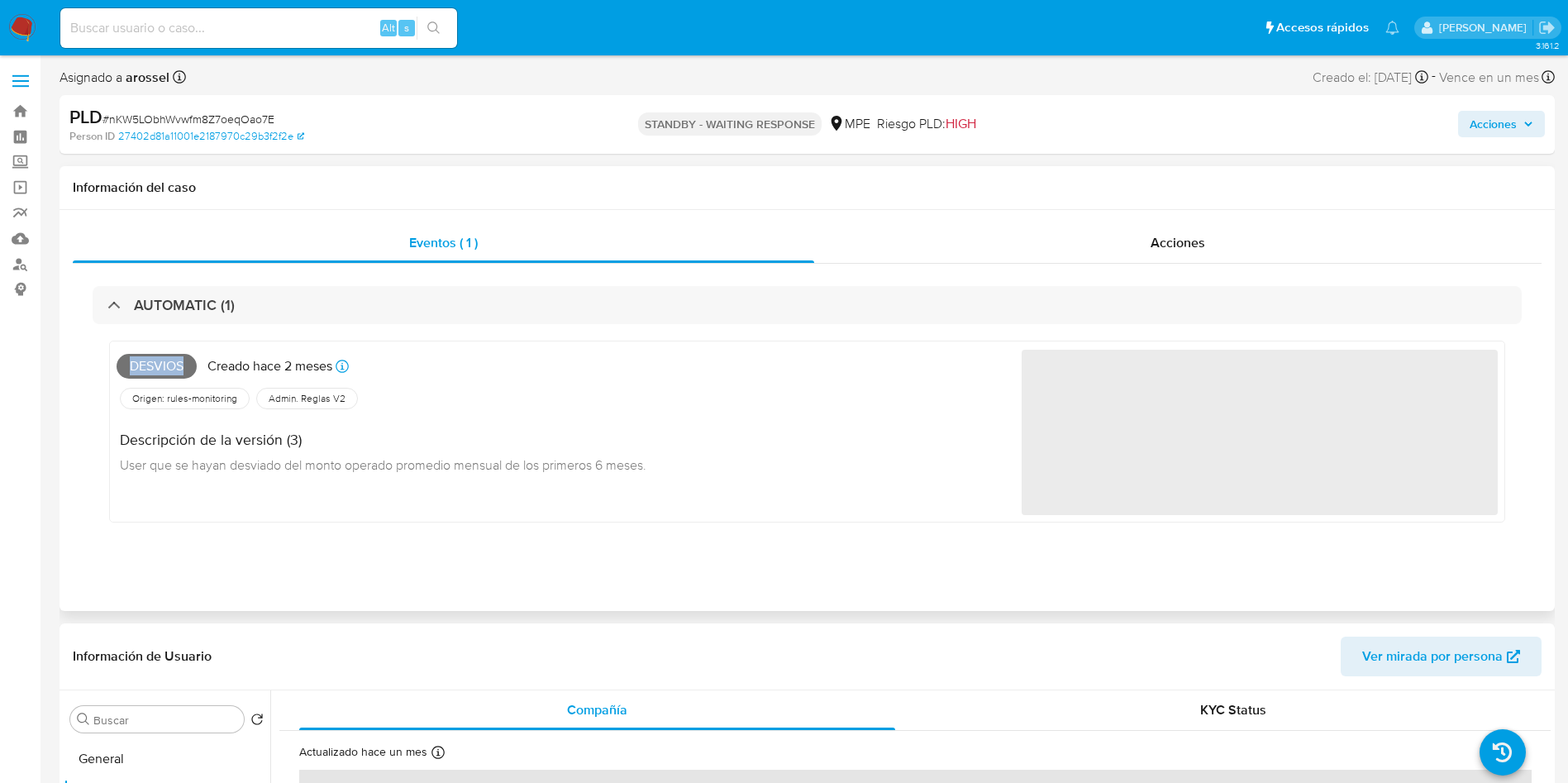
click at [165, 375] on span "Desvios" at bounding box center [156, 366] width 80 height 25
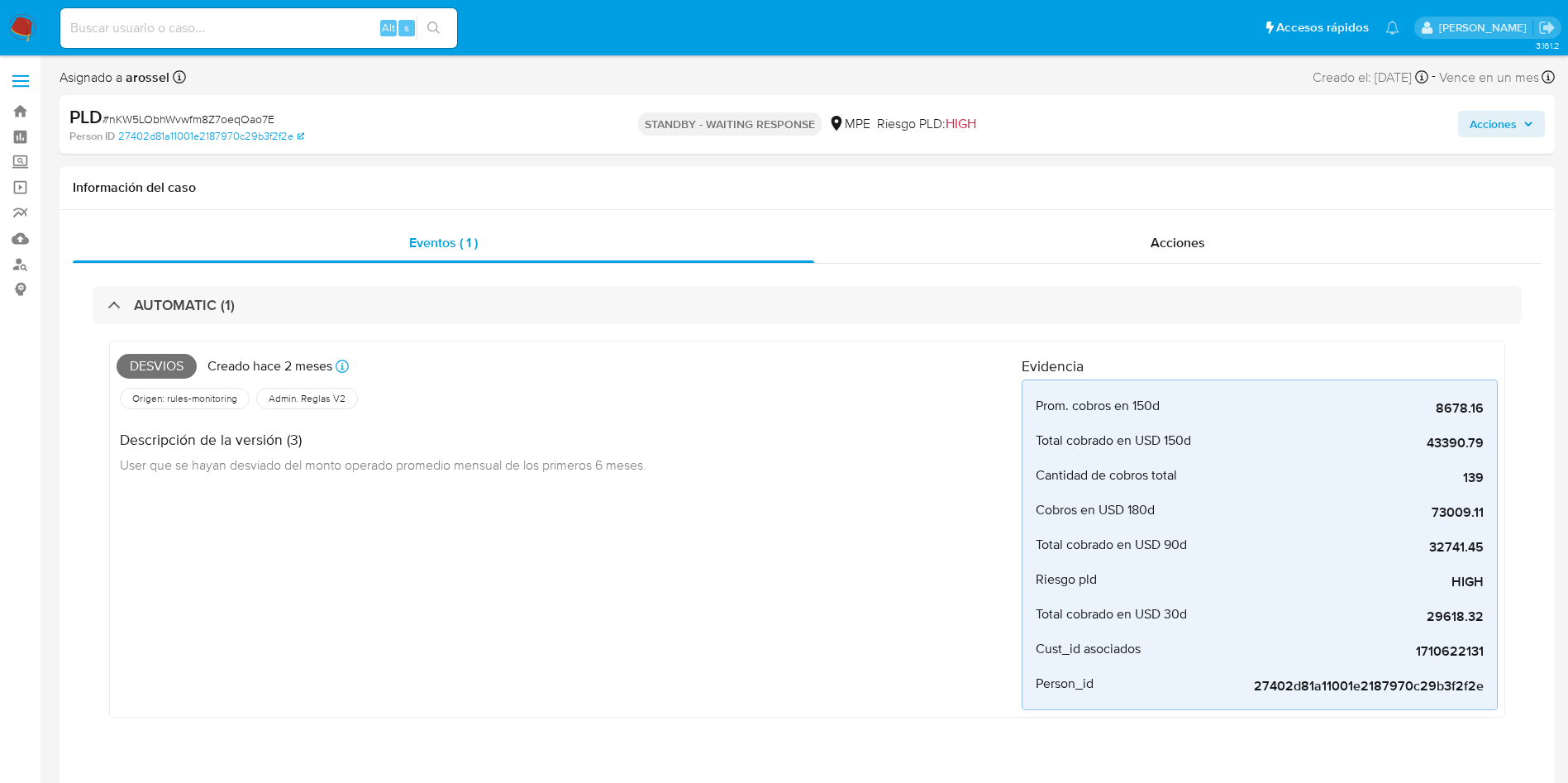
click at [244, 26] on input at bounding box center [258, 28] width 397 height 22
paste input "NY4BcpWB6xZaDdJmMCebk98S"
type input "NY4BcpWB6xZaDdJmMCebk98S"
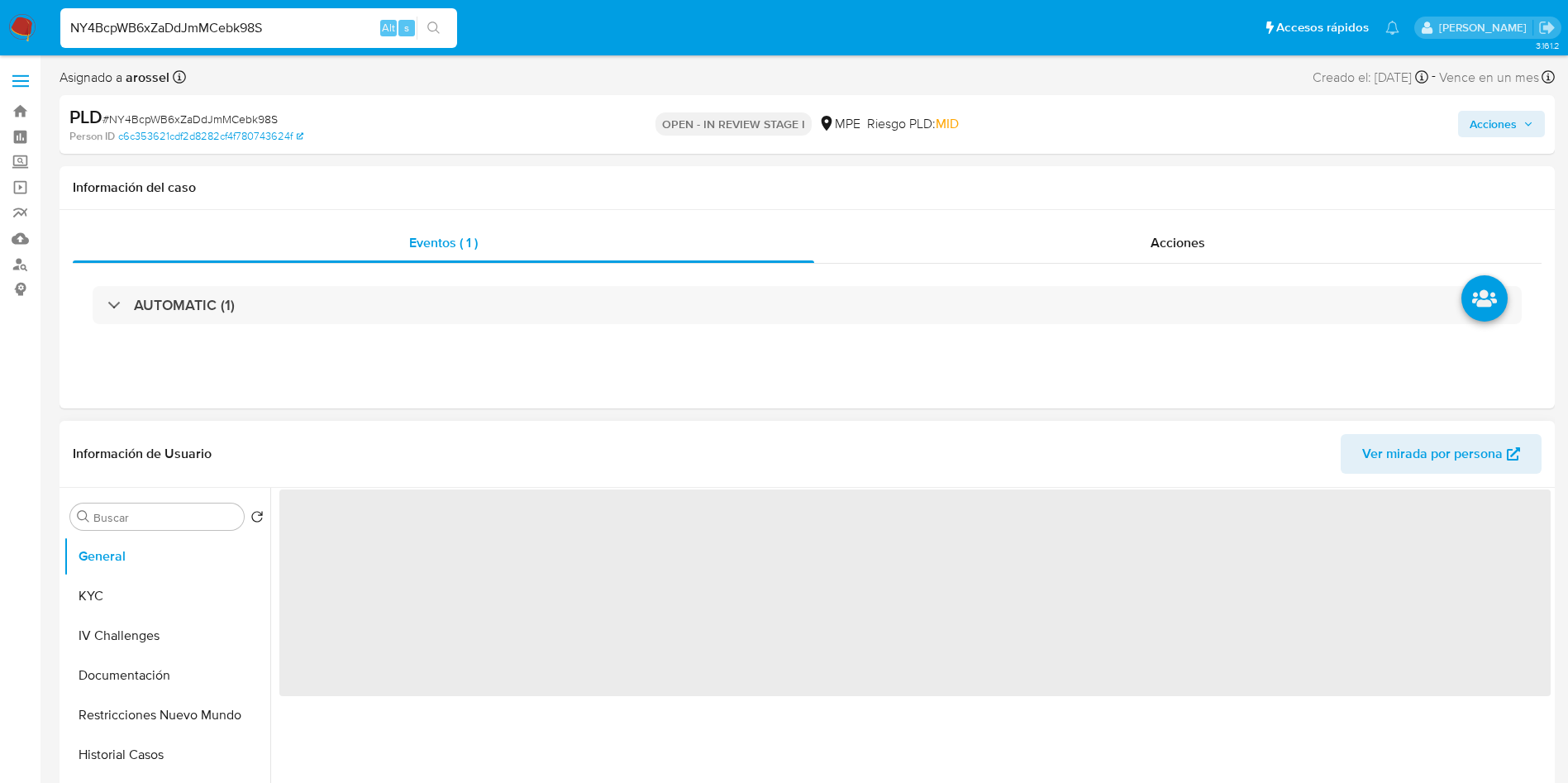
select select "10"
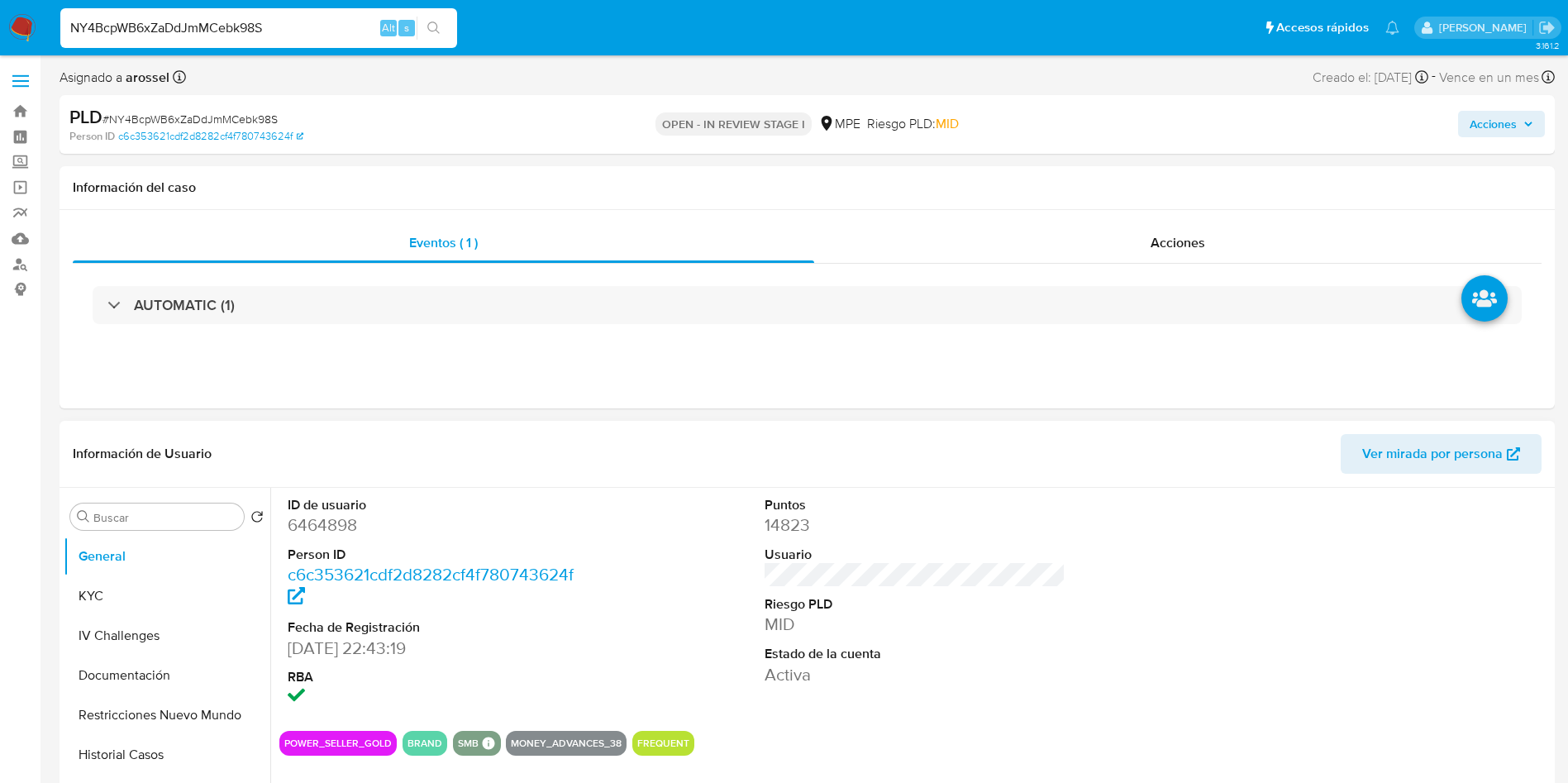
click at [1084, 467] on header "Información de Usuario Ver mirada por persona" at bounding box center [807, 454] width 1469 height 40
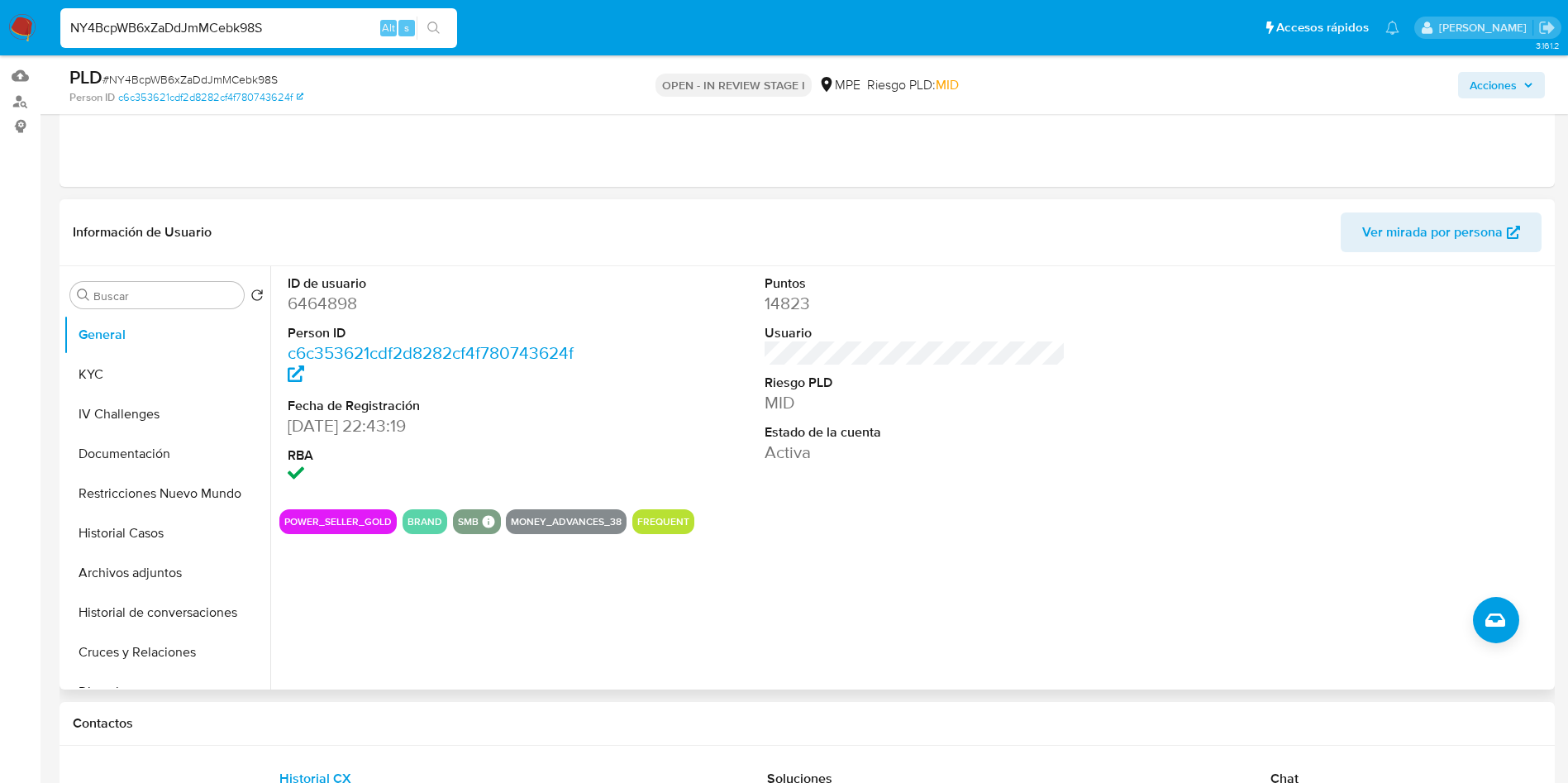
scroll to position [124, 0]
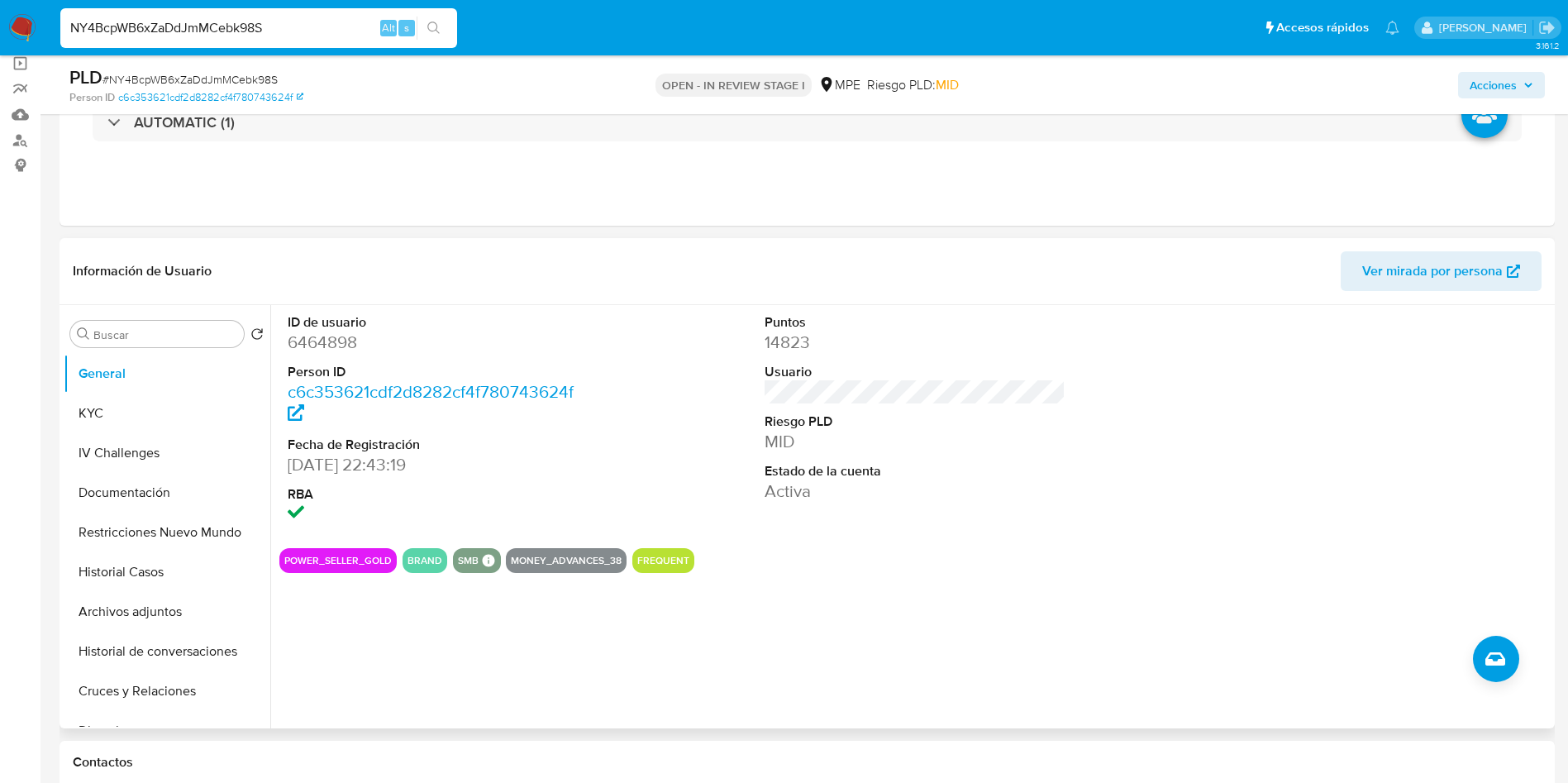
click at [1393, 258] on span "Ver mirada por persona" at bounding box center [1432, 271] width 140 height 40
click at [133, 579] on button "Historial Casos" at bounding box center [160, 572] width 194 height 40
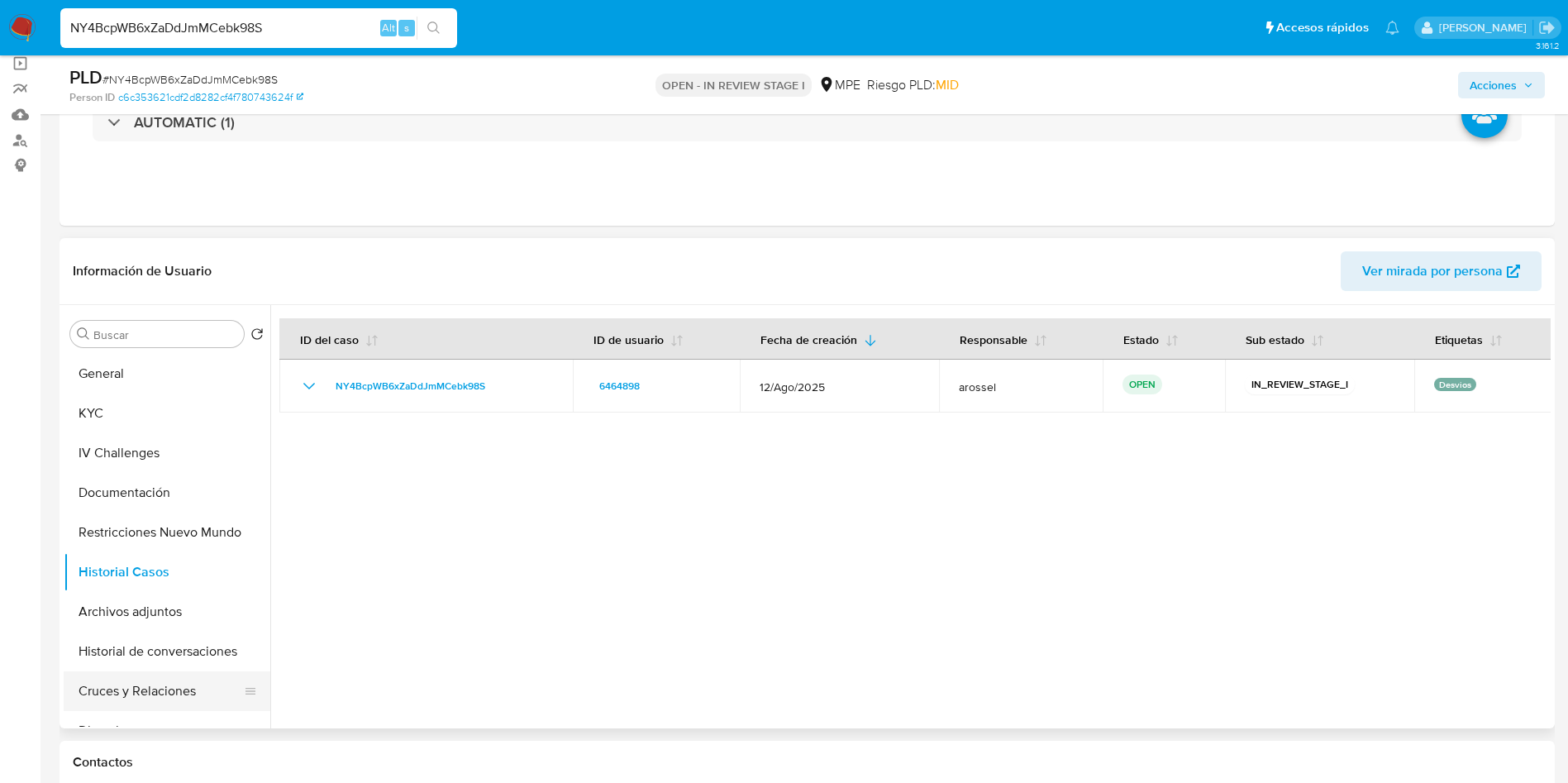
click at [169, 703] on button "Cruces y Relaciones" at bounding box center [160, 691] width 194 height 40
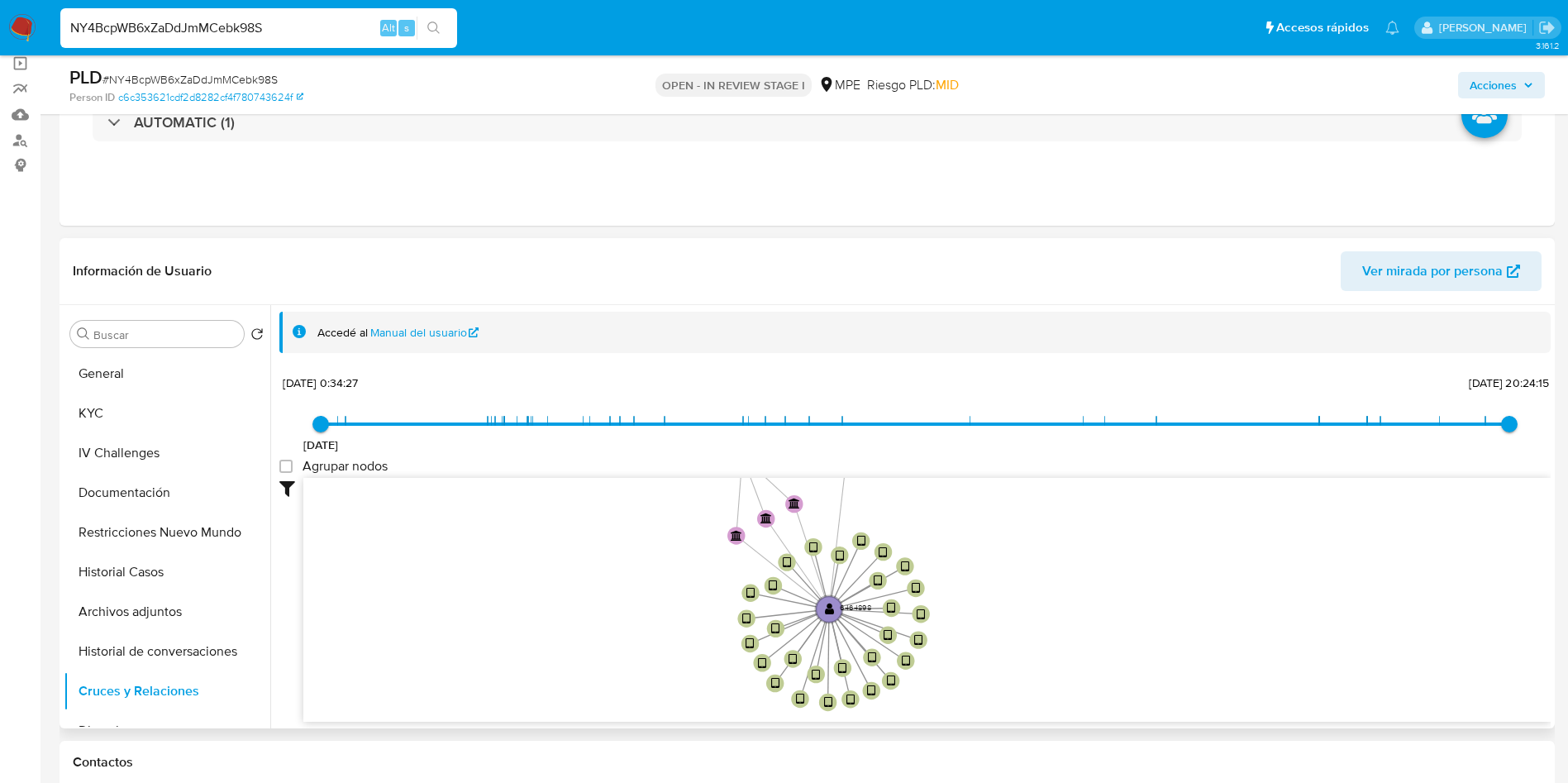
drag, startPoint x: 1034, startPoint y: 708, endPoint x: 990, endPoint y: 605, distance: 112.0
click at [990, 605] on icon "device-61f7e49a08813b00194000ee  user-6464898  6464898 device-62d717e408813b0…" at bounding box center [927, 597] width 1248 height 239
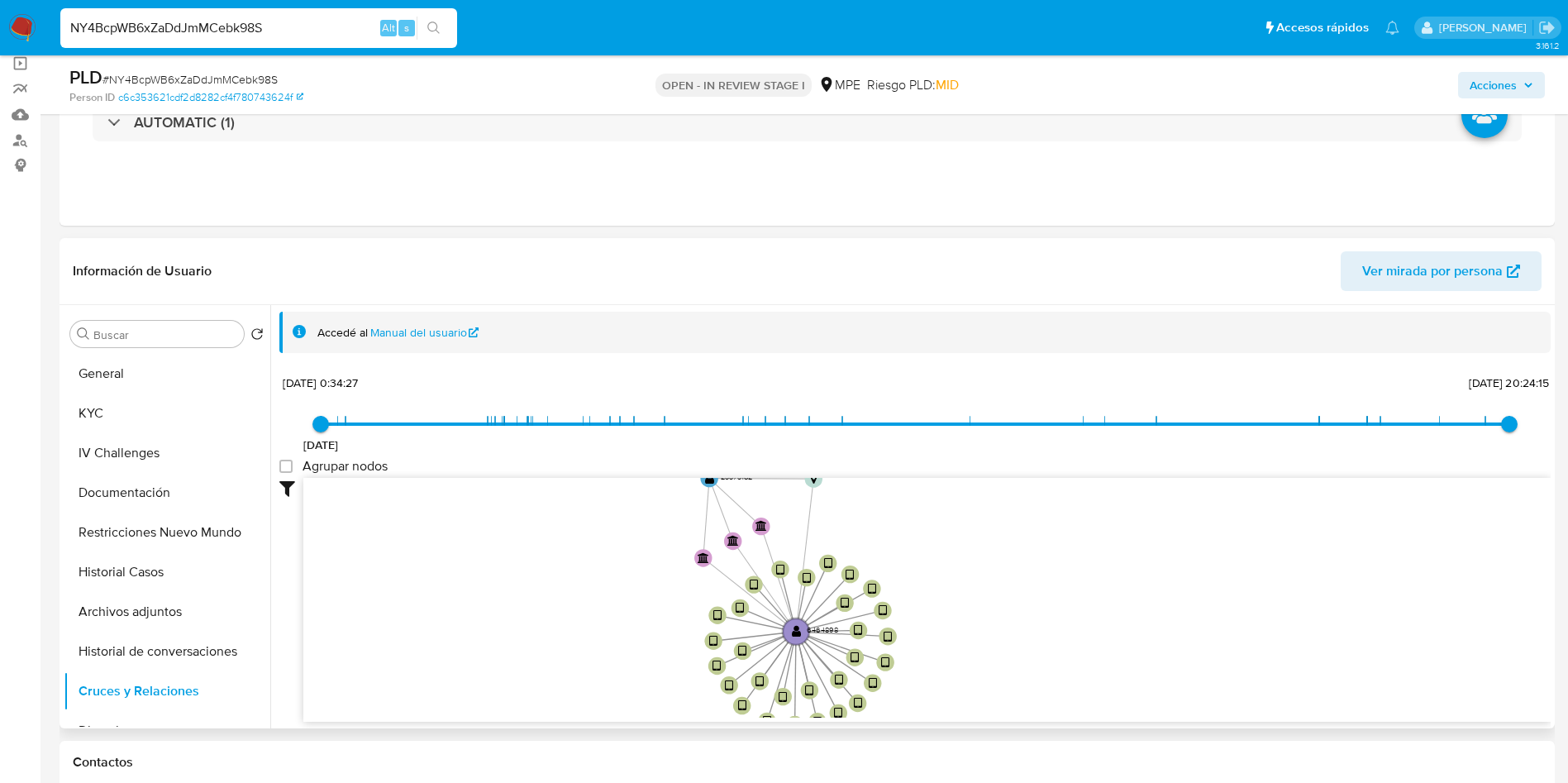
drag, startPoint x: 627, startPoint y: 579, endPoint x: 593, endPoint y: 586, distance: 34.7
click at [593, 586] on icon "device-61f7e49a08813b00194000ee  user-6464898  6464898 device-62d717e408813b0…" at bounding box center [927, 597] width 1248 height 239
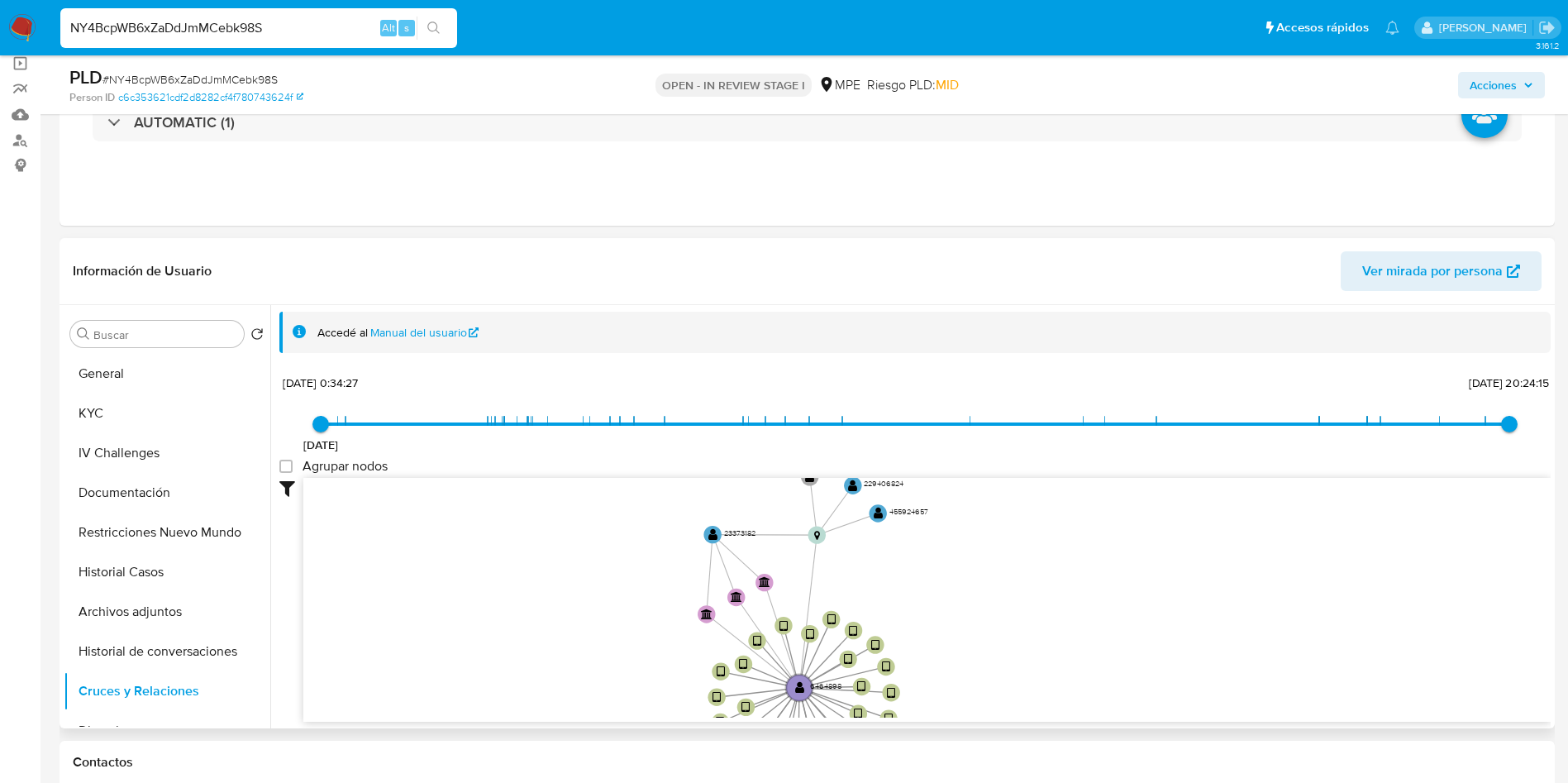
click at [605, 603] on icon "device-61f7e49a08813b00194000ee  user-6464898  6464898 device-62d717e408813b0…" at bounding box center [927, 597] width 1248 height 239
click at [709, 538] on text "" at bounding box center [713, 534] width 10 height 12
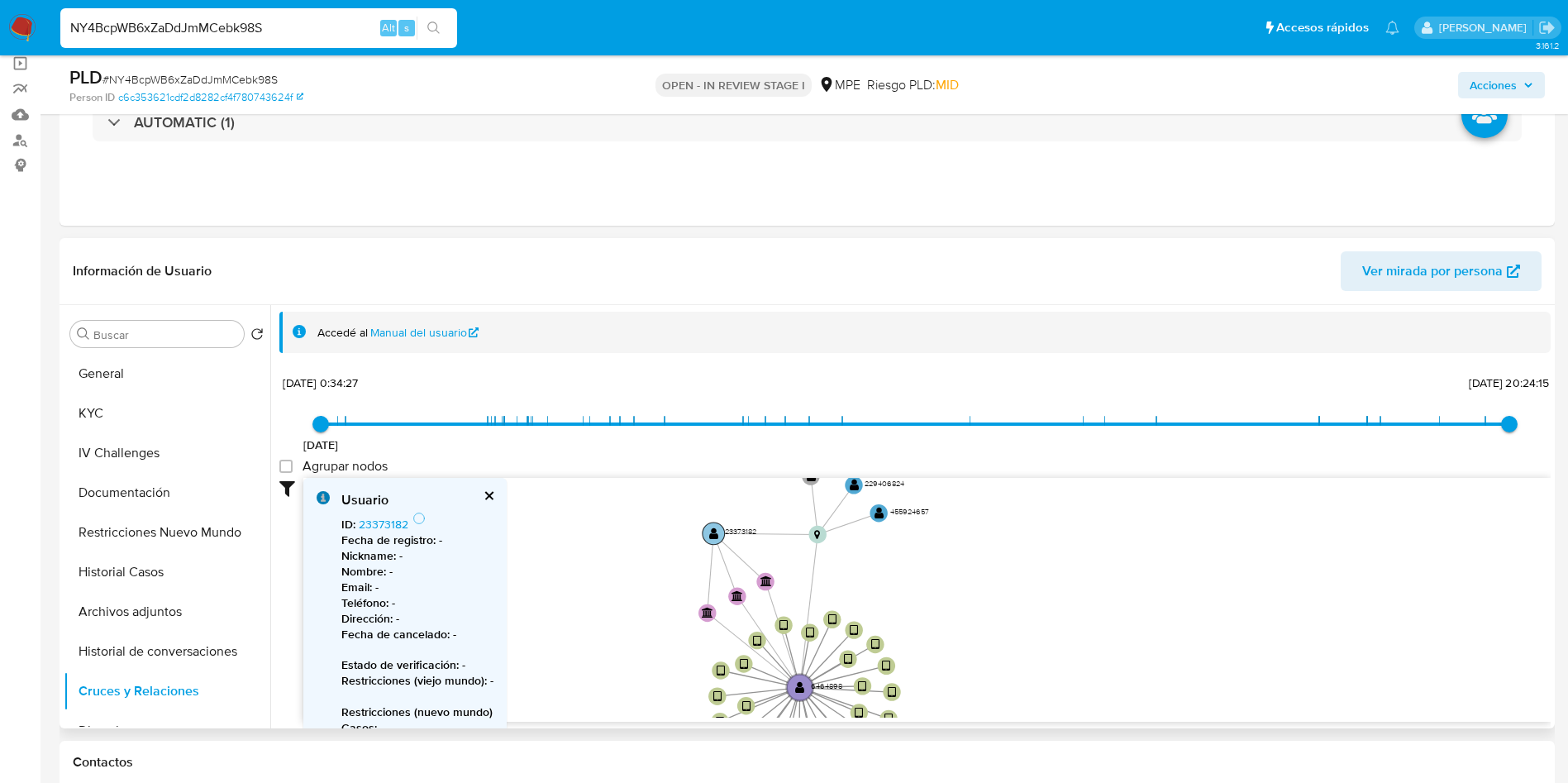
click at [711, 538] on text "" at bounding box center [714, 532] width 10 height 12
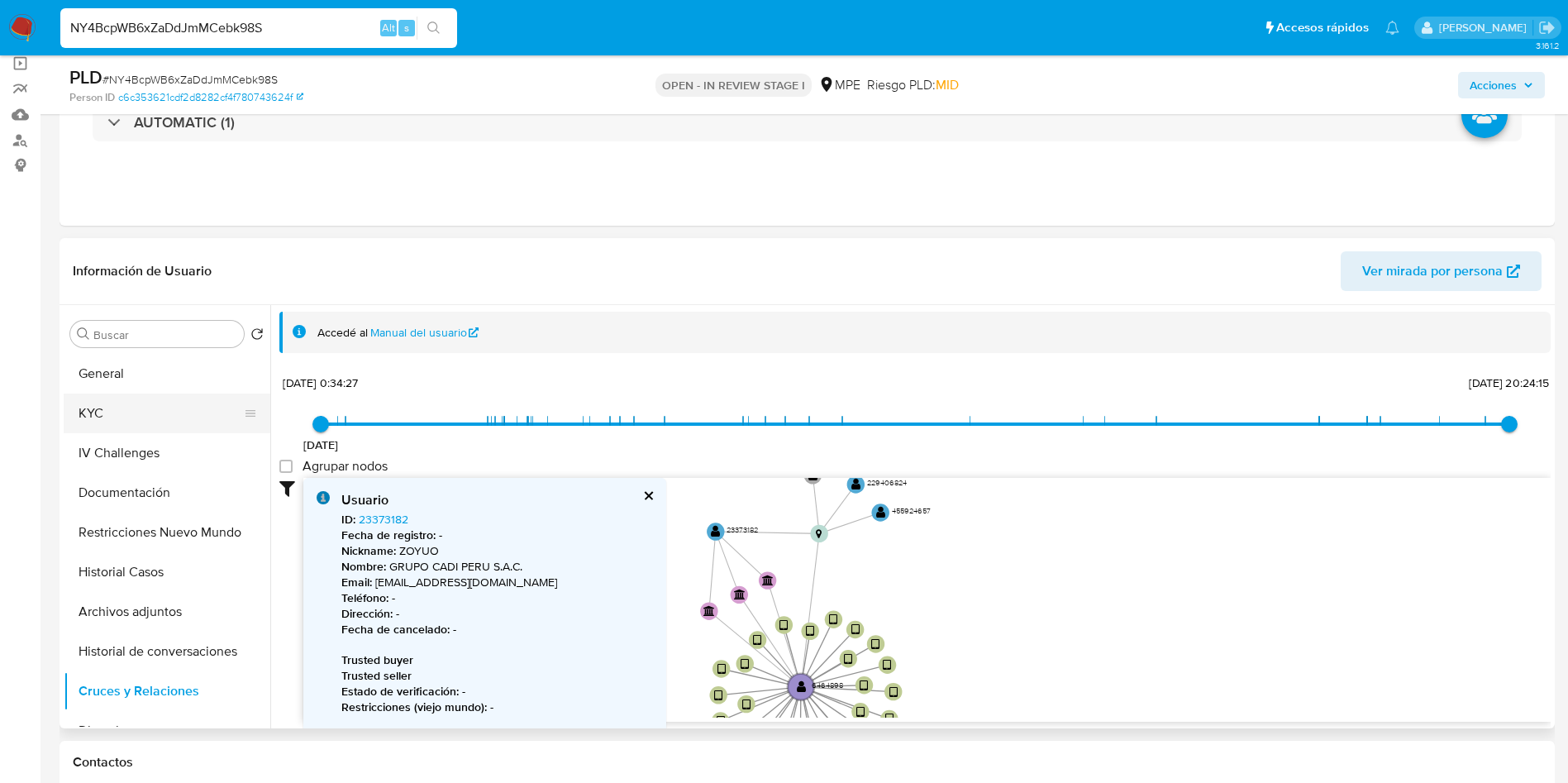
click at [127, 410] on button "KYC" at bounding box center [160, 414] width 194 height 40
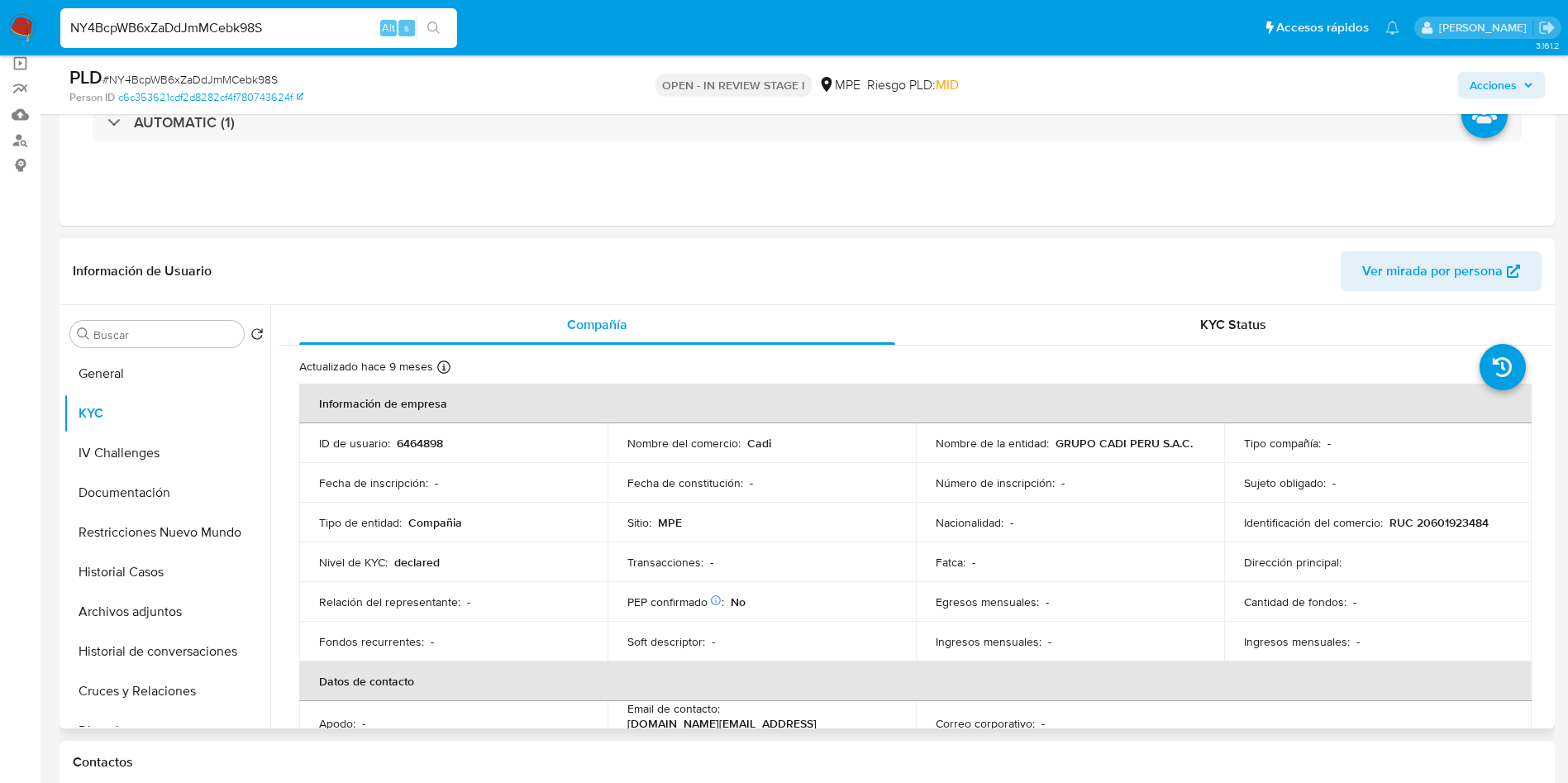
click at [419, 439] on p "6464898" at bounding box center [420, 443] width 47 height 15
copy p "6464898"
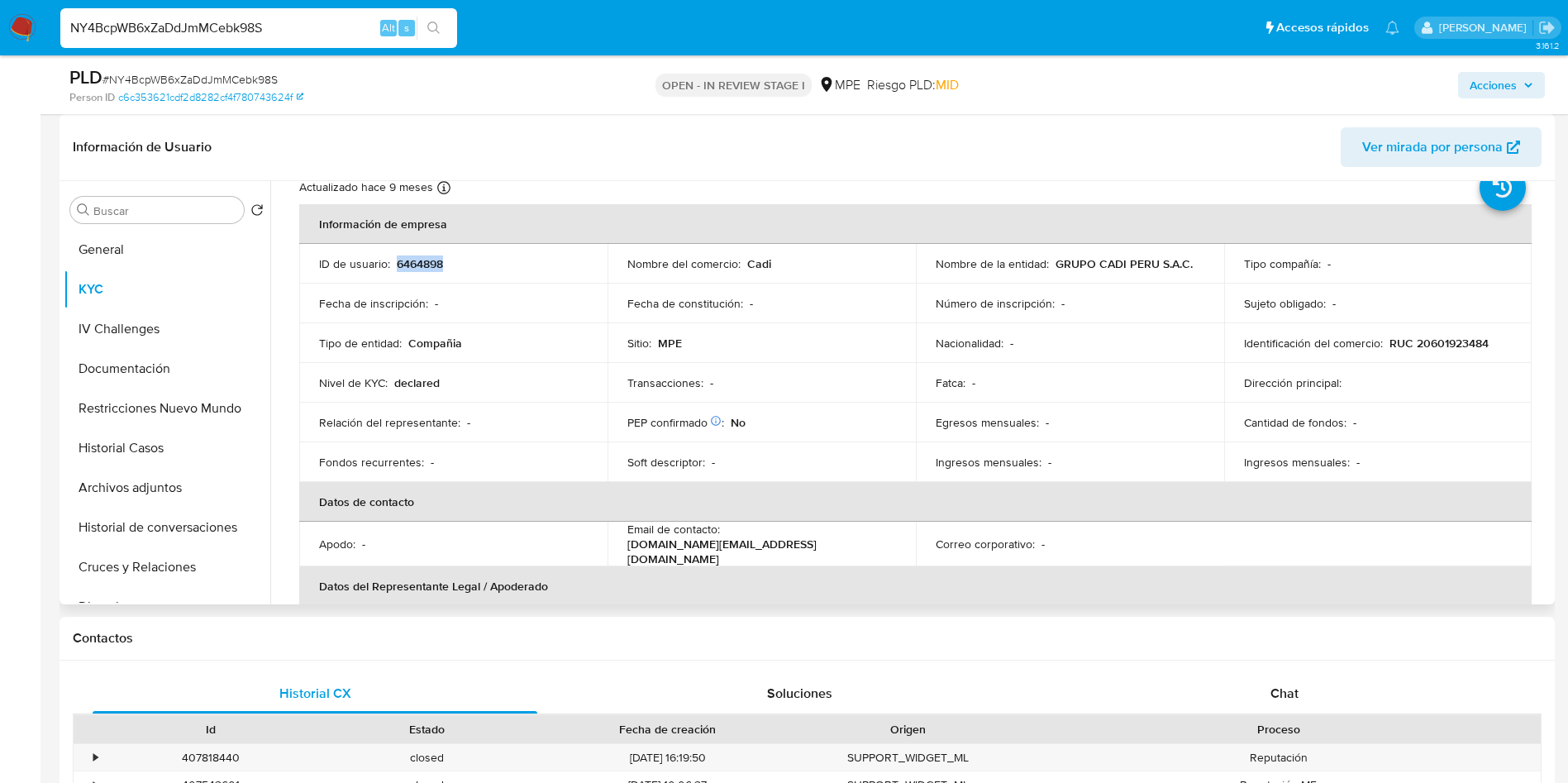
scroll to position [0, 0]
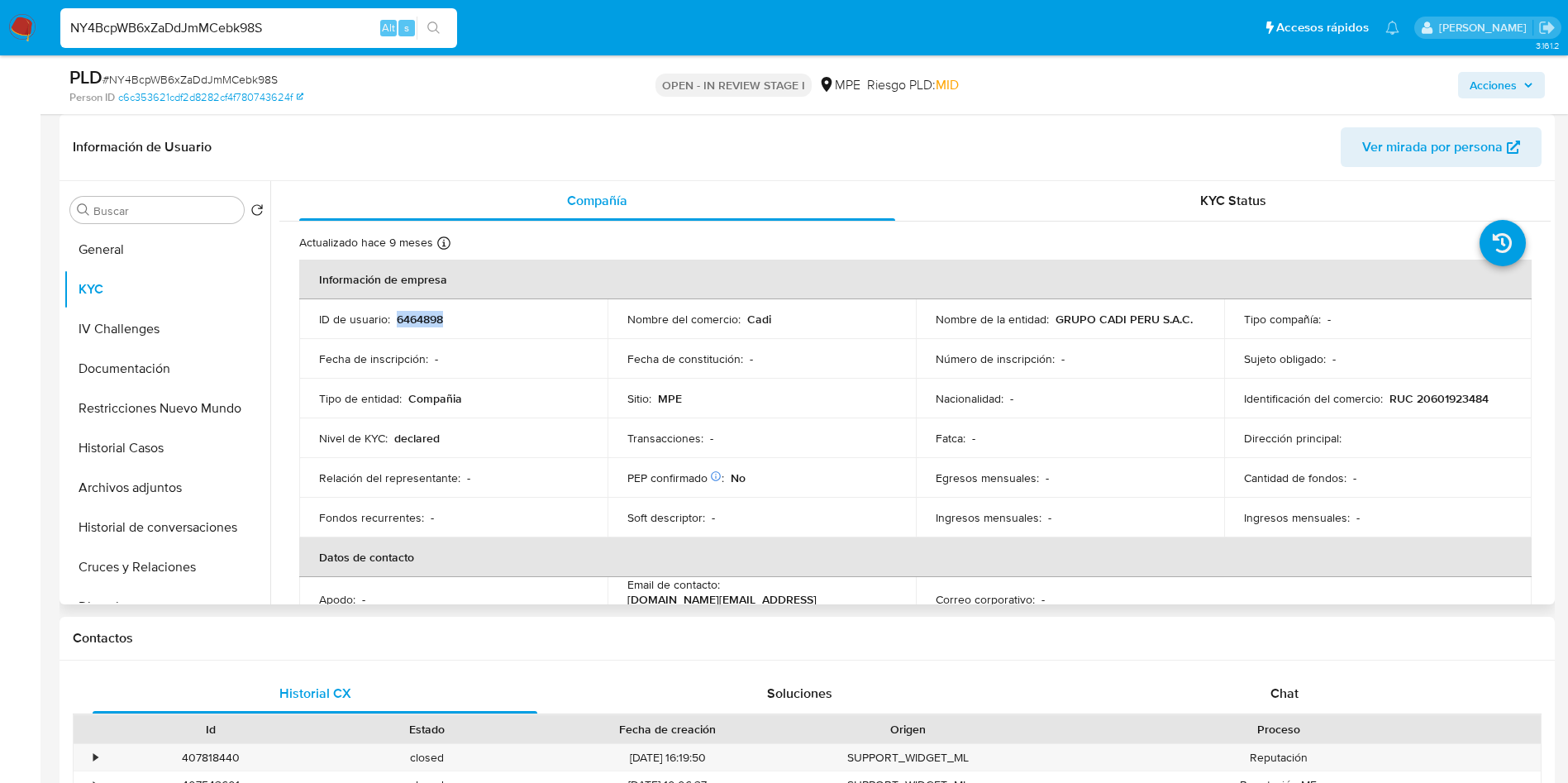
copy p "6464898"
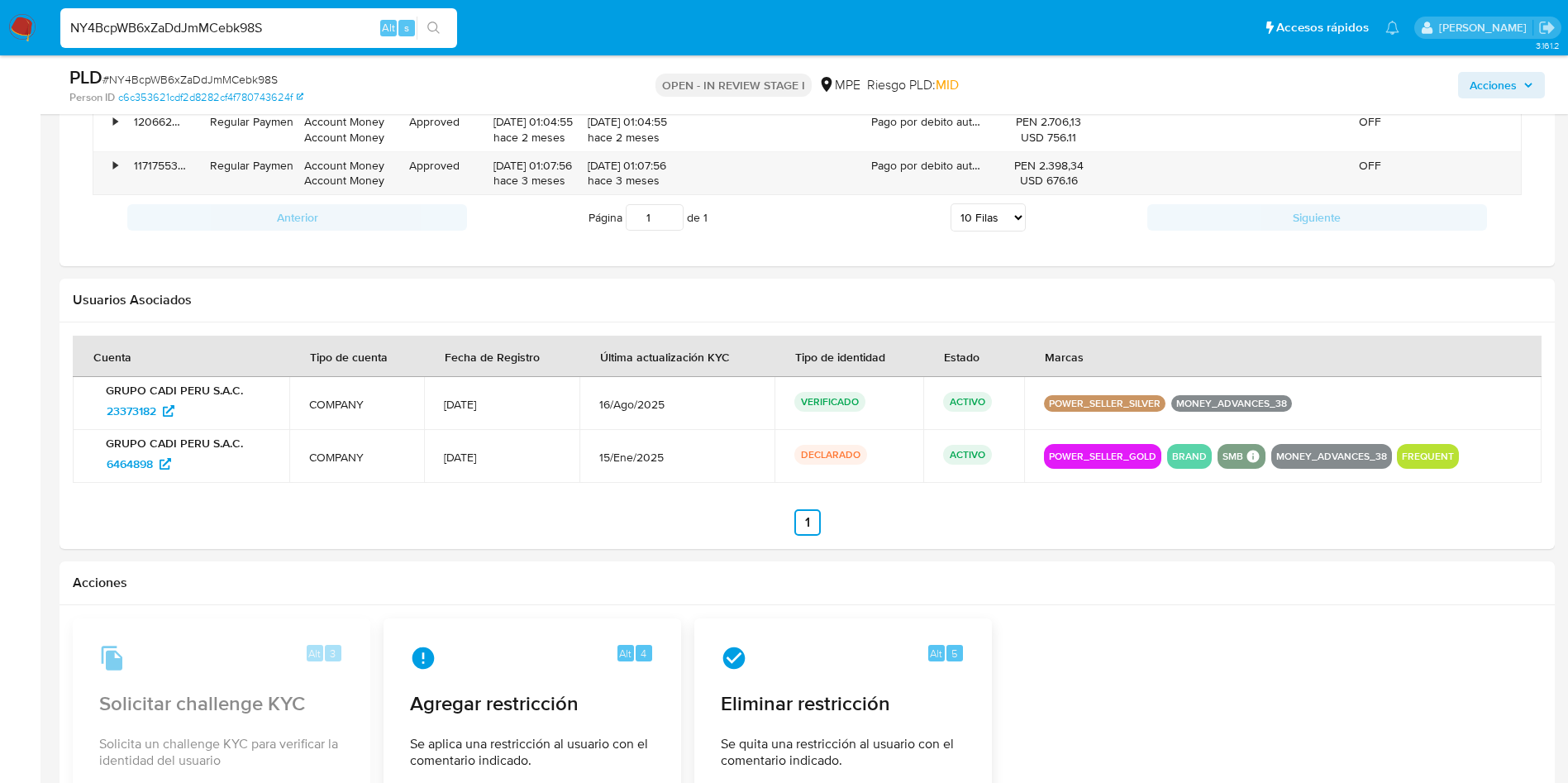
scroll to position [1612, 0]
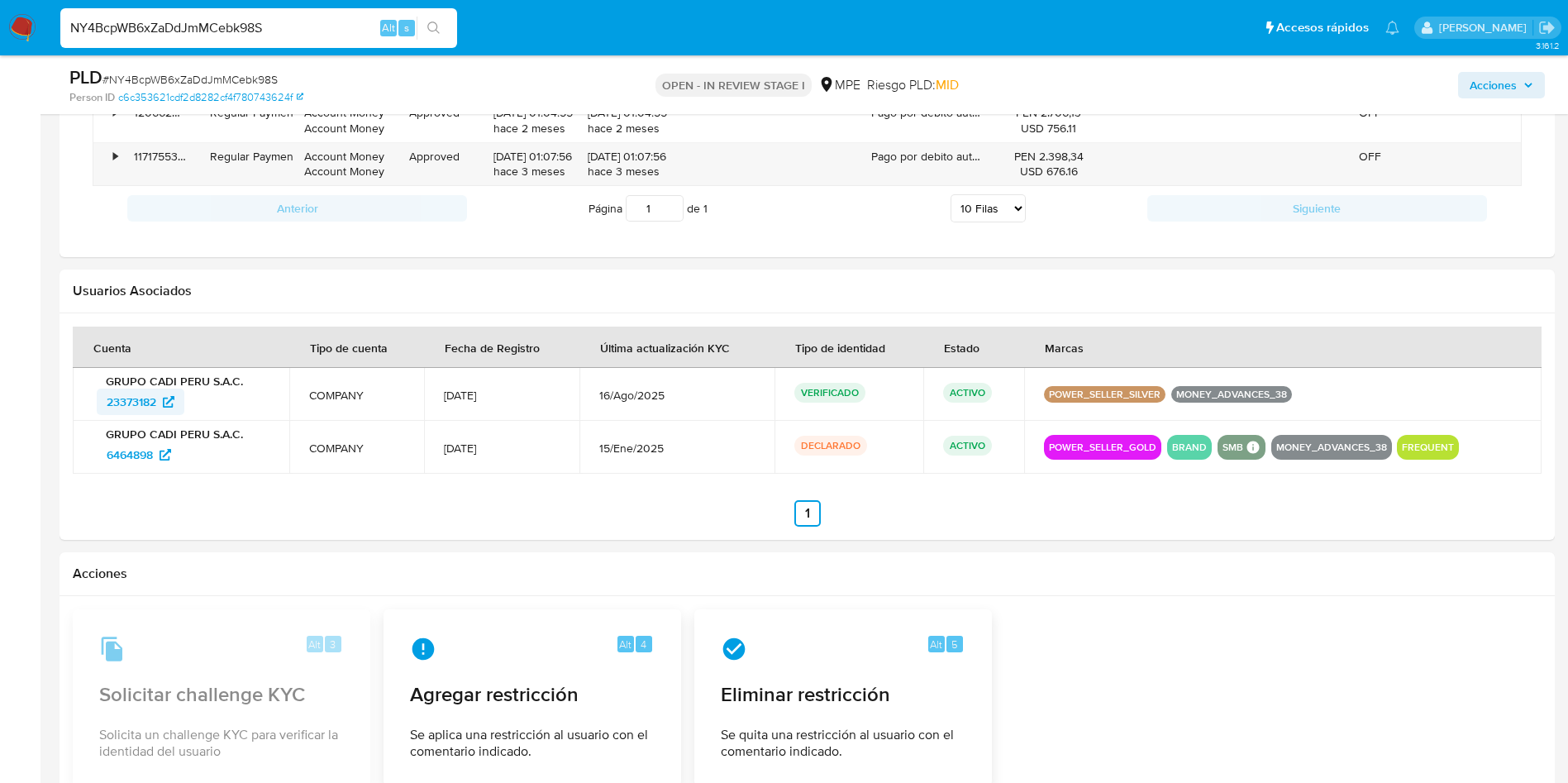
drag, startPoint x: 219, startPoint y: 402, endPoint x: 104, endPoint y: 406, distance: 115.1
click at [104, 406] on div "23373182" at bounding box center [182, 402] width 173 height 27
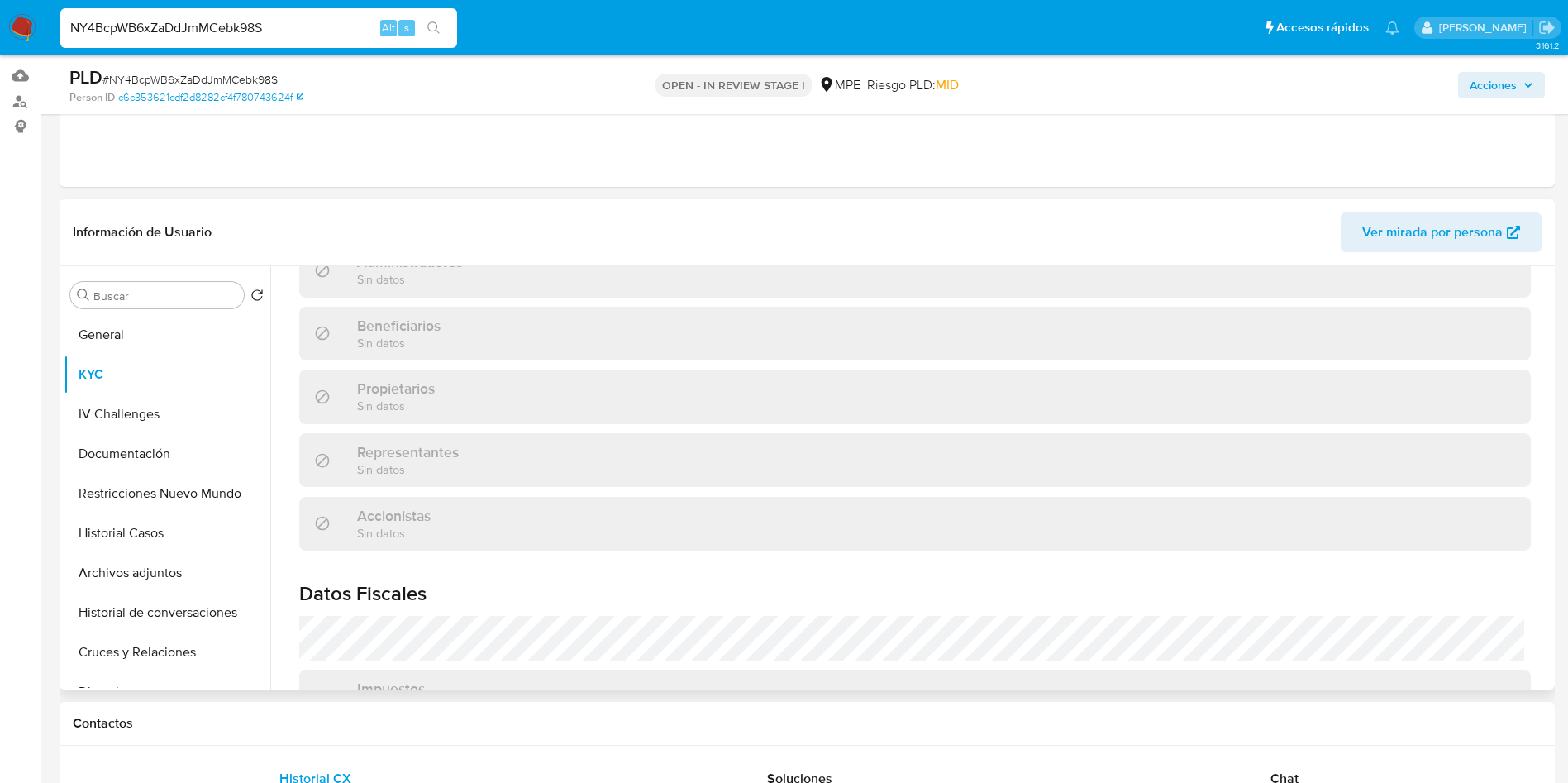
scroll to position [124, 0]
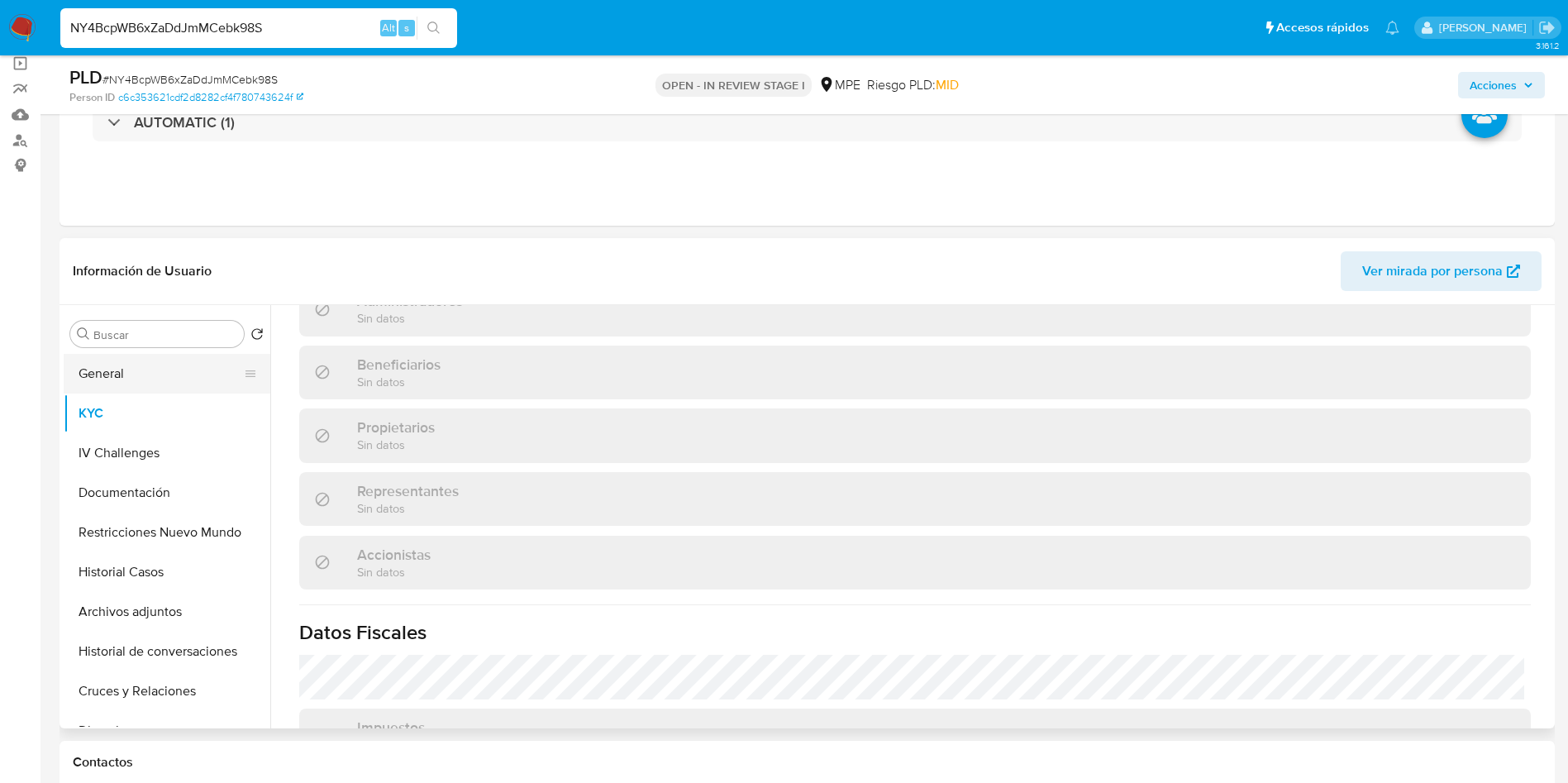
click at [147, 373] on button "General" at bounding box center [160, 374] width 194 height 40
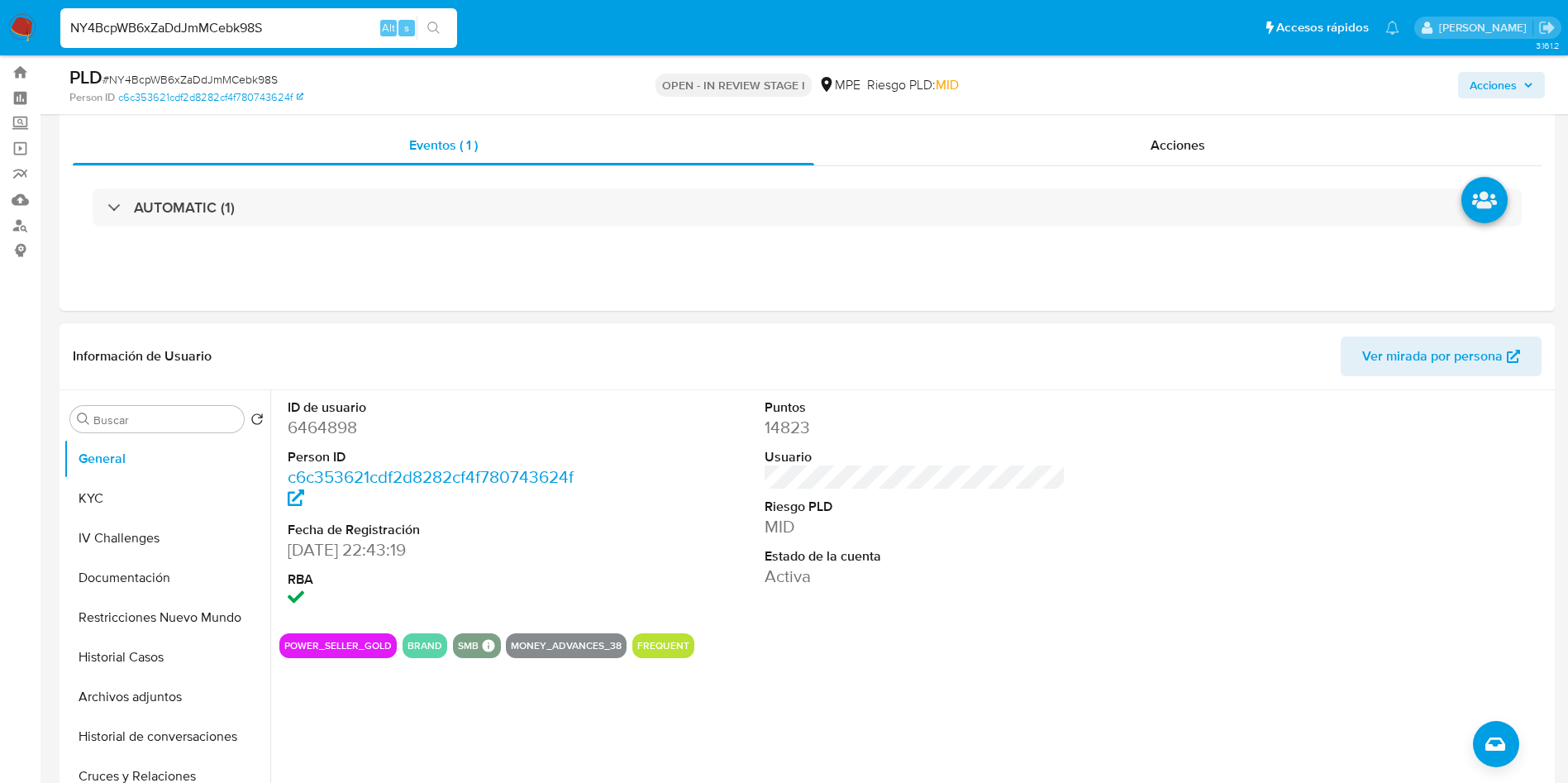
scroll to position [0, 0]
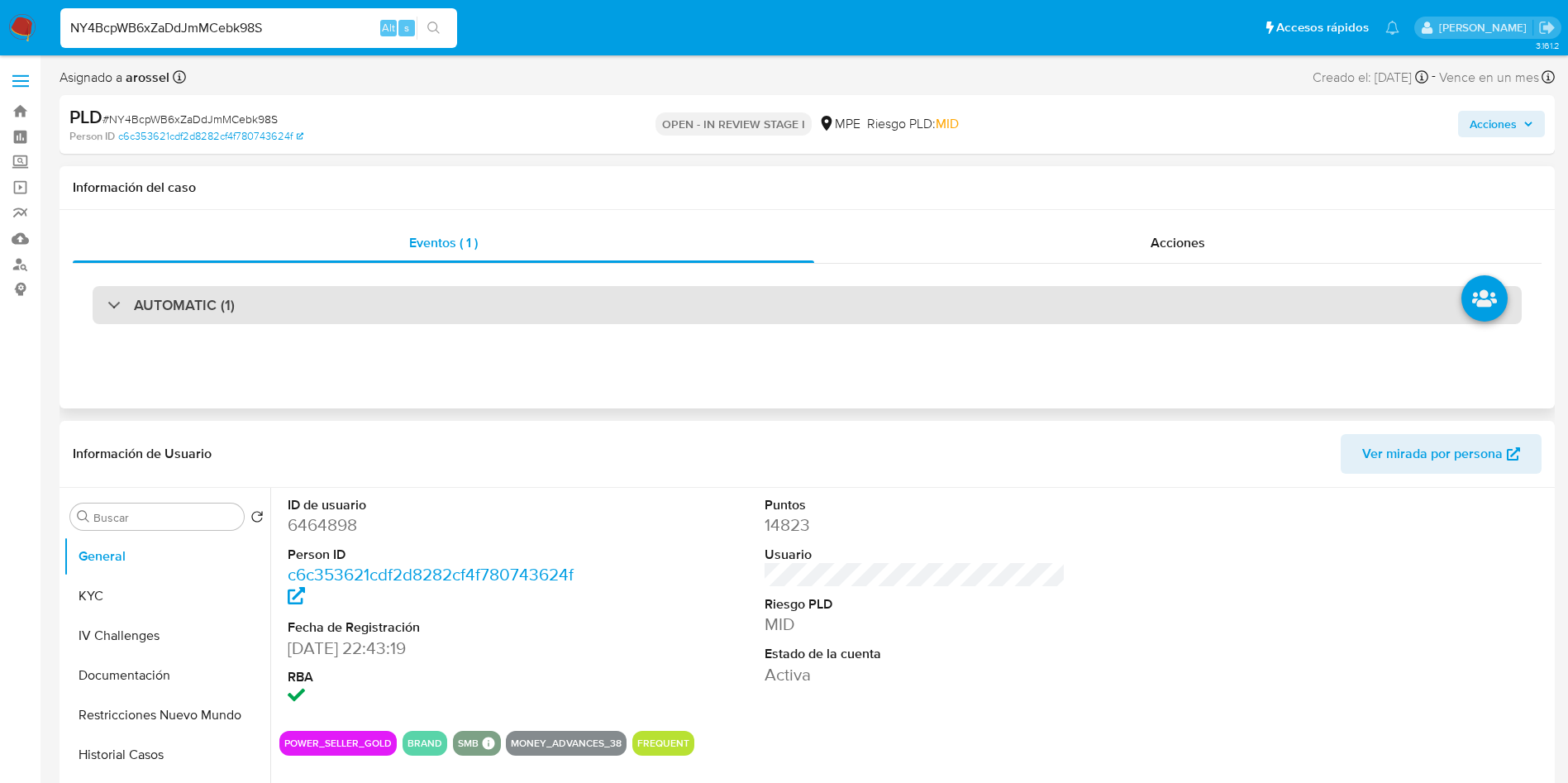
click at [305, 303] on div "AUTOMATIC (1)" at bounding box center [807, 305] width 1430 height 38
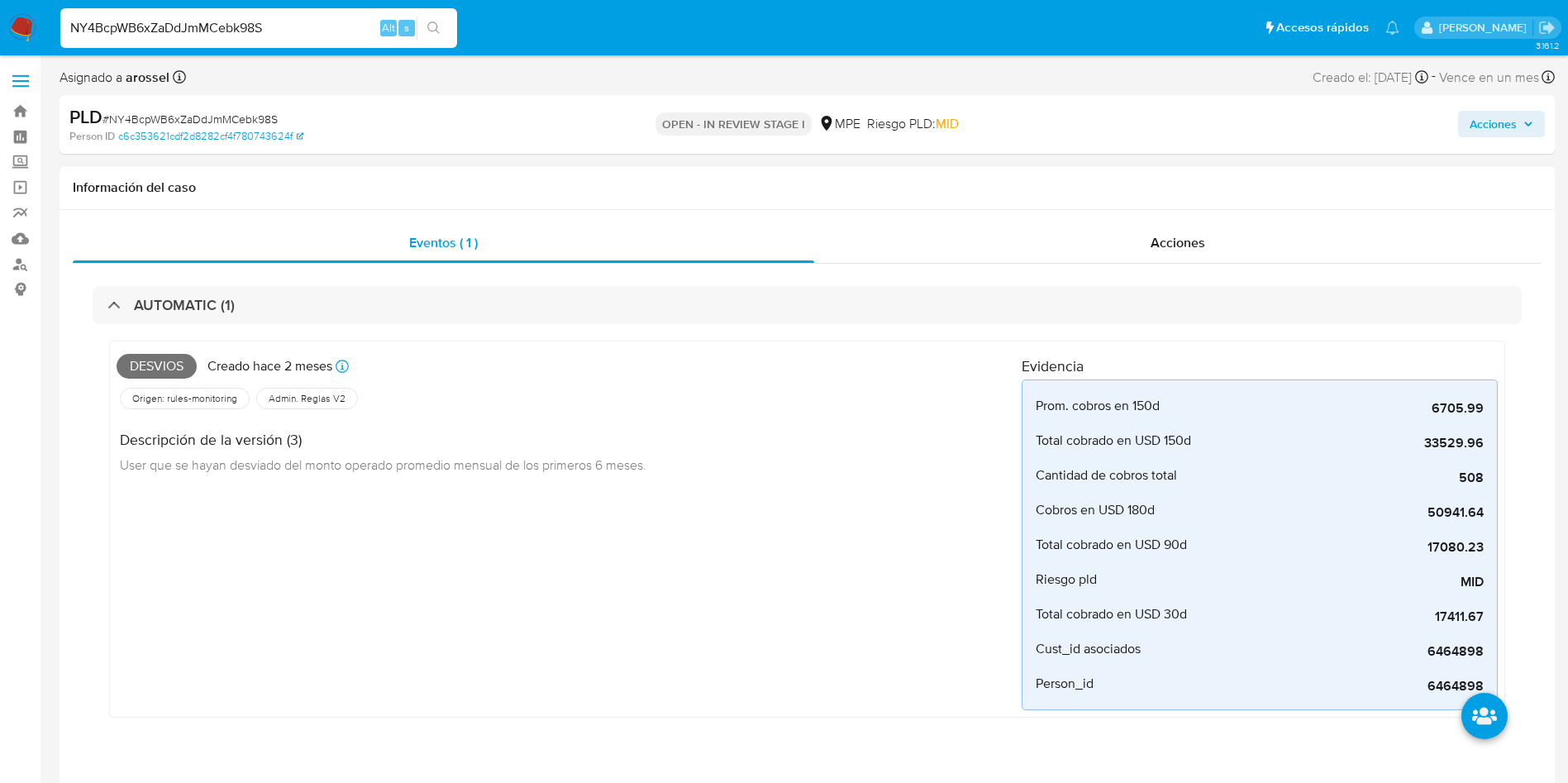
click at [171, 360] on span "Desvios" at bounding box center [156, 366] width 80 height 25
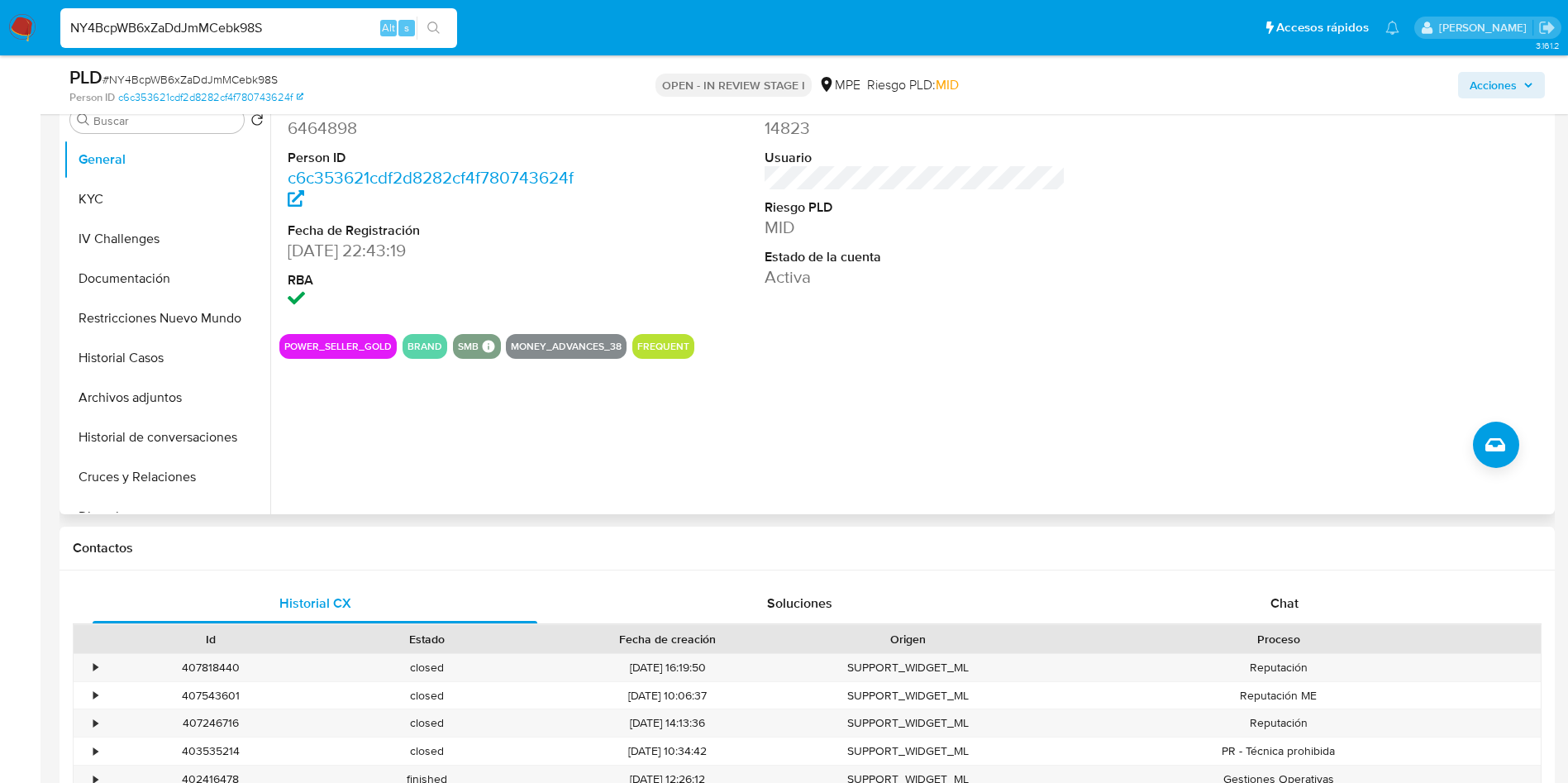
scroll to position [620, 0]
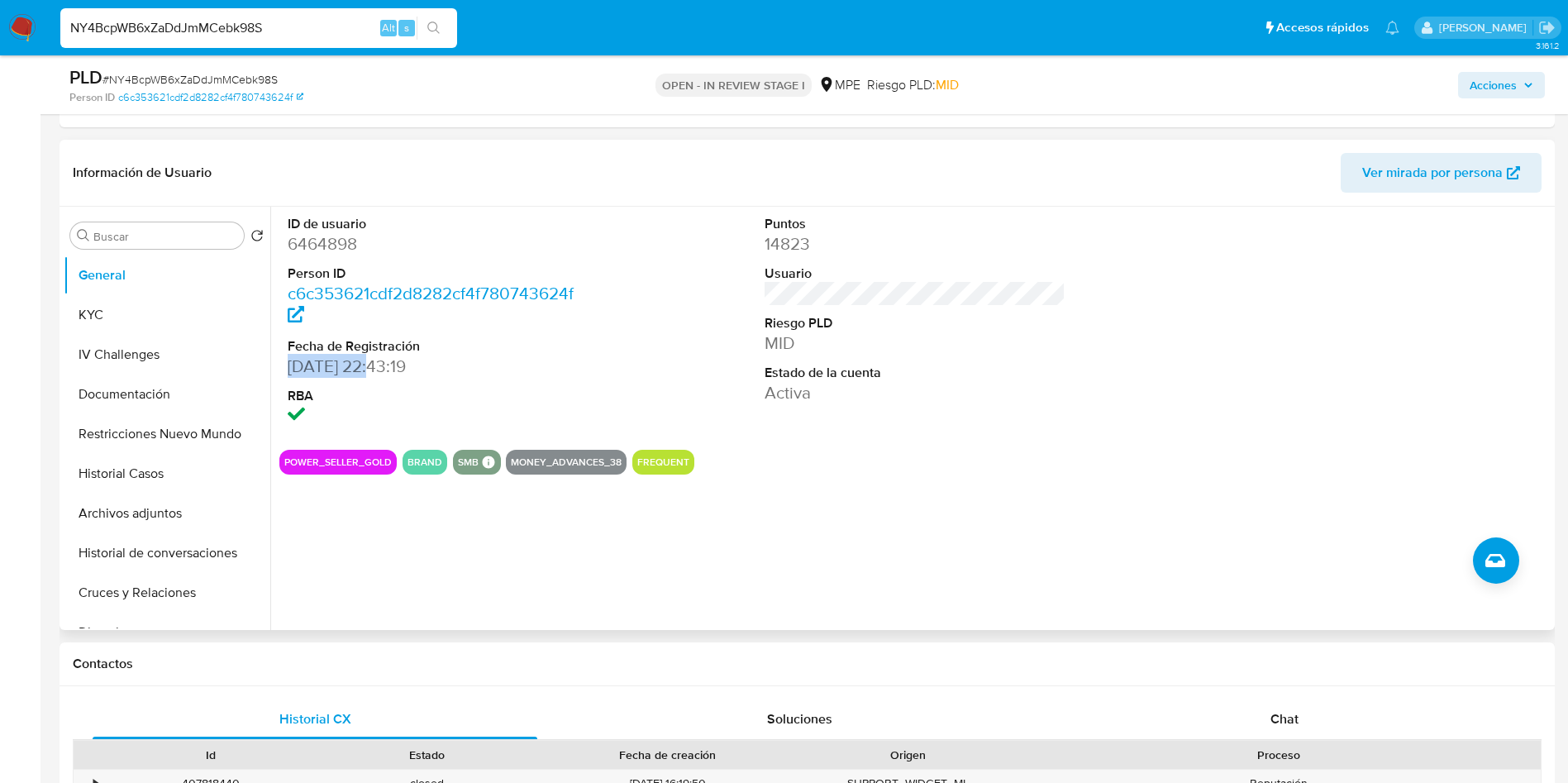
drag, startPoint x: 324, startPoint y: 361, endPoint x: 369, endPoint y: 366, distance: 45.3
click at [369, 366] on div "ID de usuario 6464898 Person ID c6c353621cdf2d8282cf4f780743624f Fecha de Regis…" at bounding box center [439, 321] width 319 height 230
click at [369, 366] on dd "18/03/2007 22:43:19" at bounding box center [439, 366] width 301 height 23
drag, startPoint x: 286, startPoint y: 358, endPoint x: 372, endPoint y: 362, distance: 86.1
click at [372, 362] on div "ID de usuario 6464898 Person ID c6c353621cdf2d8282cf4f780743624f Fecha de Regis…" at bounding box center [439, 321] width 319 height 230
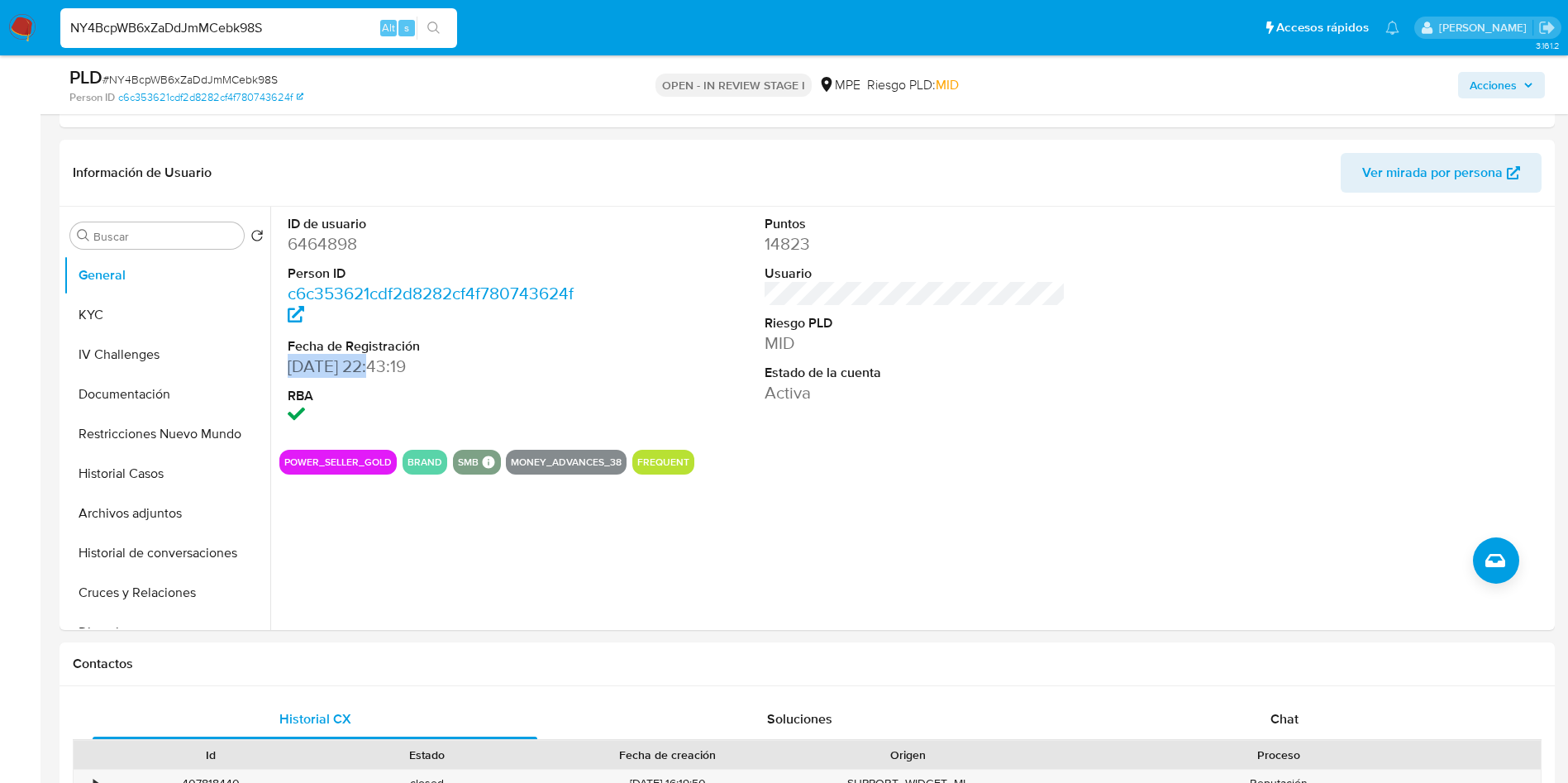
copy dd "18/03/2007"
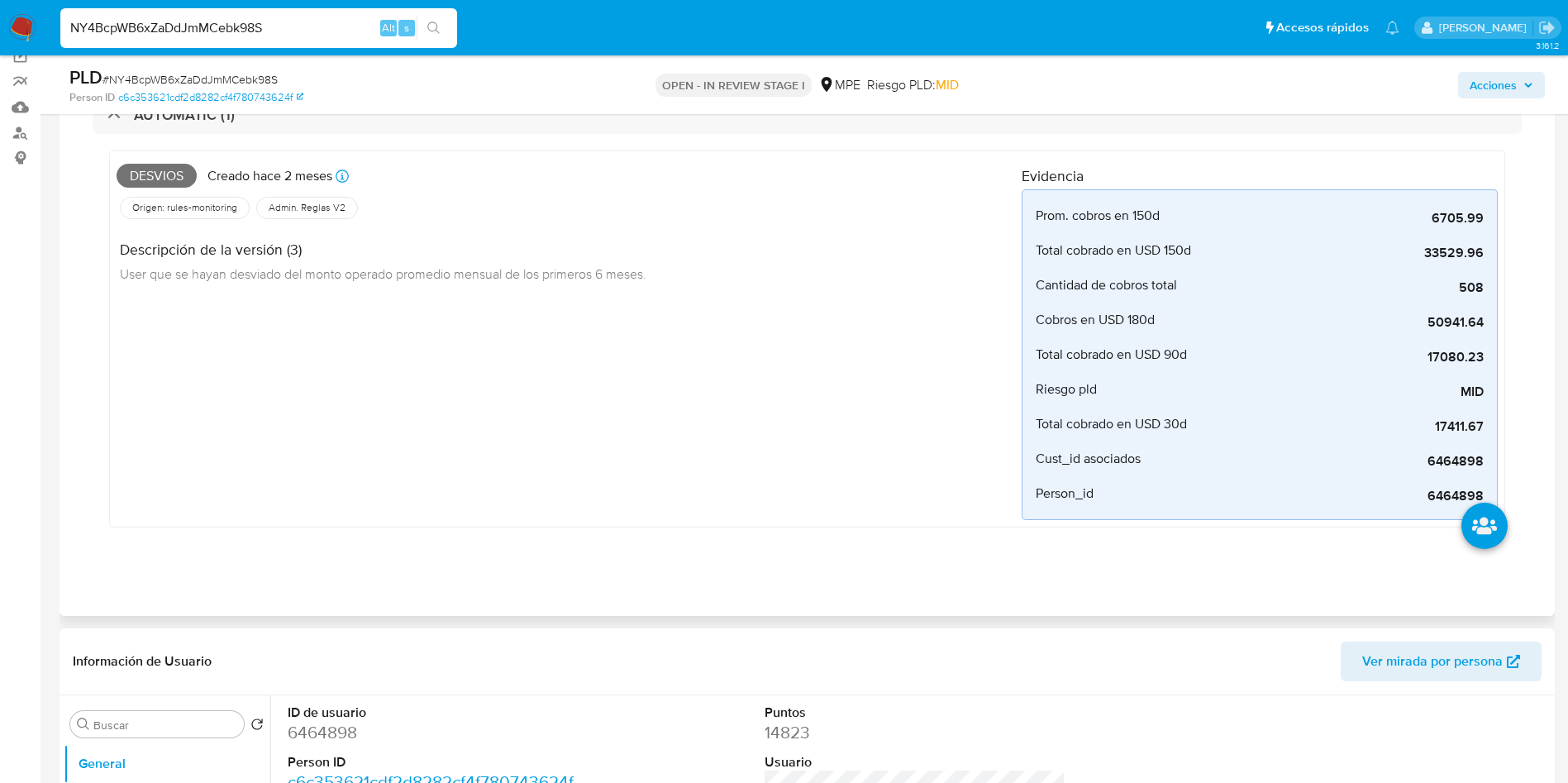
scroll to position [0, 0]
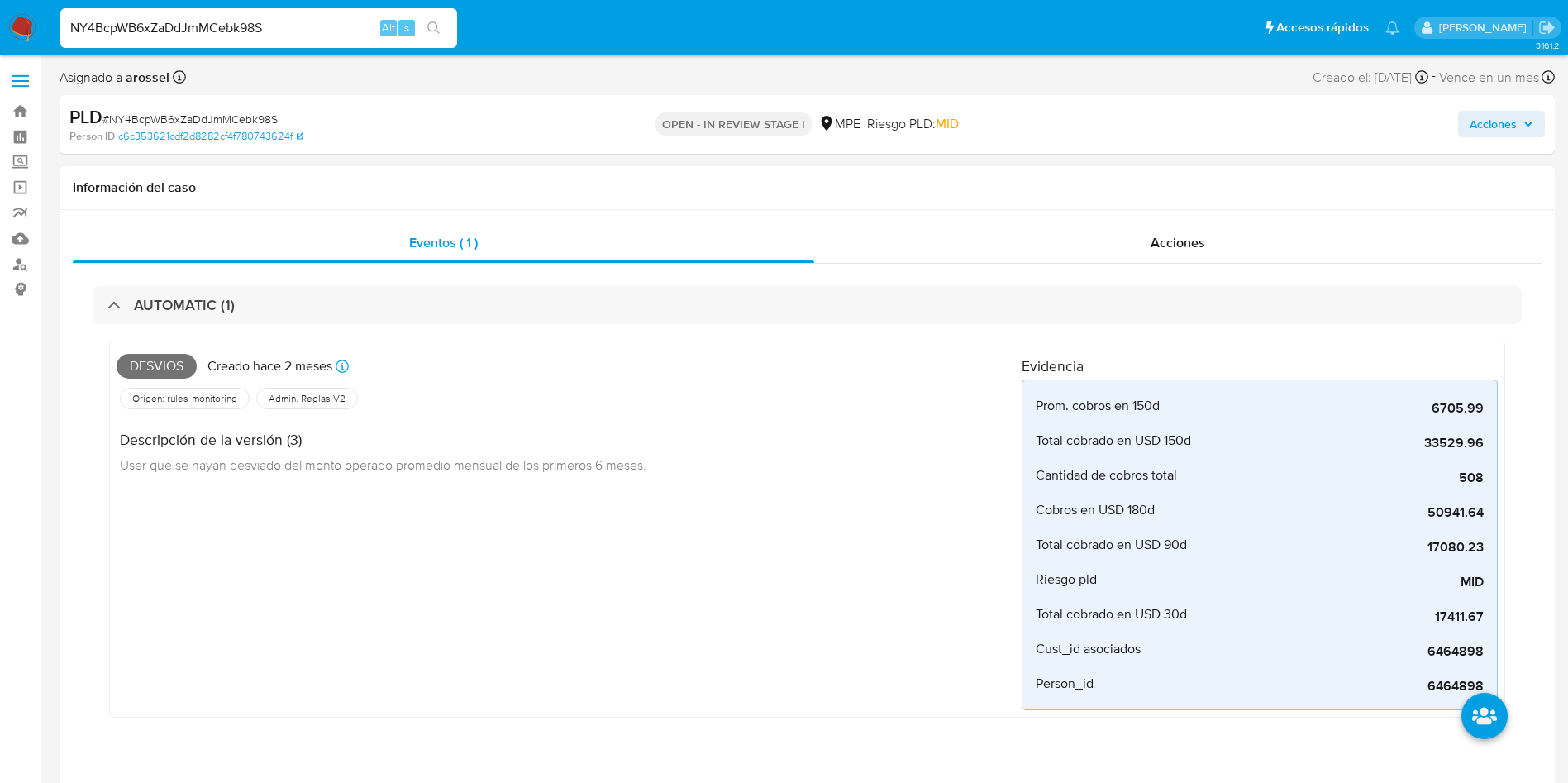
click at [176, 359] on span "Desvios" at bounding box center [156, 366] width 80 height 25
copy span "Desvios"
click at [168, 369] on span "Desvios" at bounding box center [156, 366] width 80 height 25
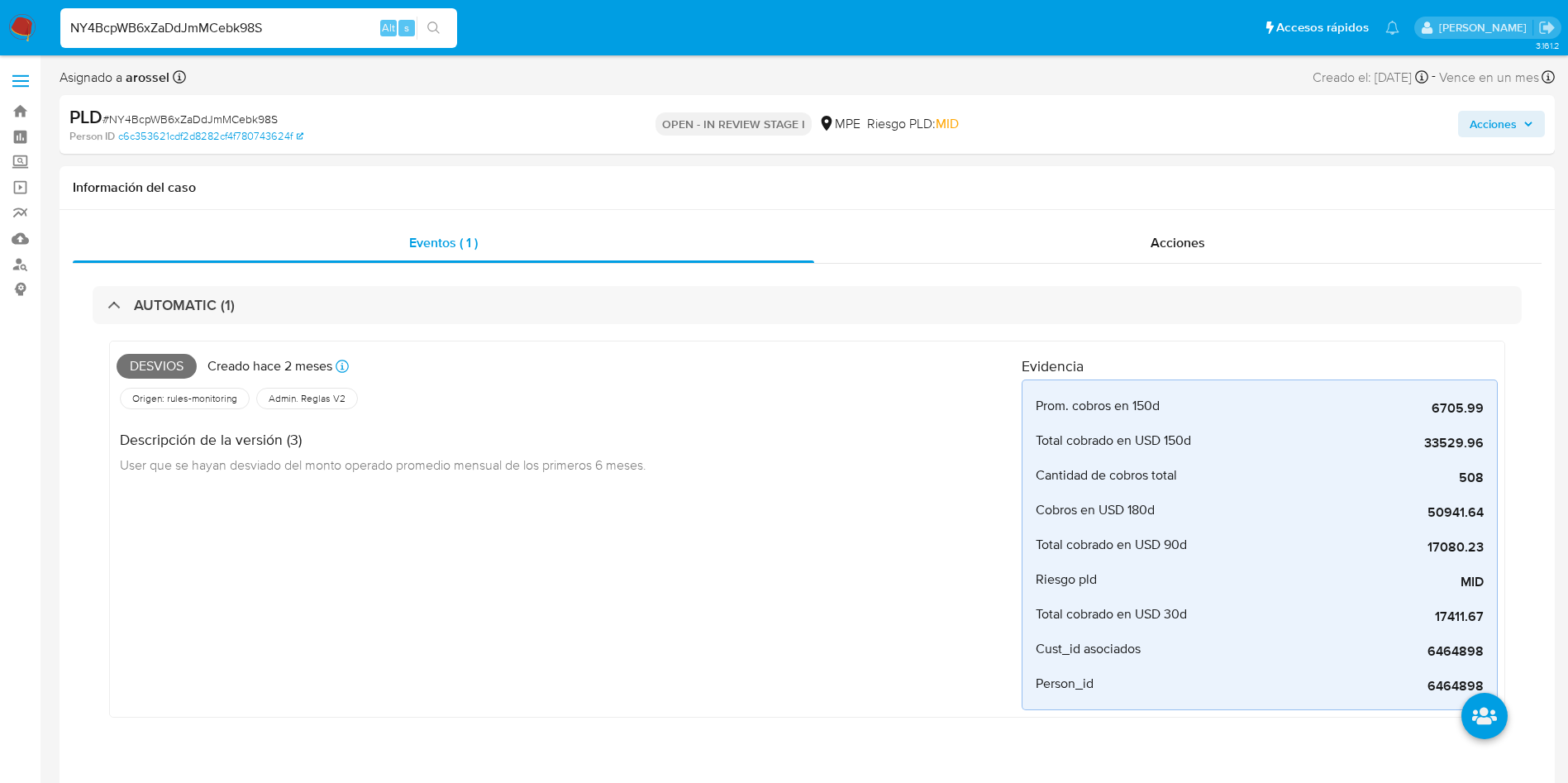
click at [228, 120] on span "# NY4BcpWB6xZaDdJmMCebk98S" at bounding box center [190, 118] width 175 height 16
click at [229, 120] on span "# NY4BcpWB6xZaDdJmMCebk98S" at bounding box center [190, 118] width 175 height 16
copy span "NY4BcpWB6xZaDdJmMCebk98S"
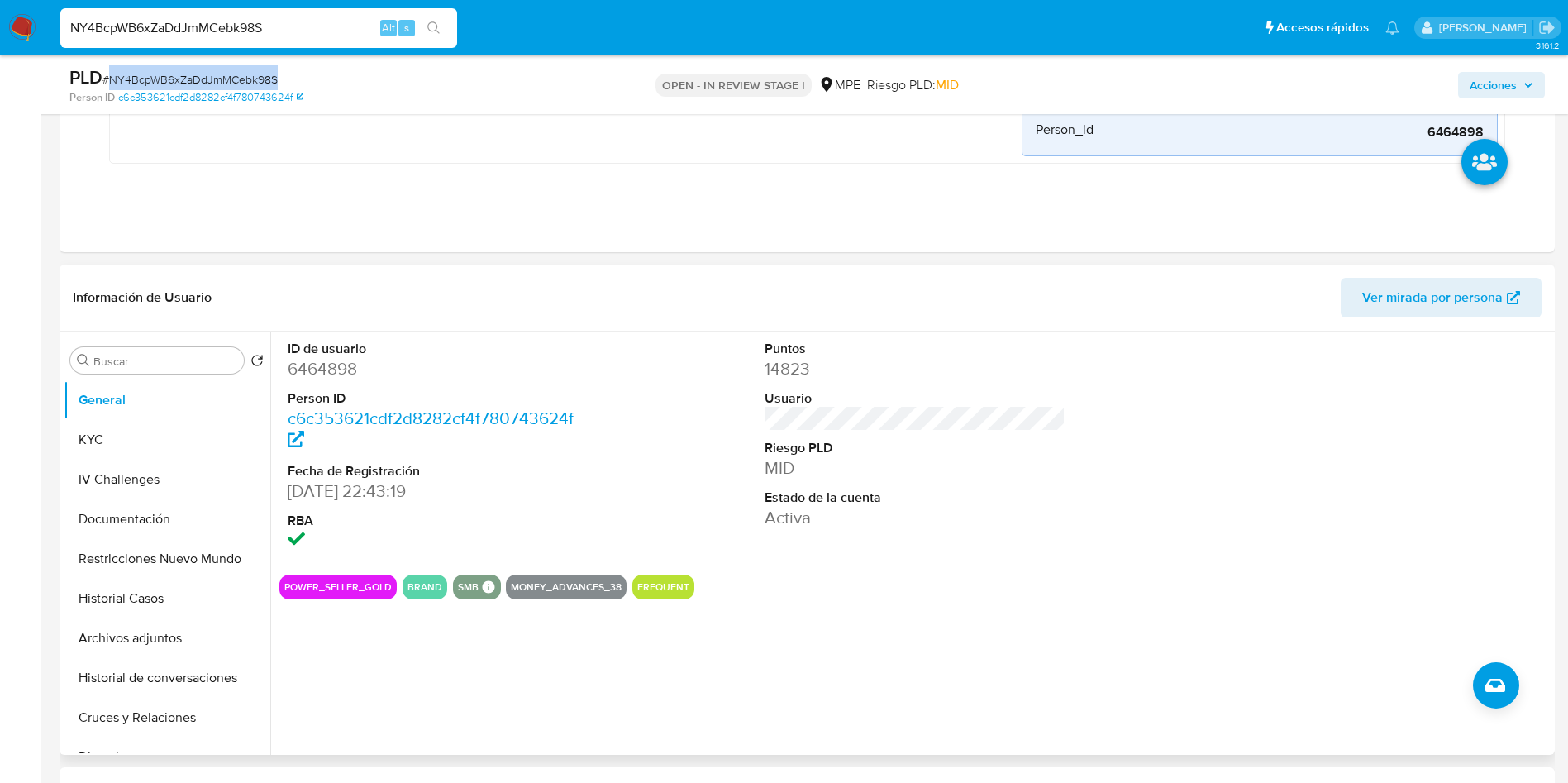
scroll to position [496, 0]
click at [141, 422] on button "KYC" at bounding box center [160, 439] width 194 height 40
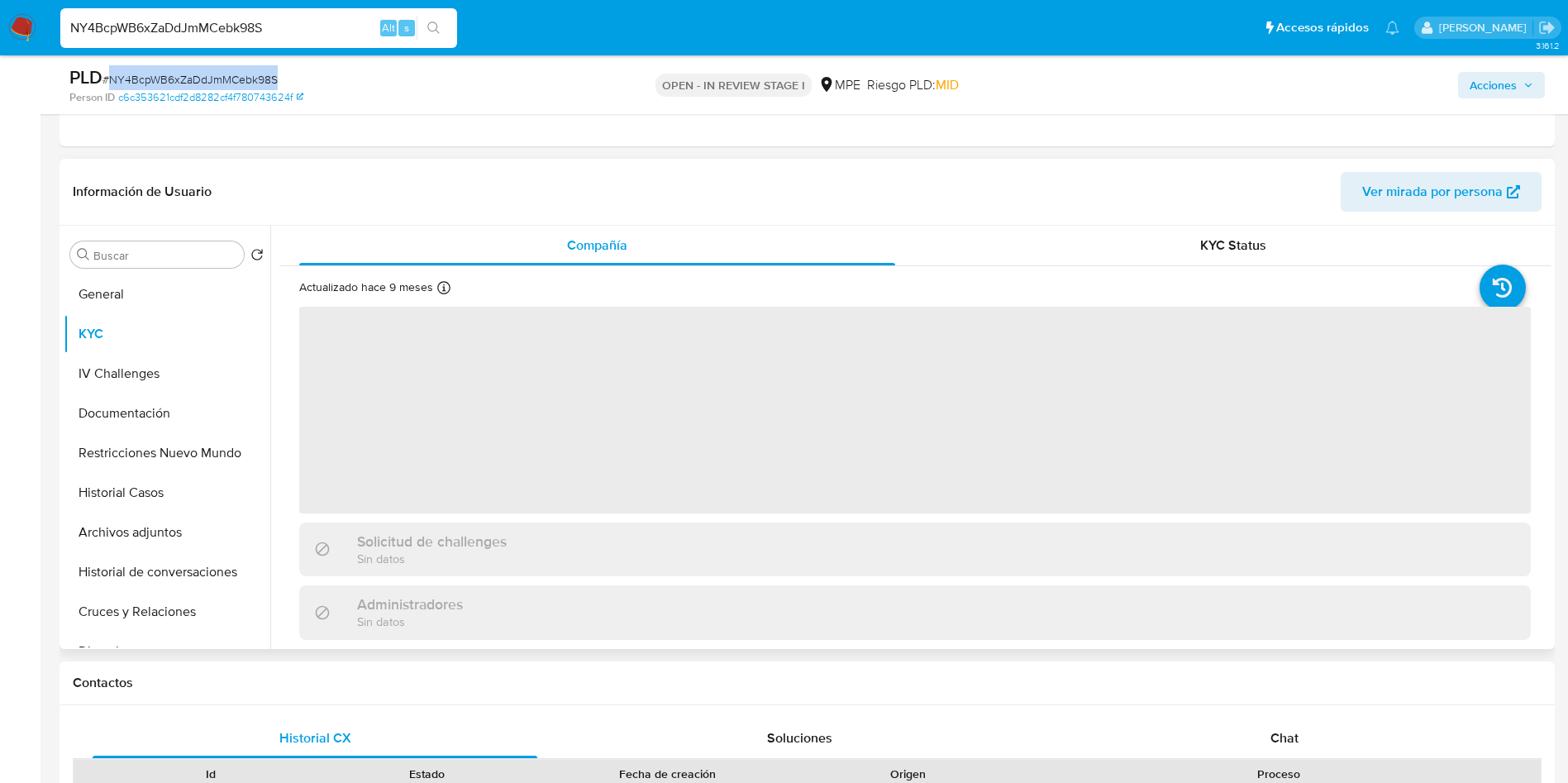
scroll to position [620, 0]
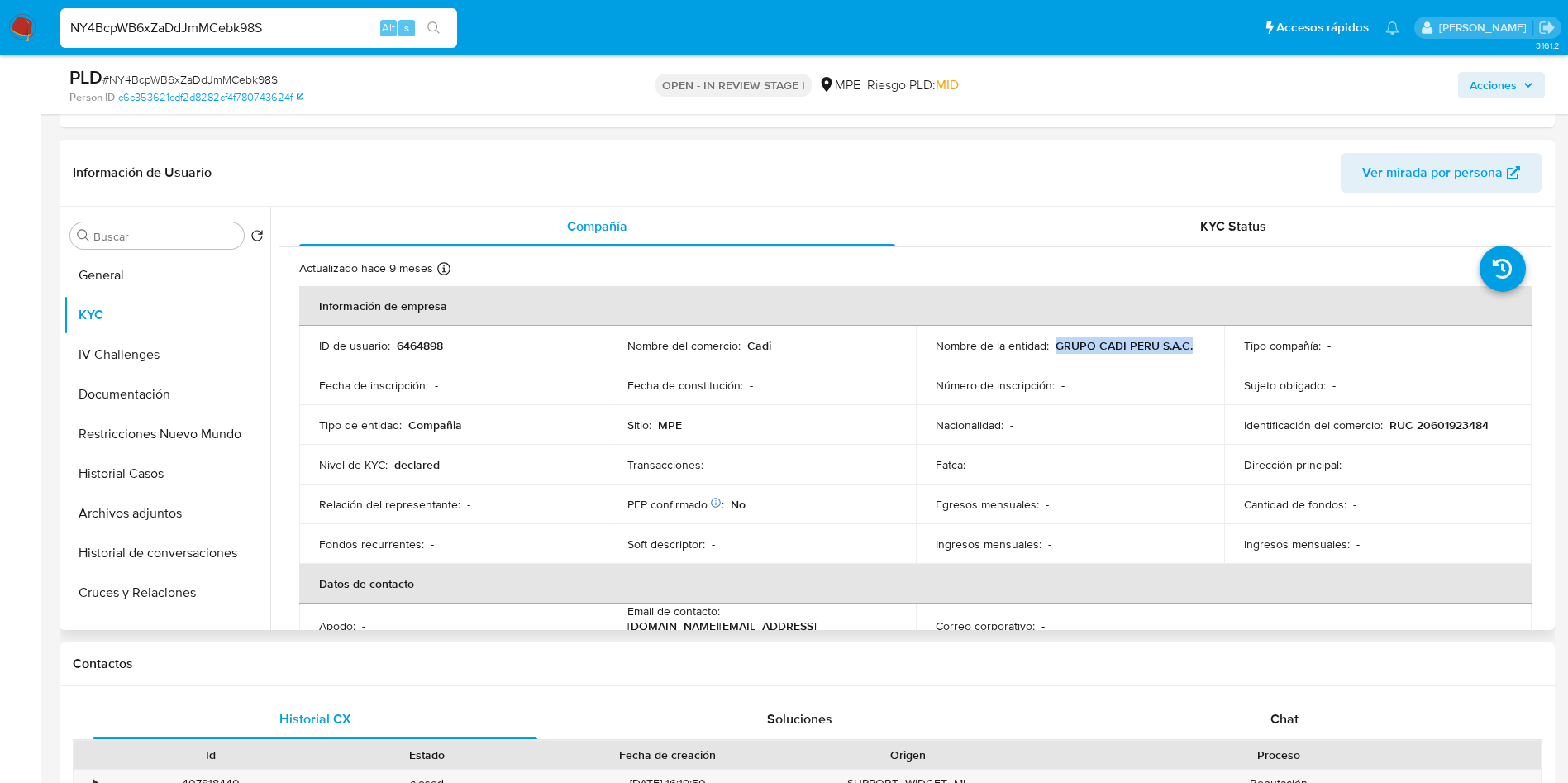
drag, startPoint x: 1052, startPoint y: 342, endPoint x: 962, endPoint y: 172, distance: 192.4
click at [1191, 353] on td "Nombre de la entidad : GRUPO CADI PERU S.A.C." at bounding box center [1069, 345] width 308 height 40
copy p "GRUPO CADI PERU S.A.C."
drag, startPoint x: 1386, startPoint y: 421, endPoint x: 1494, endPoint y: 424, distance: 108.0
click at [1494, 424] on div "Identificación del comercio : RUC 20601923484" at bounding box center [1378, 425] width 269 height 15
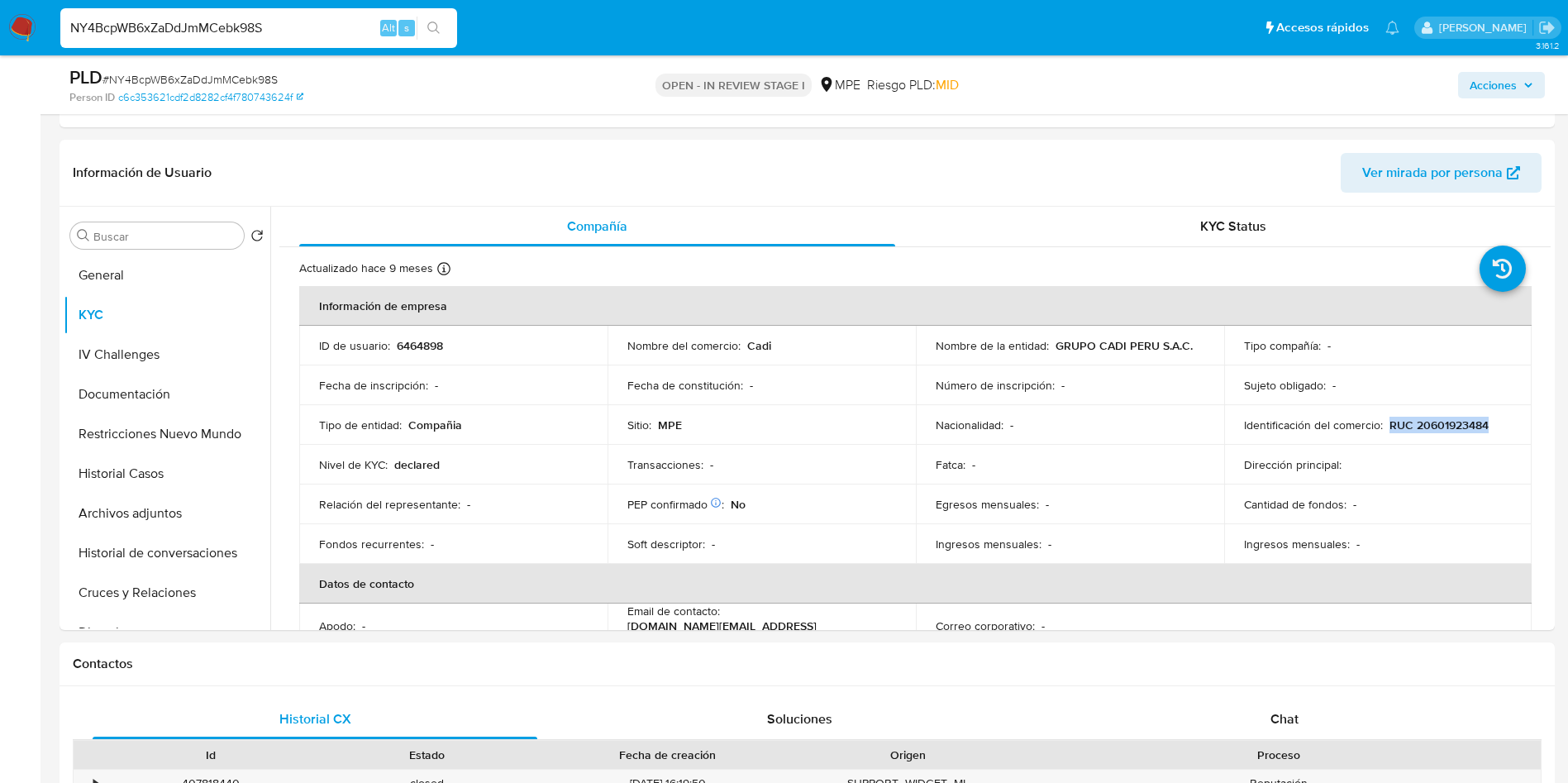
copy p "RUC 20601923484"
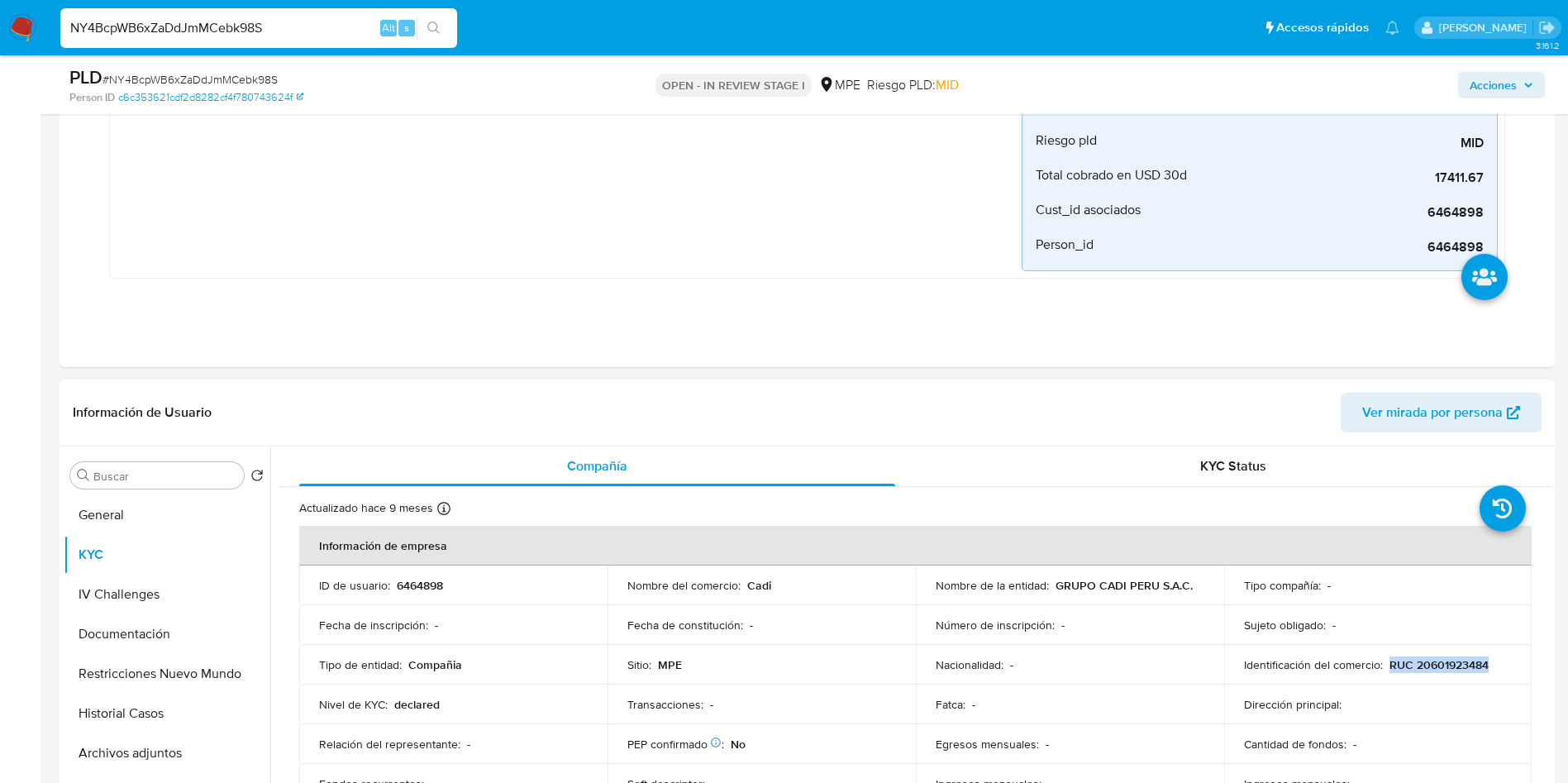
scroll to position [496, 0]
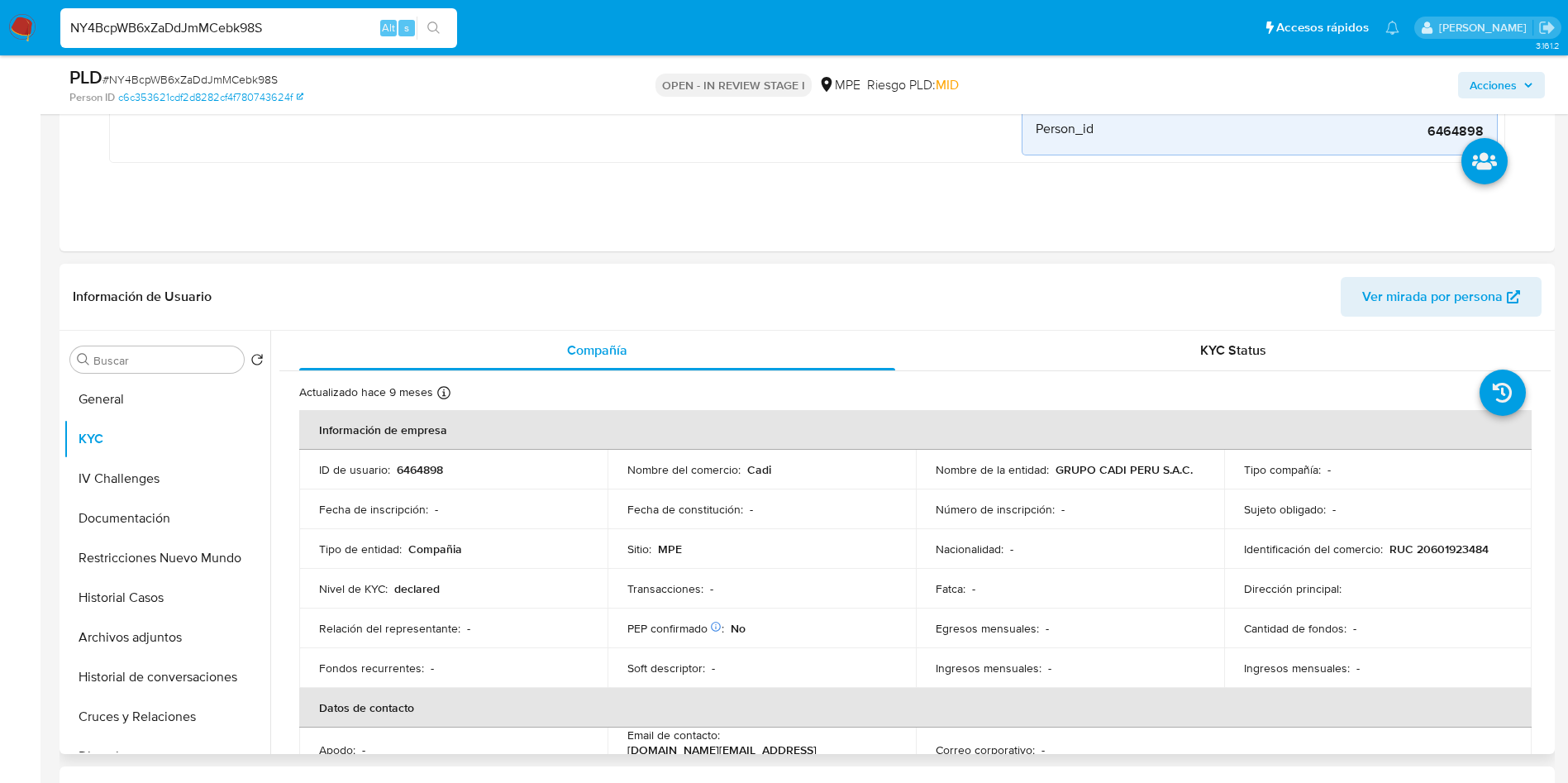
click at [1201, 357] on span "KYC Status" at bounding box center [1232, 350] width 66 height 19
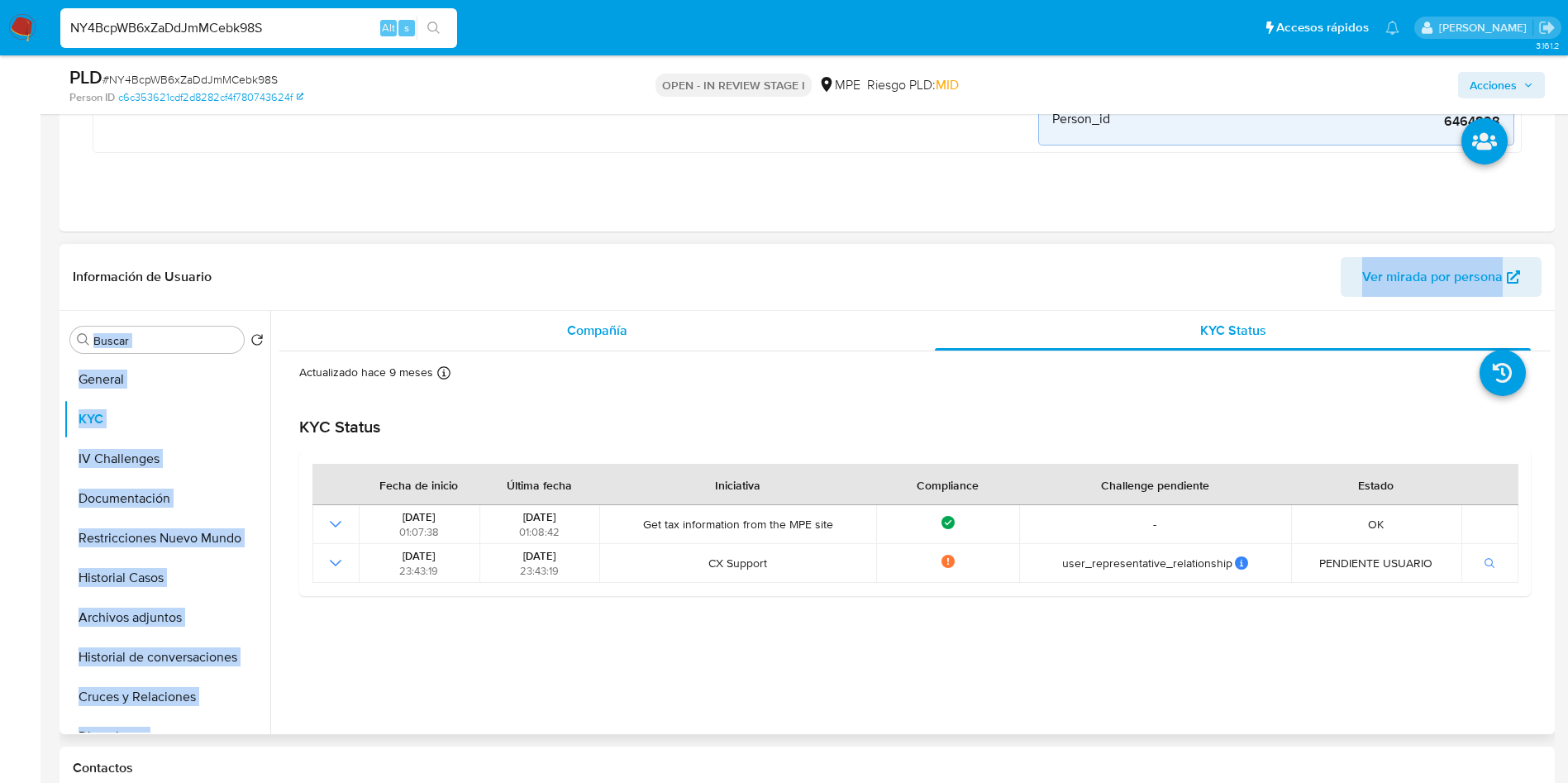
click at [548, 312] on div "Información de Usuario Ver mirada por persona Buscar Volver al orden por defect…" at bounding box center [807, 489] width 1496 height 490
click at [777, 269] on header "Información de Usuario Ver mirada por persona" at bounding box center [807, 278] width 1469 height 40
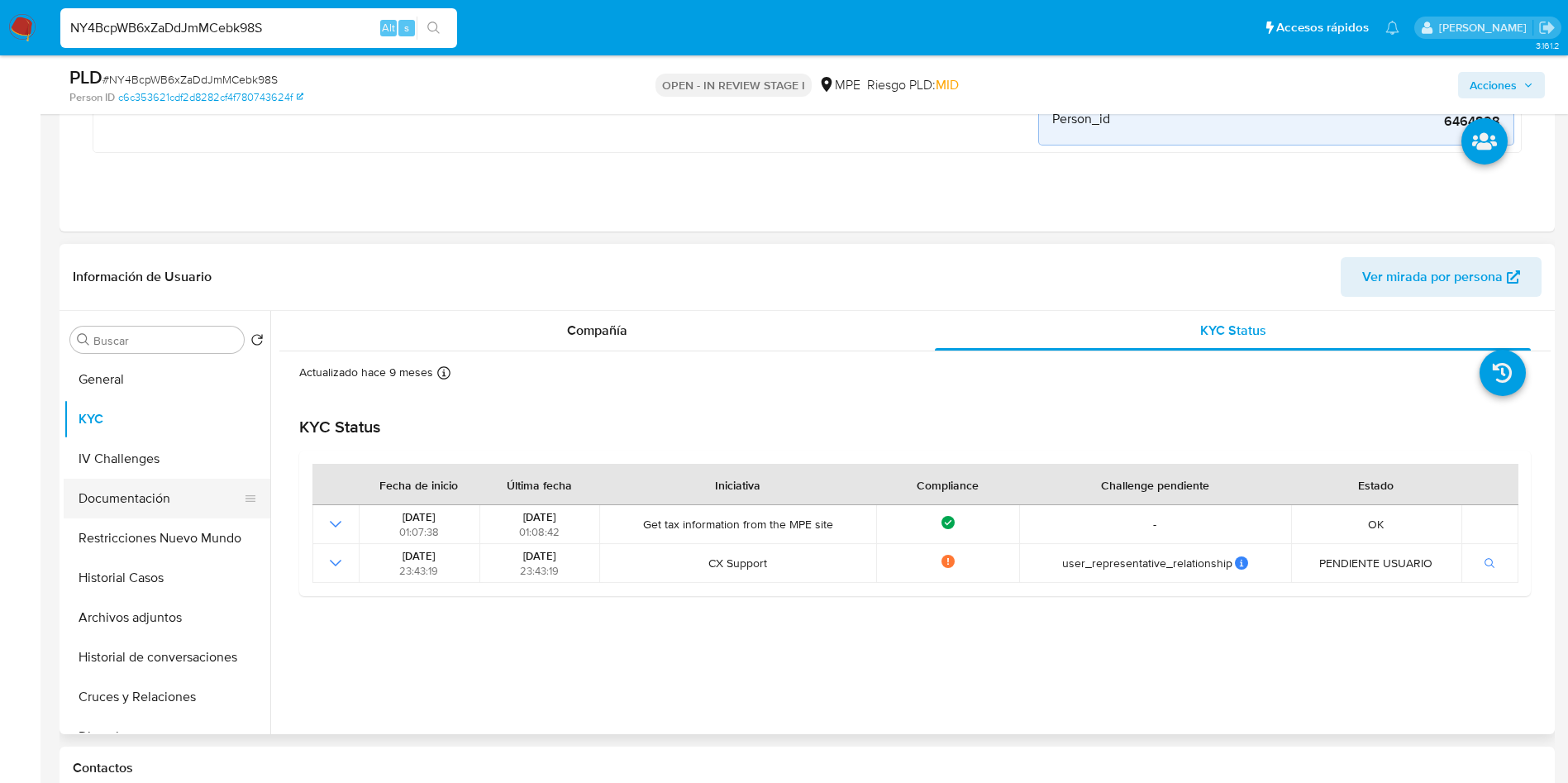
click at [177, 490] on button "Documentación" at bounding box center [160, 499] width 194 height 40
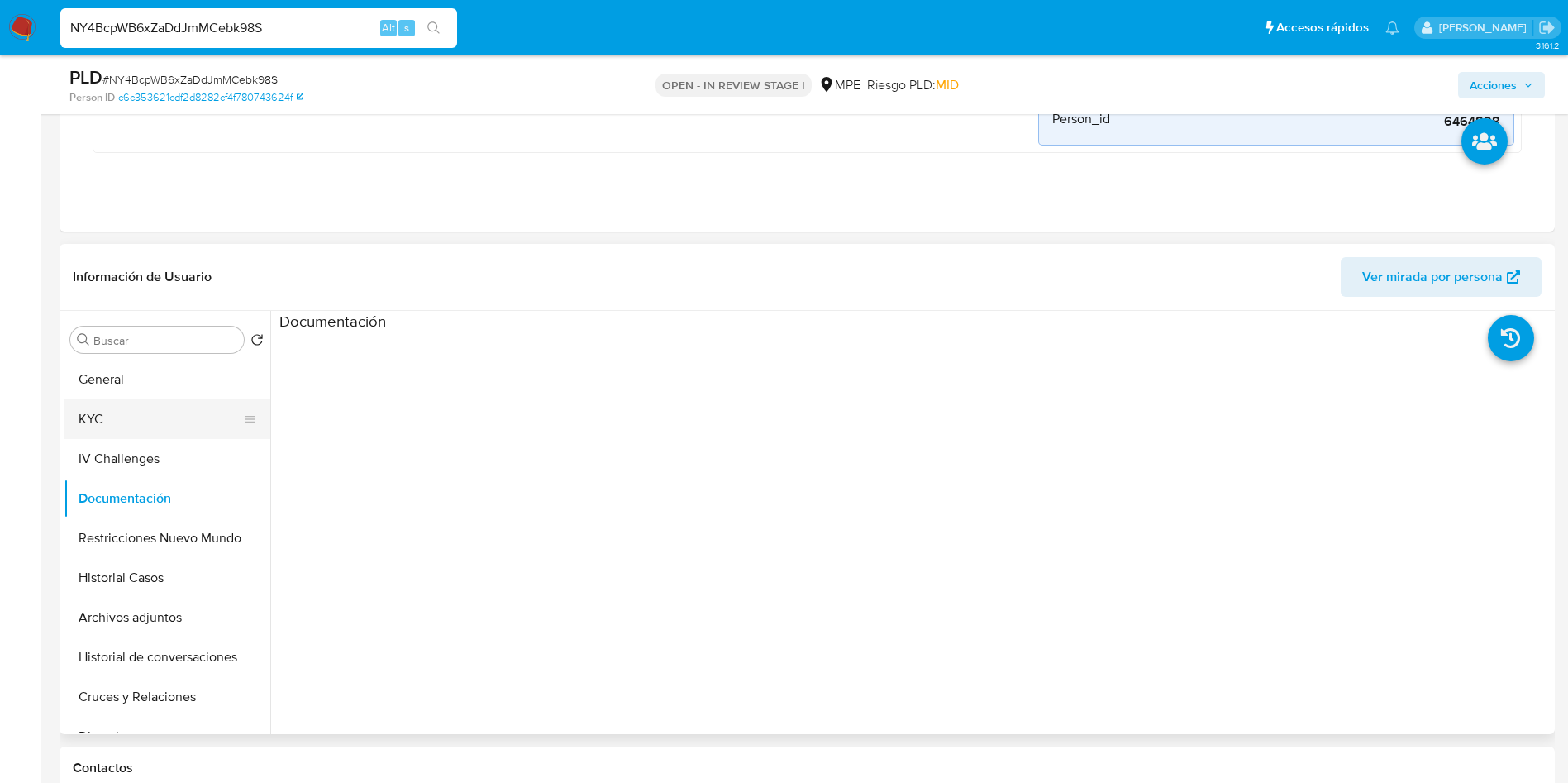
click at [180, 418] on button "KYC" at bounding box center [160, 420] width 194 height 40
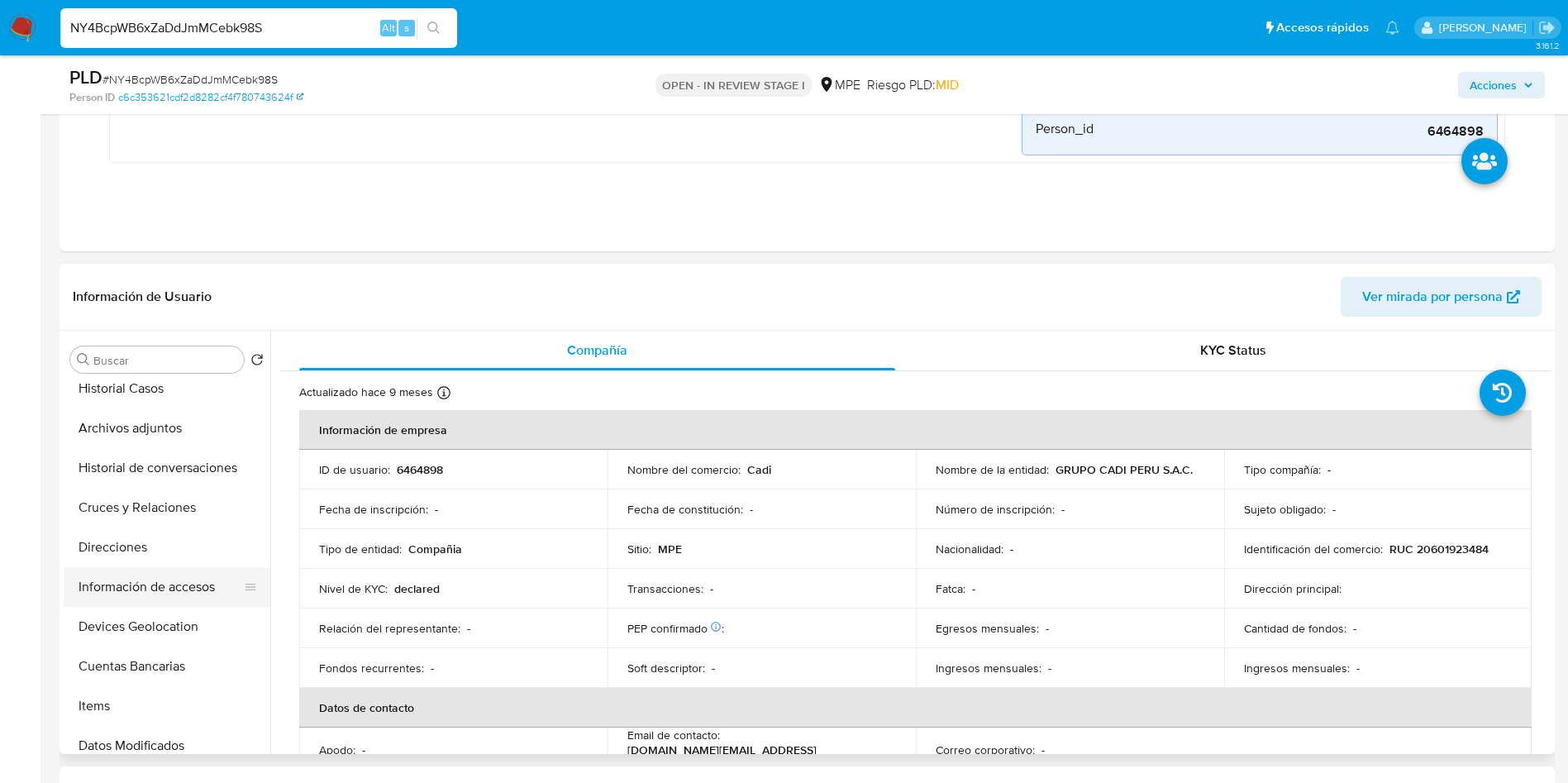
scroll to position [248, 0]
click at [155, 664] on button "Items" at bounding box center [160, 668] width 194 height 40
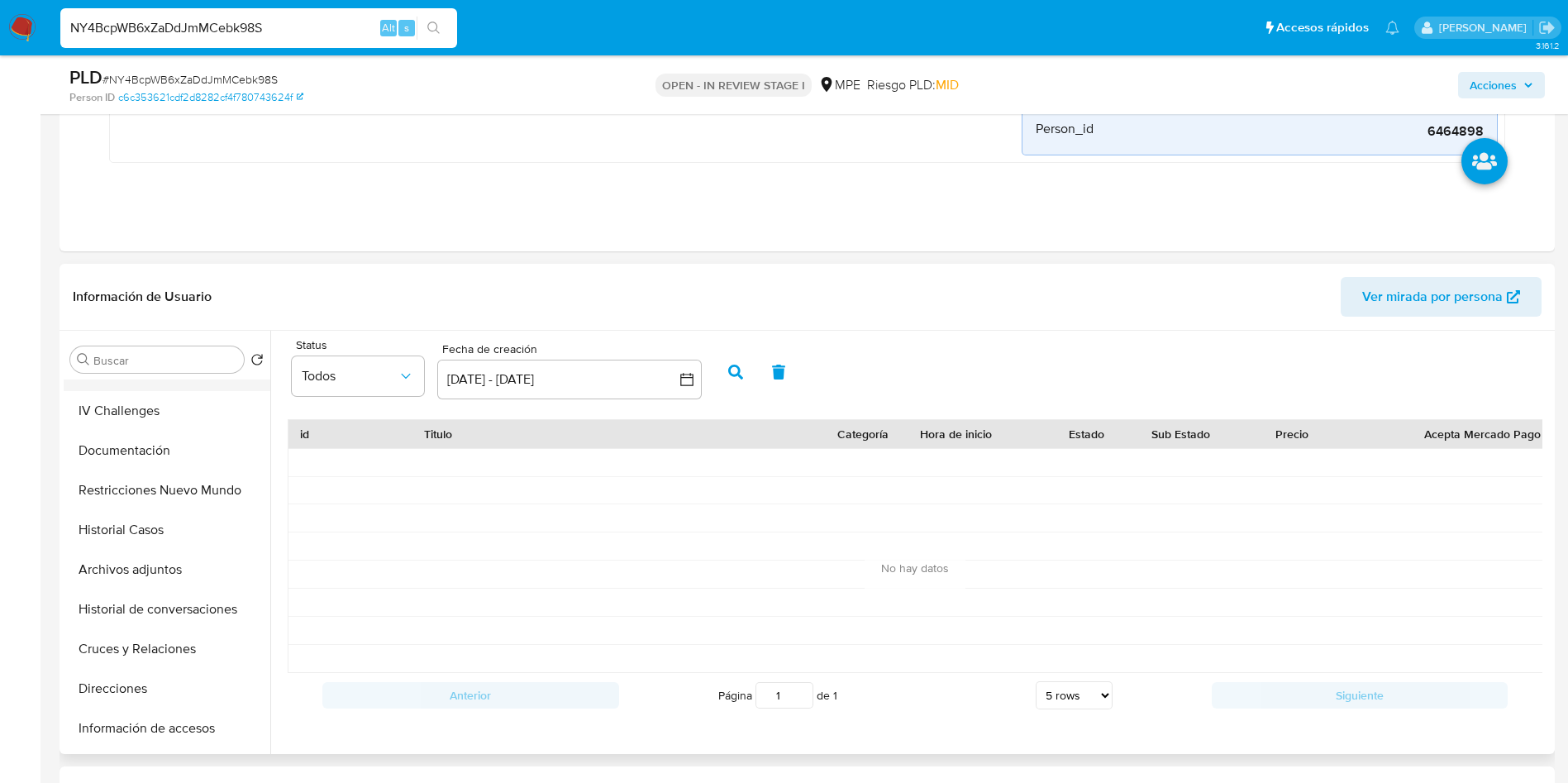
scroll to position [0, 0]
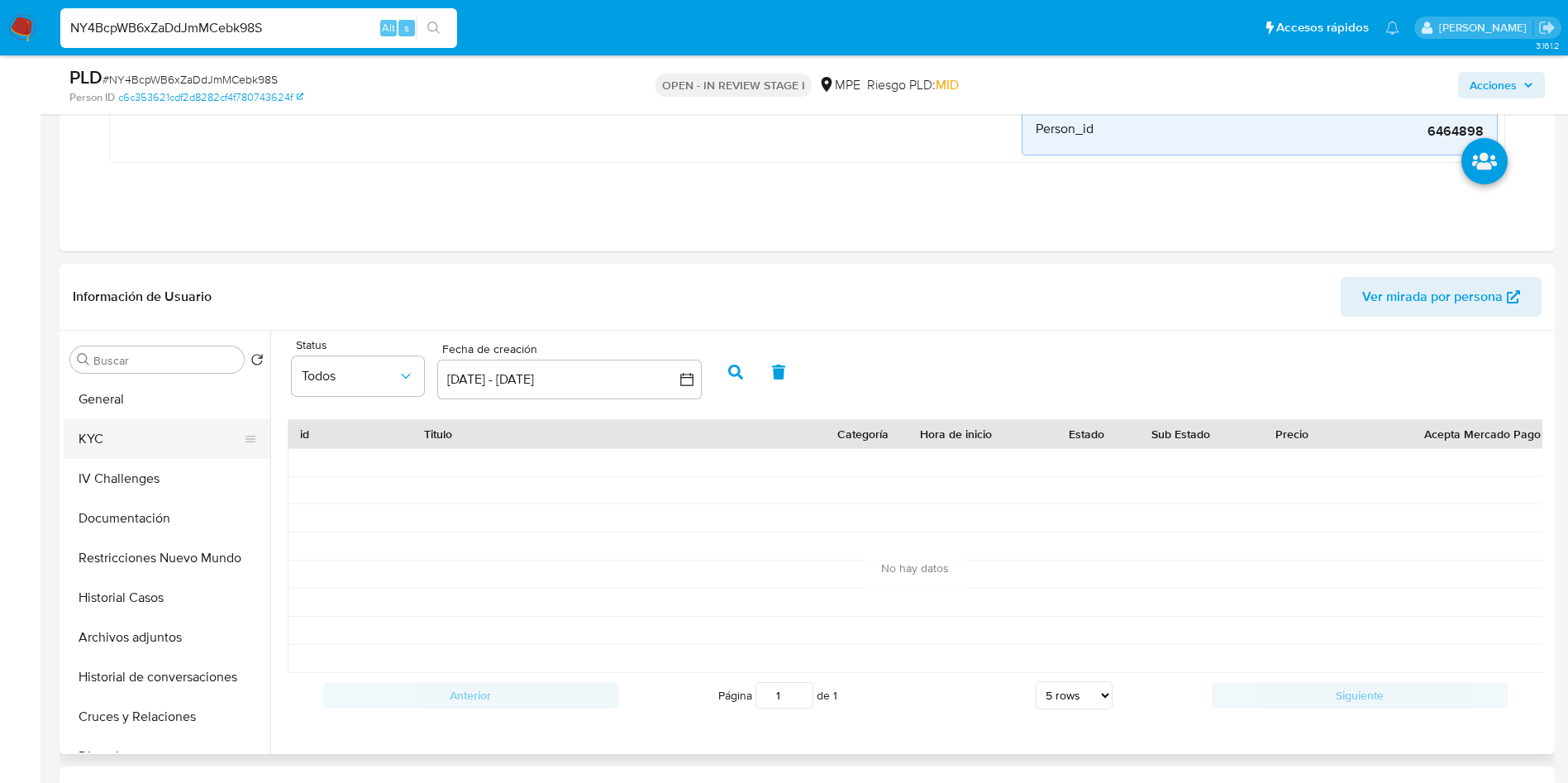
click at [154, 447] on button "KYC" at bounding box center [160, 439] width 194 height 40
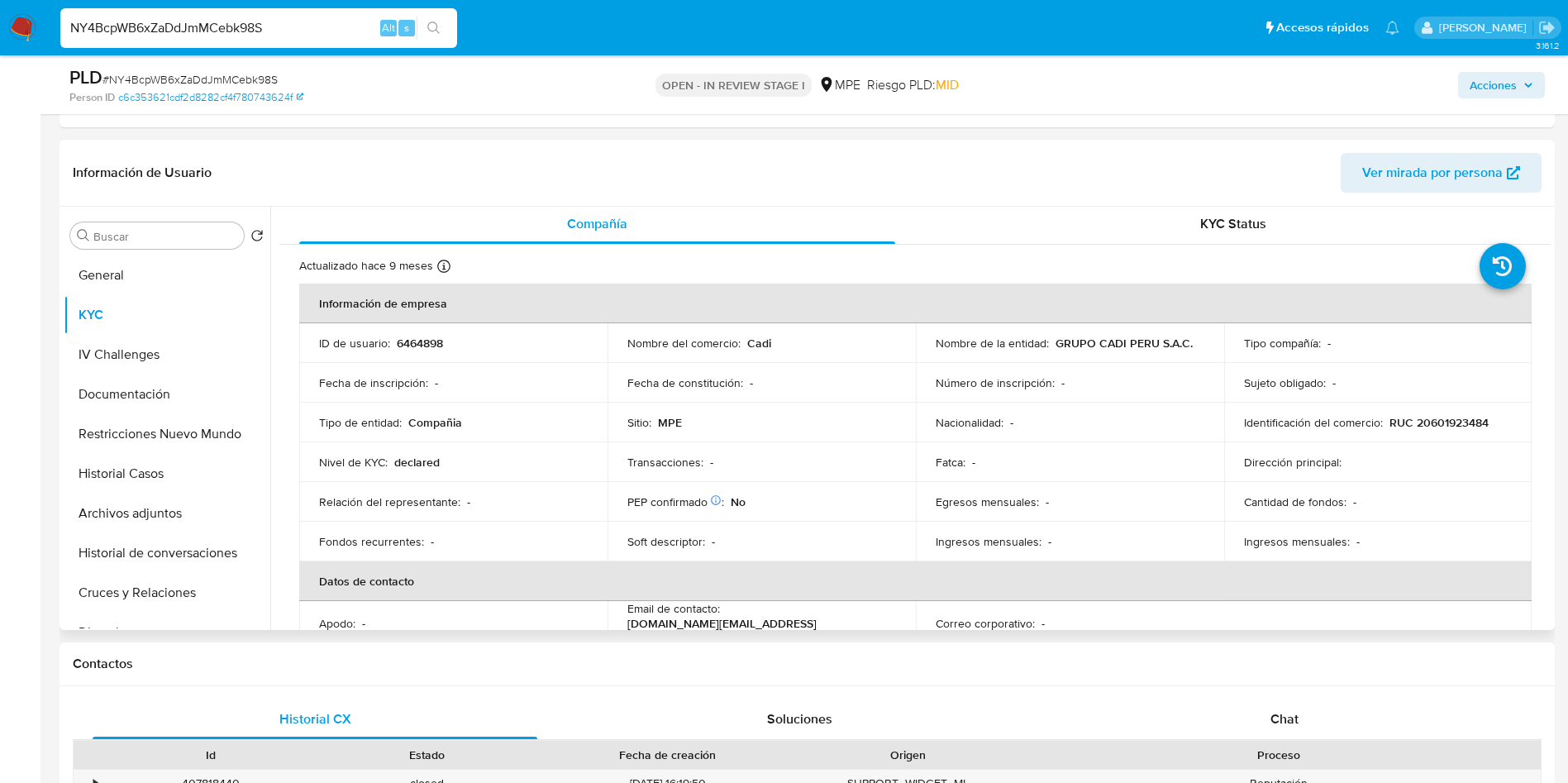
scroll to position [25, 0]
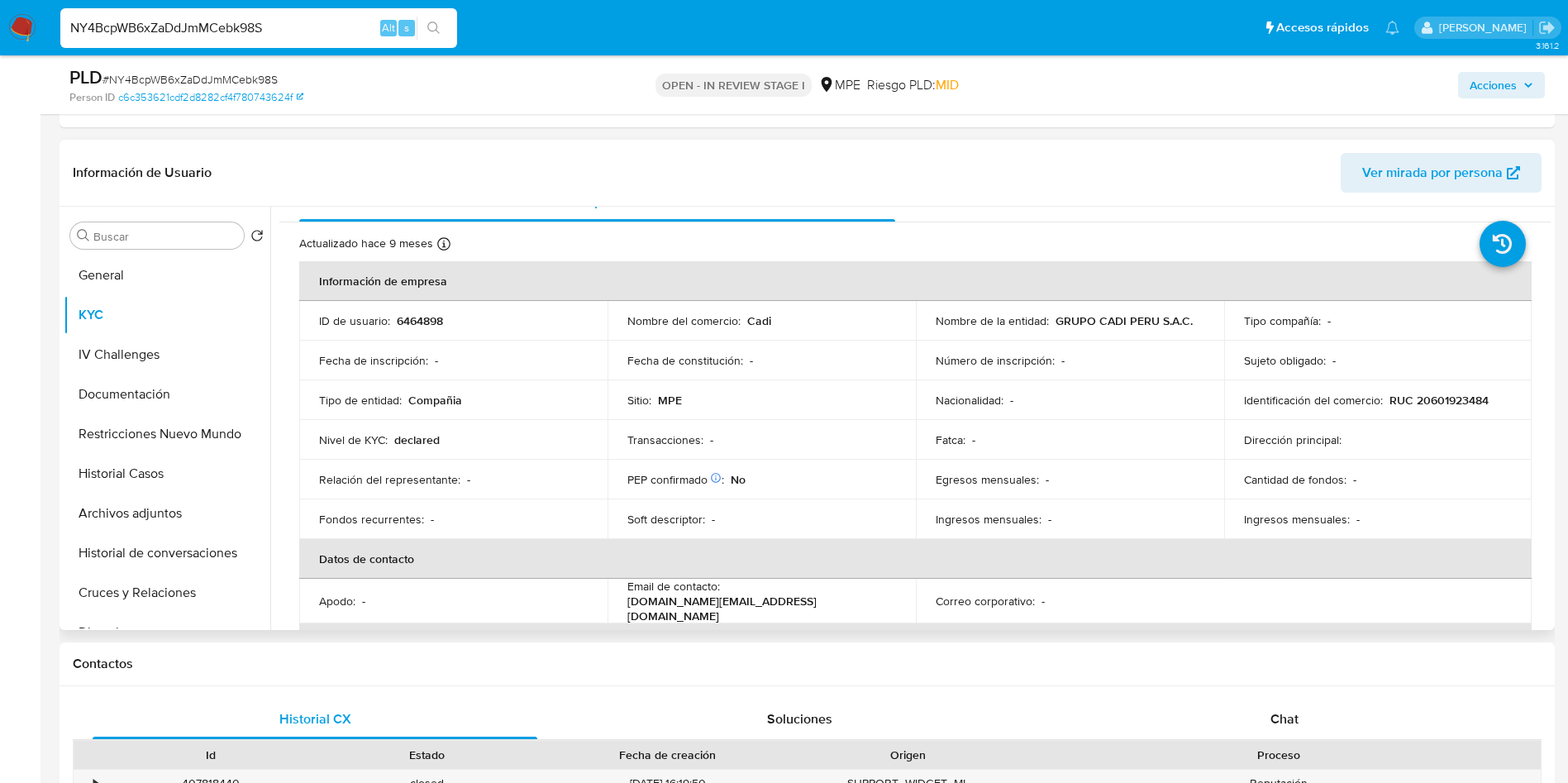
click at [441, 319] on p "6464898" at bounding box center [420, 320] width 47 height 15
click at [429, 315] on p "6464898" at bounding box center [420, 320] width 47 height 15
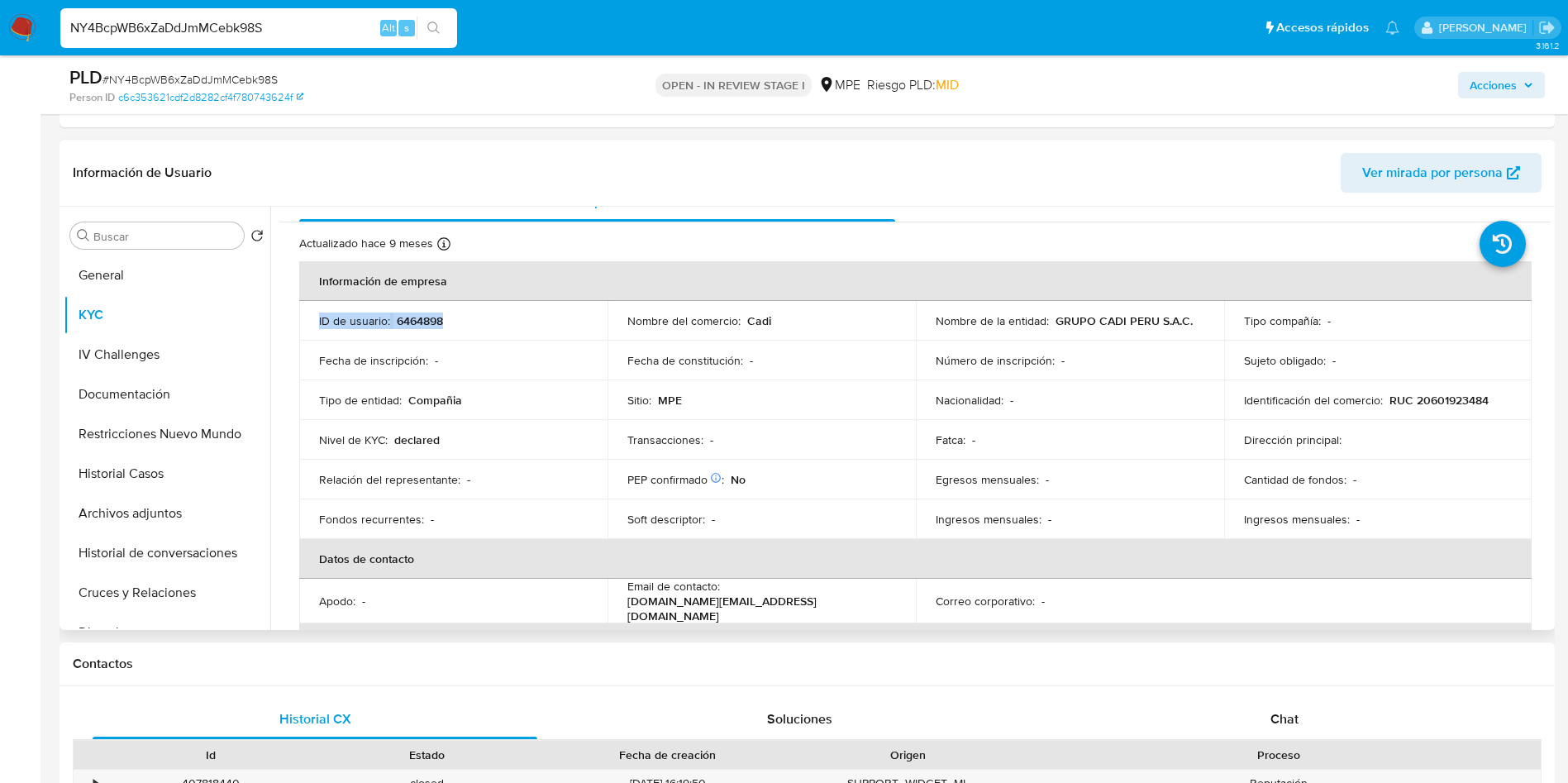
click at [429, 315] on p "6464898" at bounding box center [420, 320] width 47 height 15
click at [431, 316] on p "6464898" at bounding box center [420, 320] width 47 height 15
click at [431, 317] on p "6464898" at bounding box center [420, 320] width 47 height 15
click at [431, 318] on p "6464898" at bounding box center [420, 320] width 47 height 15
click at [133, 264] on button "General" at bounding box center [160, 276] width 194 height 40
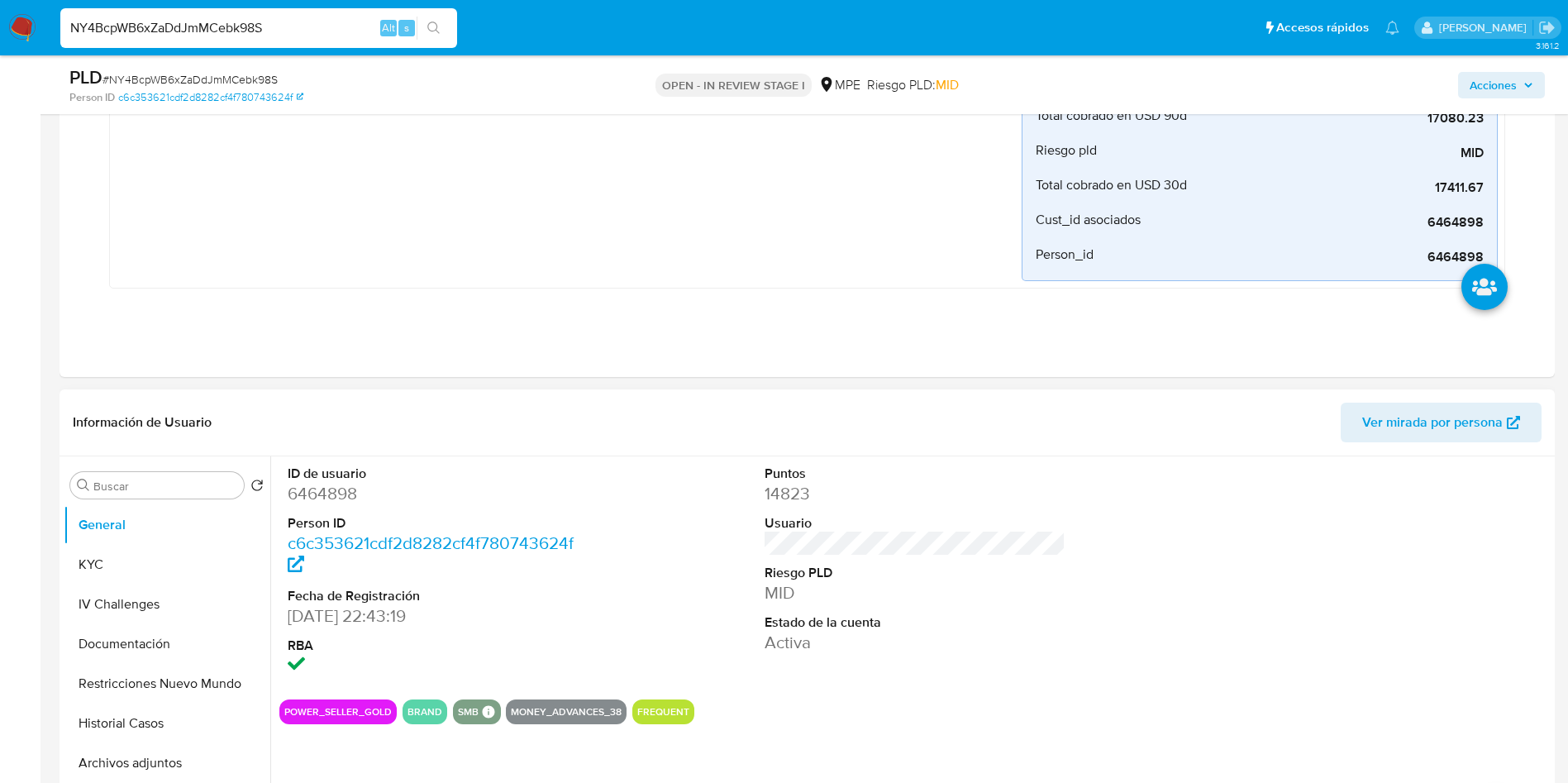
scroll to position [372, 0]
click at [339, 503] on dd "6464898" at bounding box center [439, 492] width 301 height 23
copy dd "6464898"
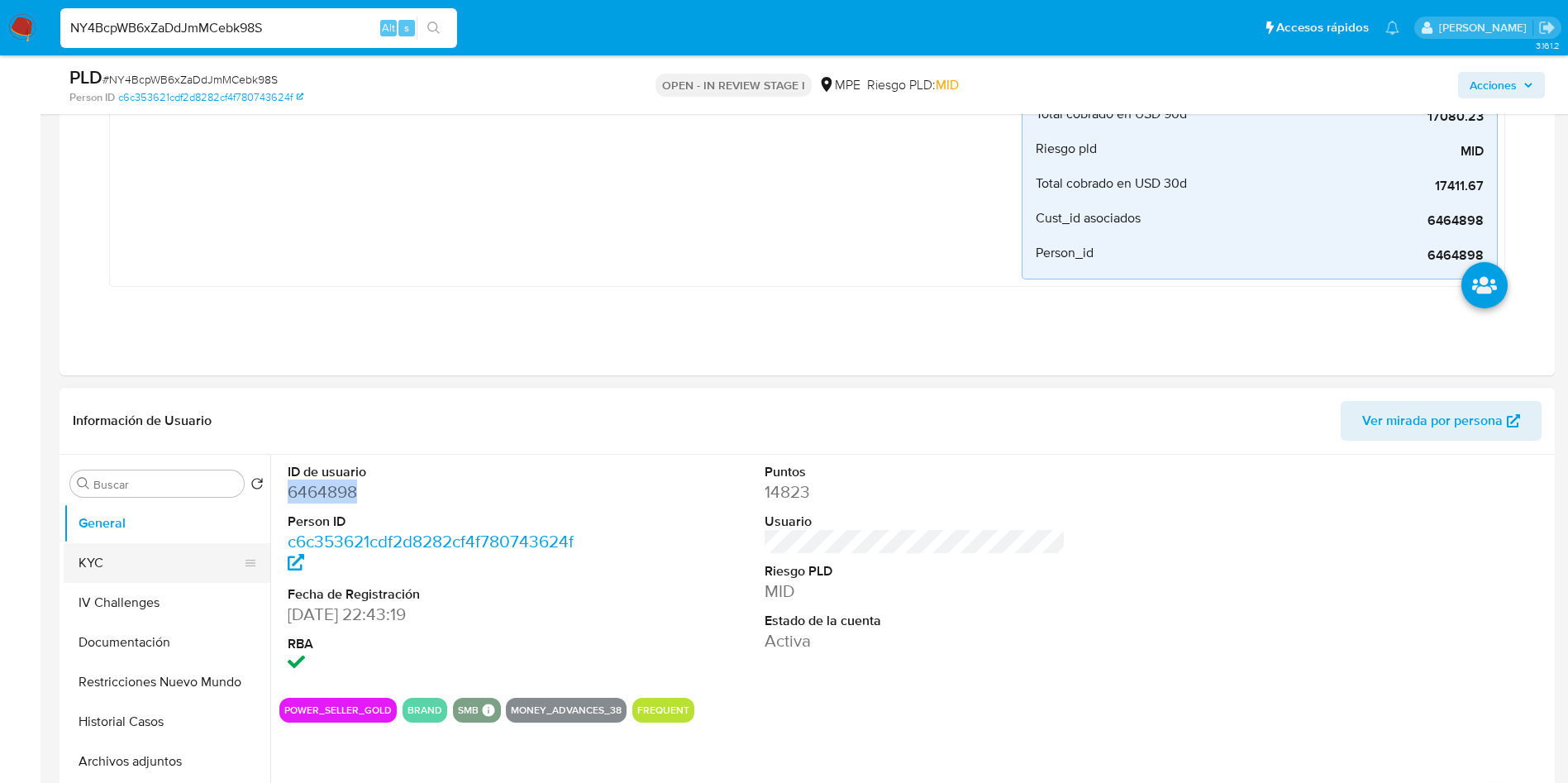
click at [189, 543] on button "KYC" at bounding box center [160, 563] width 194 height 40
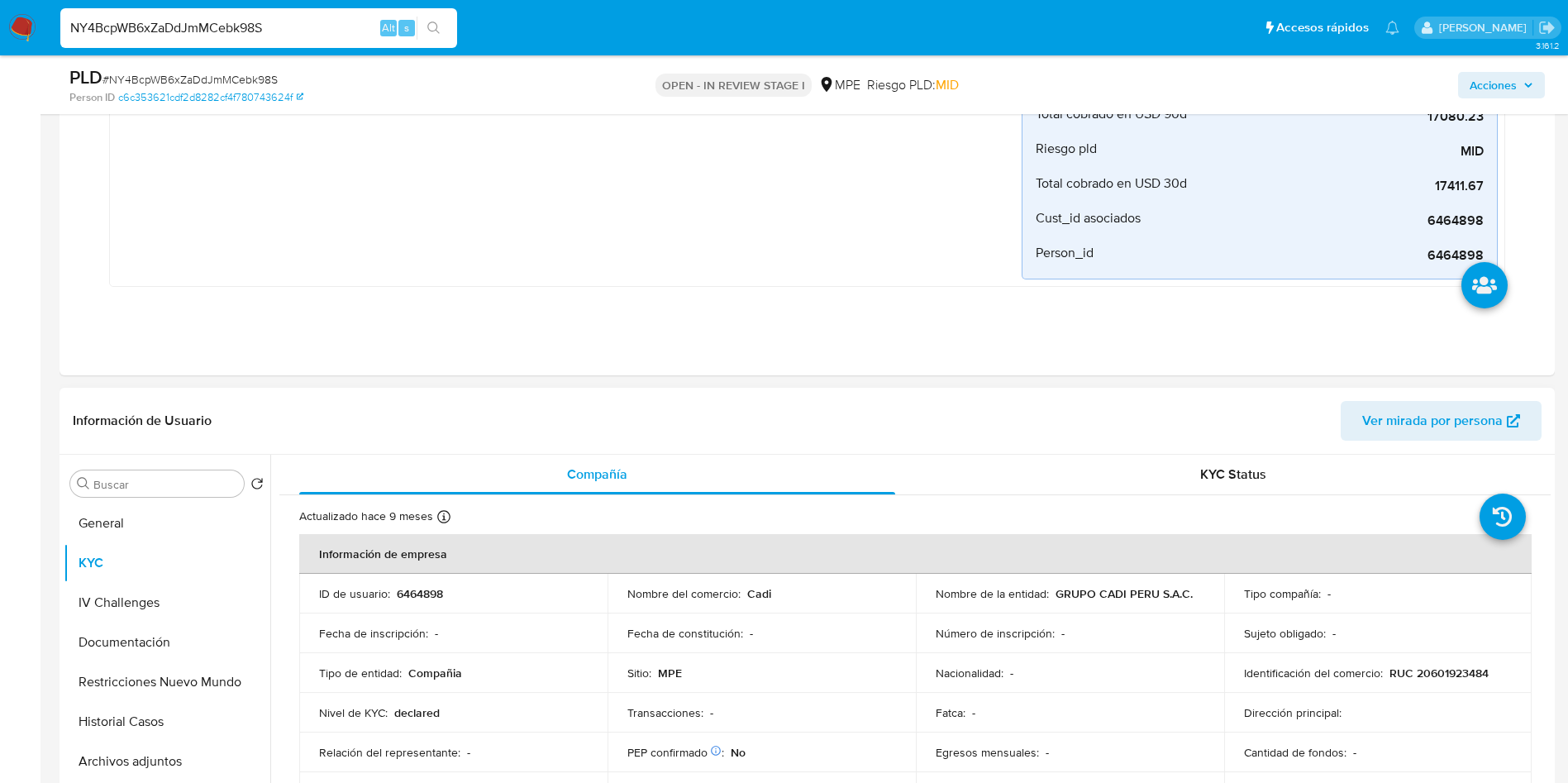
click at [1043, 593] on p "Nombre de la entidad :" at bounding box center [992, 593] width 113 height 15
drag, startPoint x: 1051, startPoint y: 593, endPoint x: 1199, endPoint y: 592, distance: 148.0
click at [1199, 592] on div "Nombre de la entidad : GRUPO CADI PERU S.A.C." at bounding box center [1070, 593] width 269 height 15
click at [1425, 667] on p "RUC 20601923484" at bounding box center [1439, 673] width 99 height 15
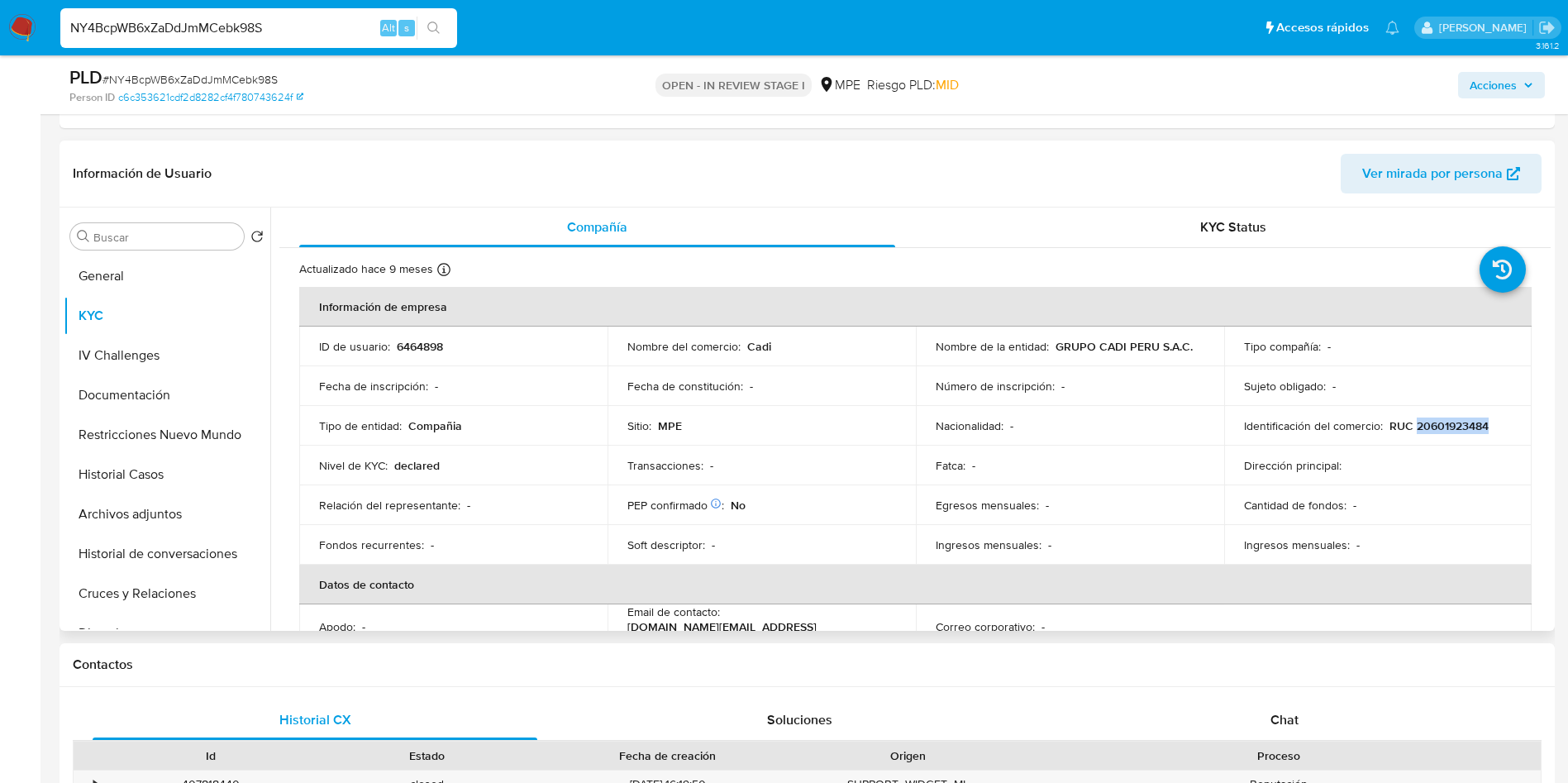
scroll to position [620, 0]
click at [425, 351] on p "6464898" at bounding box center [420, 345] width 47 height 15
click at [945, 405] on td "Nacionalidad : -" at bounding box center [1069, 425] width 308 height 40
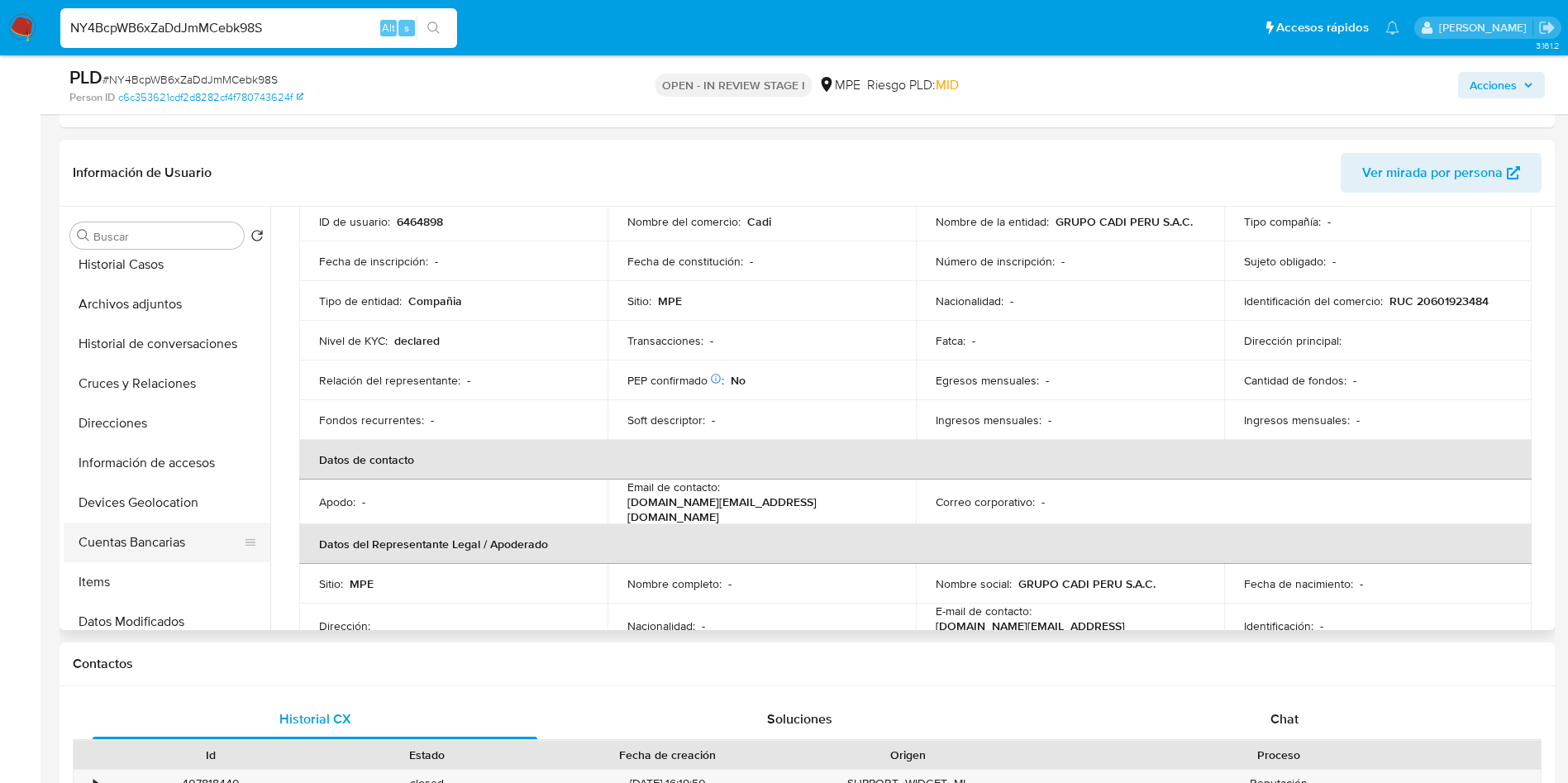
scroll to position [248, 0]
click at [162, 529] on button "Items" at bounding box center [160, 544] width 194 height 40
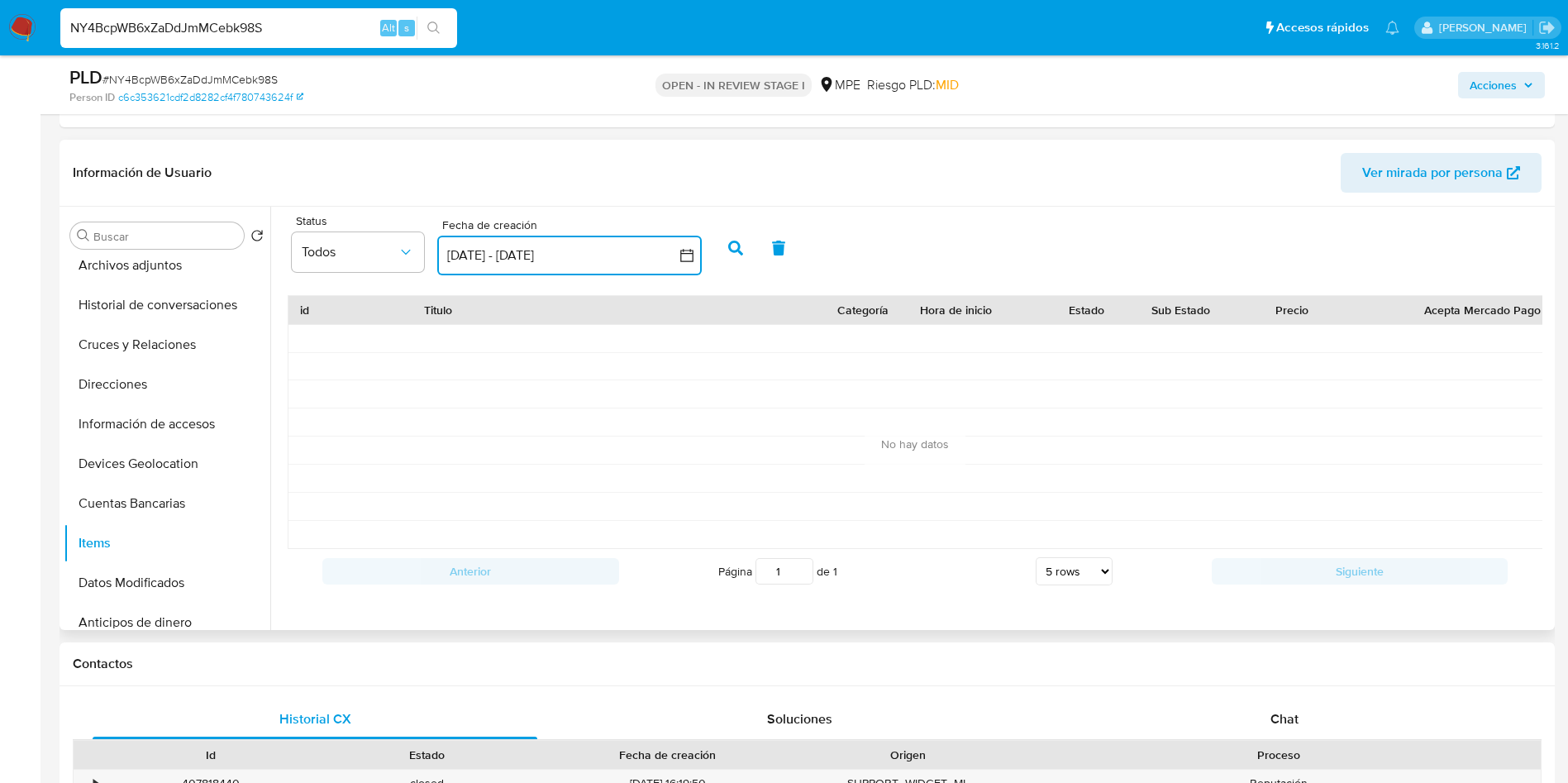
click at [687, 254] on icon "button" at bounding box center [687, 255] width 16 height 16
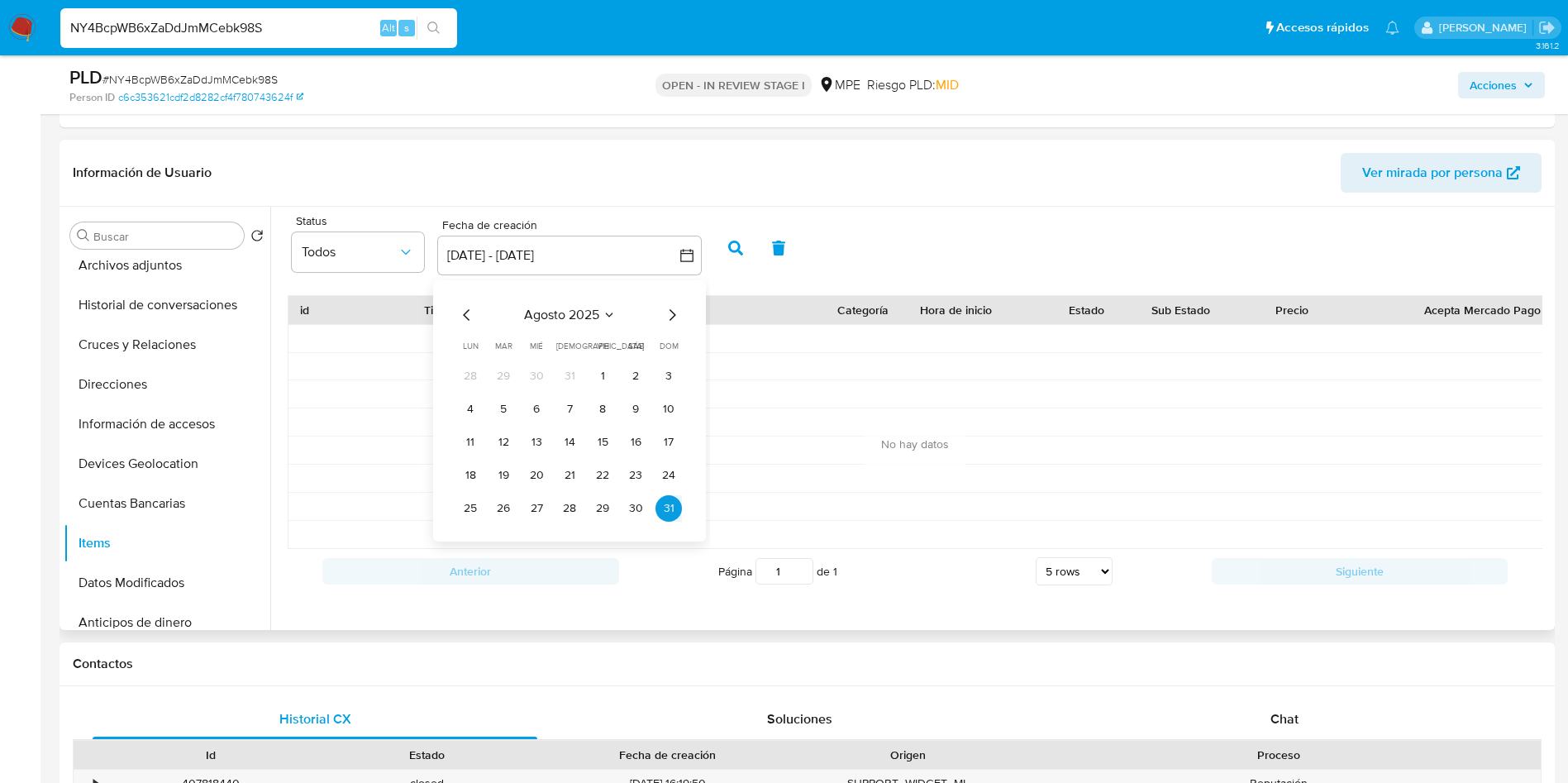
click at [463, 319] on icon "Mes anterior" at bounding box center [466, 315] width 20 height 20
click at [464, 319] on icon "Mes anterior" at bounding box center [466, 315] width 20 height 20
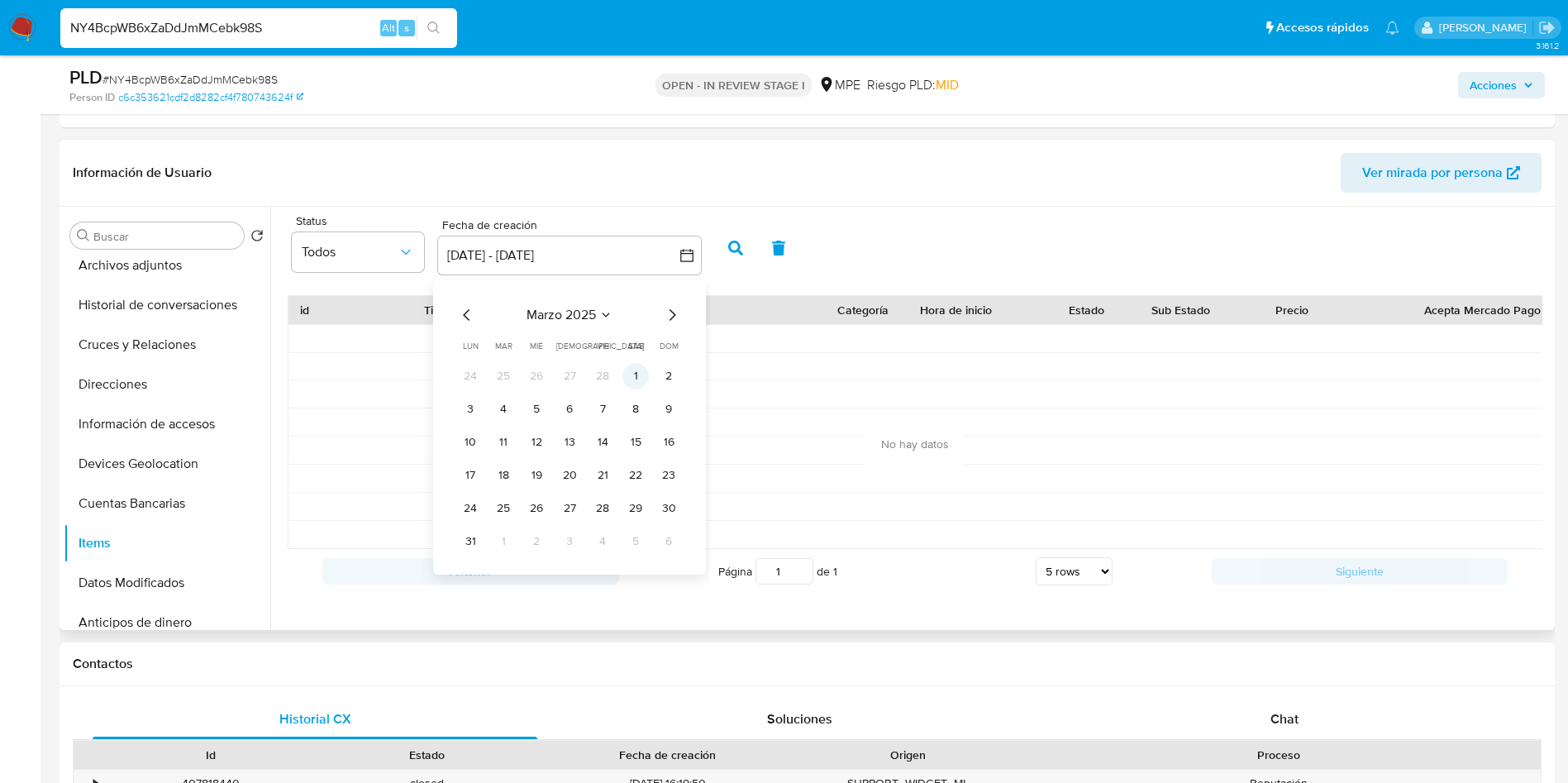
click at [635, 378] on button "1" at bounding box center [636, 376] width 27 height 27
click at [673, 313] on icon "Mes siguiente" at bounding box center [671, 315] width 20 height 20
click at [674, 313] on icon "Mes siguiente" at bounding box center [671, 315] width 20 height 20
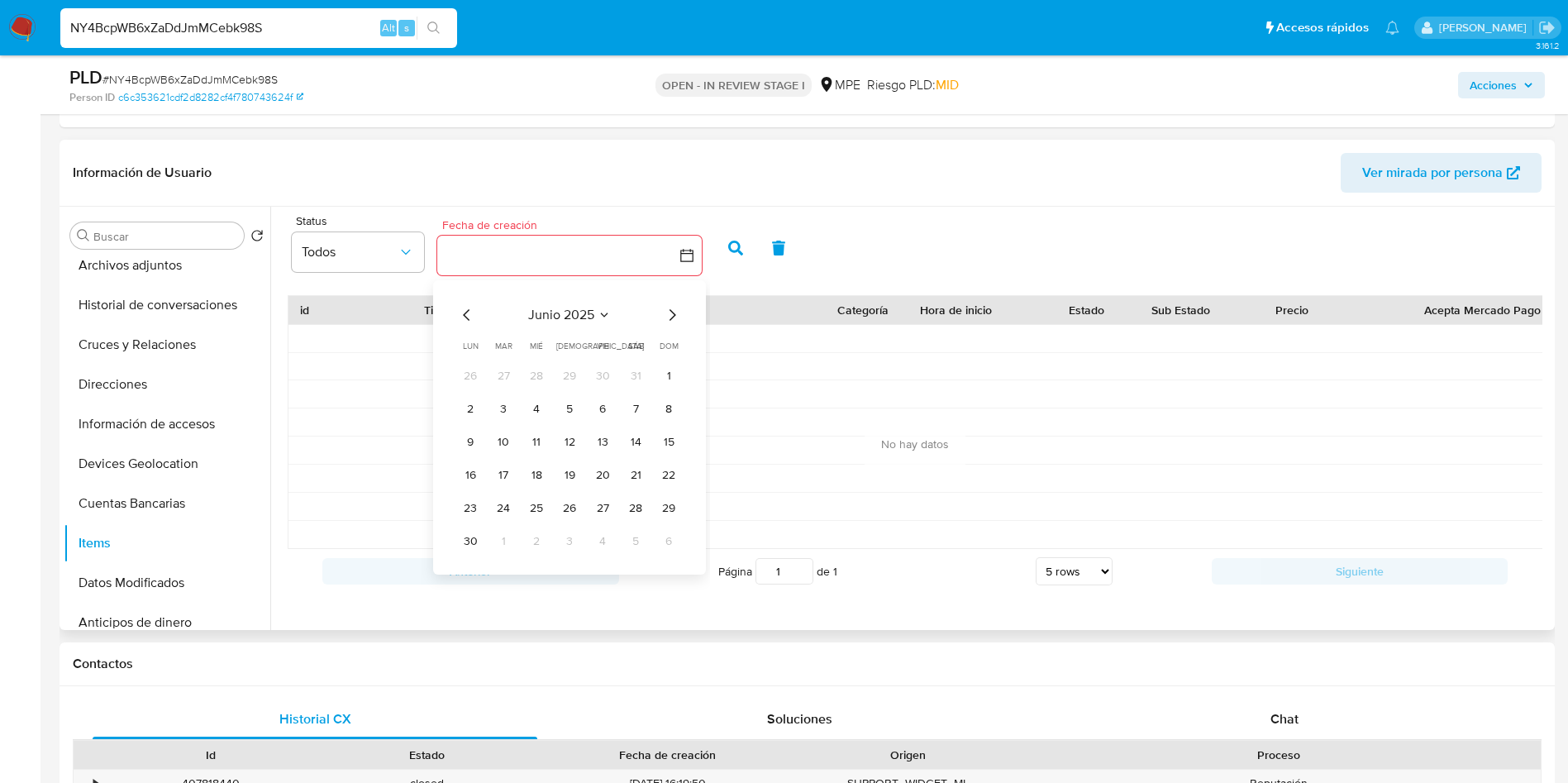
click at [675, 315] on icon "Mes siguiente" at bounding box center [672, 315] width 7 height 11
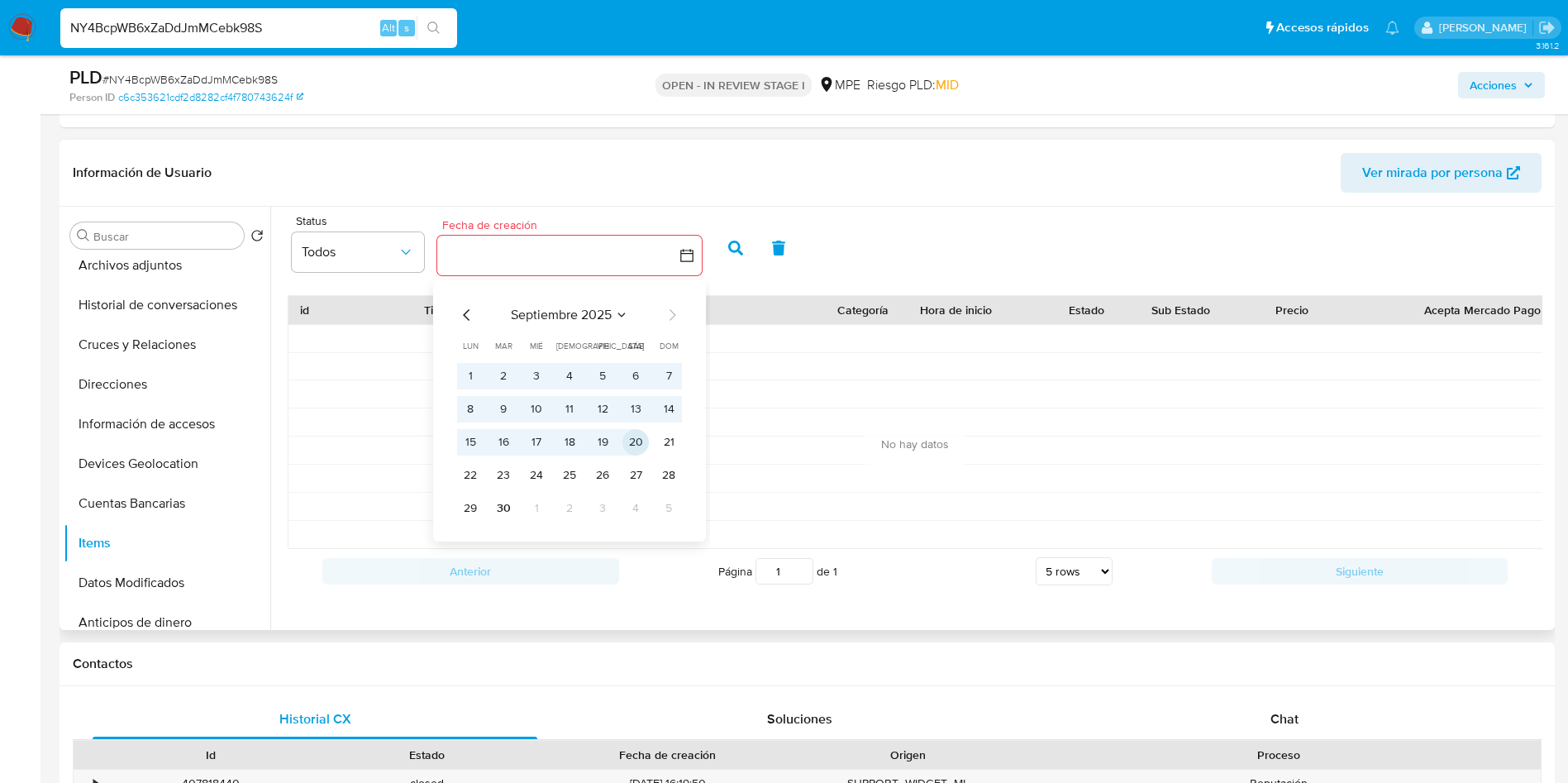
click at [643, 436] on button "20" at bounding box center [636, 443] width 27 height 27
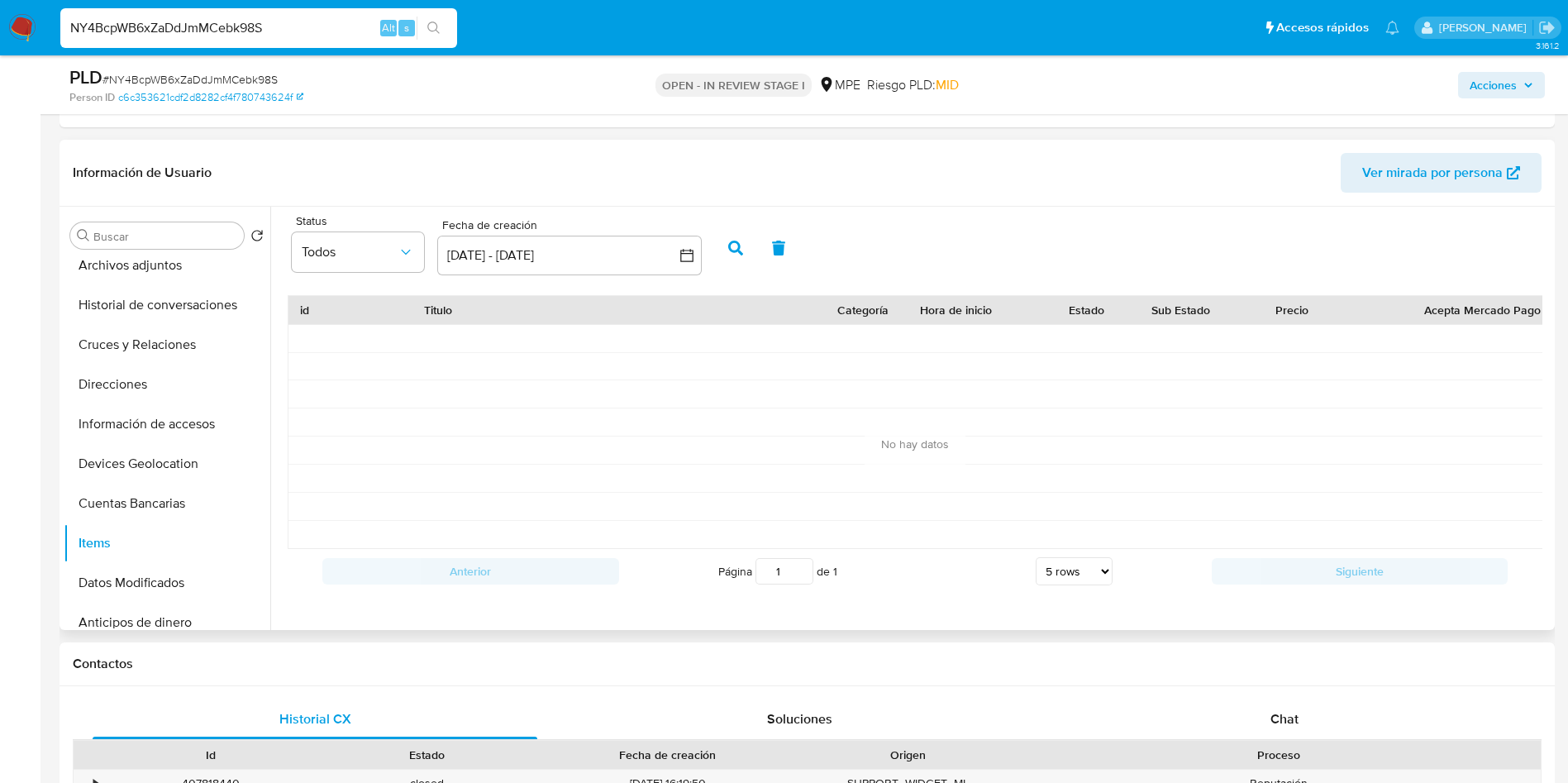
click at [734, 237] on button "button" at bounding box center [735, 248] width 43 height 40
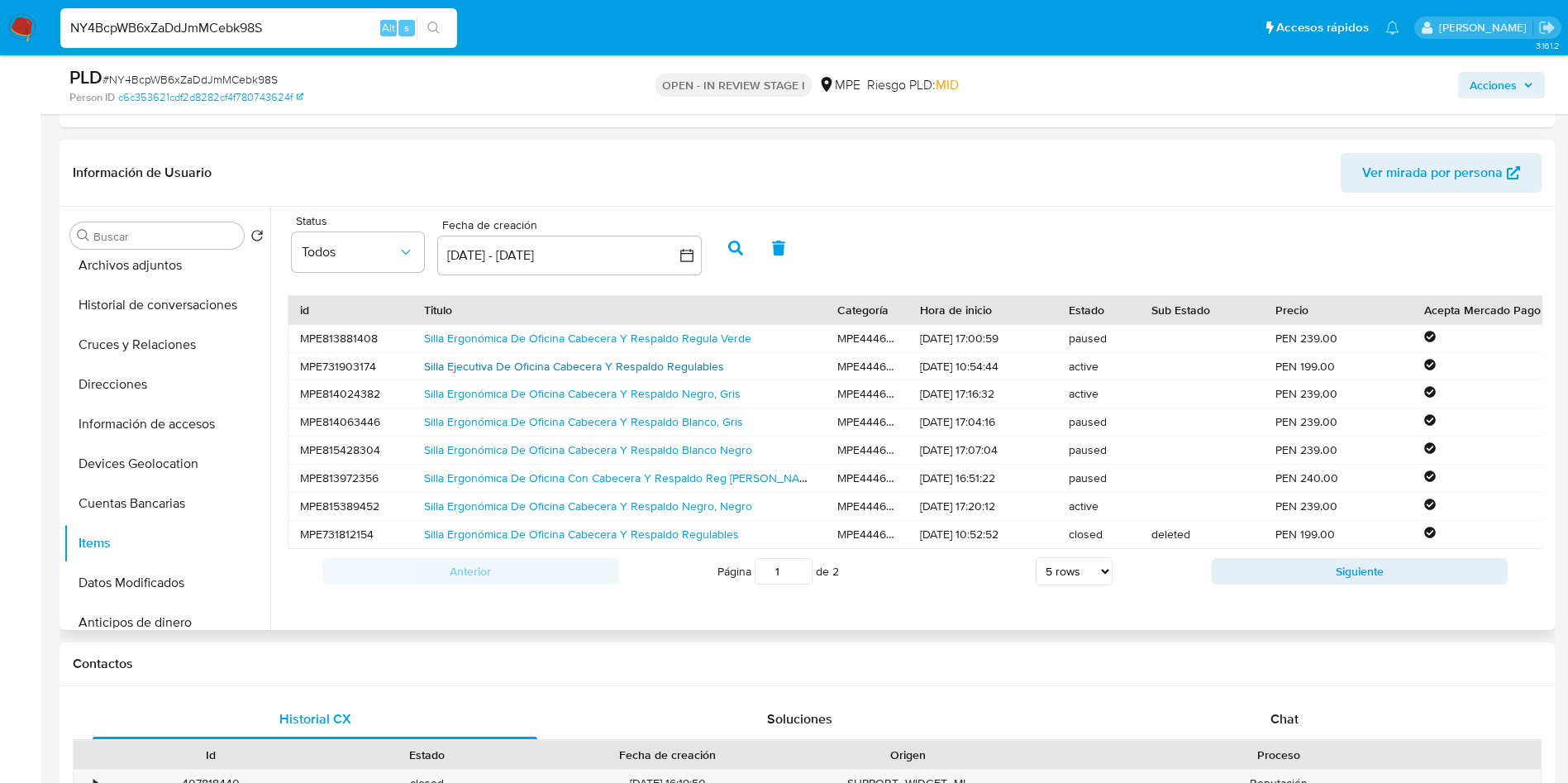
click at [700, 365] on link "Silla Ejecutiva De Oficina Cabecera Y Respaldo Regulables" at bounding box center [574, 365] width 300 height 16
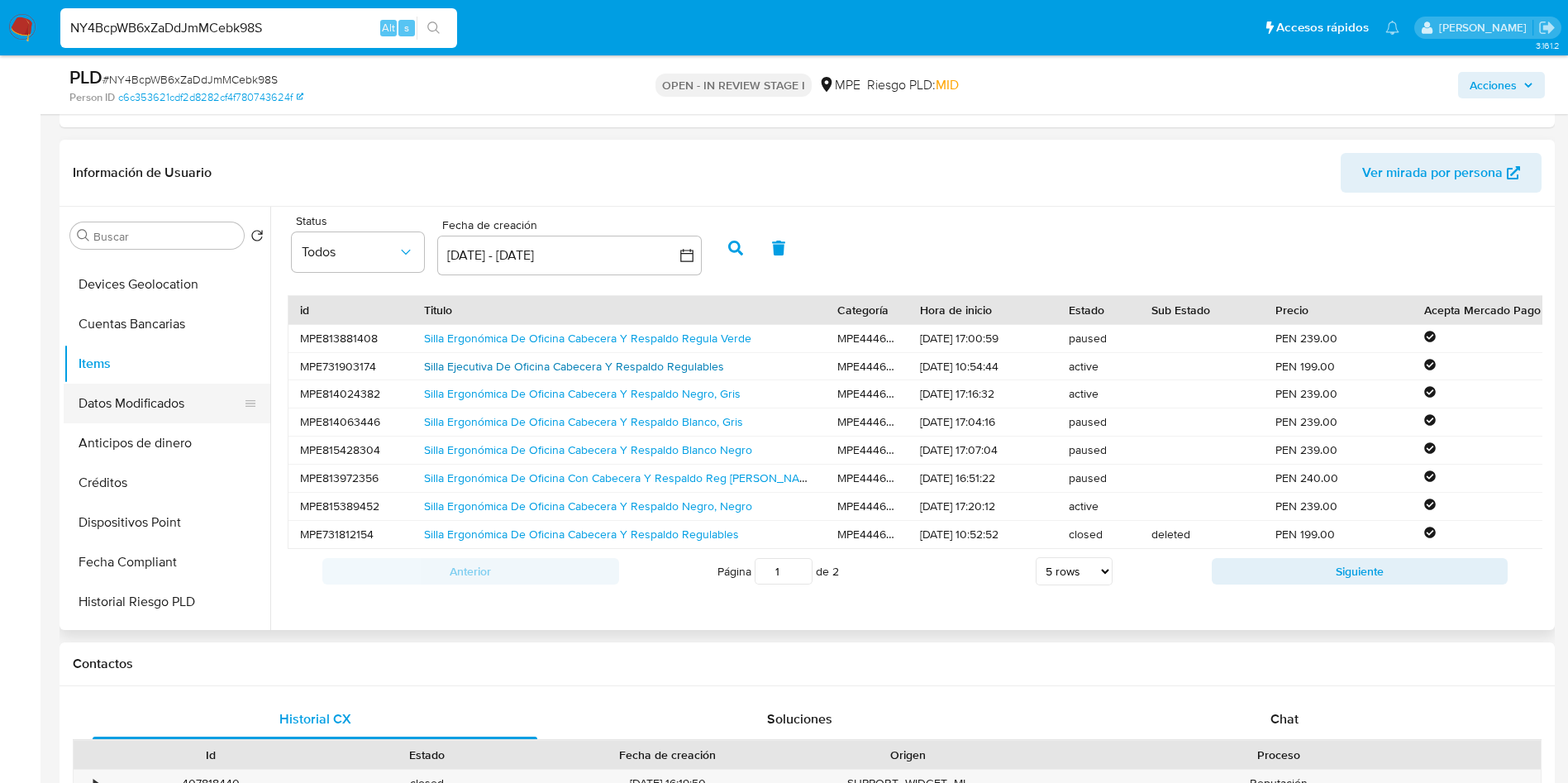
scroll to position [406, 0]
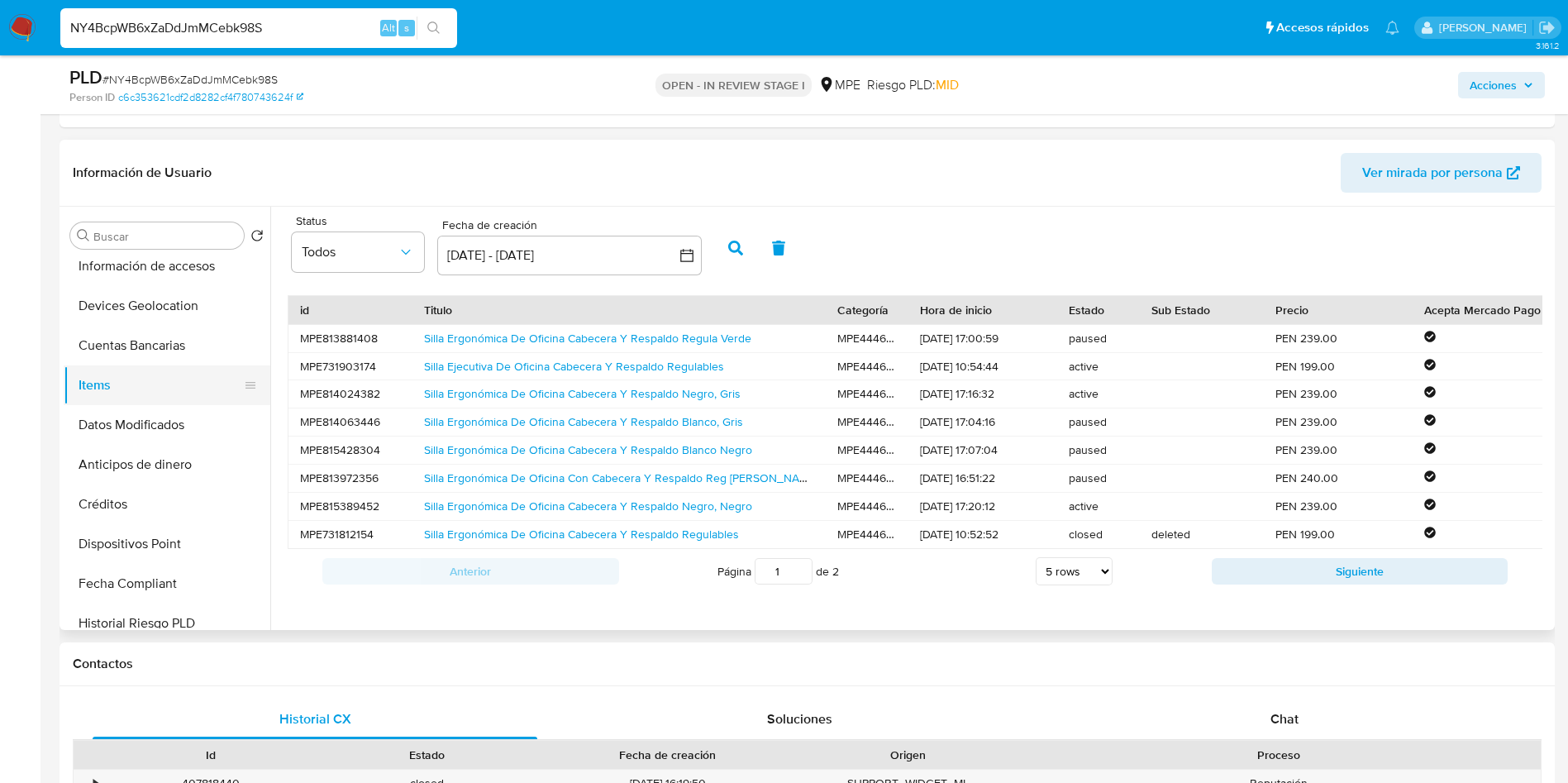
click at [151, 369] on button "Items" at bounding box center [160, 385] width 194 height 40
click at [159, 360] on button "Cuentas Bancarias" at bounding box center [160, 345] width 194 height 40
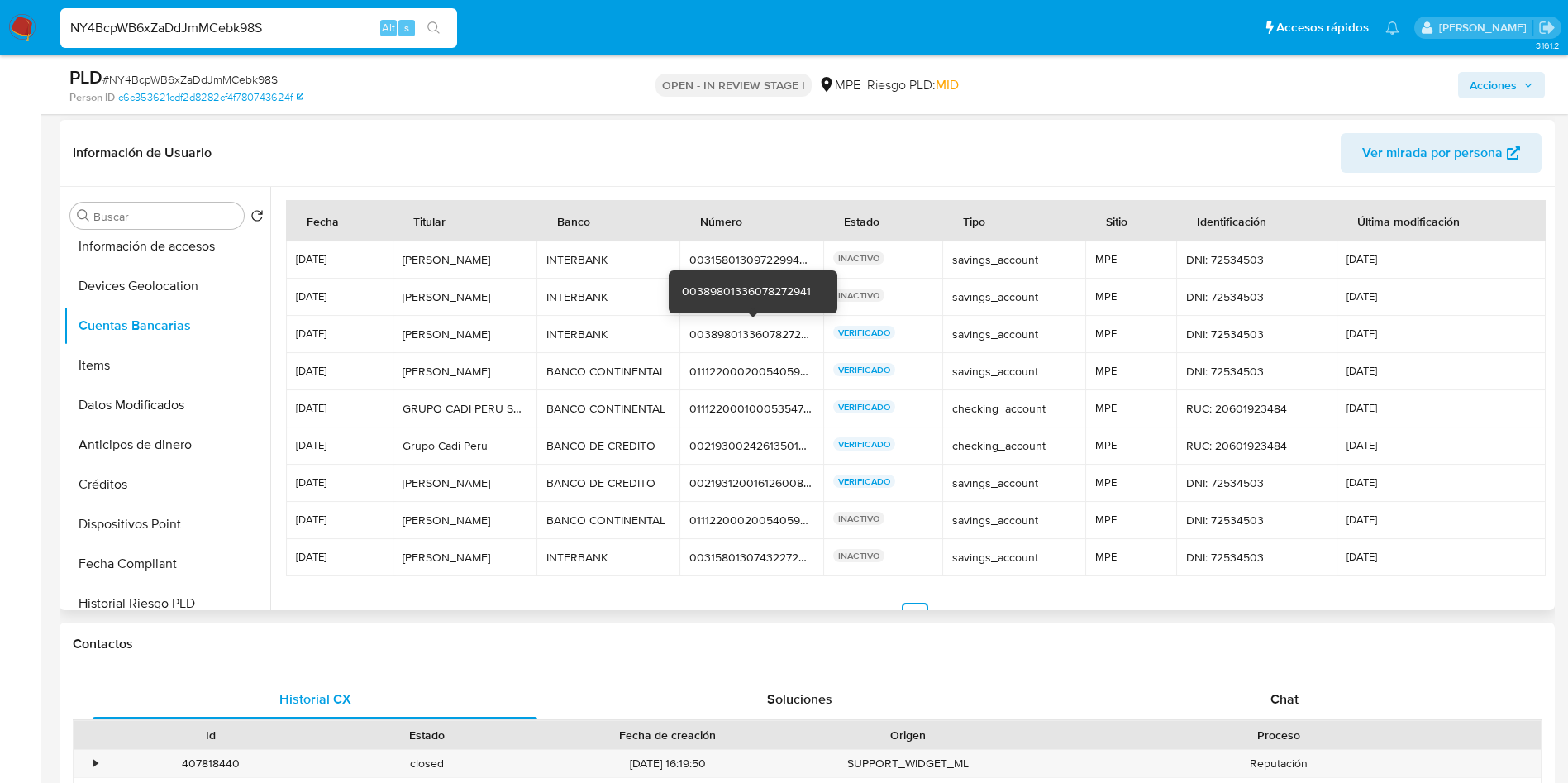
click at [760, 335] on div "00389801336078272941" at bounding box center [752, 334] width 124 height 15
click at [721, 369] on div "01112200020054059397" at bounding box center [752, 371] width 124 height 15
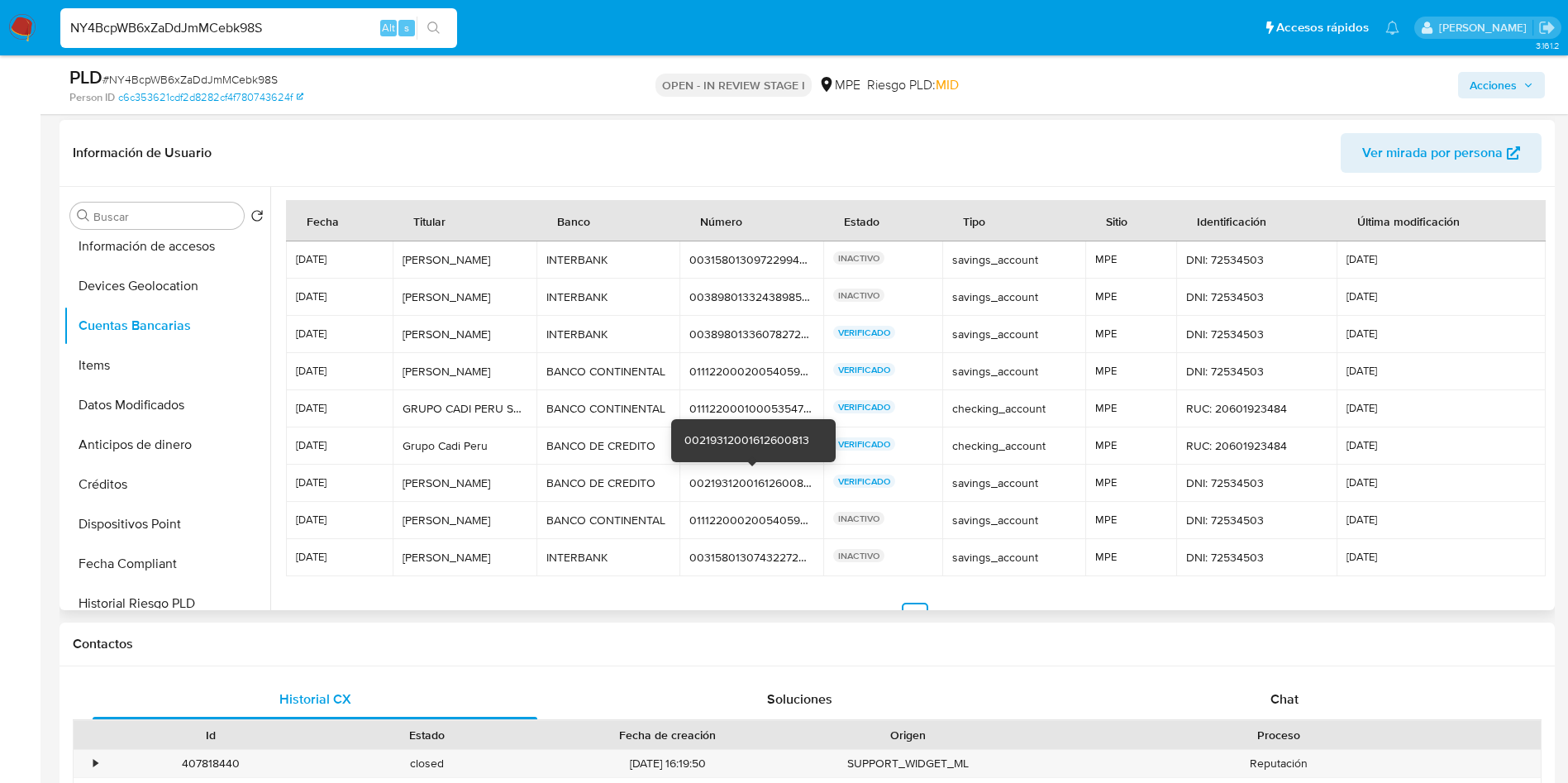
click at [741, 483] on div "00219312001612600813" at bounding box center [752, 483] width 124 height 15
click at [742, 483] on div "00219312001612600813" at bounding box center [752, 483] width 124 height 15
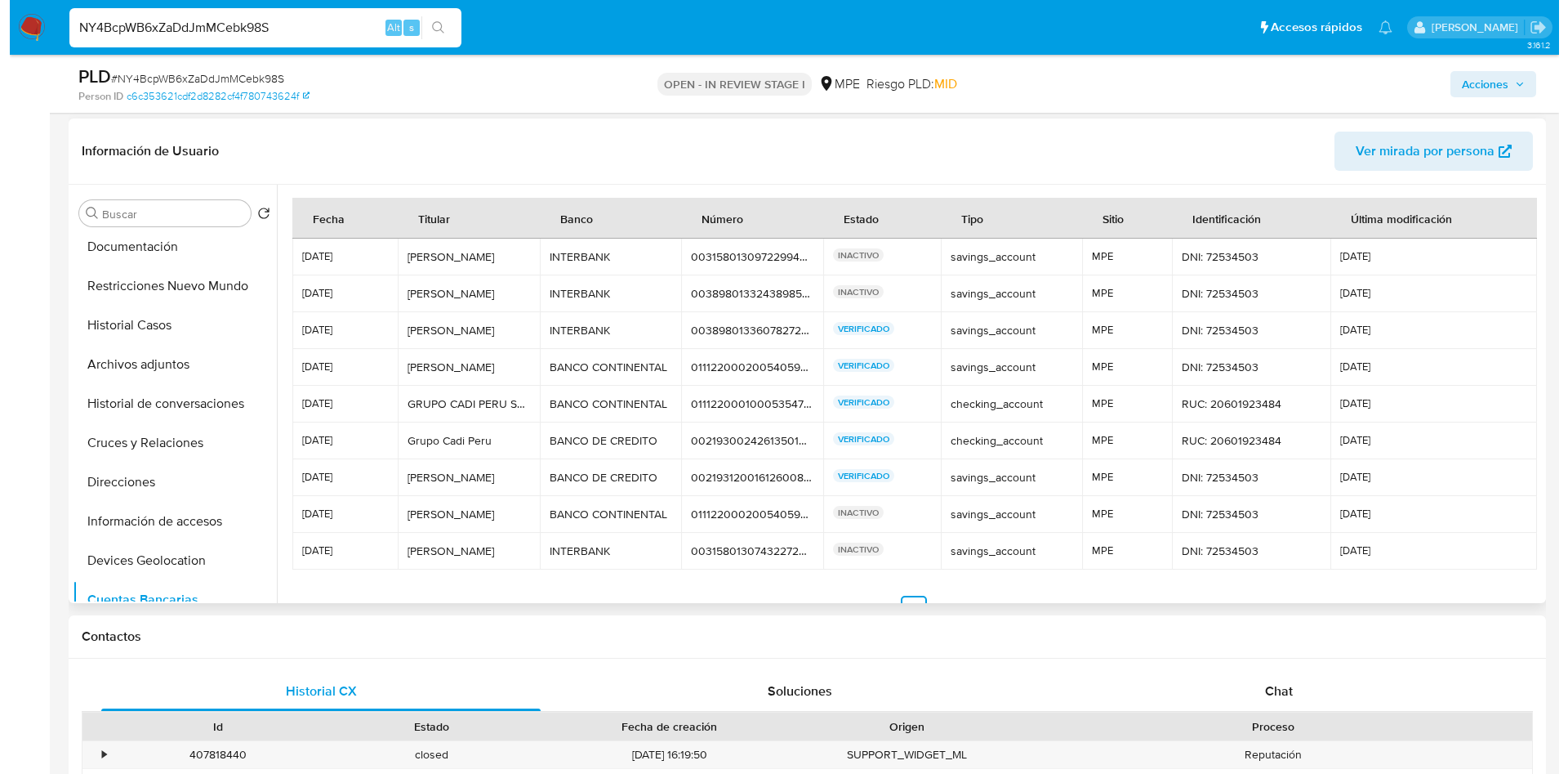
scroll to position [0, 0]
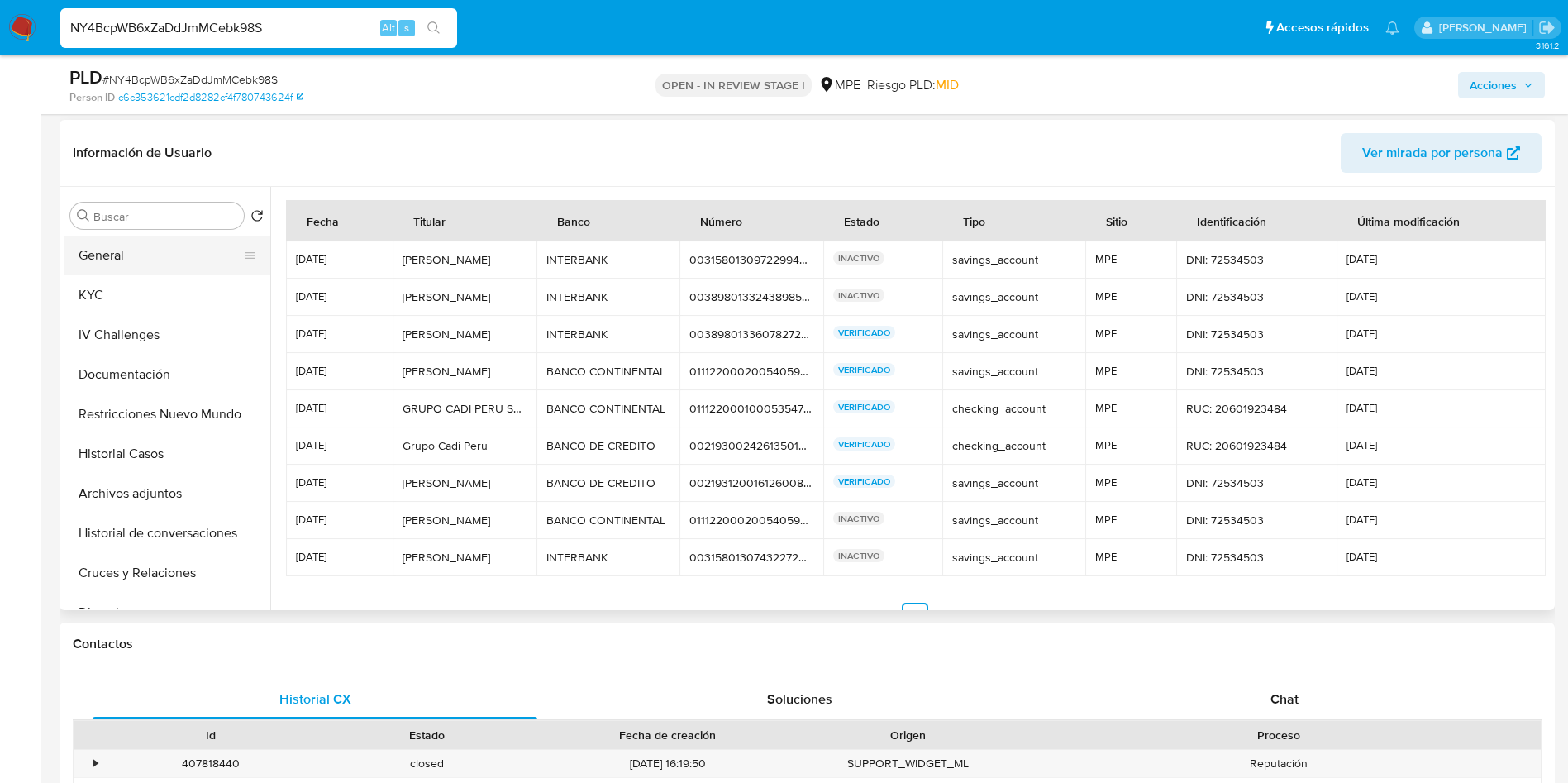
click at [141, 262] on button "General" at bounding box center [160, 256] width 194 height 40
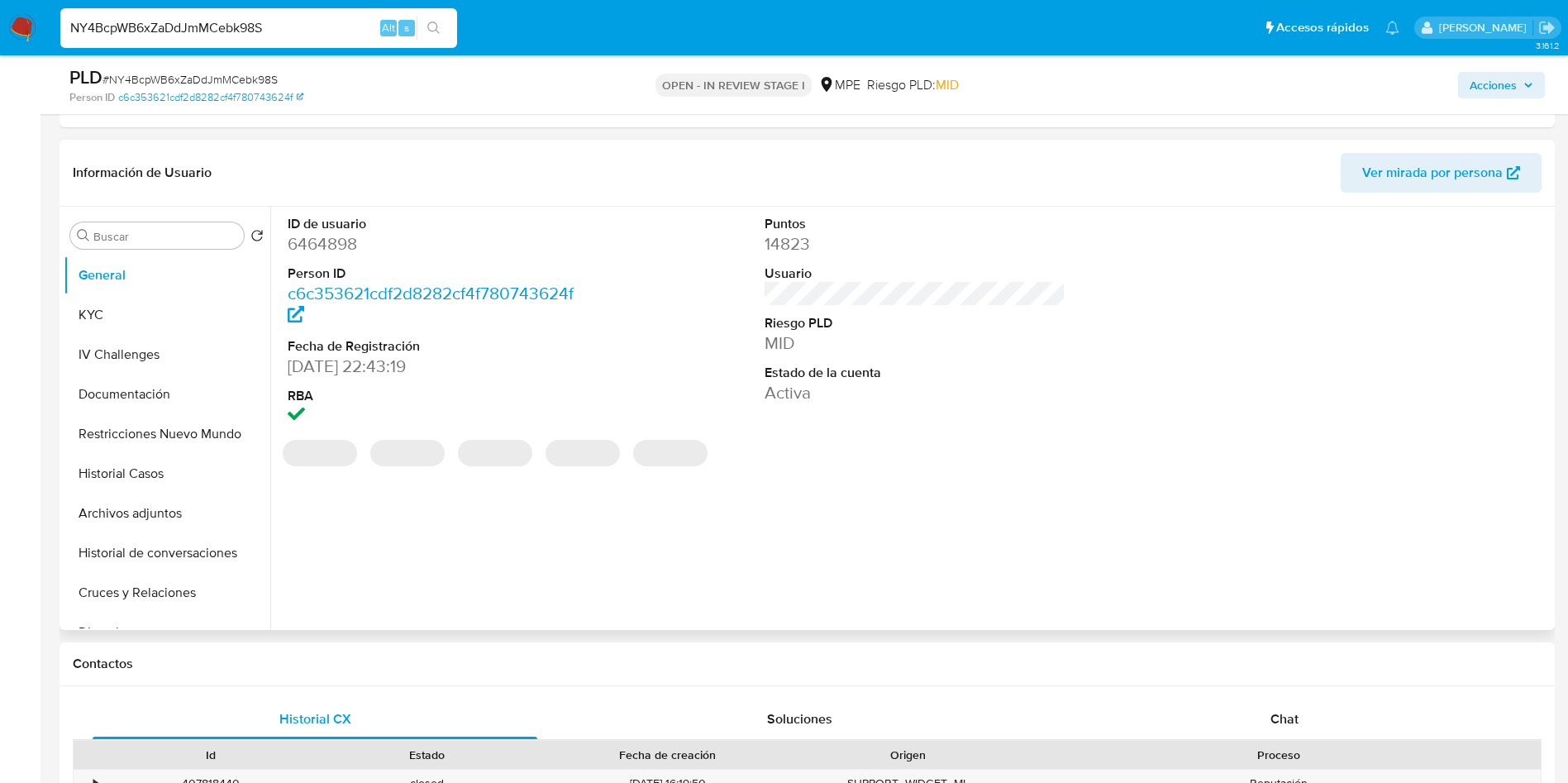
click at [340, 228] on dt "ID de usuario" at bounding box center [439, 223] width 301 height 18
click at [326, 251] on dd "6464898" at bounding box center [439, 244] width 301 height 23
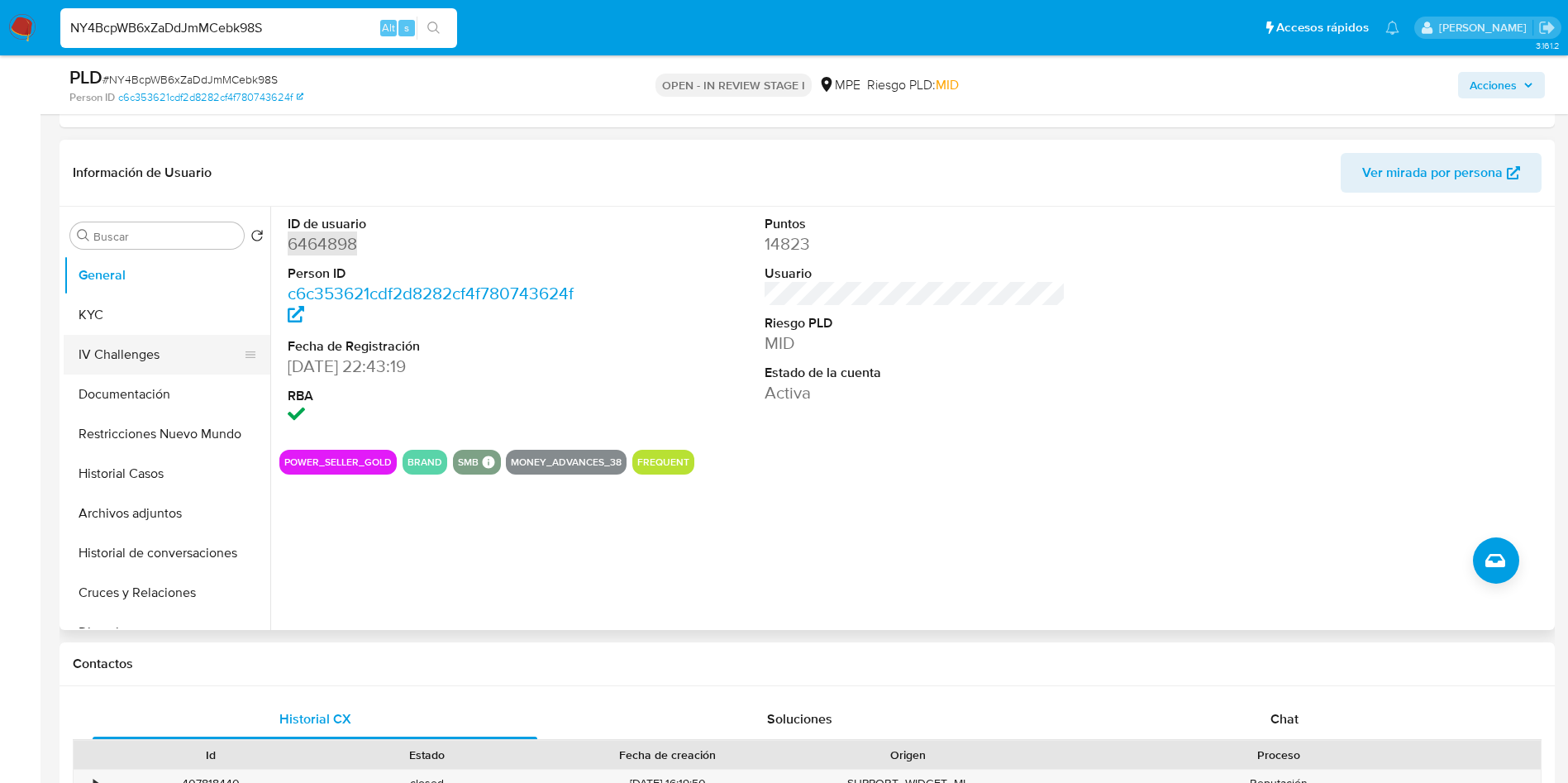
drag, startPoint x: 93, startPoint y: 314, endPoint x: 105, endPoint y: 319, distance: 13.0
click at [94, 318] on button "KYC" at bounding box center [167, 315] width 207 height 40
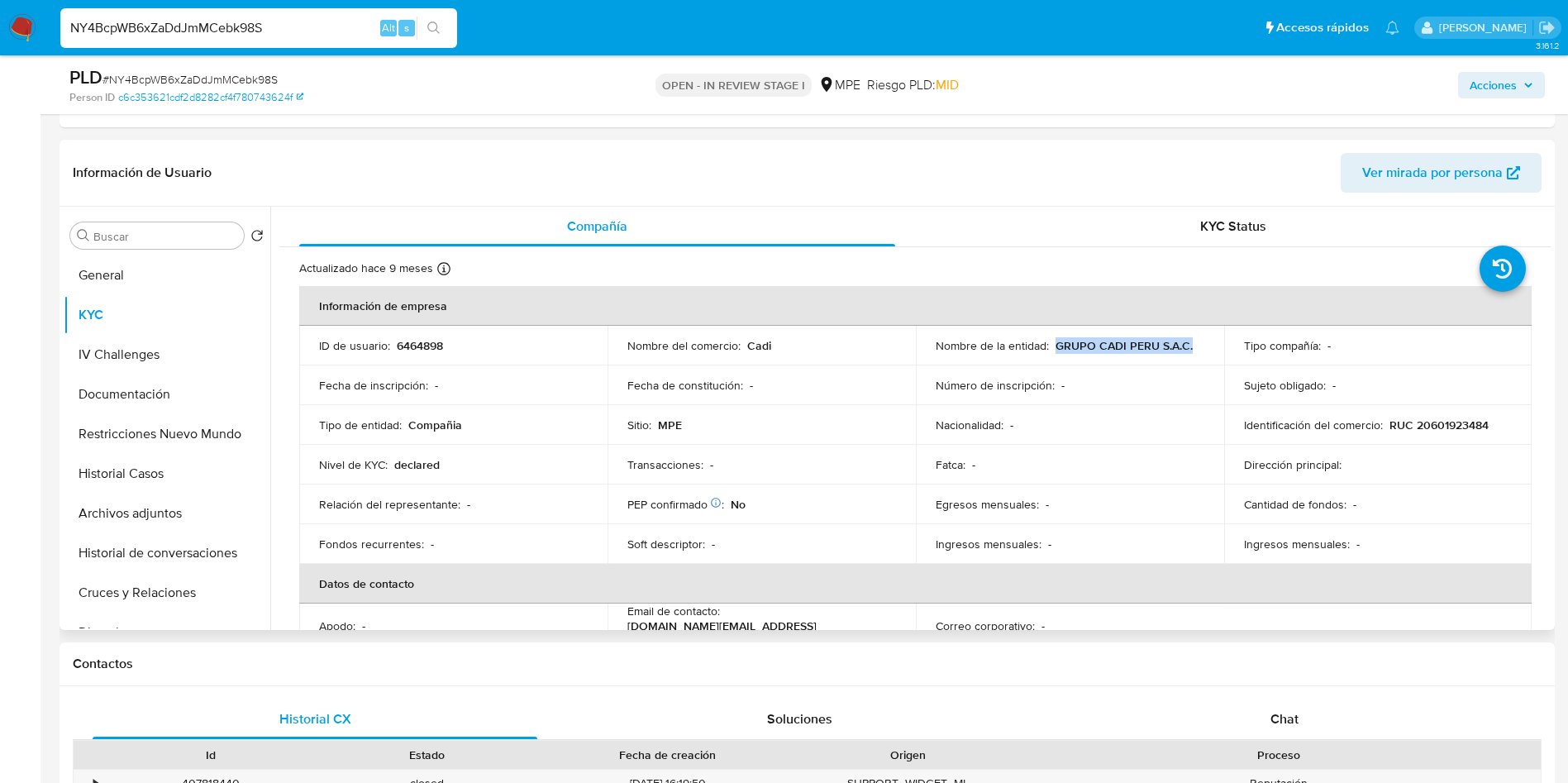
drag, startPoint x: 1059, startPoint y: 342, endPoint x: 1202, endPoint y: 342, distance: 143.0
click at [1202, 342] on td "Nombre de la entidad : GRUPO CADI PERU S.A.C." at bounding box center [1069, 345] width 308 height 40
click at [124, 505] on button "Archivos adjuntos" at bounding box center [167, 513] width 207 height 40
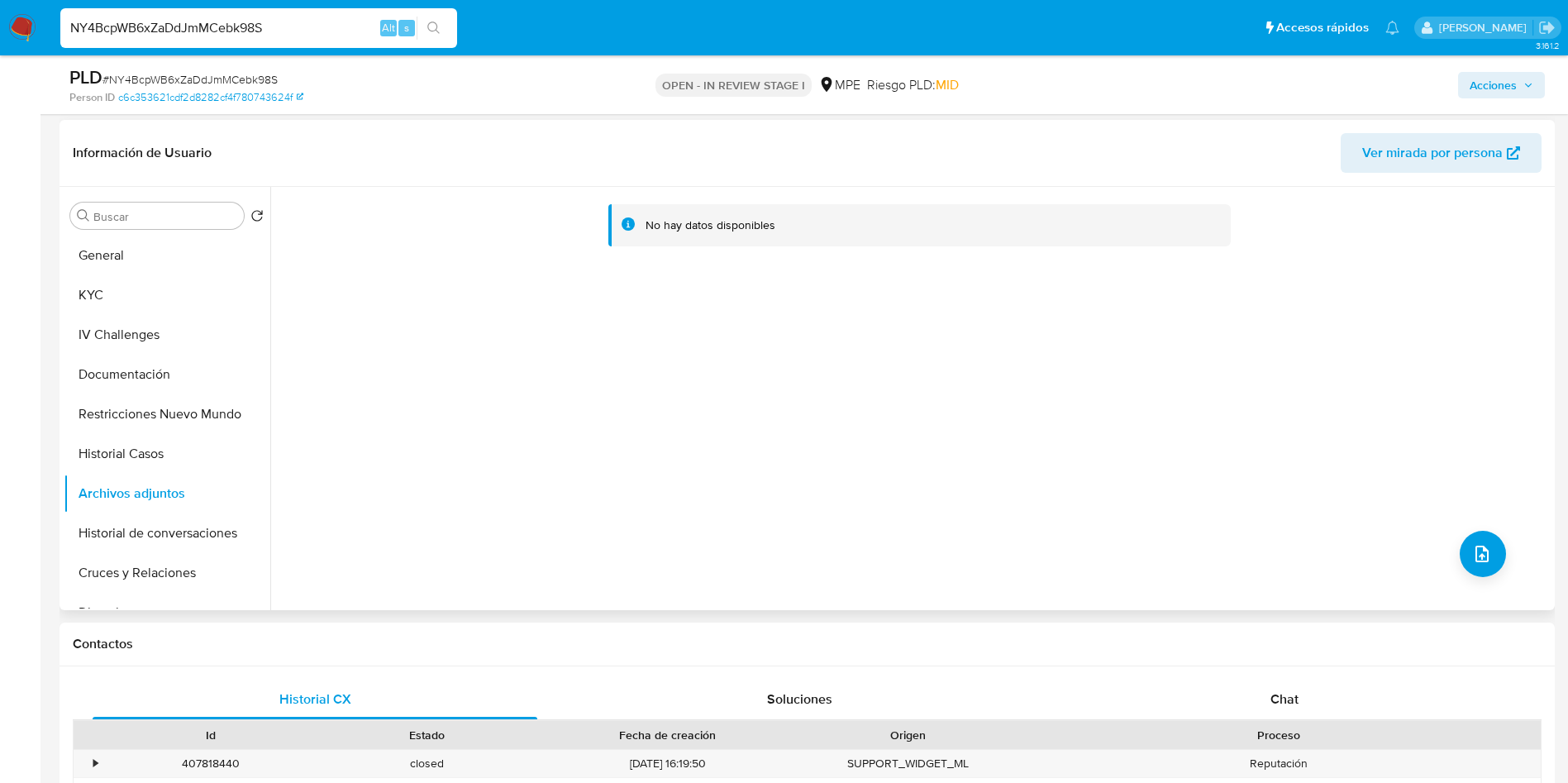
click at [1458, 536] on div "No hay datos disponibles" at bounding box center [910, 399] width 1281 height 423
click at [1482, 569] on button "upload-file" at bounding box center [1483, 553] width 47 height 47
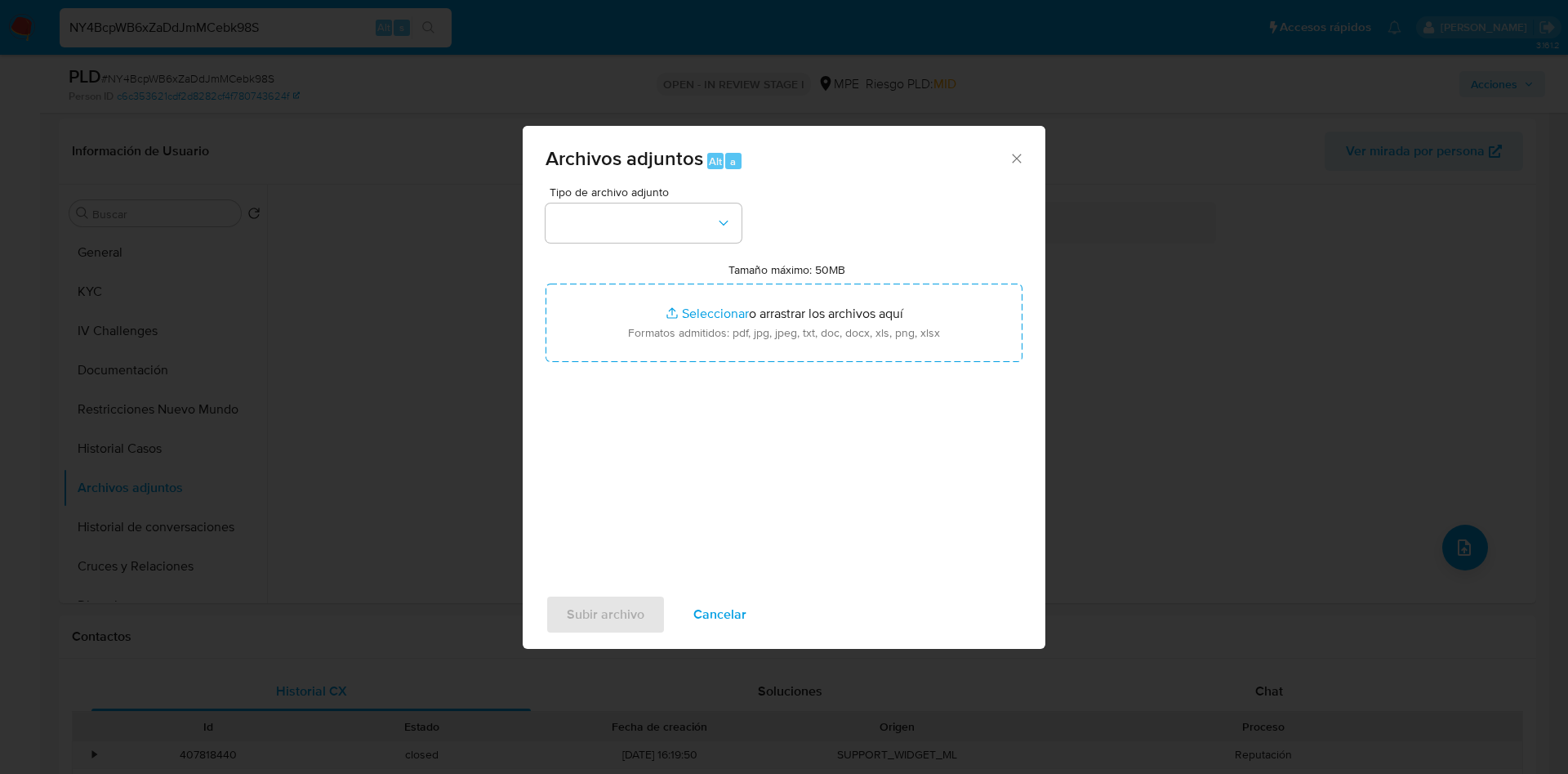
click at [910, 365] on div "Tipo de archivo adjunto Tamaño máximo: 50MB Seleccionar archivos Seleccionar o …" at bounding box center [784, 379] width 477 height 386
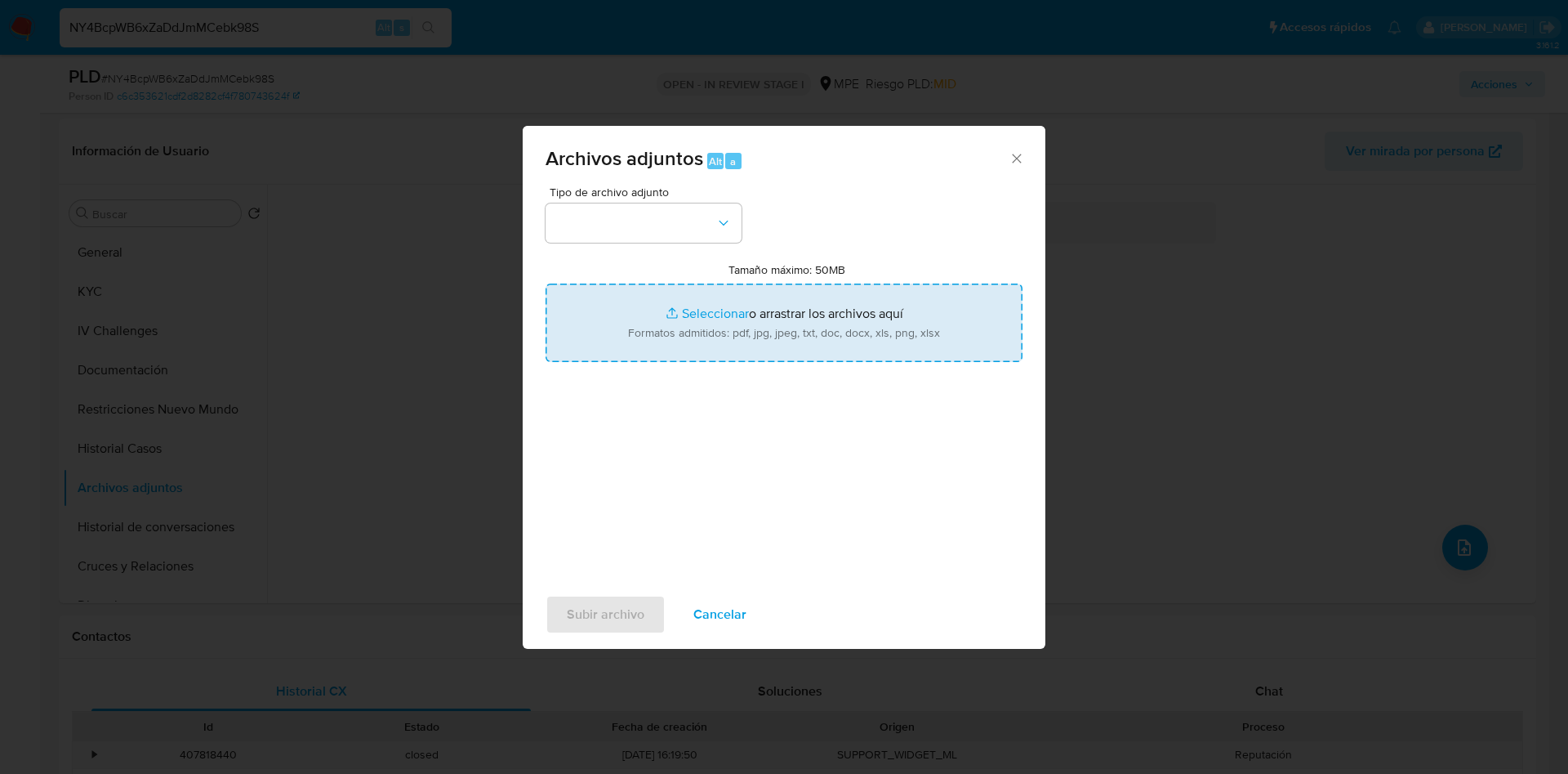
click at [746, 311] on input "Tamaño máximo: 50MB Seleccionar archivos" at bounding box center [784, 322] width 477 height 78
type input "C:\fakepath\Case Log 6464898 - 30_09_2025.pdf"
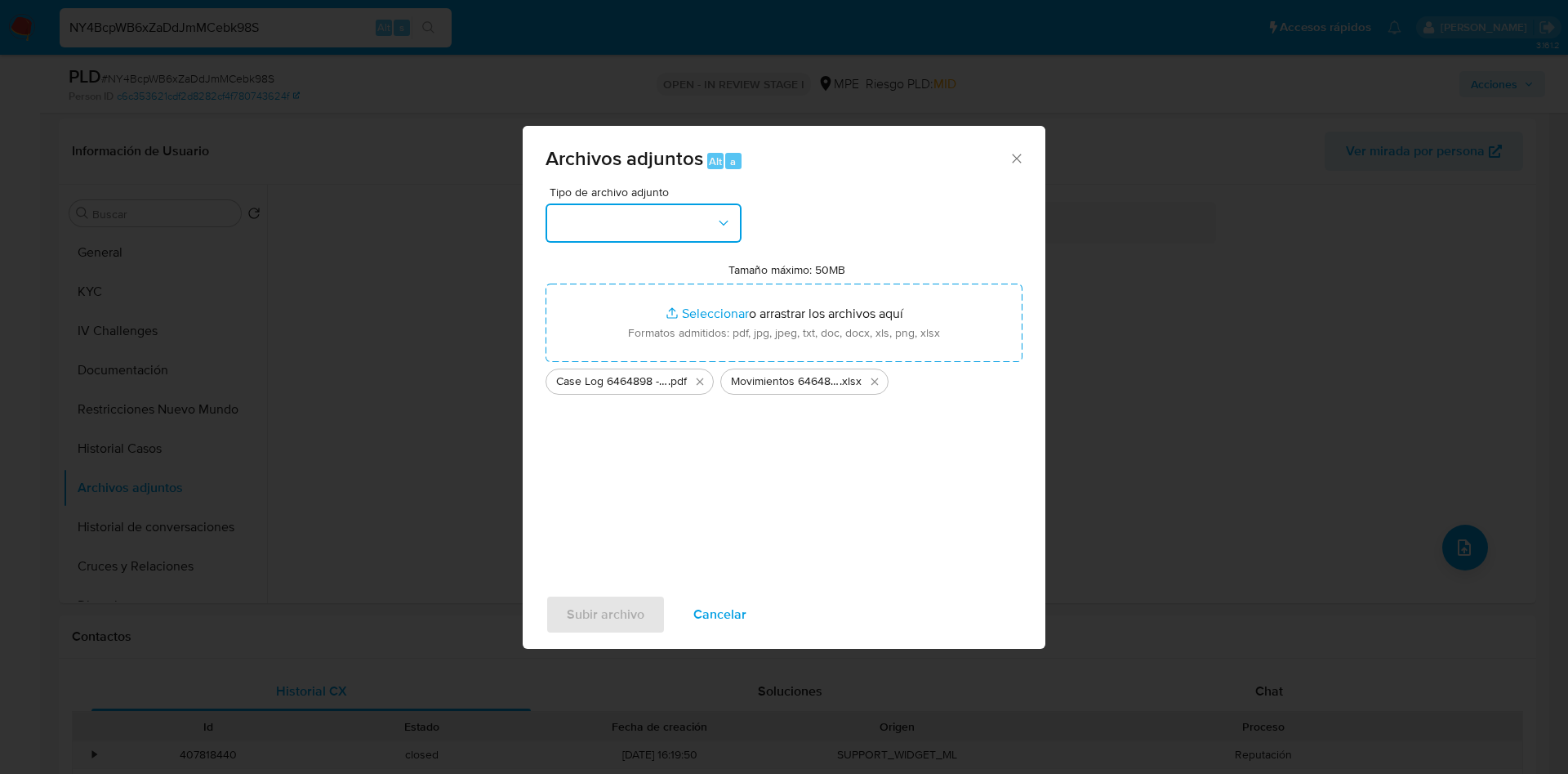
click at [699, 218] on button "button" at bounding box center [644, 223] width 196 height 40
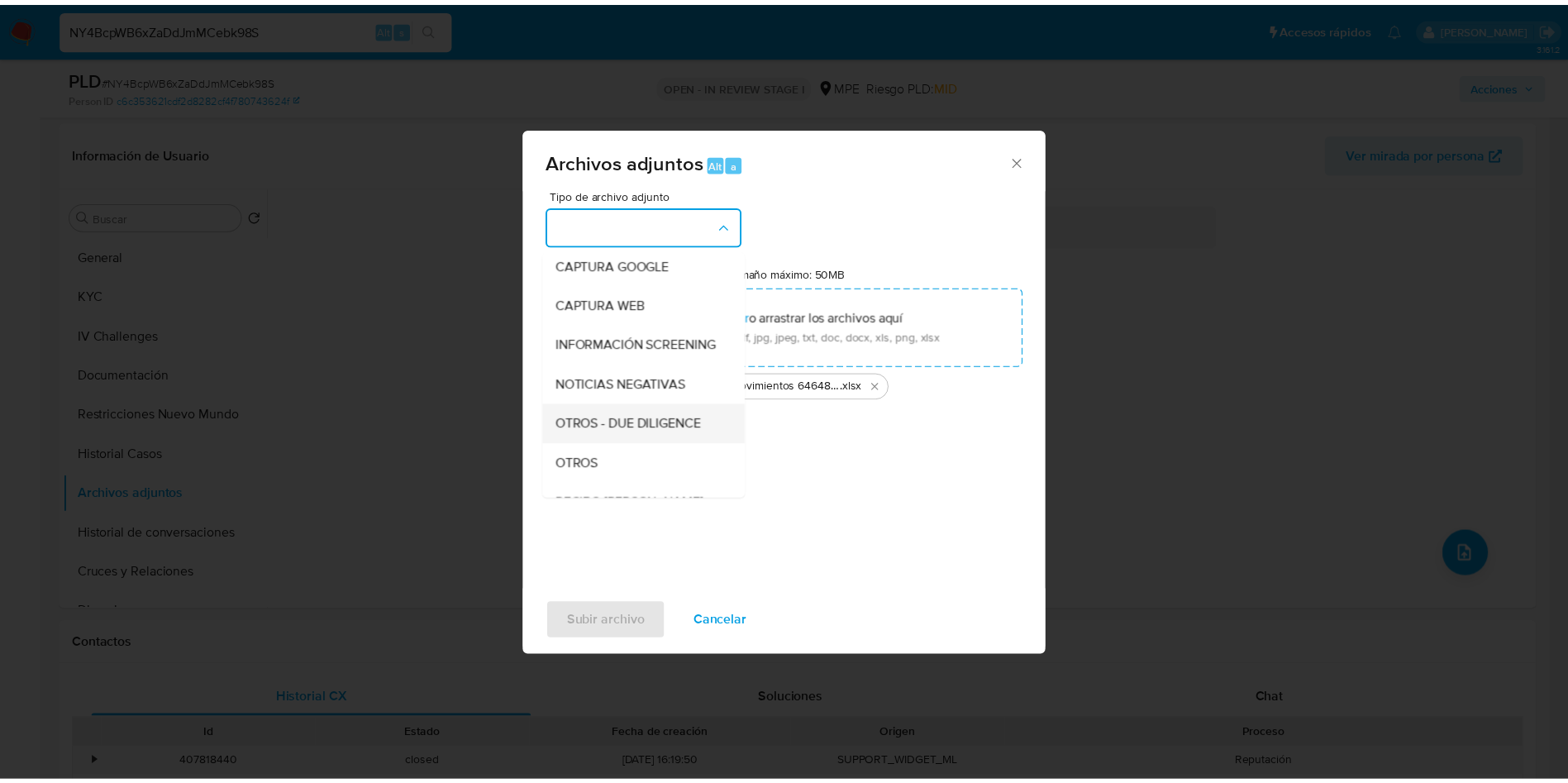
scroll to position [124, 0]
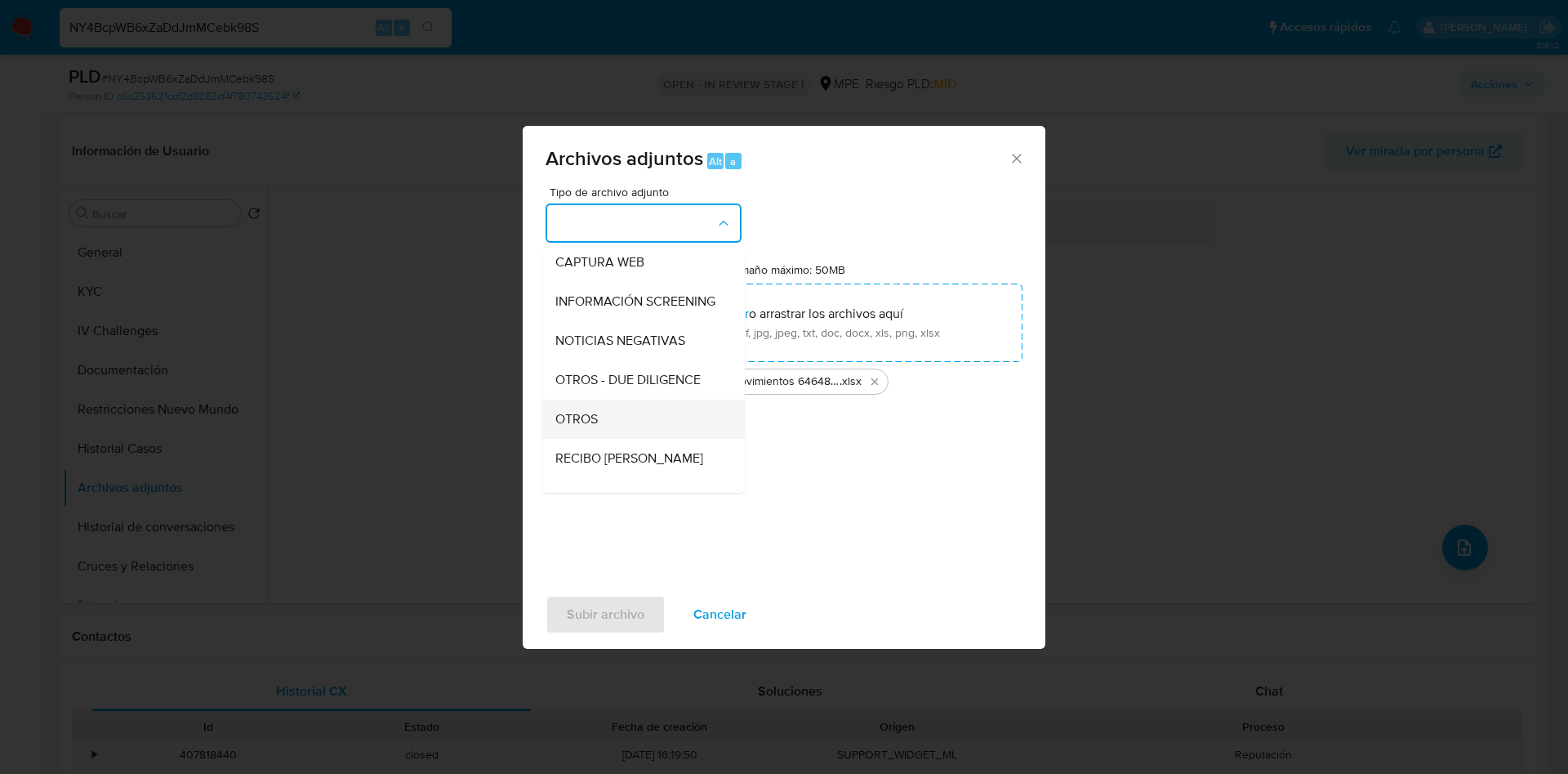
click at [610, 429] on div "OTROS" at bounding box center [638, 420] width 167 height 40
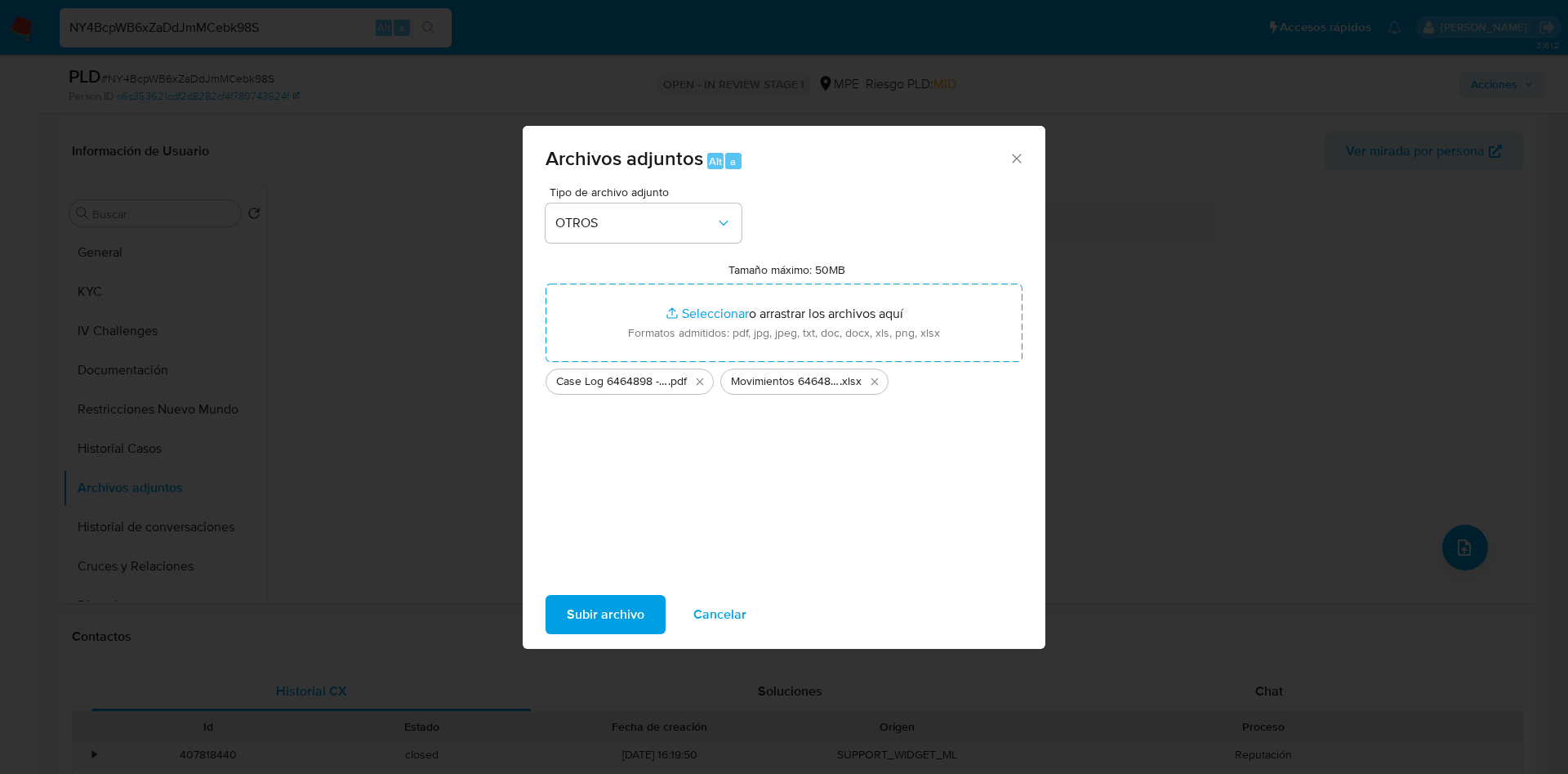
click at [608, 622] on span "Subir archivo" at bounding box center [605, 615] width 77 height 36
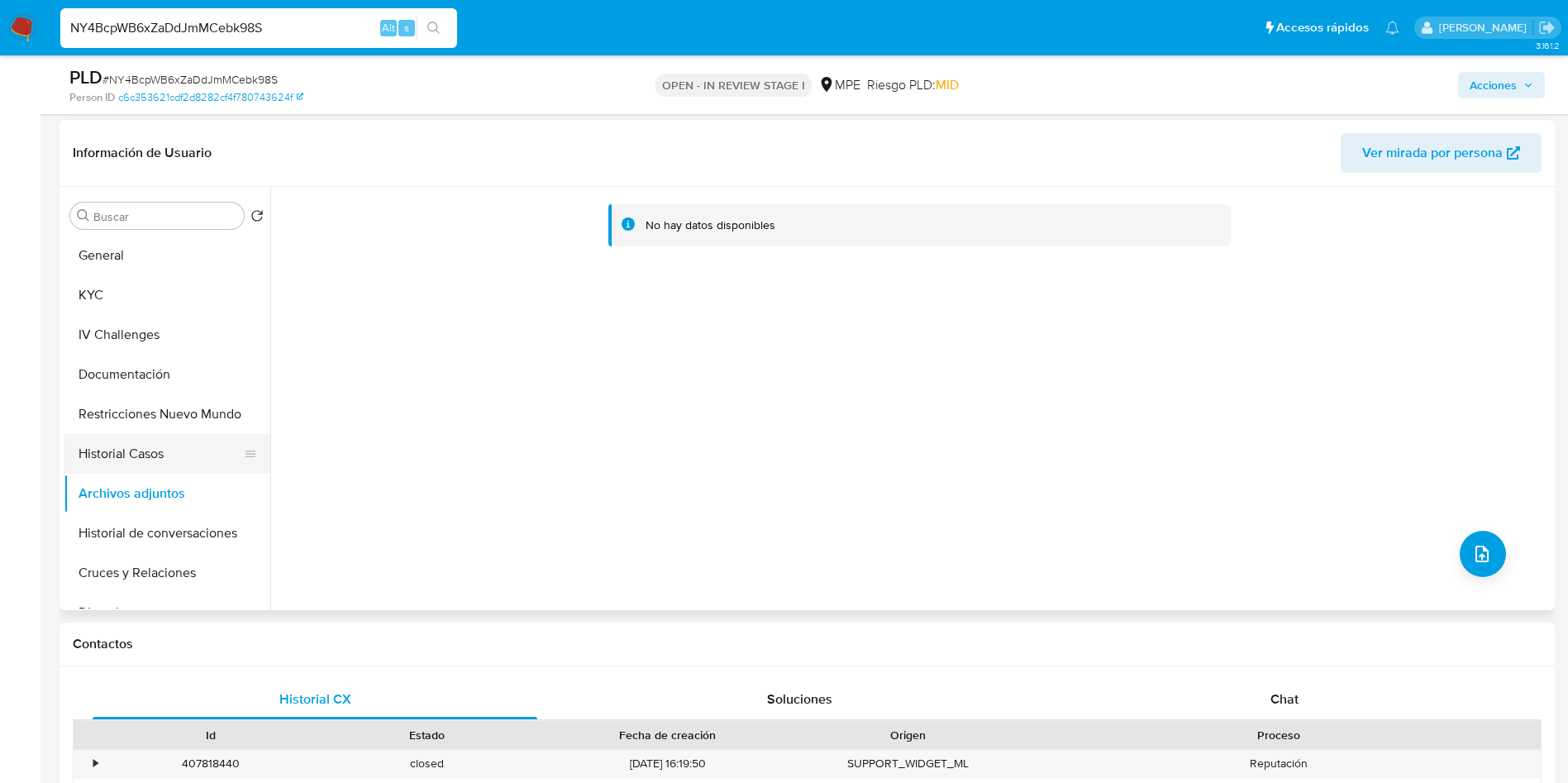
click at [151, 468] on button "Historial Casos" at bounding box center [160, 454] width 194 height 40
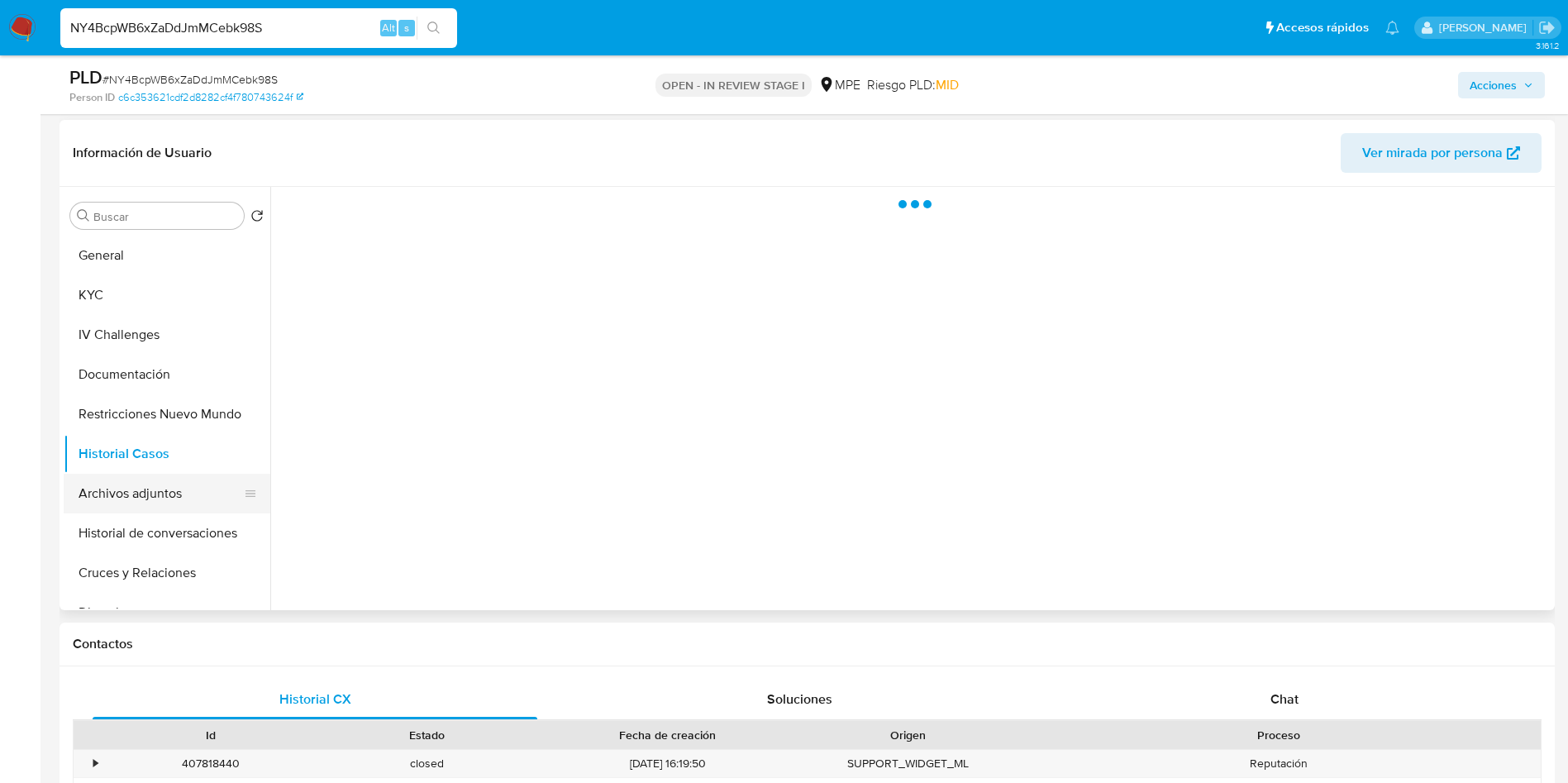
click at [158, 501] on button "Archivos adjuntos" at bounding box center [160, 494] width 194 height 40
click at [1492, 96] on span "Acciones" at bounding box center [1493, 85] width 47 height 27
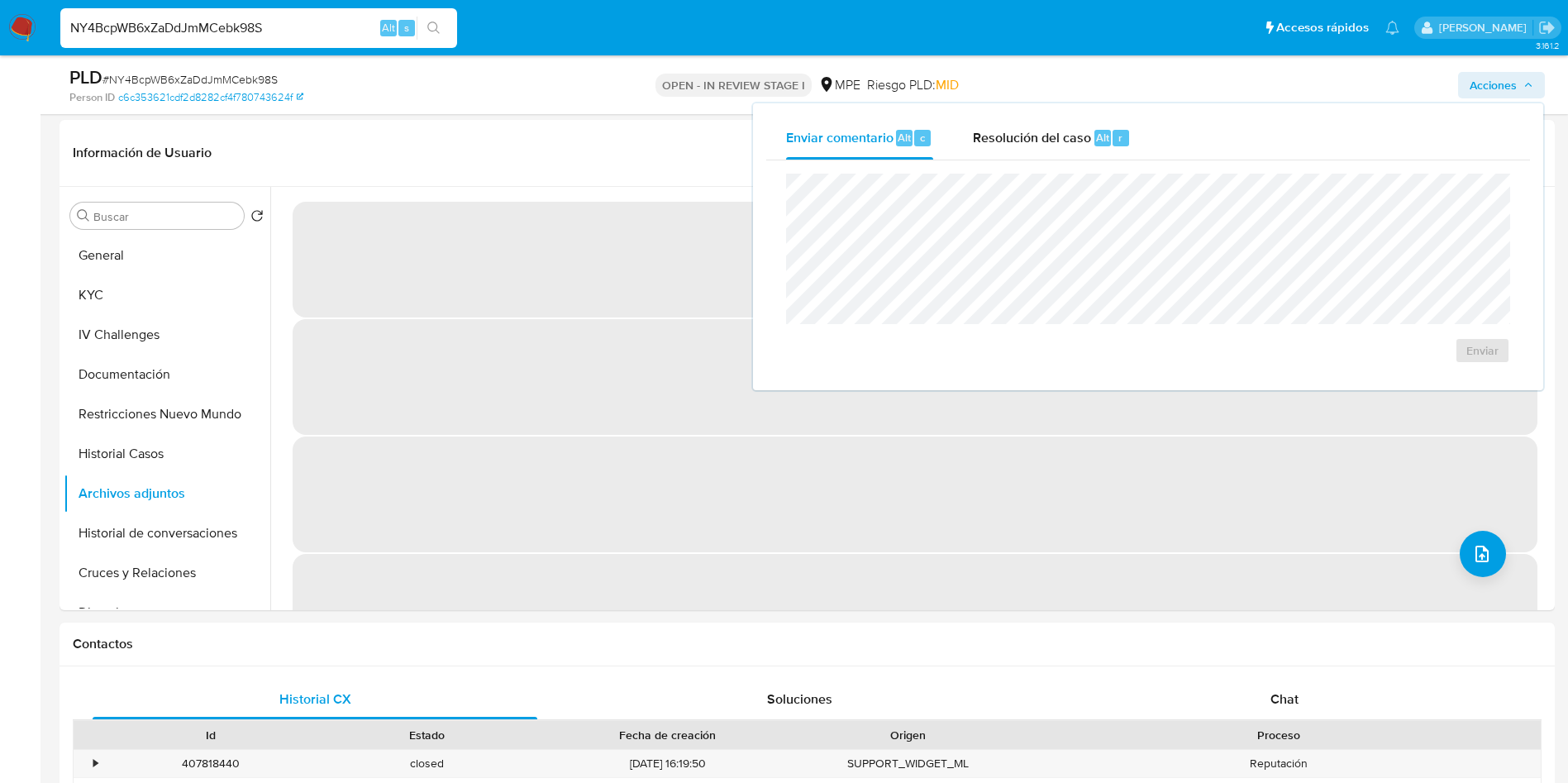
click at [1095, 133] on div "Alt" at bounding box center [1103, 137] width 16 height 16
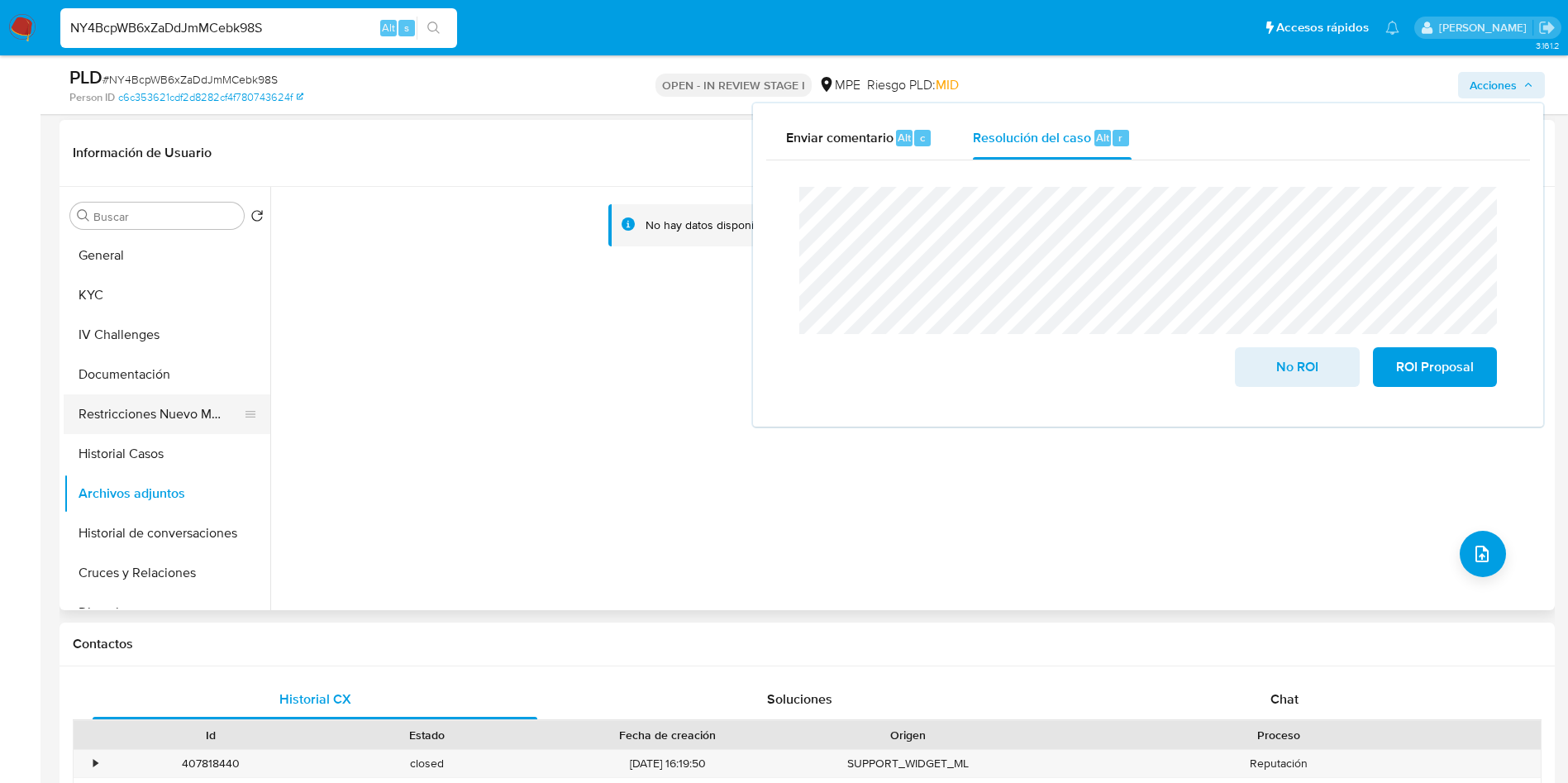
click at [175, 427] on button "Restricciones Nuevo Mundo" at bounding box center [160, 414] width 194 height 40
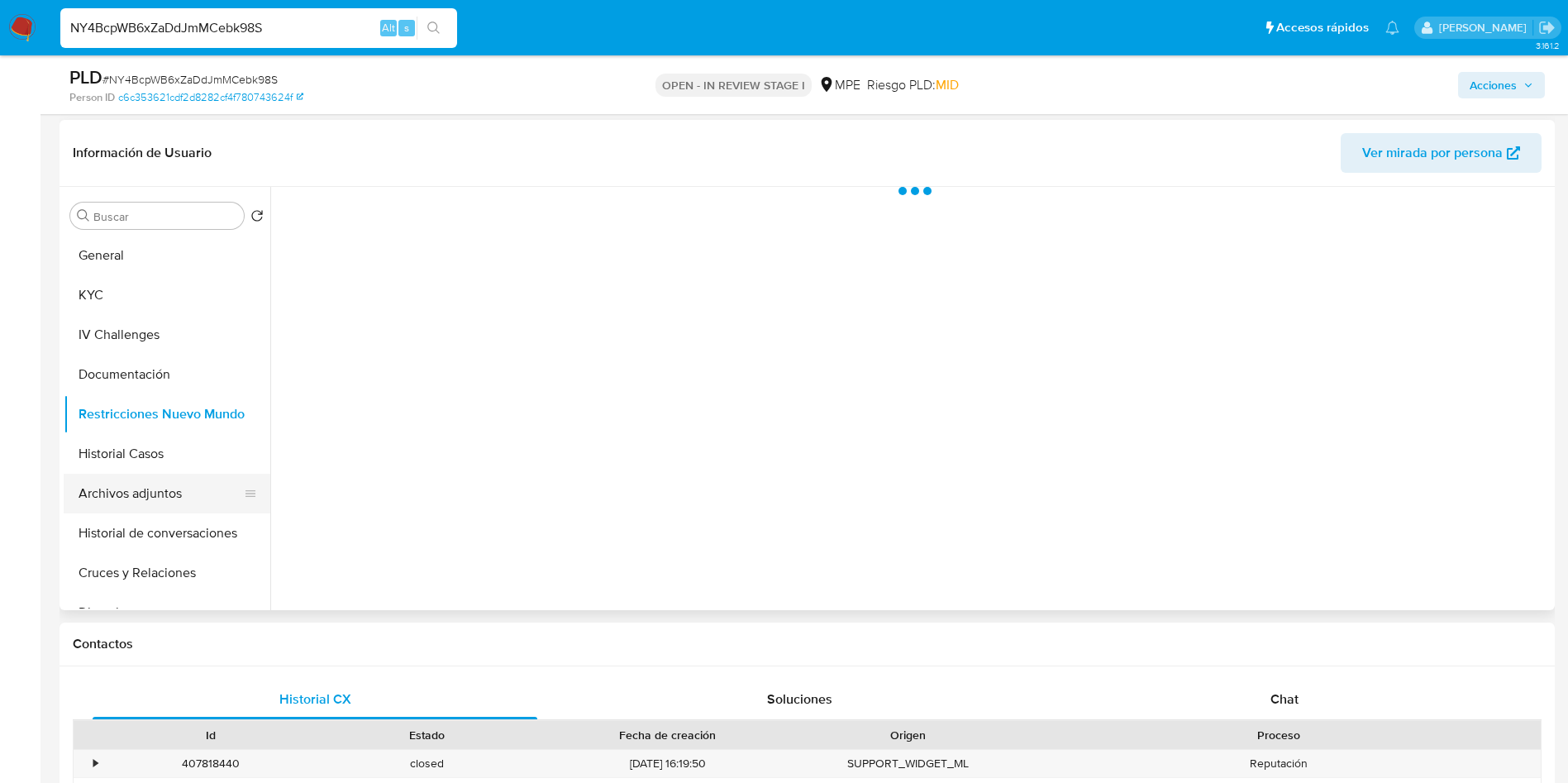
click at [175, 506] on button "Archivos adjuntos" at bounding box center [160, 494] width 194 height 40
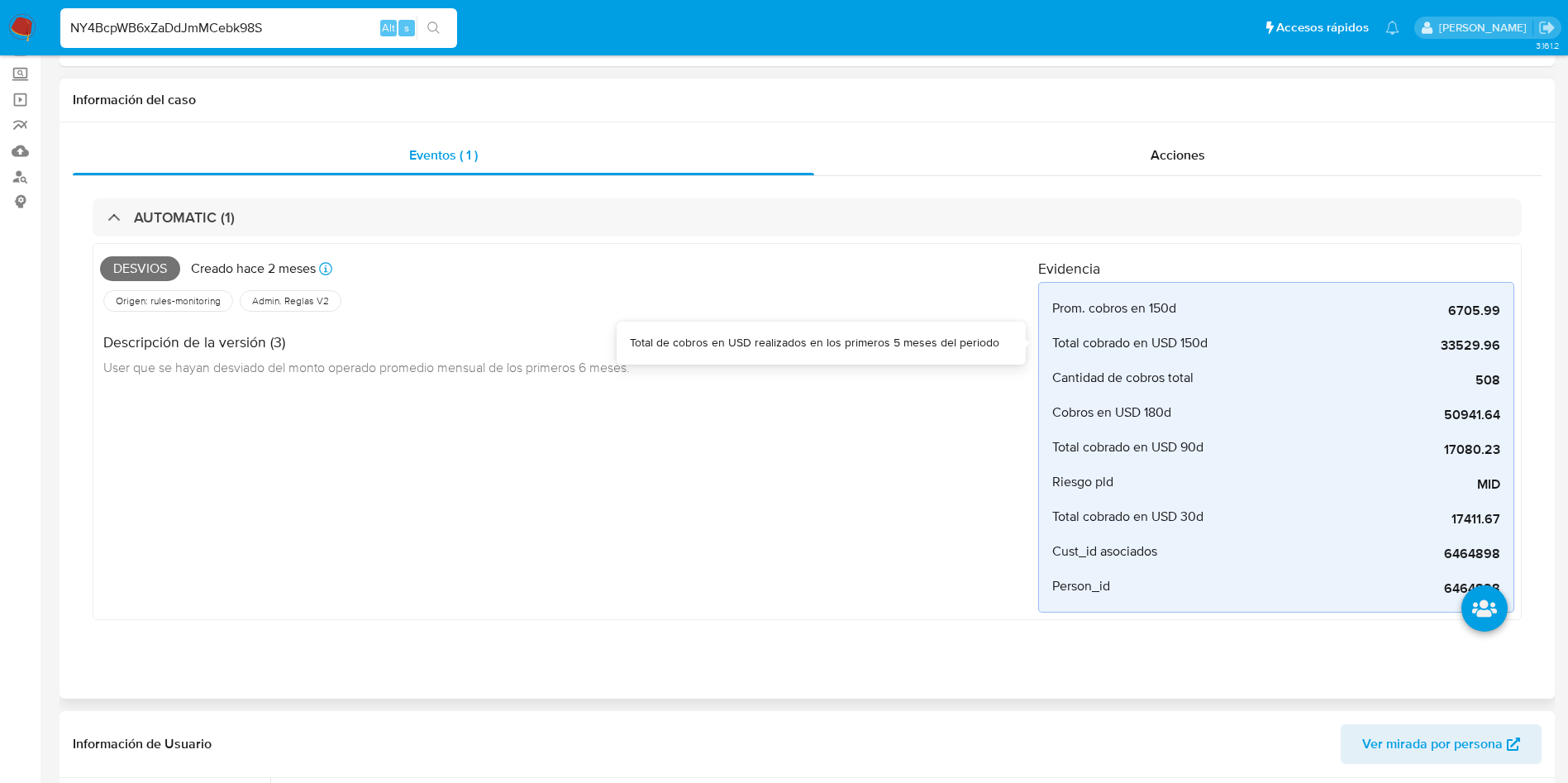
scroll to position [0, 0]
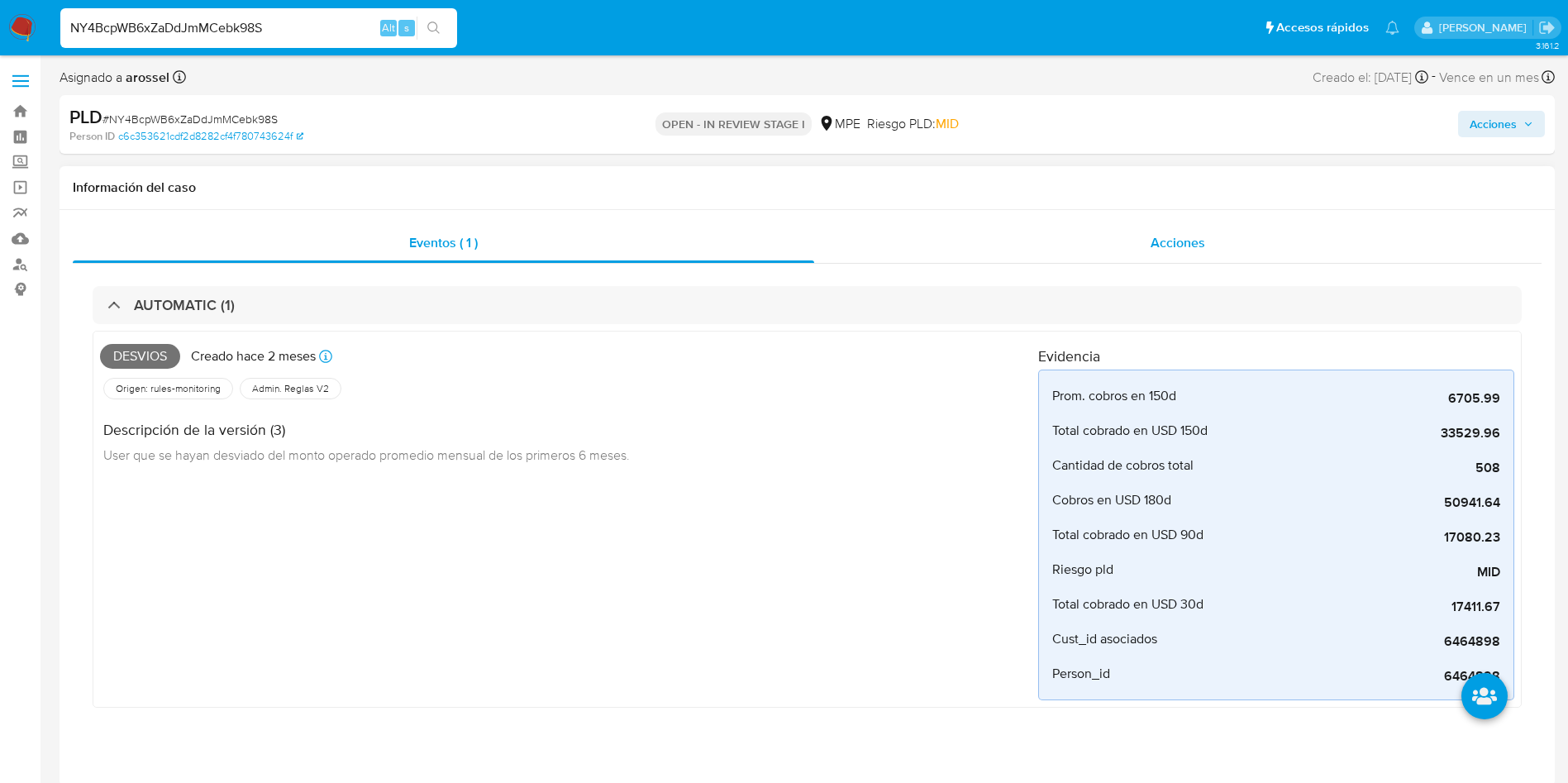
click at [1209, 258] on div "Acciones" at bounding box center [1178, 243] width 728 height 40
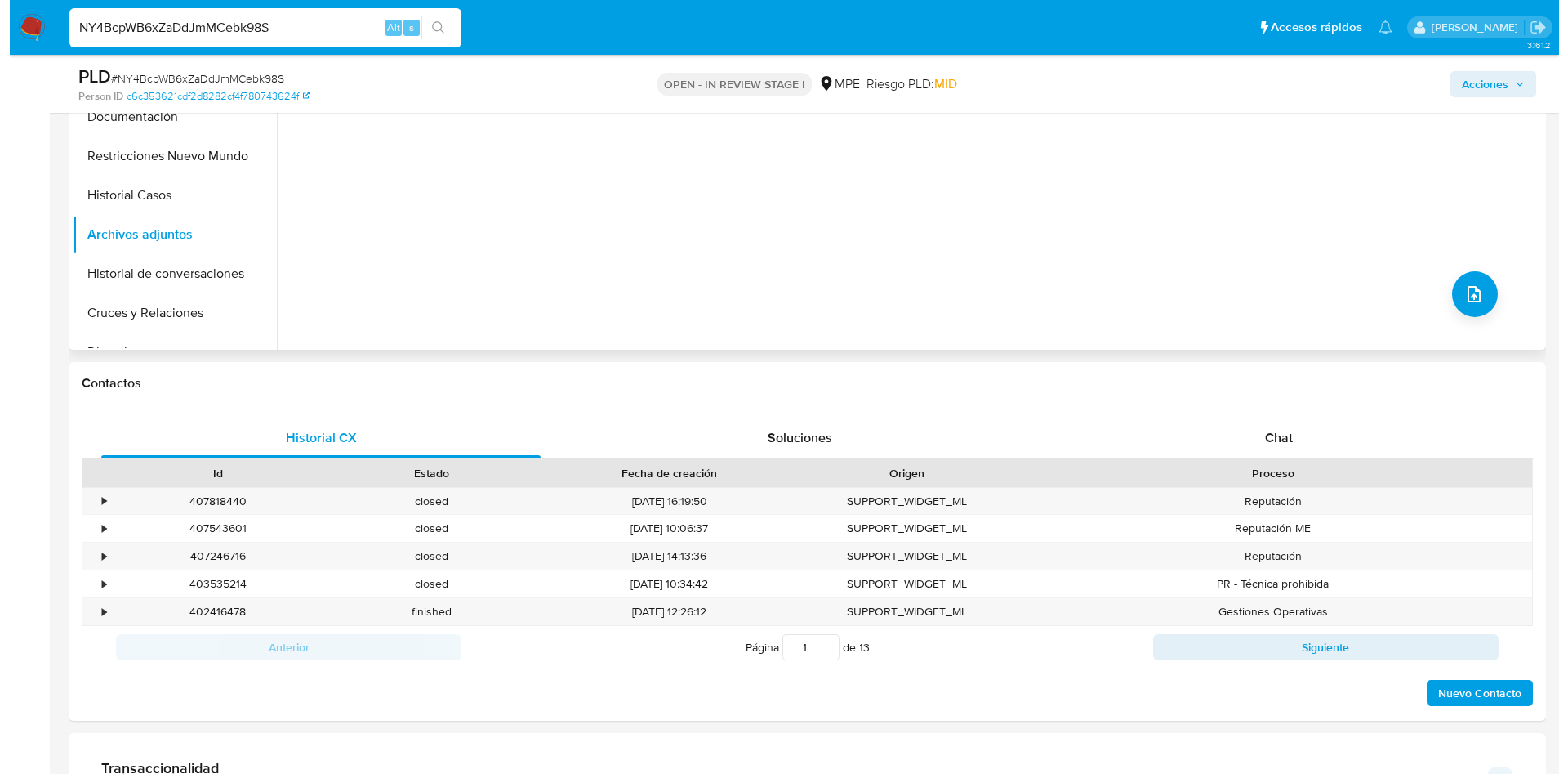
scroll to position [368, 0]
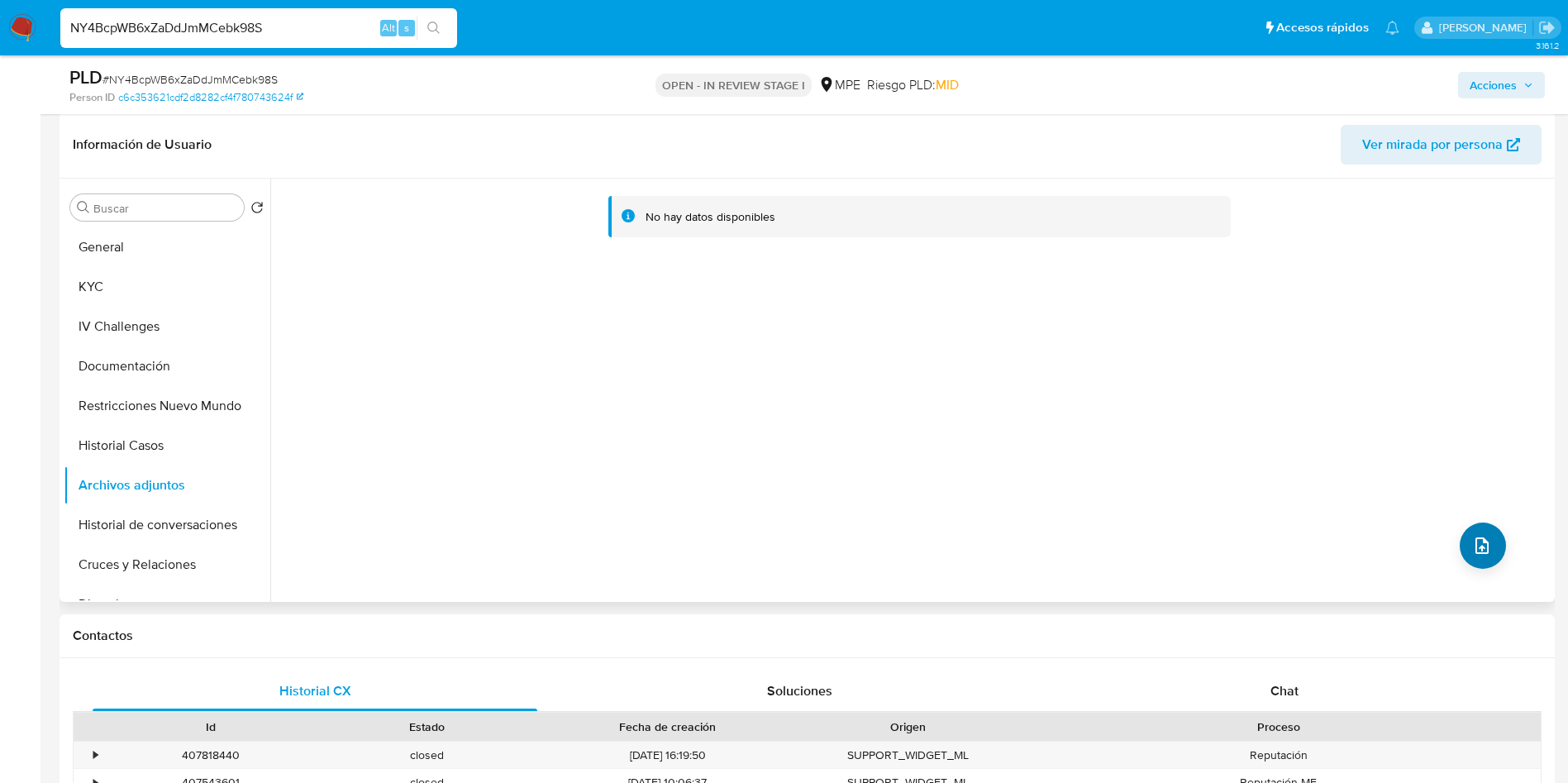
click at [1456, 533] on div "No hay datos disponibles" at bounding box center [910, 390] width 1281 height 423
click at [1475, 543] on icon "upload-file" at bounding box center [1482, 545] width 13 height 16
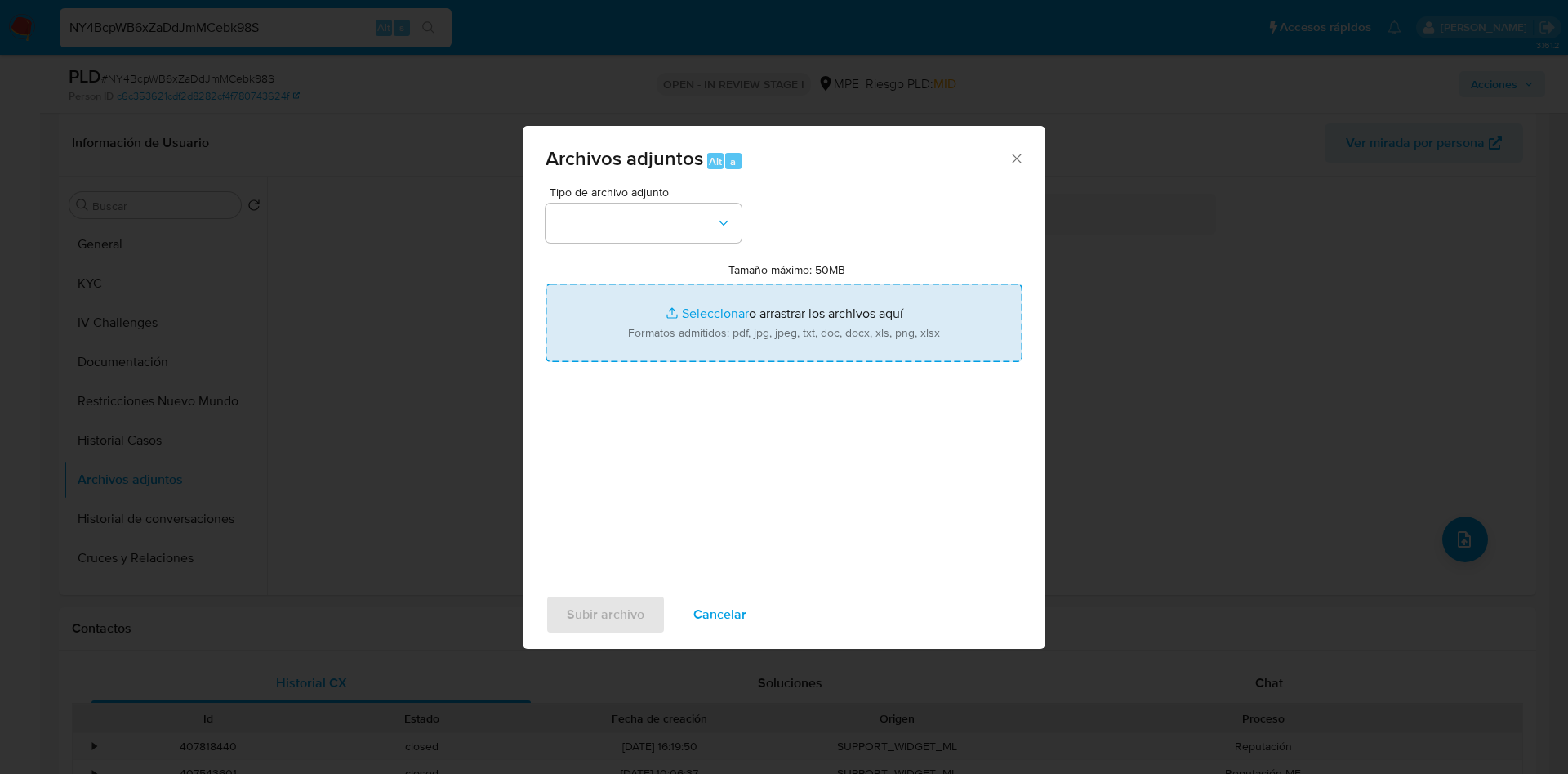
click at [676, 331] on input "Tamaño máximo: 50MB Seleccionar archivos" at bounding box center [784, 322] width 477 height 78
type input "C:\fakepath\Case Log 6464898 - 30_09_2025.pdf"
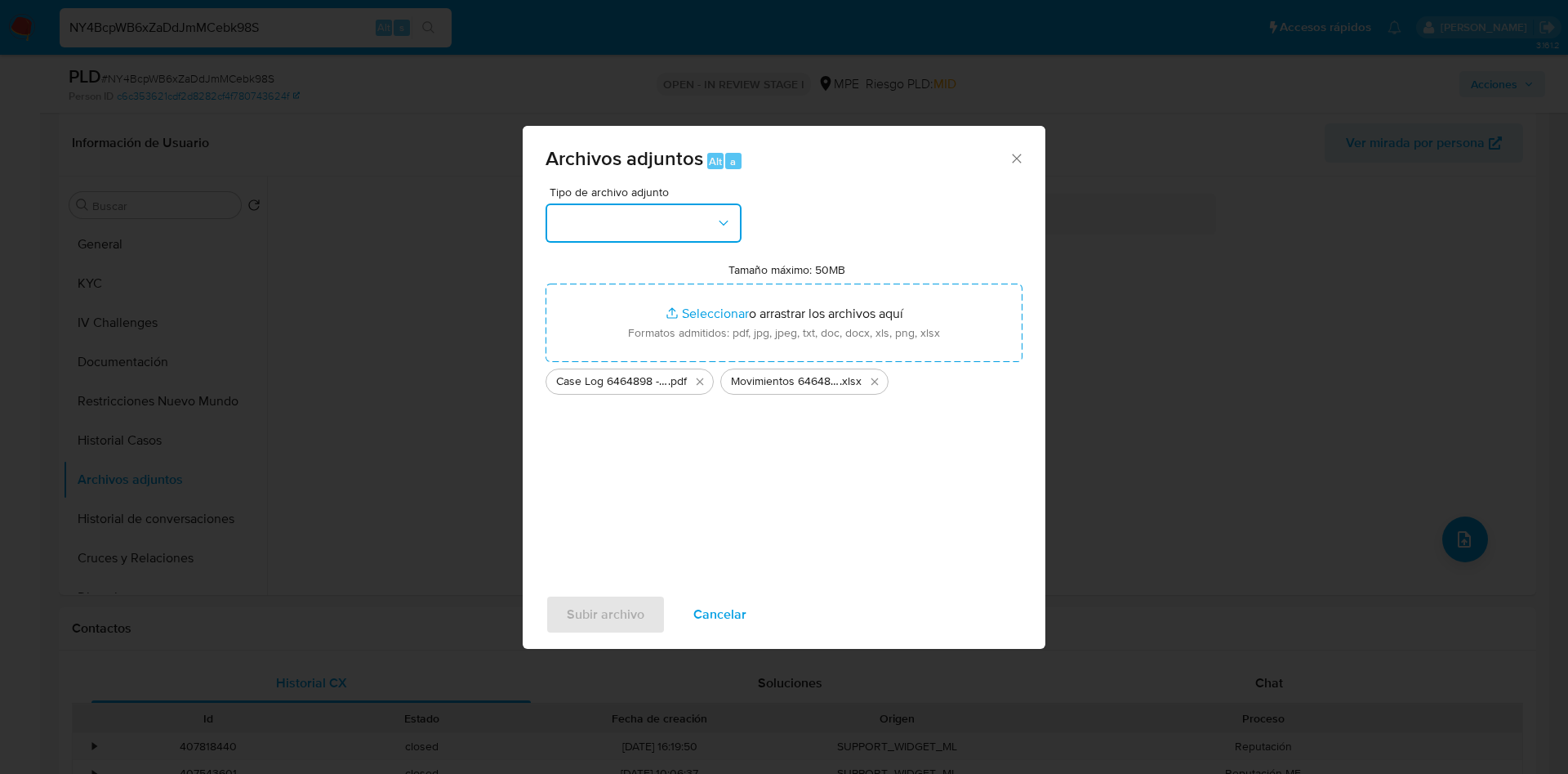
click at [612, 228] on button "button" at bounding box center [644, 223] width 196 height 40
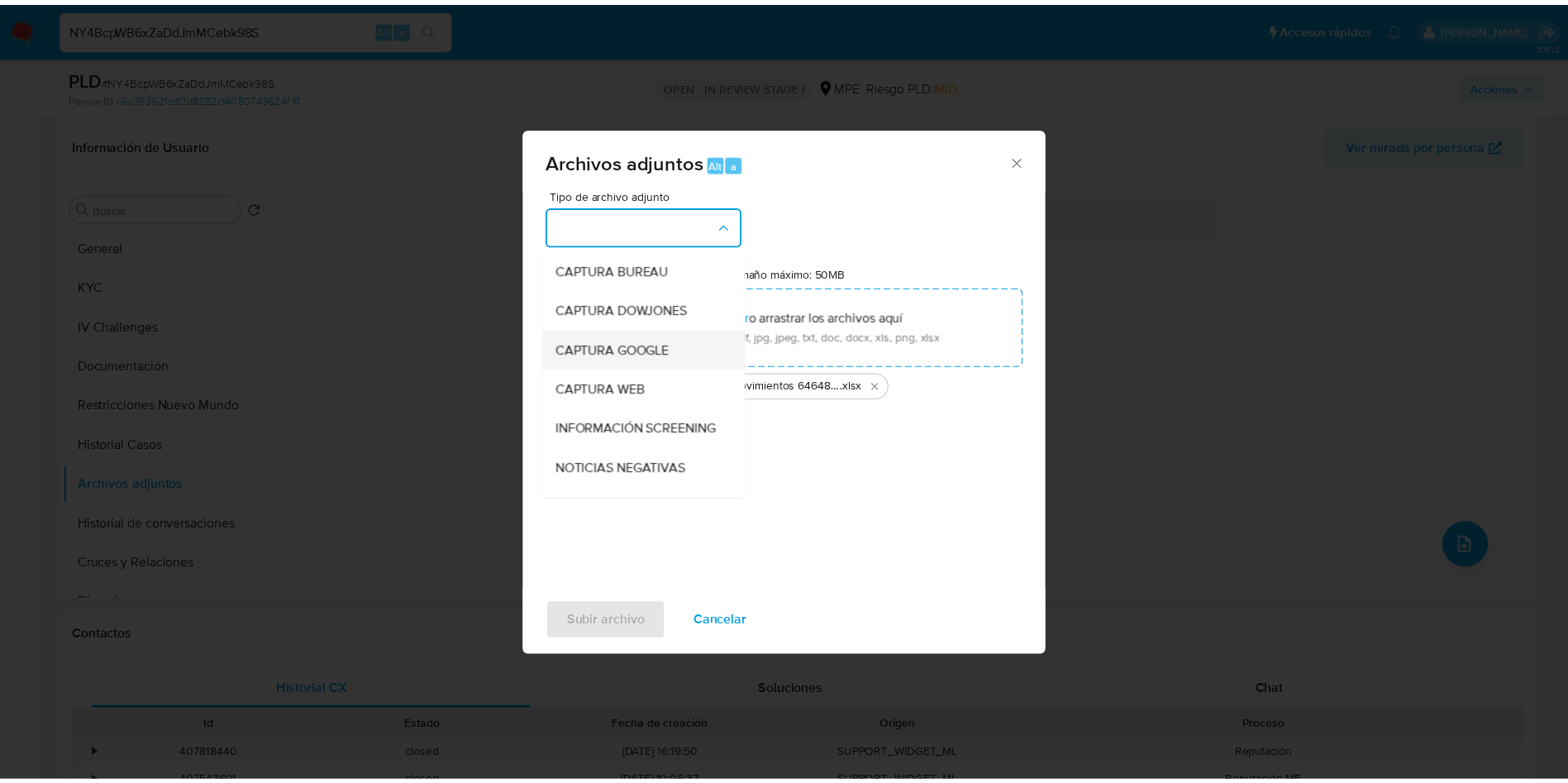
scroll to position [124, 0]
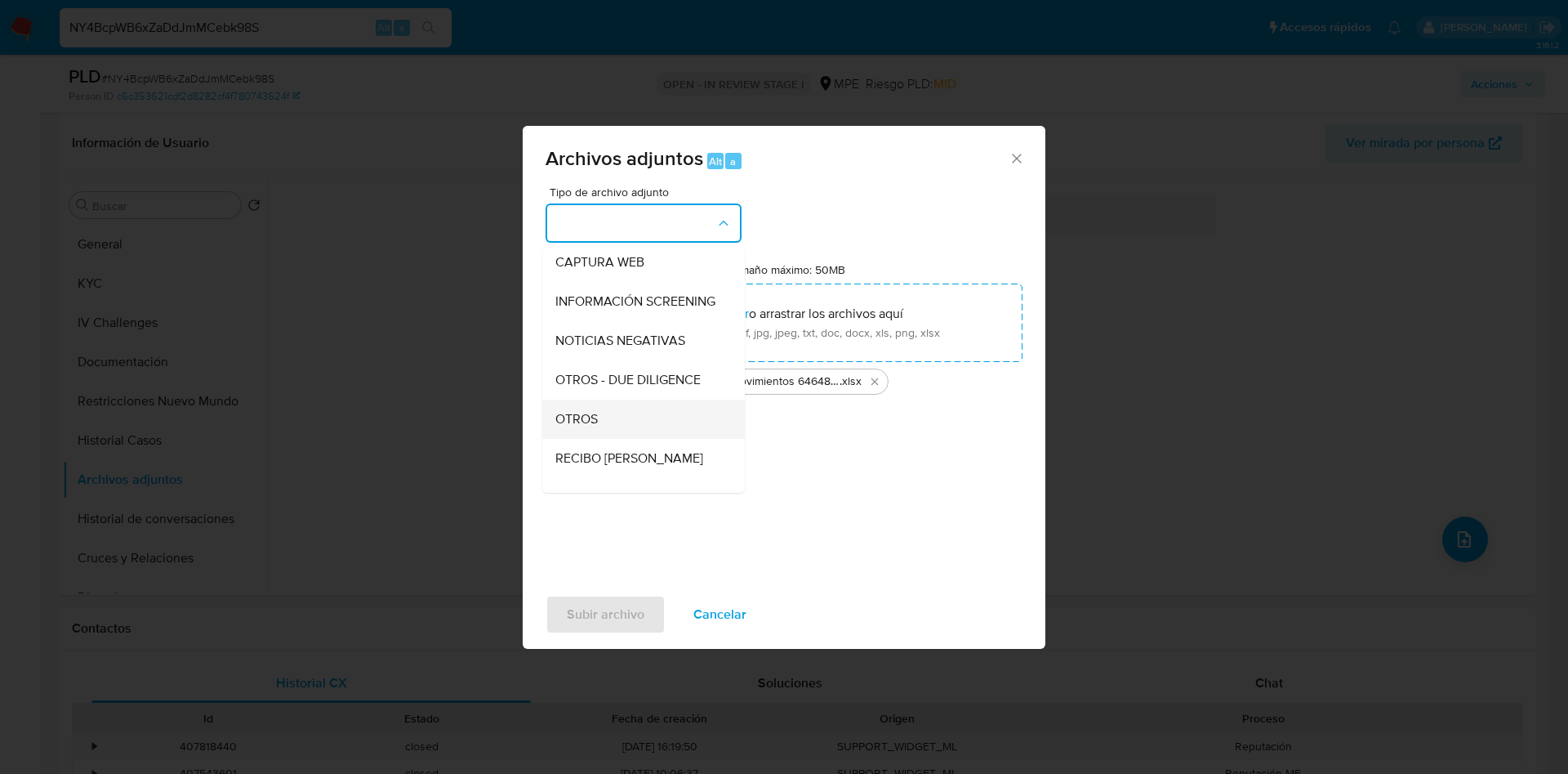
click at [622, 433] on div "OTROS" at bounding box center [638, 420] width 167 height 40
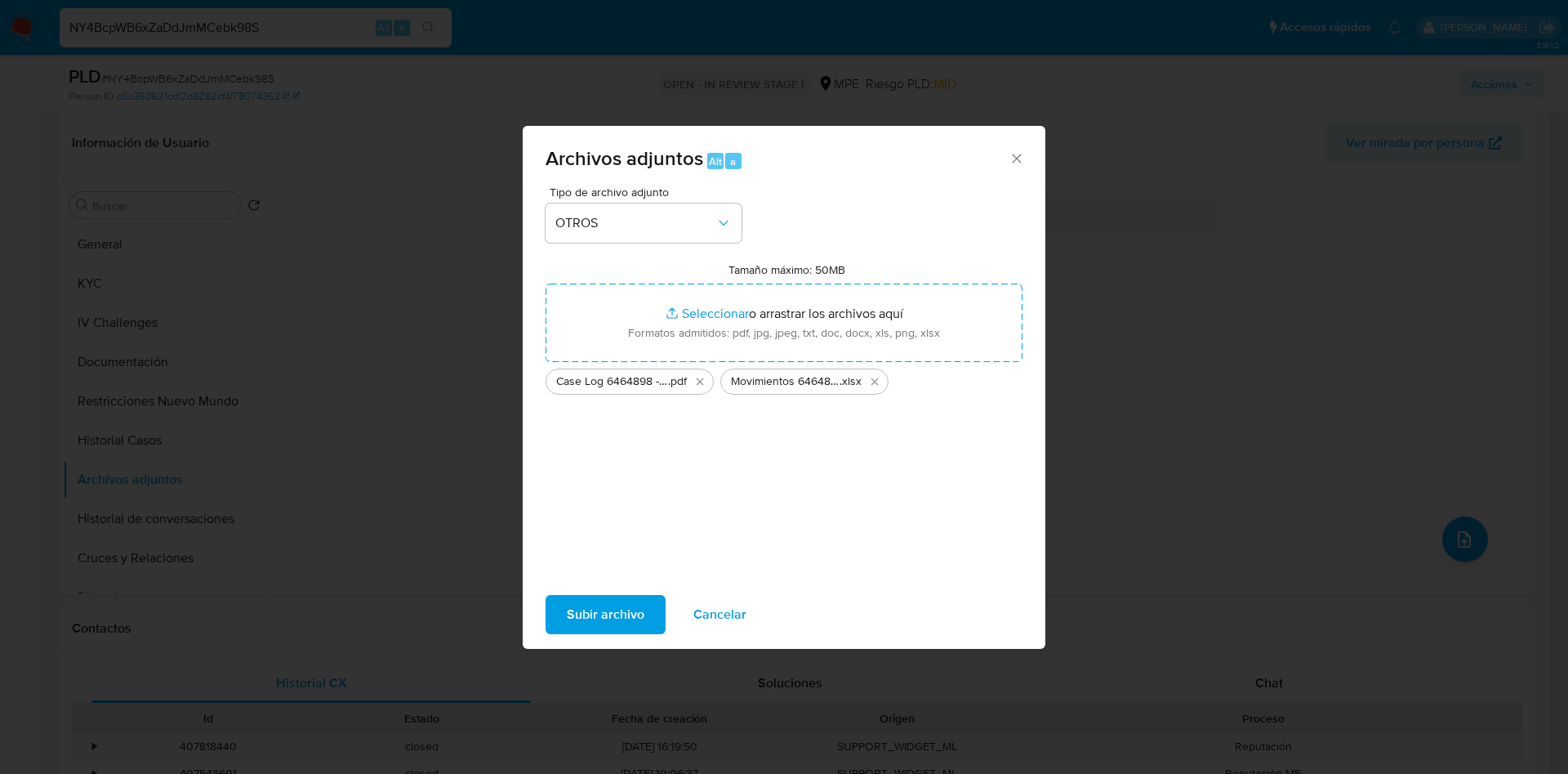
click at [607, 598] on span "Subir archivo" at bounding box center [605, 615] width 77 height 36
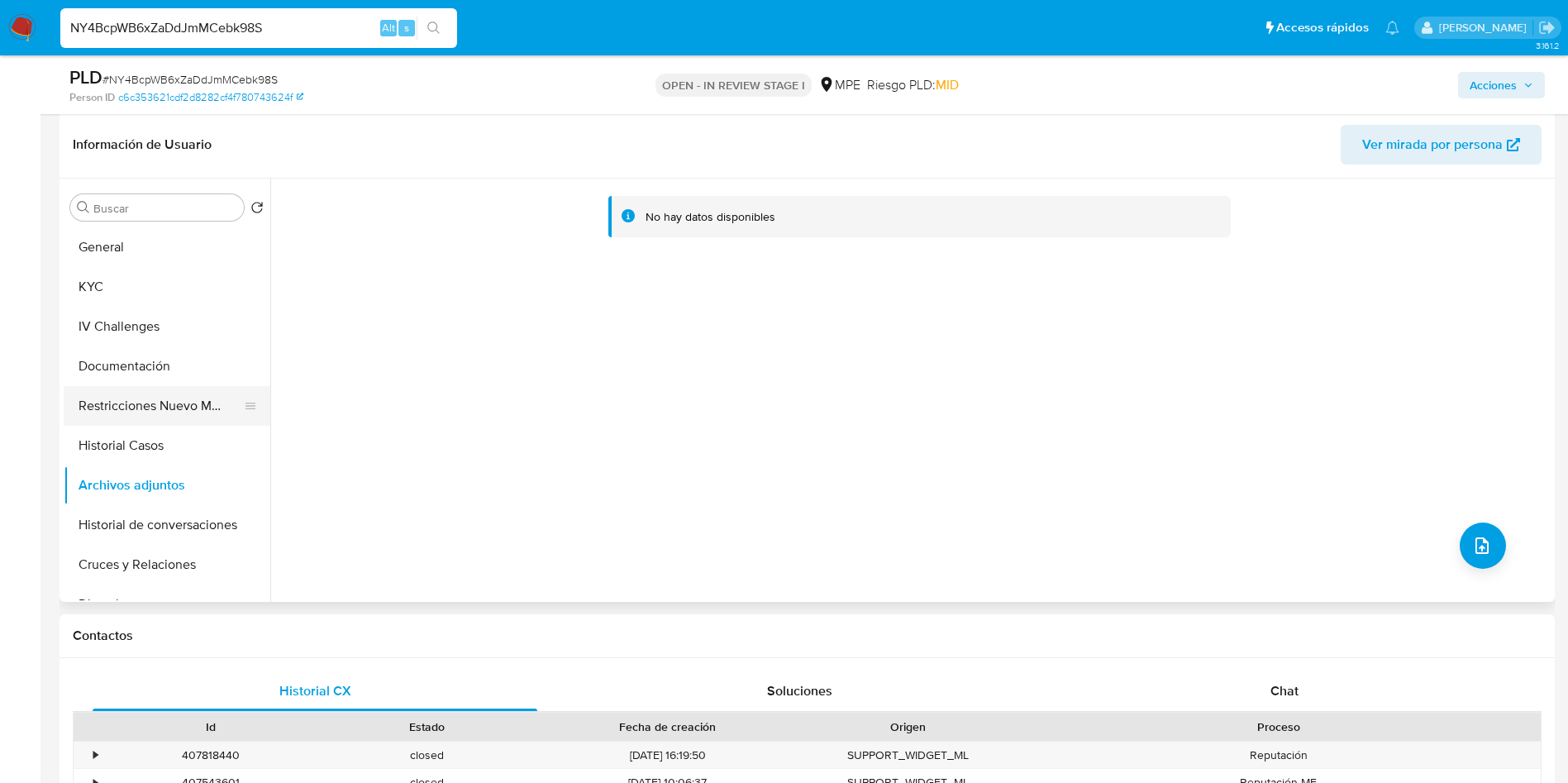
click at [140, 420] on button "Restricciones Nuevo Mundo" at bounding box center [160, 406] width 194 height 40
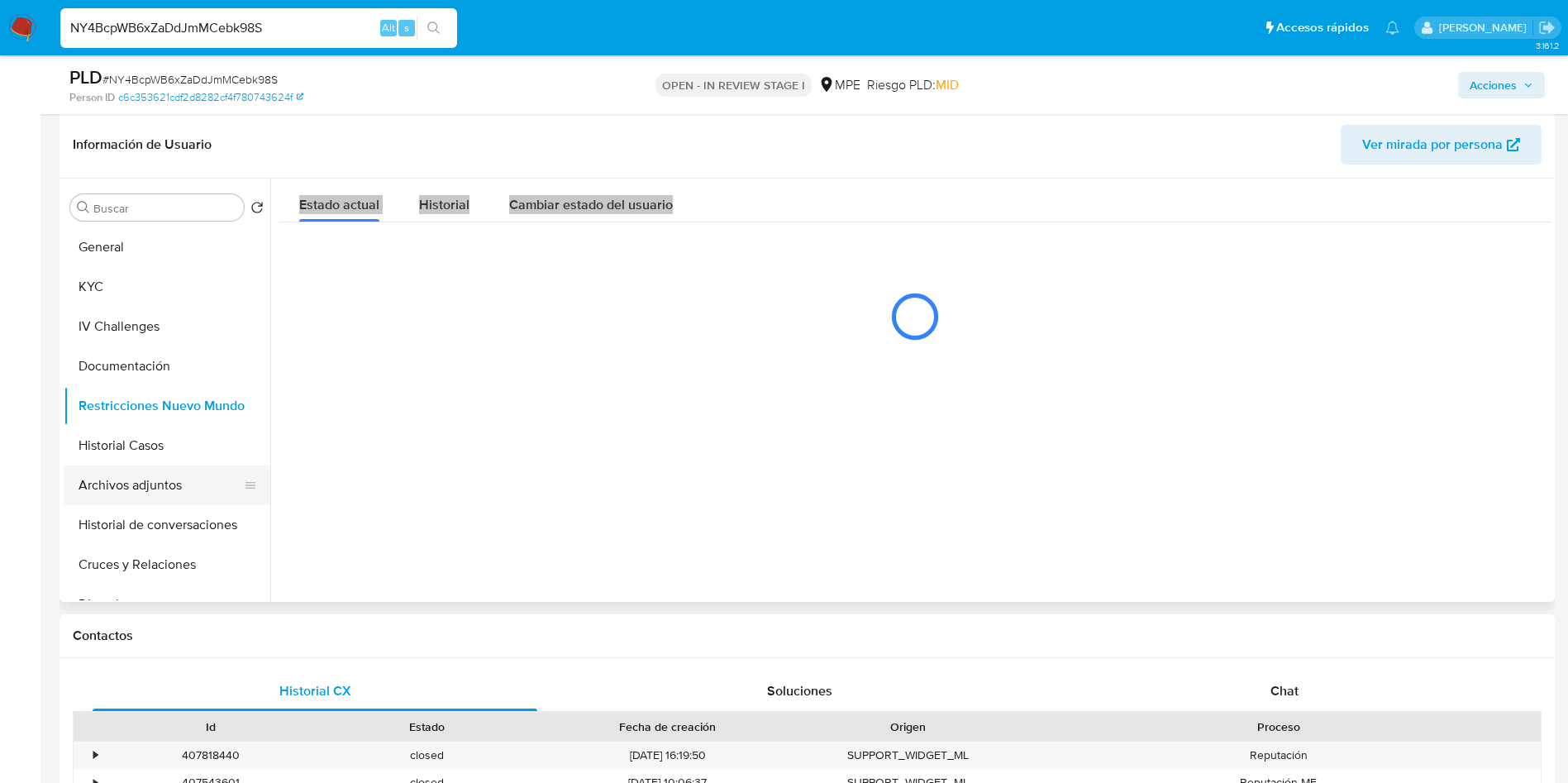
click at [147, 492] on button "Archivos adjuntos" at bounding box center [160, 485] width 194 height 40
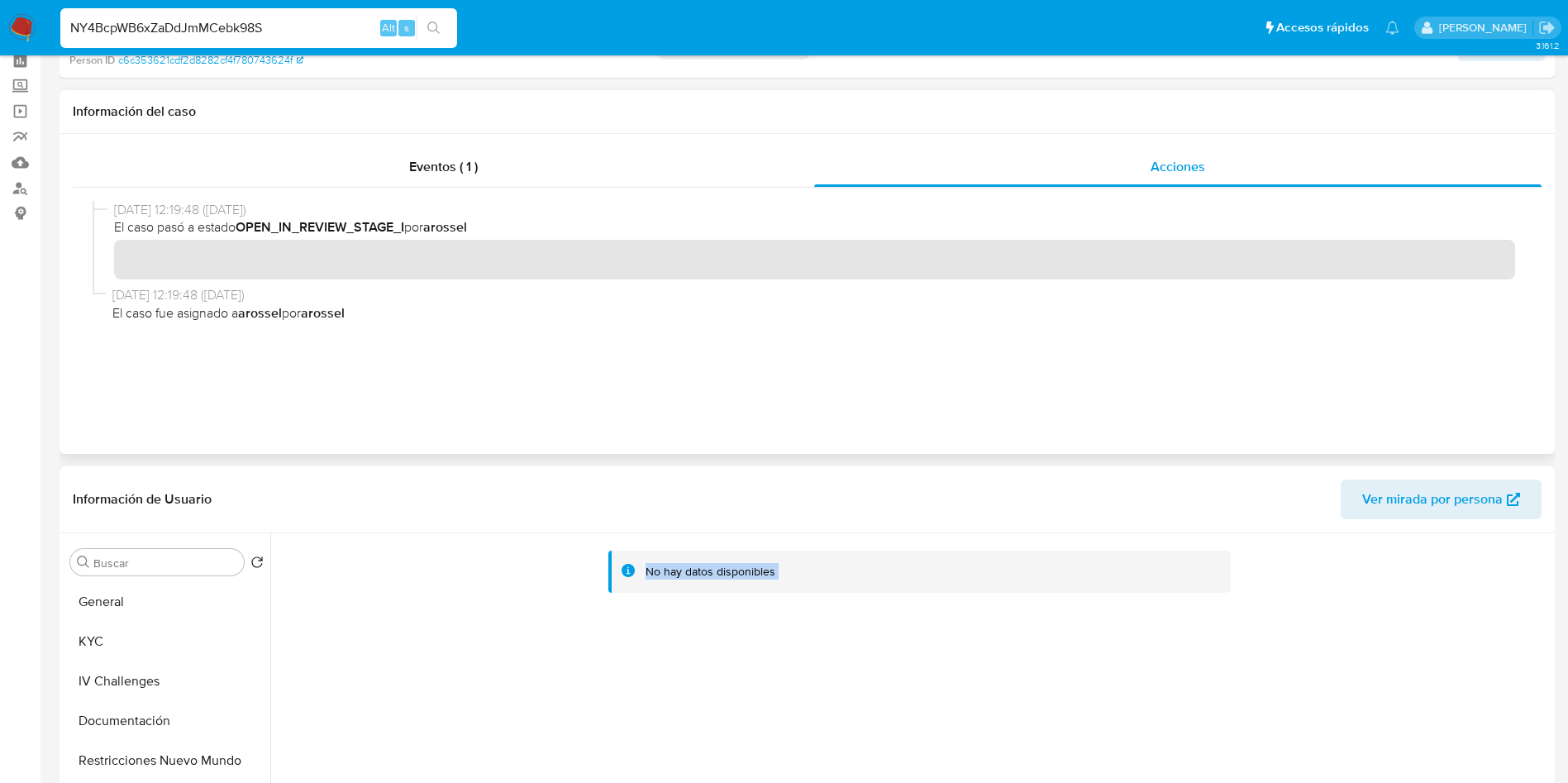
scroll to position [0, 0]
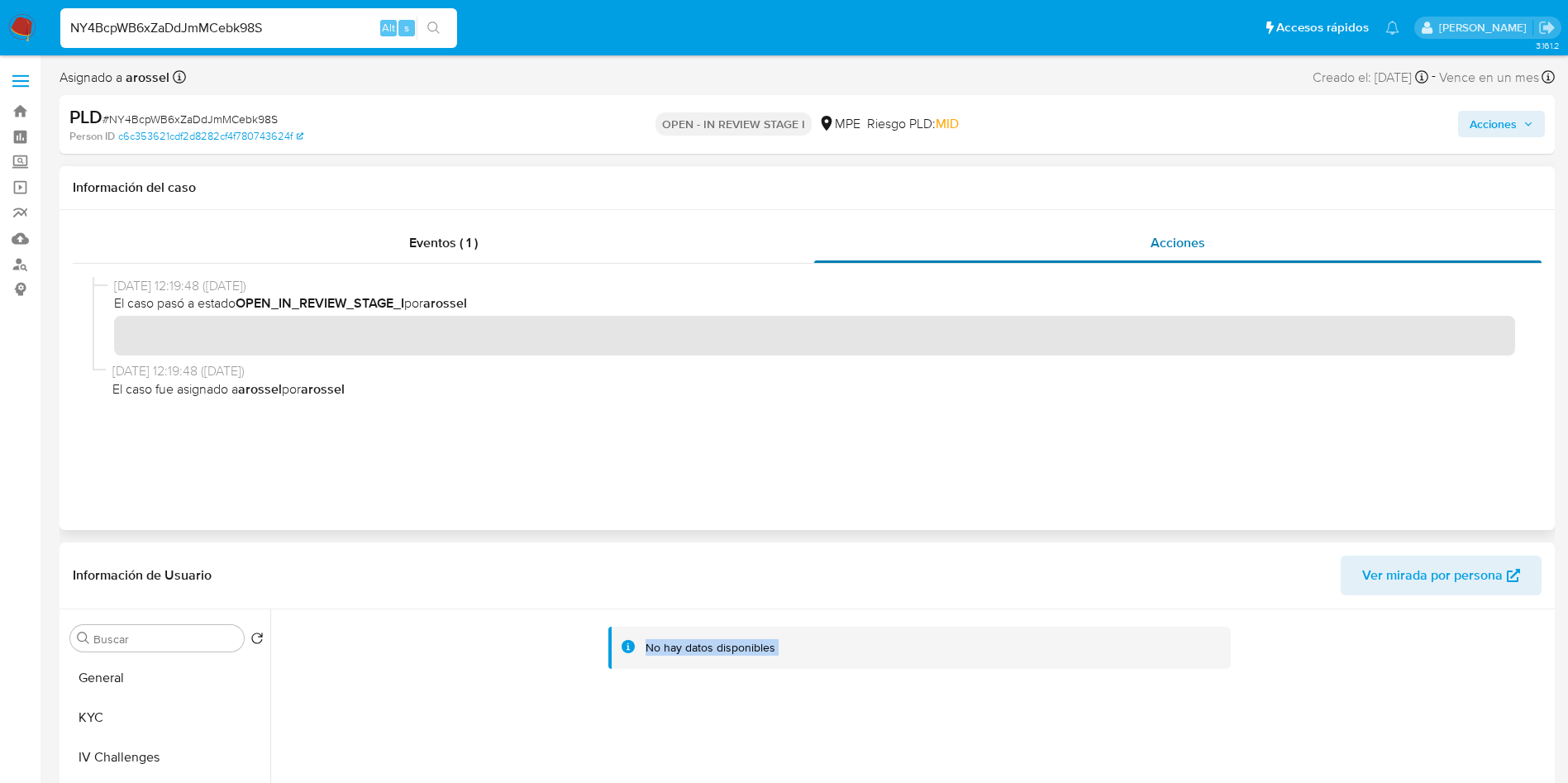
click at [1111, 230] on div "Acciones" at bounding box center [1178, 243] width 728 height 40
click at [449, 235] on span "Eventos ( 1 )" at bounding box center [444, 242] width 69 height 19
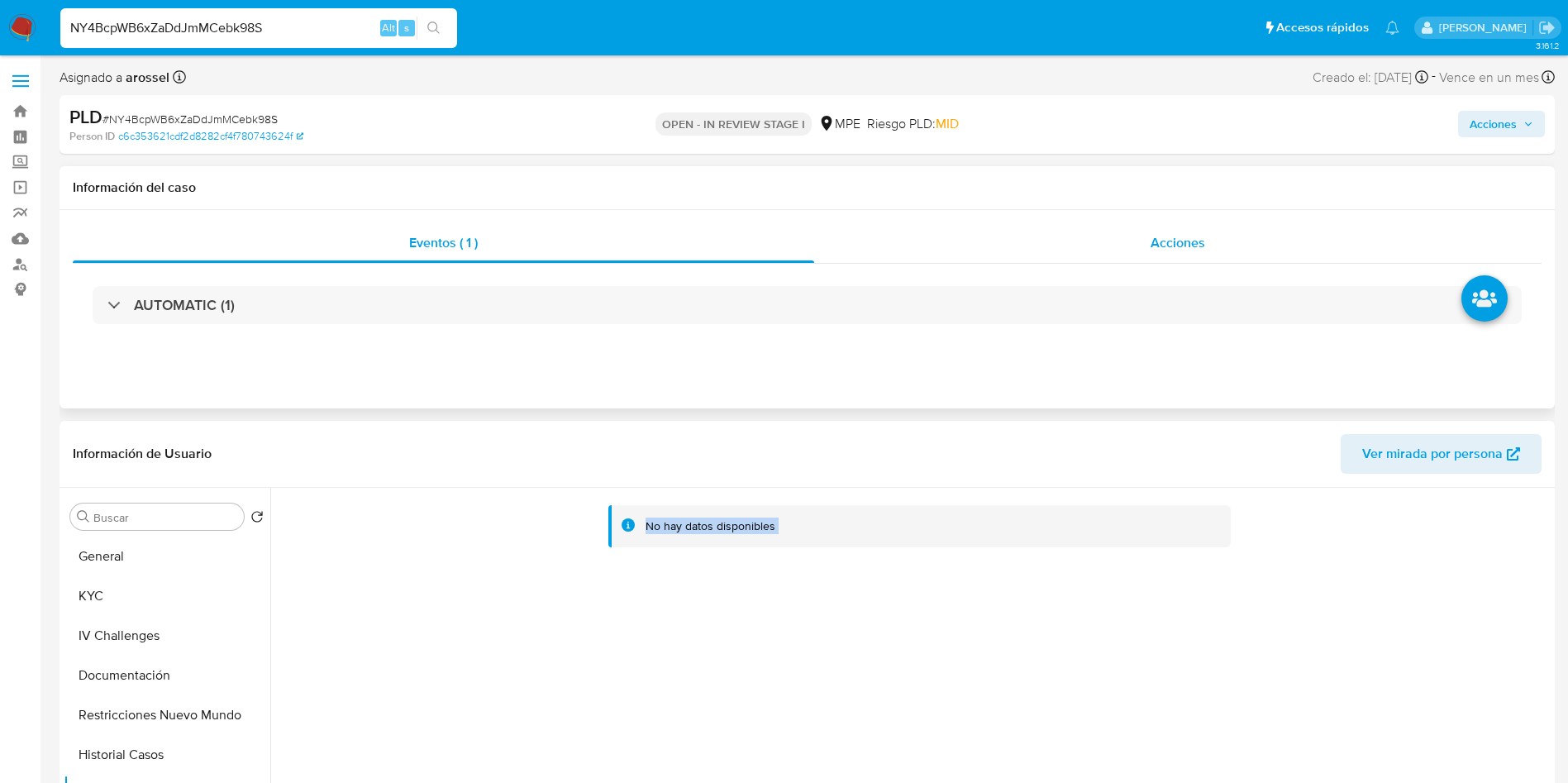
click at [1179, 228] on div "Acciones" at bounding box center [1178, 243] width 728 height 40
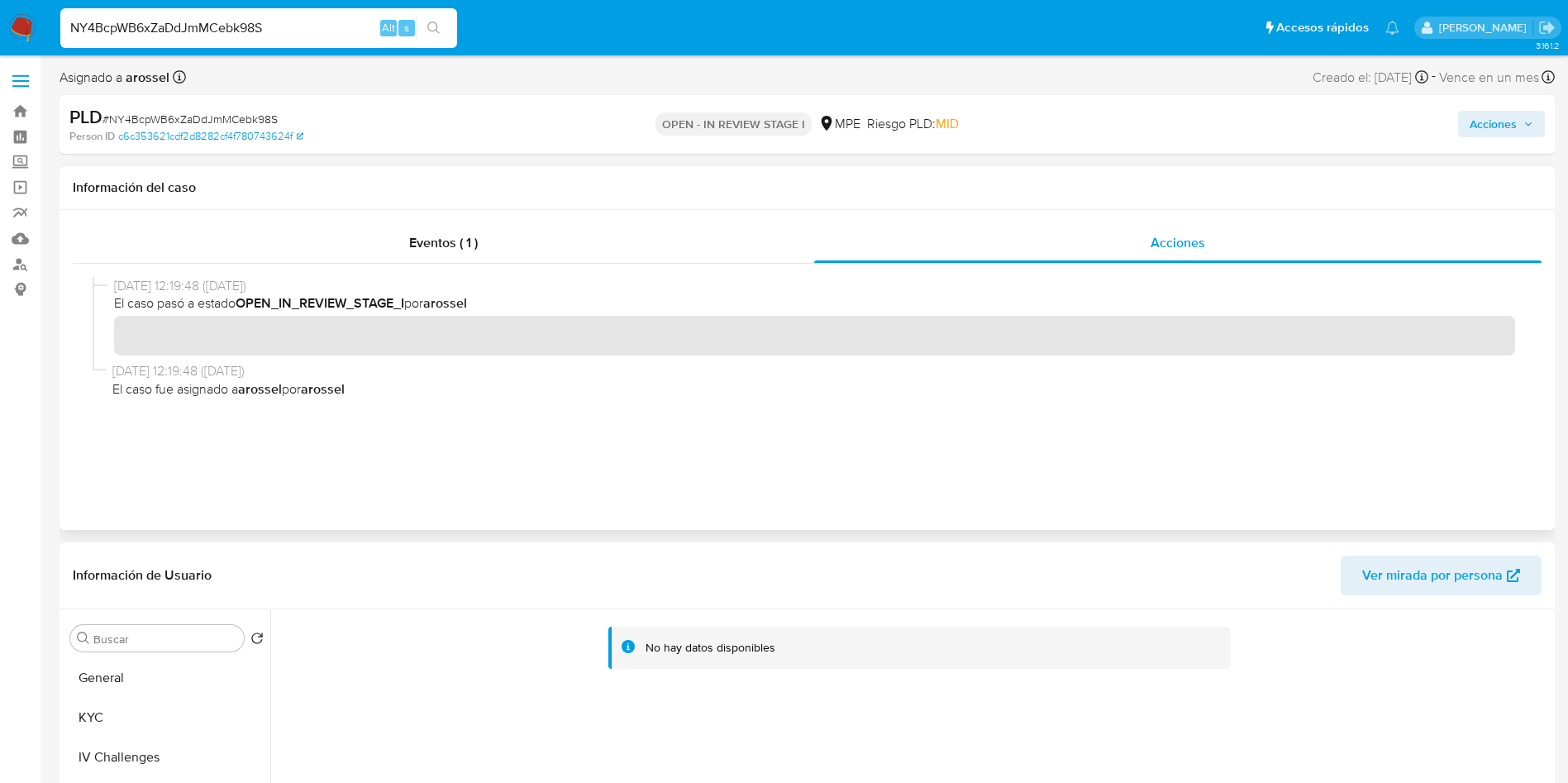
click at [876, 193] on h1 "Información del caso" at bounding box center [807, 187] width 1469 height 16
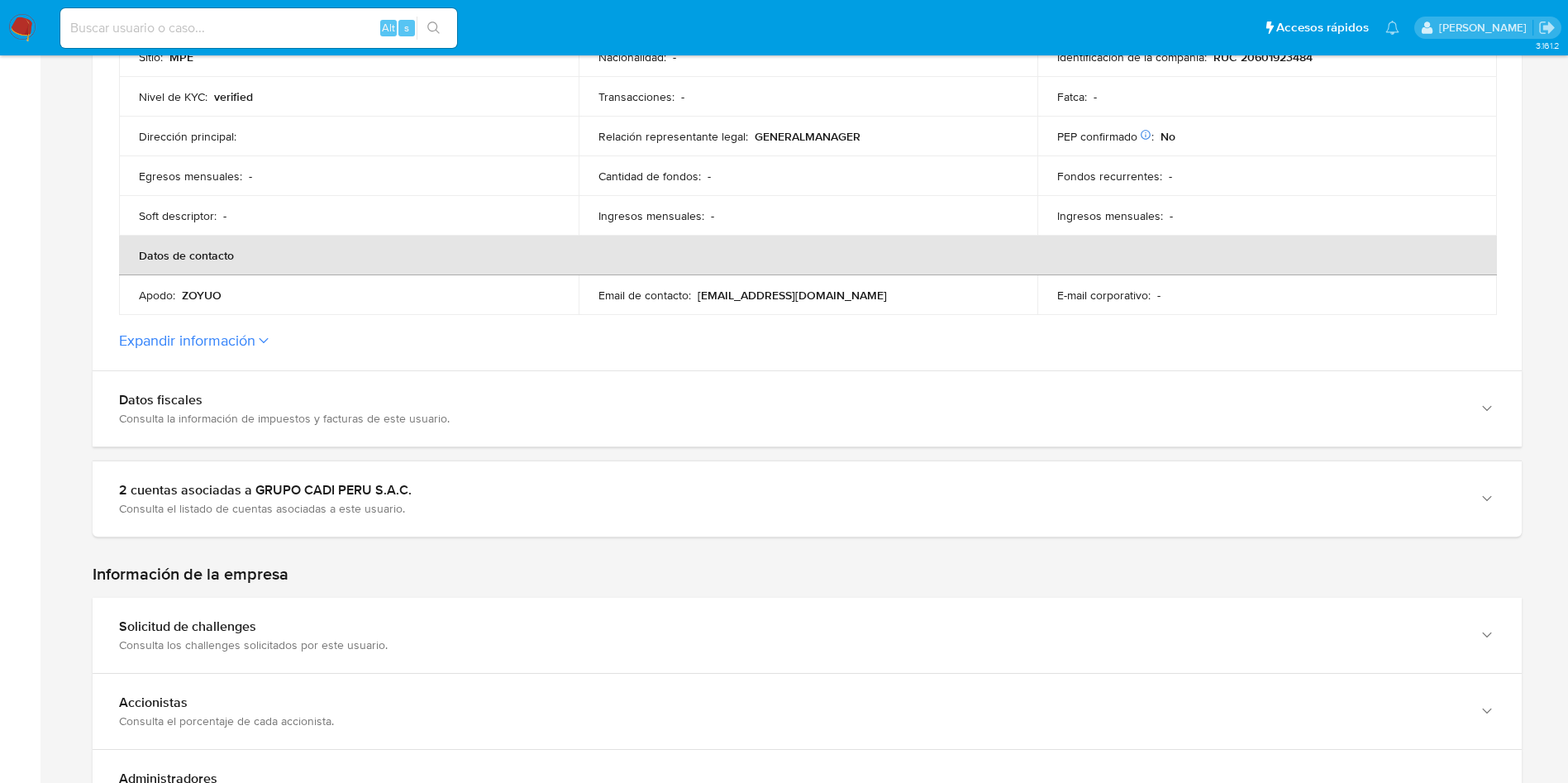
scroll to position [620, 0]
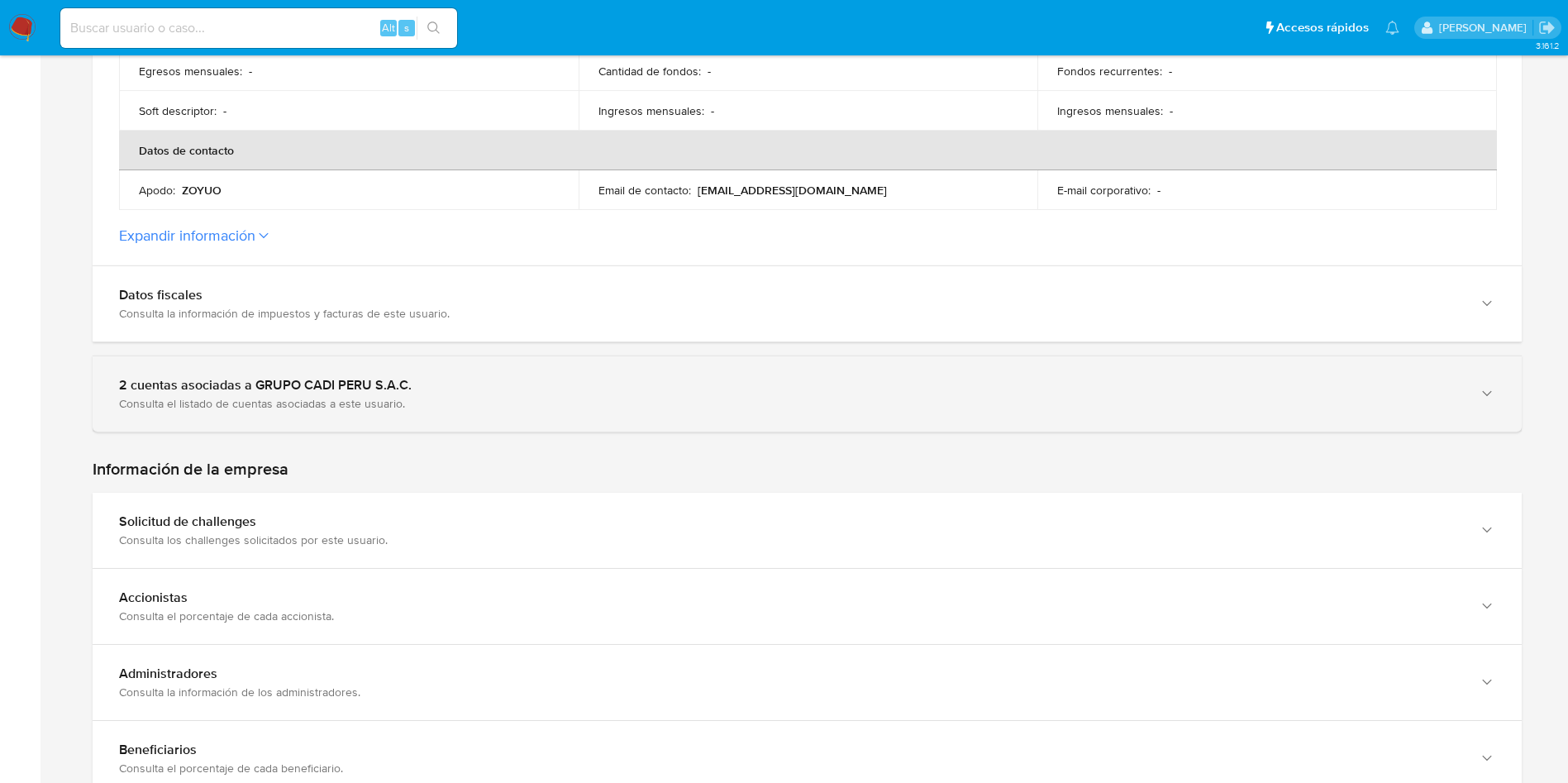
click at [315, 377] on div "2 cuentas asociadas a GRUPO CADI PERU S.A.C." at bounding box center [791, 384] width 1343 height 16
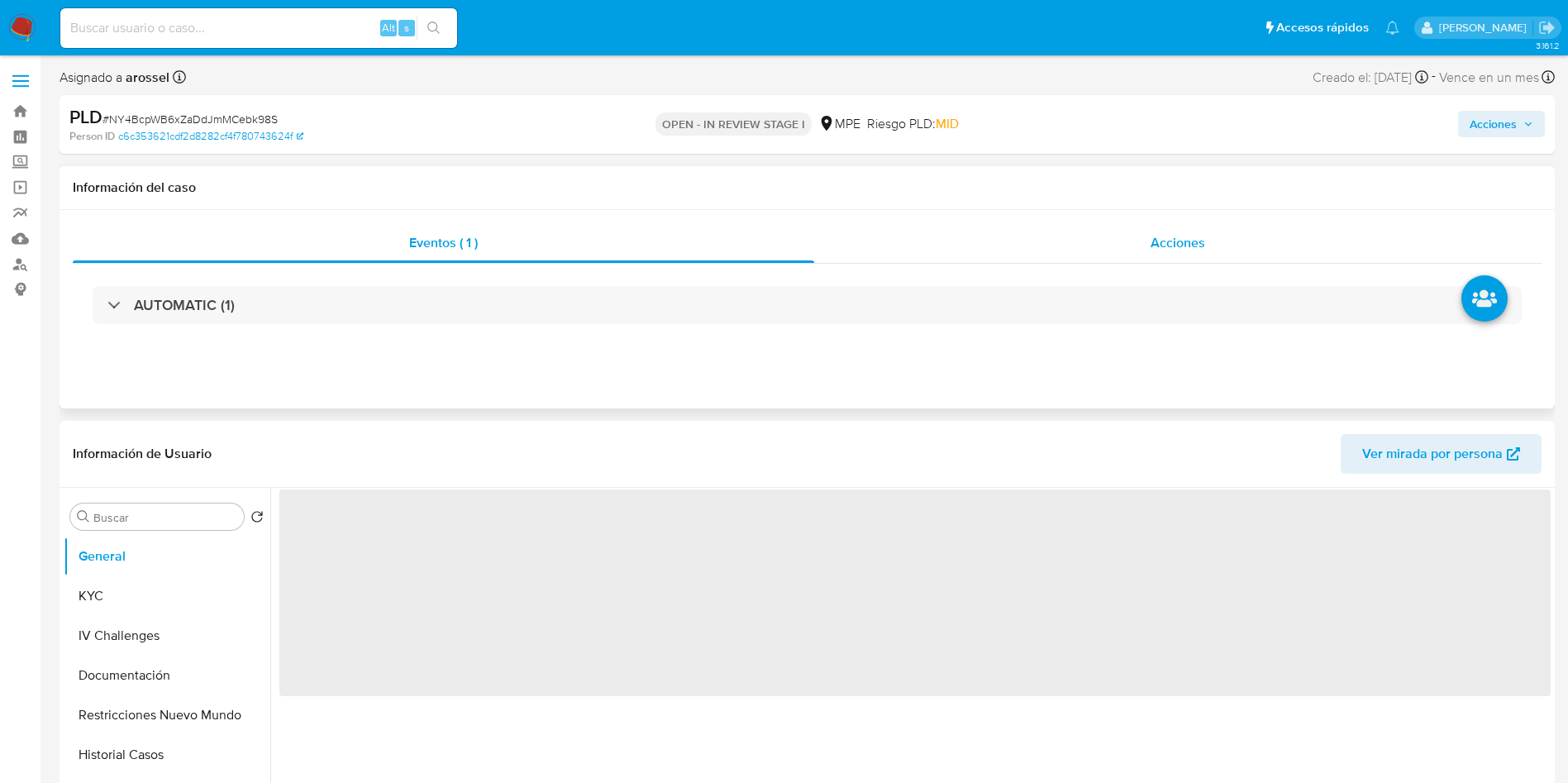
select select "10"
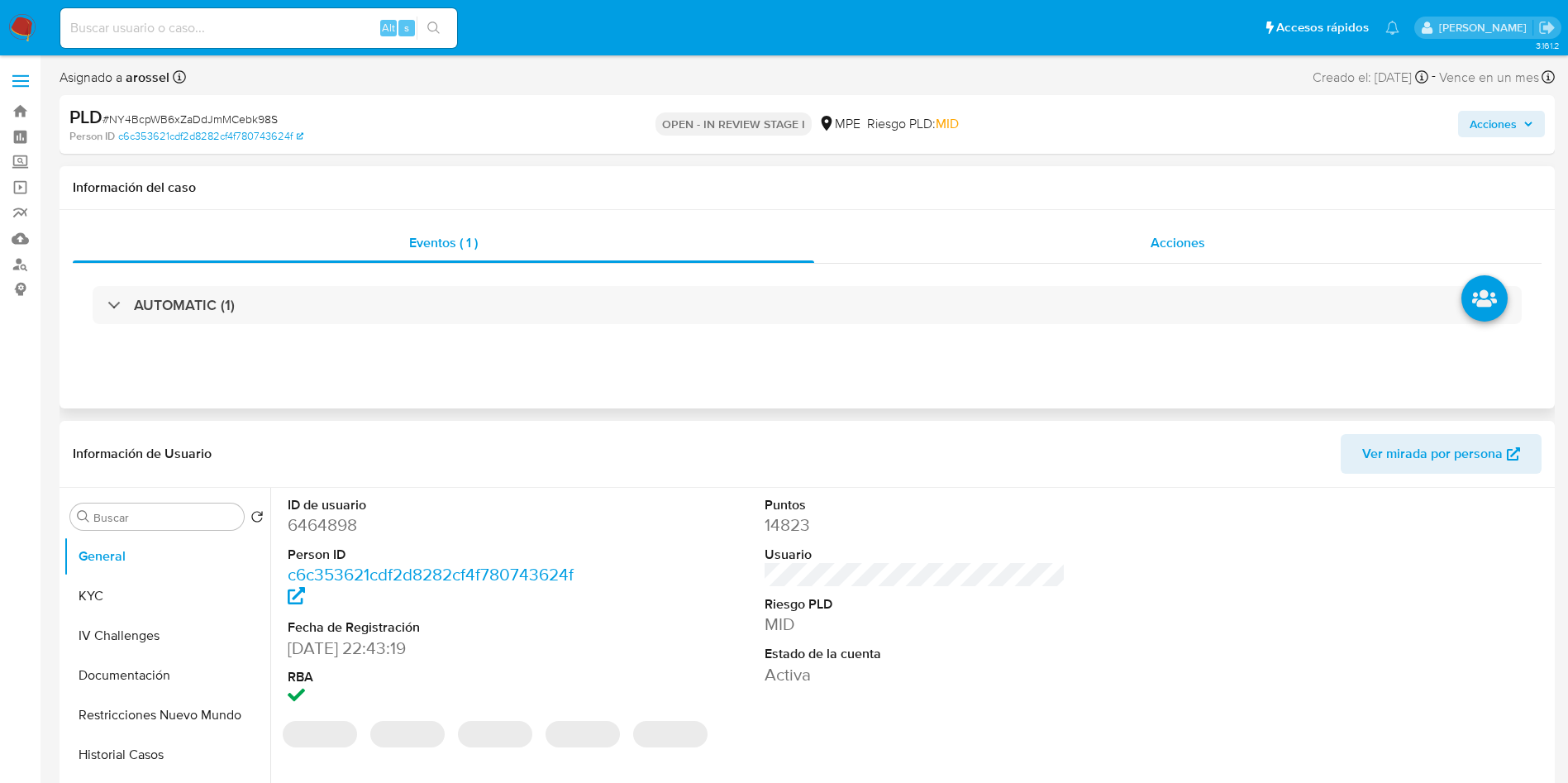
click at [1145, 237] on div "Acciones" at bounding box center [1178, 243] width 728 height 40
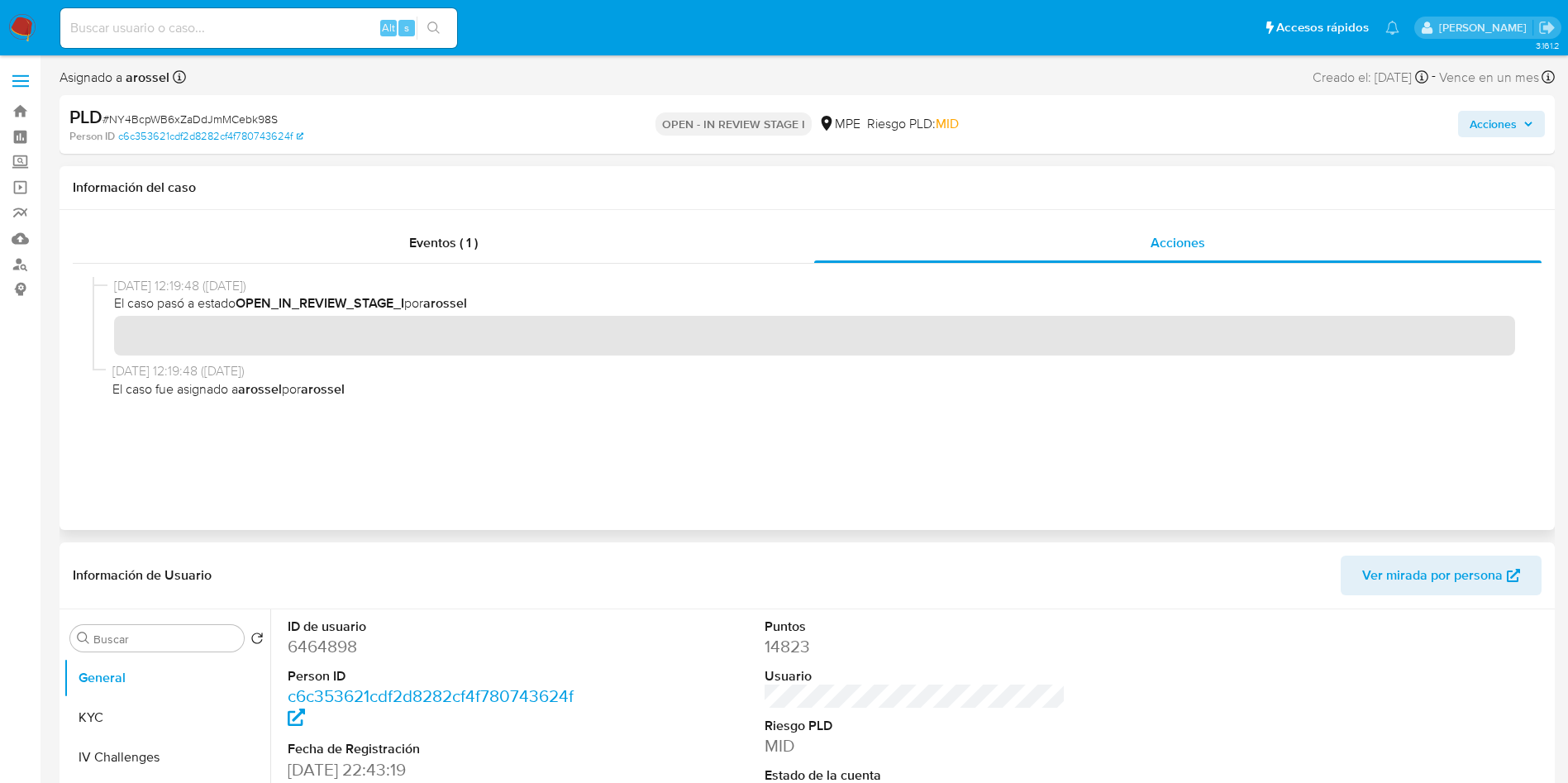
click at [1358, 196] on div "Información del caso" at bounding box center [807, 188] width 1496 height 44
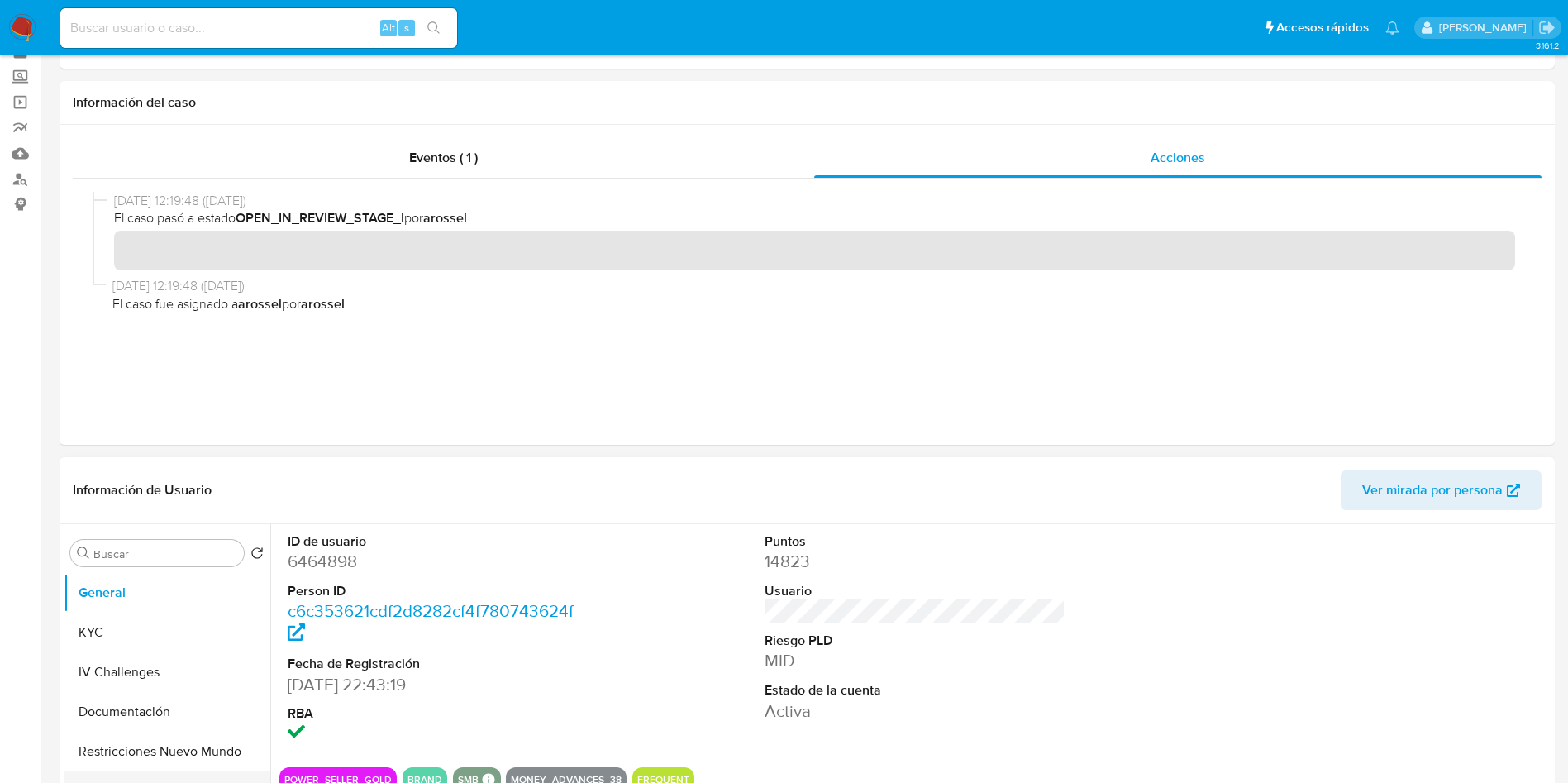
scroll to position [124, 0]
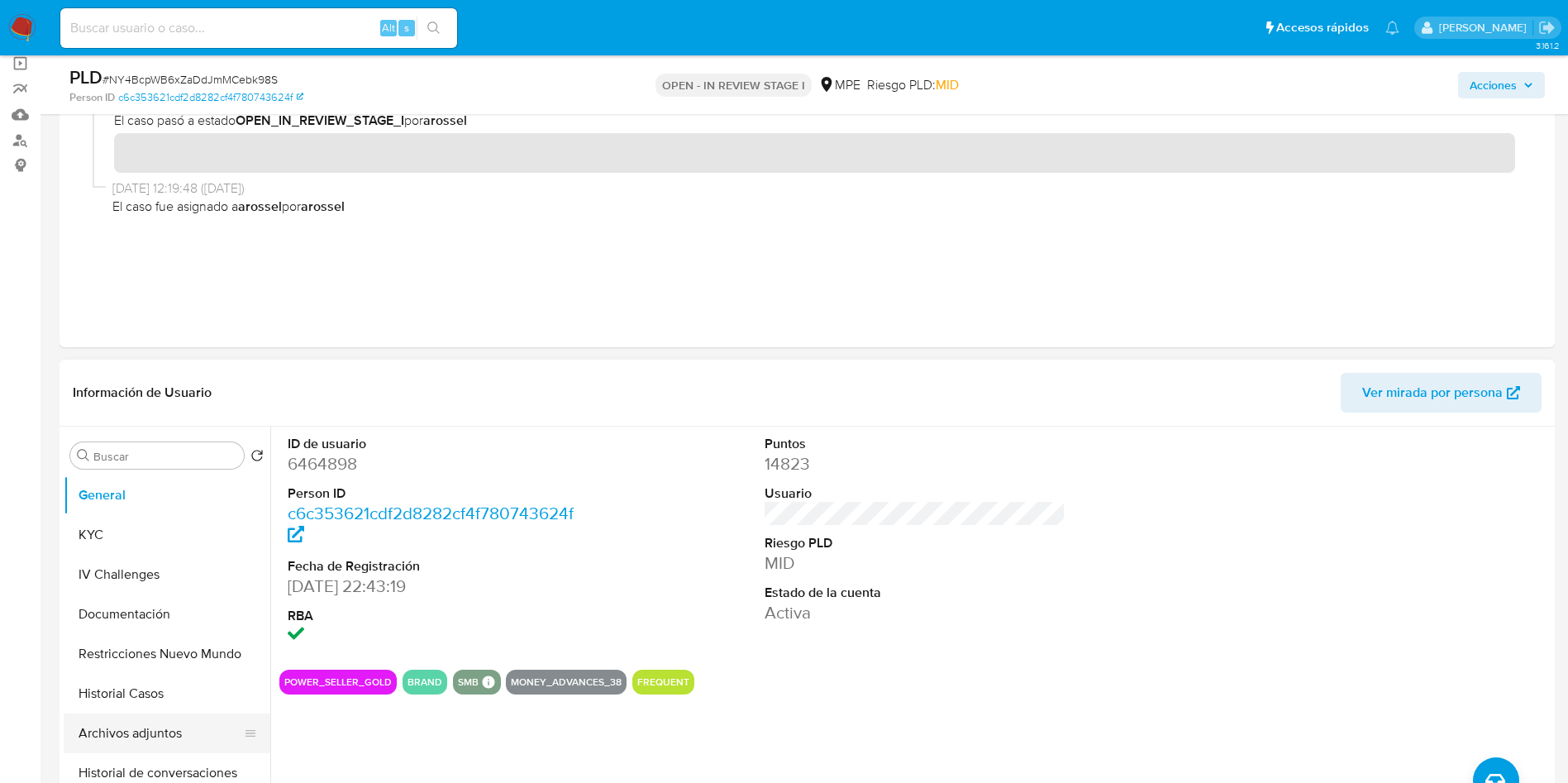
click at [175, 741] on button "Archivos adjuntos" at bounding box center [160, 733] width 194 height 40
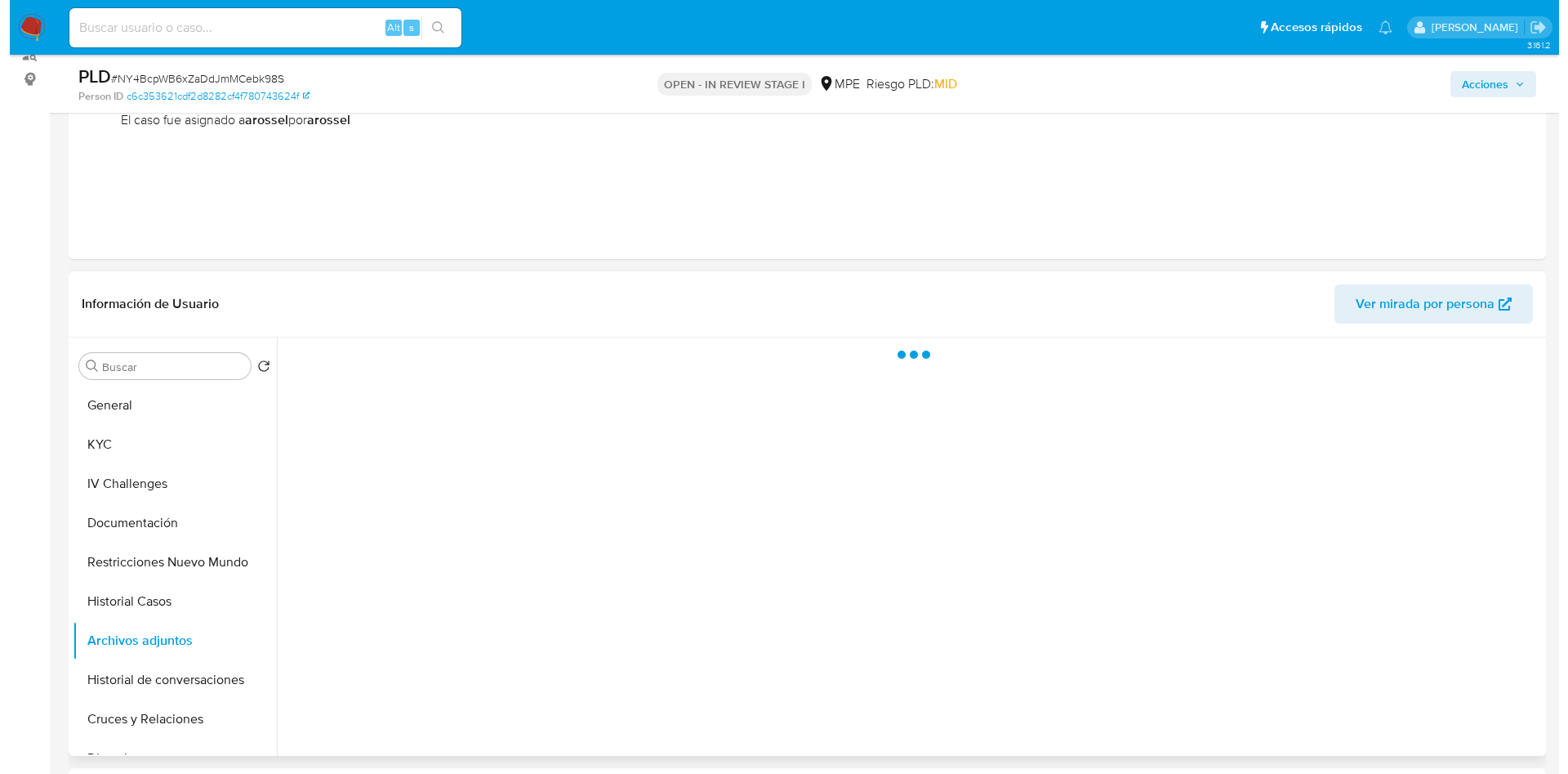
scroll to position [245, 0]
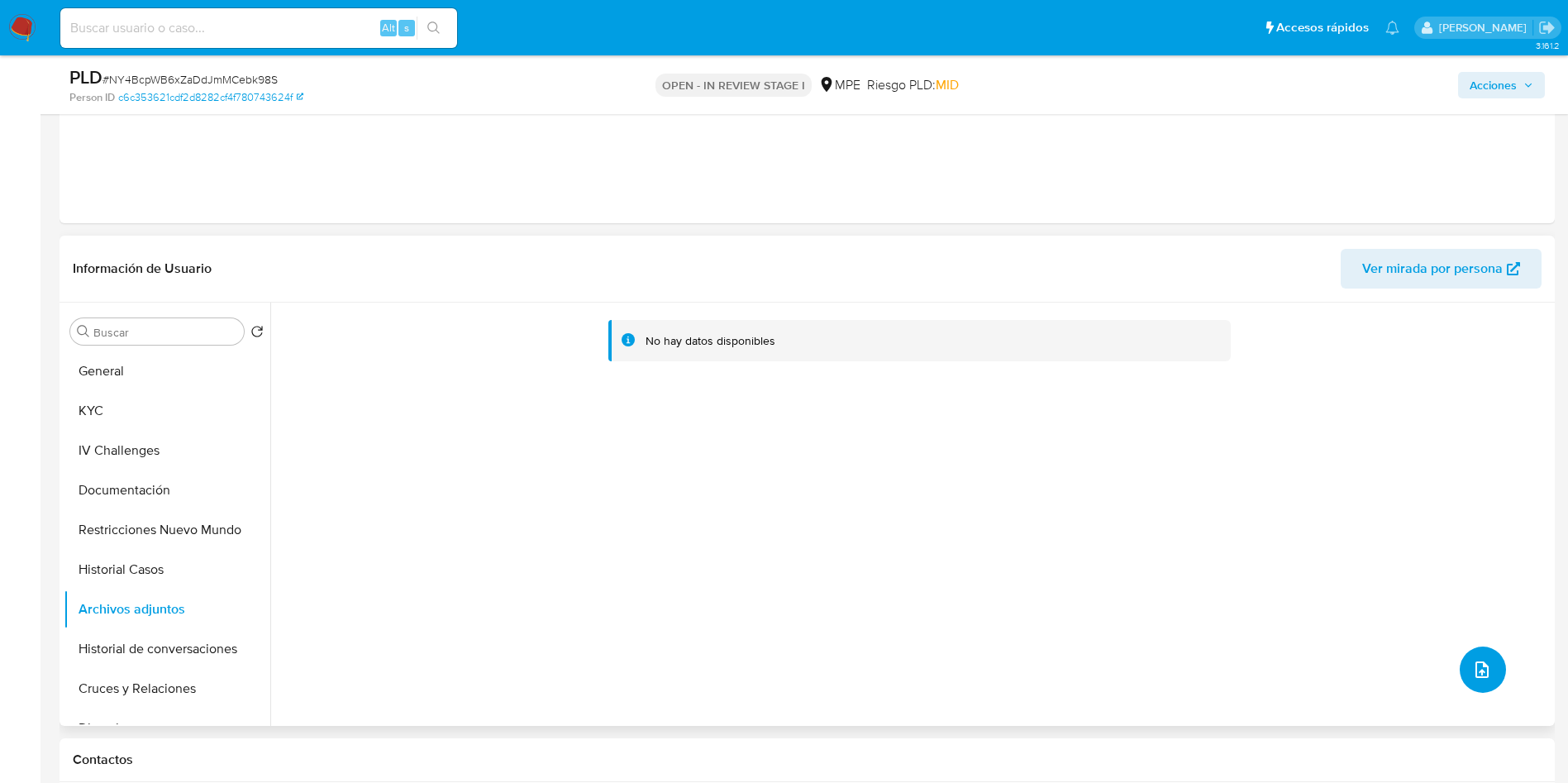
click at [1477, 660] on icon "upload-file" at bounding box center [1482, 670] width 20 height 20
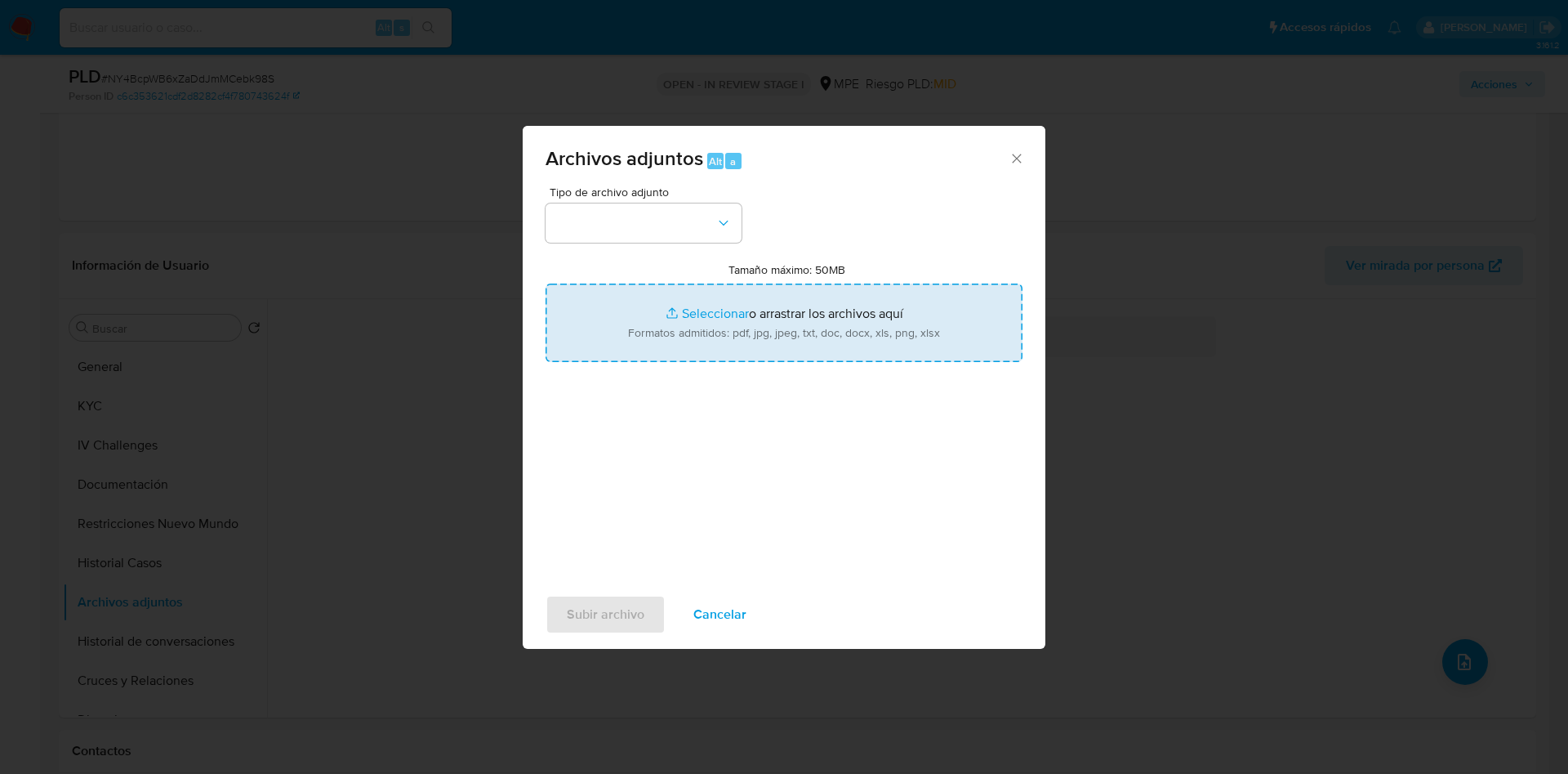
click at [858, 338] on input "Tamaño máximo: 50MB Seleccionar archivos" at bounding box center [784, 322] width 477 height 78
type input "C:\fakepath\Case Log 6464898 - 30_09_2025.pdf"
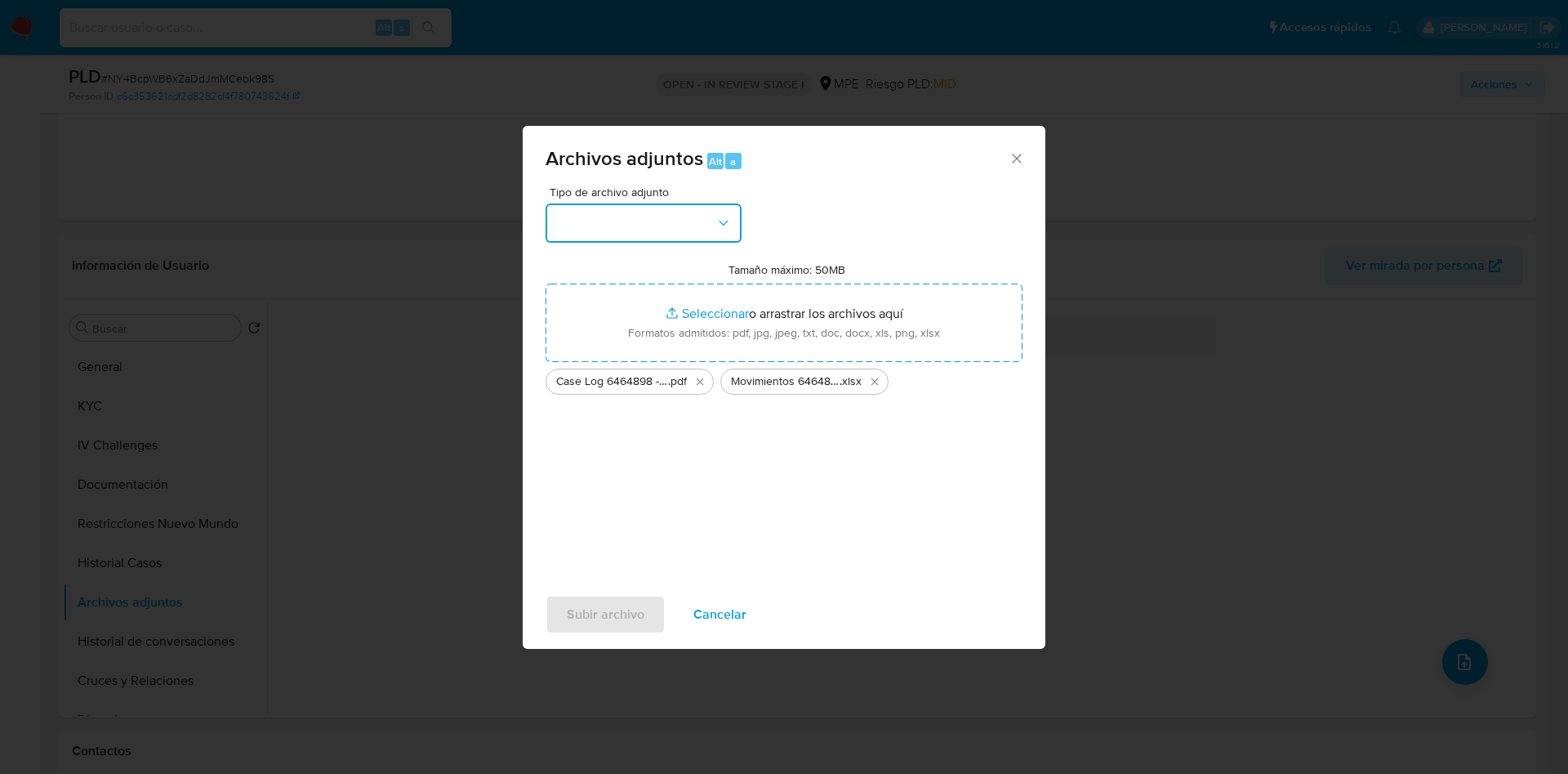
click at [678, 205] on button "button" at bounding box center [644, 223] width 196 height 40
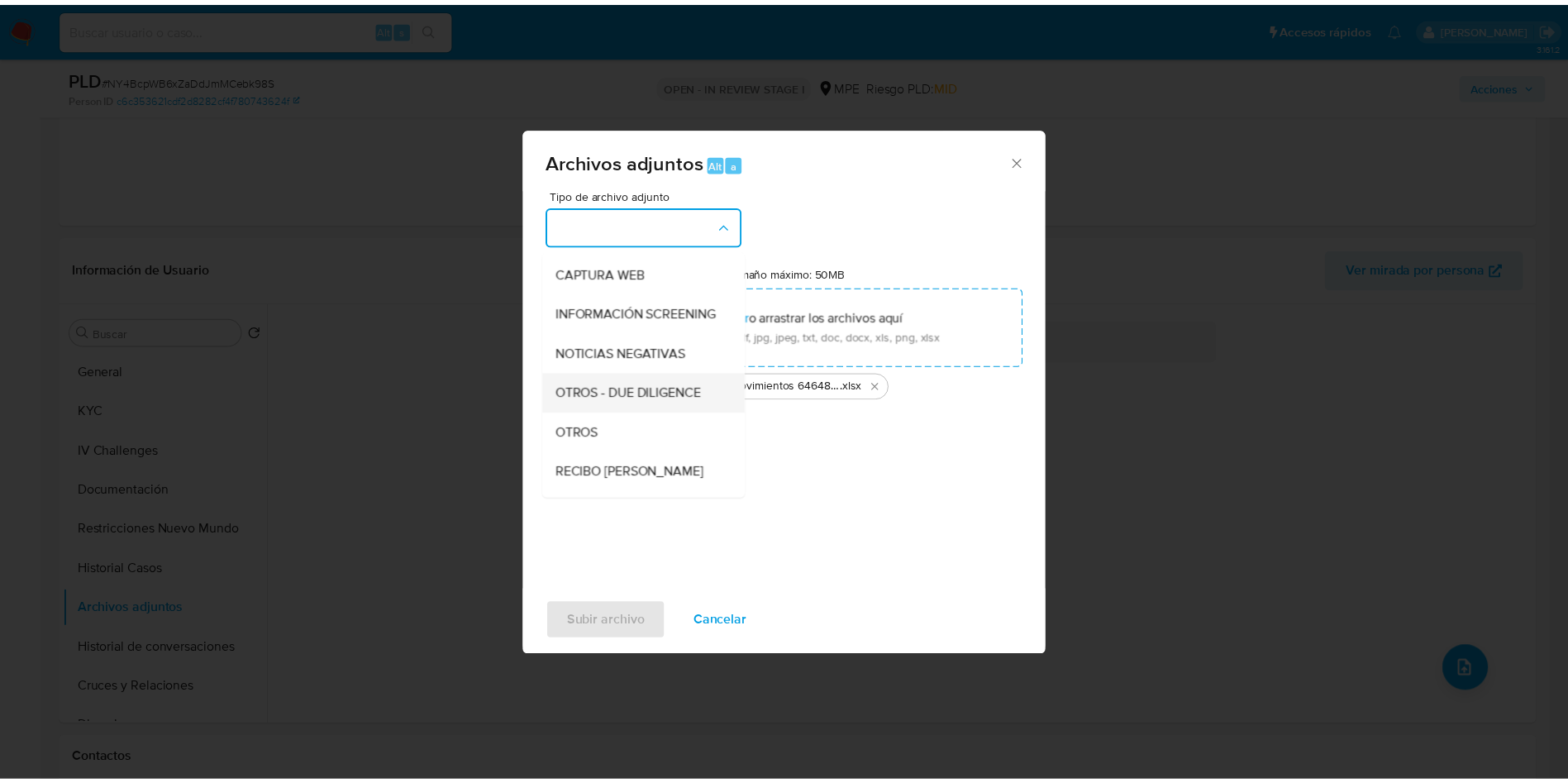
scroll to position [124, 0]
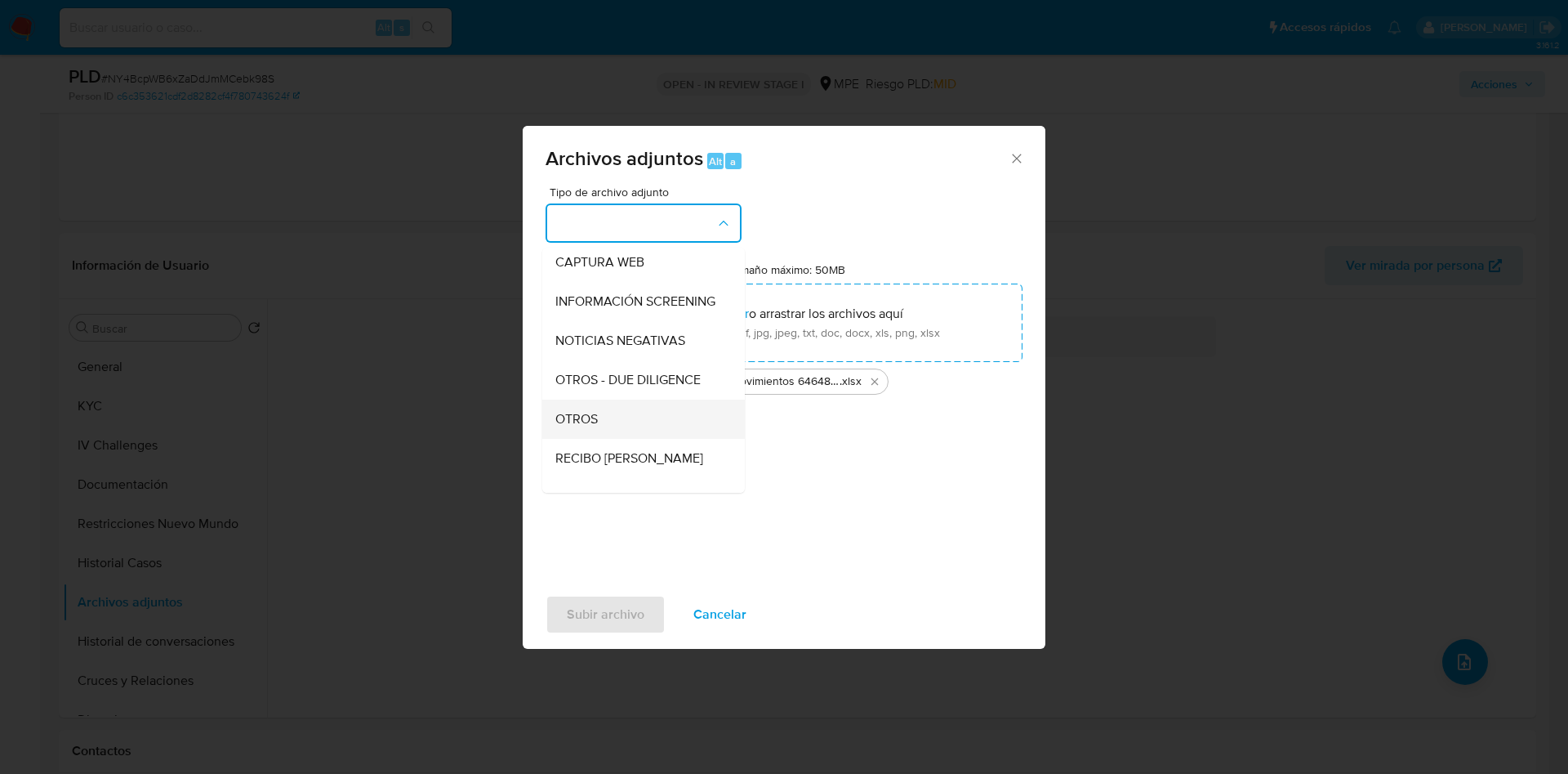
click at [615, 438] on div "OTROS" at bounding box center [638, 420] width 167 height 40
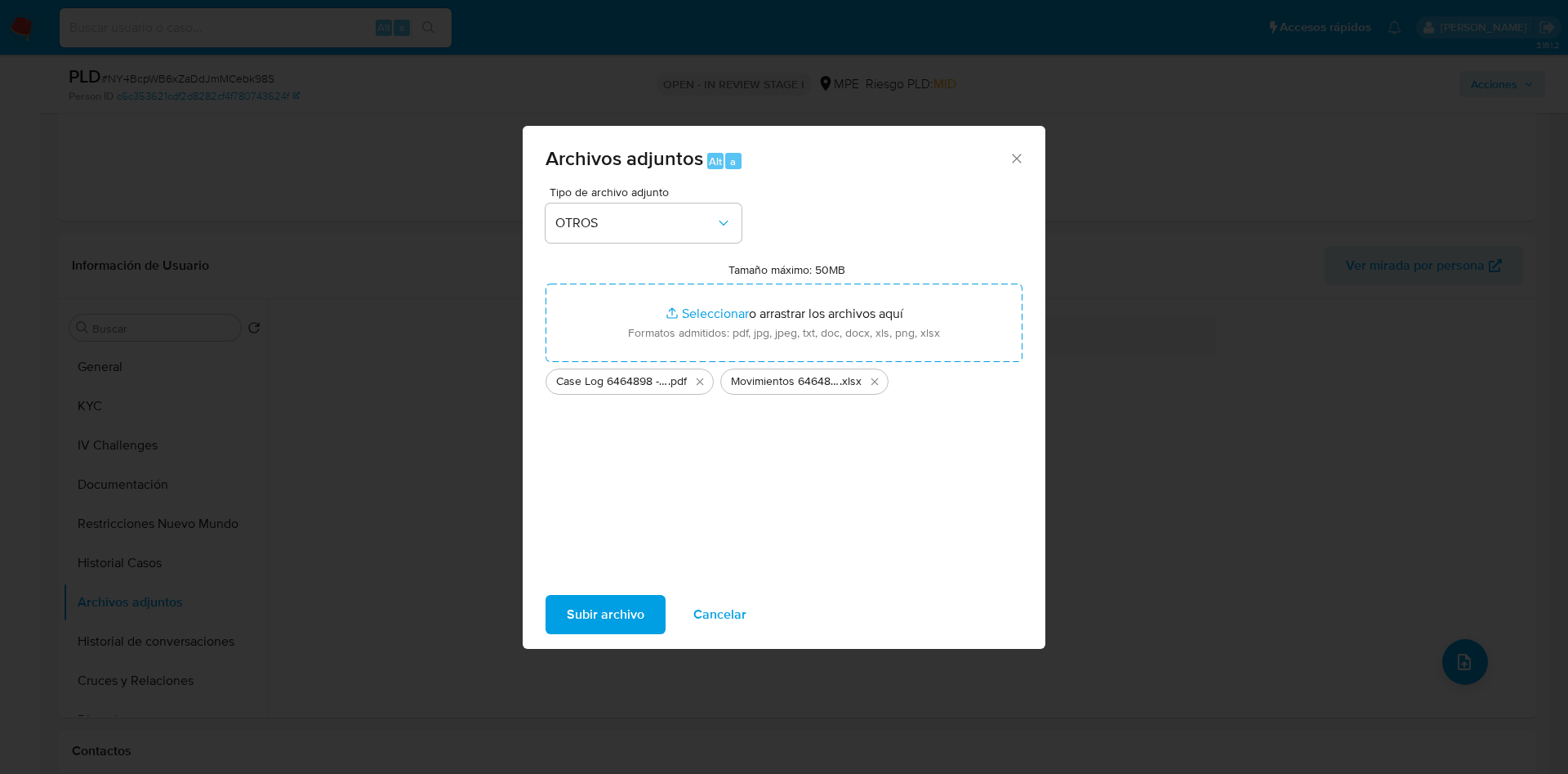
click at [615, 585] on div "Subir archivo Cancelar" at bounding box center [784, 615] width 523 height 62
click at [620, 602] on span "Subir archivo" at bounding box center [605, 615] width 77 height 36
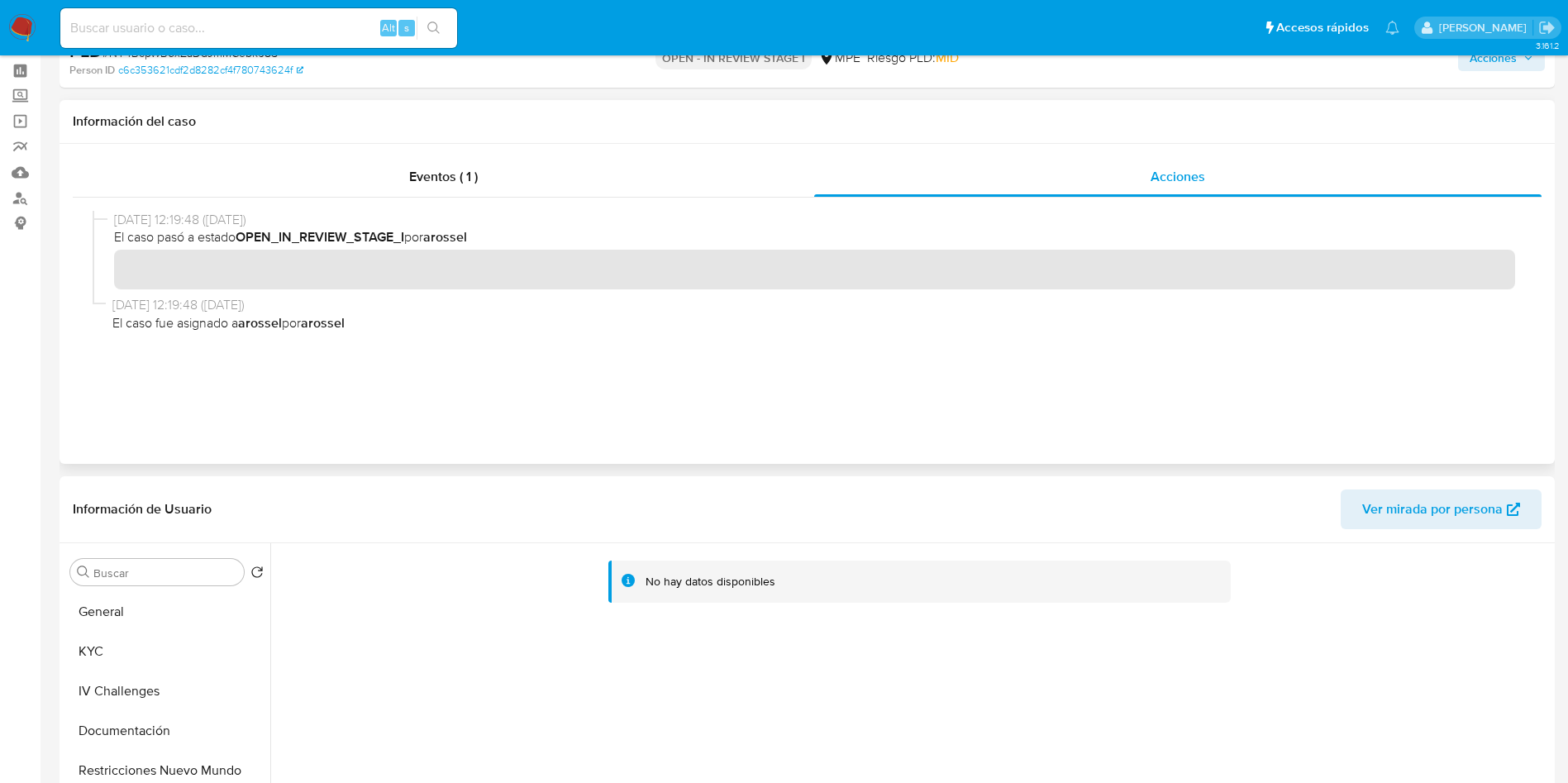
scroll to position [0, 0]
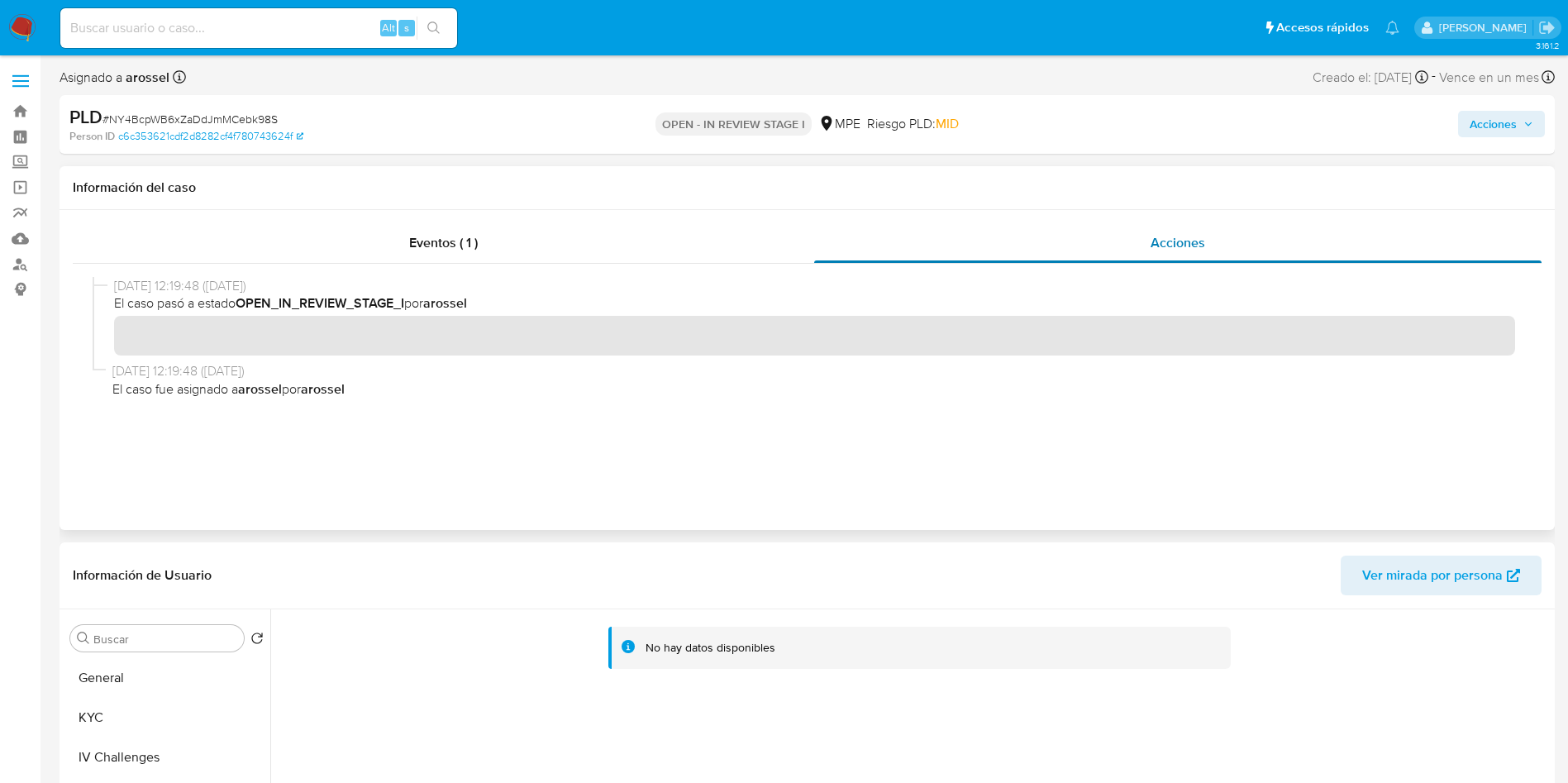
click at [1156, 231] on div "Acciones" at bounding box center [1178, 243] width 728 height 40
click at [392, 256] on div "Eventos ( 1 )" at bounding box center [443, 243] width 741 height 40
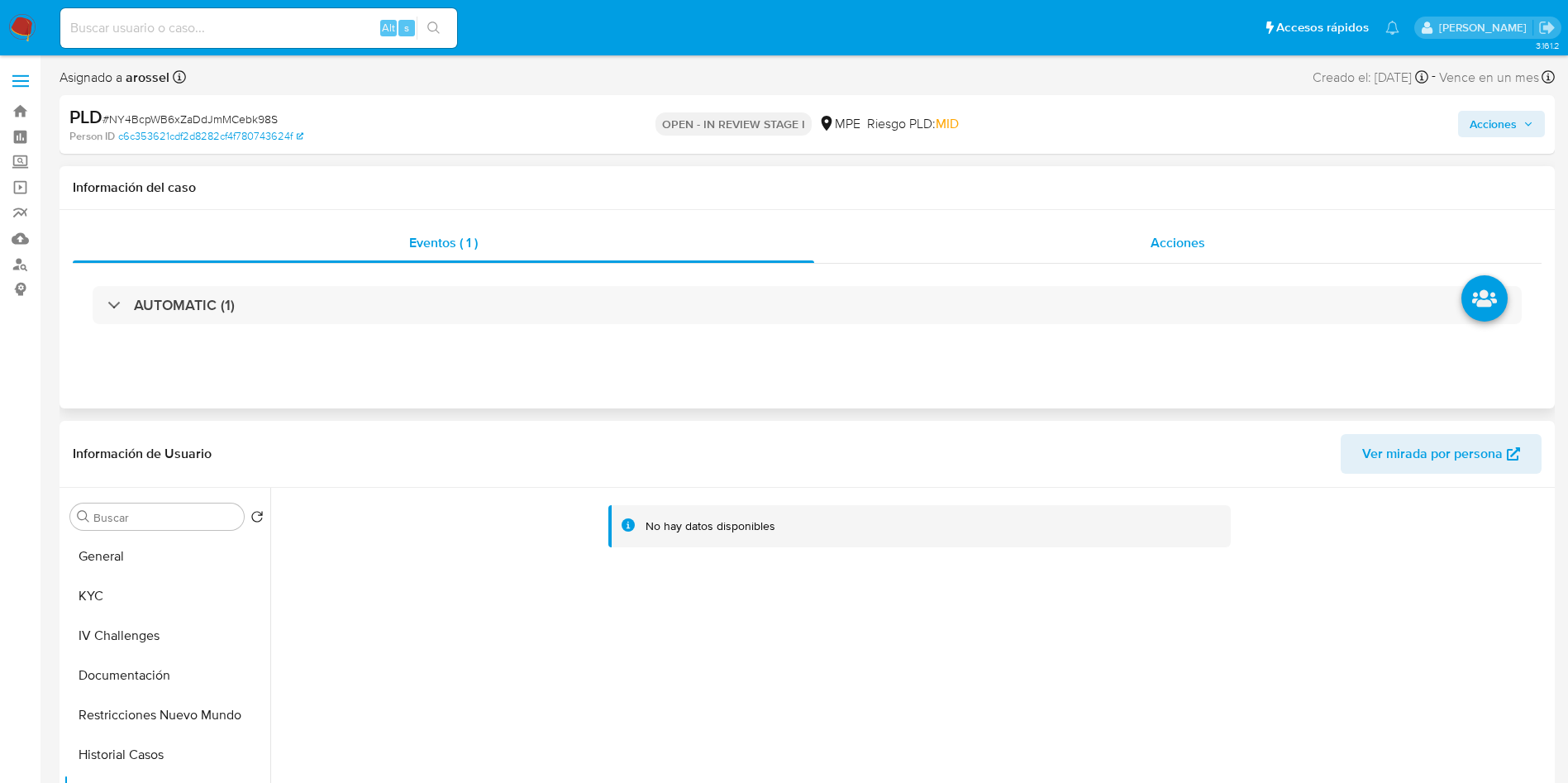
click at [1146, 242] on div "Acciones" at bounding box center [1178, 243] width 728 height 40
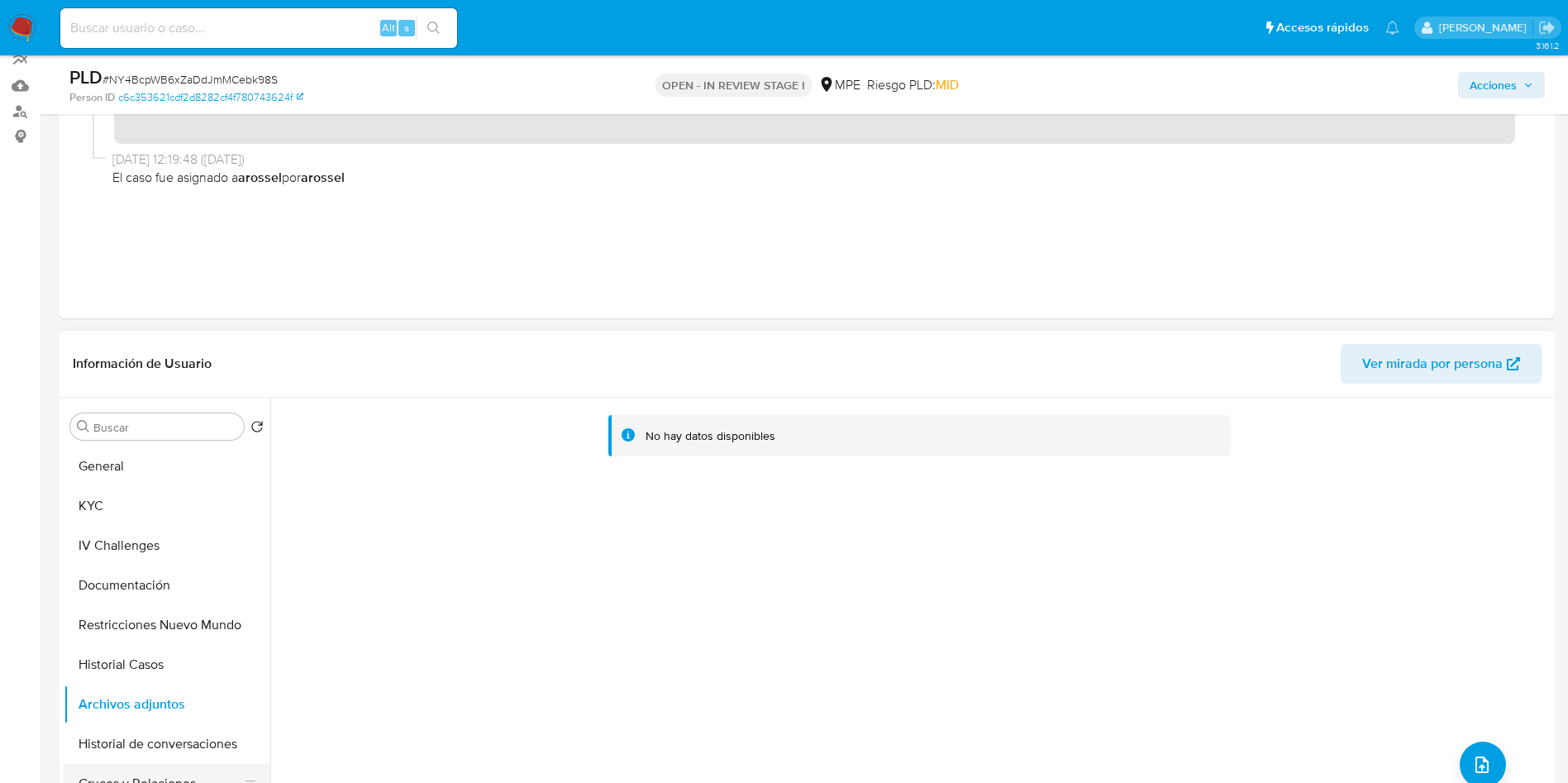
scroll to position [372, 0]
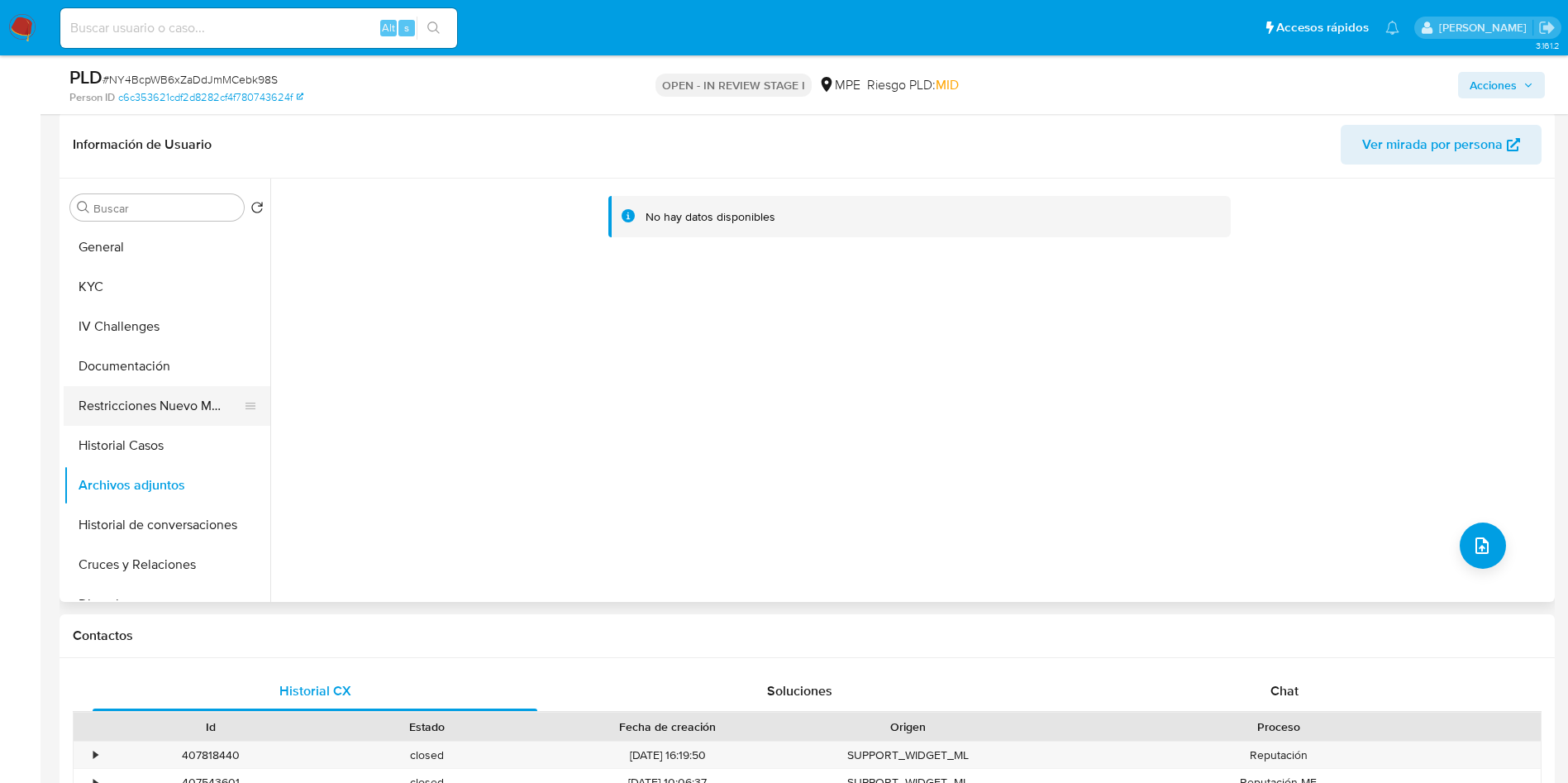
click at [124, 400] on button "Restricciones Nuevo Mundo" at bounding box center [160, 406] width 194 height 40
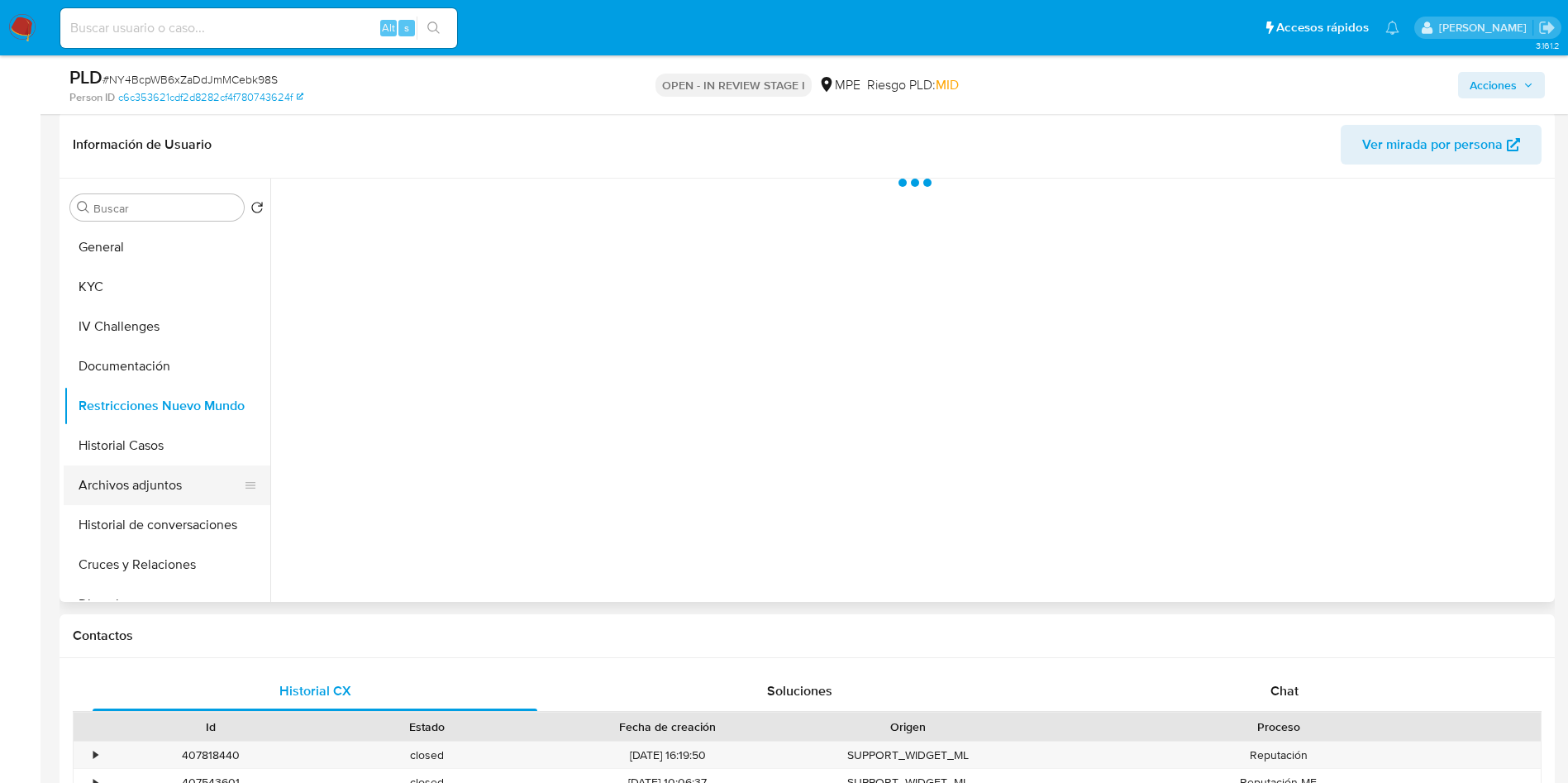
click at [128, 486] on button "Archivos adjuntos" at bounding box center [160, 485] width 194 height 40
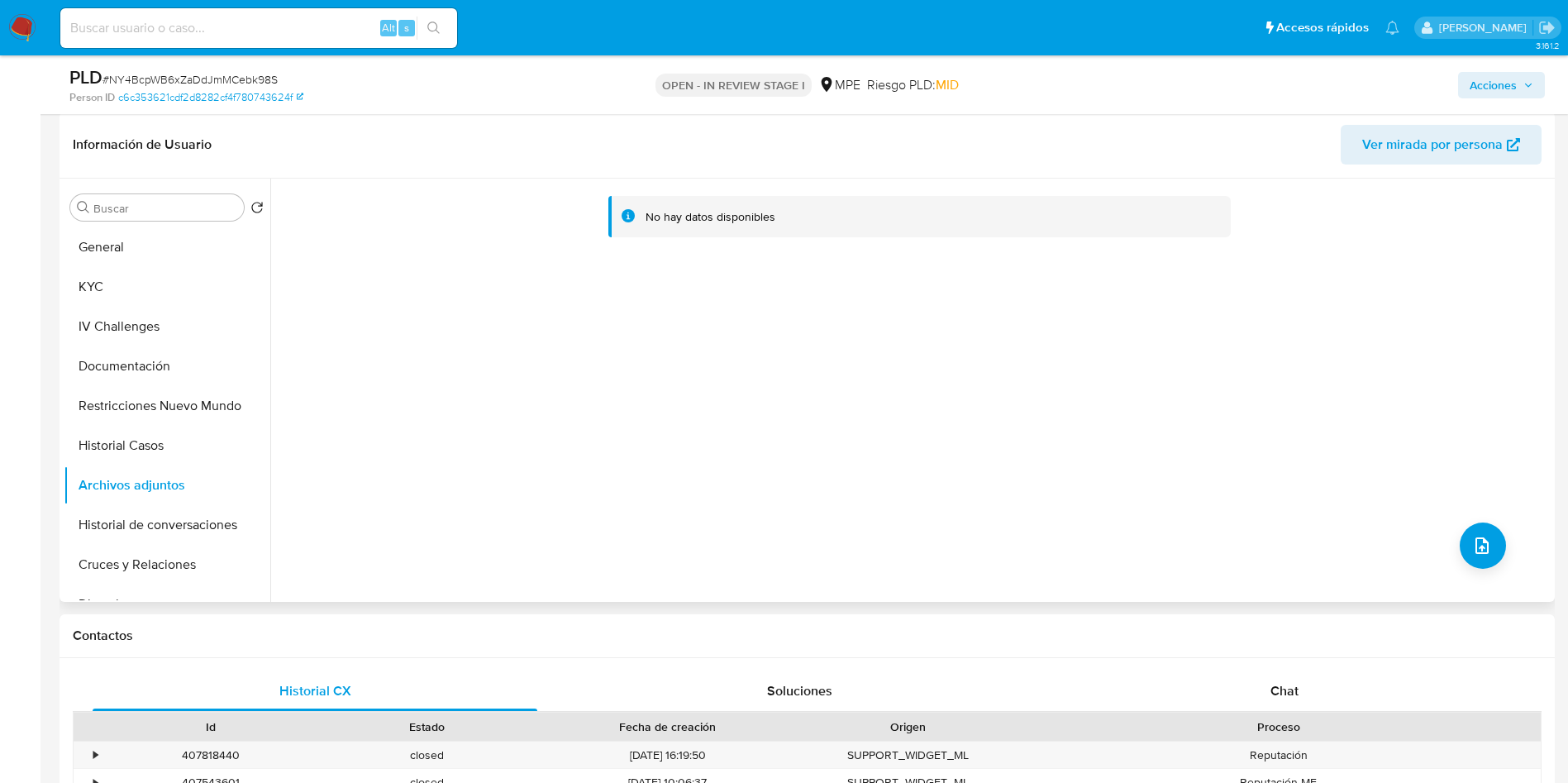
click at [1379, 334] on div "No hay datos disponibles" at bounding box center [910, 390] width 1281 height 423
click at [134, 418] on button "Restricciones Nuevo Mundo" at bounding box center [160, 406] width 194 height 40
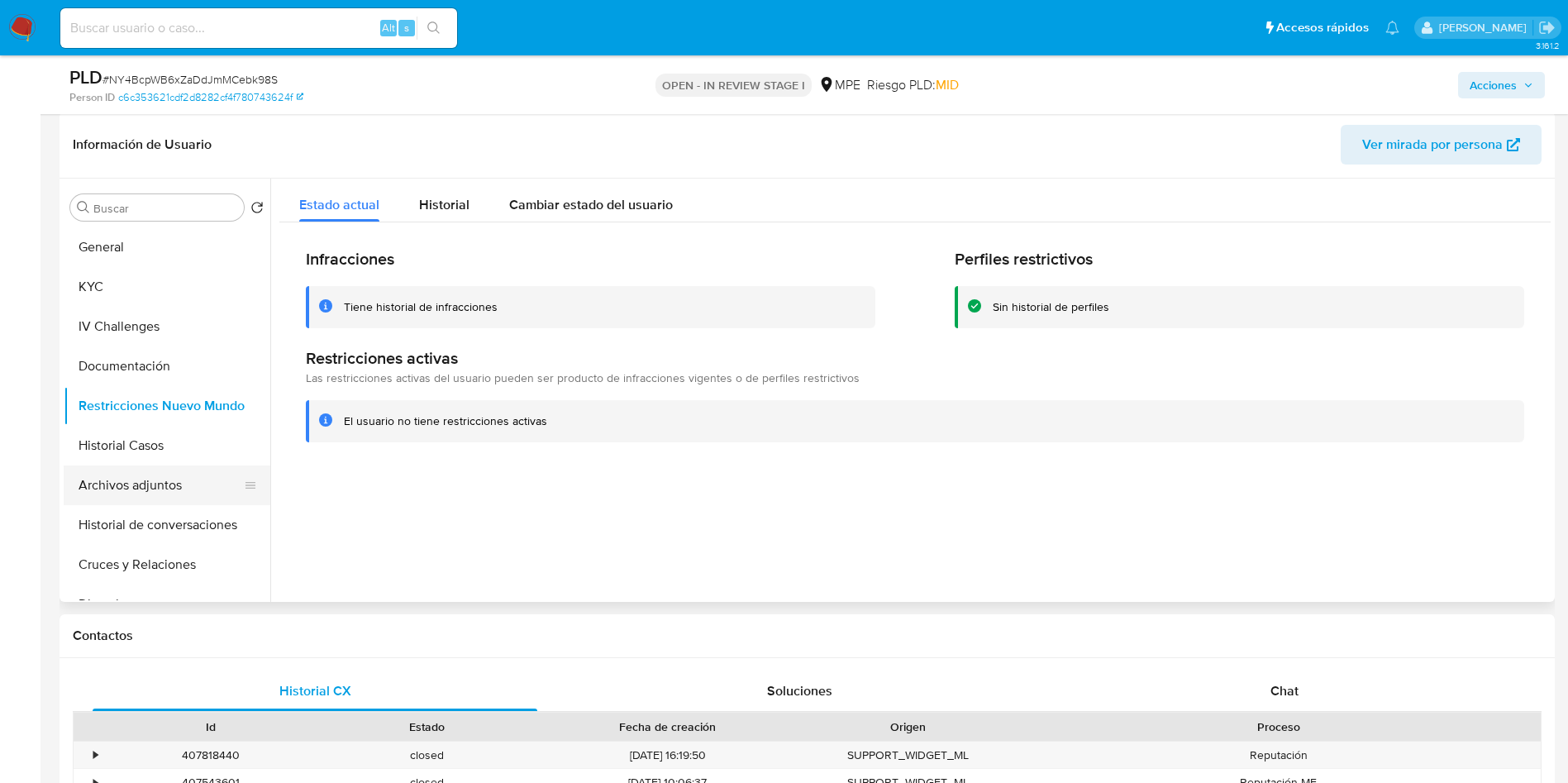
click at [138, 481] on button "Archivos adjuntos" at bounding box center [160, 485] width 194 height 40
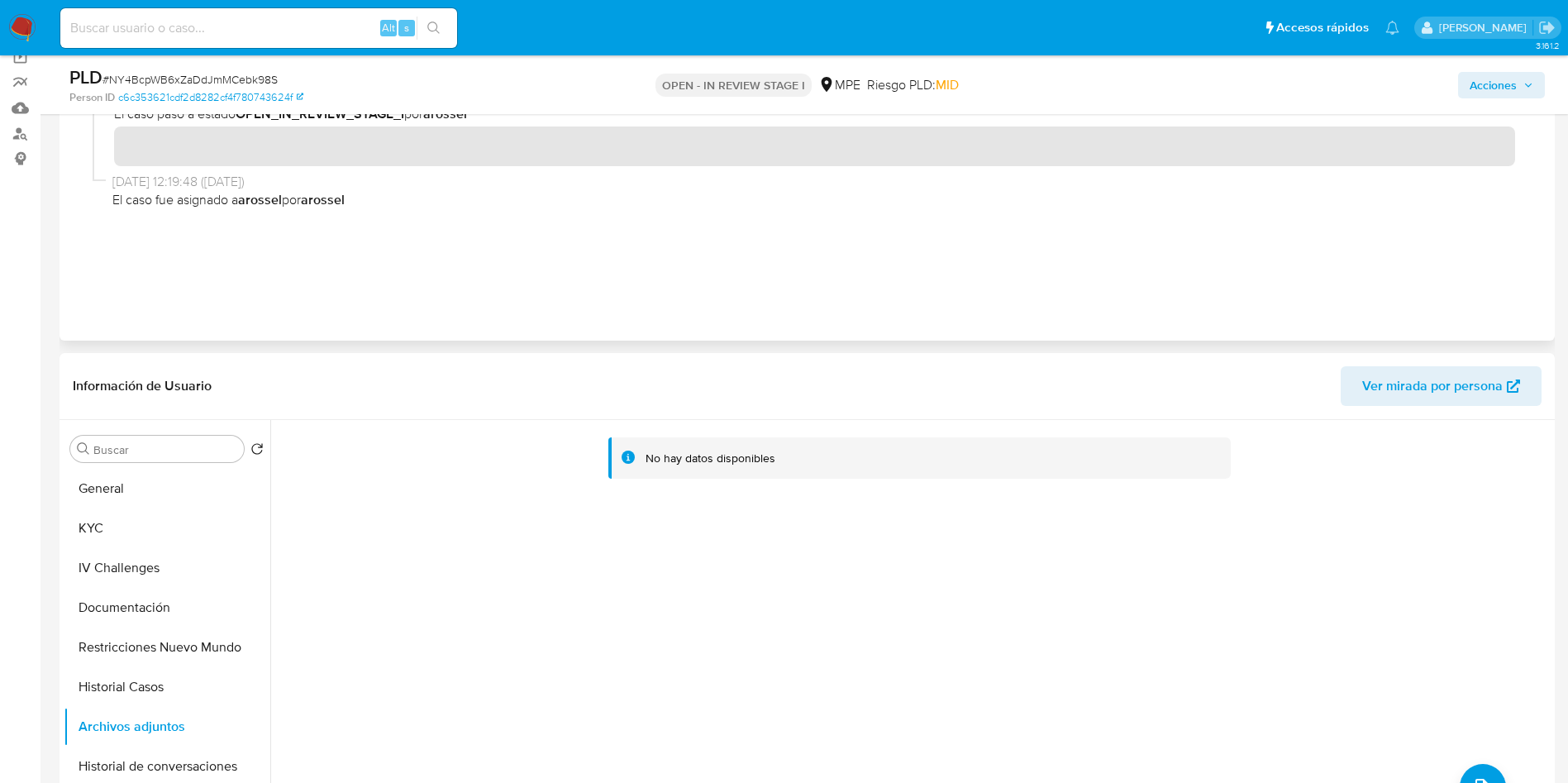
scroll to position [0, 0]
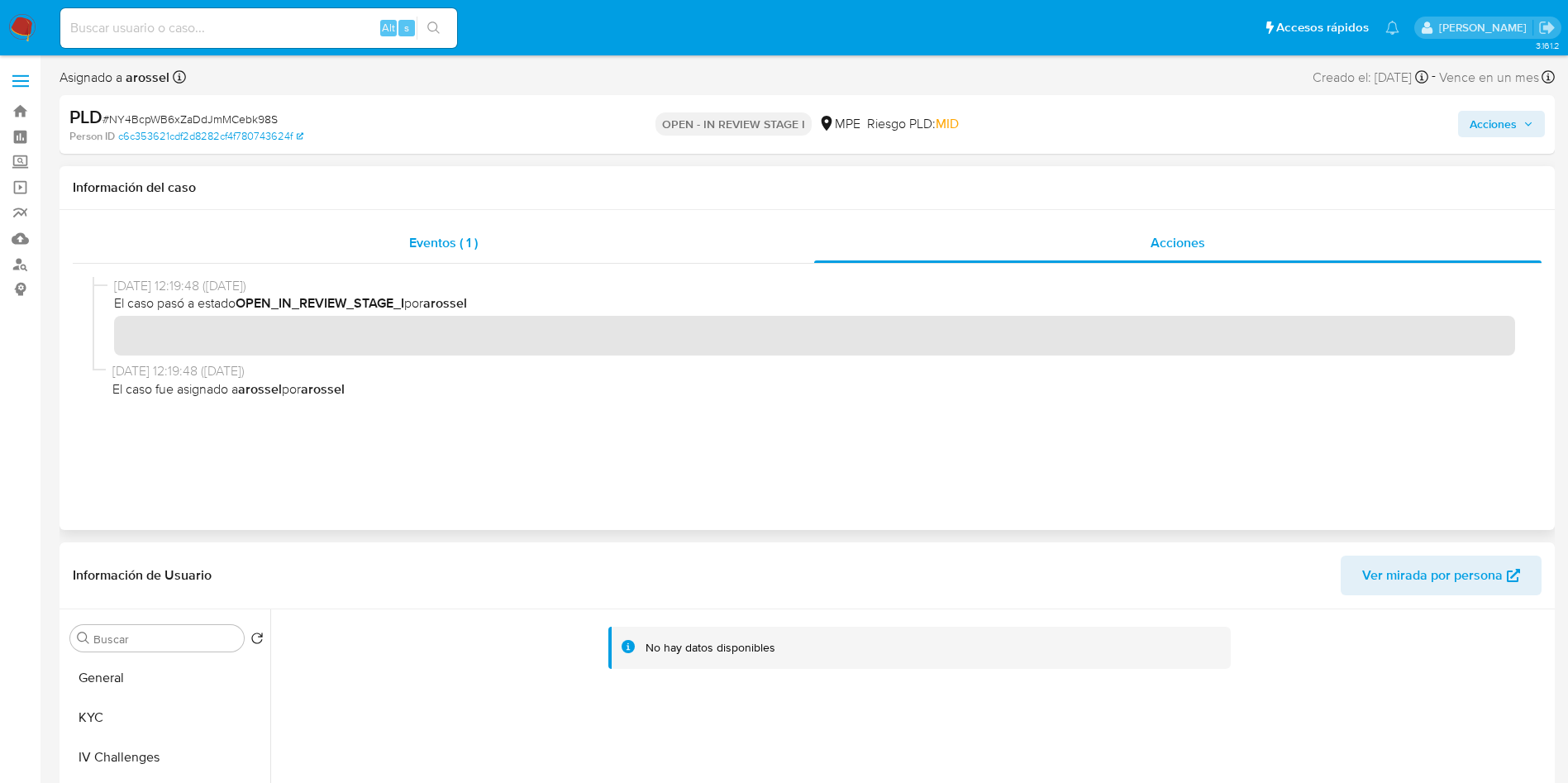
click at [359, 230] on div "Eventos ( 1 )" at bounding box center [443, 243] width 741 height 40
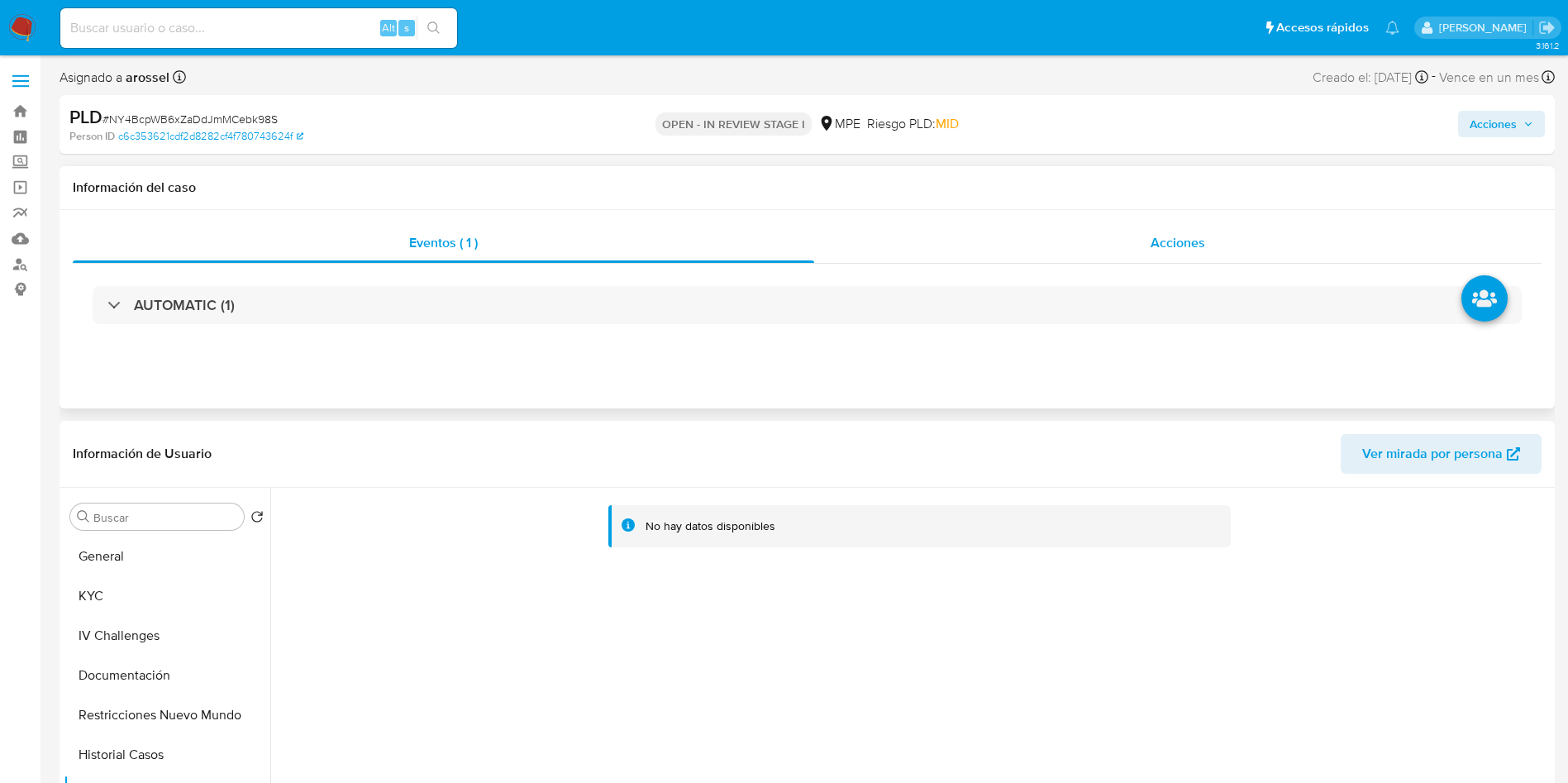
click at [1141, 255] on div "Acciones" at bounding box center [1178, 243] width 728 height 40
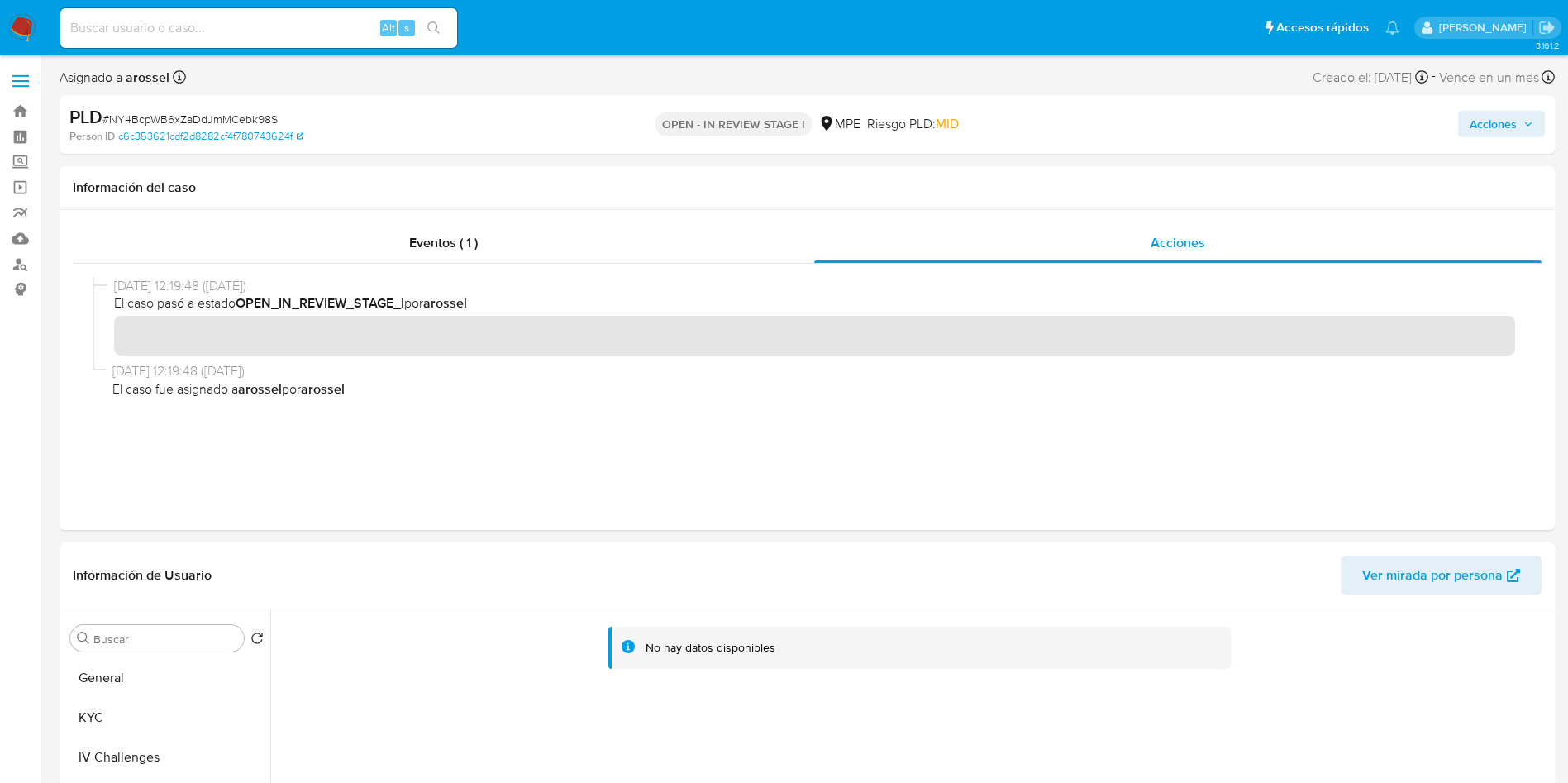
click at [1336, 134] on div "Acciones" at bounding box center [1301, 124] width 487 height 39
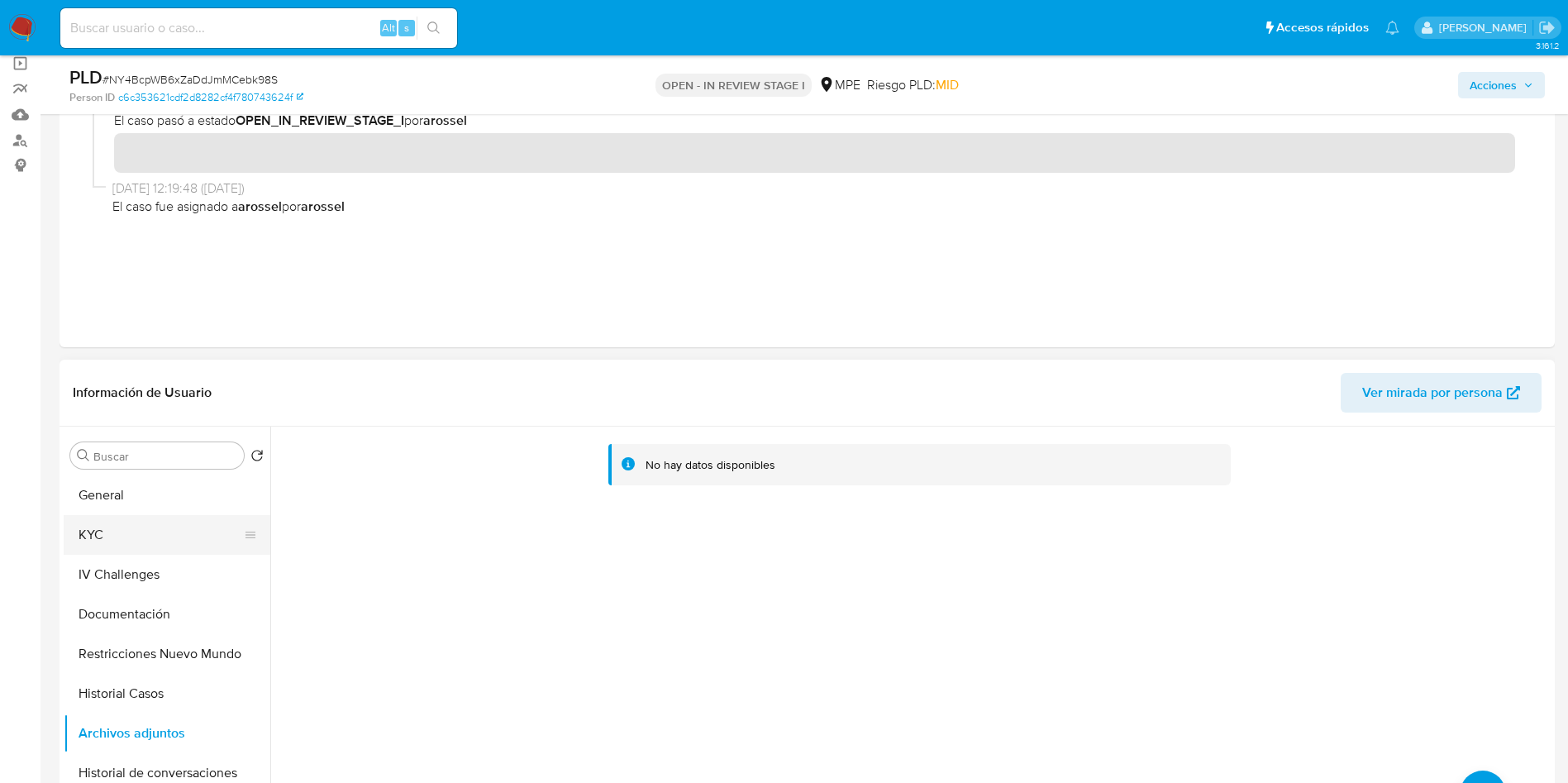
click at [151, 537] on button "KYC" at bounding box center [160, 535] width 194 height 40
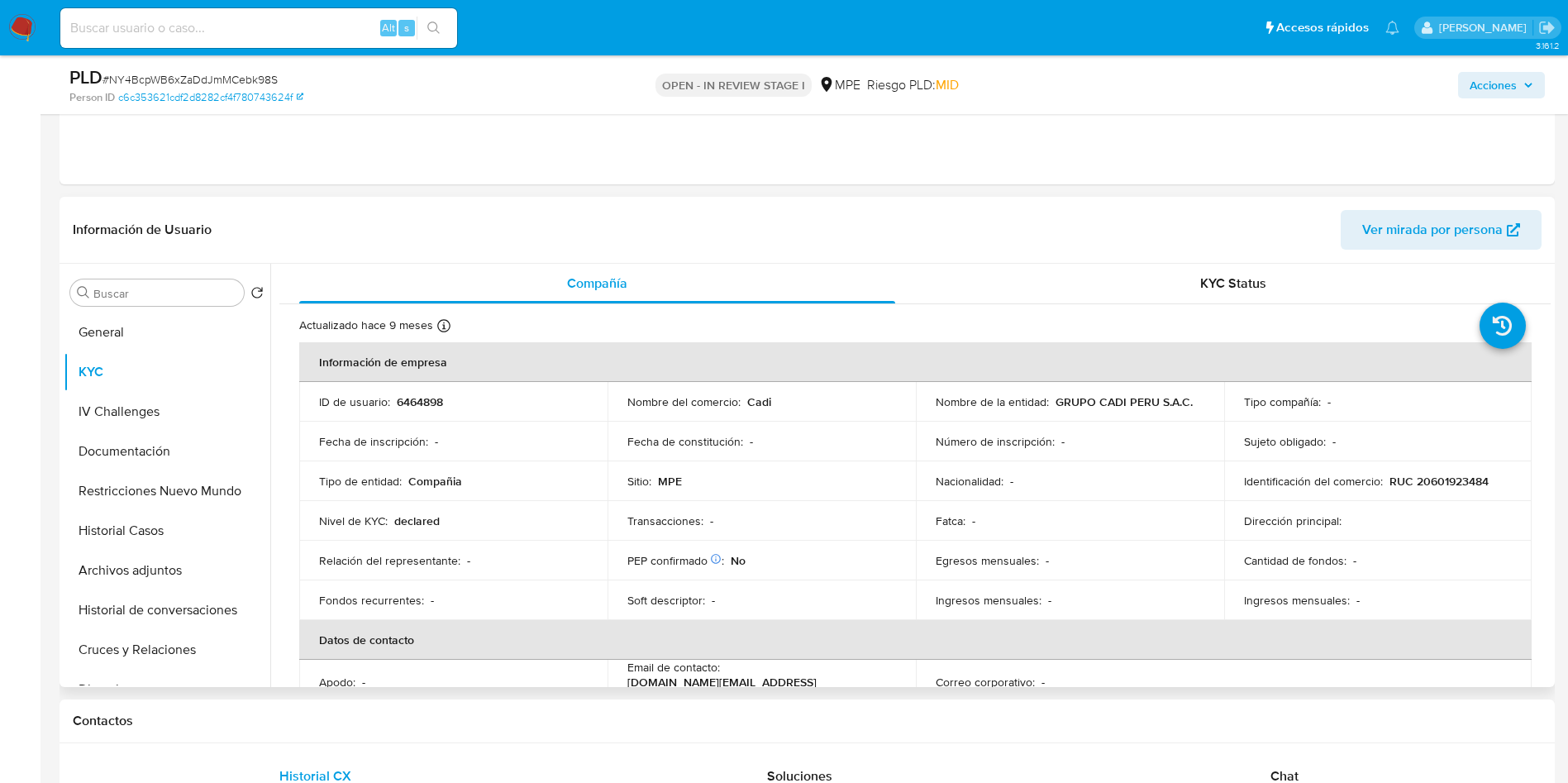
scroll to position [248, 0]
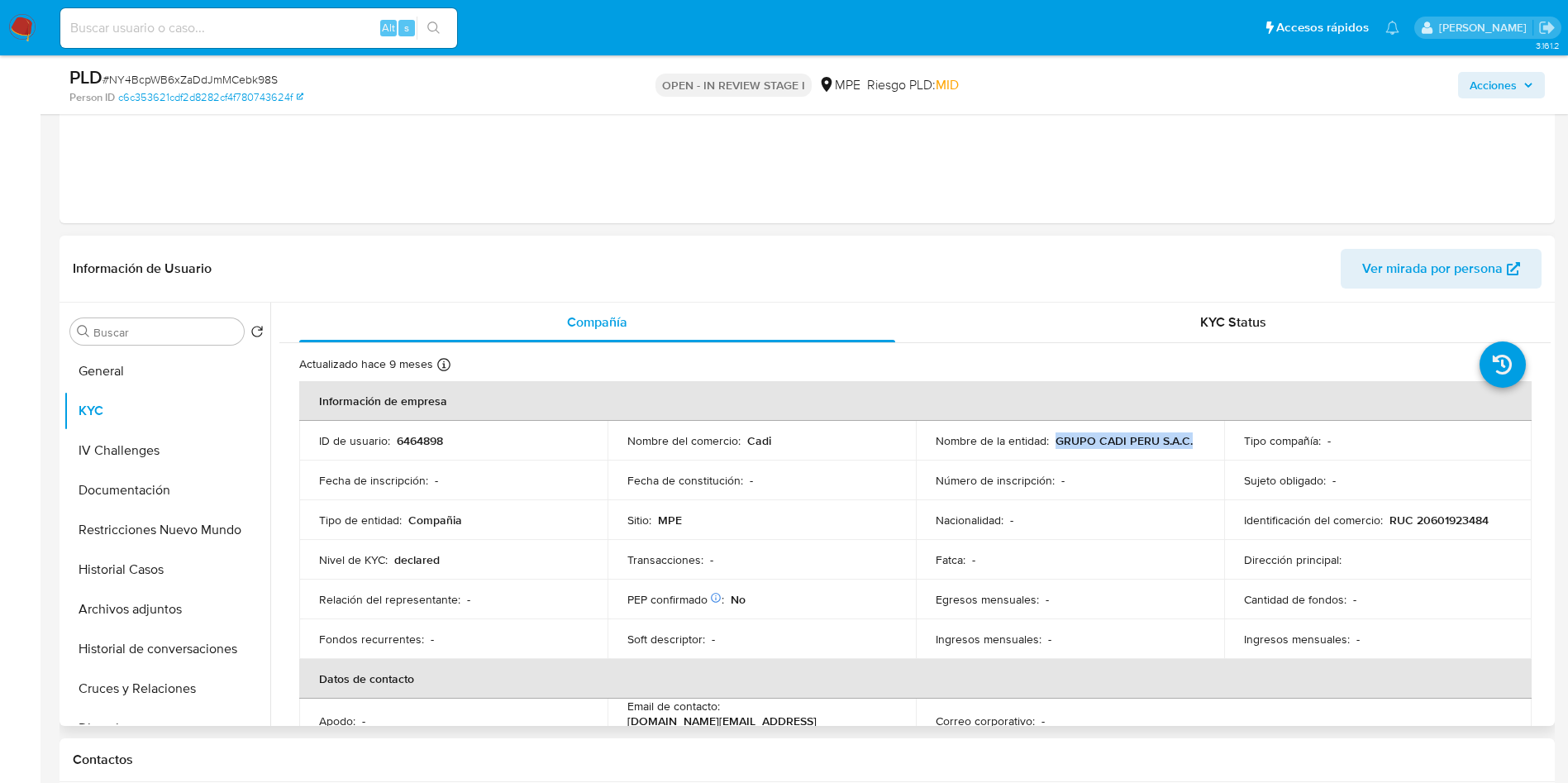
drag, startPoint x: 1051, startPoint y: 440, endPoint x: 1194, endPoint y: 444, distance: 143.1
click at [1194, 444] on div "Nombre de la entidad : GRUPO CADI PERU S.A.C." at bounding box center [1070, 441] width 269 height 15
copy p "GRUPO CADI PERU S.A.C."
click at [295, 31] on input at bounding box center [258, 28] width 397 height 22
paste input "YpNl2GAEn7e3eJHQnkbu1Hfk"
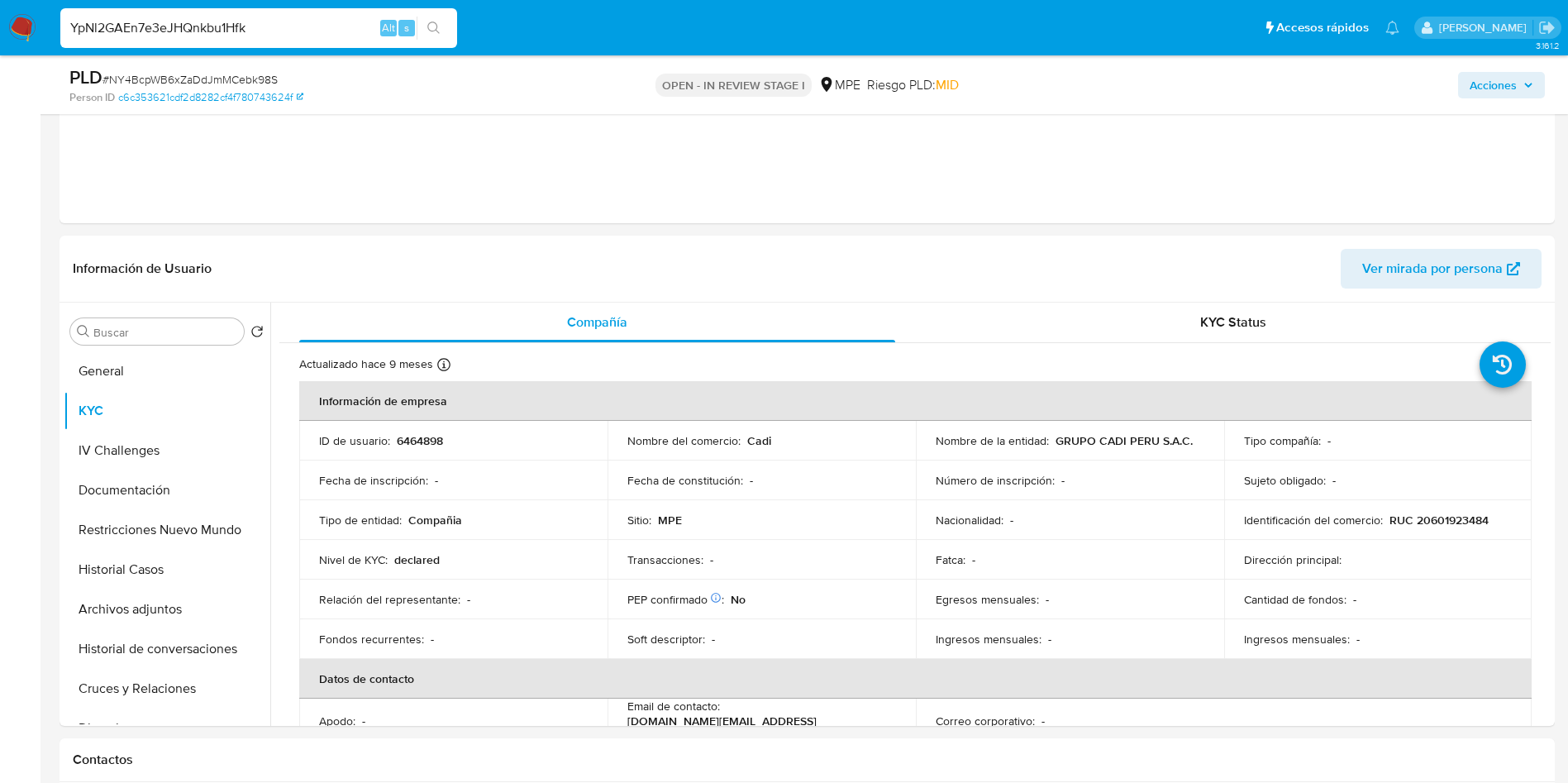
type input "YpNl2GAEn7e3eJHQnkbu1Hfk"
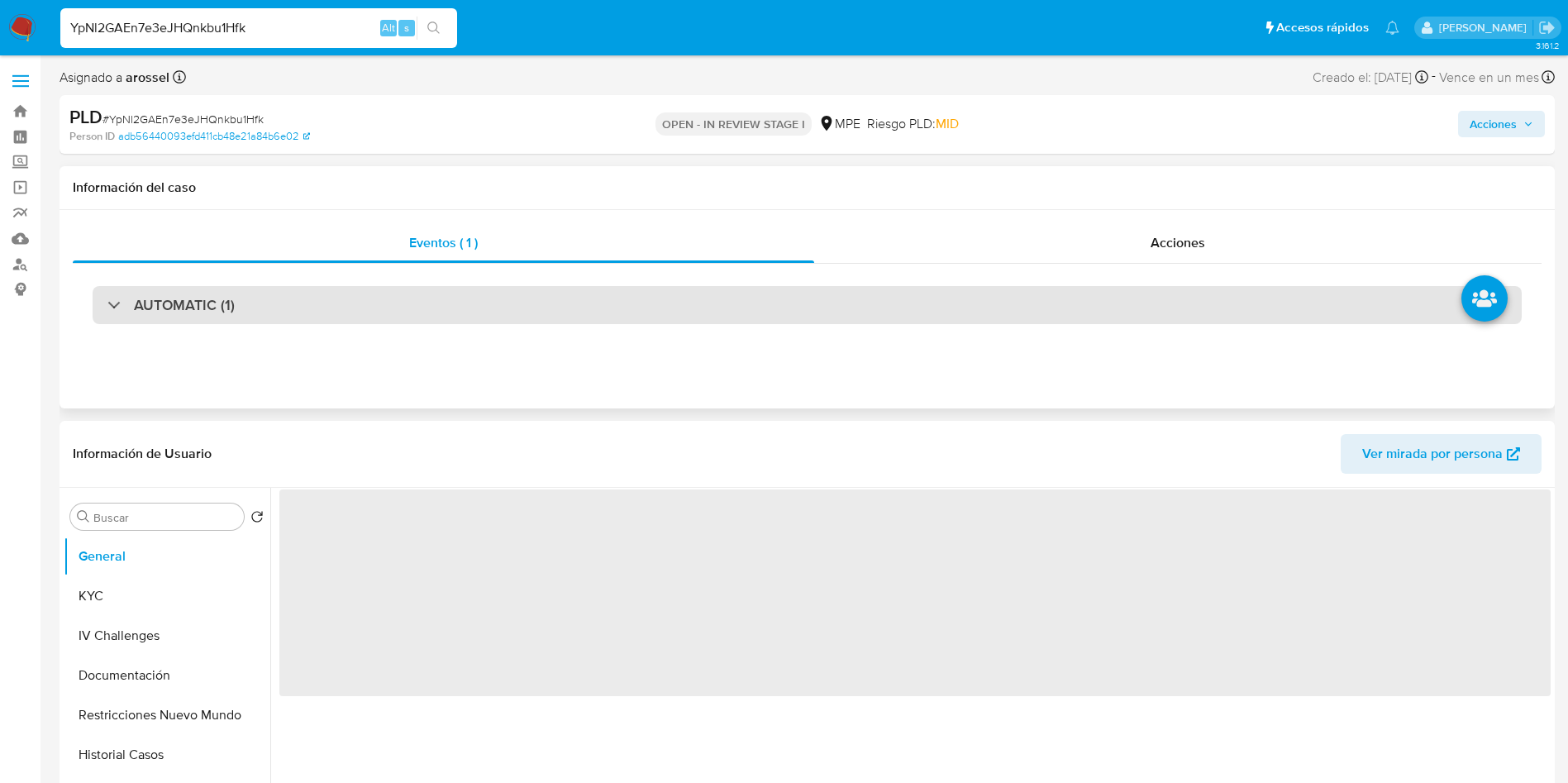
select select "10"
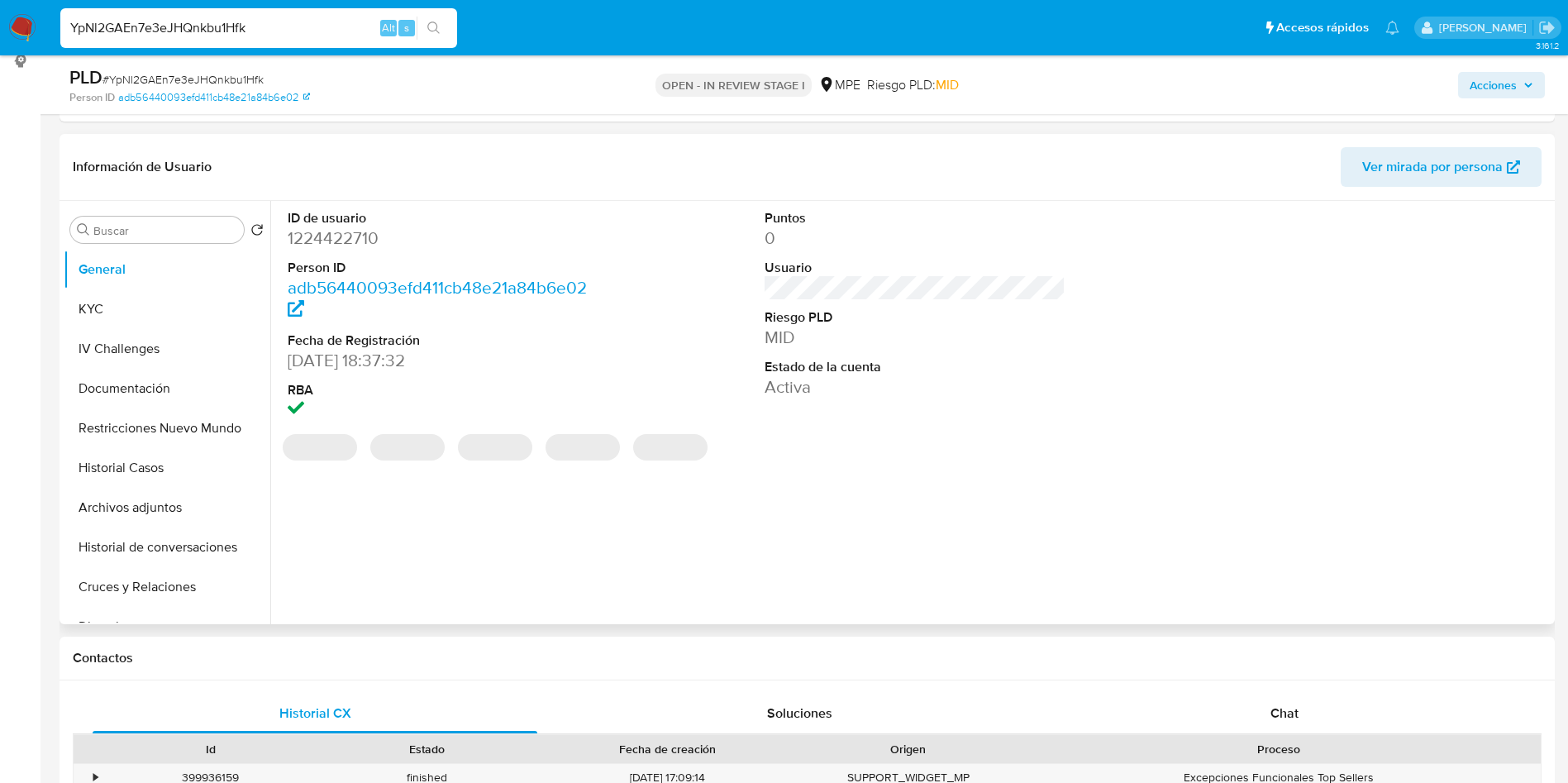
scroll to position [248, 0]
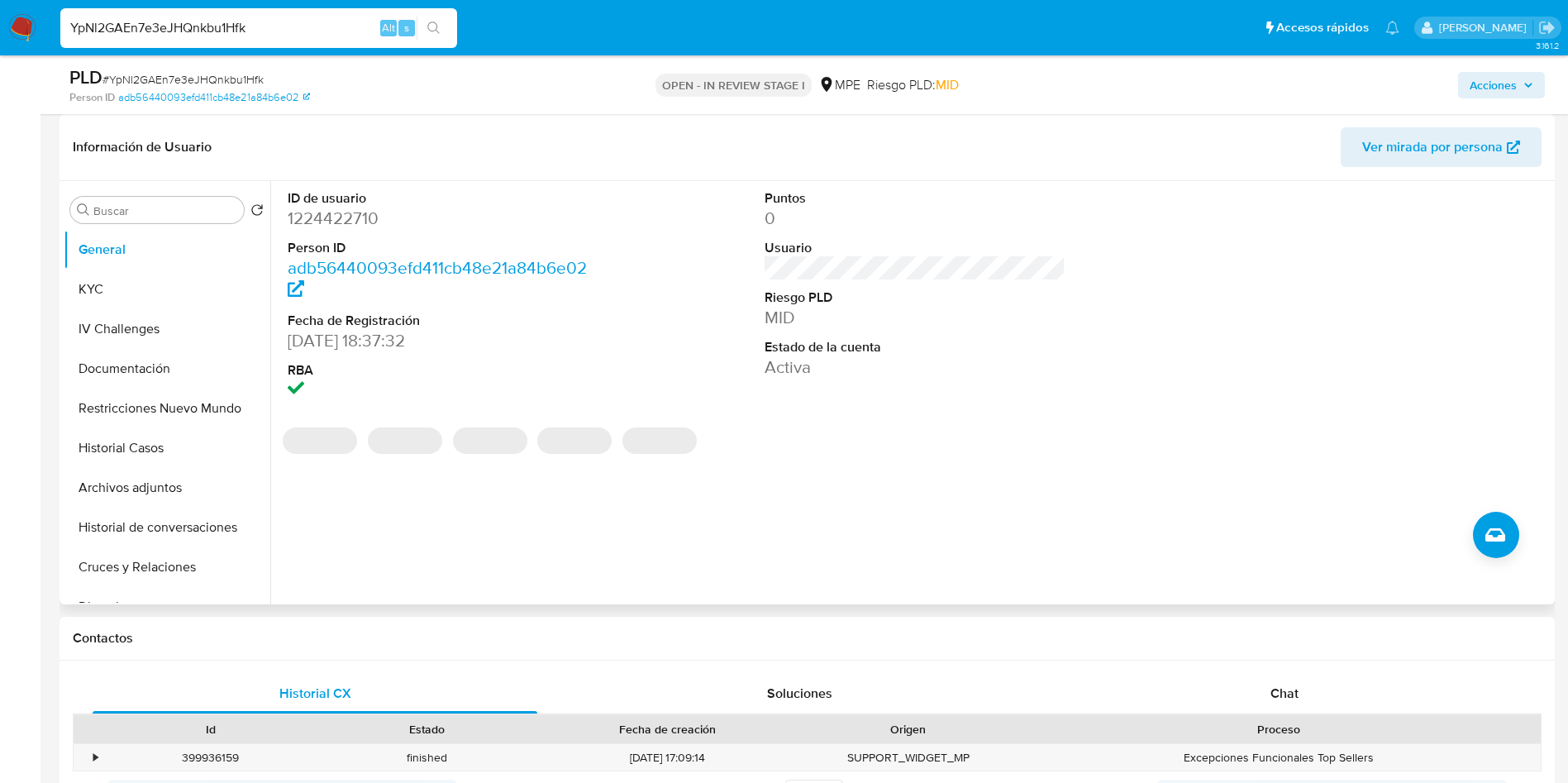
click at [1444, 157] on span "Ver mirada por persona" at bounding box center [1432, 147] width 140 height 40
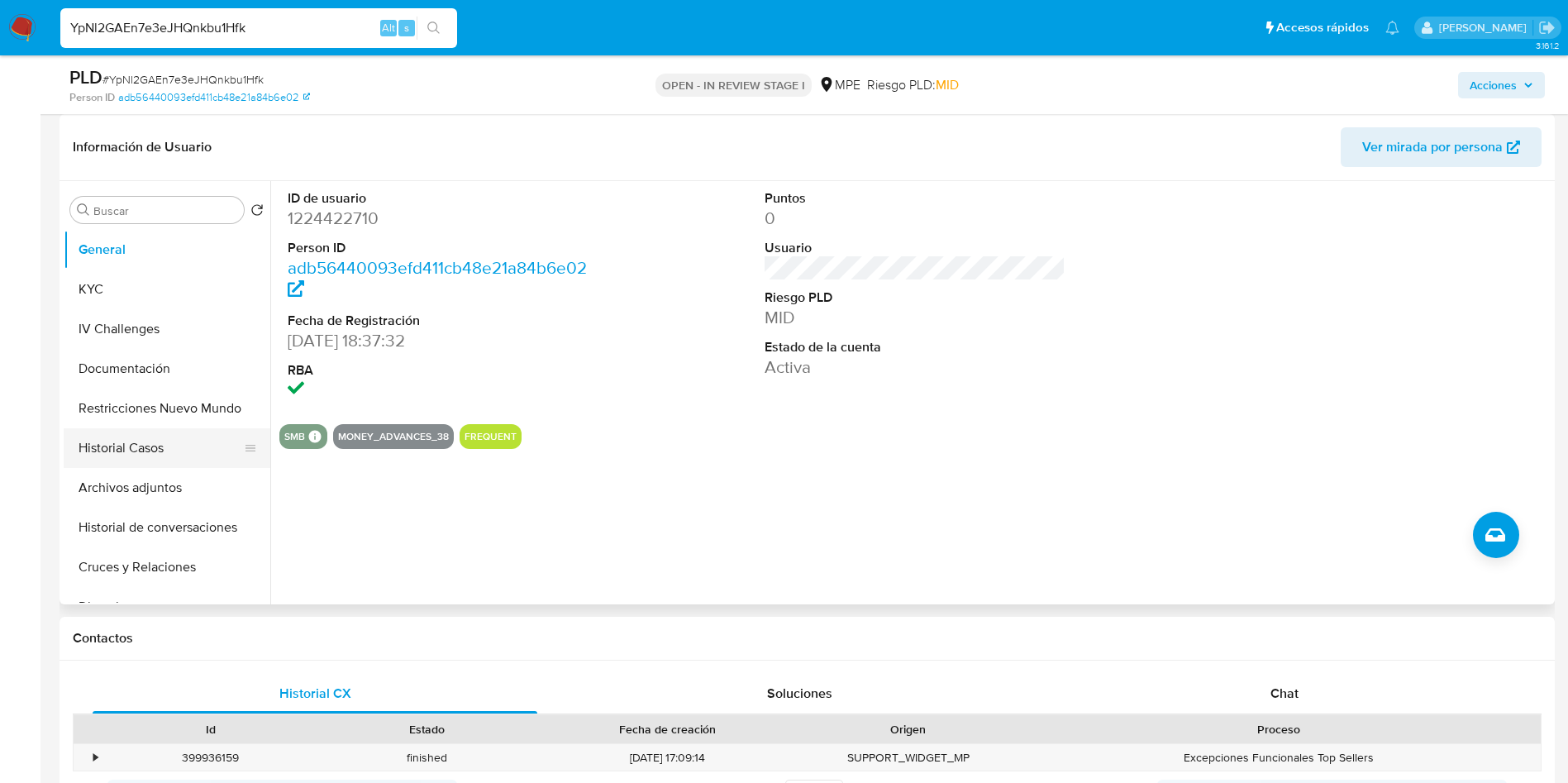
click at [165, 452] on button "Historial Casos" at bounding box center [160, 448] width 194 height 40
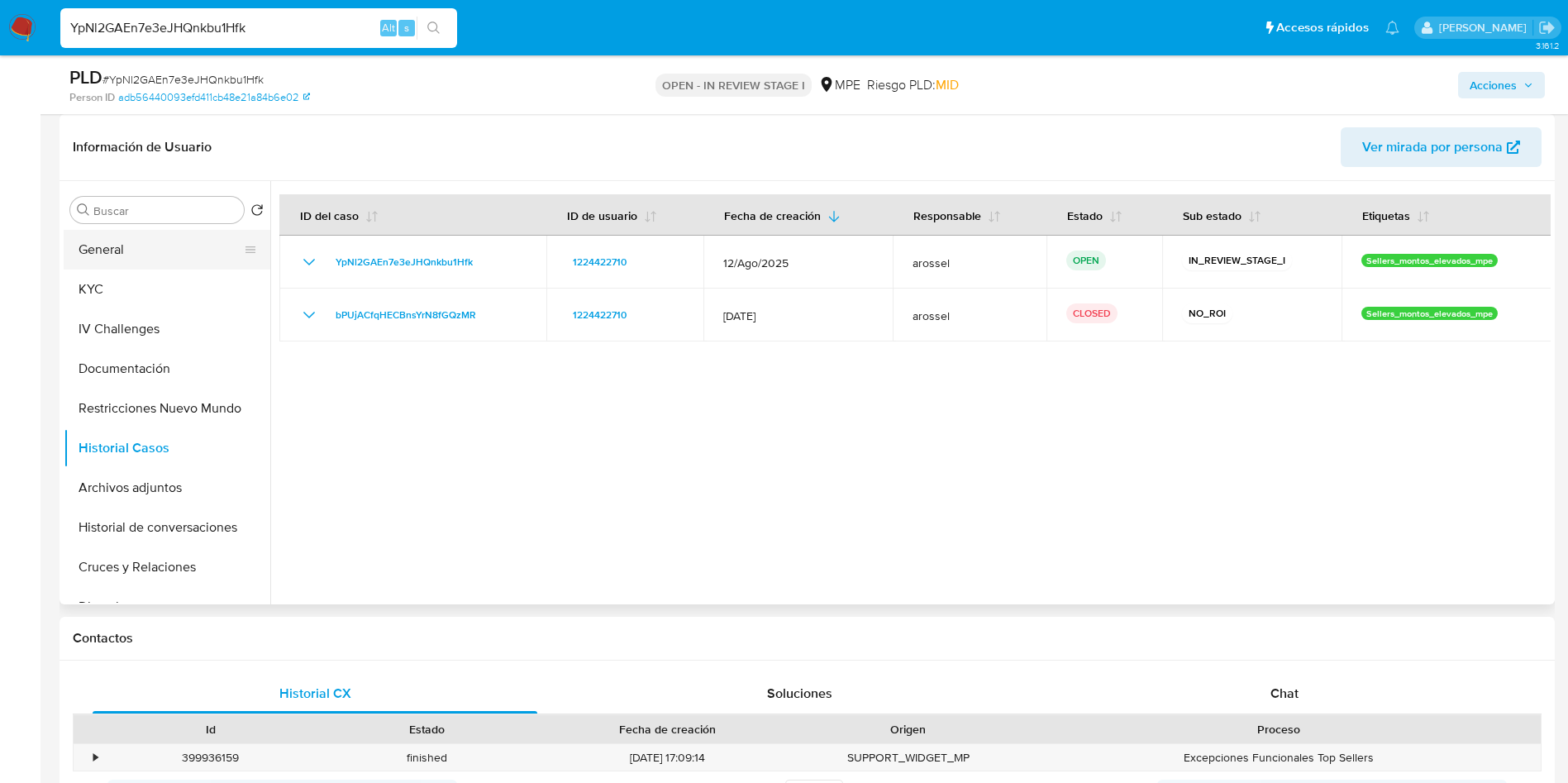
click at [134, 251] on button "General" at bounding box center [160, 250] width 194 height 40
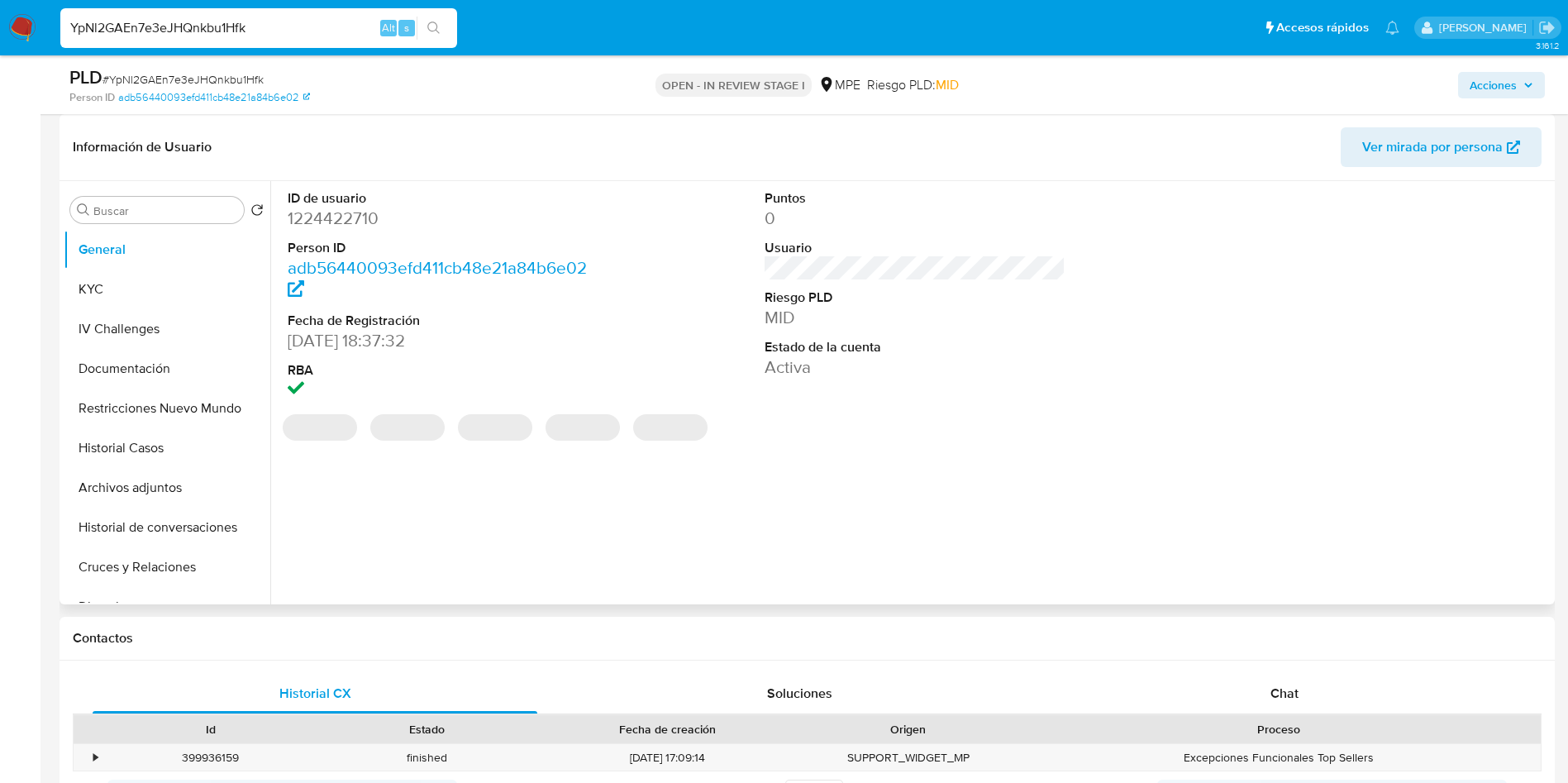
click at [360, 214] on dd "1224422710" at bounding box center [439, 218] width 301 height 23
copy dd "1224422710"
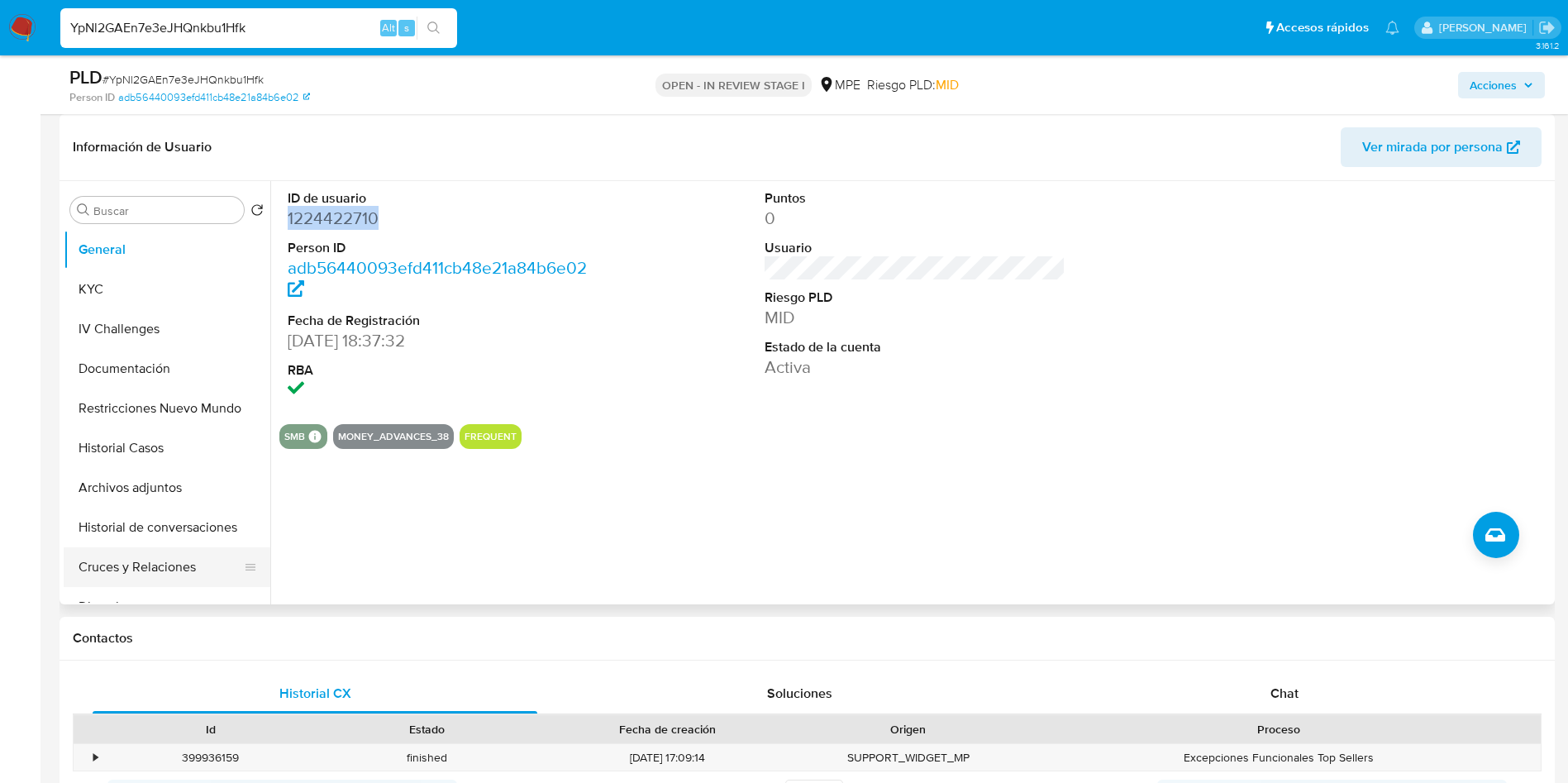
click at [166, 566] on button "Cruces y Relaciones" at bounding box center [160, 567] width 194 height 40
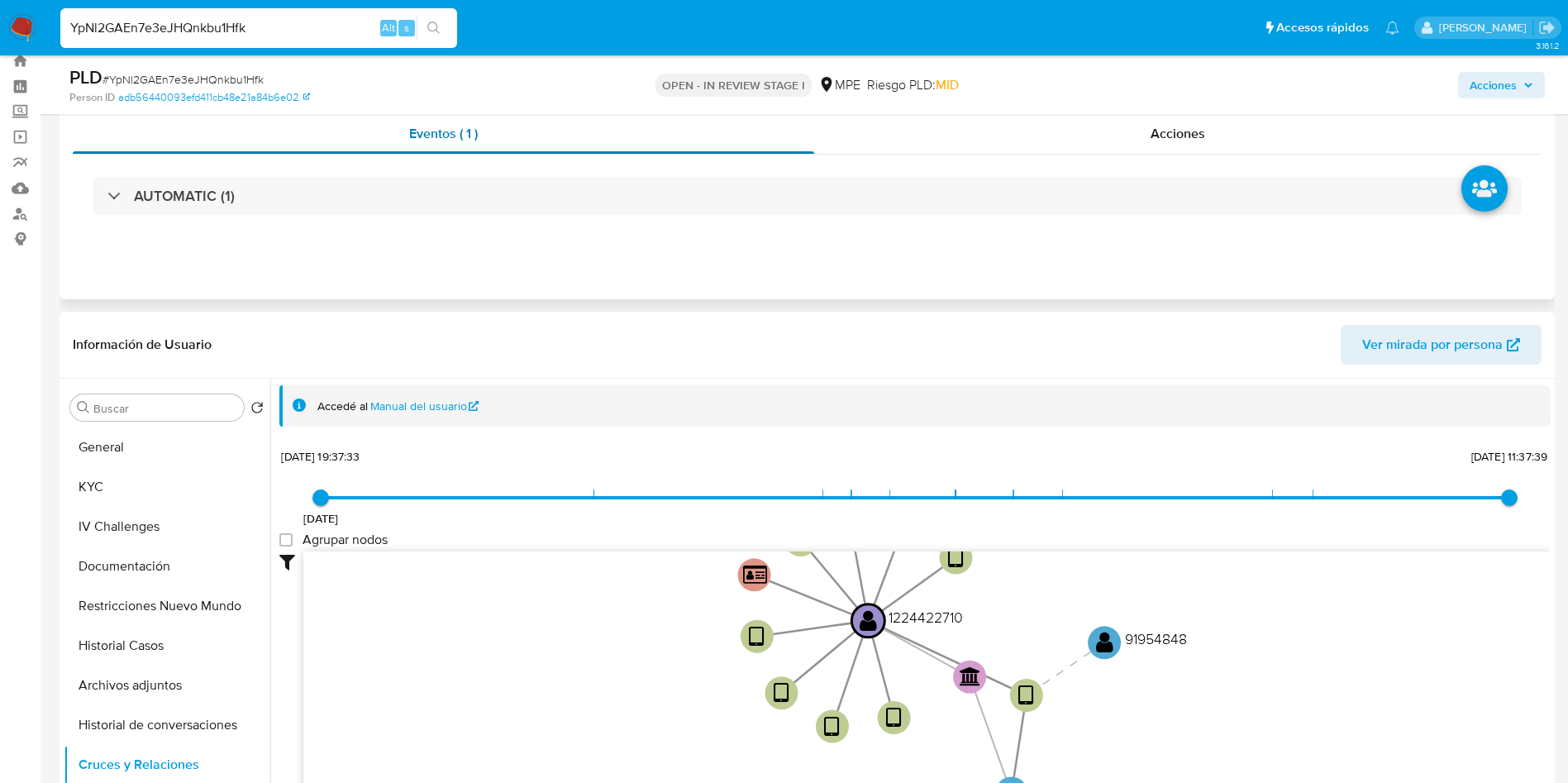
scroll to position [0, 0]
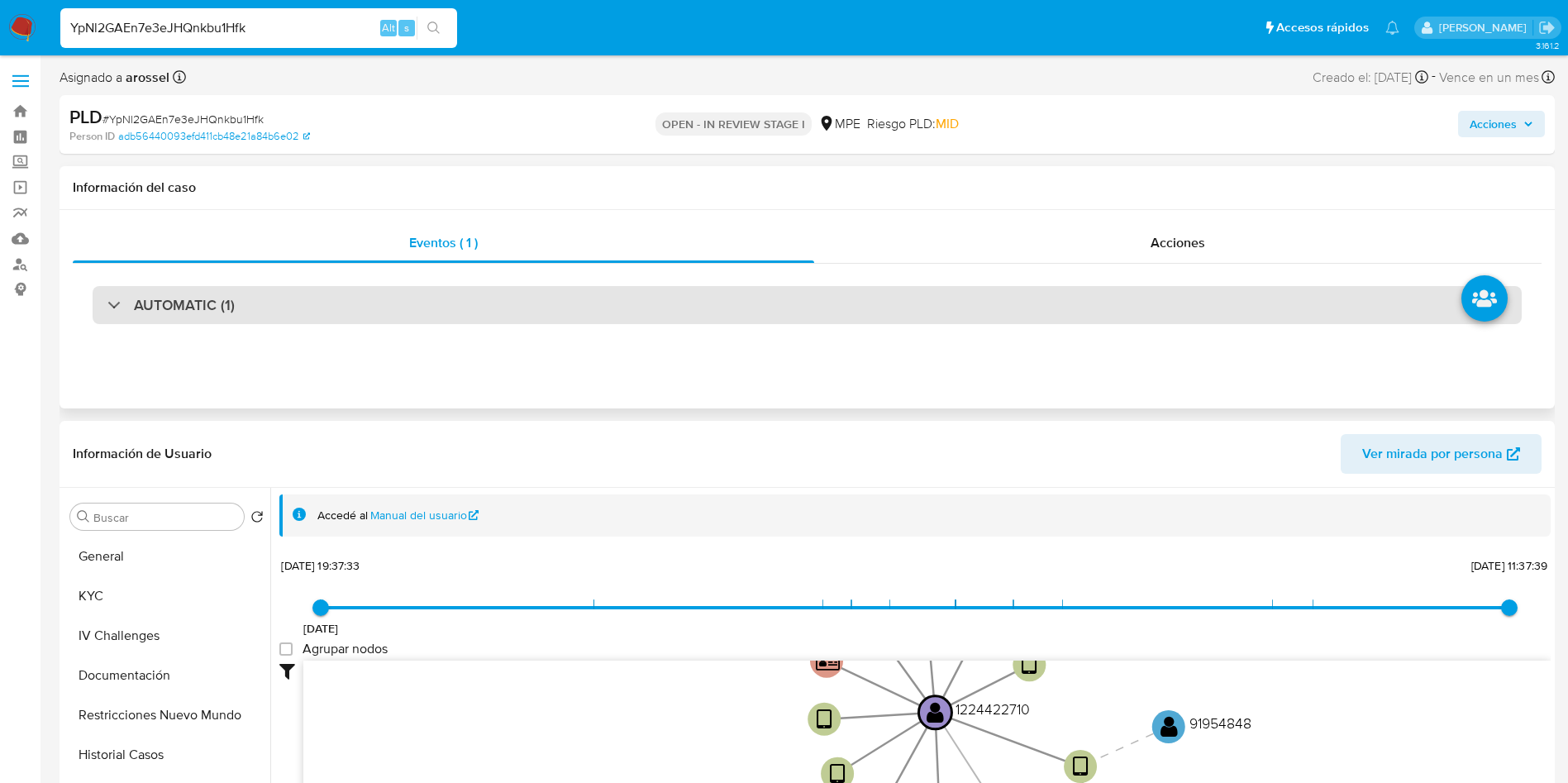
click at [252, 305] on div "AUTOMATIC (1)" at bounding box center [807, 305] width 1430 height 38
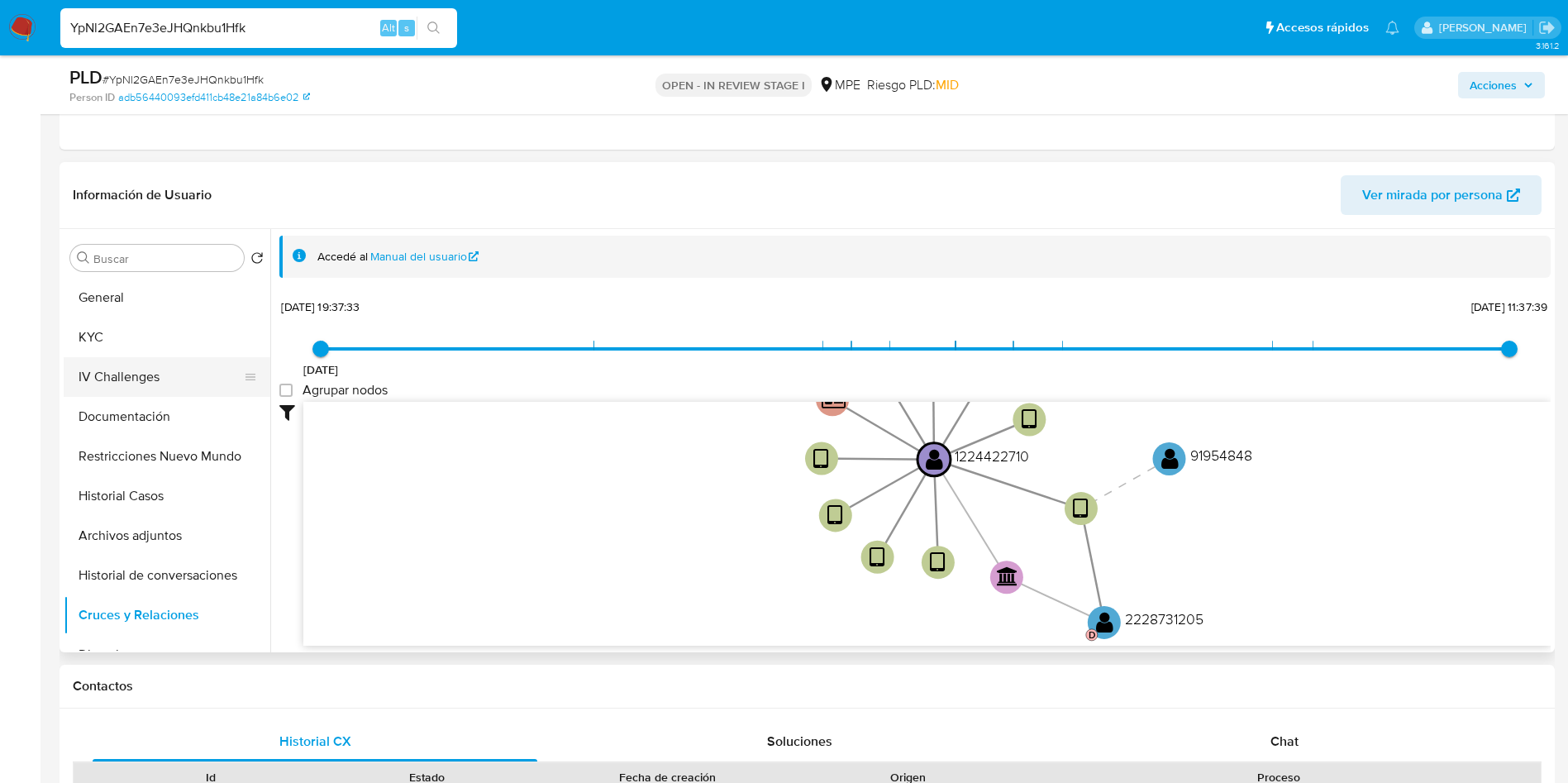
scroll to position [620, 0]
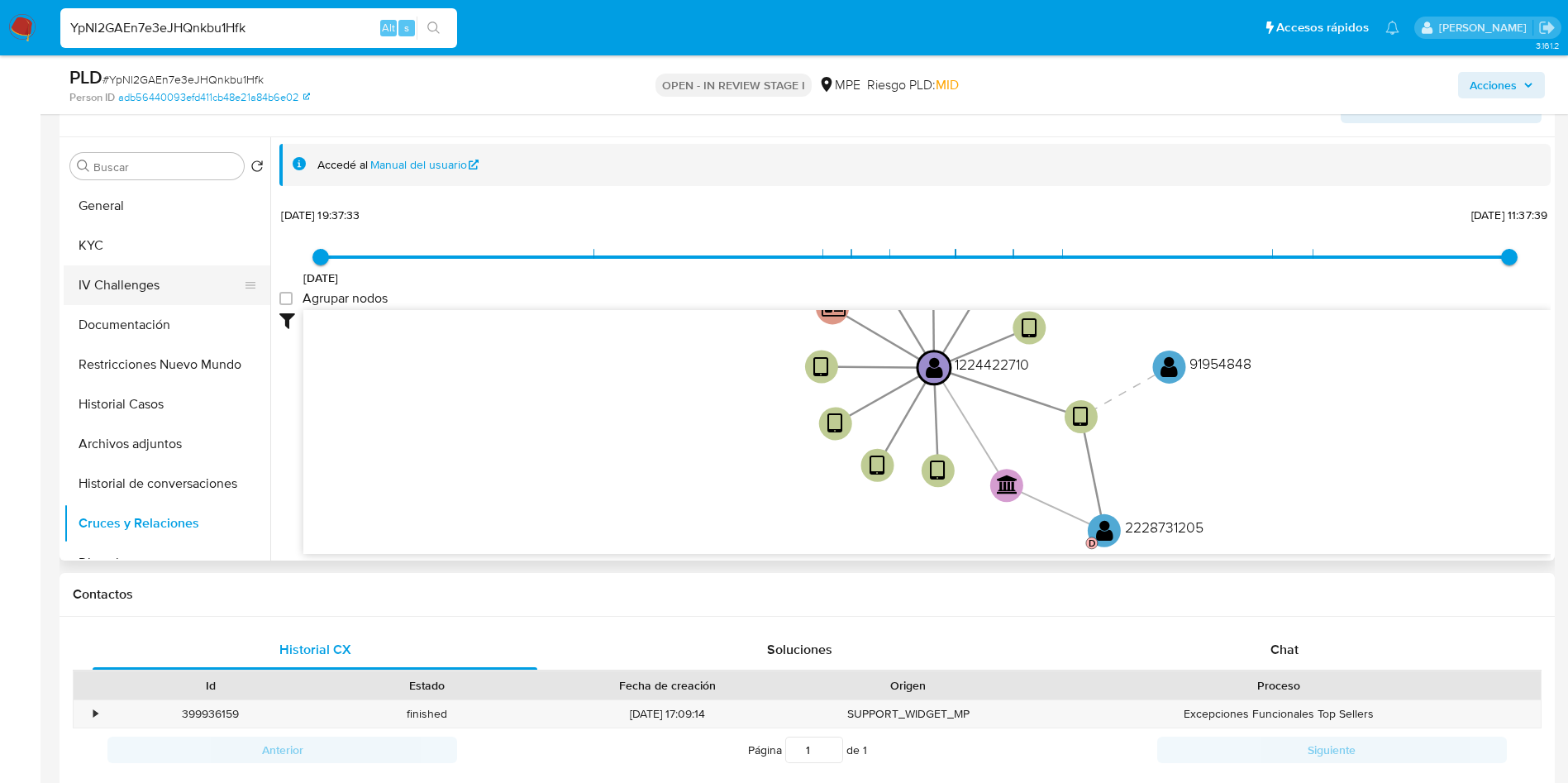
click at [149, 277] on button "IV Challenges" at bounding box center [160, 285] width 194 height 40
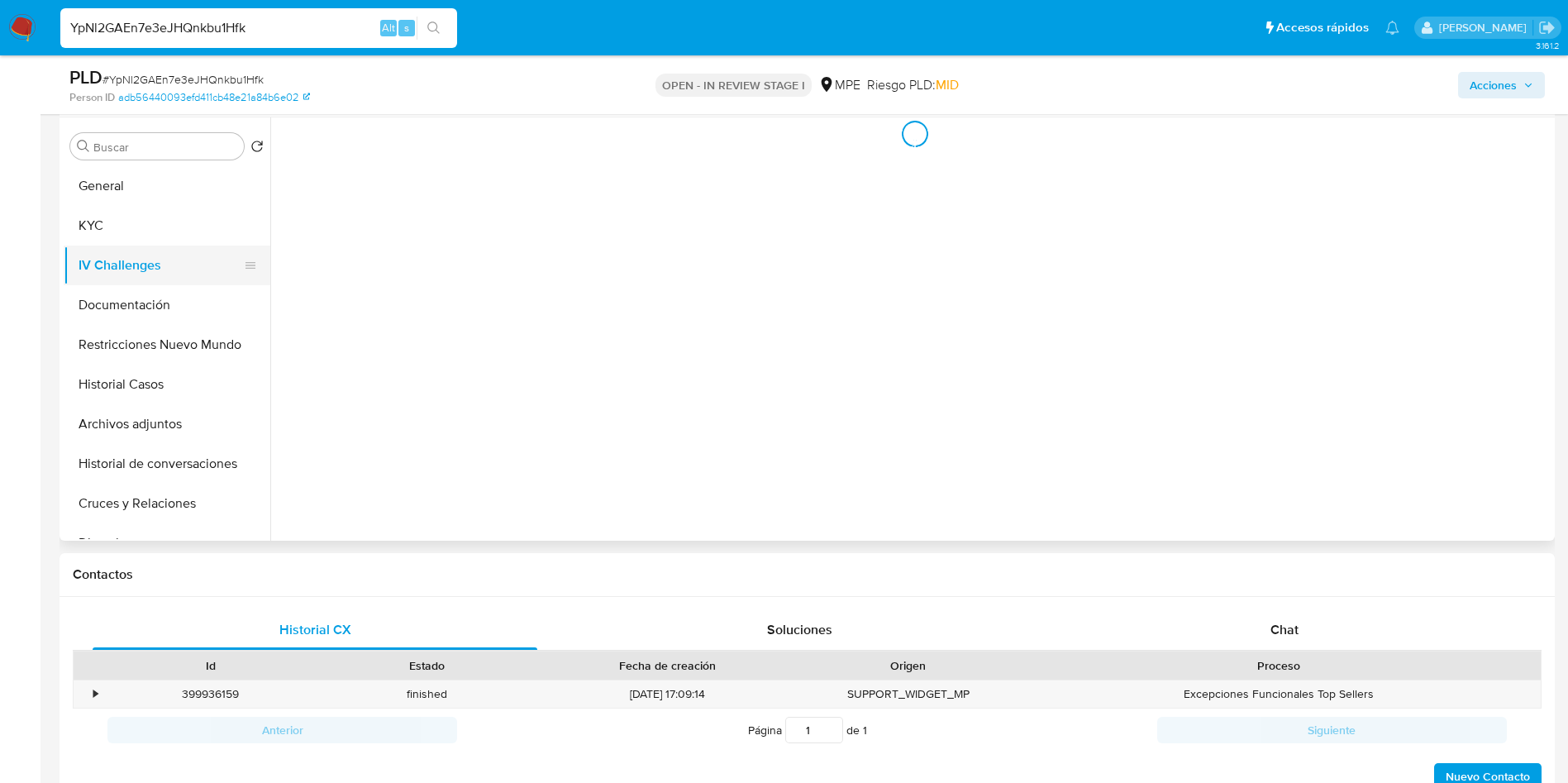
click at [147, 251] on button "IV Challenges" at bounding box center [160, 265] width 194 height 40
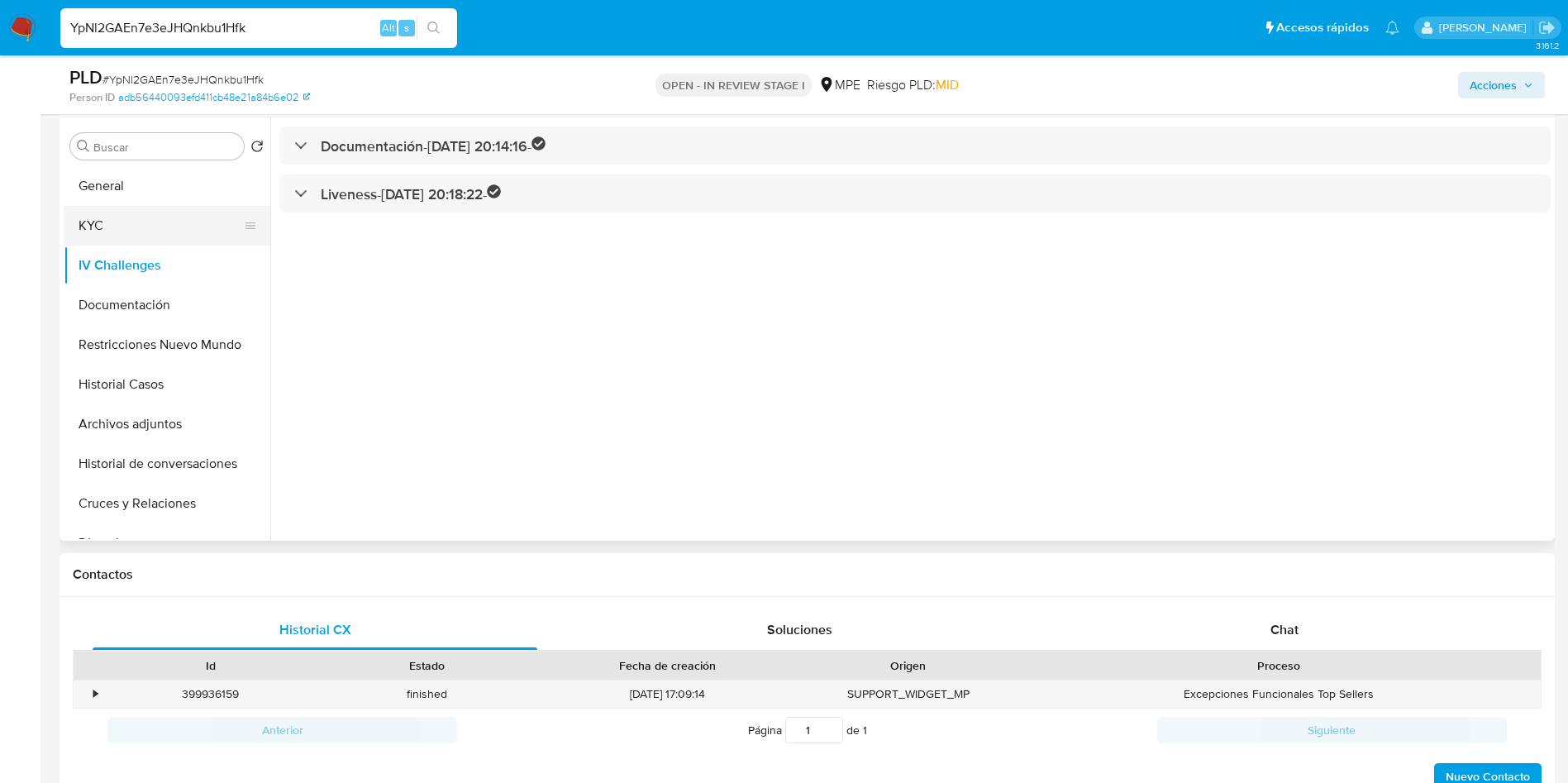
click at [147, 226] on button "KYC" at bounding box center [160, 226] width 194 height 40
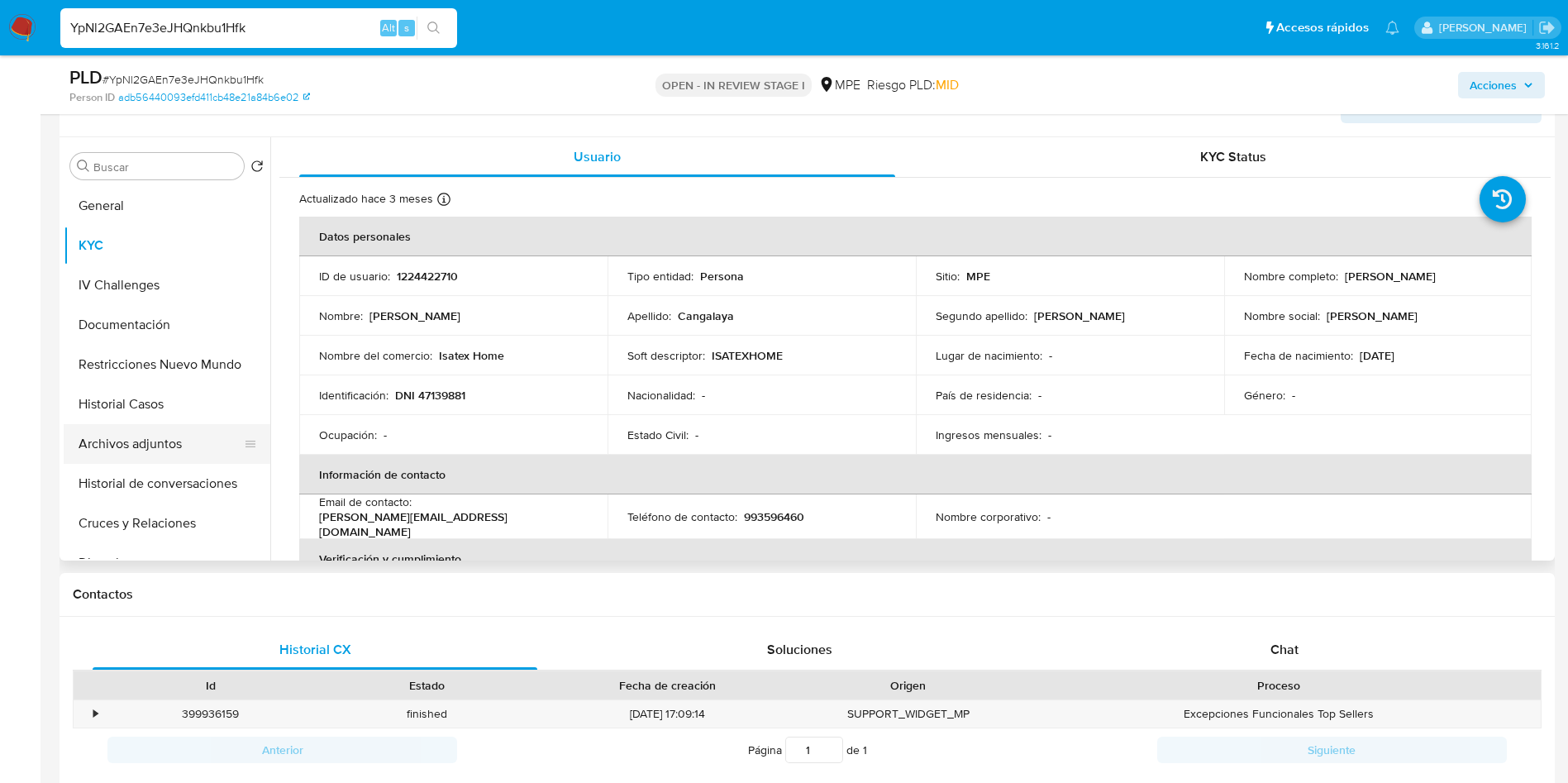
click at [189, 453] on button "Archivos adjuntos" at bounding box center [160, 444] width 194 height 40
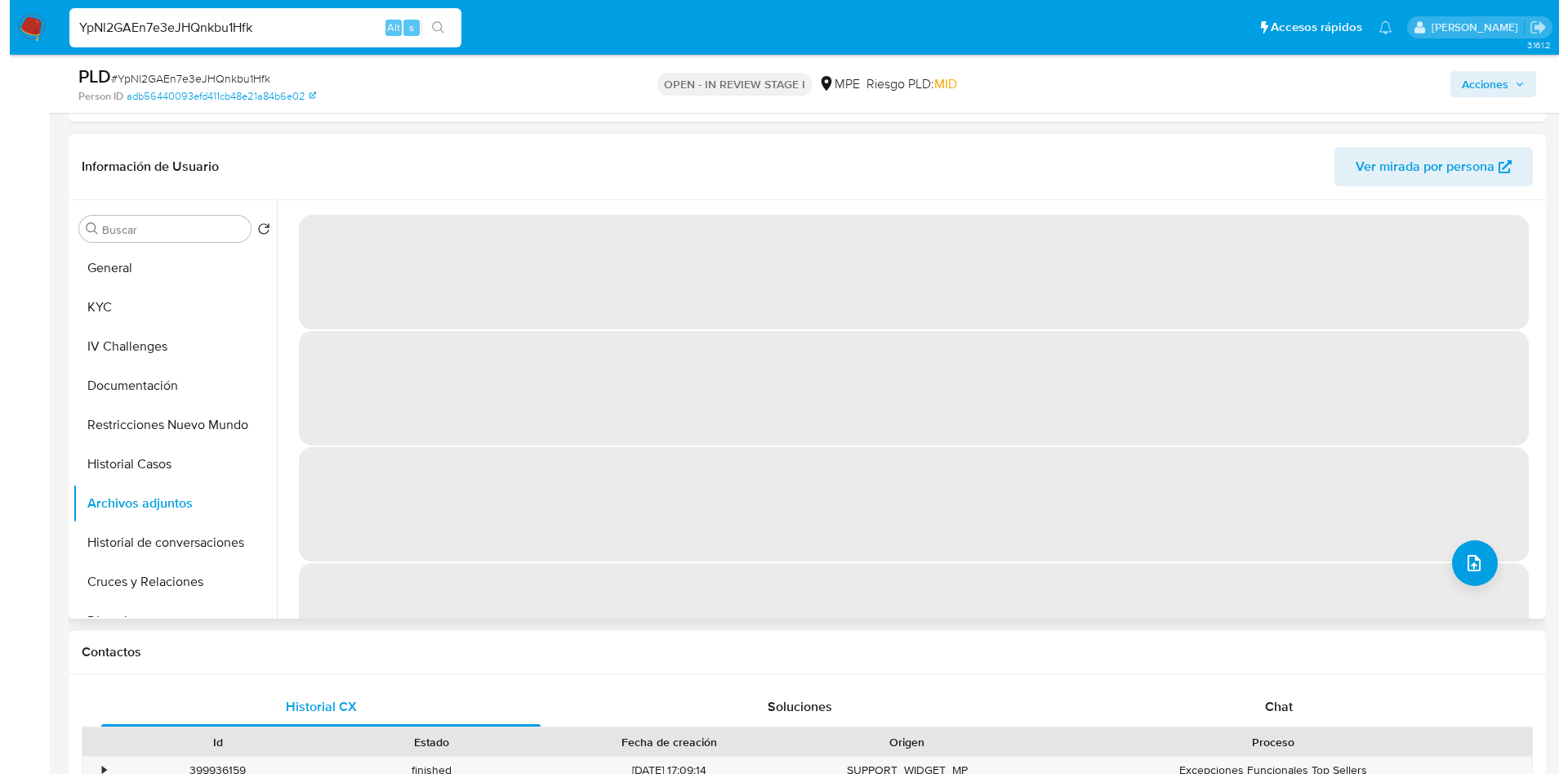
scroll to position [490, 0]
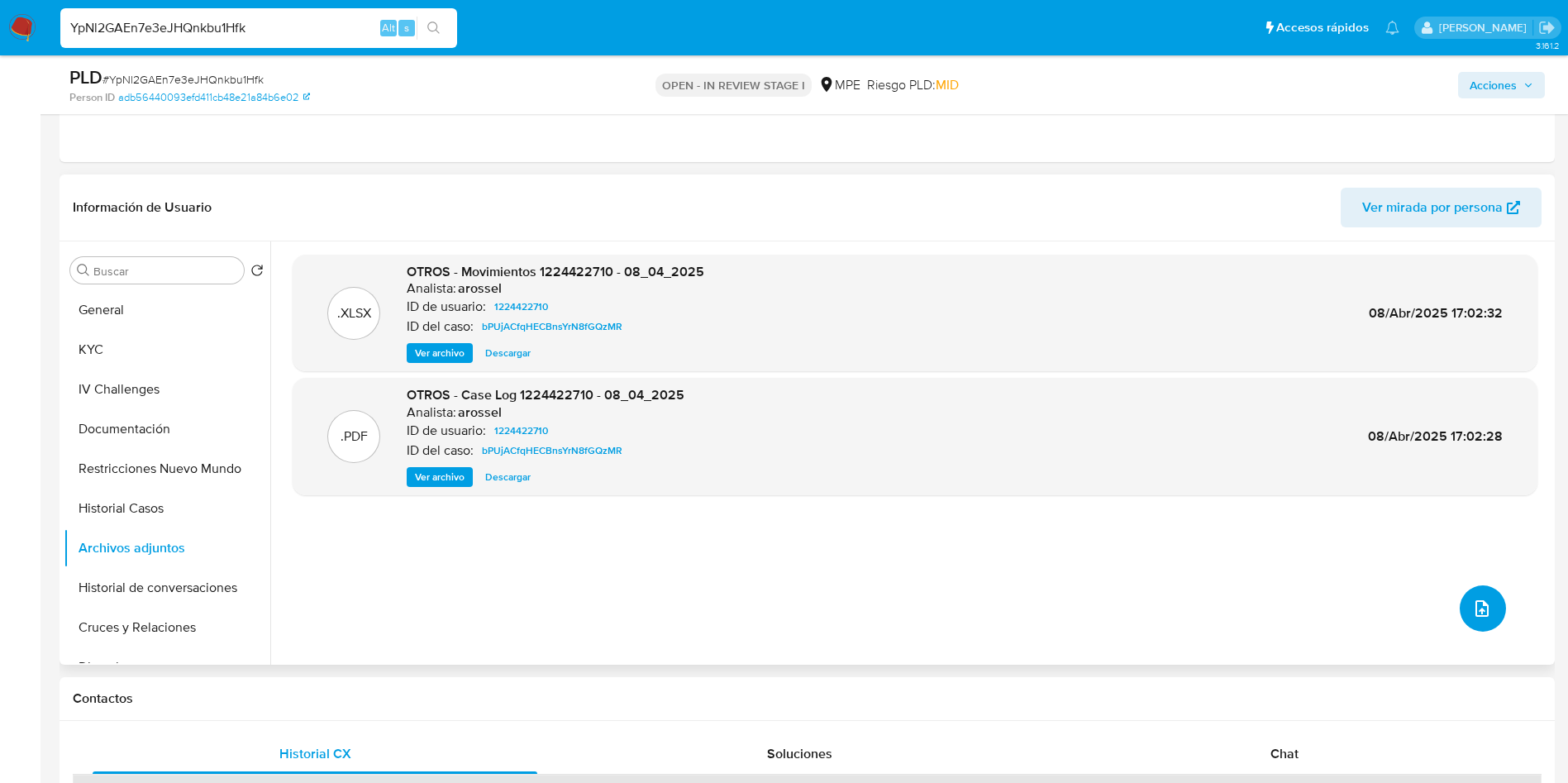
click at [1485, 604] on button "upload-file" at bounding box center [1483, 608] width 47 height 47
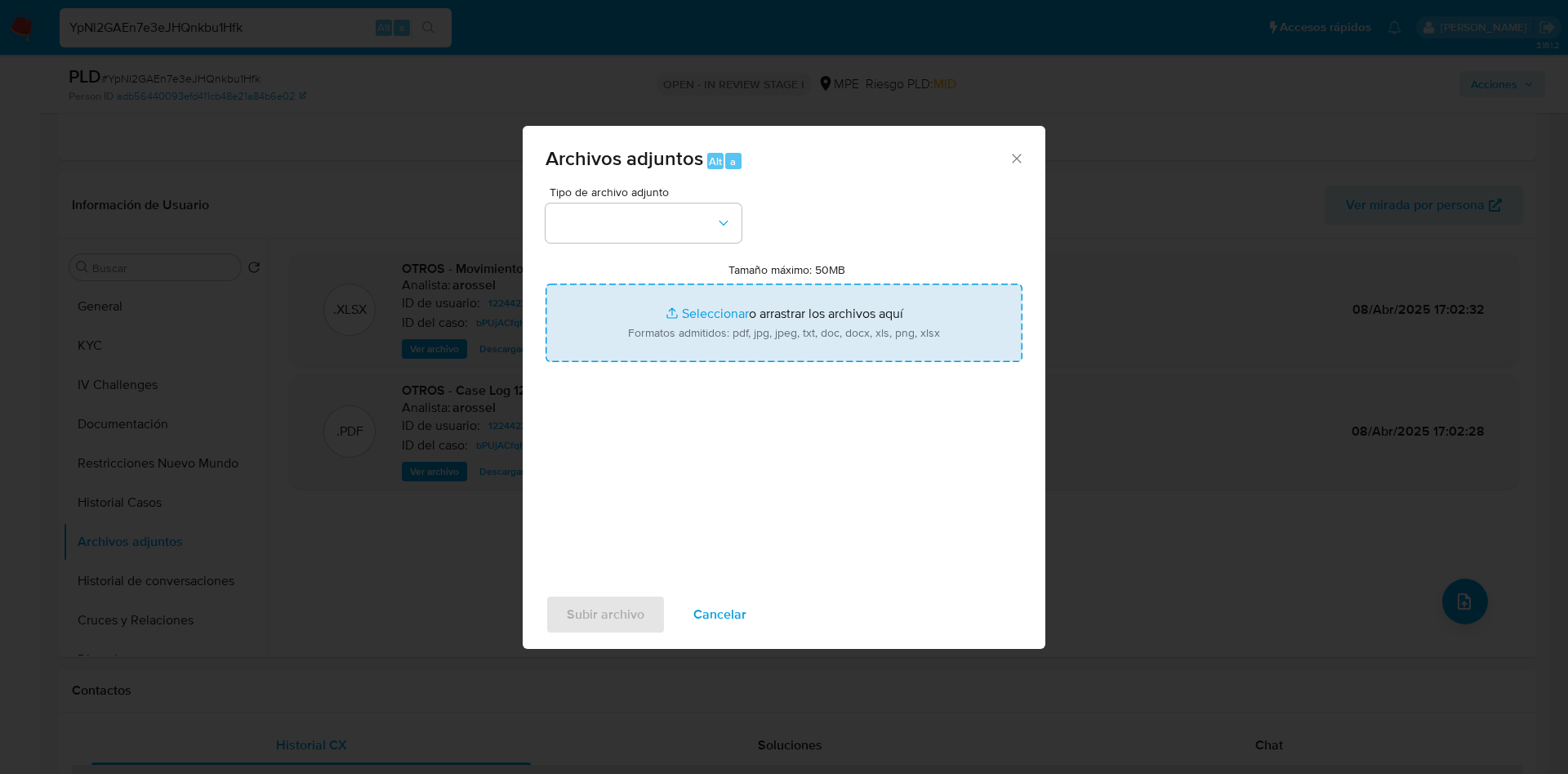
click at [886, 343] on input "Tamaño máximo: 50MB Seleccionar archivos" at bounding box center [784, 322] width 477 height 78
type input "C:\fakepath\Case Log 1224422710 - 30_09_2025.pdf"
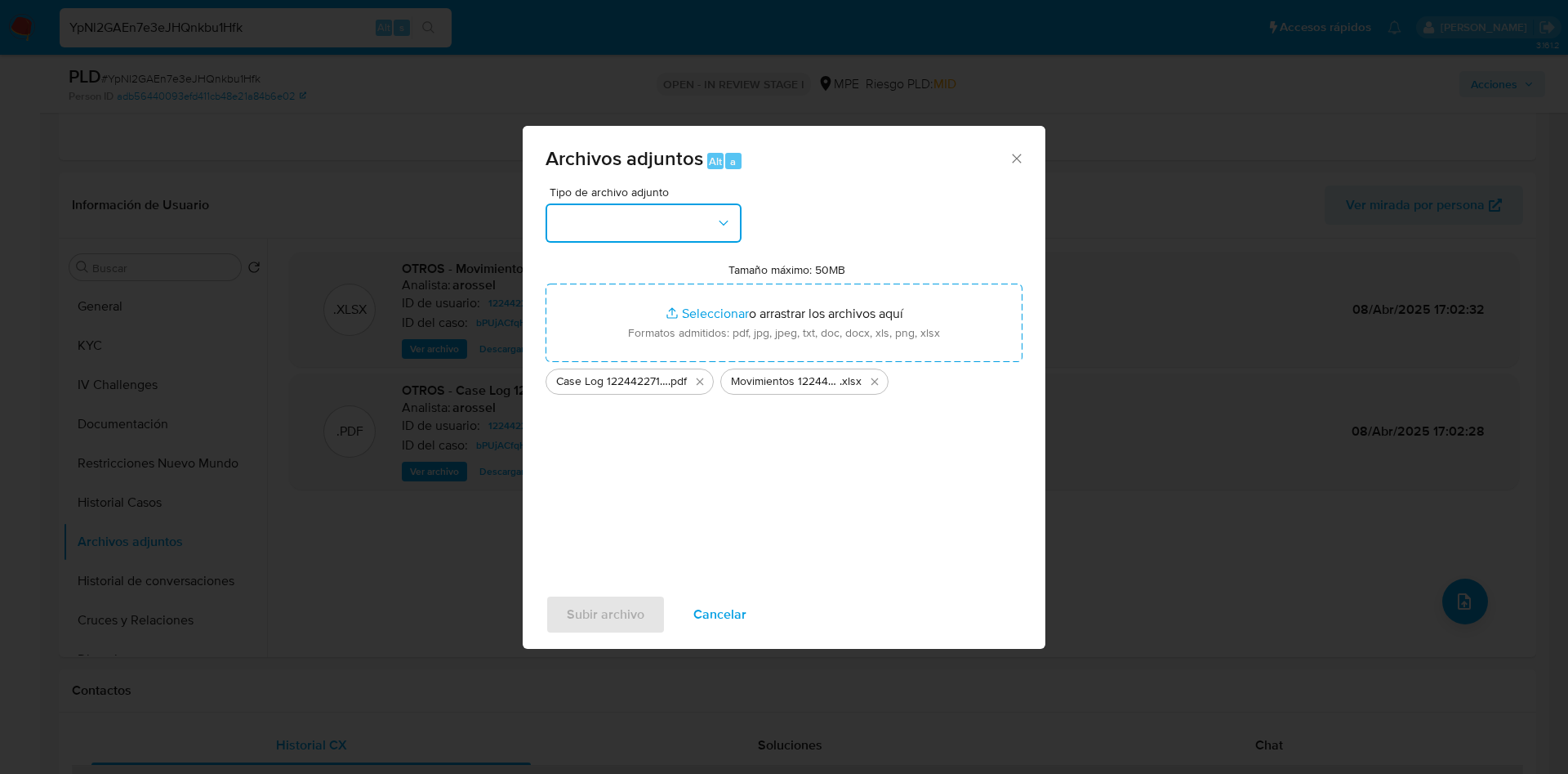
click at [598, 221] on button "button" at bounding box center [644, 223] width 196 height 40
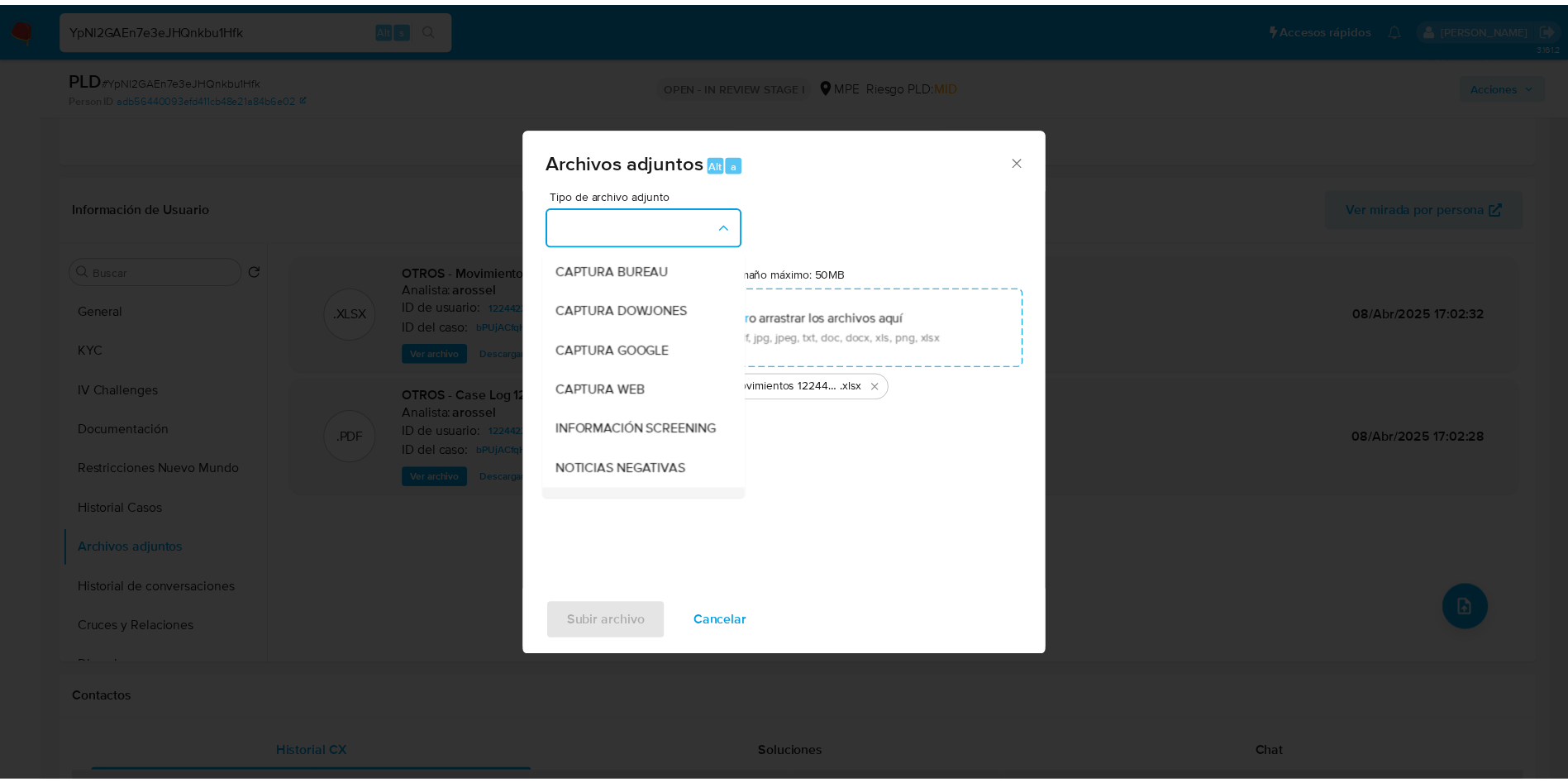
scroll to position [124, 0]
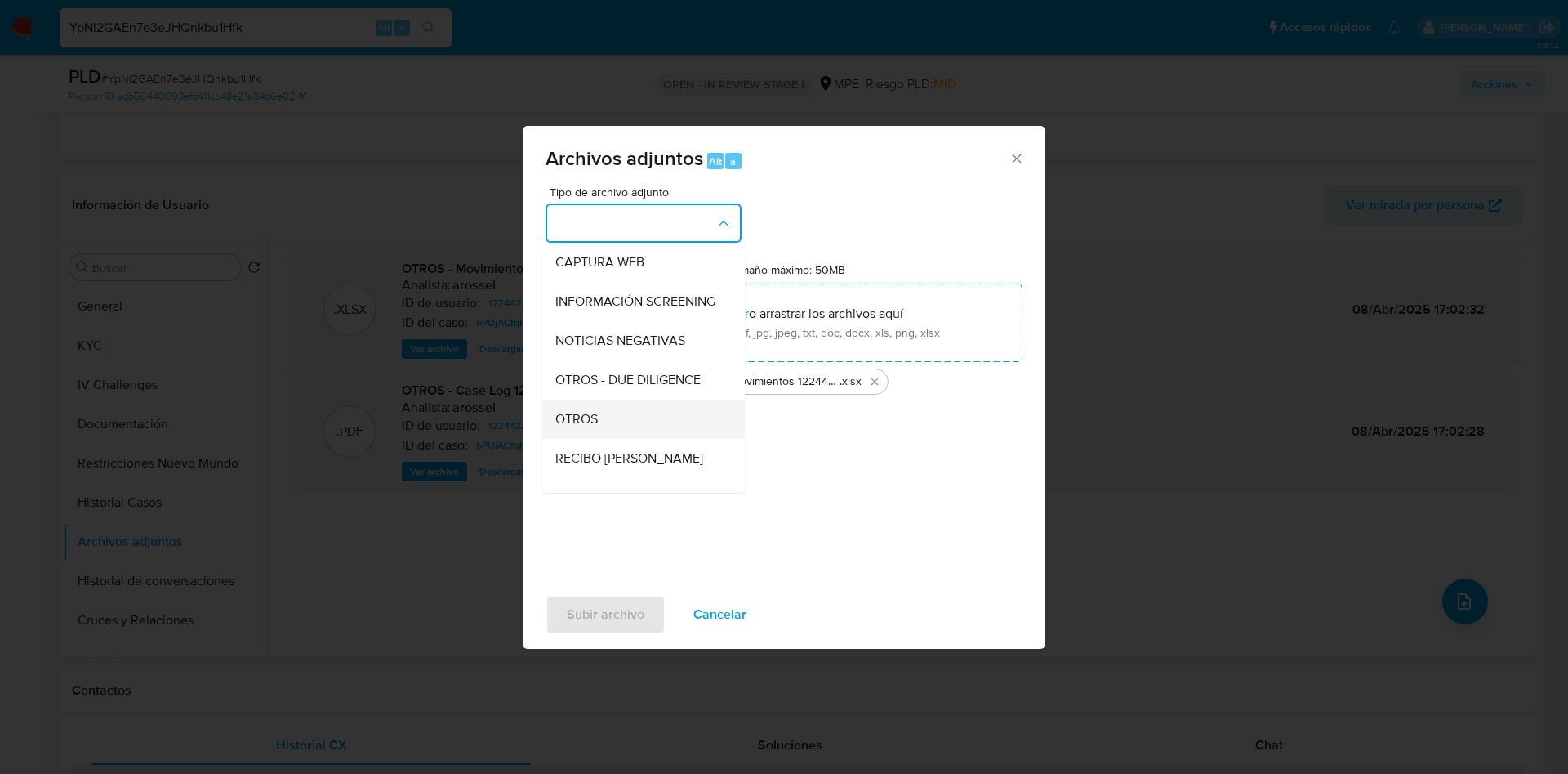
click at [618, 426] on div "OTROS" at bounding box center [638, 420] width 167 height 40
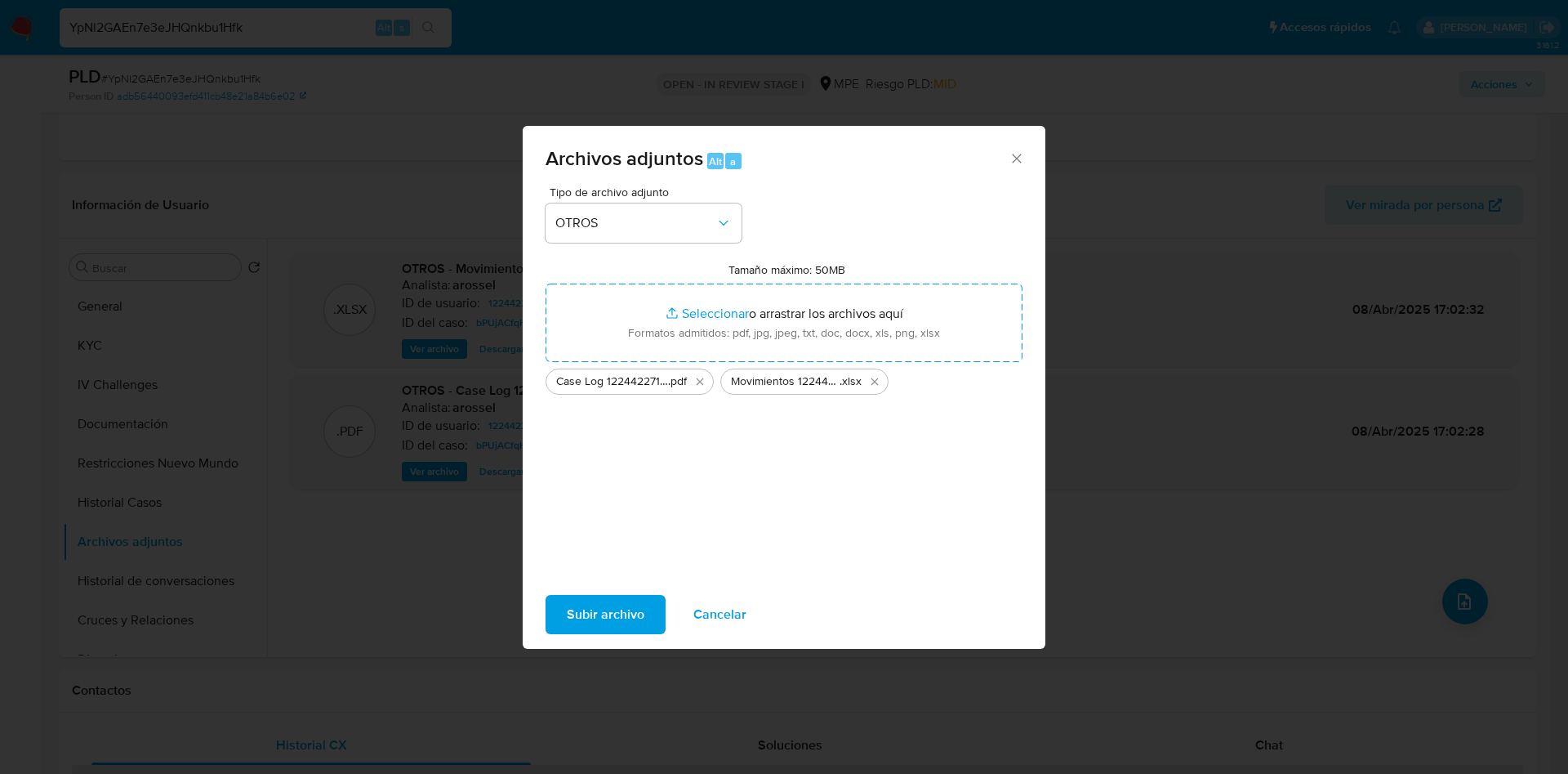
click at [644, 625] on button "Subir archivo" at bounding box center [605, 615] width 120 height 40
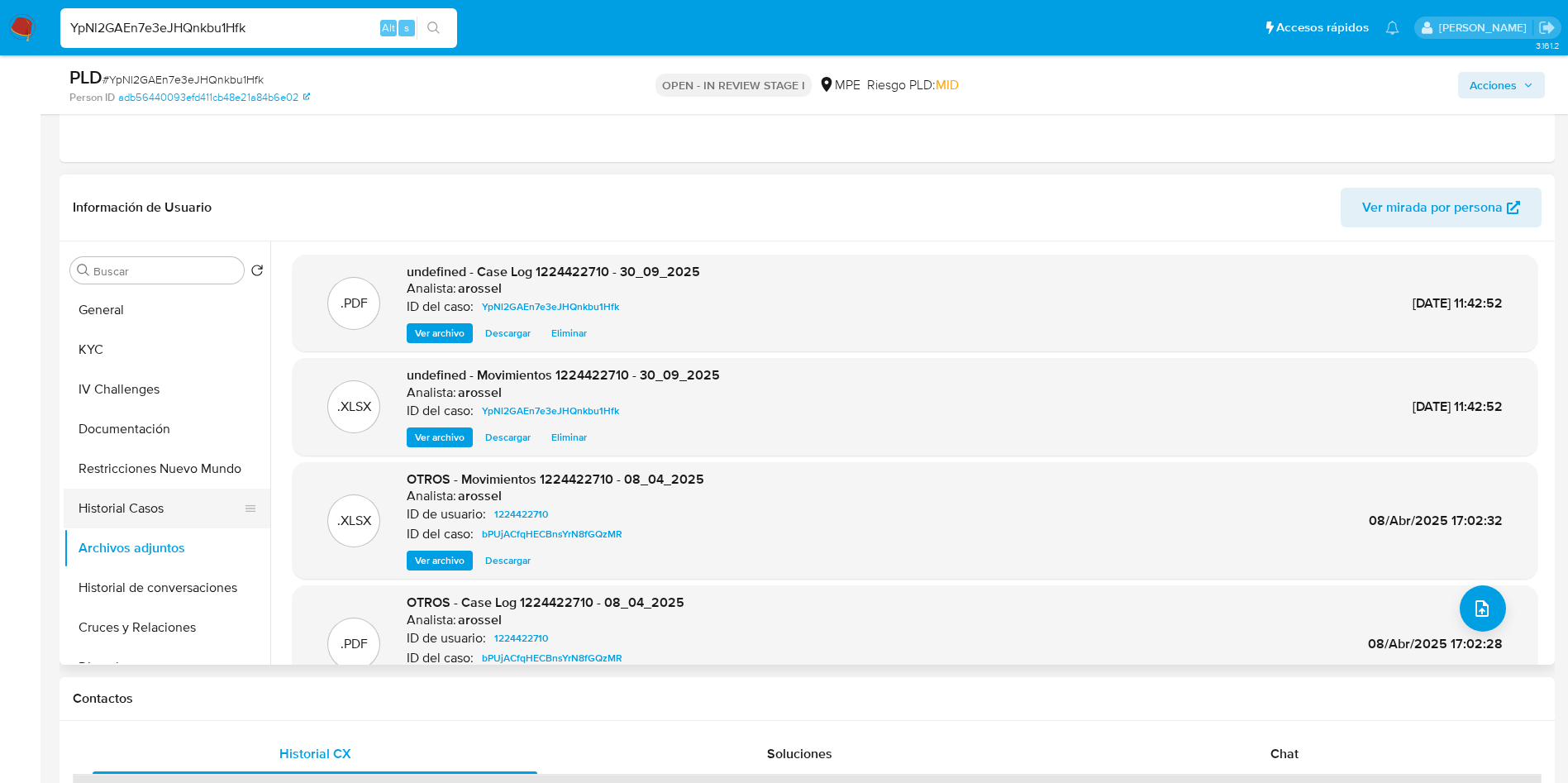
click at [188, 518] on button "Historial Casos" at bounding box center [160, 508] width 194 height 40
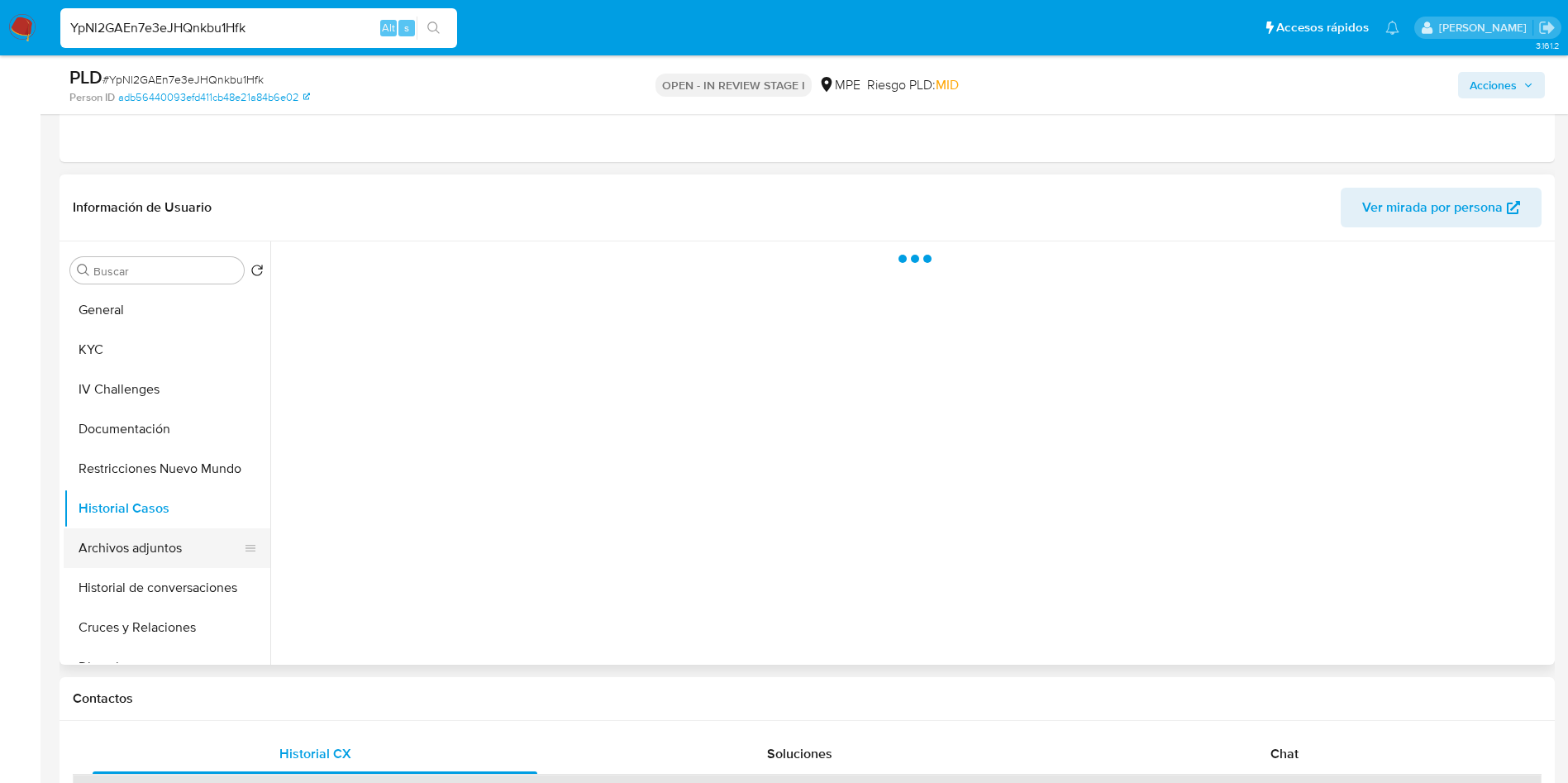
click at [197, 548] on button "Archivos adjuntos" at bounding box center [160, 548] width 194 height 40
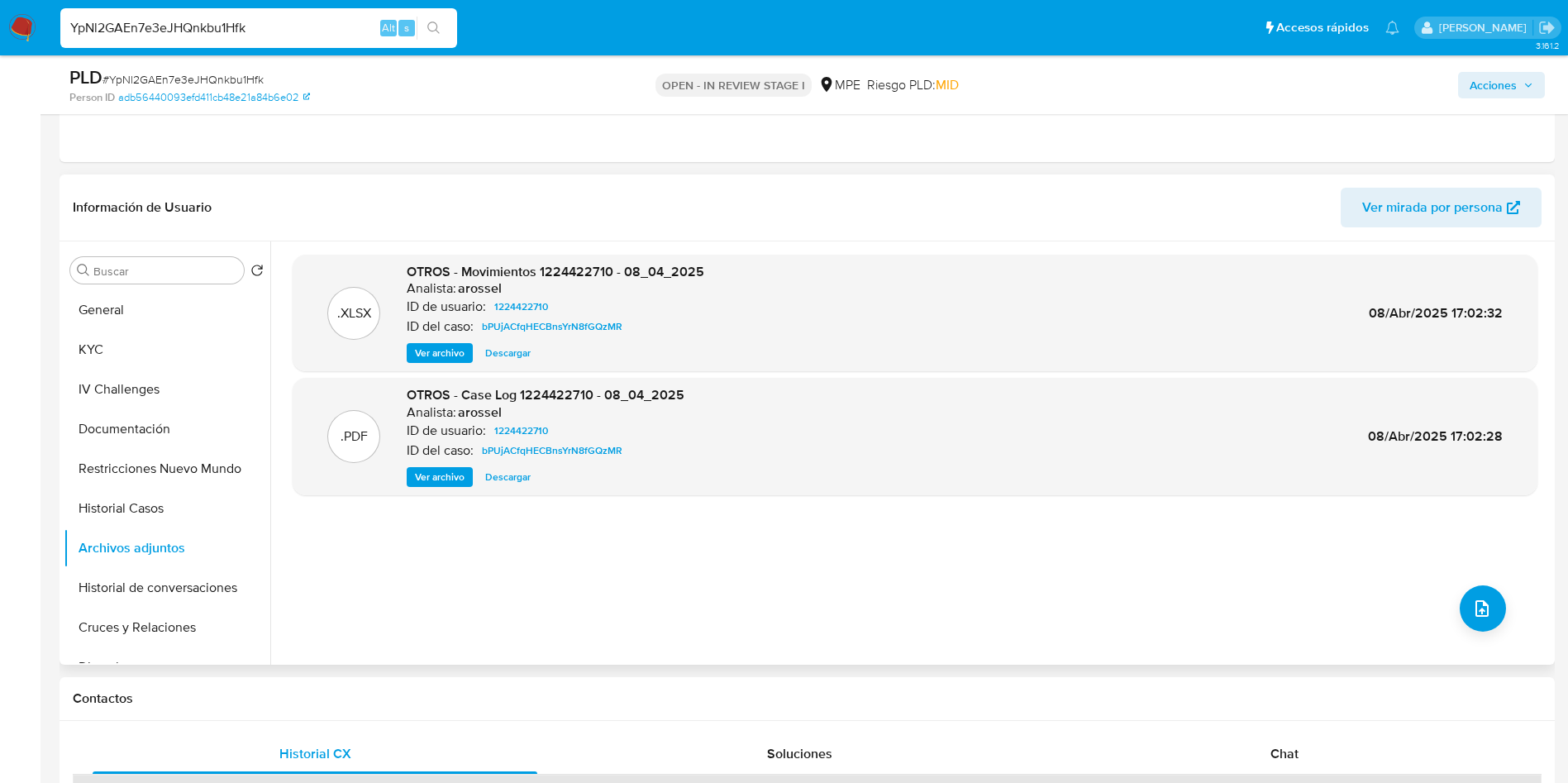
drag, startPoint x: 1377, startPoint y: 538, endPoint x: 1377, endPoint y: 448, distance: 90.0
click at [1376, 538] on div ".XLSX OTROS - Movimientos 1224422710 - 08_04_2025 Analista: arossel ID de usuar…" at bounding box center [915, 453] width 1245 height 397
click at [1485, 620] on button "upload-file" at bounding box center [1483, 608] width 47 height 47
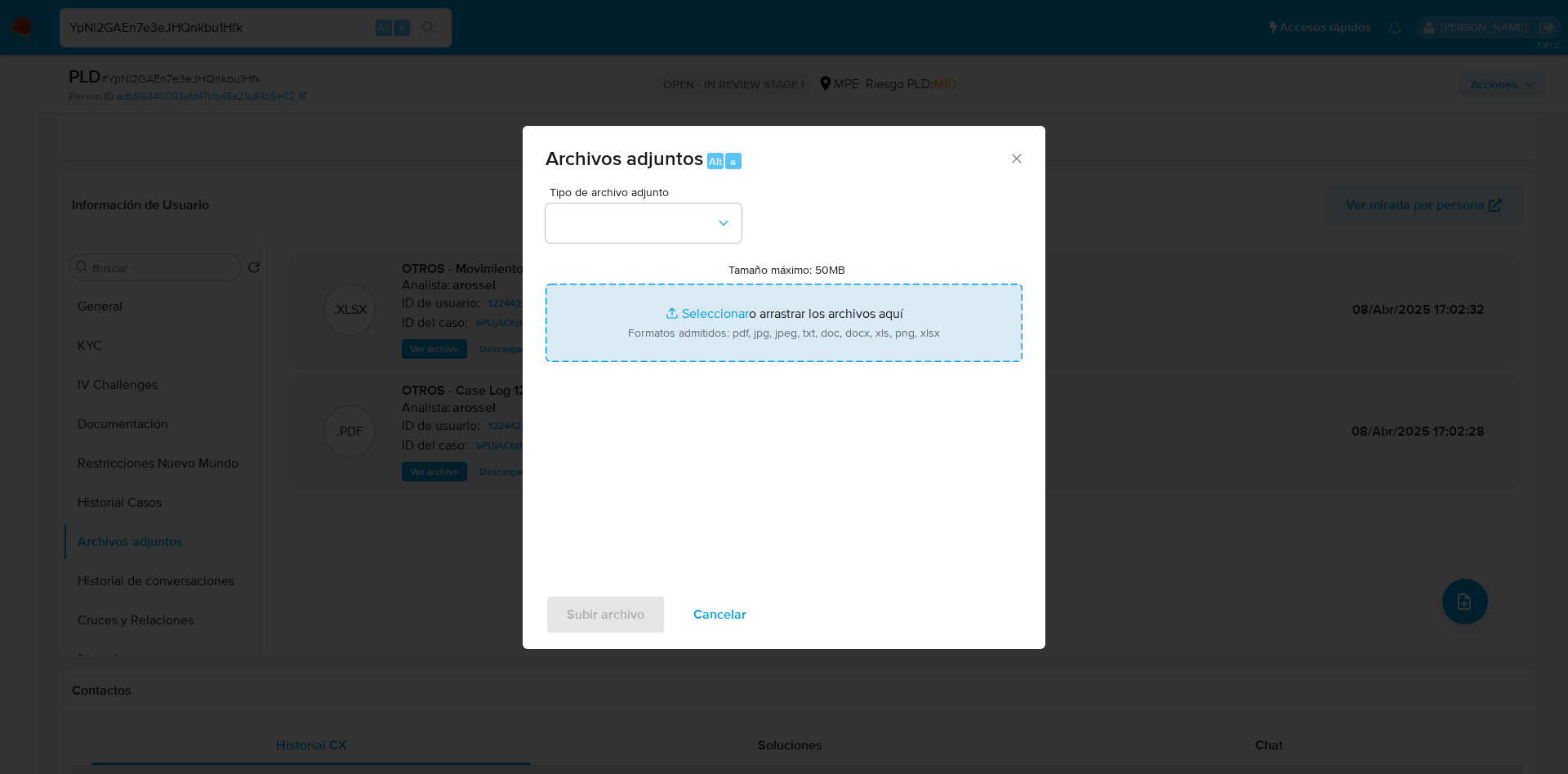
click at [827, 335] on input "Tamaño máximo: 50MB Seleccionar archivos" at bounding box center [784, 322] width 477 height 78
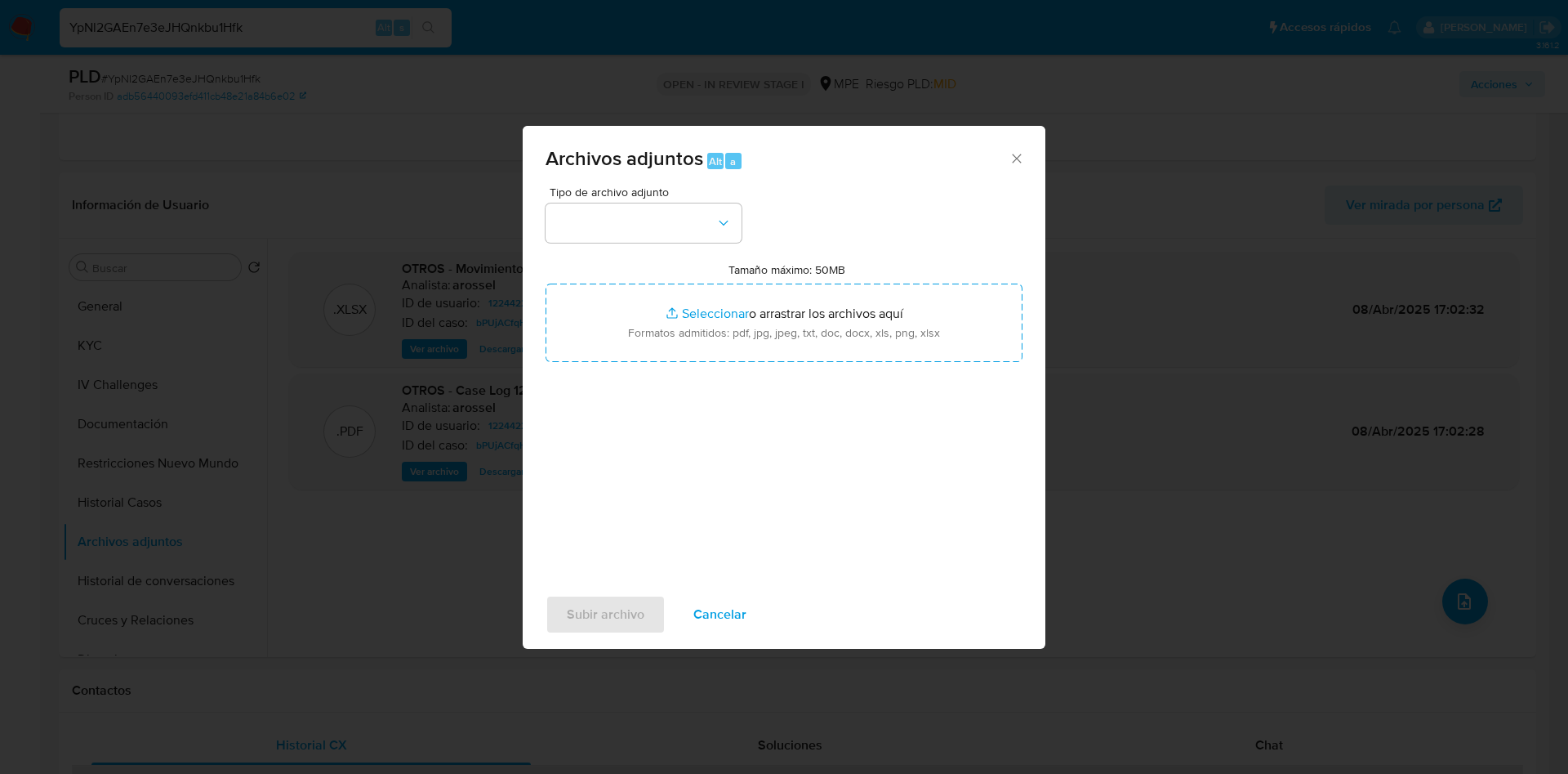
click at [718, 603] on span "Cancelar" at bounding box center [720, 615] width 53 height 36
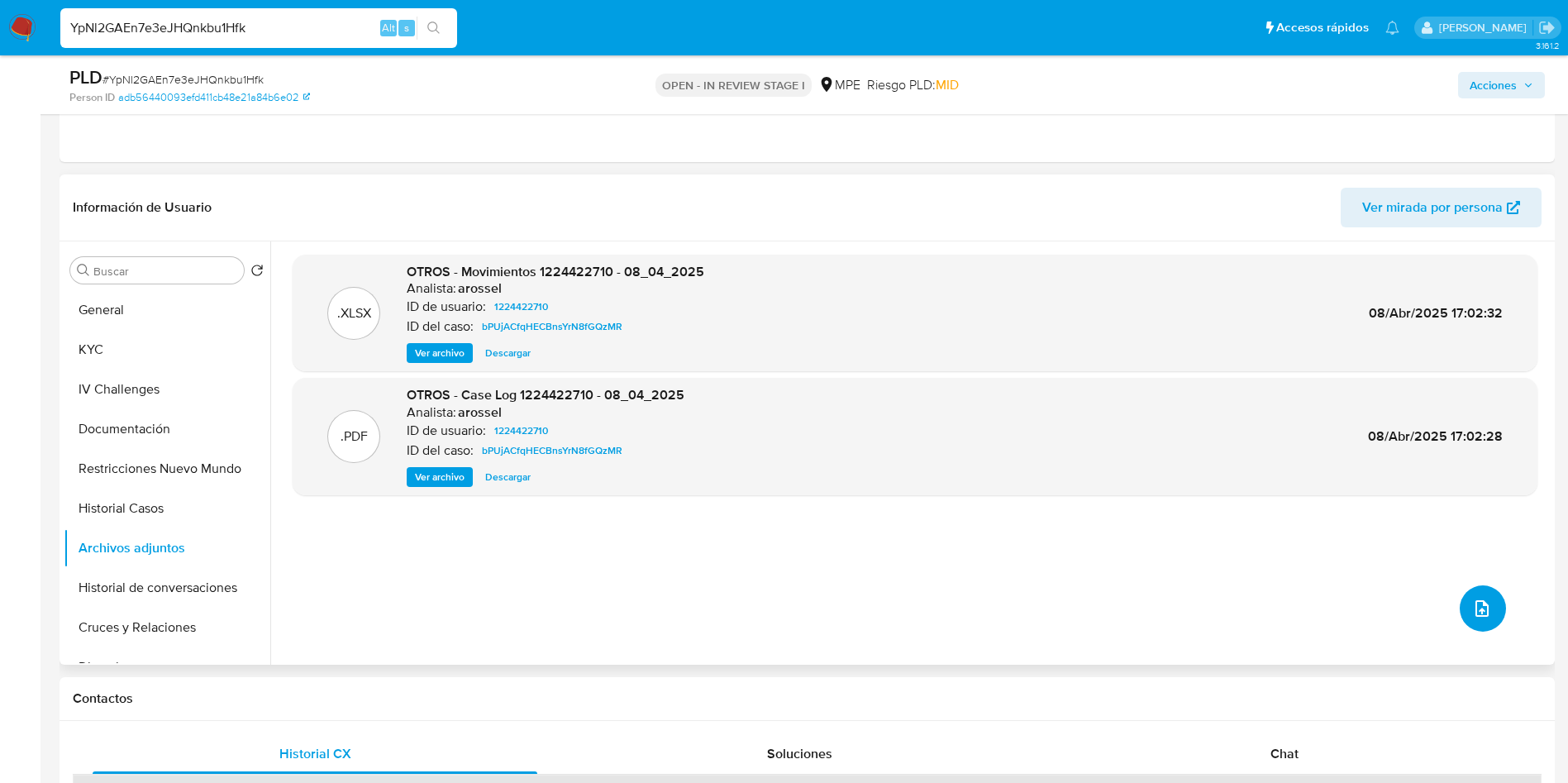
click at [1482, 606] on icon "upload-file" at bounding box center [1482, 608] width 20 height 20
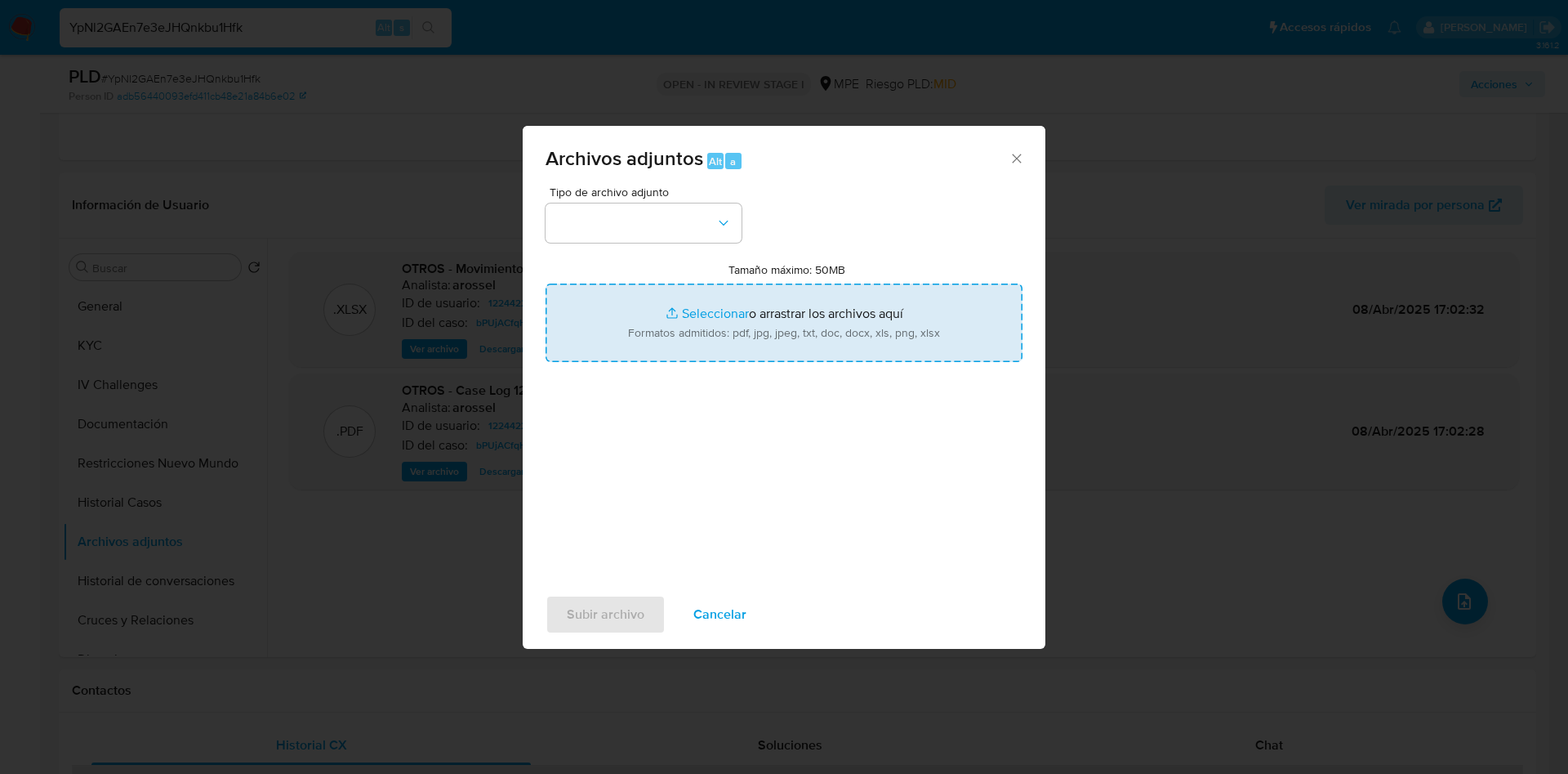
click at [825, 345] on input "Tamaño máximo: 50MB Seleccionar archivos" at bounding box center [784, 322] width 477 height 78
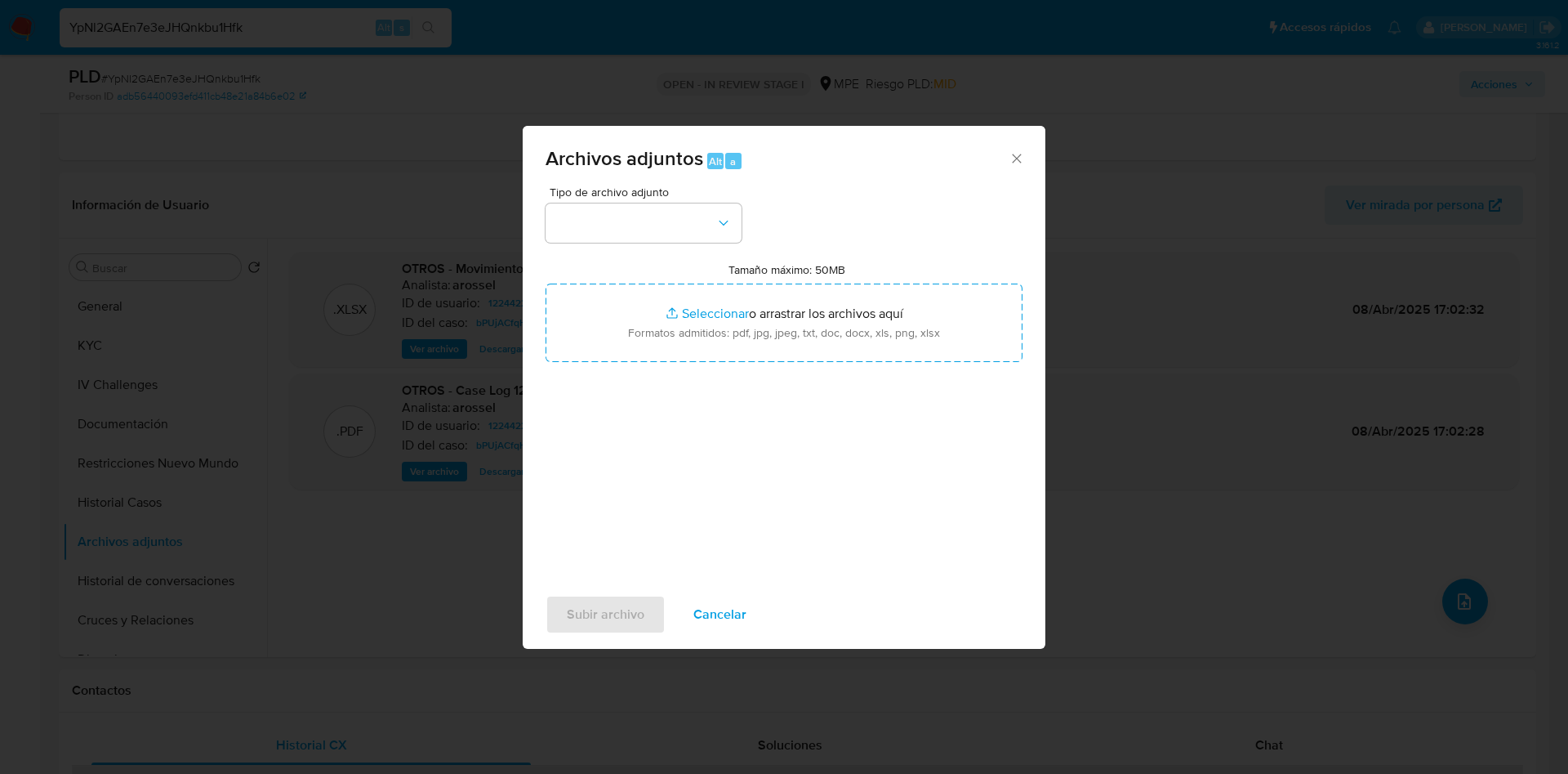
type input "C:\fakepath\Case Log 1224422710 - 30_09_2025.pdf"
click at [1014, 162] on icon "Cerrar" at bounding box center [1016, 157] width 16 height 16
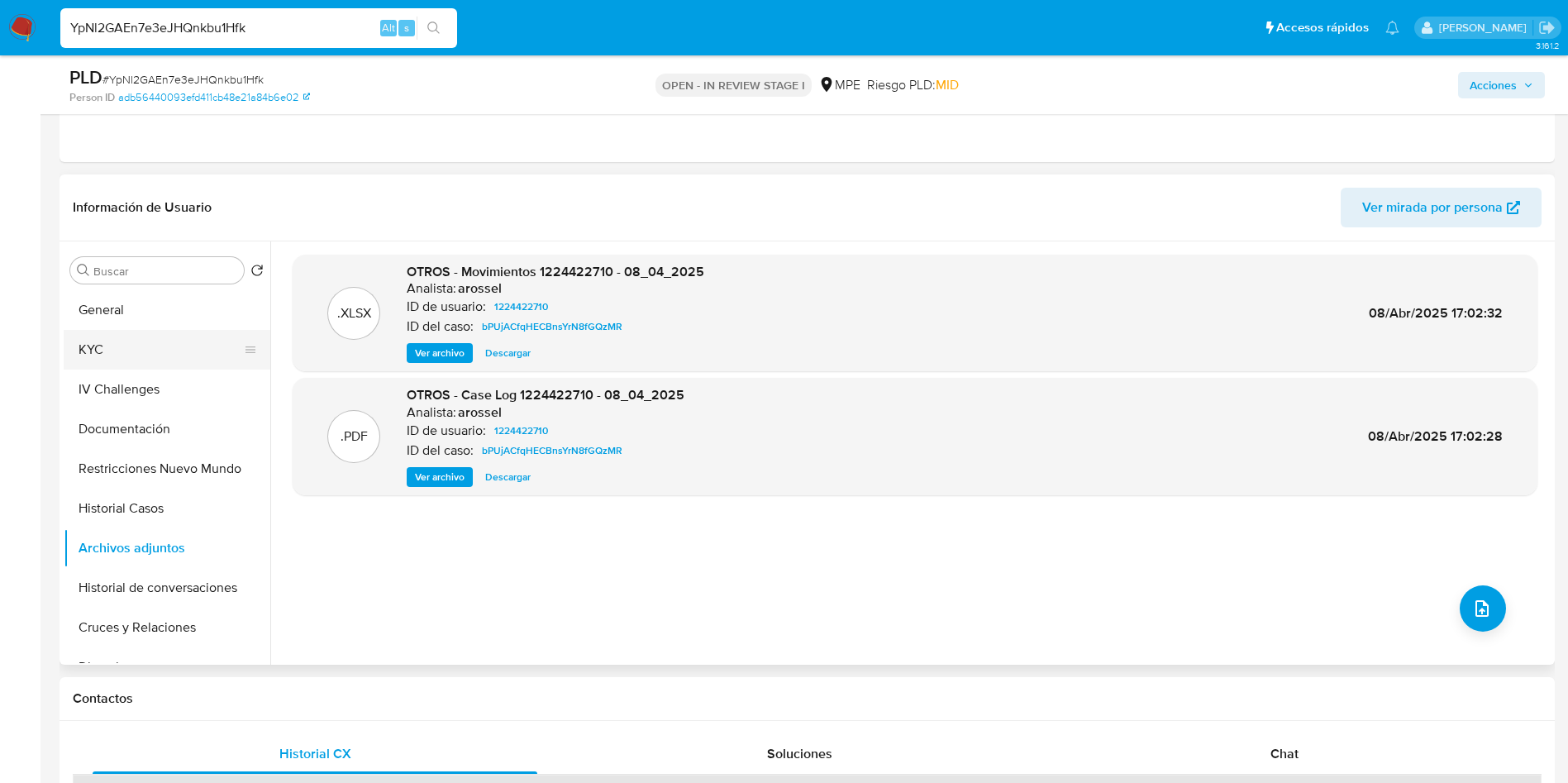
click at [153, 344] on button "KYC" at bounding box center [160, 350] width 194 height 40
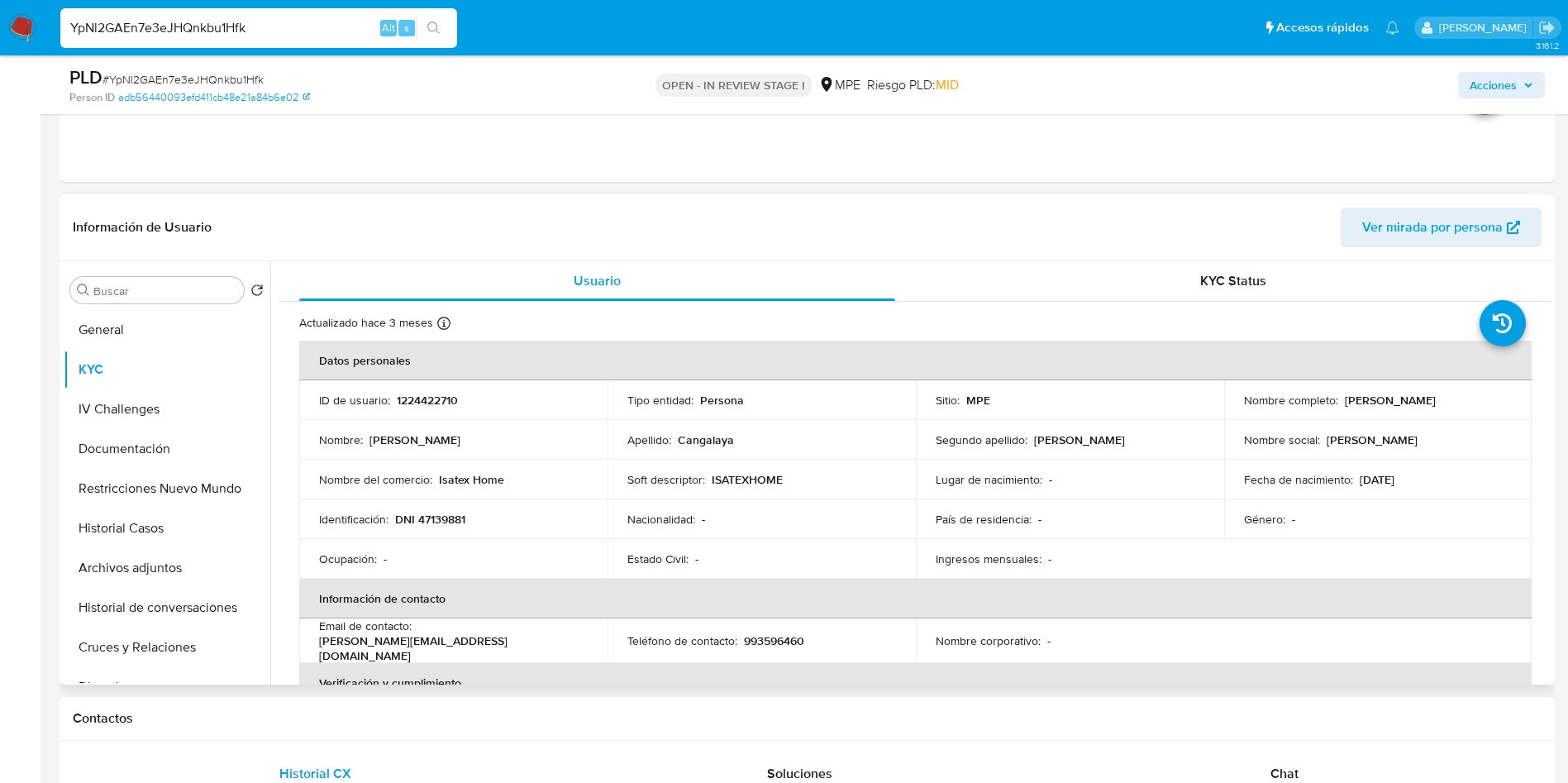
drag, startPoint x: 1336, startPoint y: 404, endPoint x: 1485, endPoint y: 406, distance: 149.0
click at [1485, 406] on div "Nombre completo : Sandra Cangalaya Robles" at bounding box center [1378, 401] width 269 height 15
copy div "Sandra Cangalaya Robles"
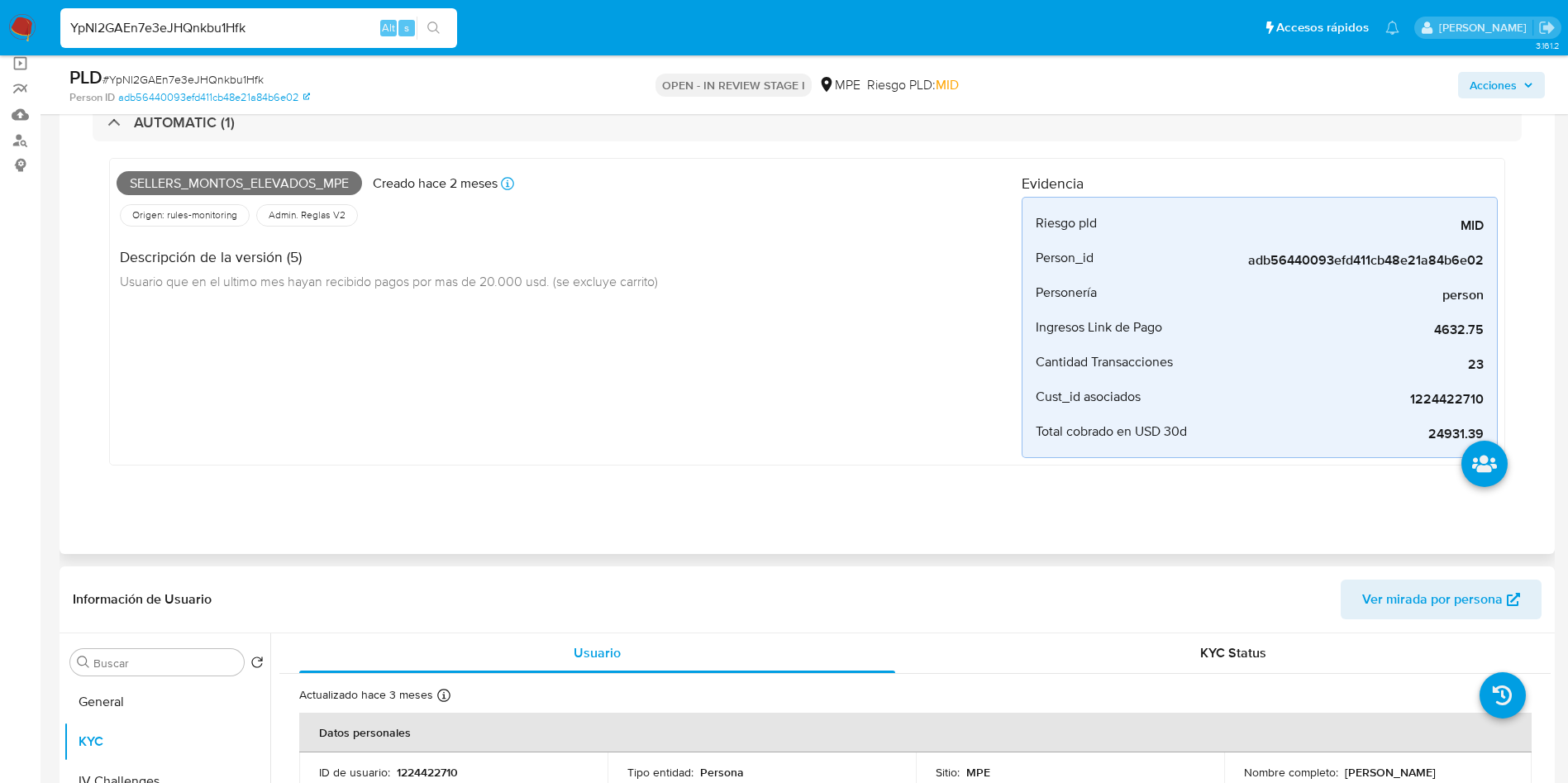
click at [282, 189] on span "Sellers_montos_elevados_mpe" at bounding box center [238, 183] width 245 height 25
copy span "Sellers_montos_elevados_mpe"
click at [259, 34] on input "YpNl2GAEn7e3eJHQnkbu1Hfk" at bounding box center [258, 28] width 397 height 22
paste input "To3y4kXVQFcZRsGNONLxYBK"
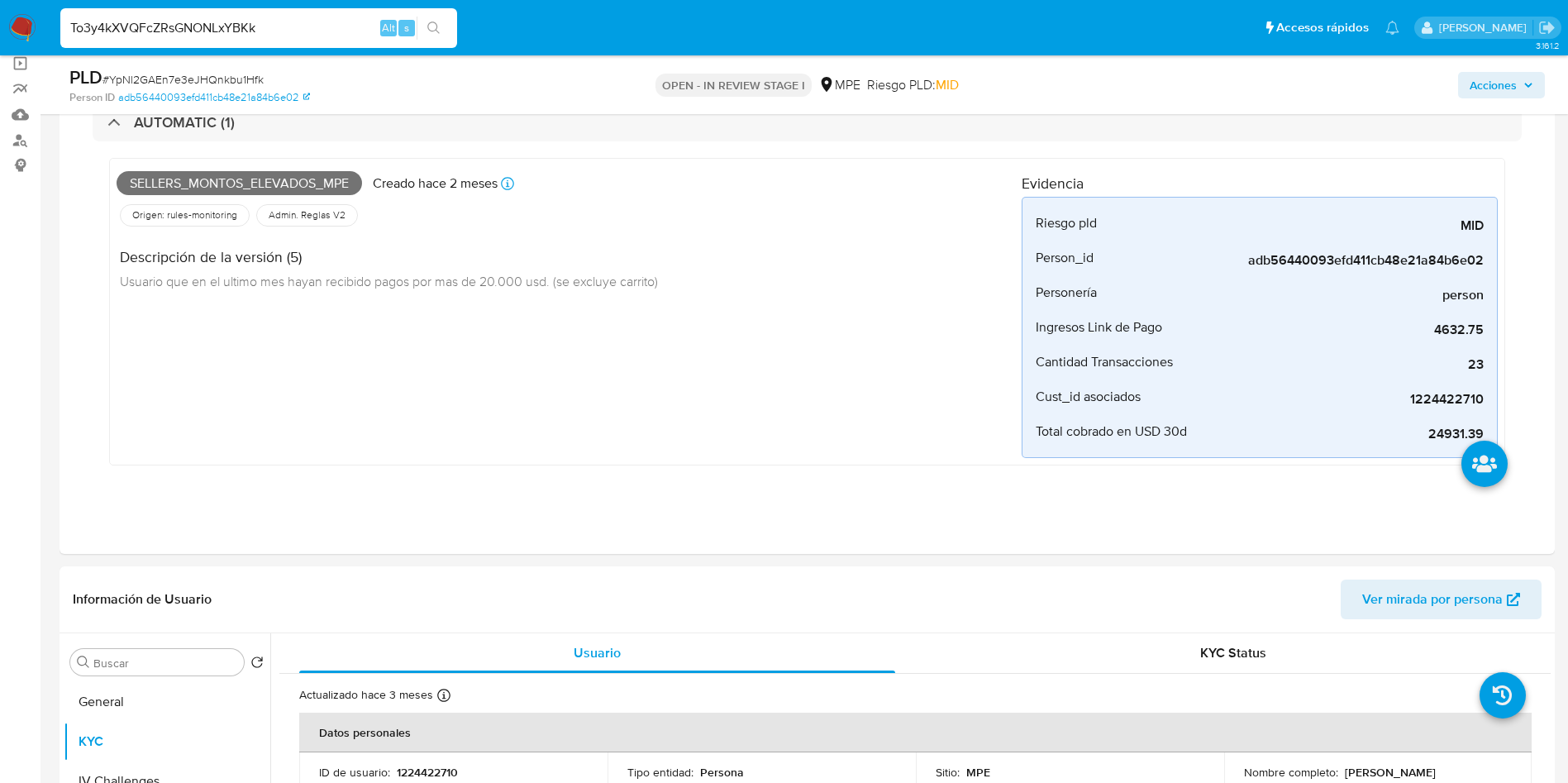
type input "To3y4kXVQFcZRsGNONLxYBKk"
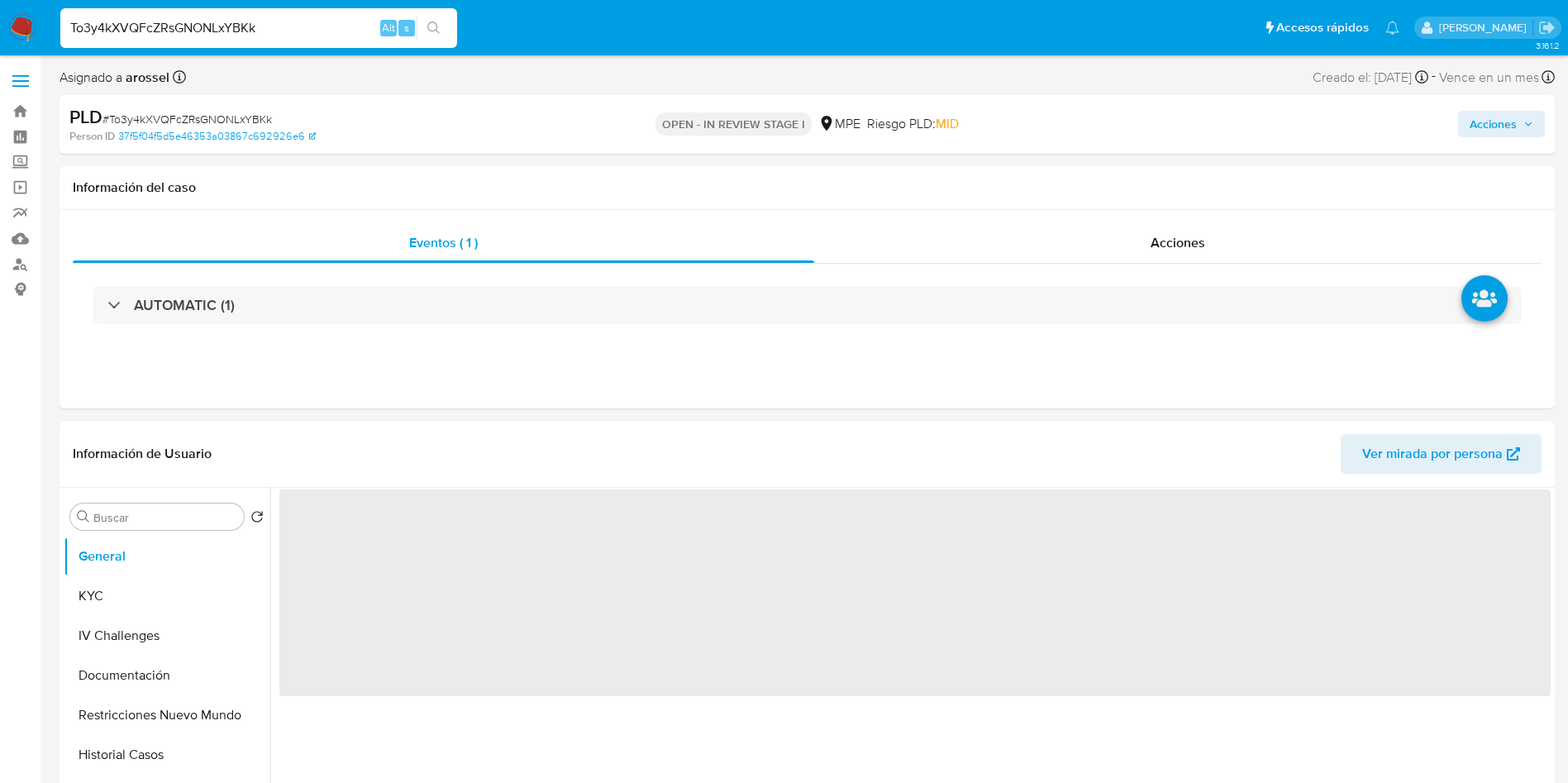
select select "10"
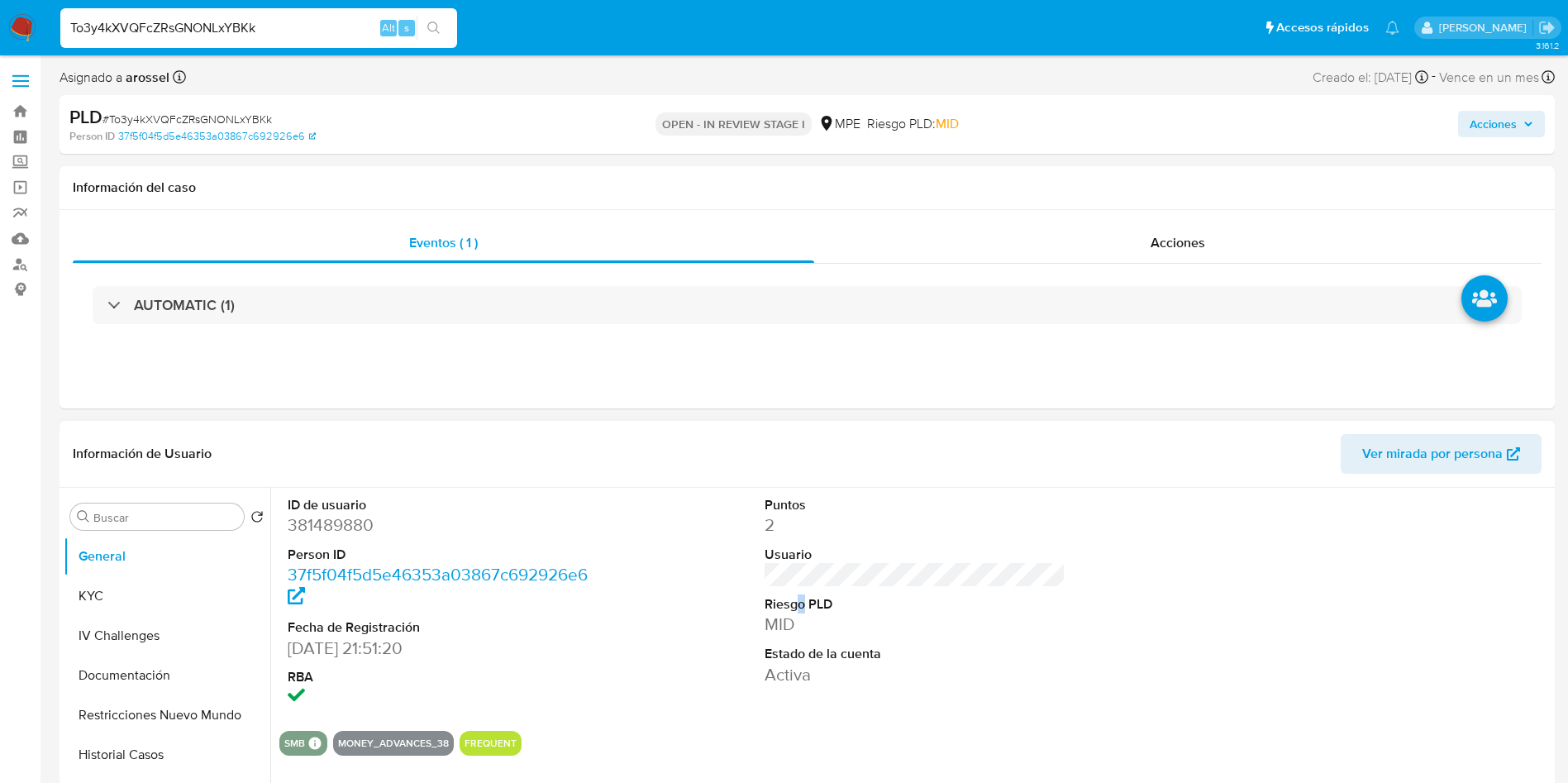
click at [799, 603] on dt "Riesgo PLD" at bounding box center [916, 604] width 301 height 18
click at [1407, 443] on span "Ver mirada por persona" at bounding box center [1432, 454] width 140 height 40
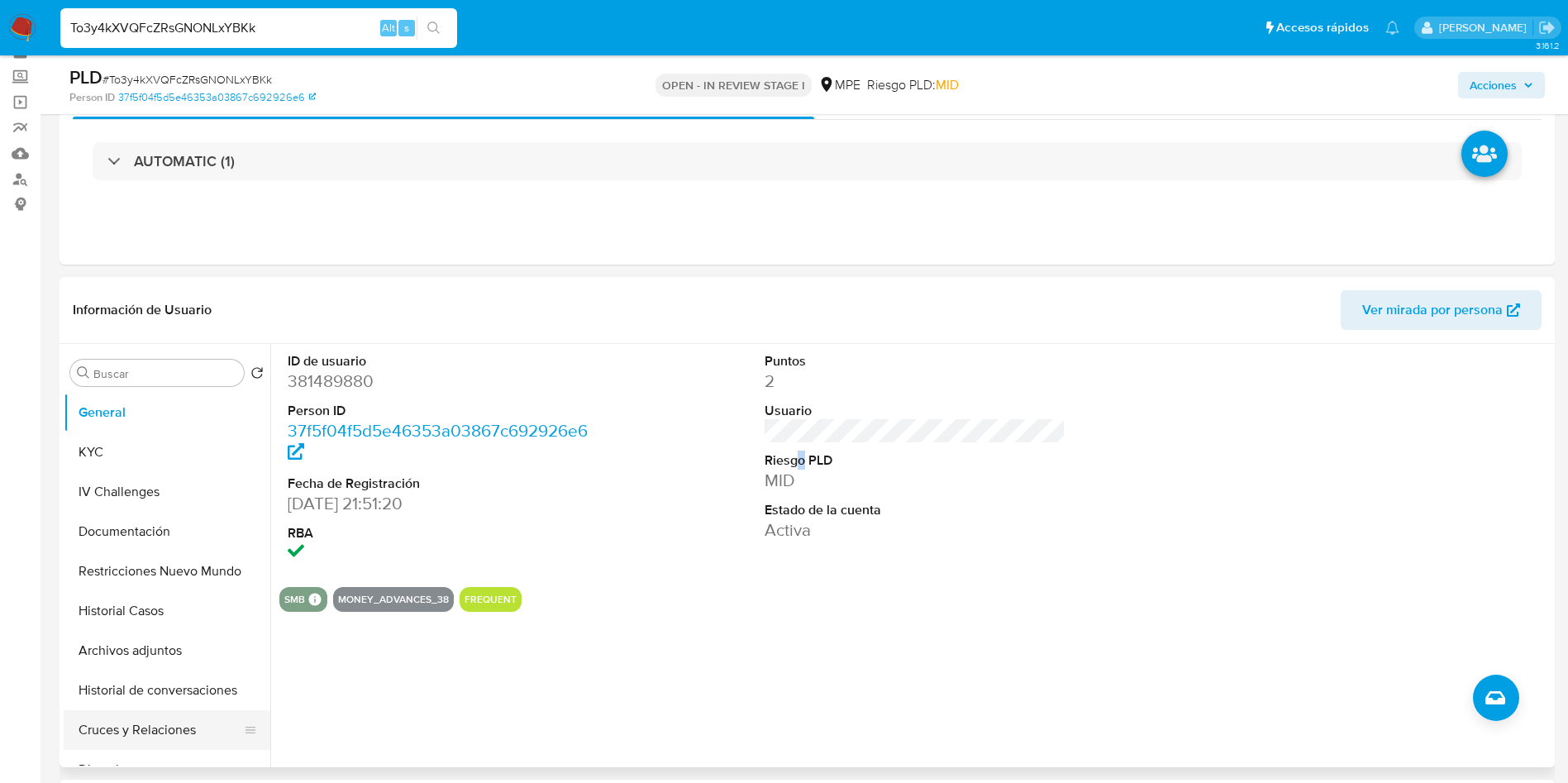
scroll to position [124, 0]
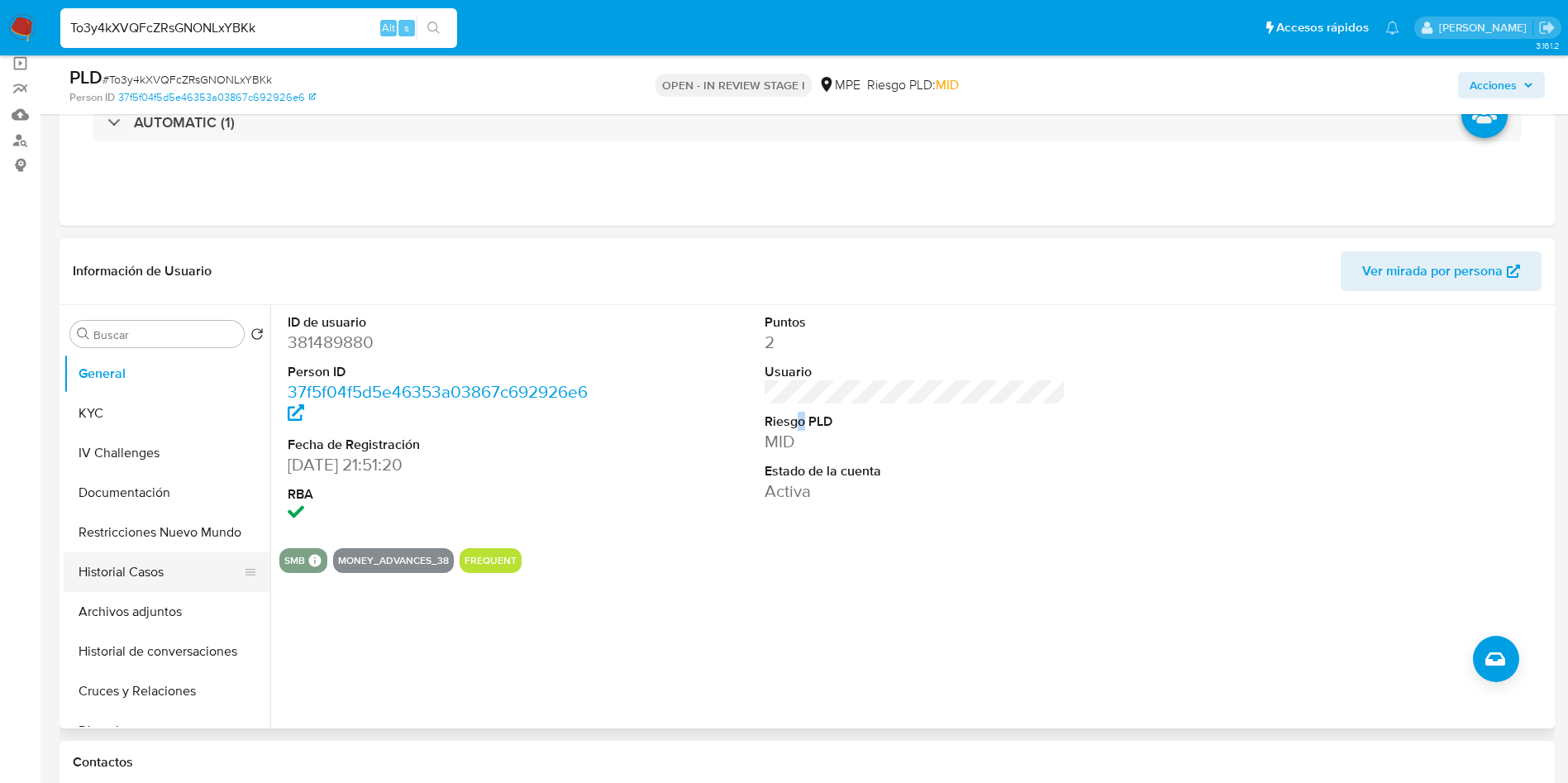
click at [150, 569] on button "Historial Casos" at bounding box center [160, 572] width 194 height 40
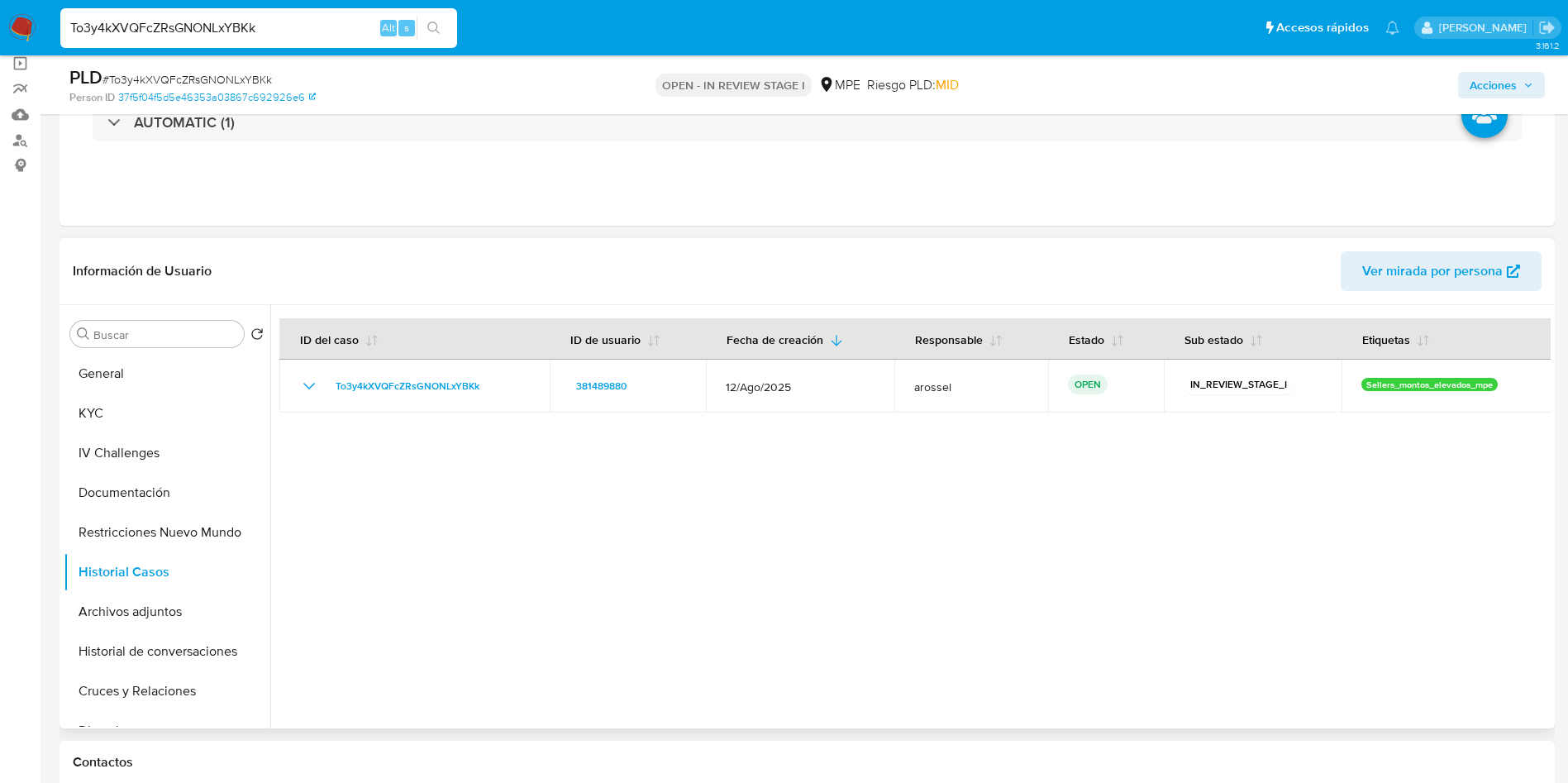
click at [1507, 617] on div at bounding box center [910, 517] width 1281 height 423
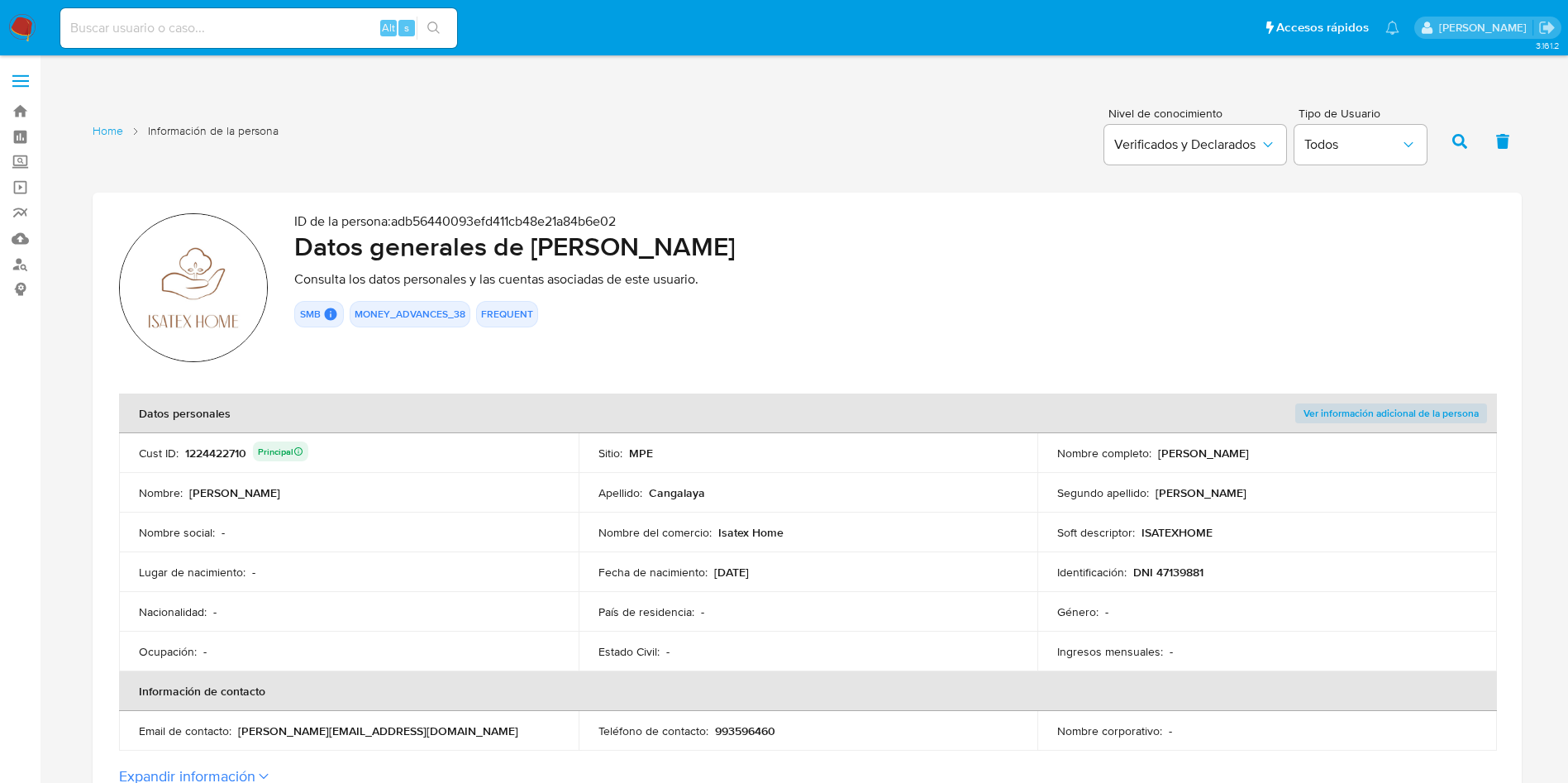
click at [218, 456] on div "1224422710 Principal" at bounding box center [246, 453] width 123 height 23
click at [277, 22] on input at bounding box center [258, 28] width 397 height 22
paste input "NY4BcpWB6xZaDdJmMCebk98S"
type input "NY4BcpWB6xZaDdJmMCebk98S"
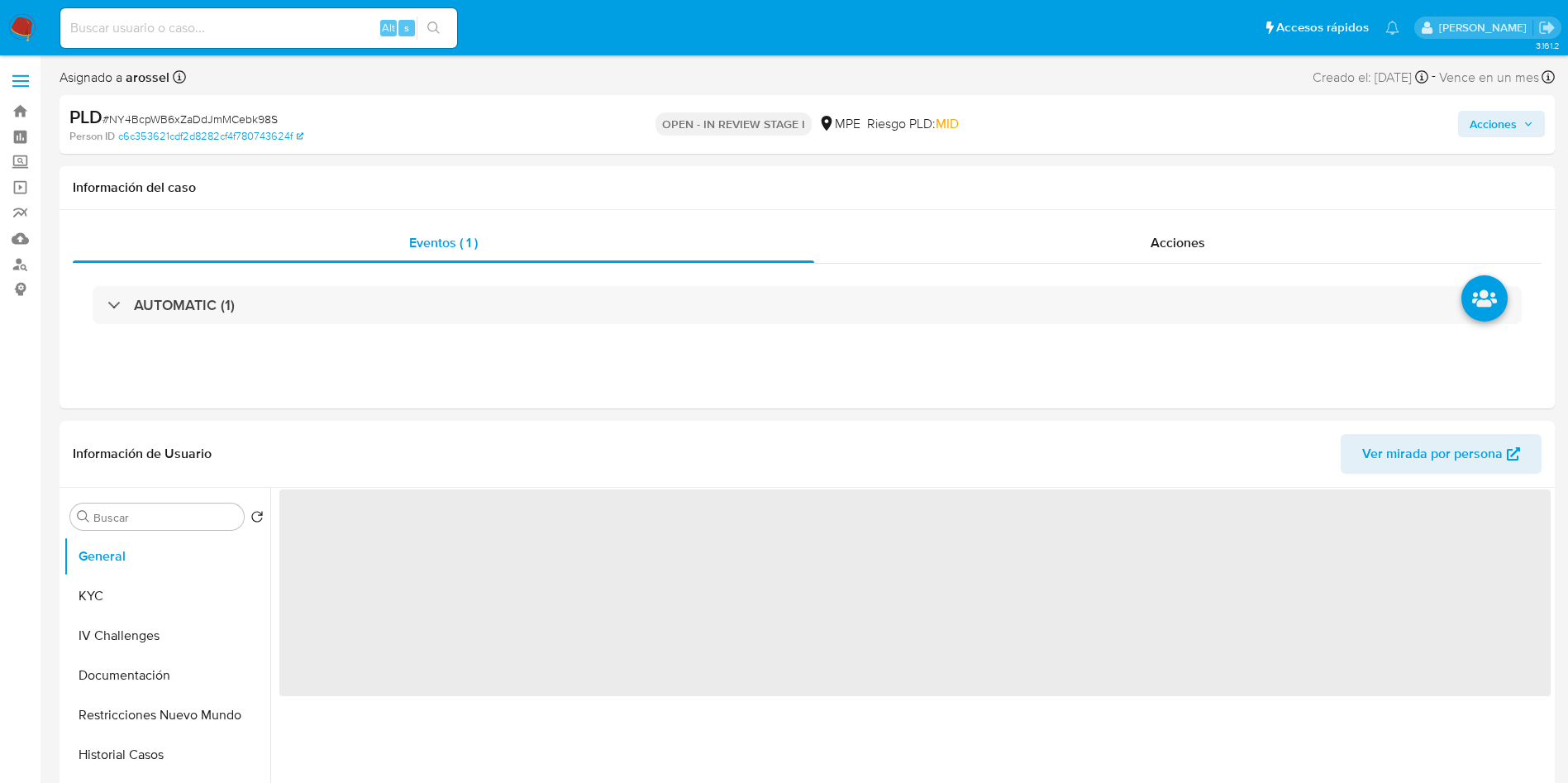
select select "10"
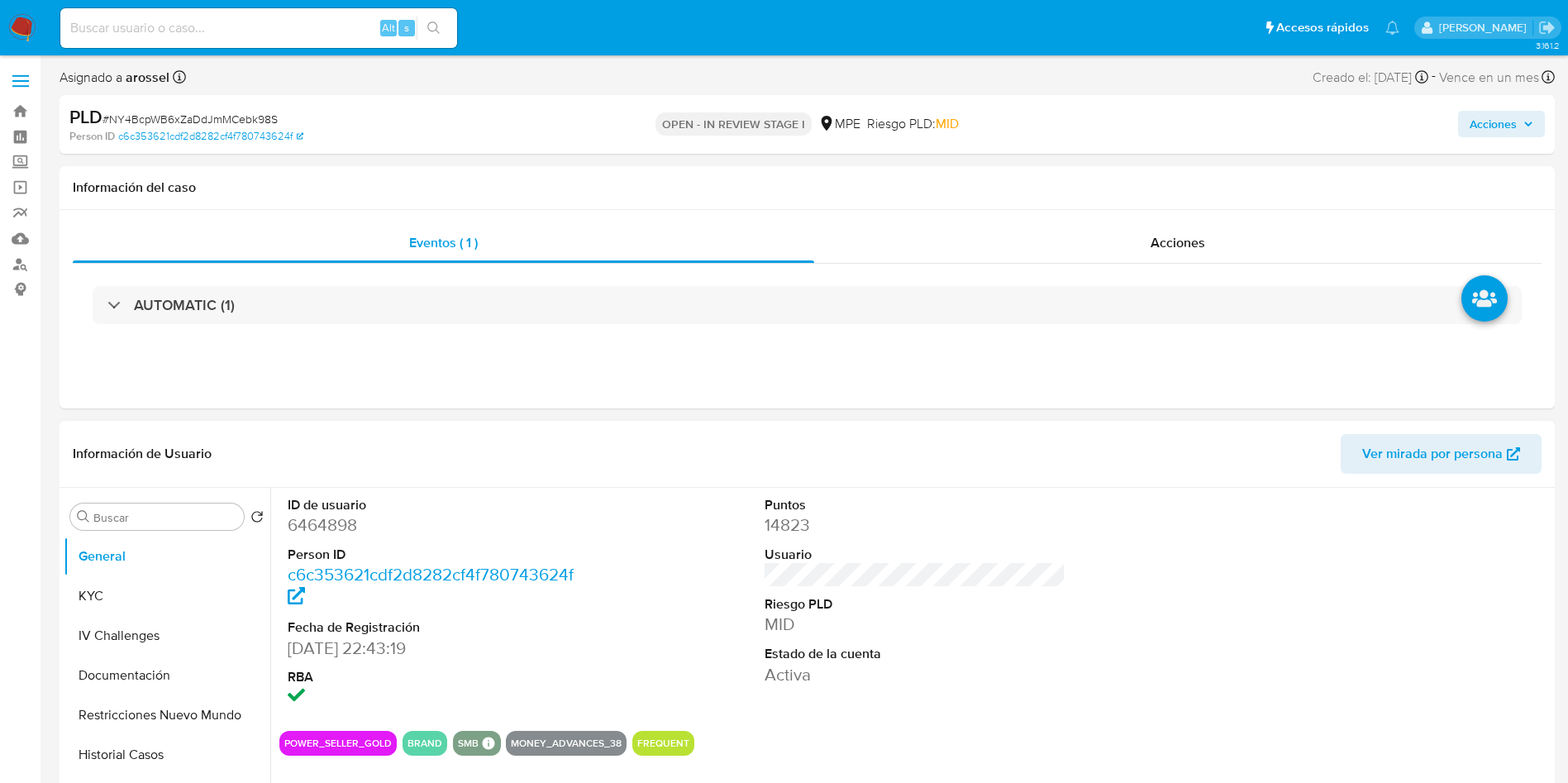
click at [867, 533] on dd "14823" at bounding box center [916, 525] width 301 height 23
click at [871, 534] on dd "14823" at bounding box center [916, 525] width 301 height 23
click at [872, 546] on dt "Usuario" at bounding box center [916, 554] width 301 height 18
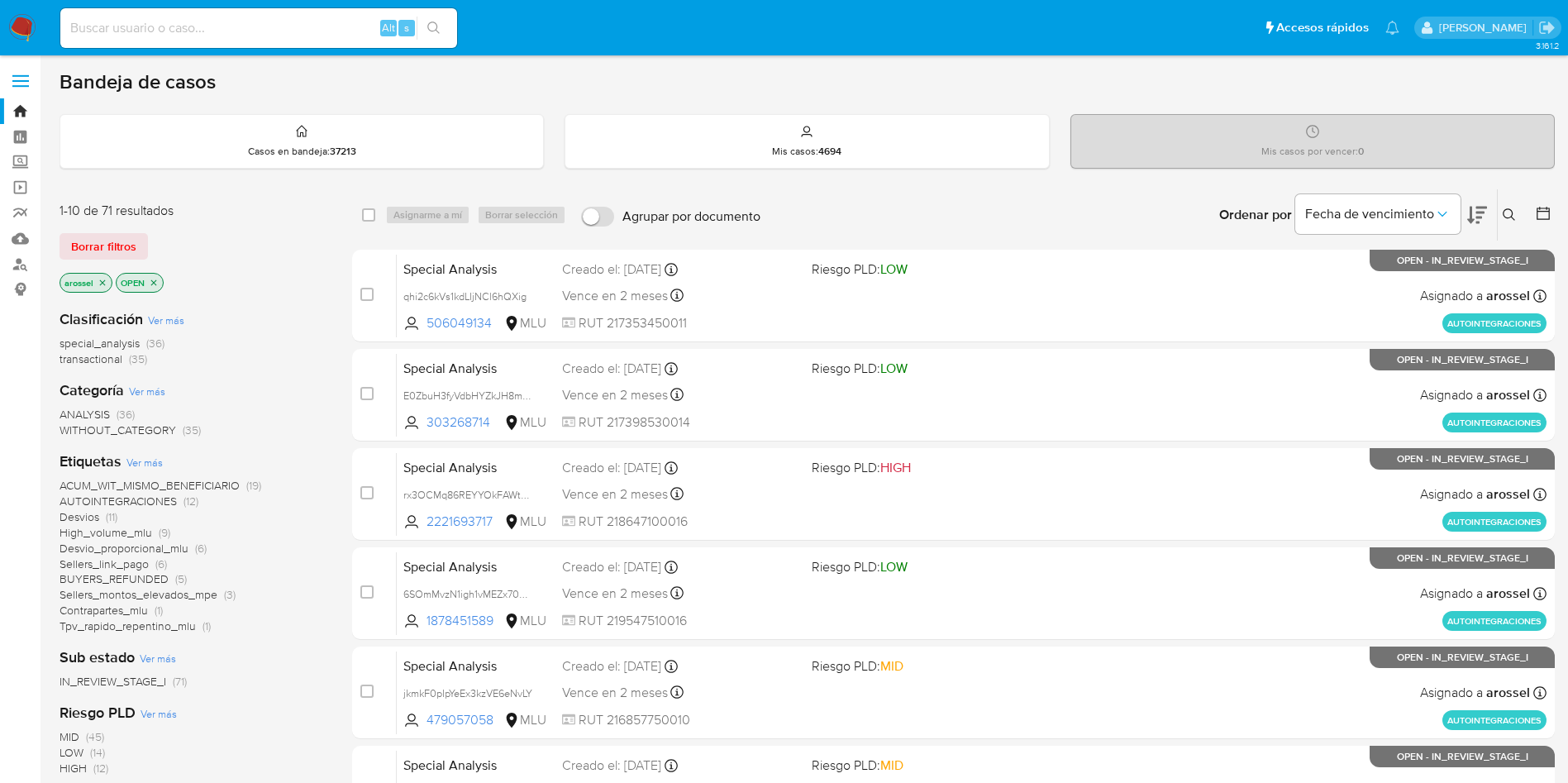
click at [356, 18] on input at bounding box center [258, 28] width 397 height 22
paste input "NY4BcpWB6xZaDdJmMCebk98S"
type input "NY4BcpWB6xZaDdJmMCebk98S"
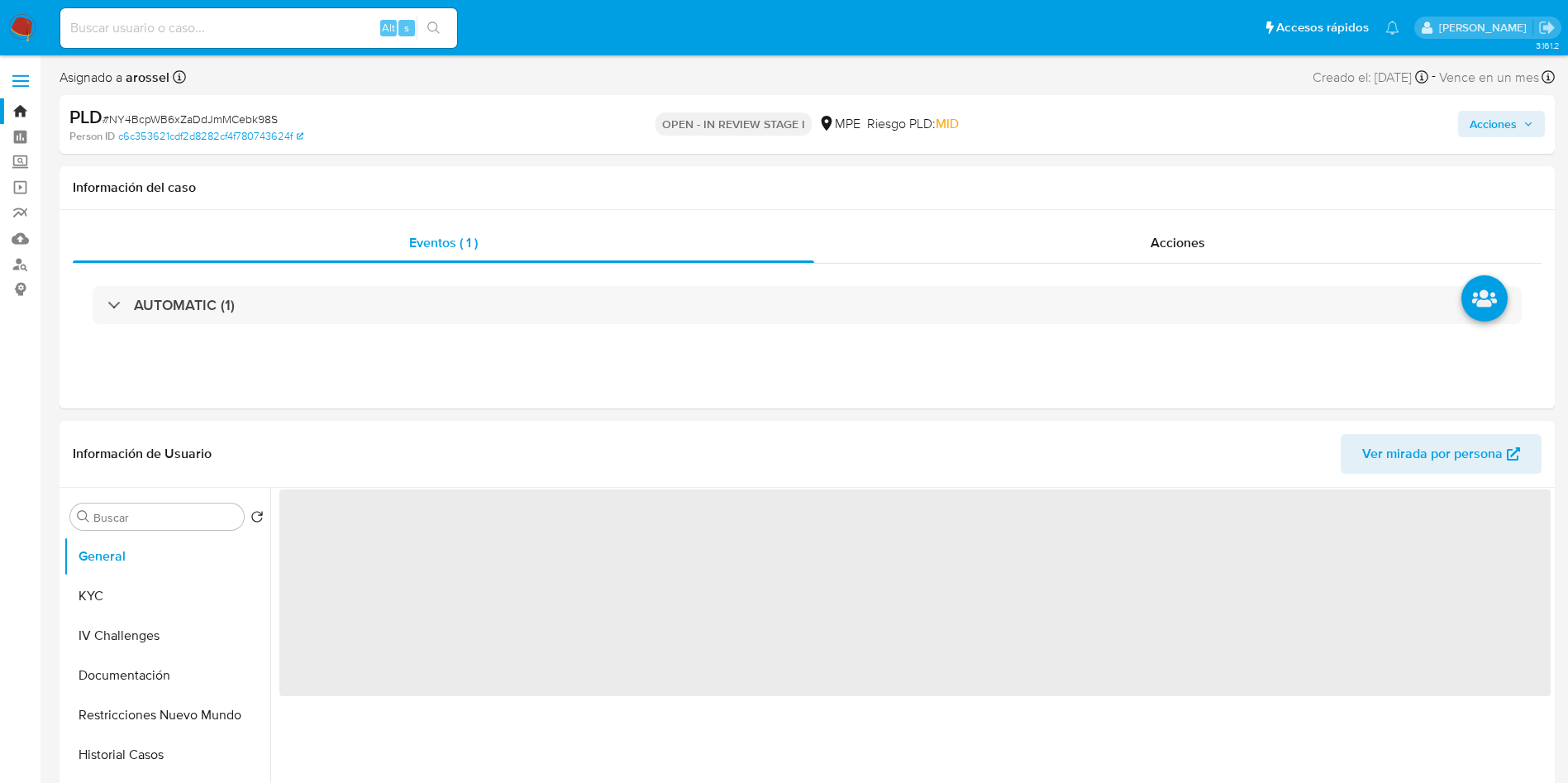
select select "10"
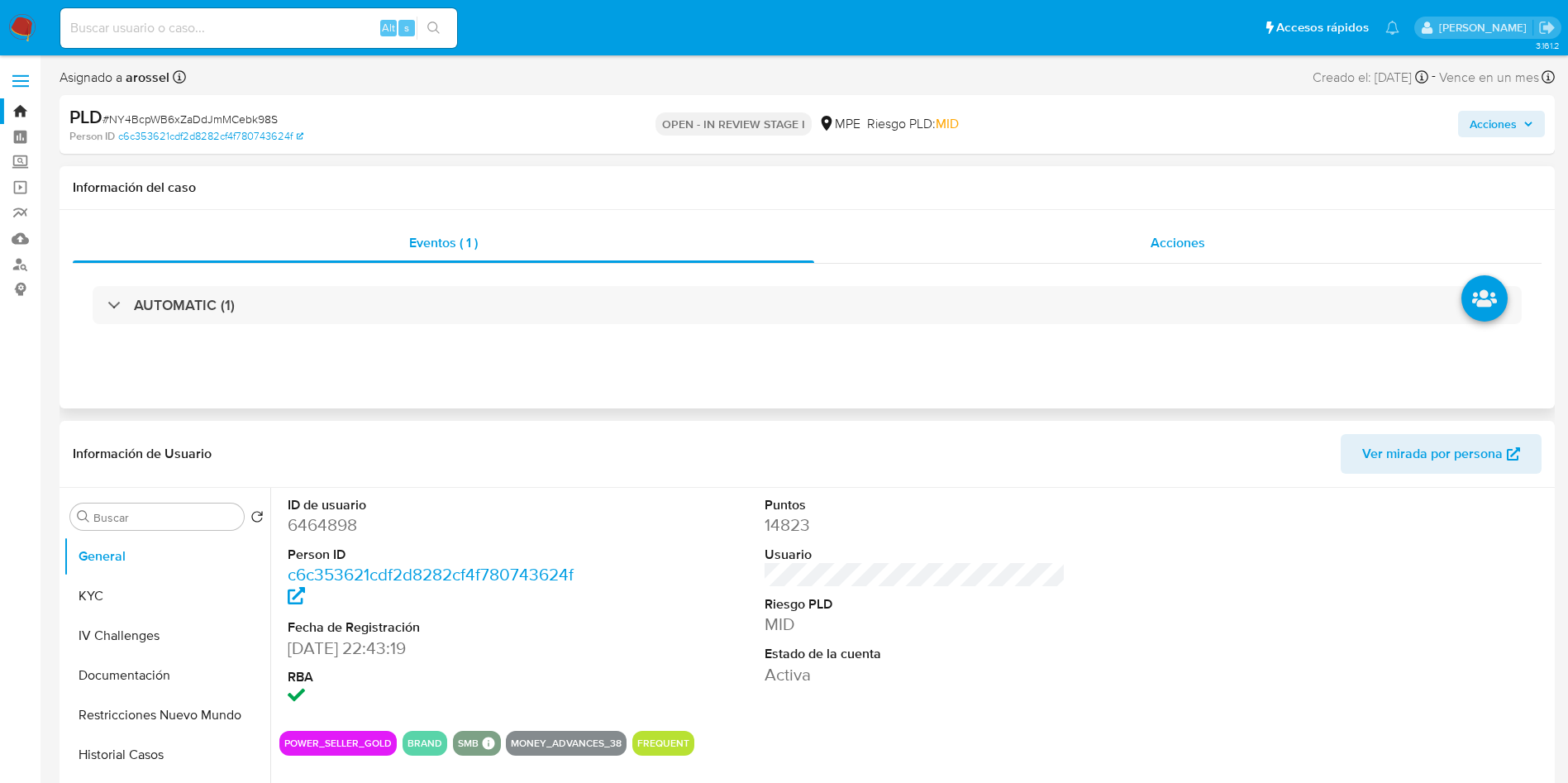
click at [1128, 229] on div "Acciones" at bounding box center [1178, 243] width 728 height 40
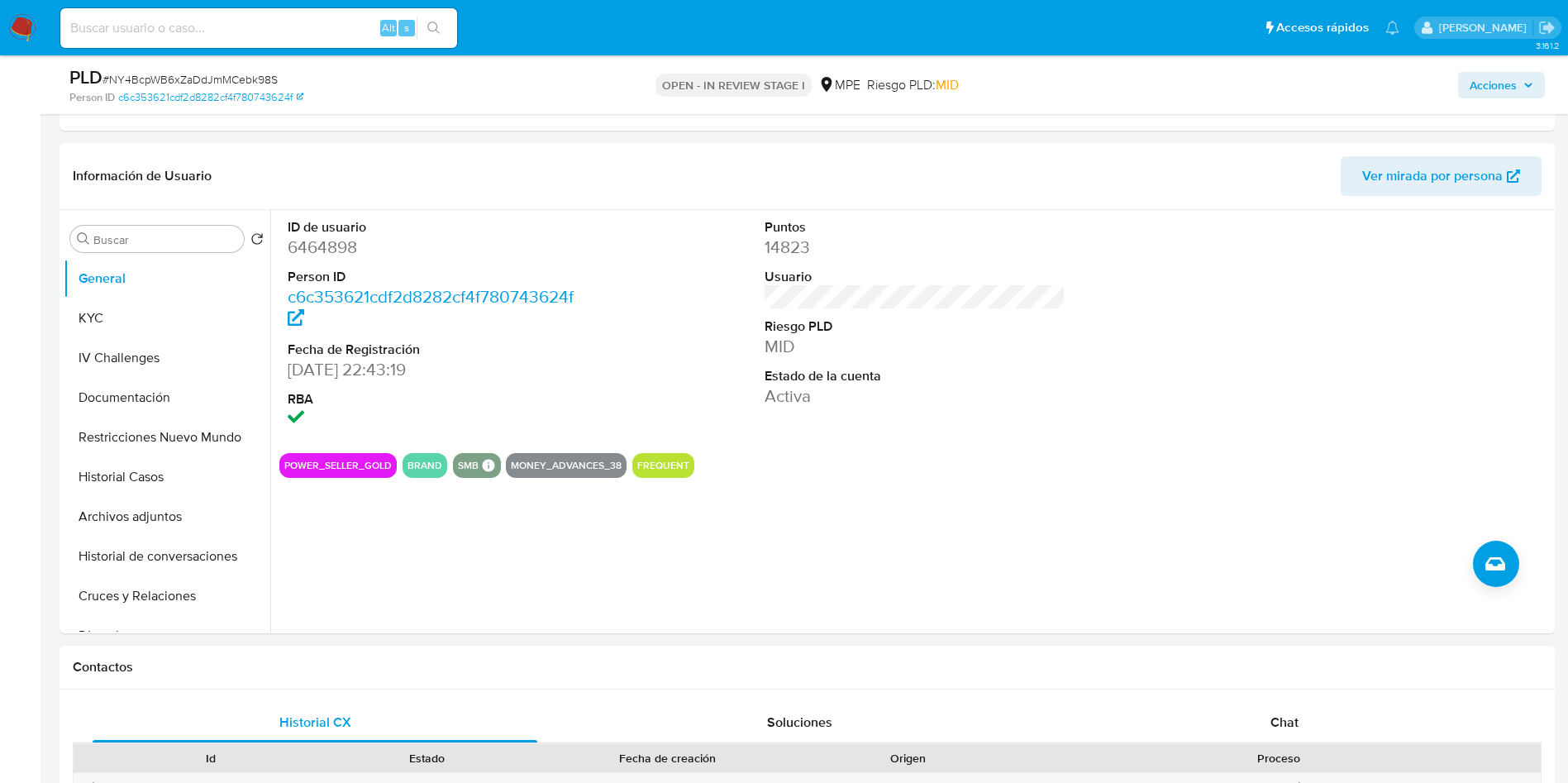
scroll to position [496, 0]
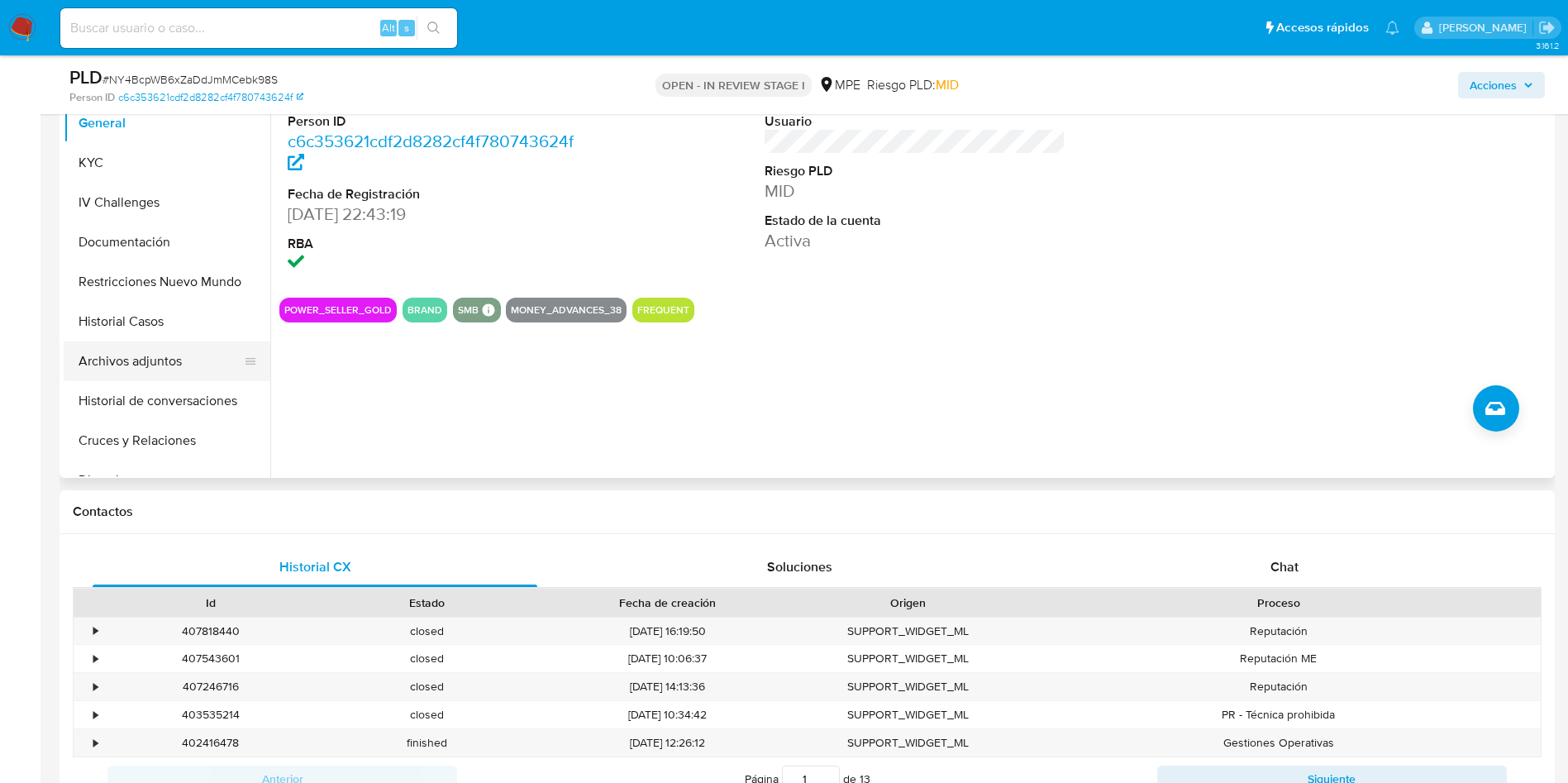
click at [158, 362] on button "Archivos adjuntos" at bounding box center [160, 361] width 194 height 40
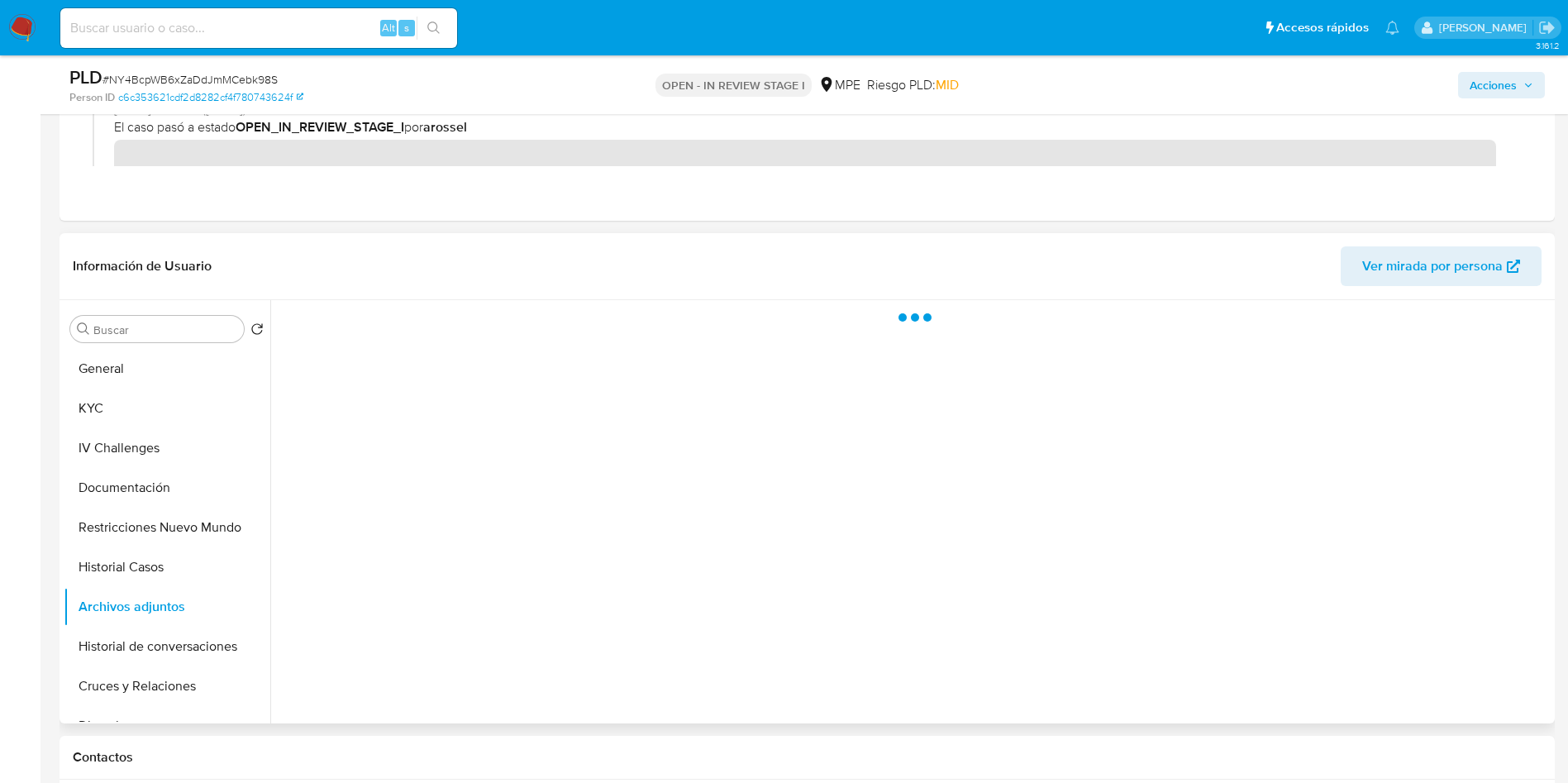
scroll to position [248, 0]
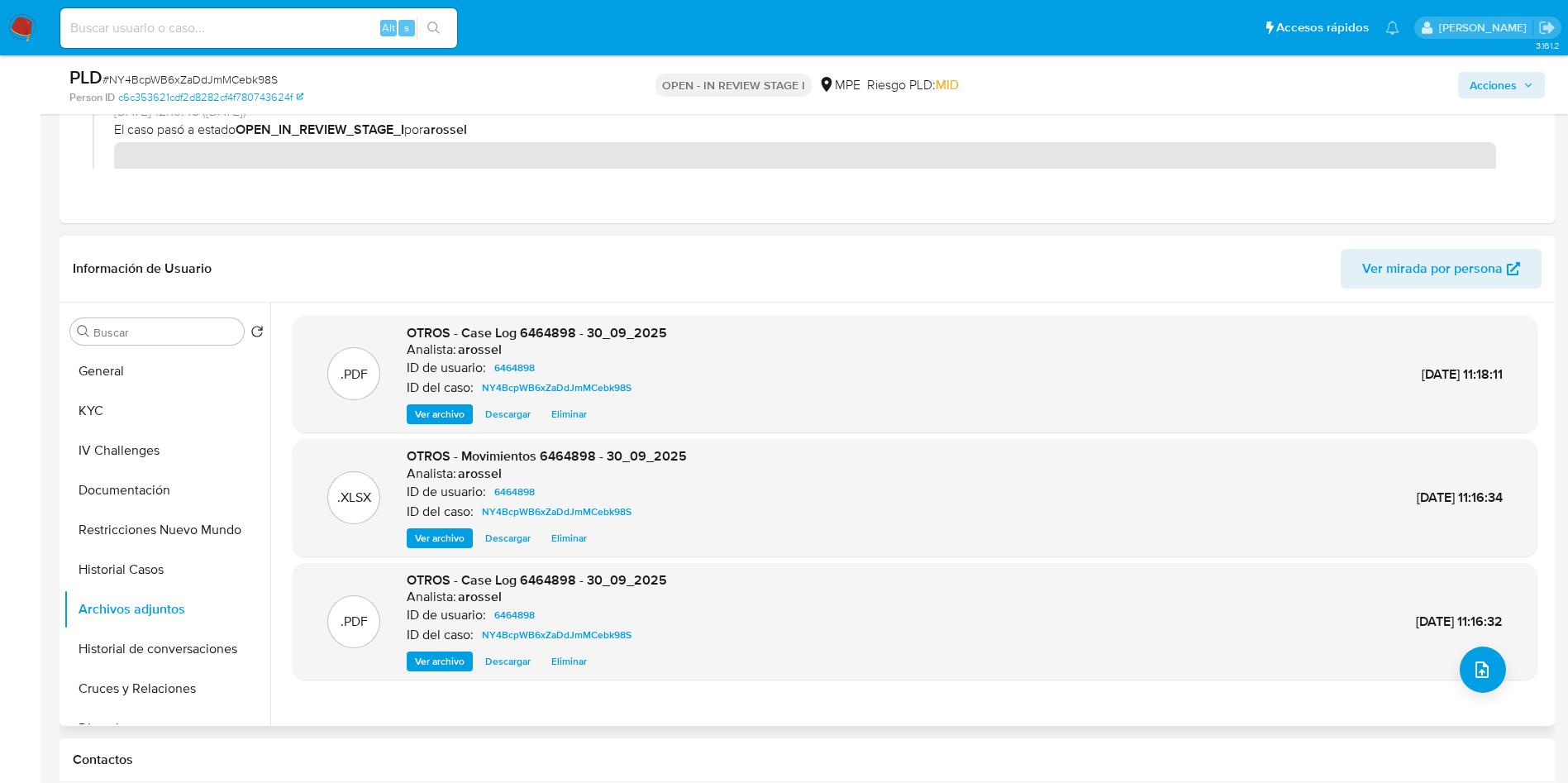
click at [1328, 445] on div ".XLSX OTROS - Movimientos 6464898 - 30_09_2025 Analista: arossel ID de usuario:…" at bounding box center [915, 497] width 1245 height 117
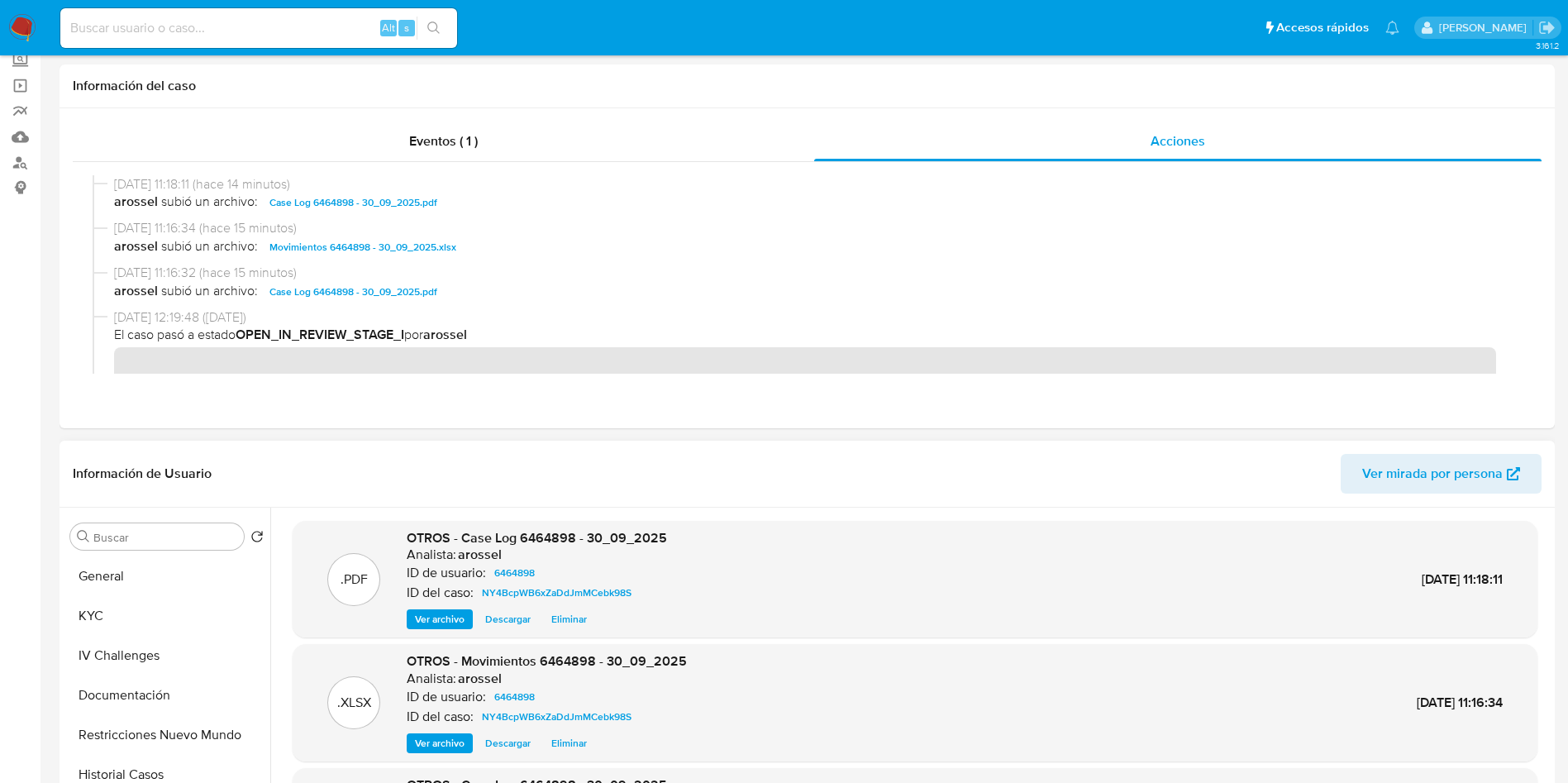
scroll to position [0, 0]
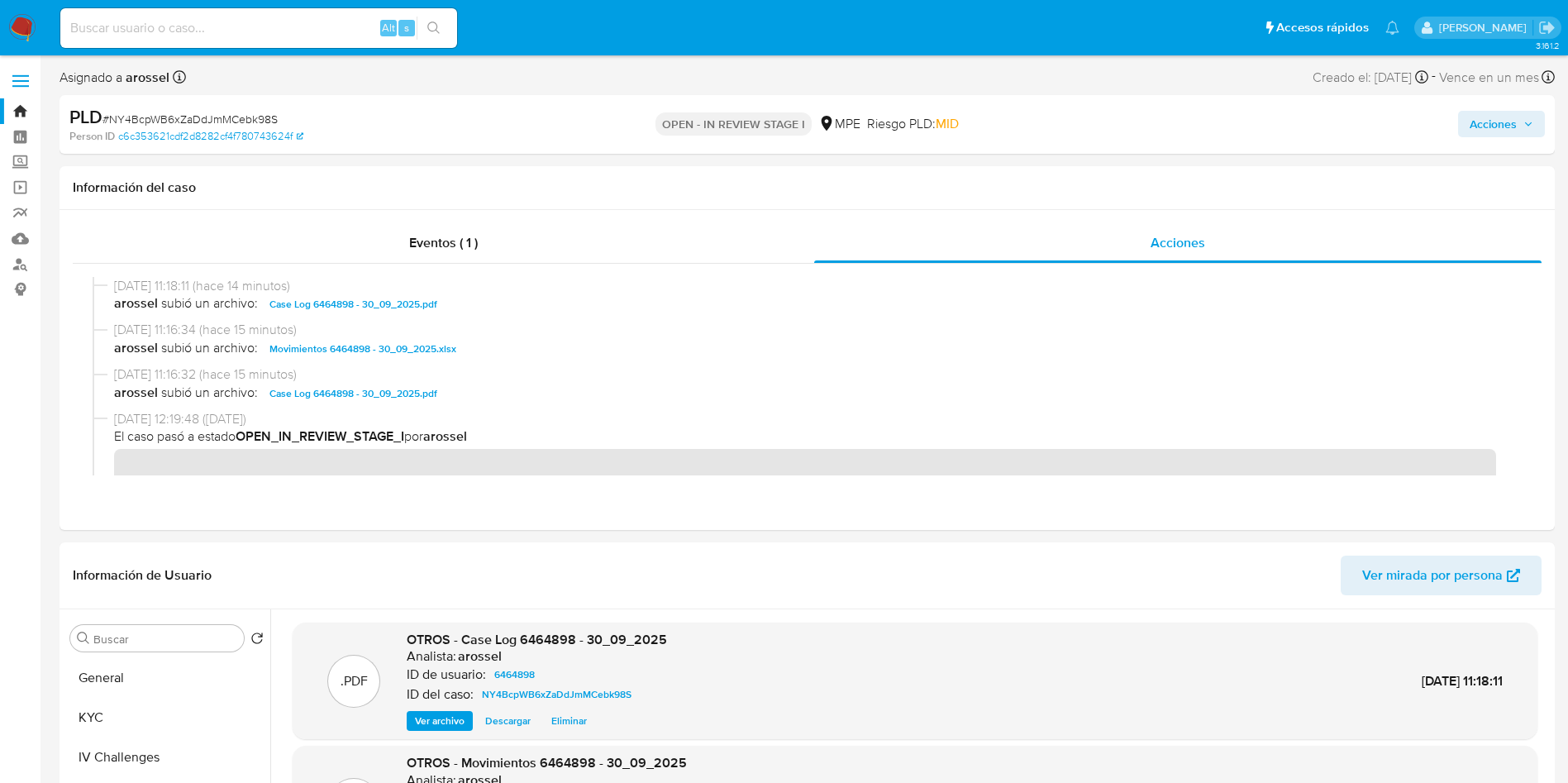
drag, startPoint x: 1524, startPoint y: 114, endPoint x: 1497, endPoint y: 134, distance: 33.6
click at [1524, 114] on span "Acciones" at bounding box center [1501, 124] width 64 height 23
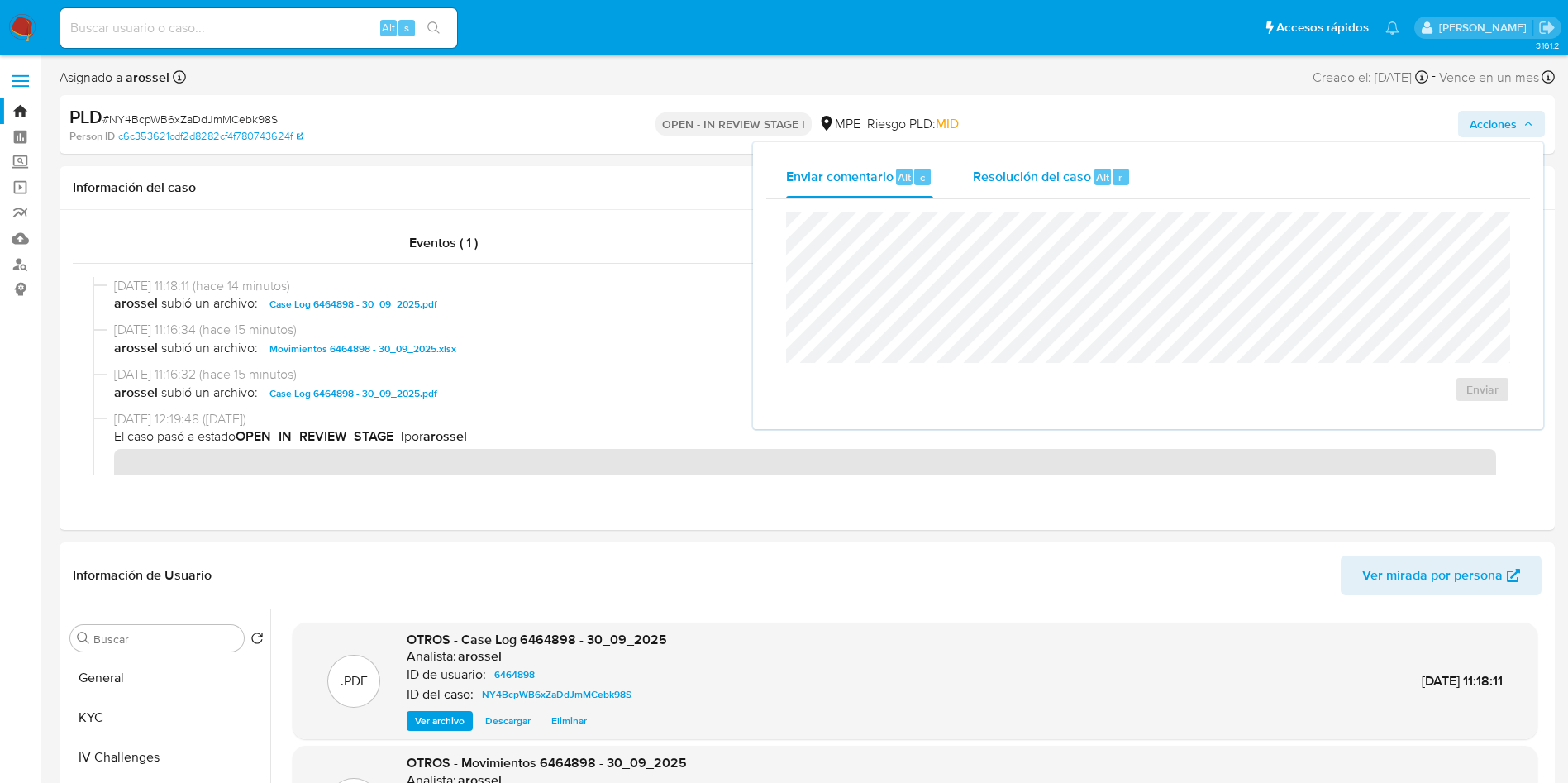
click at [1089, 174] on span "Resolución del caso" at bounding box center [1032, 176] width 118 height 19
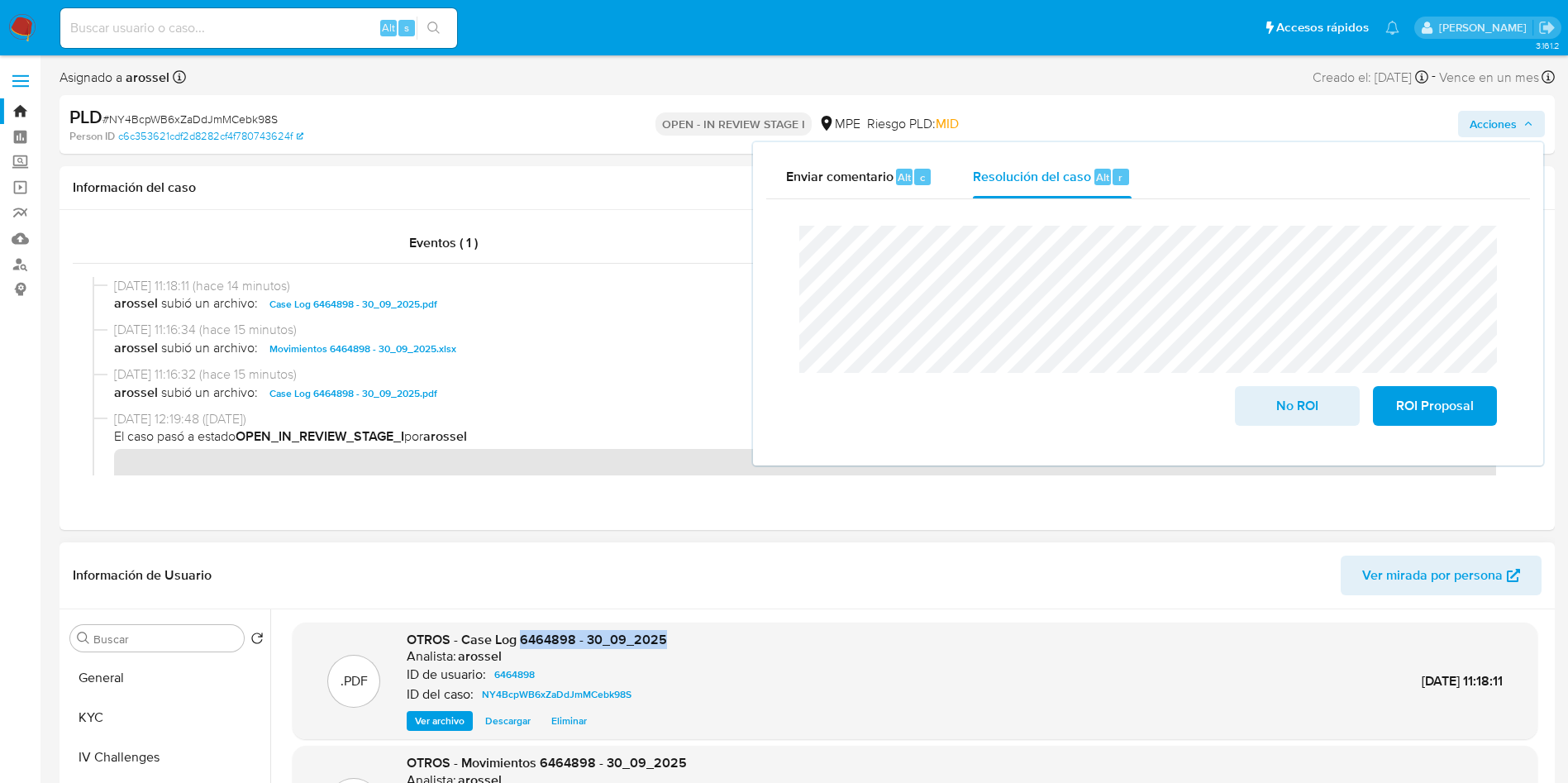
drag, startPoint x: 518, startPoint y: 645, endPoint x: 664, endPoint y: 648, distance: 146.0
click at [664, 648] on span "OTROS - Case Log 6464898 - 30_09_2025" at bounding box center [536, 639] width 260 height 19
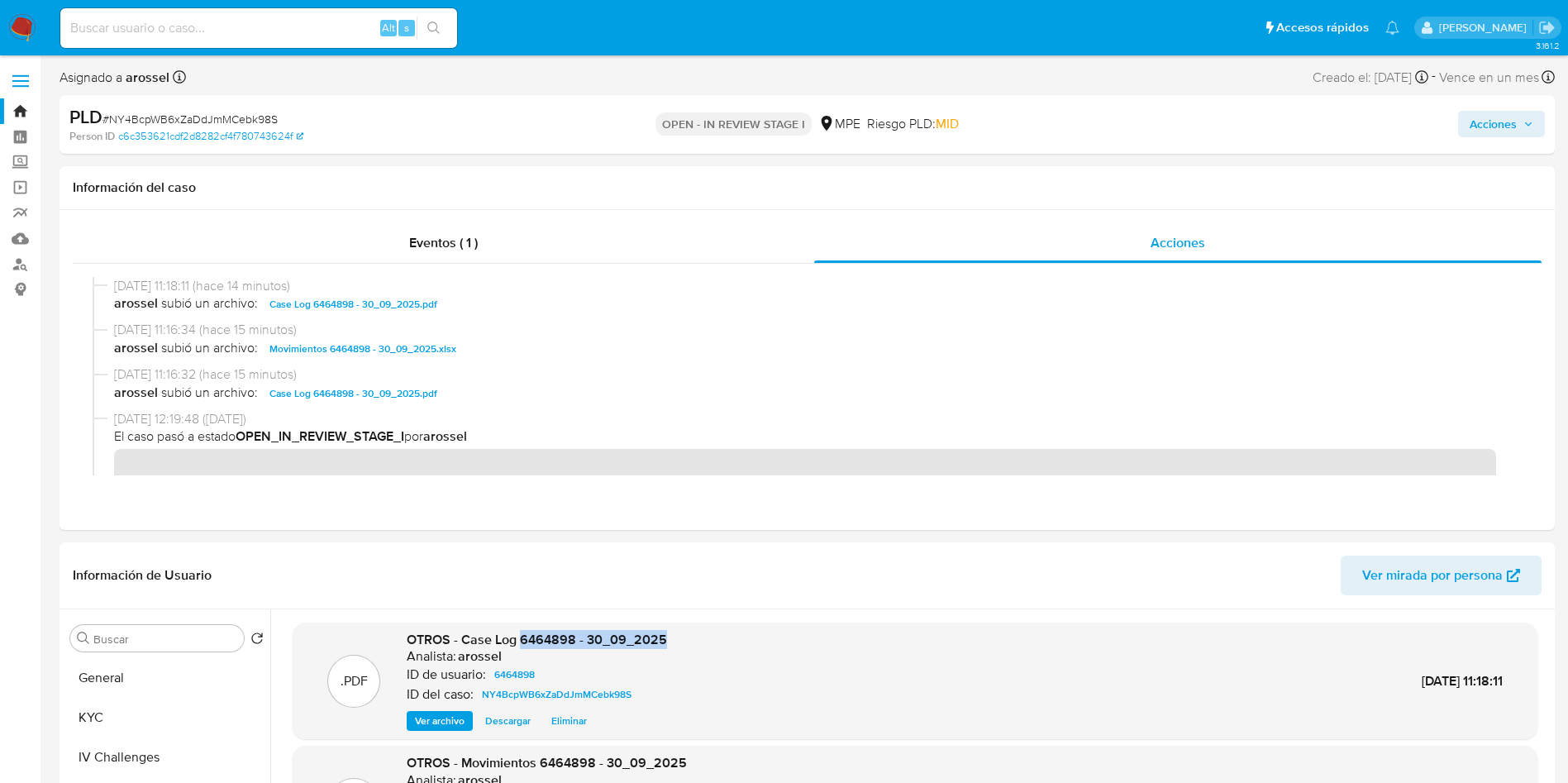
copy span "6464898 - 30_09_2025"
click at [1498, 117] on span "Acciones" at bounding box center [1493, 124] width 47 height 27
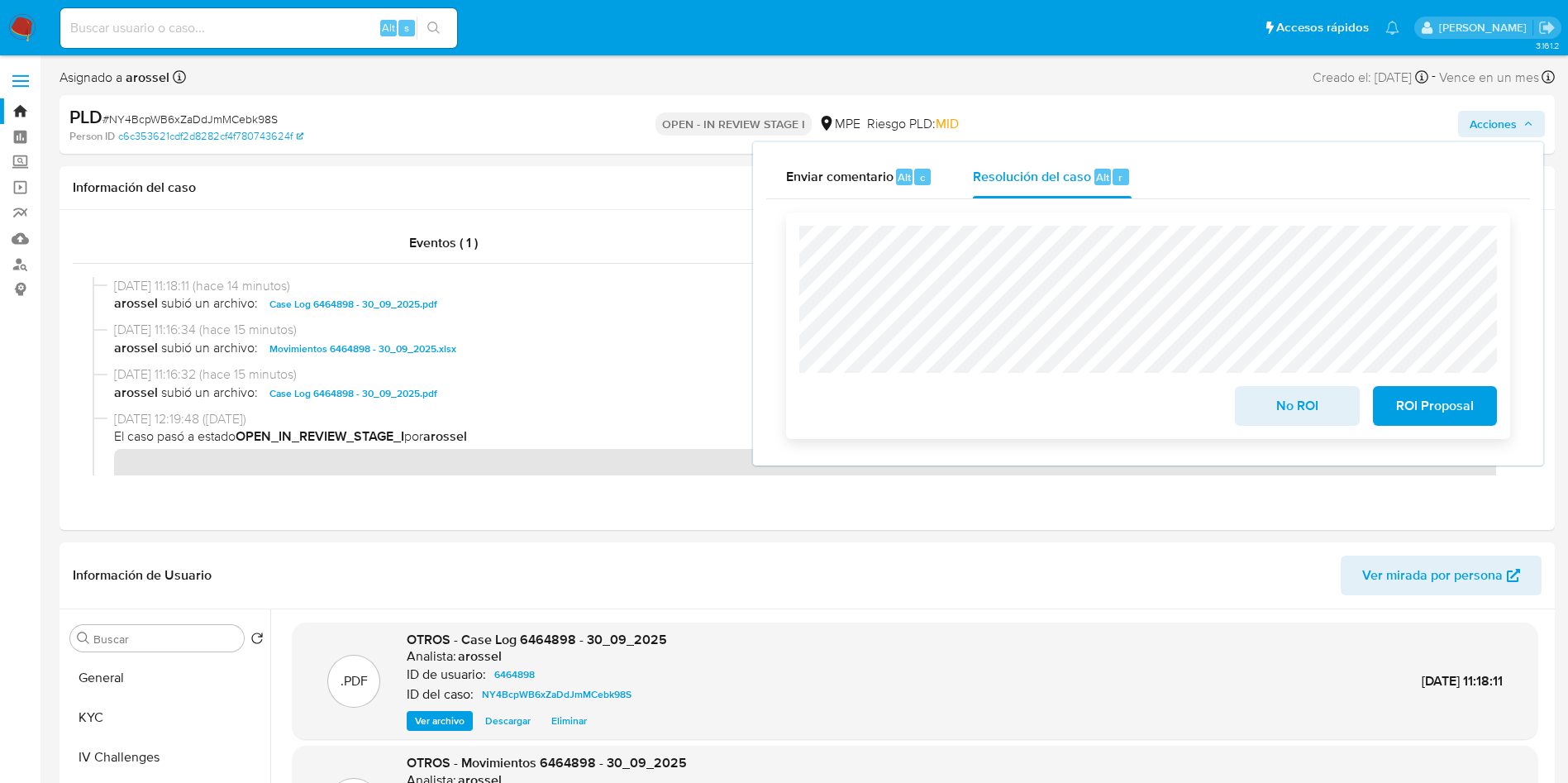
click at [1303, 401] on span "No ROI" at bounding box center [1296, 405] width 81 height 36
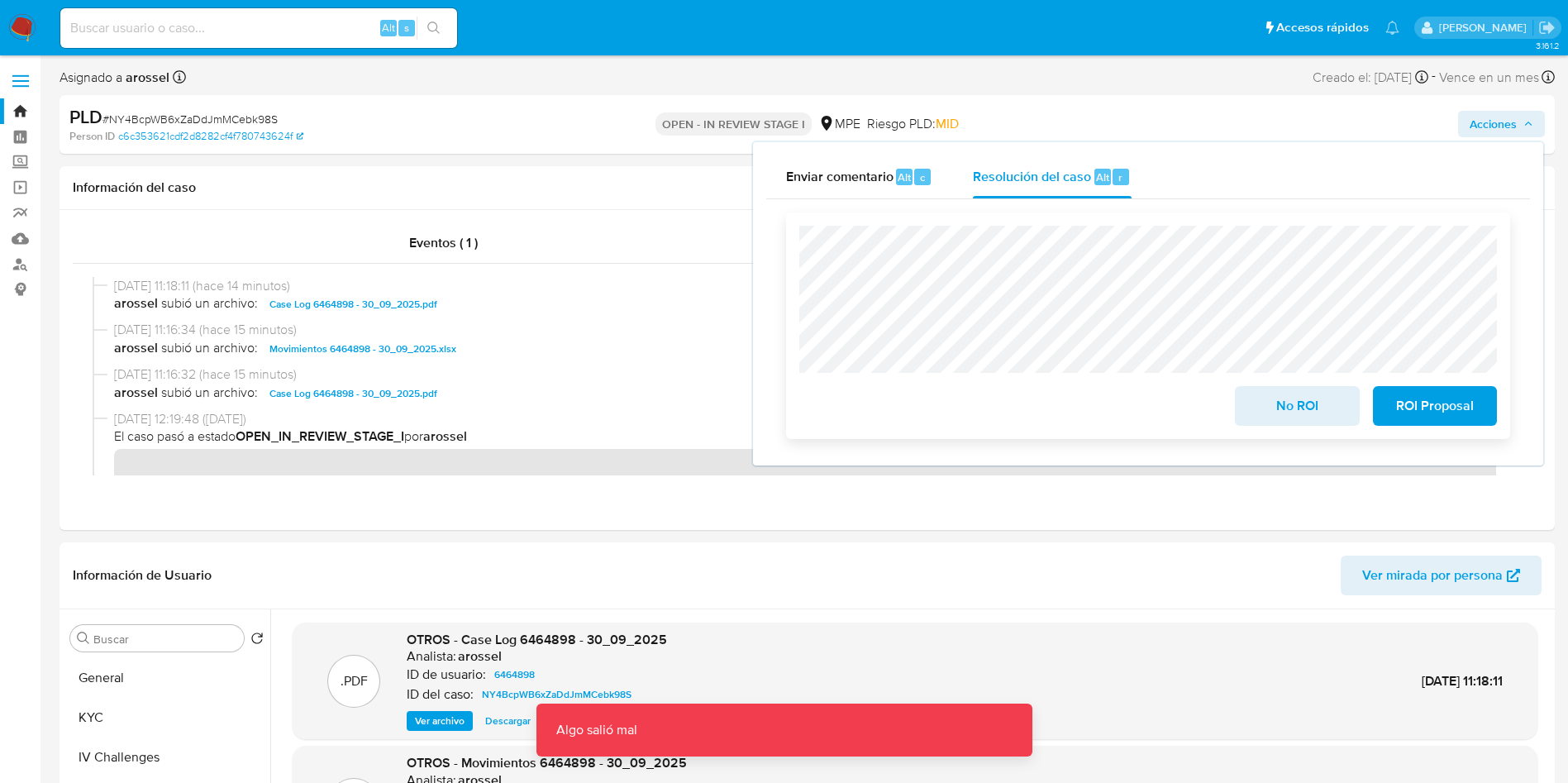
drag, startPoint x: 1279, startPoint y: 406, endPoint x: 1268, endPoint y: 409, distance: 11.4
click at [1278, 406] on span "No ROI" at bounding box center [1296, 405] width 81 height 36
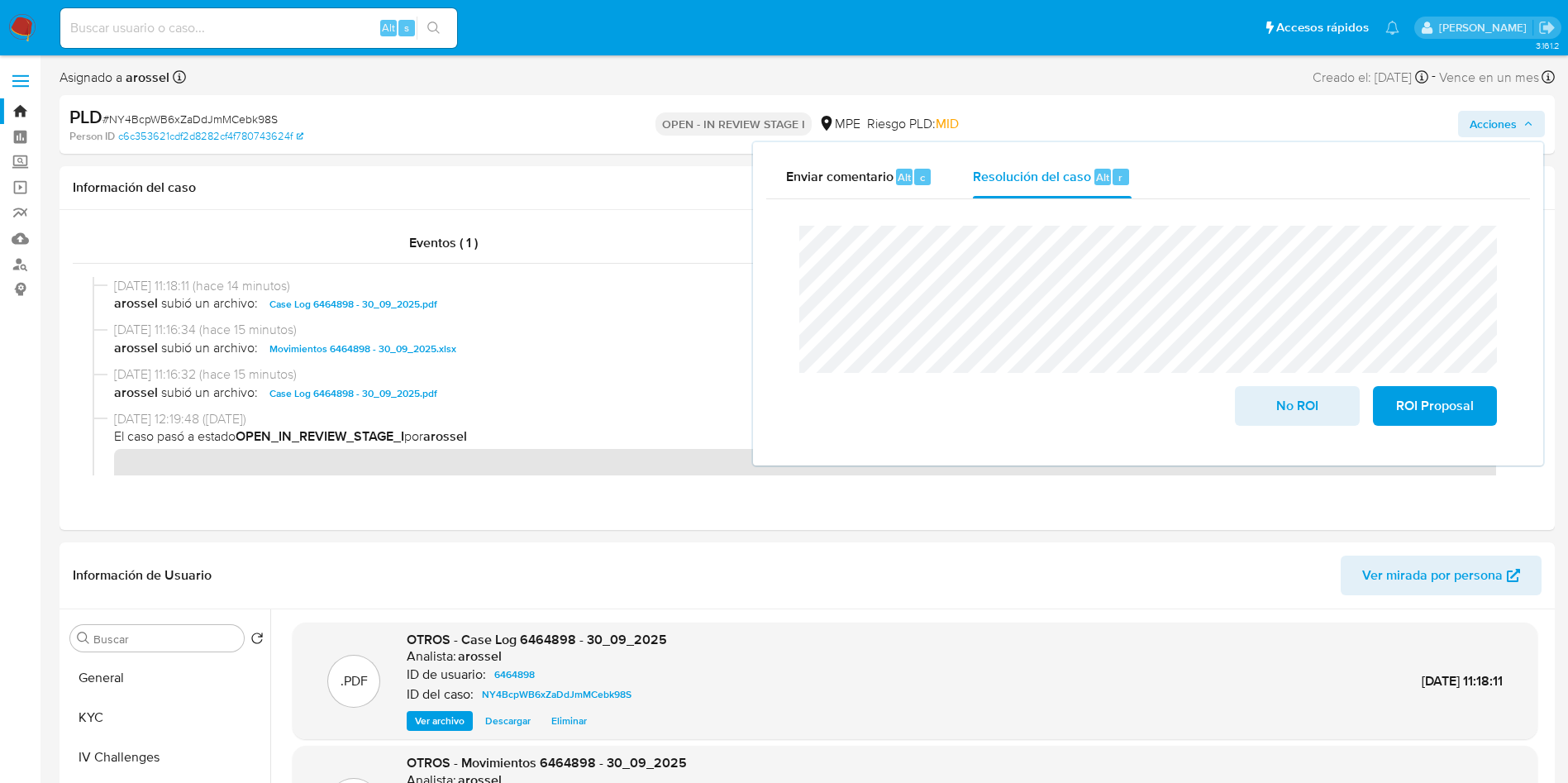
drag, startPoint x: 1351, startPoint y: 127, endPoint x: 1351, endPoint y: 113, distance: 14.0
click at [1351, 127] on div "Acciones Enviar comentario Alt c Resolución del caso Alt r Cierre de caso No RO…" at bounding box center [1301, 124] width 487 height 39
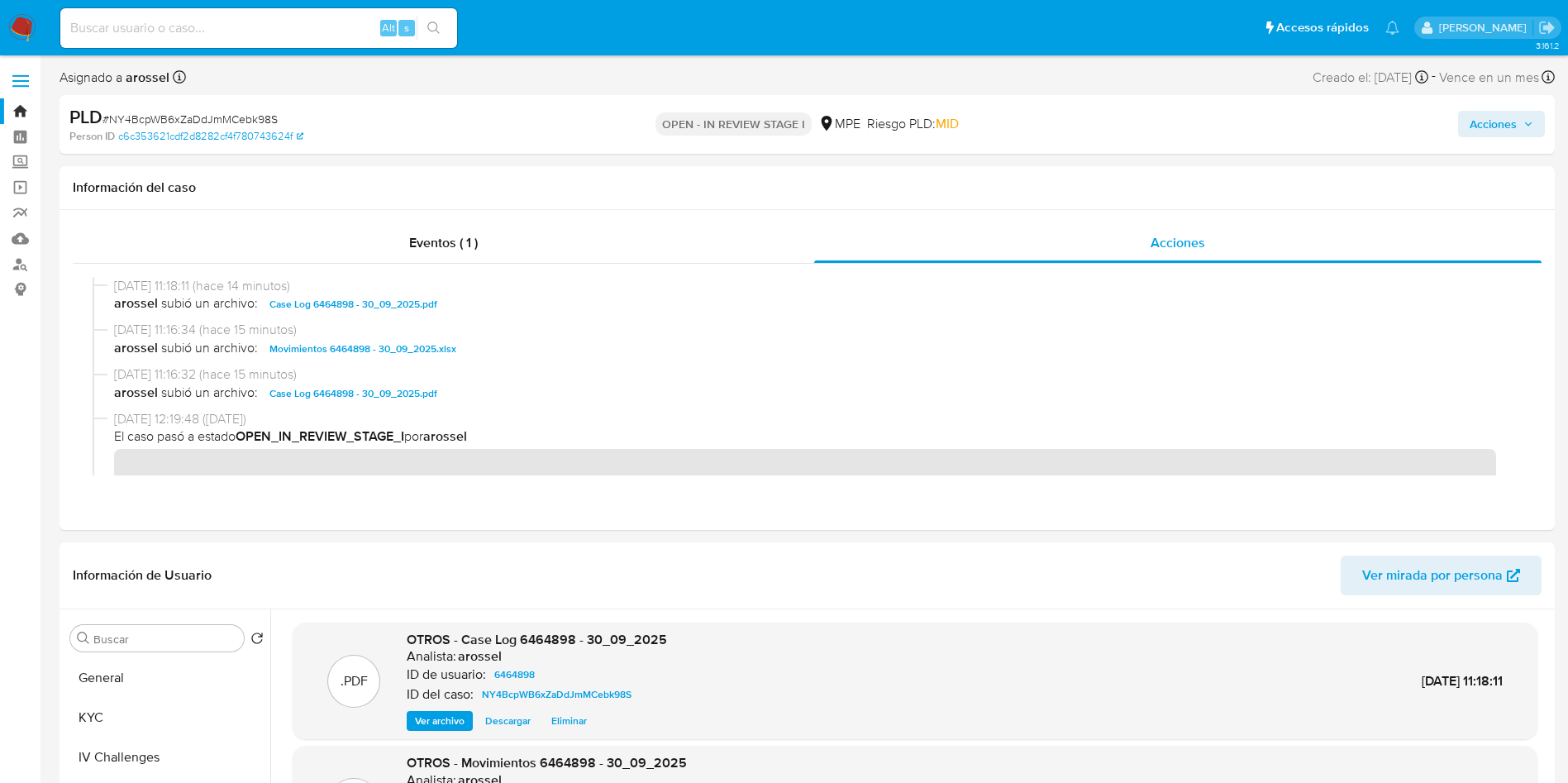
click at [1475, 122] on span "Acciones" at bounding box center [1493, 124] width 47 height 27
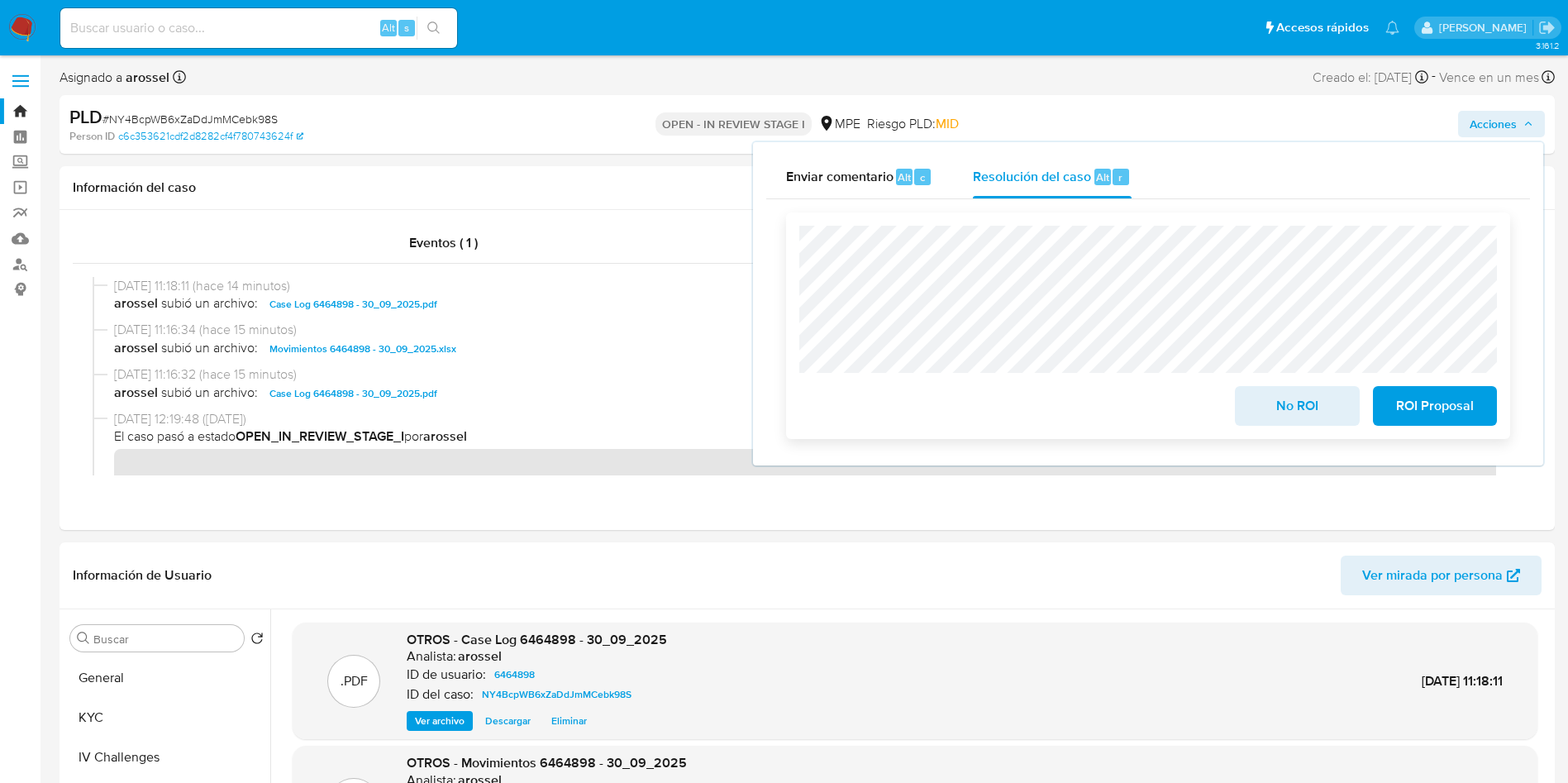
click at [1277, 415] on span "No ROI" at bounding box center [1296, 405] width 81 height 36
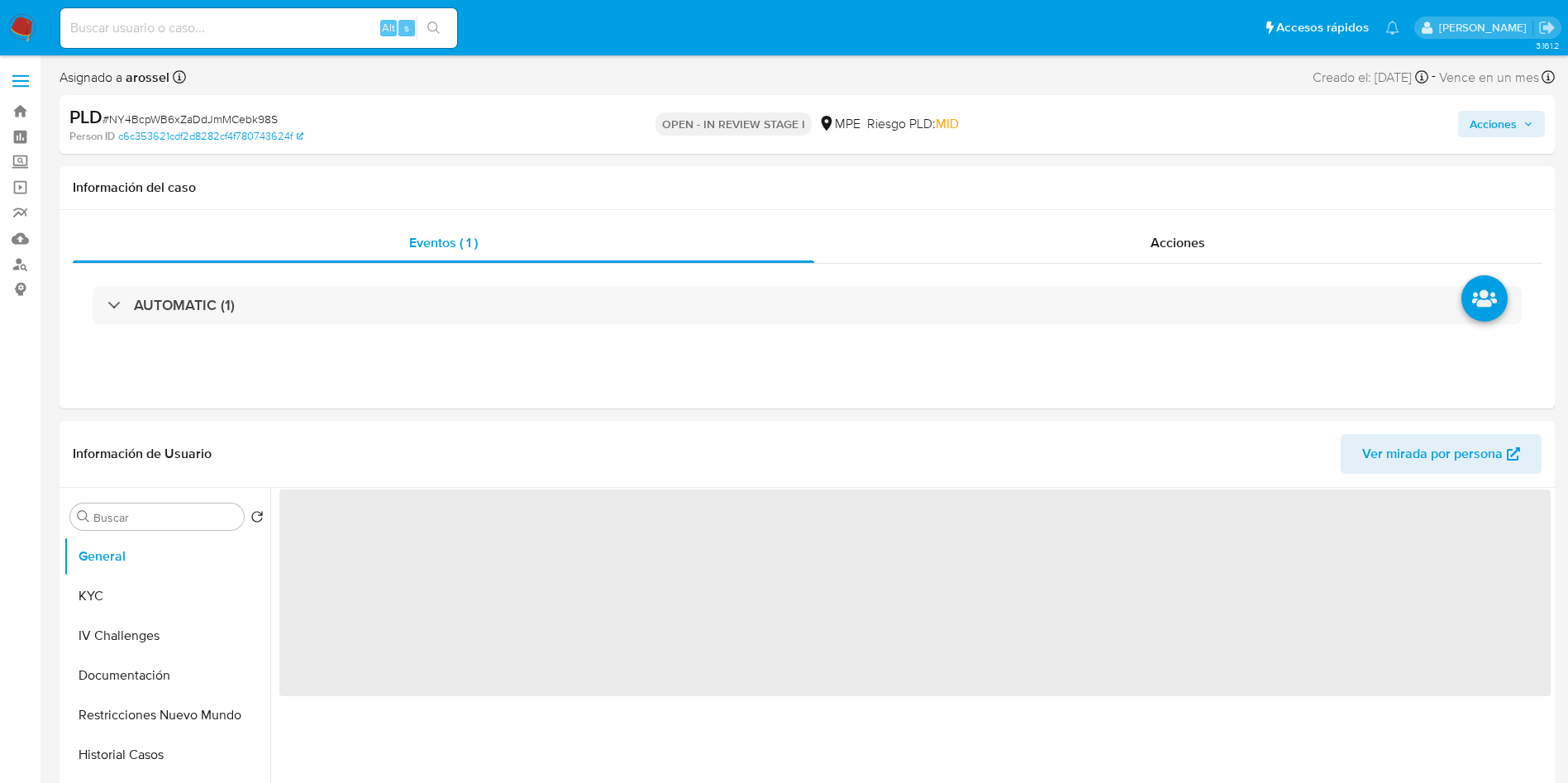
select select "10"
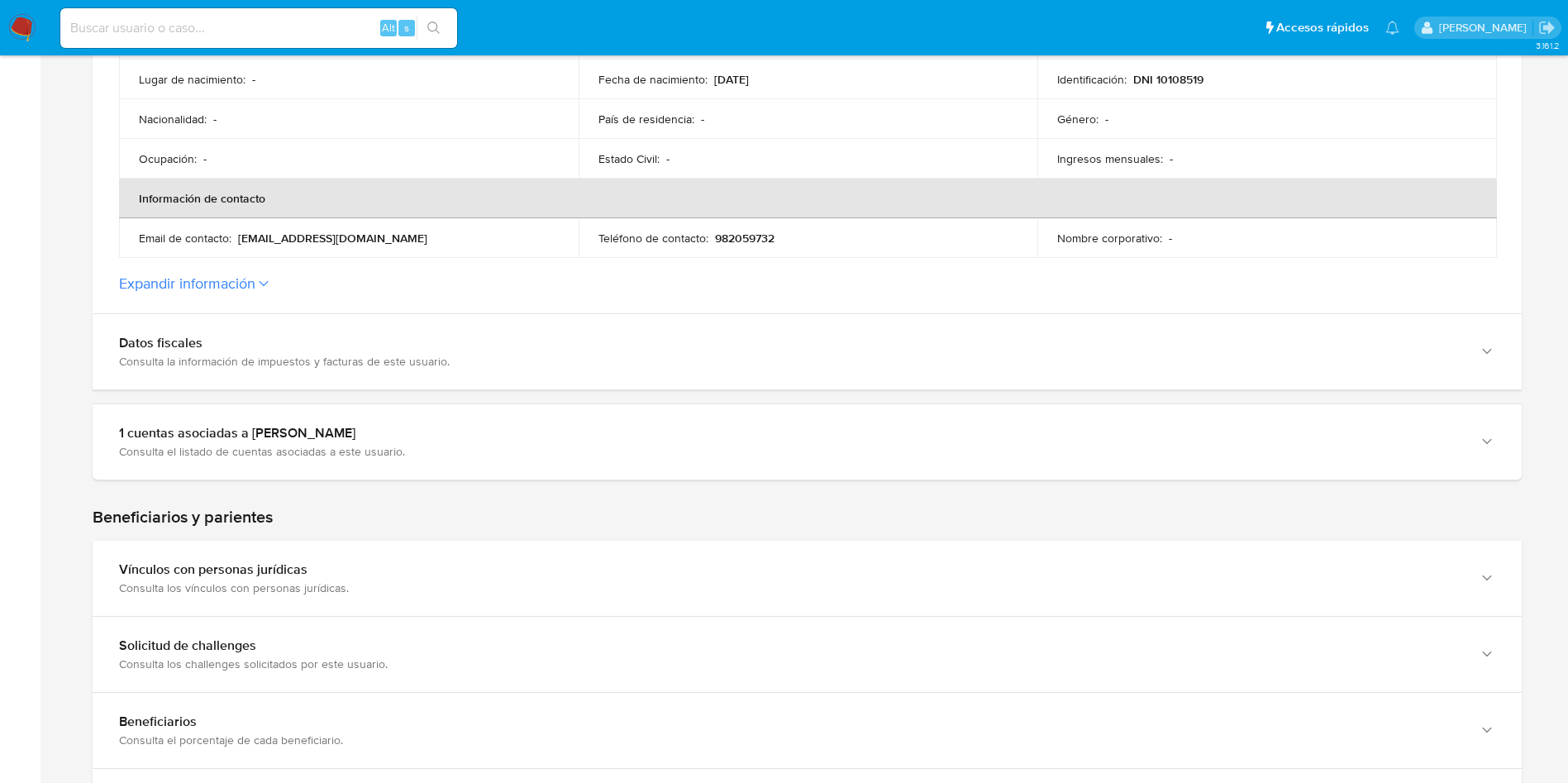
scroll to position [496, 0]
